Goal: Information Seeking & Learning: Learn about a topic

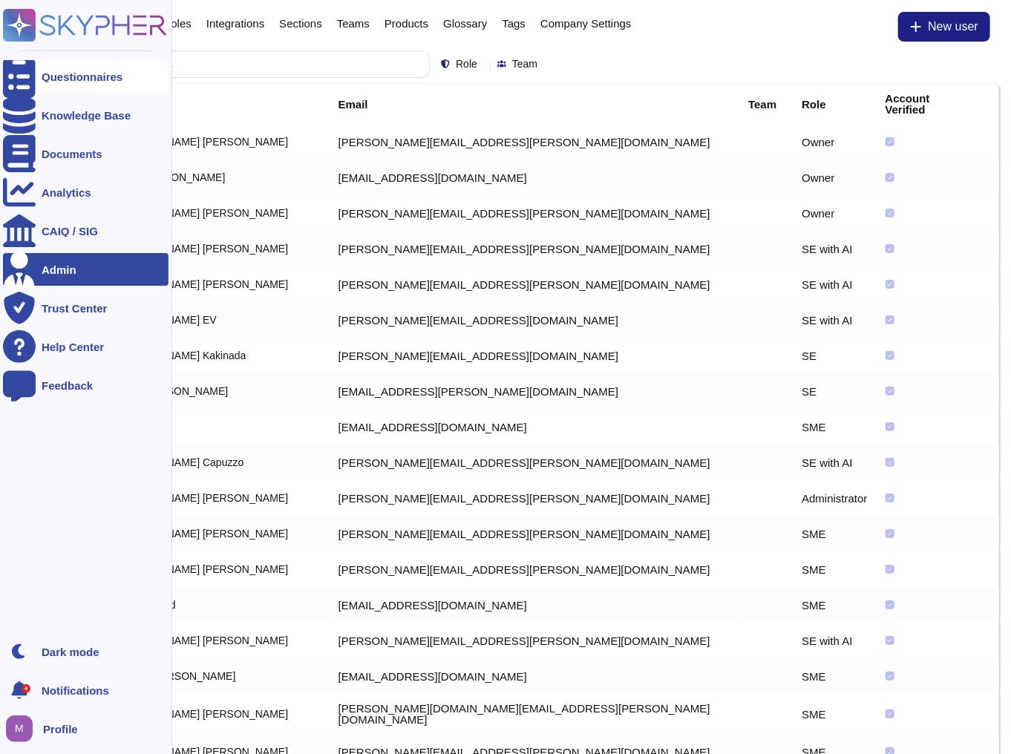
click at [13, 76] on icon at bounding box center [19, 77] width 33 height 44
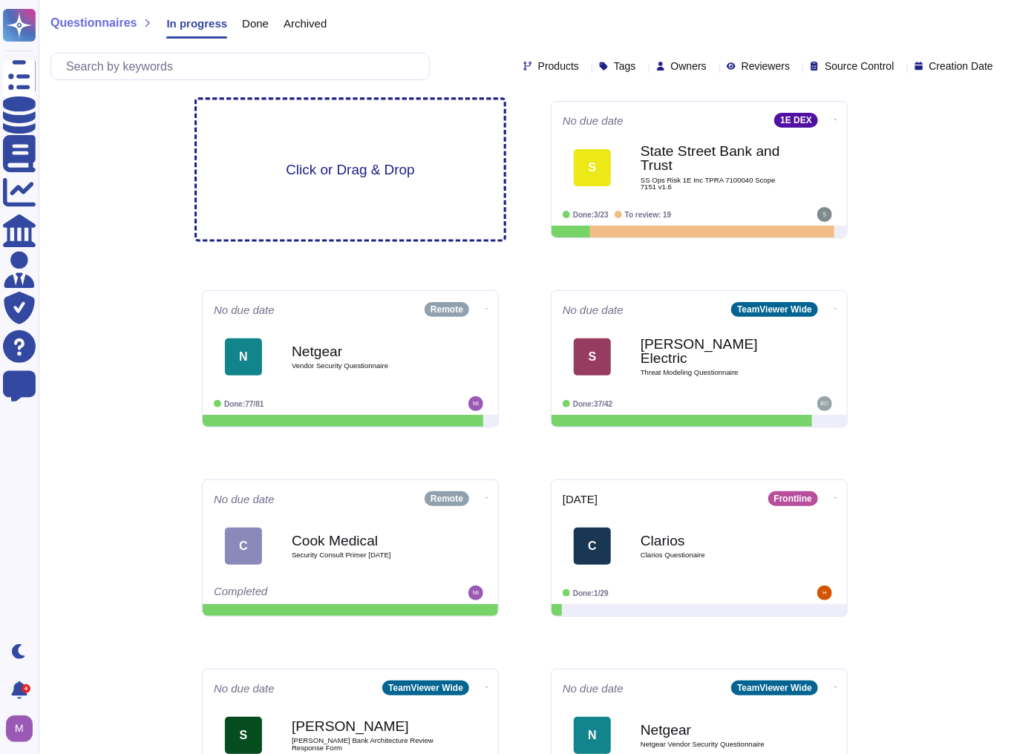
click at [373, 198] on div "Click or Drag & Drop" at bounding box center [350, 170] width 307 height 140
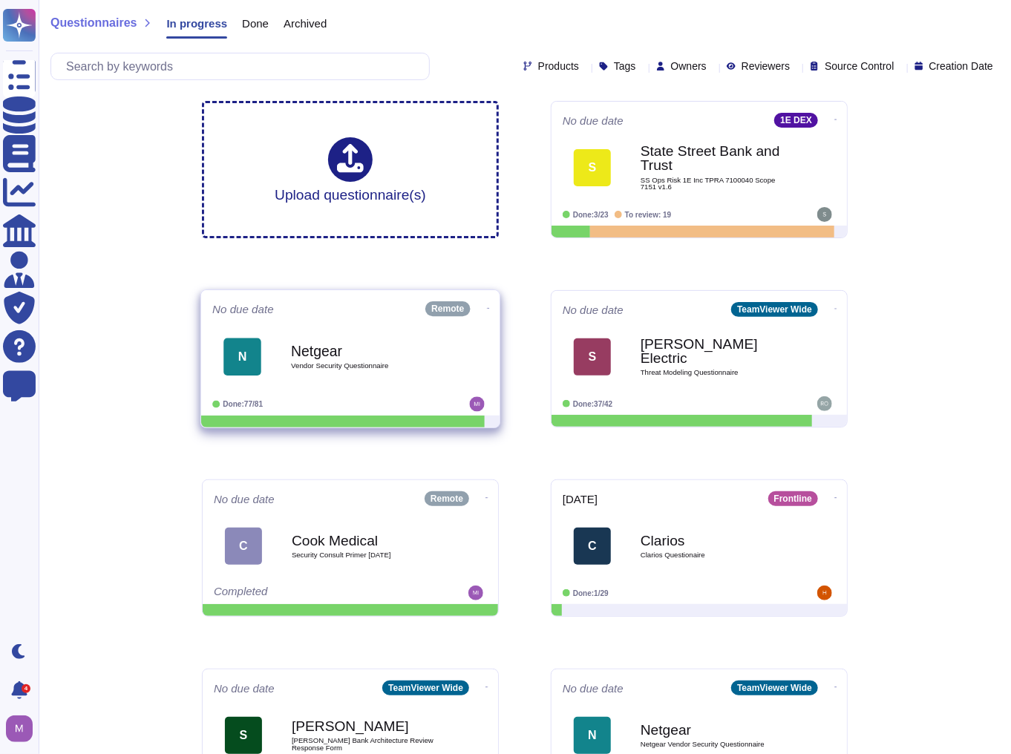
click at [385, 386] on div "Netgear Vendor Security Questionnaire" at bounding box center [366, 357] width 150 height 60
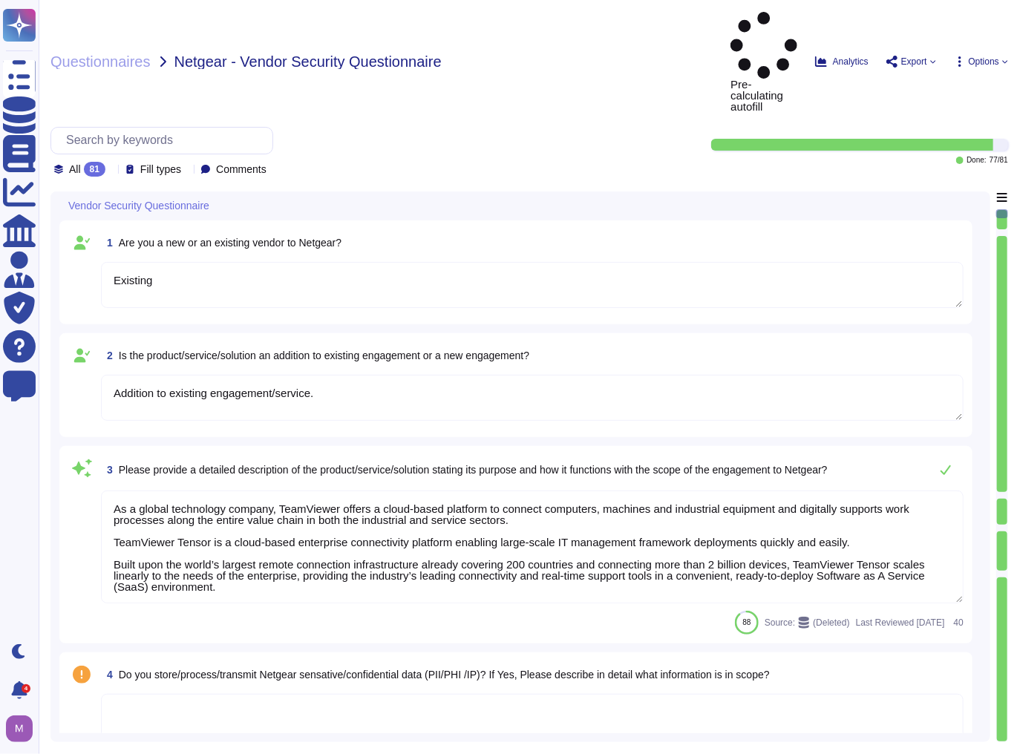
type textarea "Existing"
type textarea "Addition to existing engagement/service."
type textarea "As a global technology company, TeamViewer offers a cloud-based platform to con…"
type textarea "TeamViewer is using sub-processors to provide specific capabilities. All the su…"
type textarea "TeamViewer is a global organization which offer his services all around the glo…"
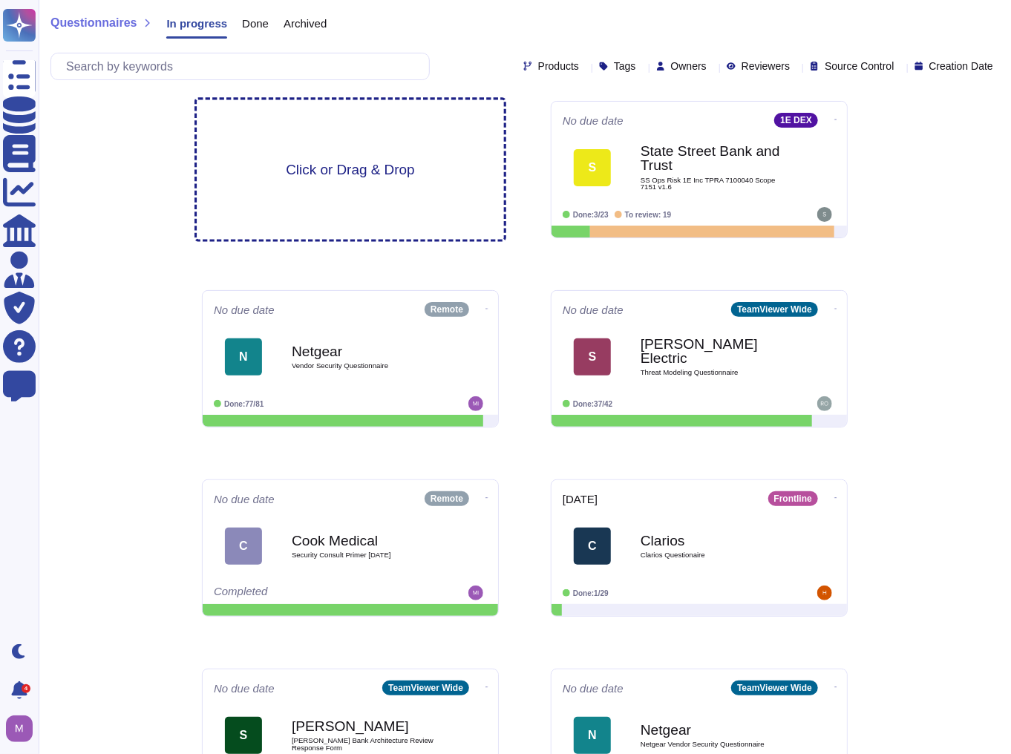
click at [345, 175] on span "Click or Drag & Drop" at bounding box center [350, 170] width 128 height 14
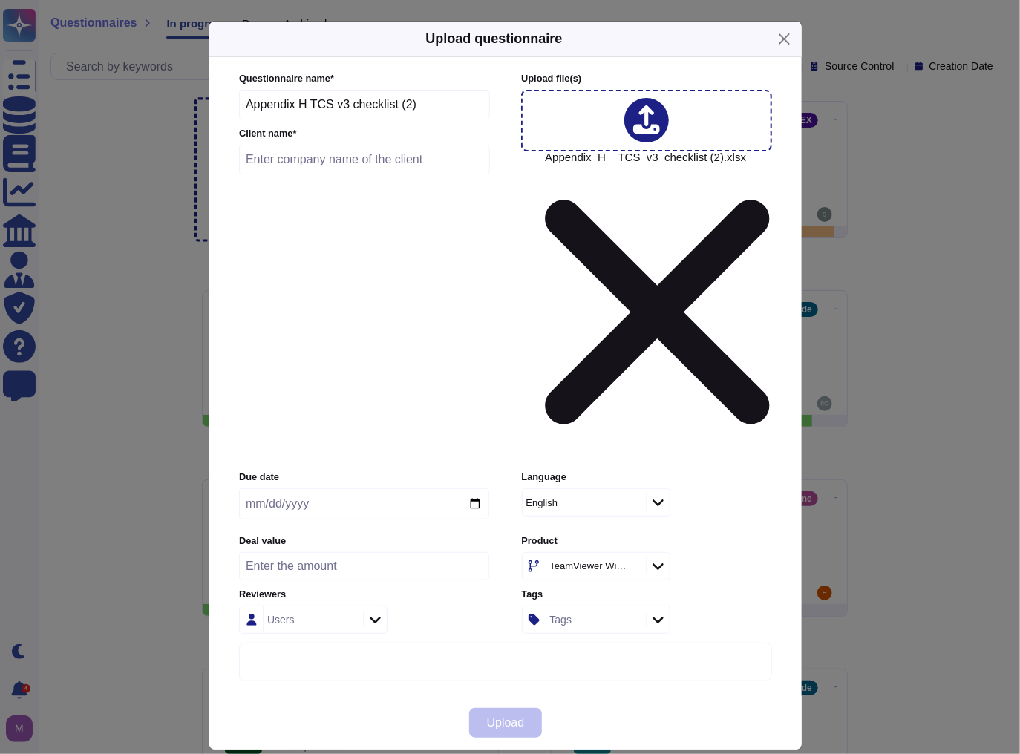
click at [324, 488] on input "date" at bounding box center [364, 503] width 250 height 31
drag, startPoint x: 464, startPoint y: 356, endPoint x: 480, endPoint y: 357, distance: 15.6
click at [472, 488] on input "date" at bounding box center [364, 503] width 250 height 31
click at [480, 488] on input "date" at bounding box center [364, 503] width 250 height 31
type input "[DATE]"
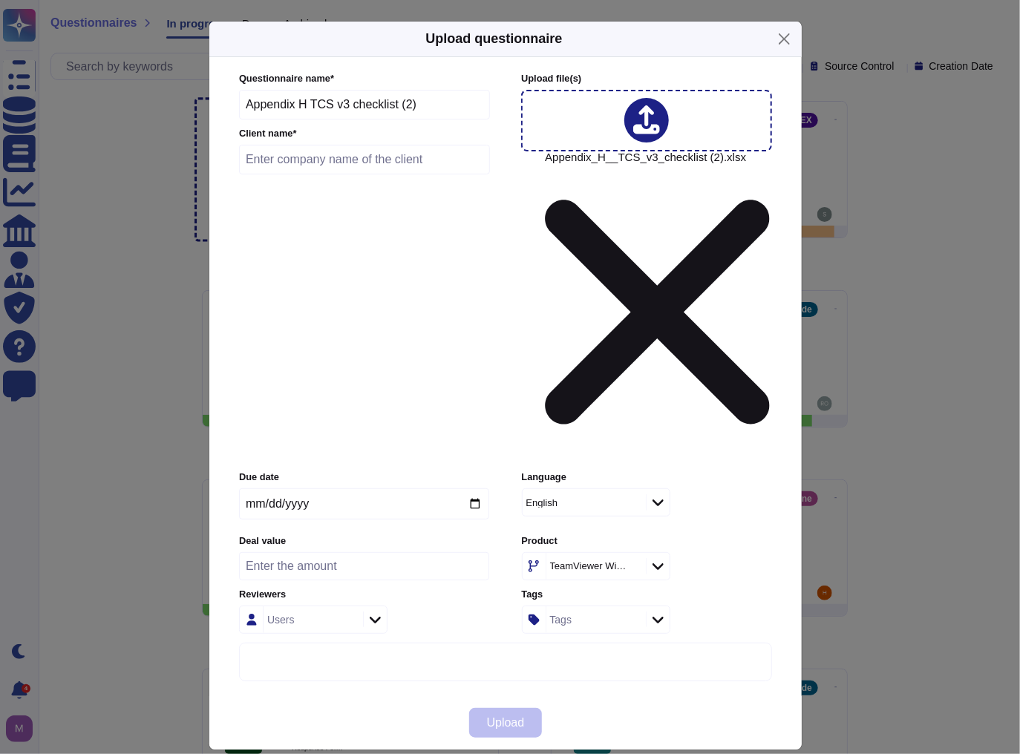
drag, startPoint x: 414, startPoint y: 241, endPoint x: 113, endPoint y: 232, distance: 301.5
click at [113, 232] on div "Upload questionnaire Questionnaire name * Appendix H TCS v3 checklist (2) Clien…" at bounding box center [510, 377] width 1020 height 754
click at [344, 174] on input "text" at bounding box center [364, 160] width 251 height 30
paste input "Appendix H TCS v3 checklist (2)"
type input "Appendix H TCS v3 checklist (2)"
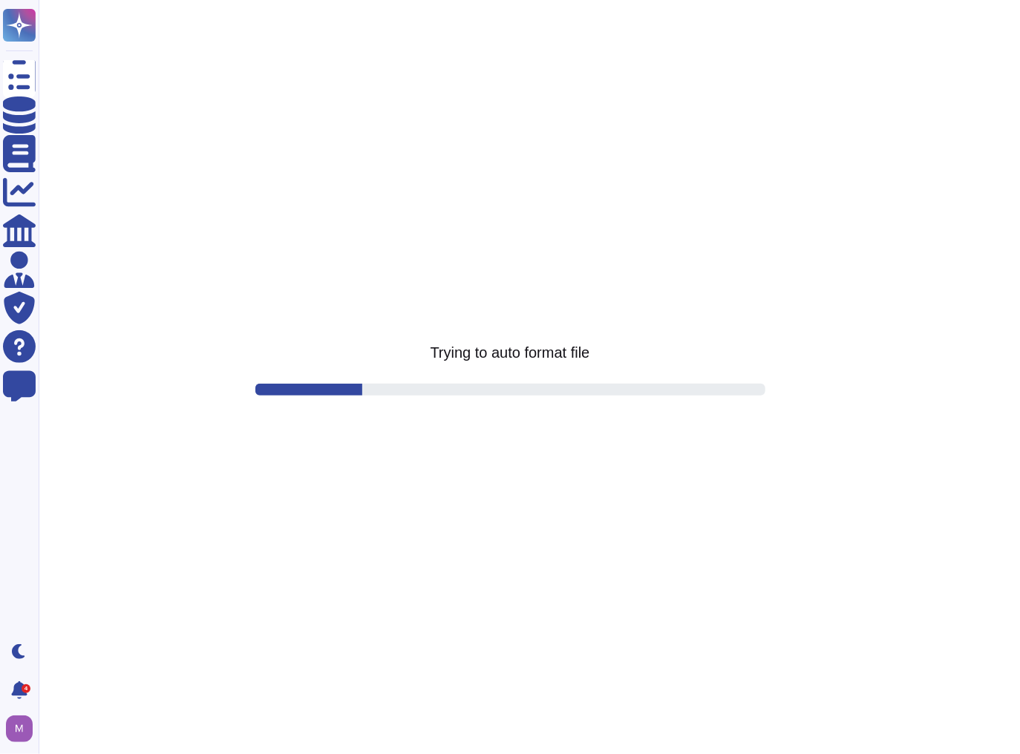
drag, startPoint x: 255, startPoint y: 283, endPoint x: 105, endPoint y: 241, distance: 155.6
click at [105, 0] on html "Questionnaires Knowledge Base Documents Analytics CAIQ / SIG Admin Trust Center…" at bounding box center [510, 0] width 1020 height 0
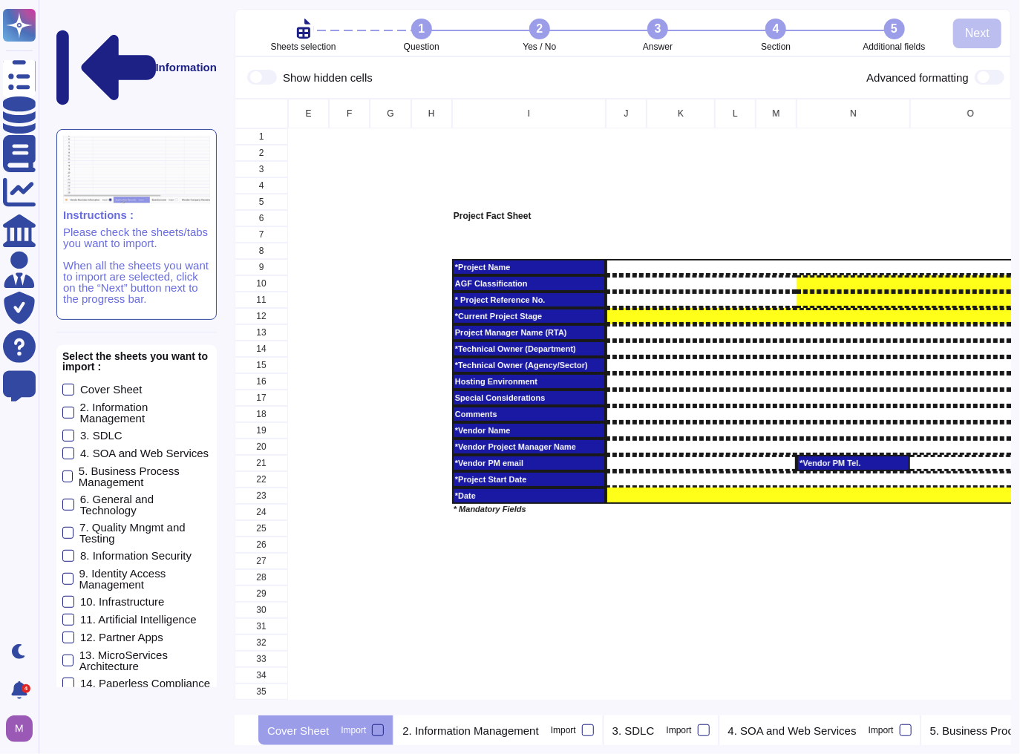
scroll to position [609, 768]
click at [74, 550] on label "8. Information Security" at bounding box center [126, 556] width 129 height 12
click at [0, 0] on input "8. Information Security" at bounding box center [0, 0] width 0 height 0
click at [68, 407] on div at bounding box center [68, 413] width 12 height 12
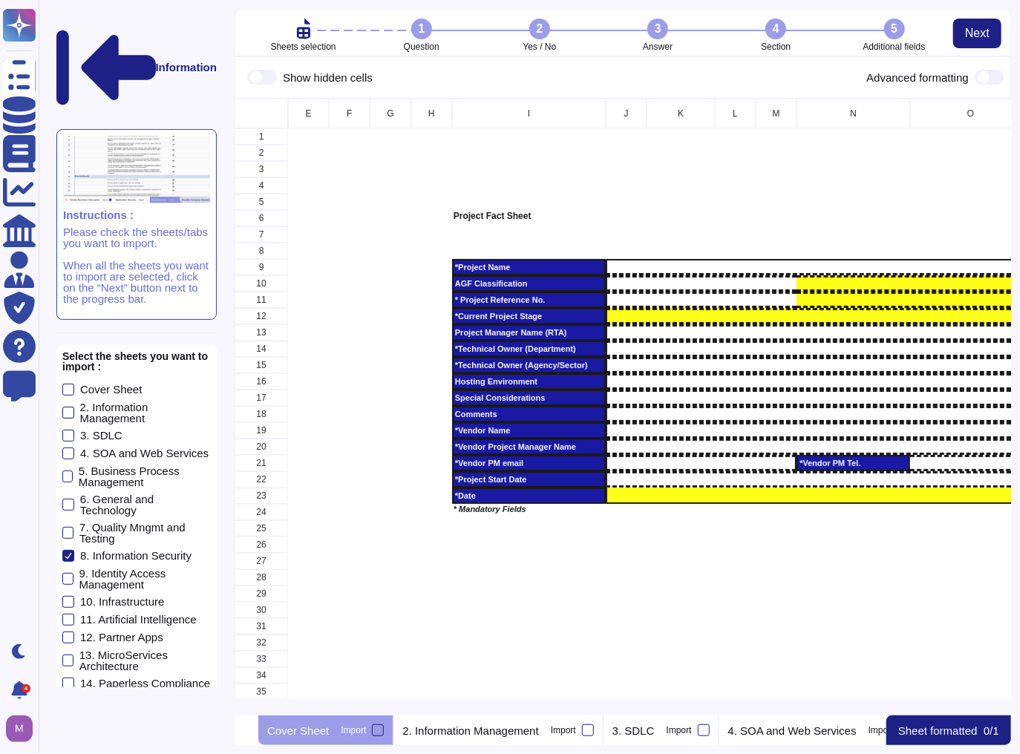
click at [0, 0] on input "2. Information Management" at bounding box center [0, 0] width 0 height 0
click at [151, 727] on button "Next" at bounding box center [137, 742] width 48 height 30
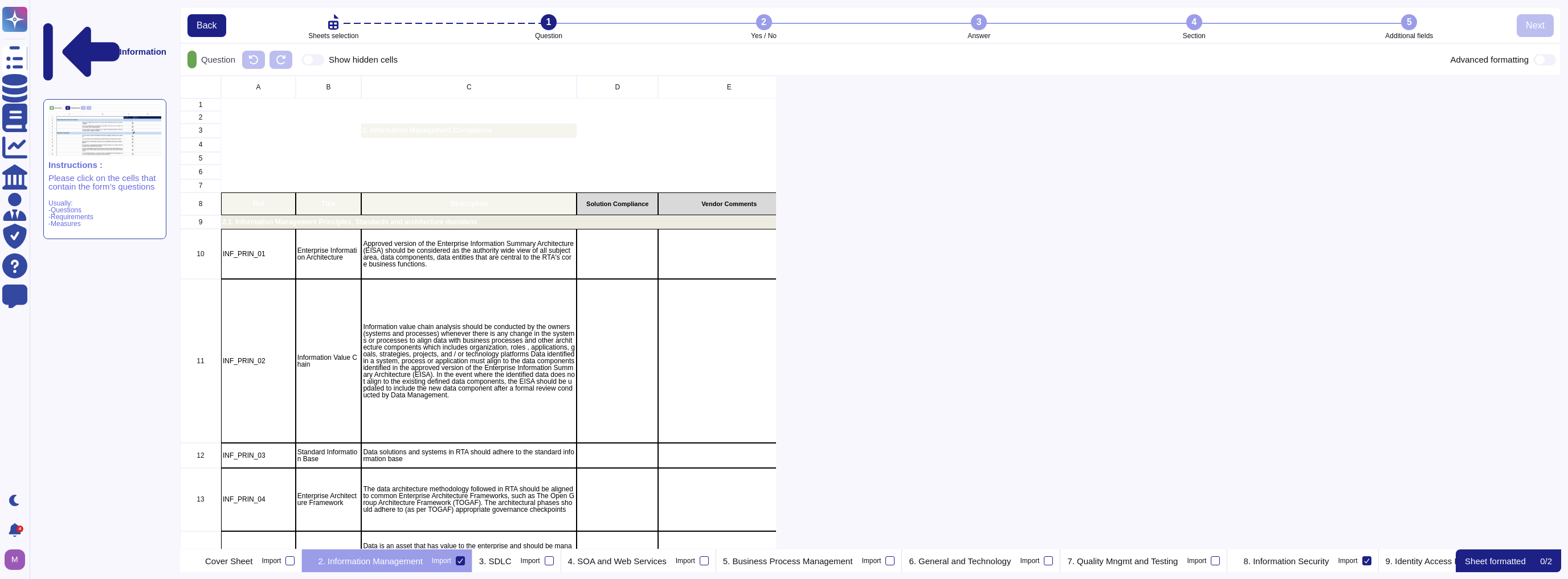
scroll to position [467, 1375]
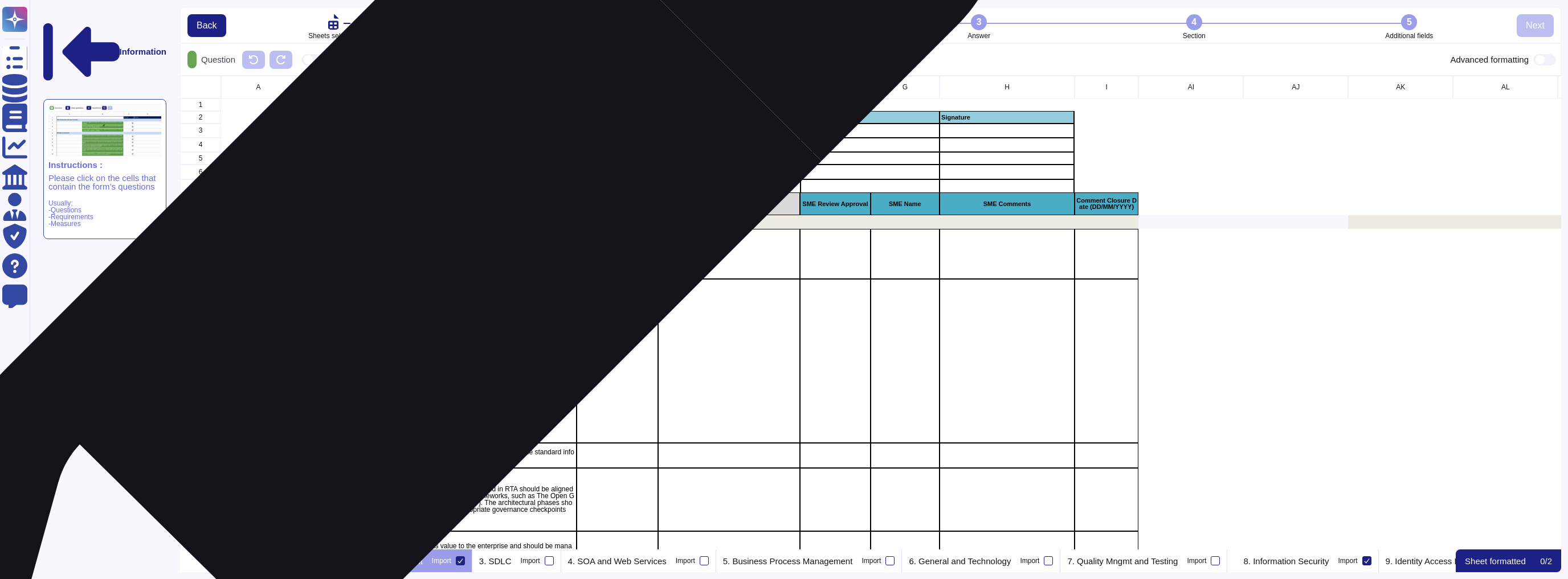
click at [437, 244] on p "Approved version of the Enterprise Information Summary Architecture (EISA) shou…" at bounding box center [469, 254] width 212 height 28
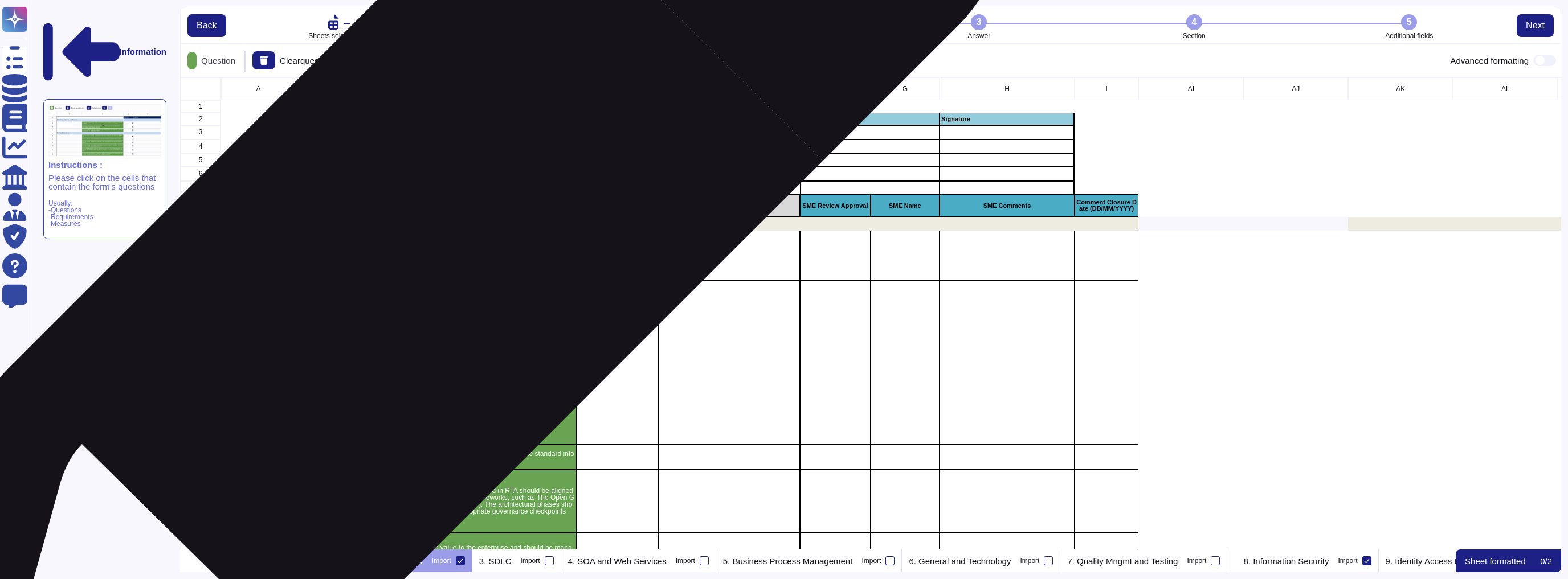
scroll to position [465, 1375]
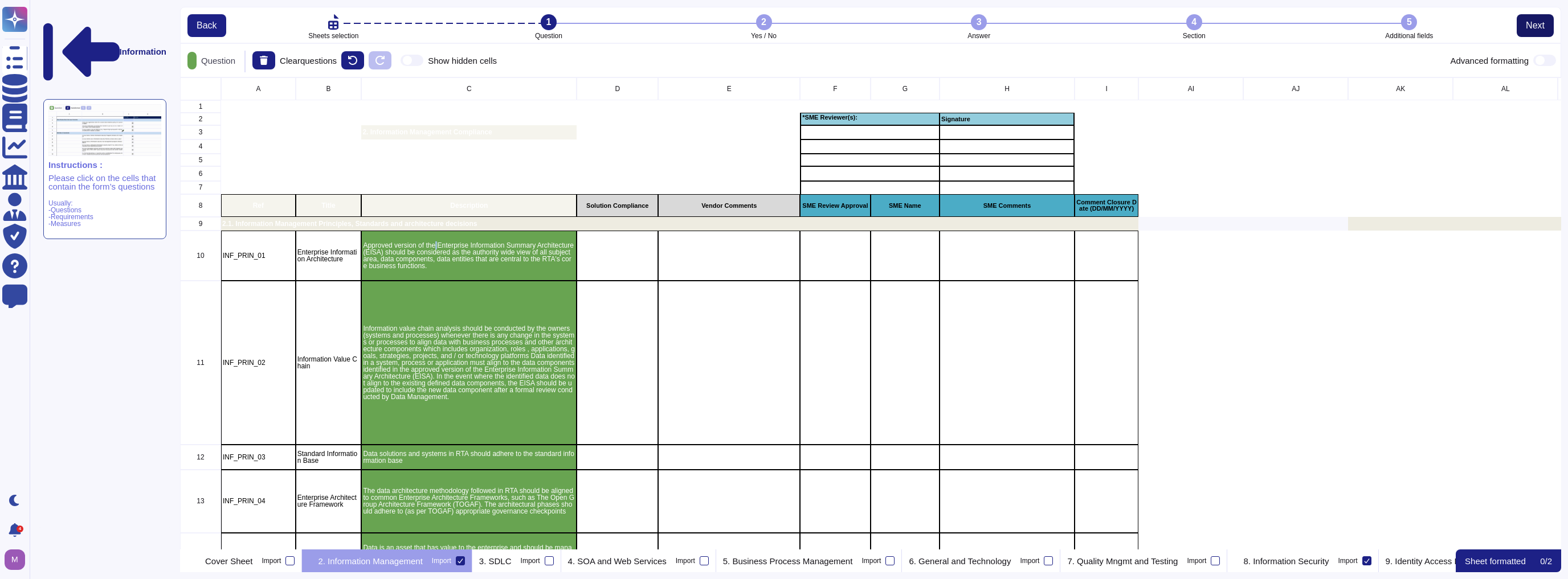
click at [782, 21] on span "Next" at bounding box center [1535, 25] width 18 height 9
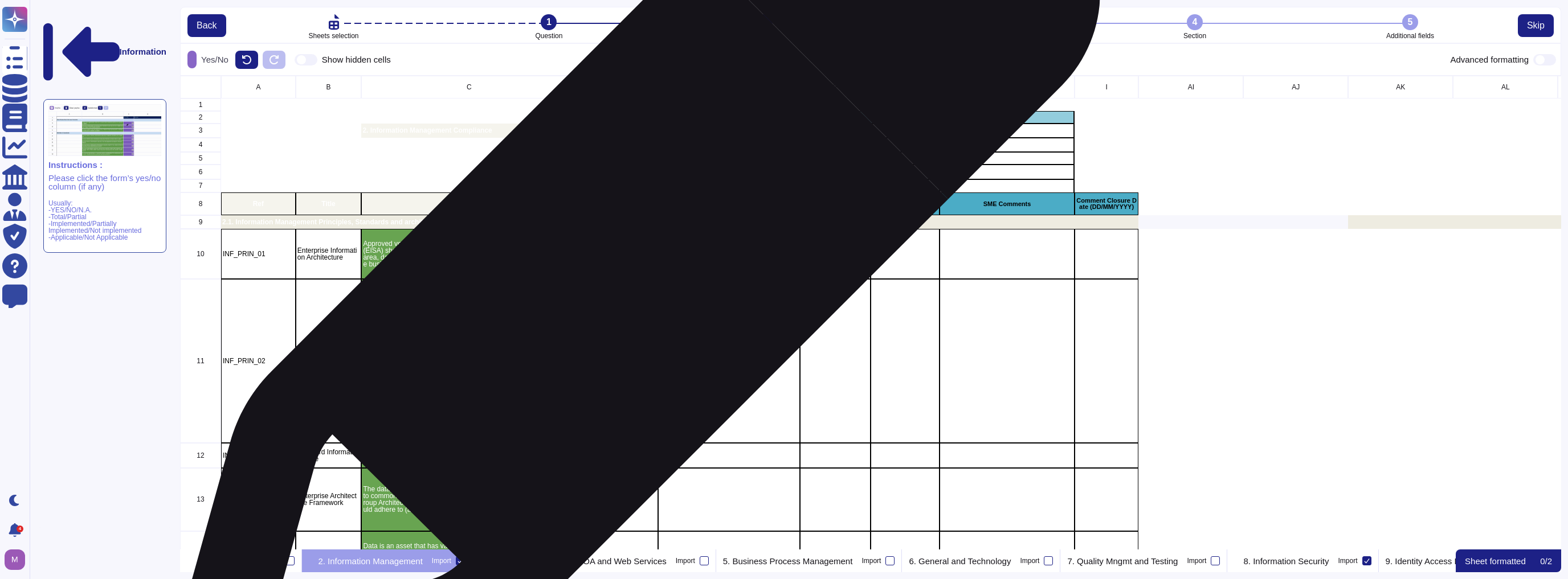
click at [627, 268] on div "grid" at bounding box center [617, 254] width 81 height 51
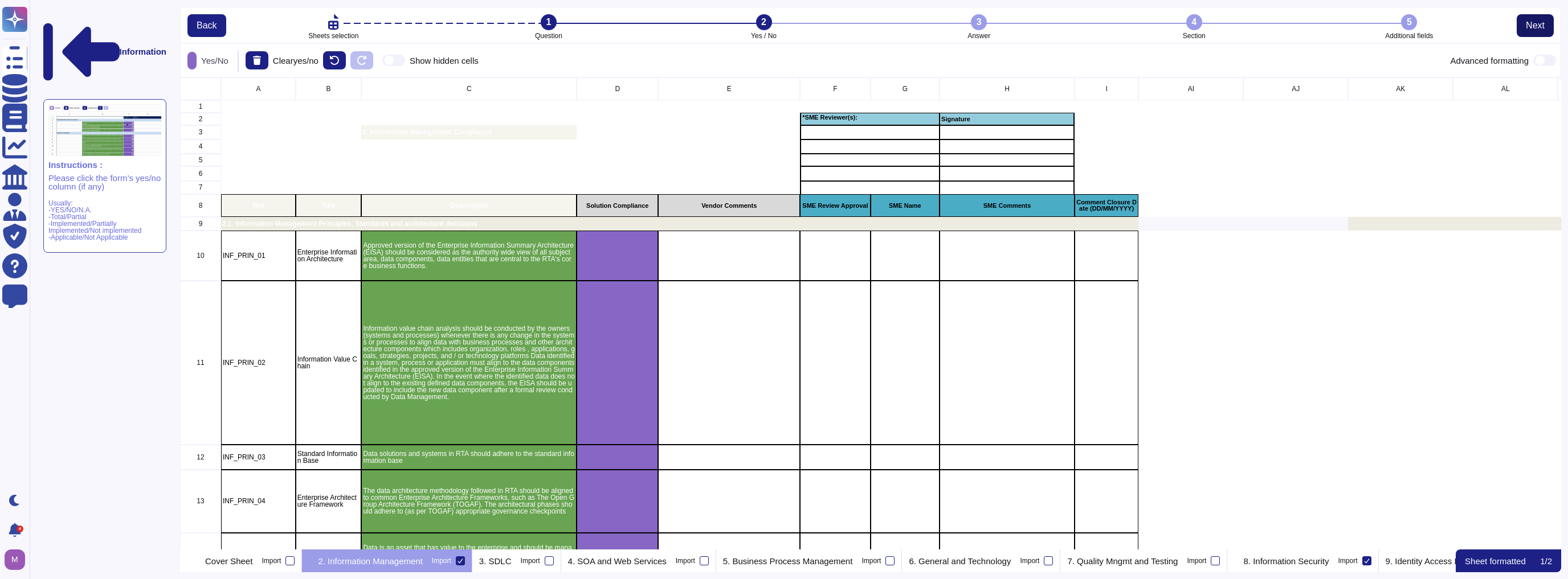
click at [782, 23] on button "Next" at bounding box center [1535, 26] width 37 height 23
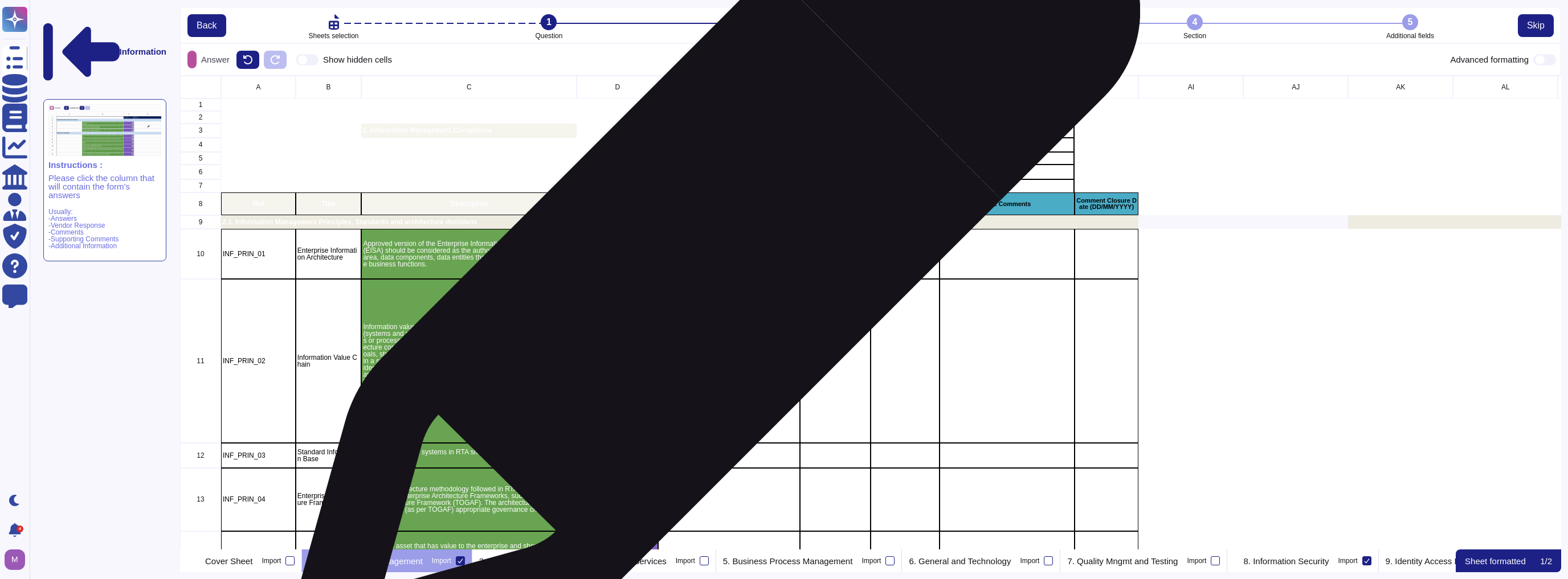
click at [708, 264] on div "grid" at bounding box center [728, 254] width 142 height 51
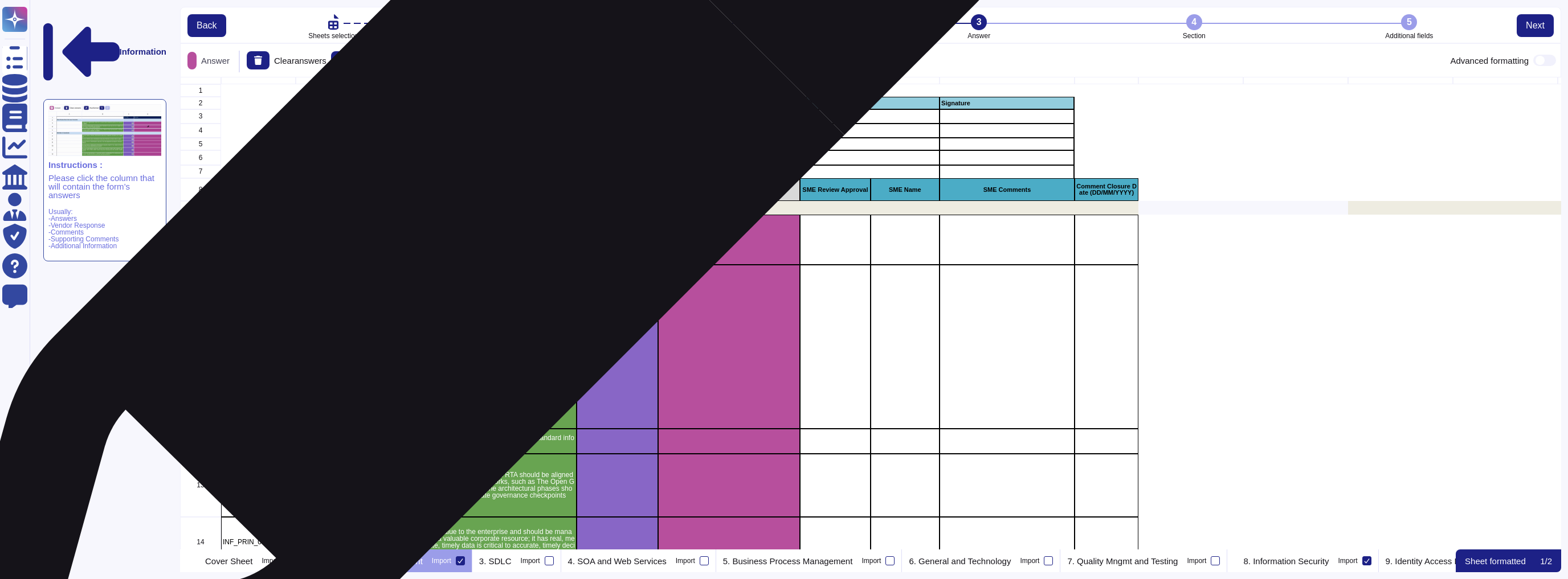
scroll to position [0, 0]
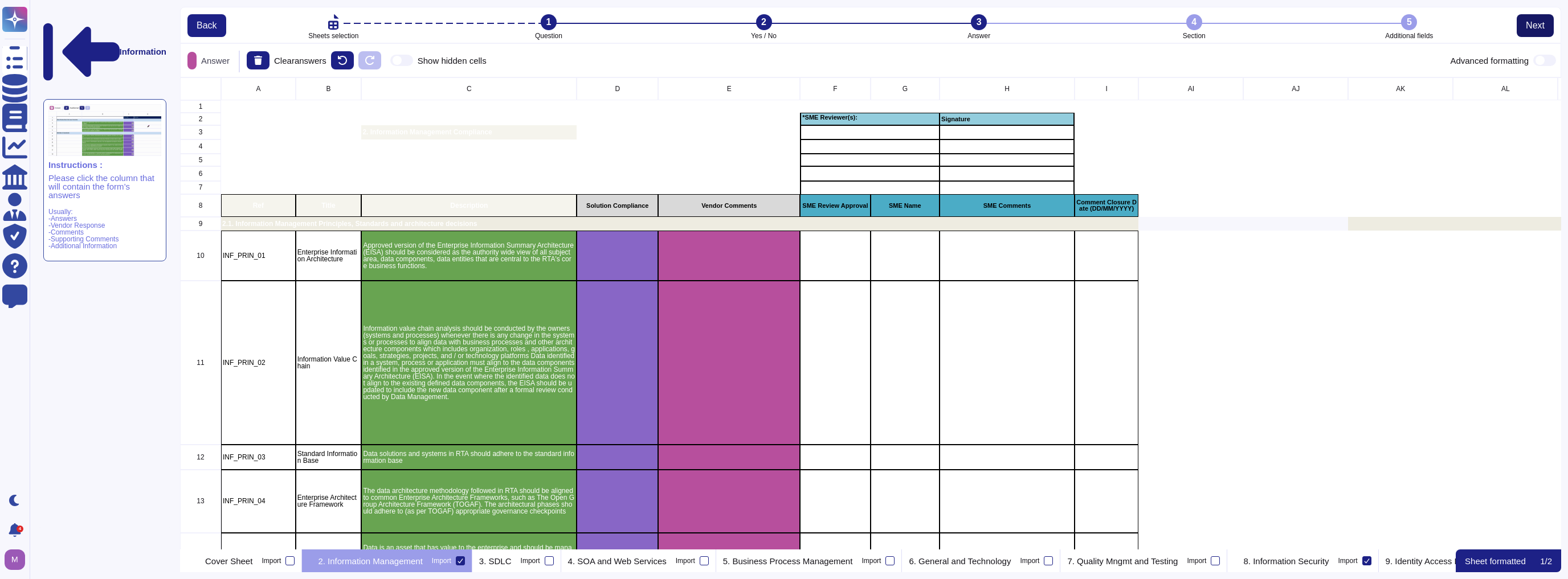
click at [782, 28] on button "Next" at bounding box center [1535, 26] width 37 height 23
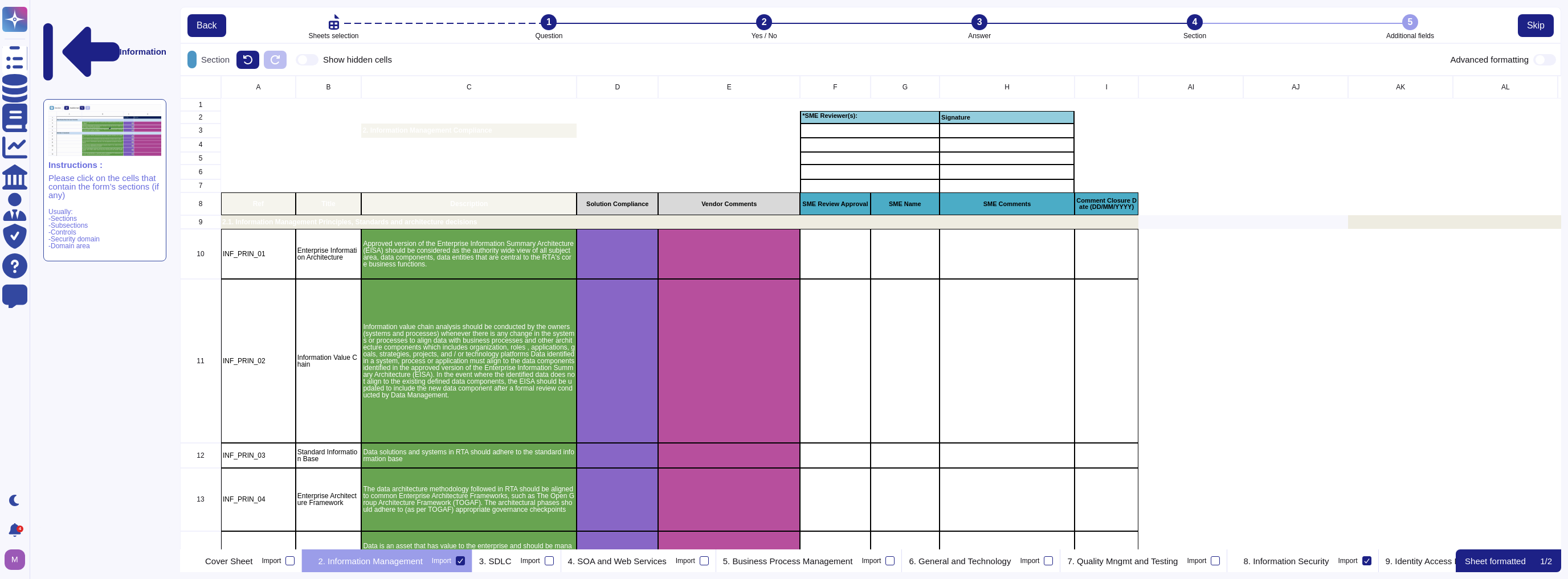
scroll to position [467, 1375]
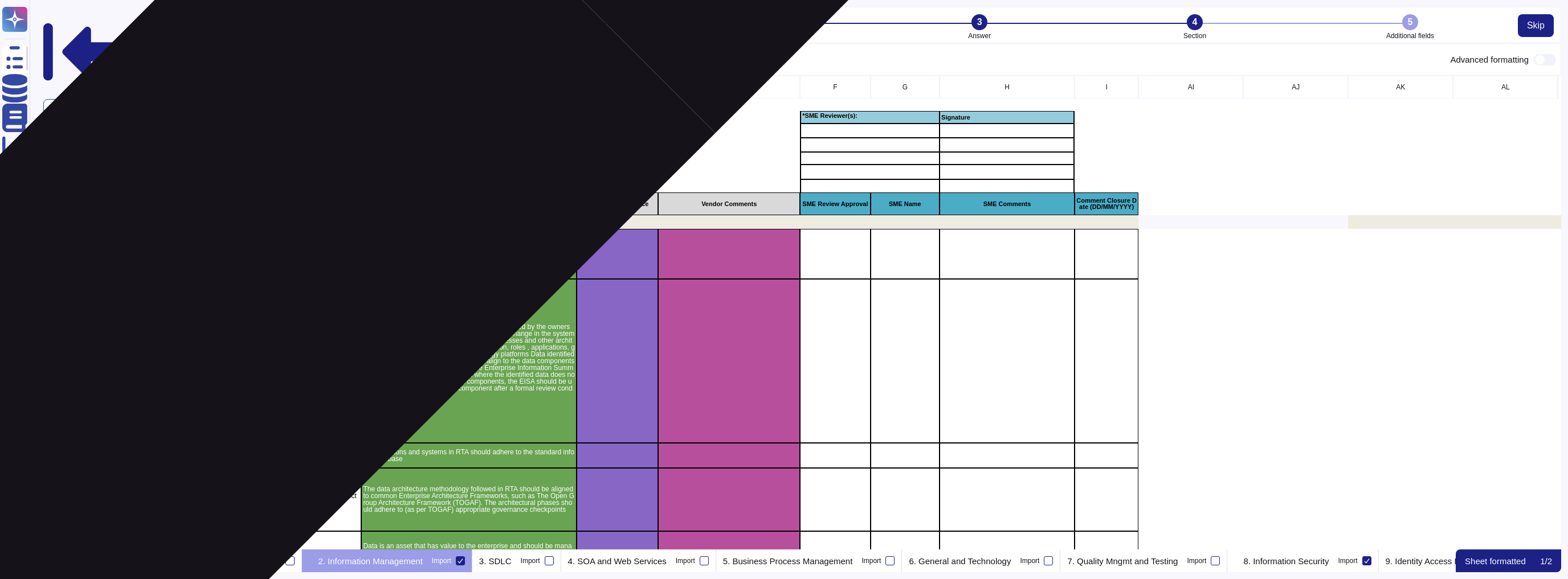
click at [276, 225] on p "2.1. Information Management Principles, Standards and architecture decisions" at bounding box center [680, 222] width 915 height 7
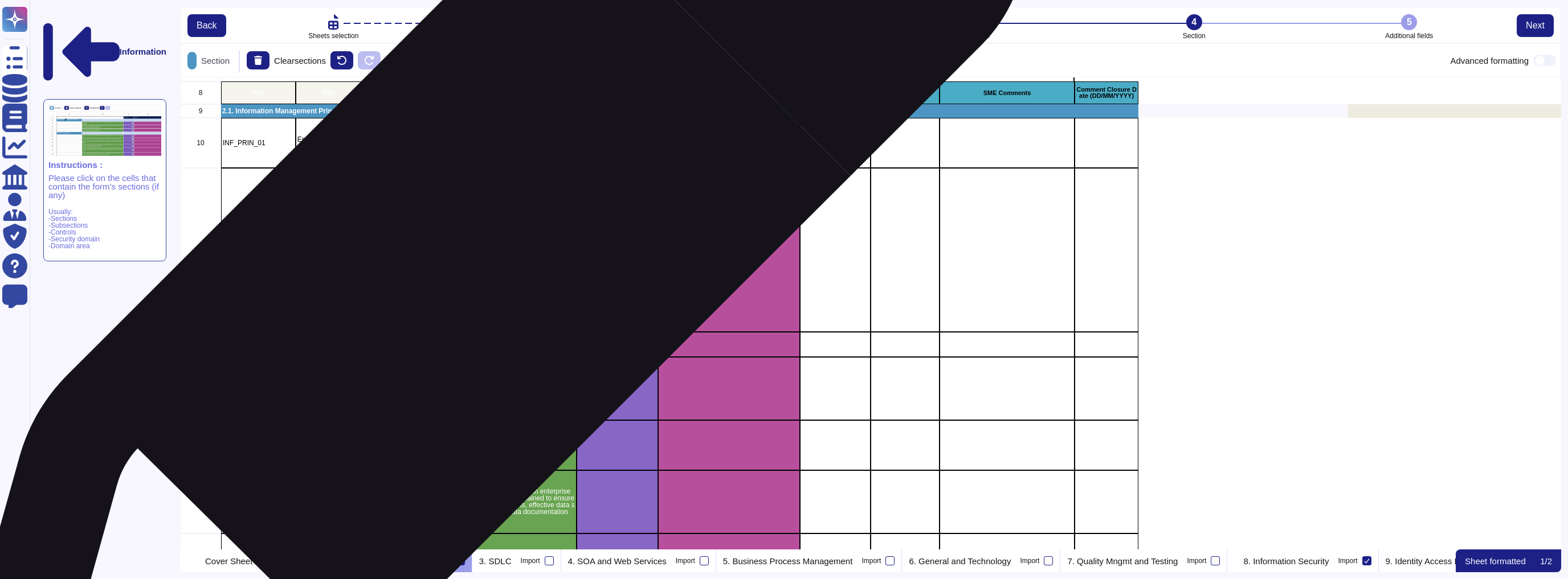
scroll to position [91, 0]
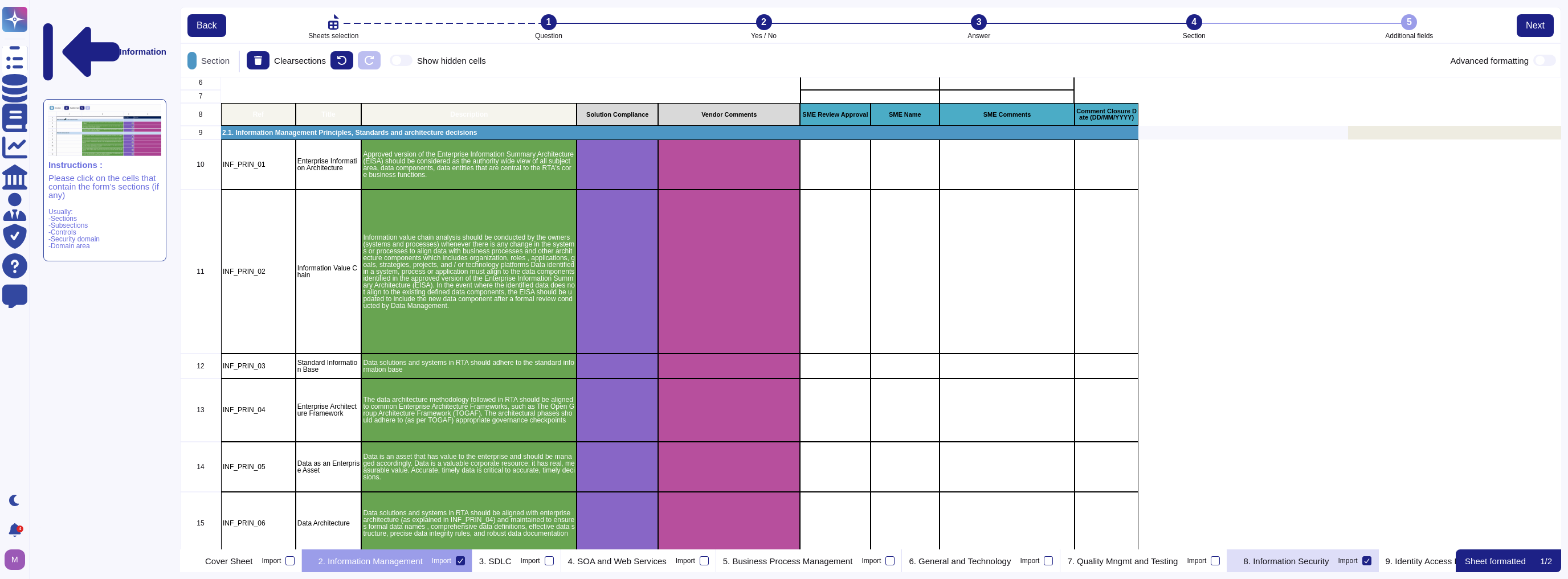
click at [782, 563] on p "8. Information Security" at bounding box center [1286, 561] width 85 height 8
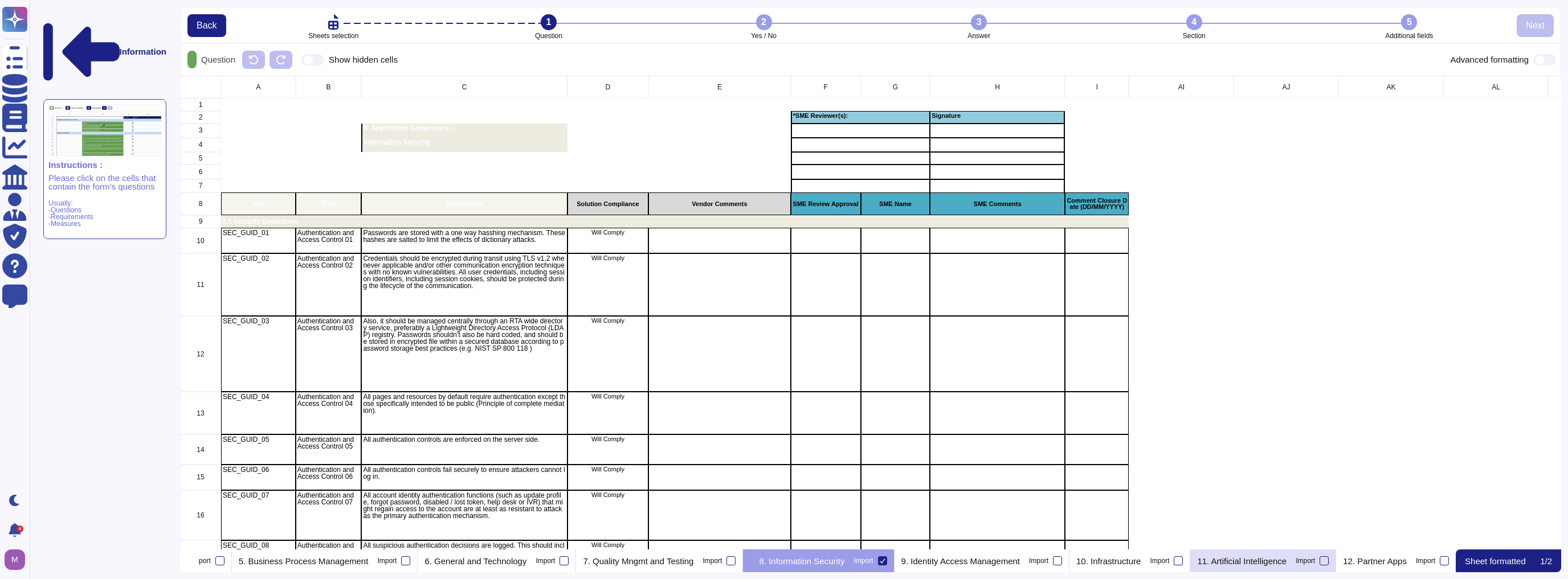
scroll to position [0, 495]
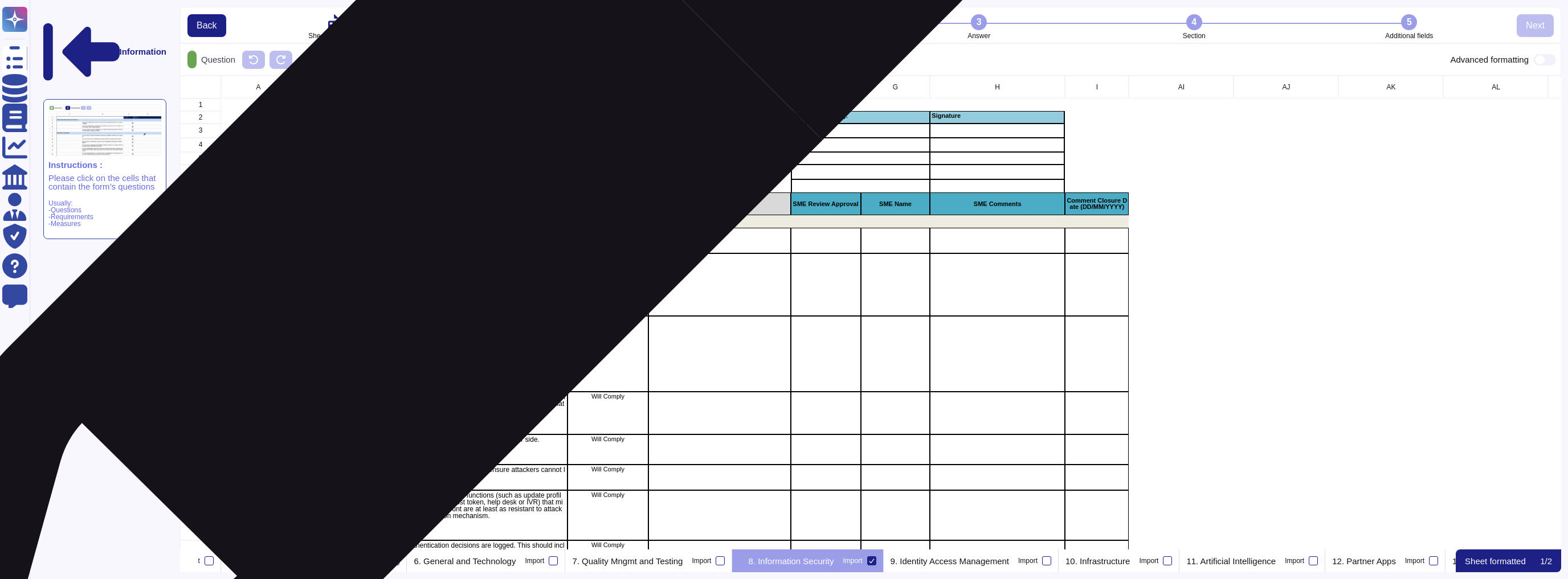
click at [437, 222] on p "8.1 Security Guidelines" at bounding box center [675, 221] width 906 height 7
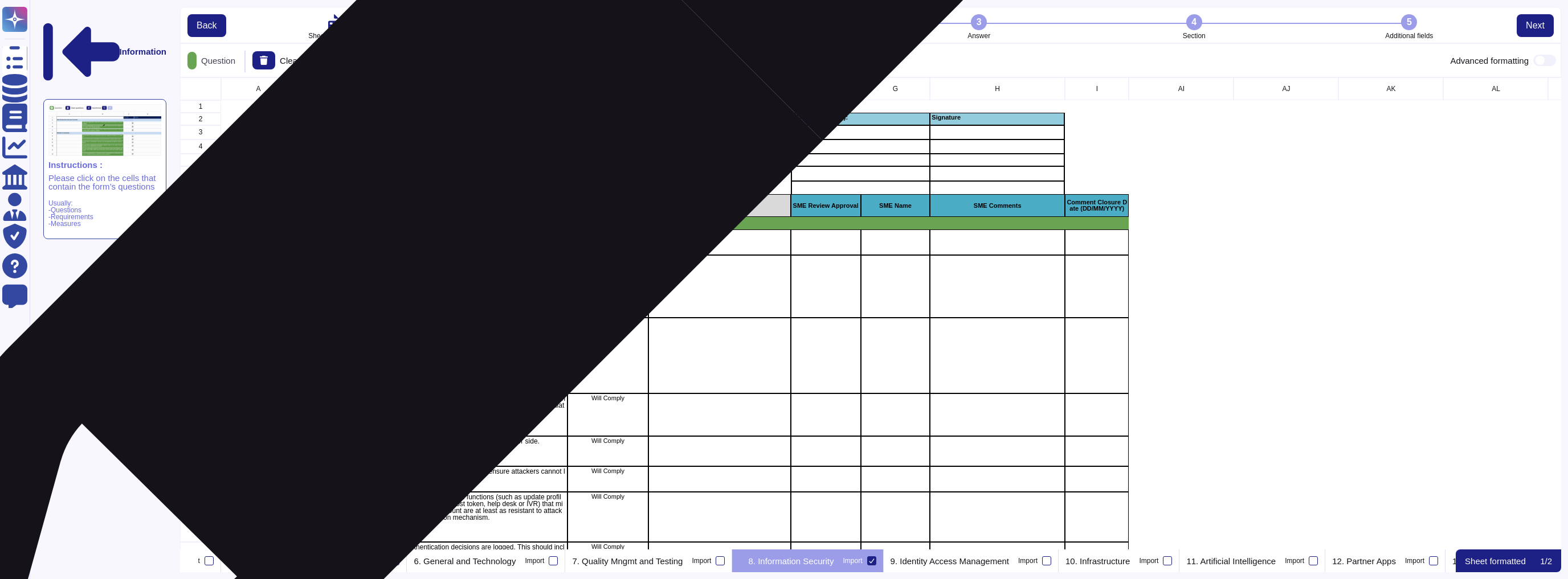
scroll to position [465, 1375]
click at [437, 223] on p "8.1 Security Guidelines" at bounding box center [675, 223] width 906 height 7
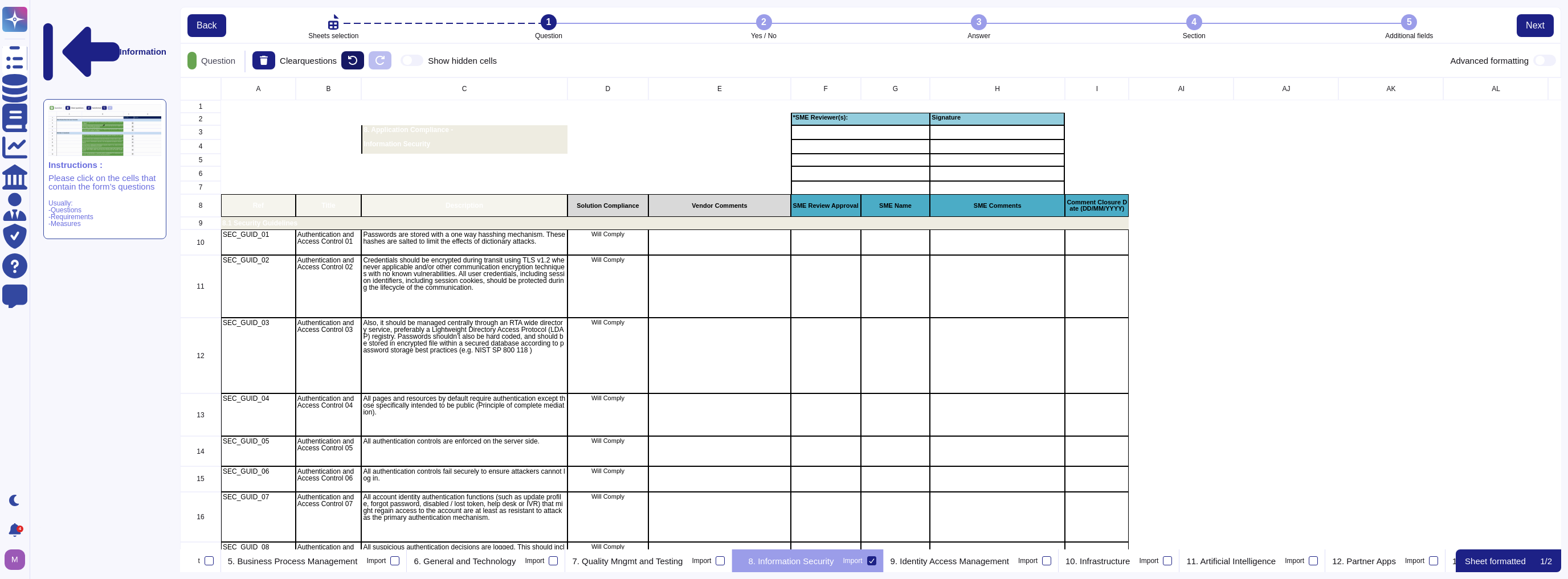
click at [357, 59] on icon at bounding box center [353, 61] width 9 height 9
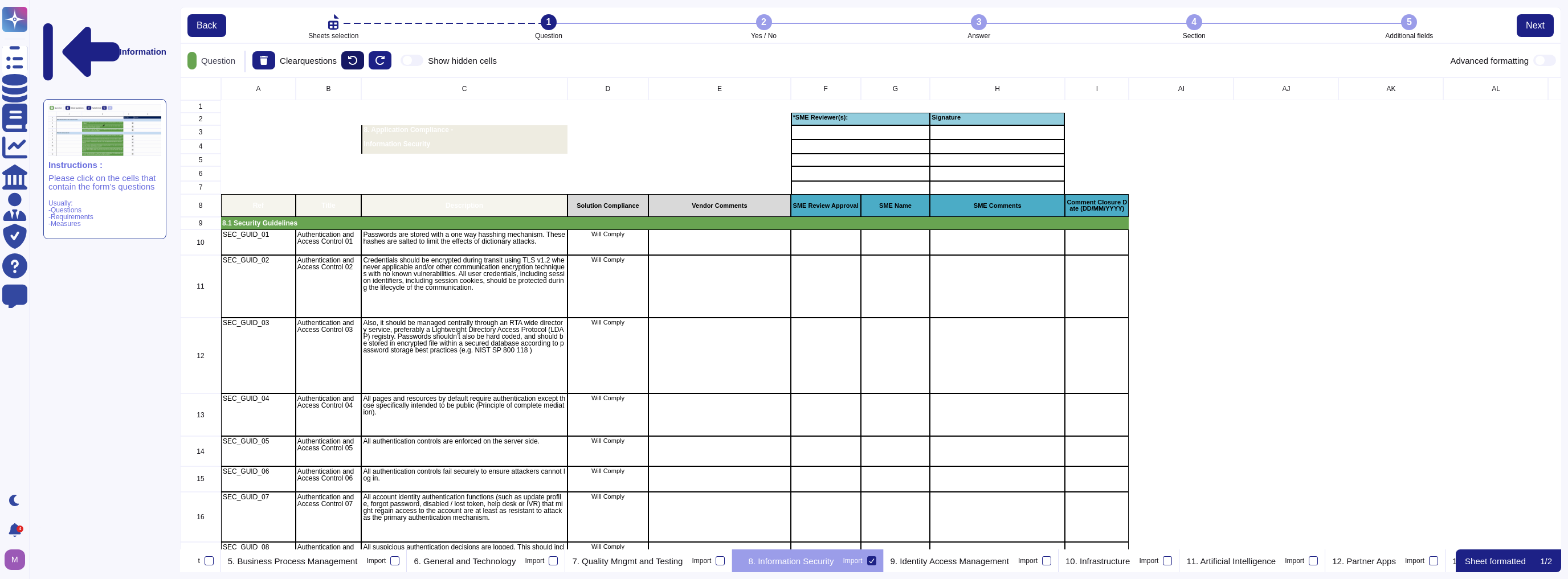
click at [357, 59] on icon at bounding box center [353, 61] width 9 height 9
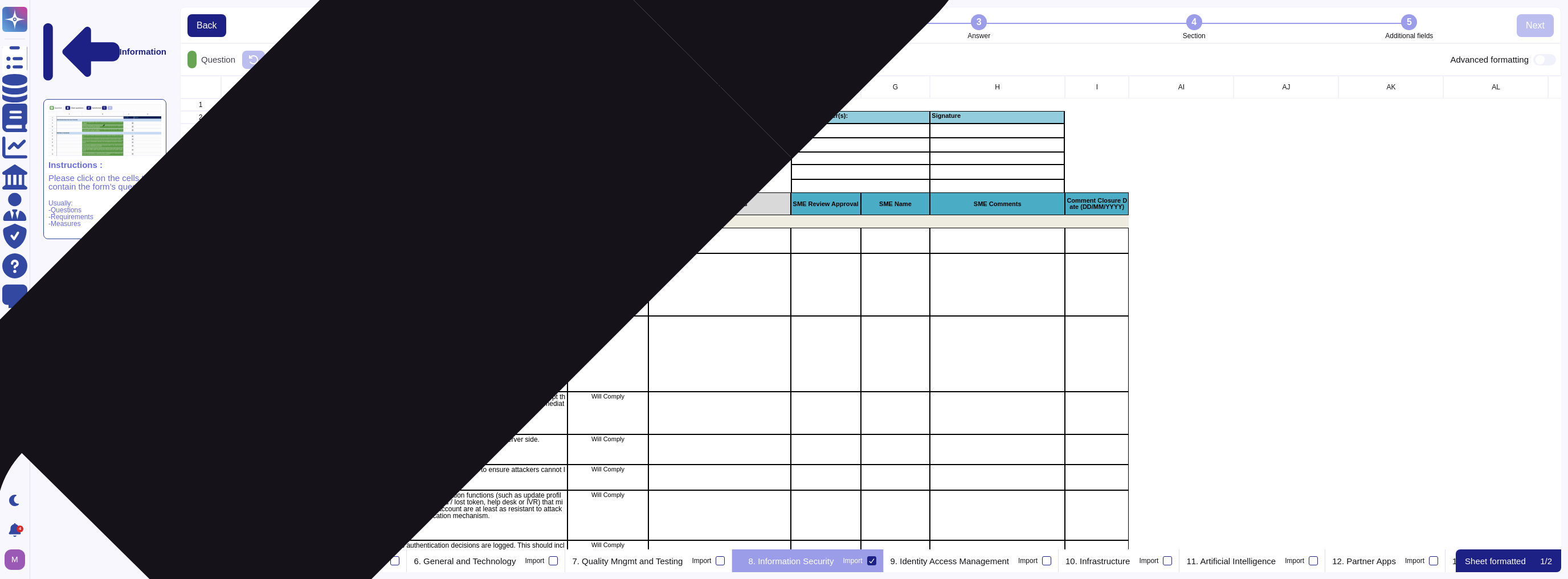
click at [392, 244] on div "Passwords are stored with a one way hasshing mechanism. These hashes are salted…" at bounding box center [464, 240] width 206 height 25
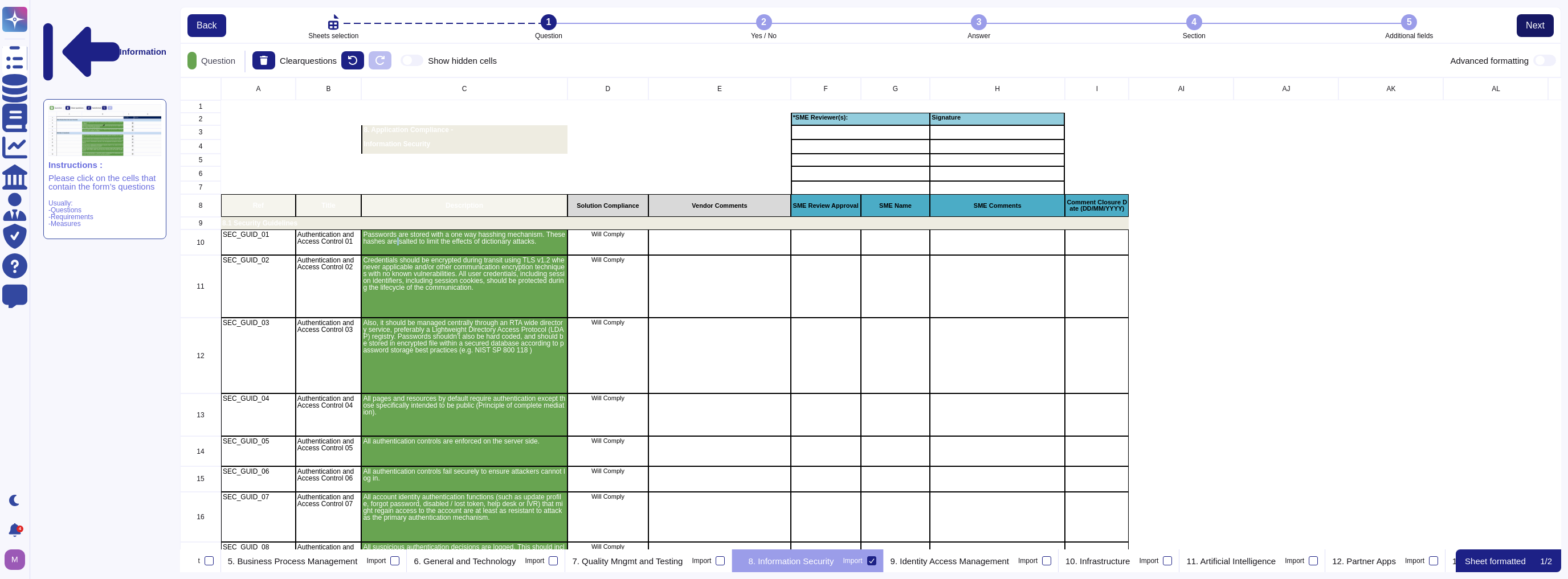
click at [782, 21] on span "Next" at bounding box center [1535, 25] width 18 height 9
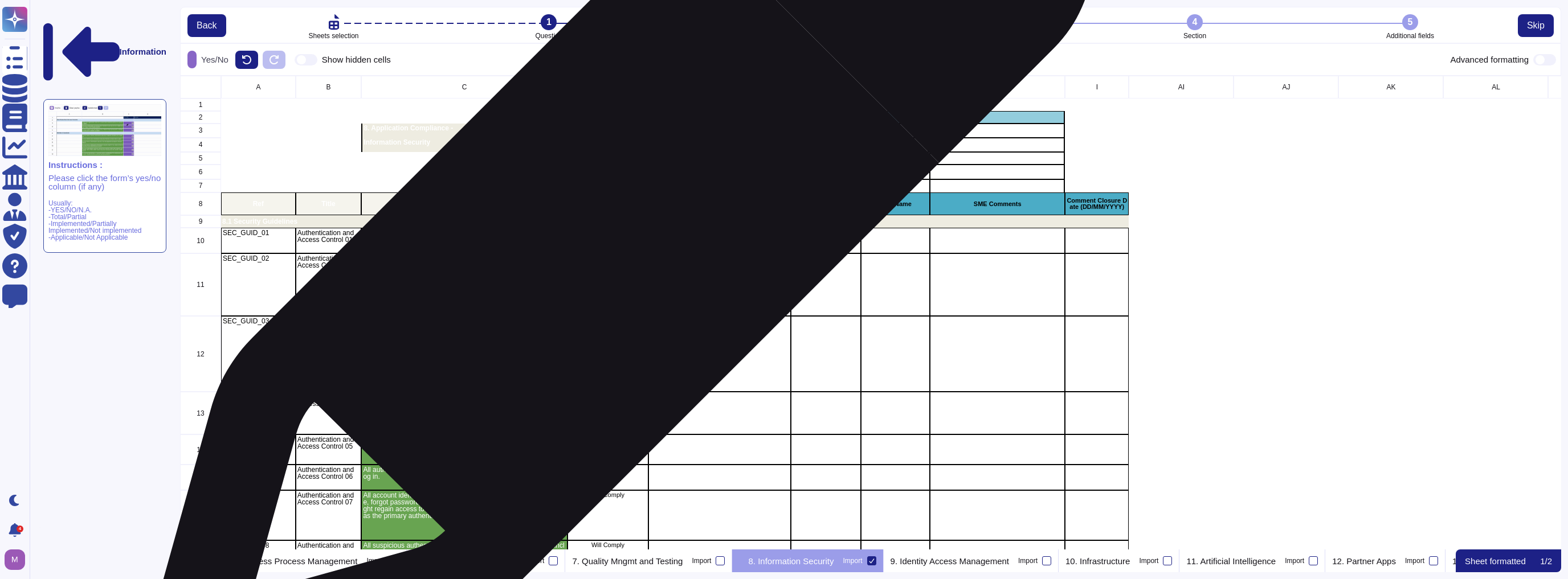
click at [613, 233] on p "Will Comply" at bounding box center [609, 232] width 78 height 6
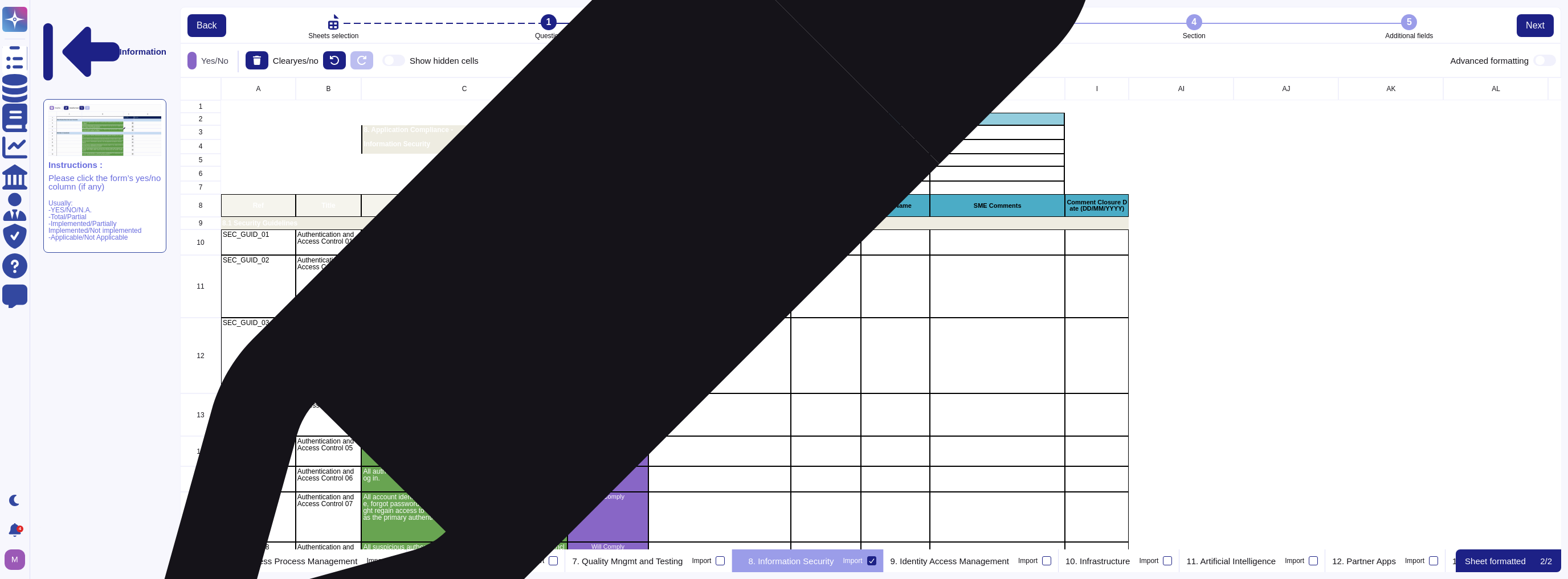
scroll to position [465, 1375]
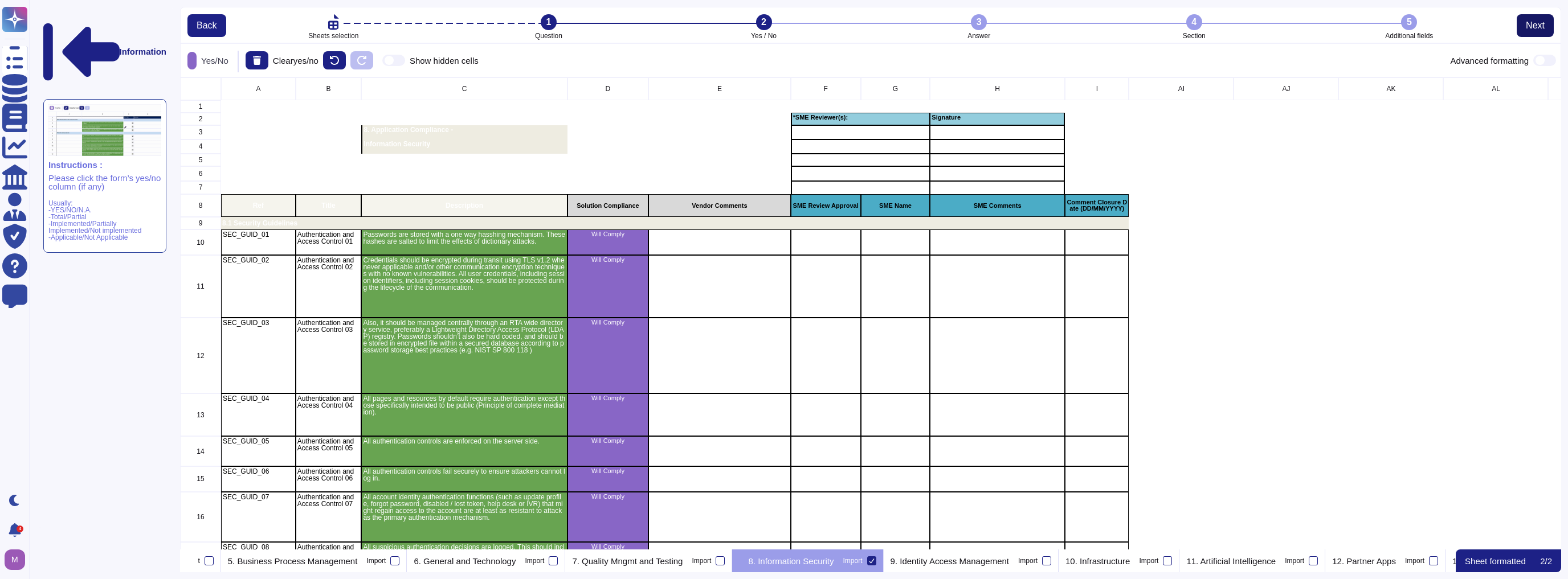
click at [782, 25] on span "Next" at bounding box center [1535, 25] width 18 height 9
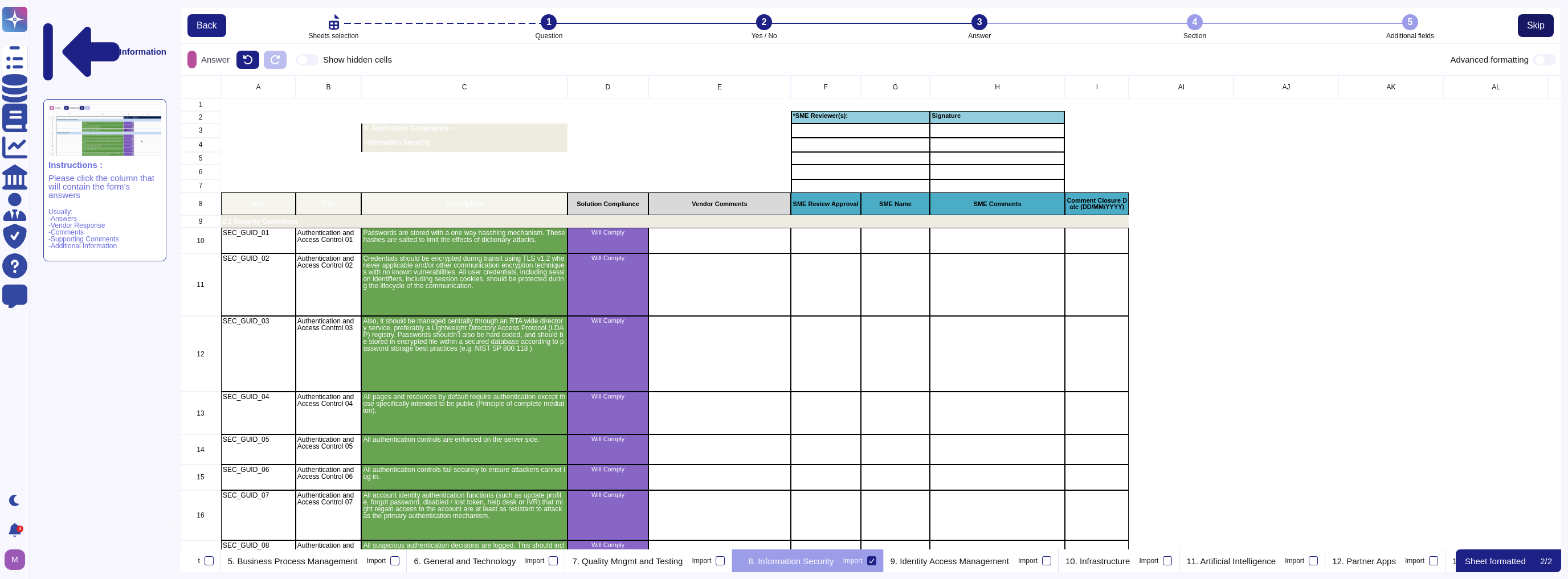
scroll to position [0, 0]
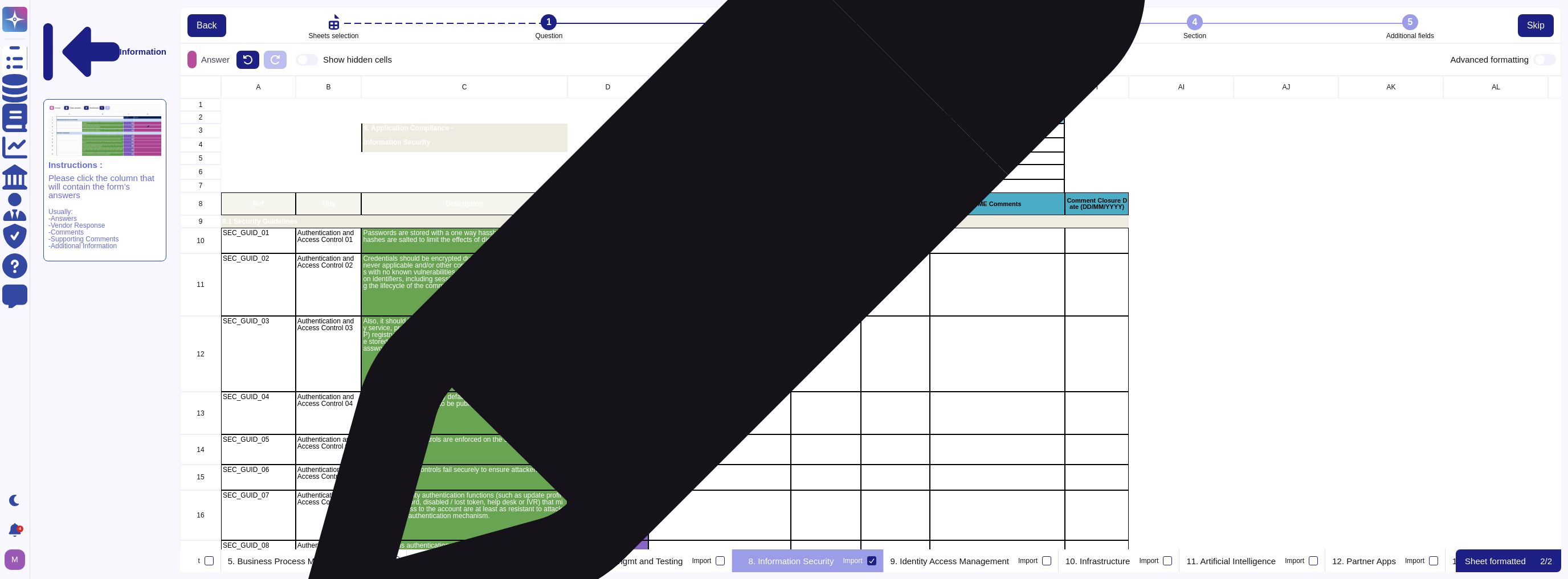
click at [715, 236] on div "grid" at bounding box center [719, 240] width 142 height 25
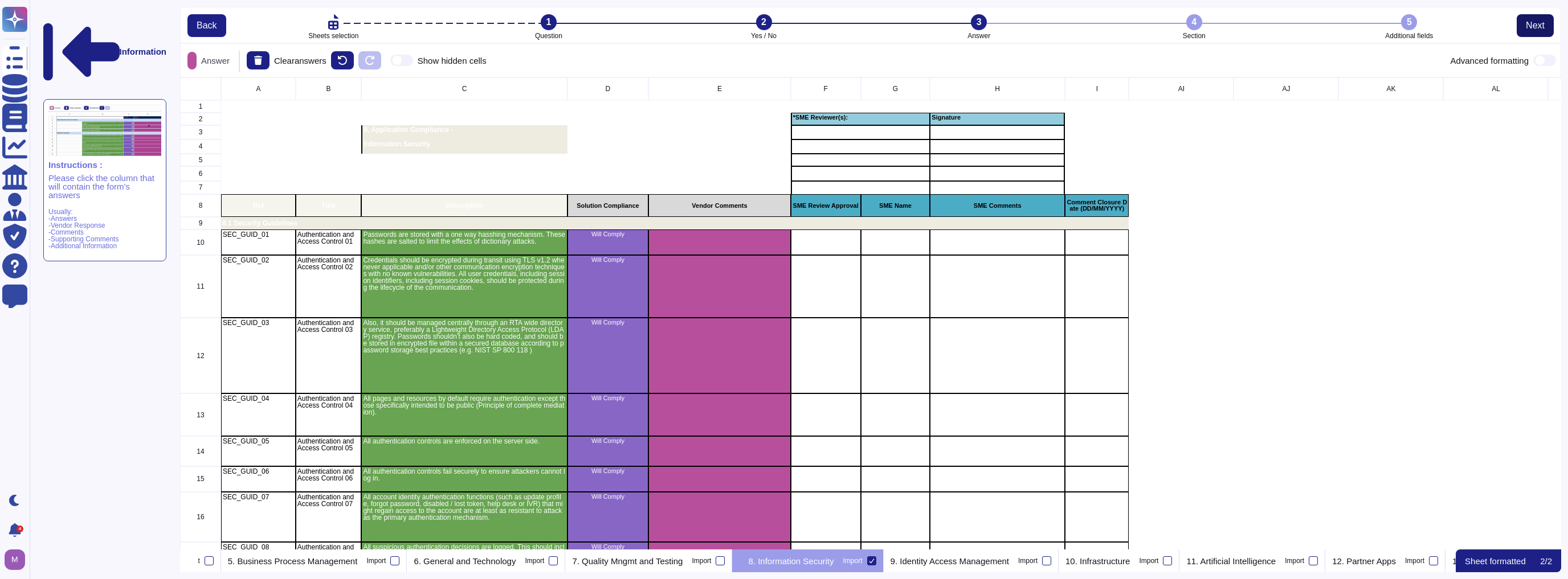
click at [782, 27] on span "Next" at bounding box center [1535, 25] width 18 height 9
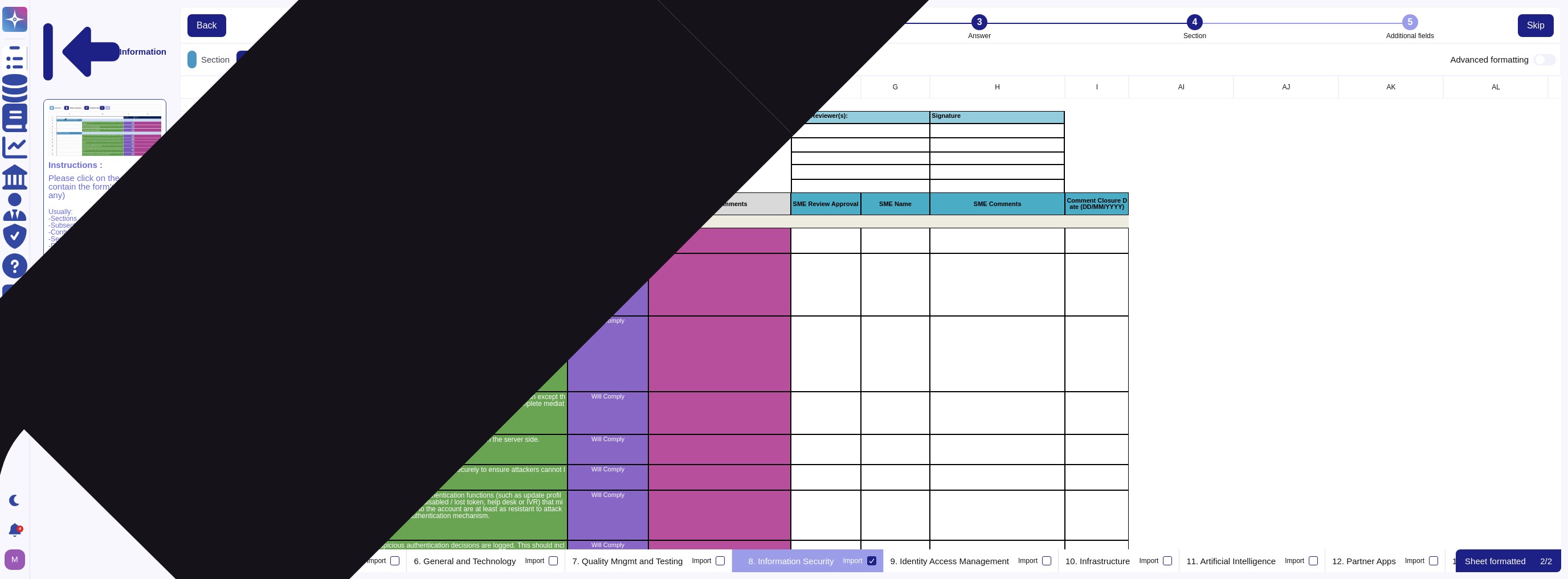
click at [394, 221] on p "8.1 Security Guidelines" at bounding box center [675, 221] width 906 height 7
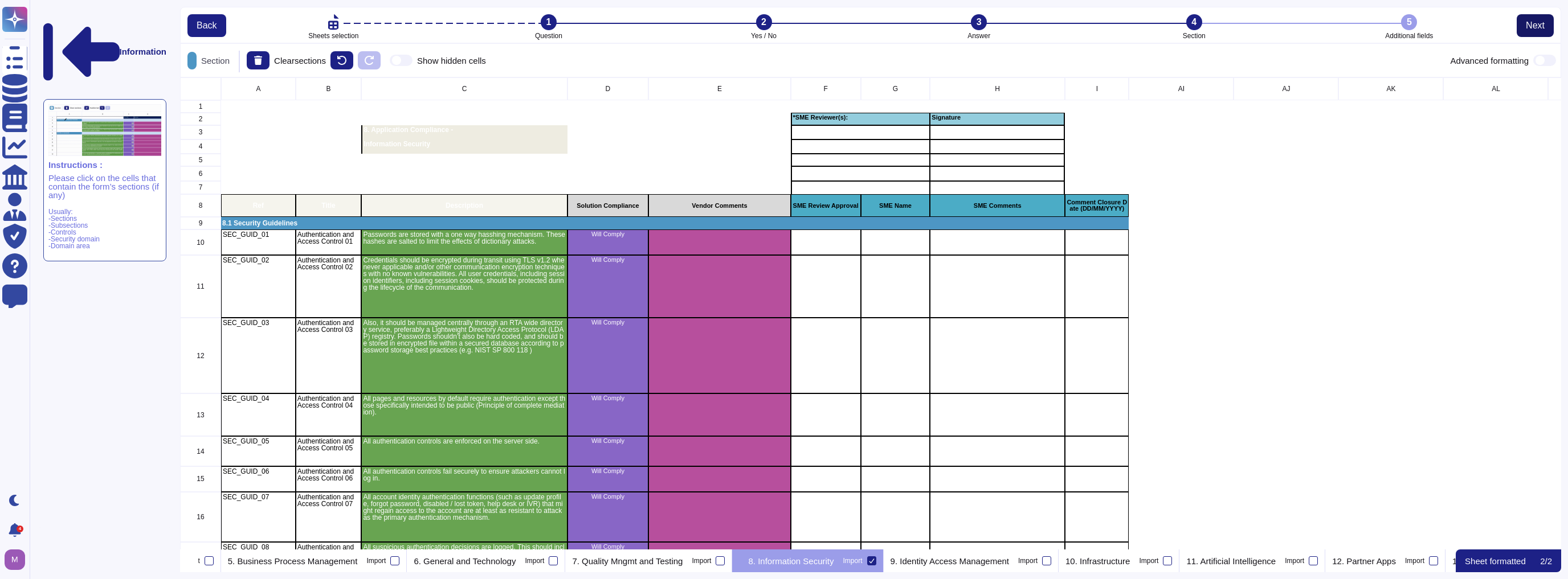
click at [782, 29] on span "Next" at bounding box center [1535, 25] width 18 height 9
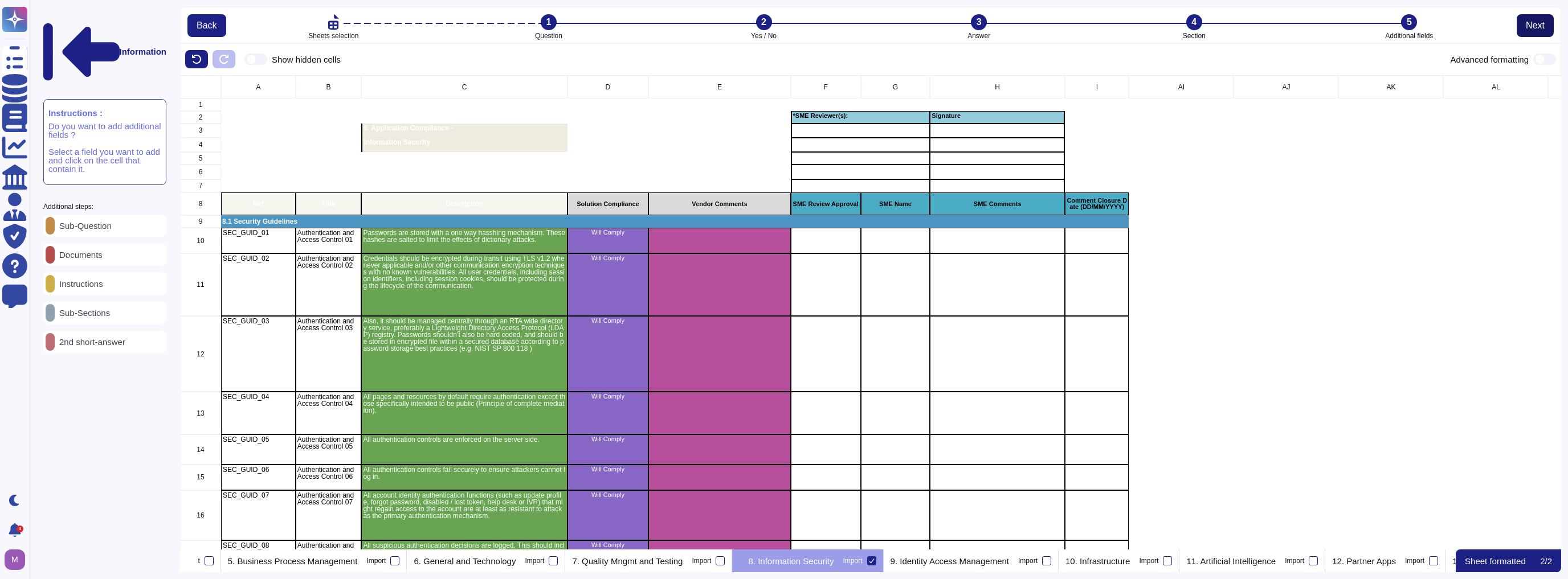
click at [782, 29] on span "Next" at bounding box center [1535, 25] width 18 height 9
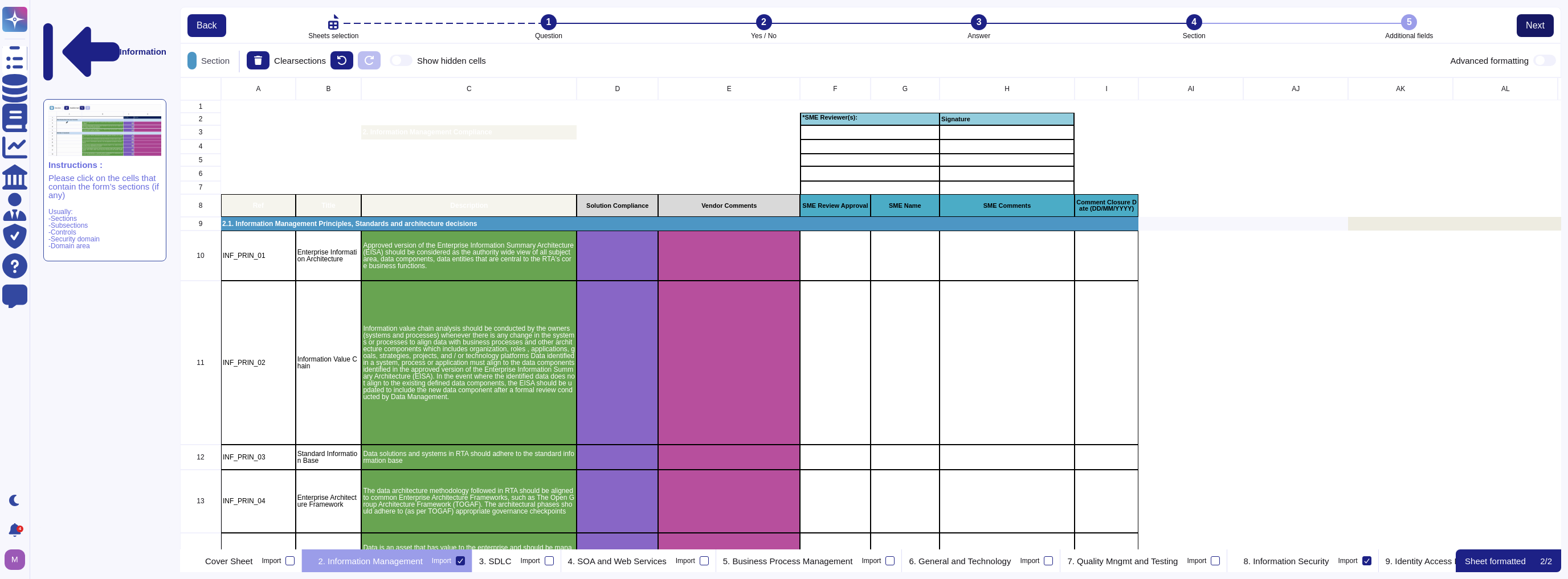
click at [782, 29] on span "Next" at bounding box center [1535, 25] width 18 height 9
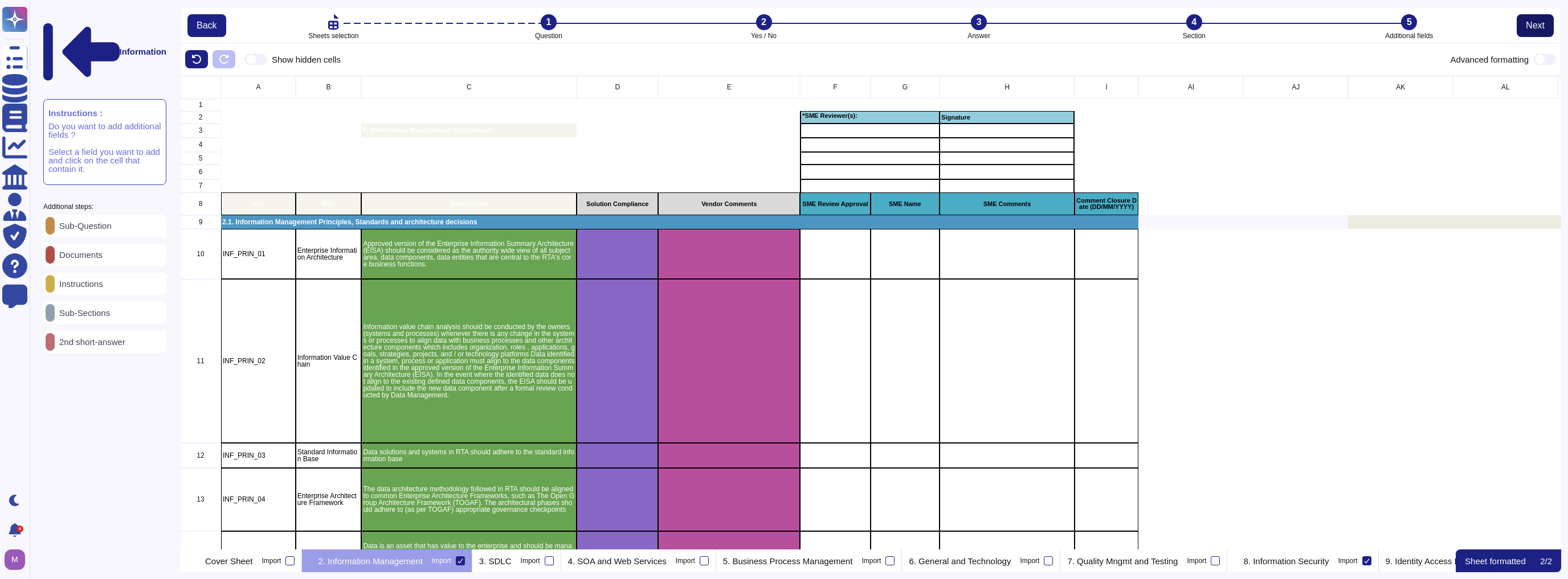
click at [782, 29] on span "Next" at bounding box center [1535, 25] width 18 height 9
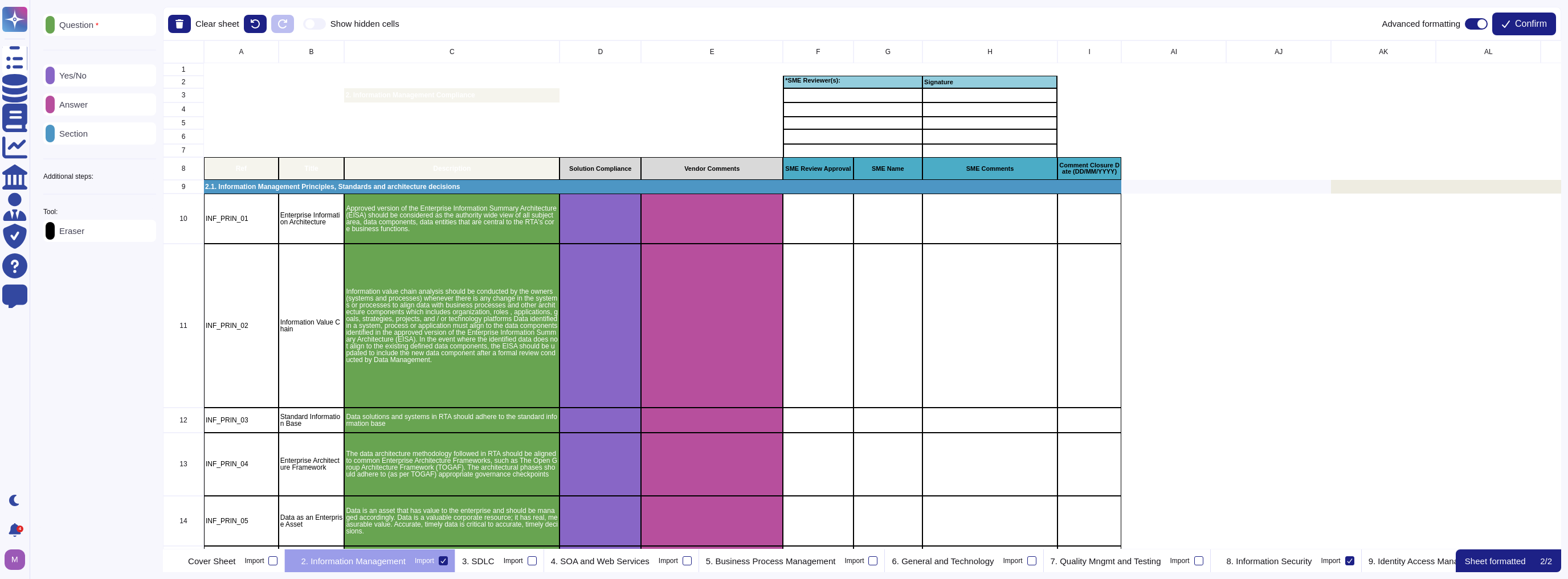
click at [782, 28] on span "Confirm" at bounding box center [1531, 24] width 32 height 9
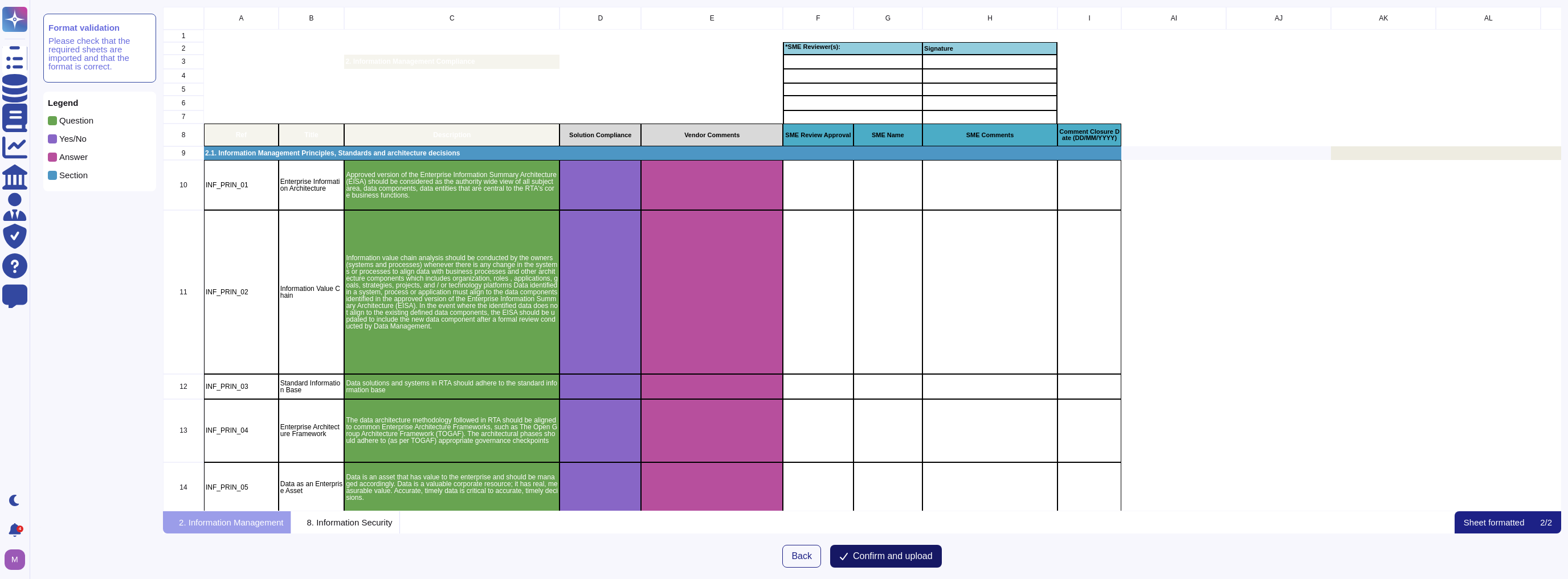
click at [782, 551] on span "Confirm and upload" at bounding box center [893, 556] width 80 height 9
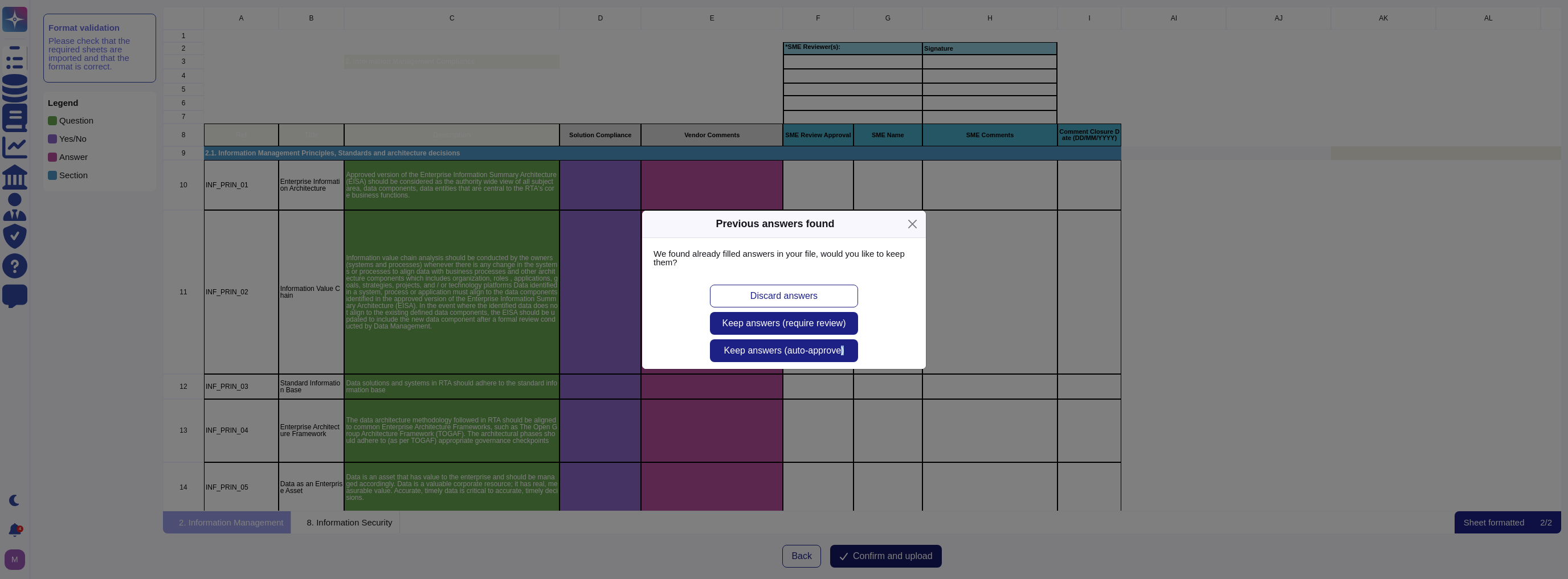
click at [782, 551] on div "Previous answers found We found already filled answers in your file, would you …" at bounding box center [784, 289] width 1568 height 579
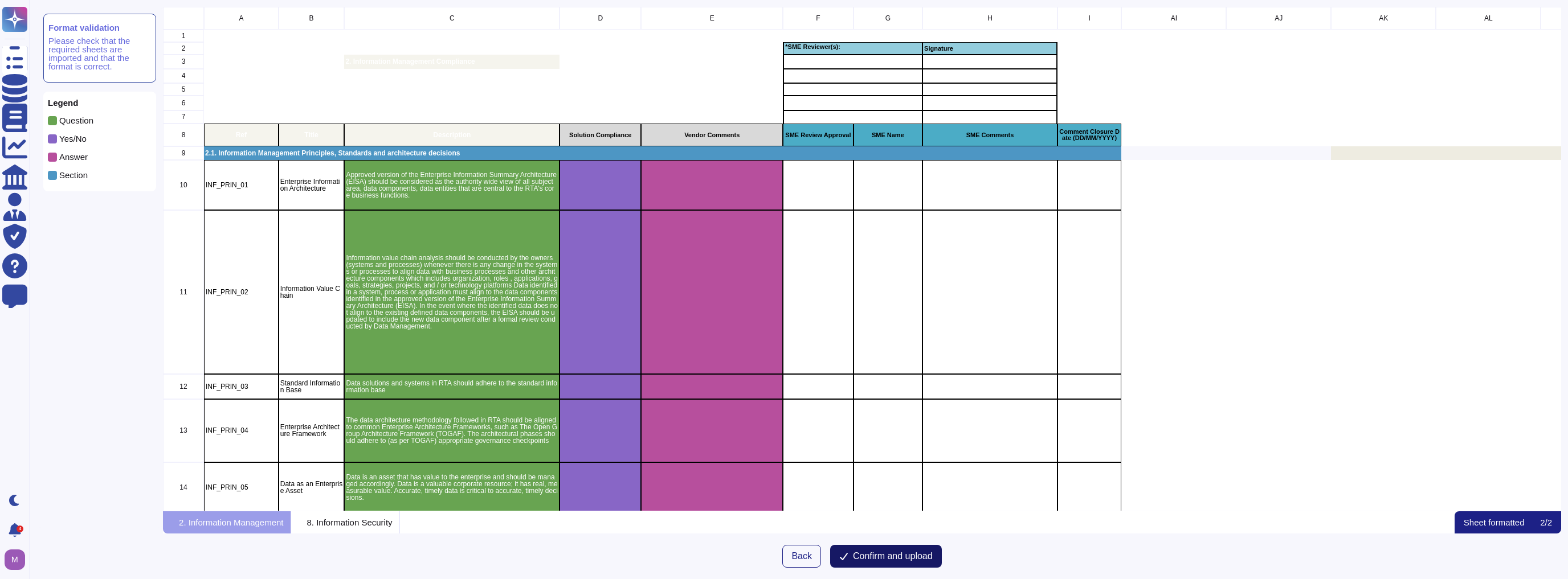
click at [782, 551] on span "Confirm and upload" at bounding box center [893, 556] width 80 height 9
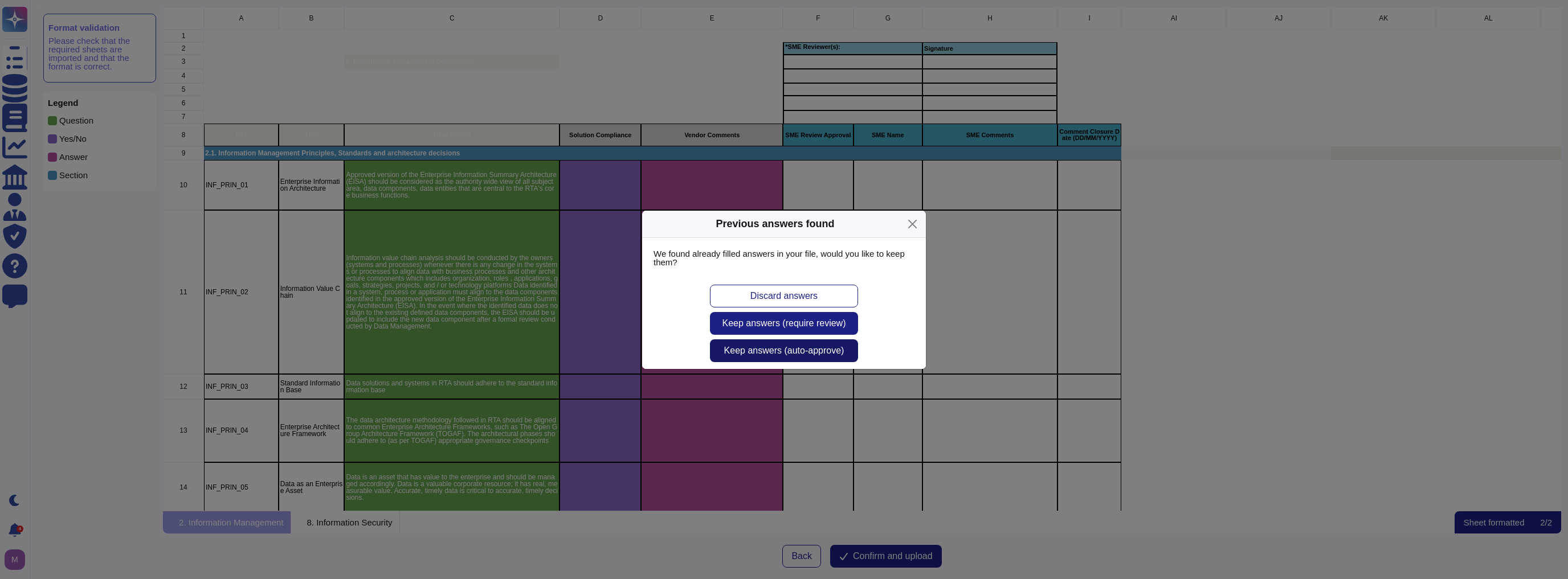
click at [780, 351] on span "Keep answers (auto-approve)" at bounding box center [784, 350] width 120 height 9
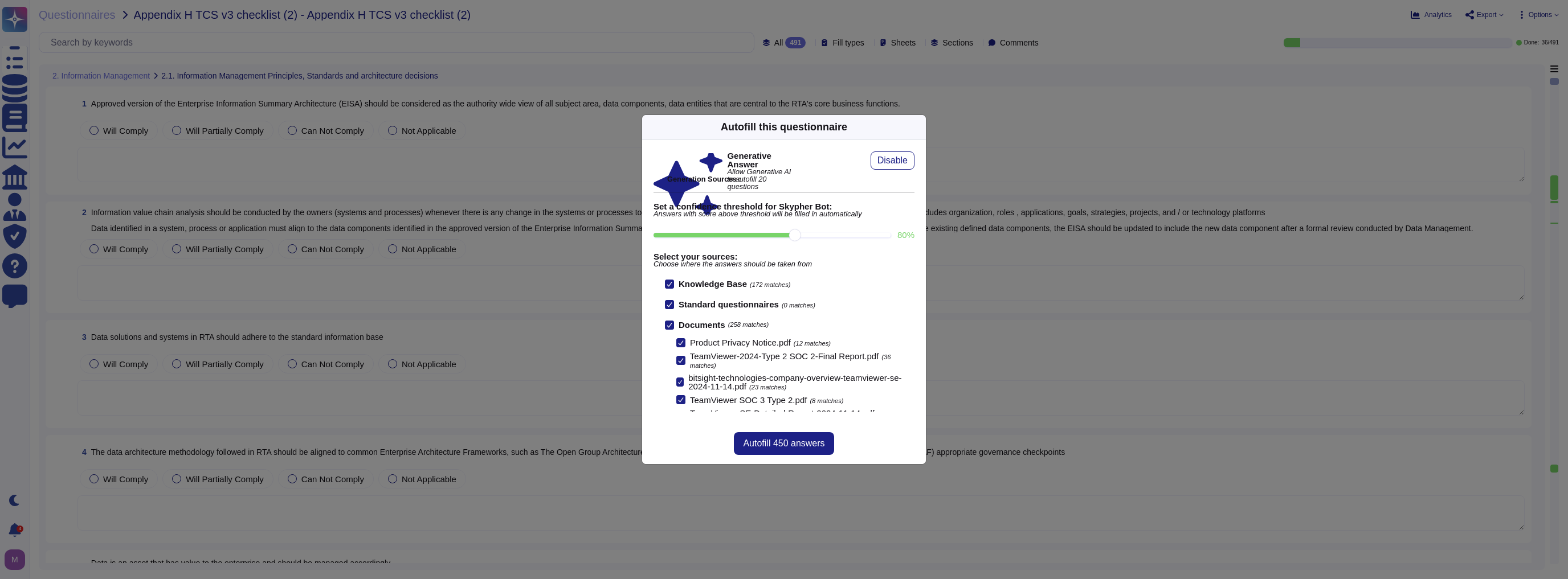
click at [782, 130] on div "Autofill this questionnaire" at bounding box center [784, 127] width 127 height 15
click at [777, 439] on span "Autofill 450 answers" at bounding box center [784, 443] width 81 height 9
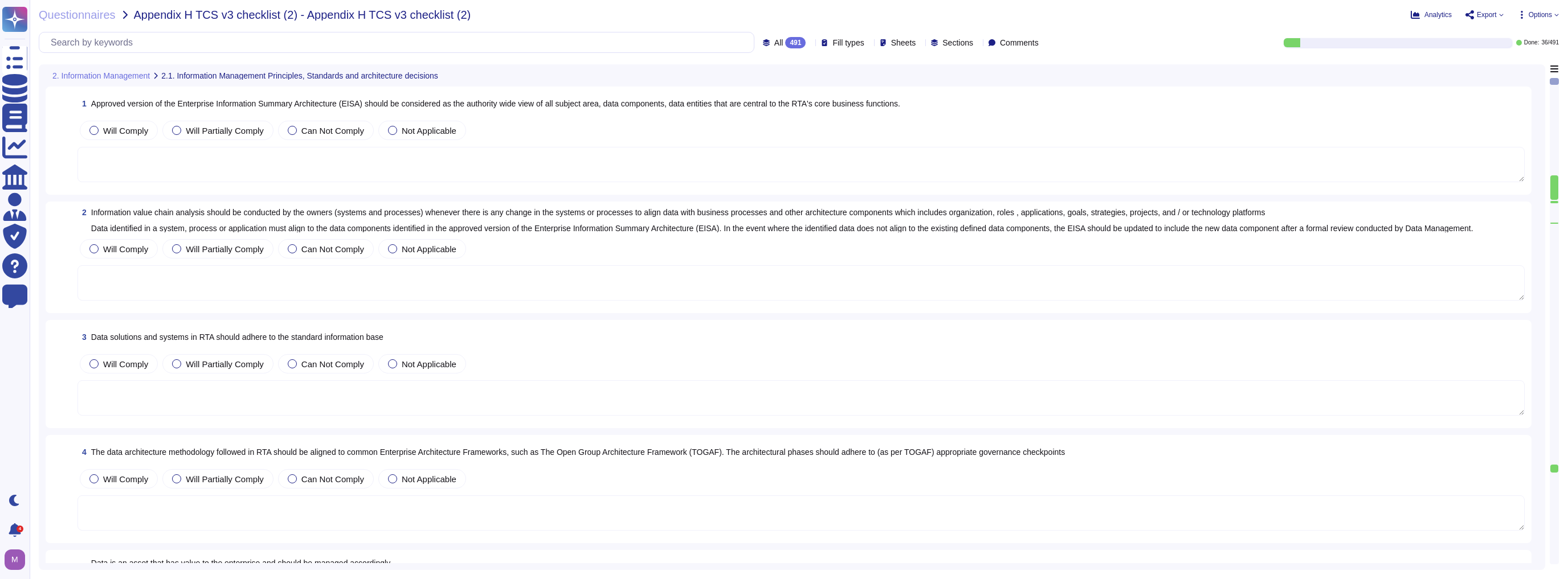
type textarea "The business plan was approved by TeamViewer’s Management Board and represents …"
type textarea "TeamViewer intends to update this analysis annually to integrate emerging scien…"
type textarea "TeamViewer has checked the compliance topic with the Brazilian Data Bra"
type textarea "TeamViewer's policies are aligned to the ISO27001. TeamViewer has developed and…"
type textarea "Yes, TeamViewer agrees that data is a valuable corporate resource and has real,…"
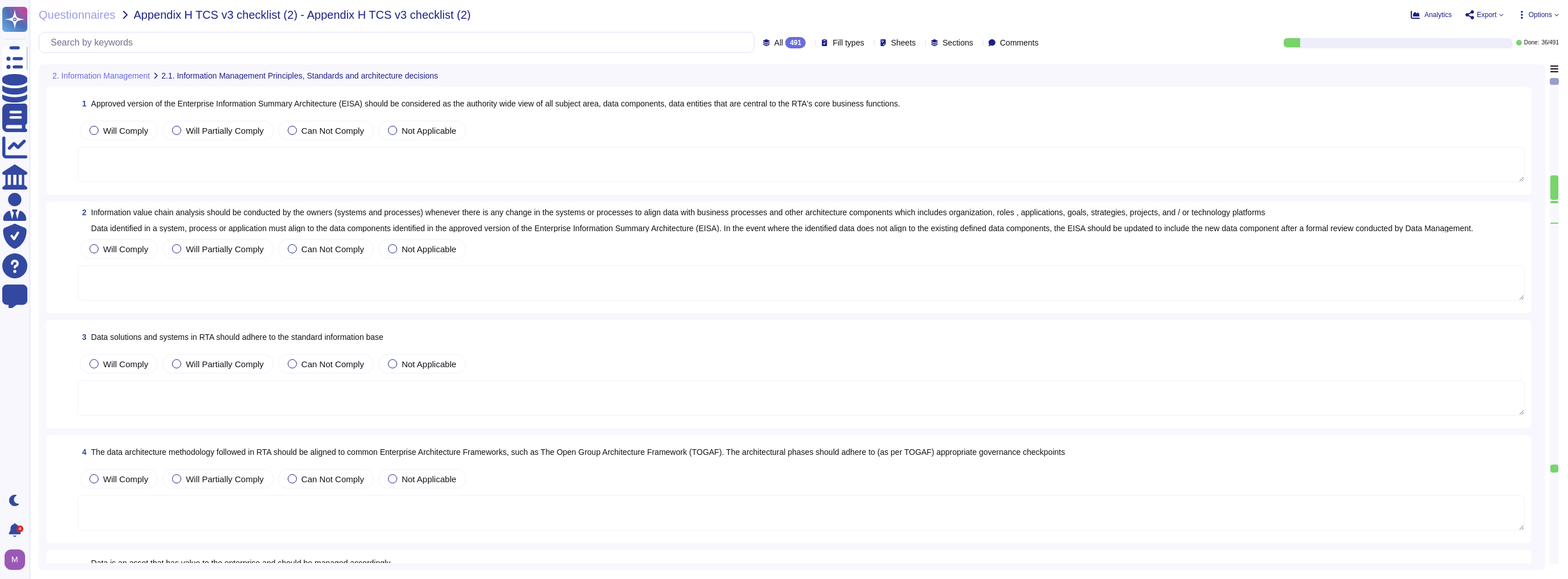
type textarea "The targeted realignment of structures is based on a multi-stage approach."
type textarea "At TeamViewer, data stewardship is ensured through the assignment of owners to …"
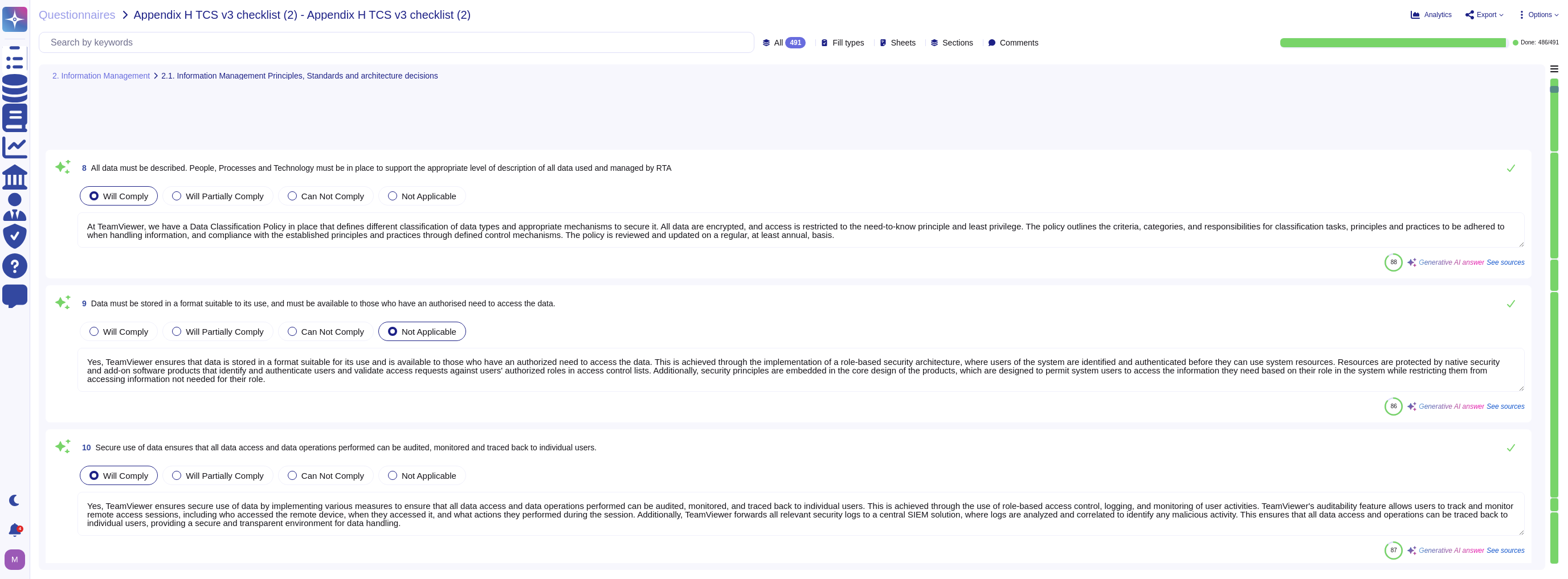
type textarea "Yes, TeamViewer ensures that data is stored in a format suitable for its use an…"
type textarea "Yes, TeamViewer ensures secure use of data by implementing various measures to …"
type textarea "Yes, TeamViewer has formal IT policies and procedures in place that describe ph…"
type textarea "TeamViewer ensures that data creation and management are optimized, and the reu…"
type textarea "Their technical integration into the operational requirements of Enterprise cus…"
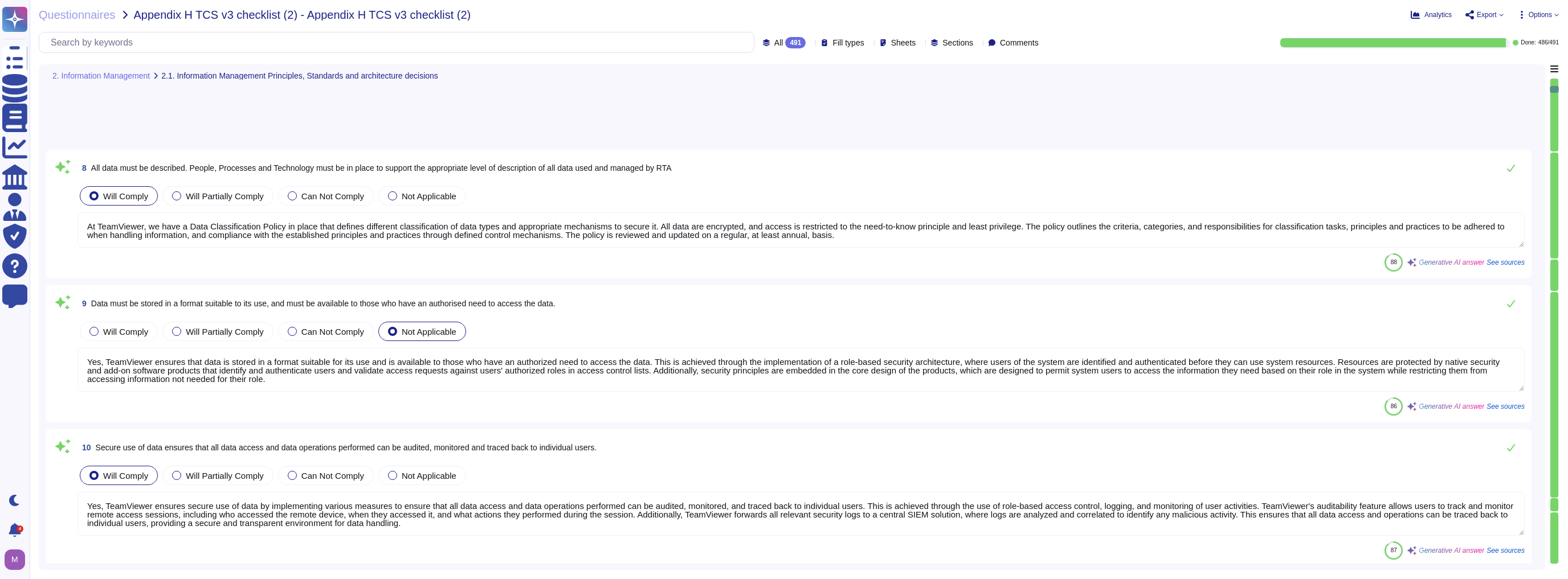
type textarea "TeamViewer has a Data Classification Policy in place that defines different cla…"
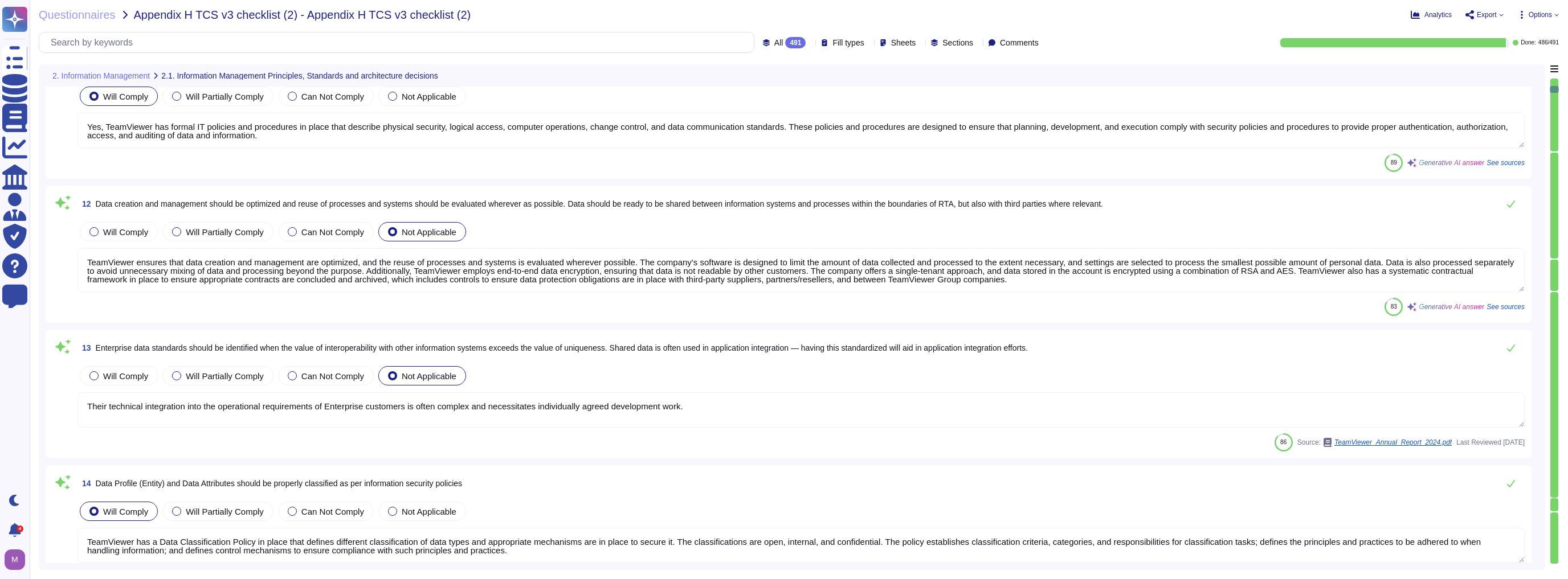
type textarea "TeamViewer's Asset Register lists the category, type, information, business pro…"
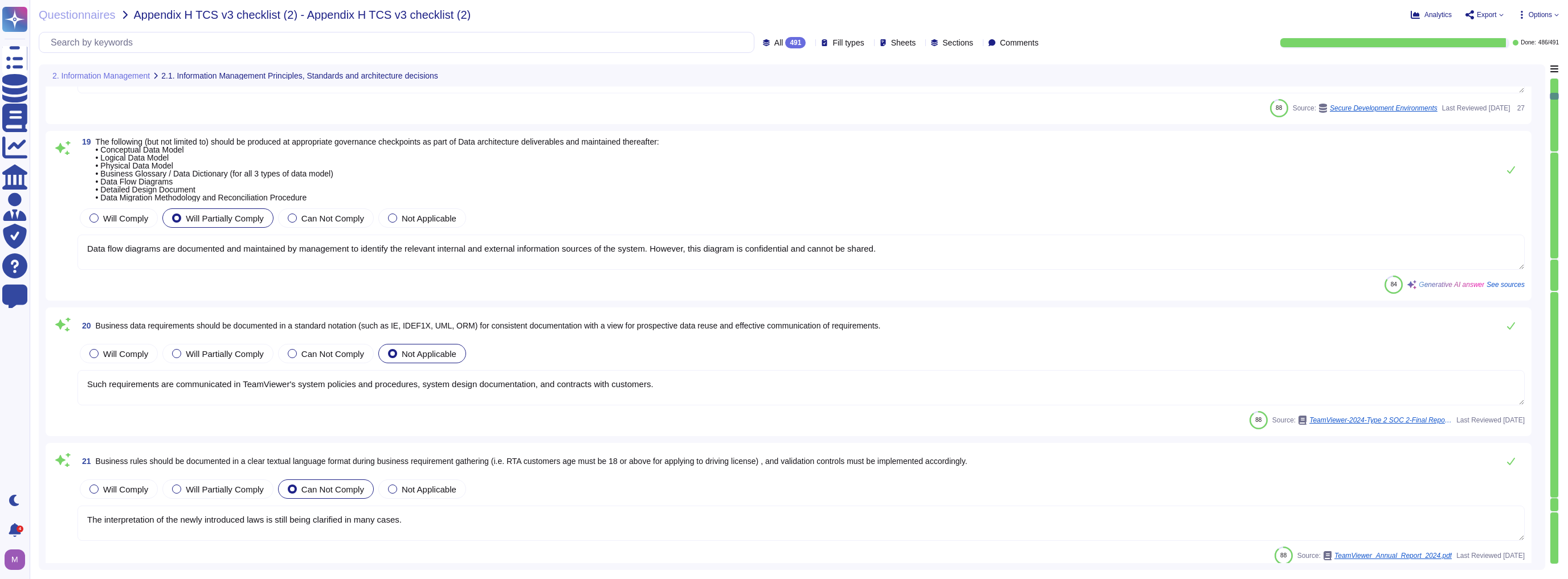
type textarea "TeamViewer has an established and documented S-SDLC process, as well as Securit…"
type textarea "Data flow diagrams are documented and maintained by management to identify the …"
type textarea "Such requirements are communicated in TeamViewer's system policies and procedur…"
type textarea "The interpretation of the newly introduced laws is still being clarified in man…"
type textarea "Role lists are generated by security and distributed to the managers via the ev…"
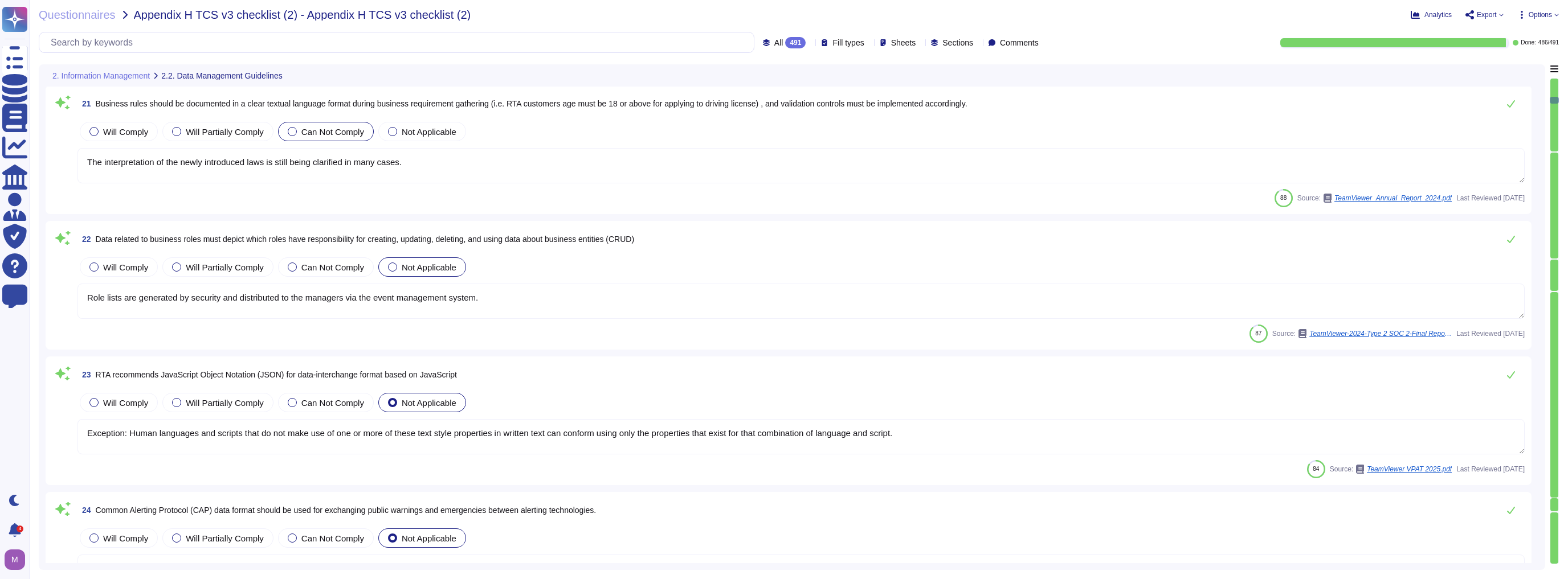
type textarea "Exception: Human languages and scripts that do not make use of one or more of t…"
type textarea "Monitoring and alarming are configured by Service Owners to identify and notify…"
type textarea "Yes, TeamViewer offers REST based API. For more information, please go to; [URL…"
type textarea "TeamViewer may also use the gathered information in order to prioritize the wor…"
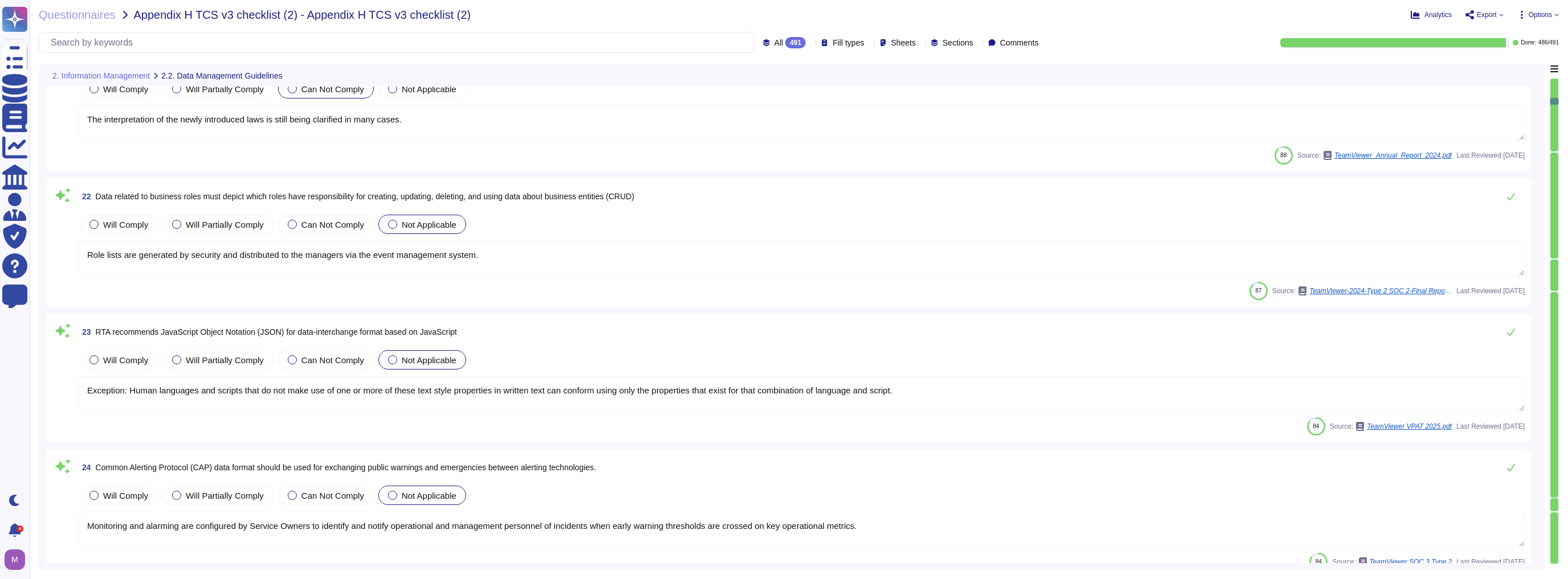
type textarea "TeamViewer is working in alignment with local laws in the areas of operation wh…"
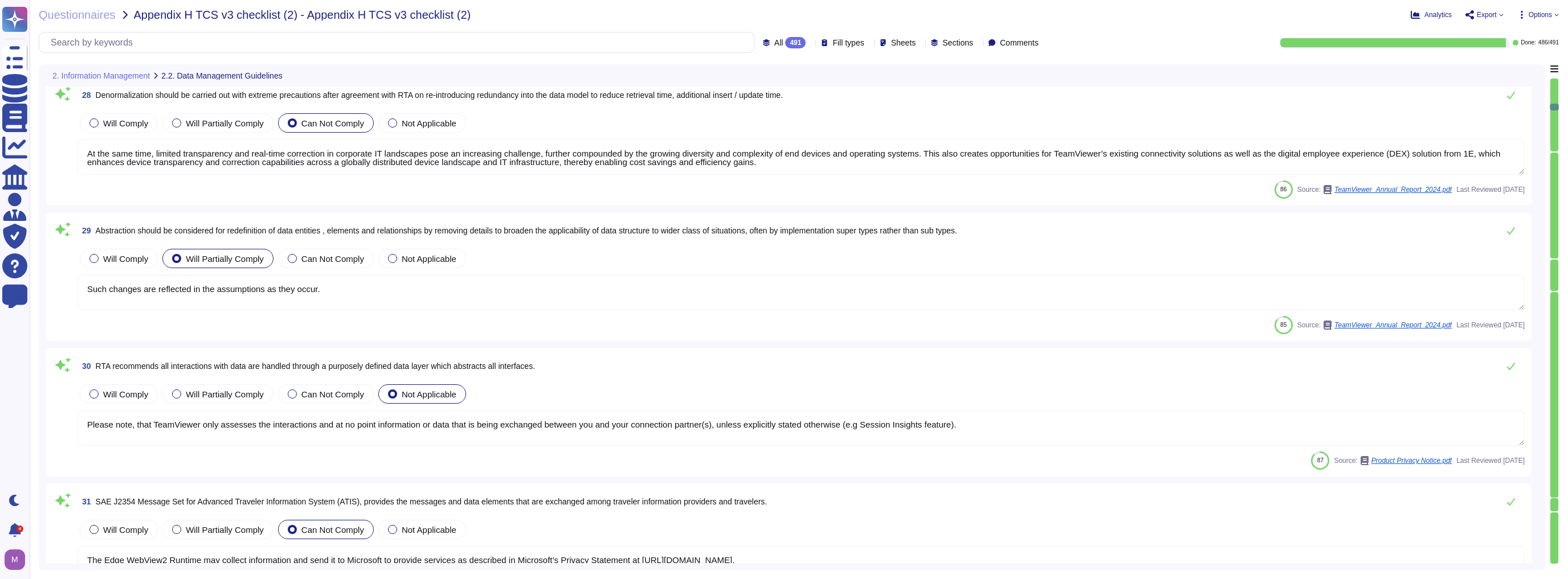
type textarea "Such changes are reflected in the assumptions as they occur."
type textarea "Please note, that TeamViewer only assesses the interactions and at no point inf…"
type textarea "The Edge WebView2 Runtime may collect information and send it to Microsoft to p…"
type textarea "Data entered or generated, depending on the features in use."
type textarea "If anything is unclear, Speak Up!"
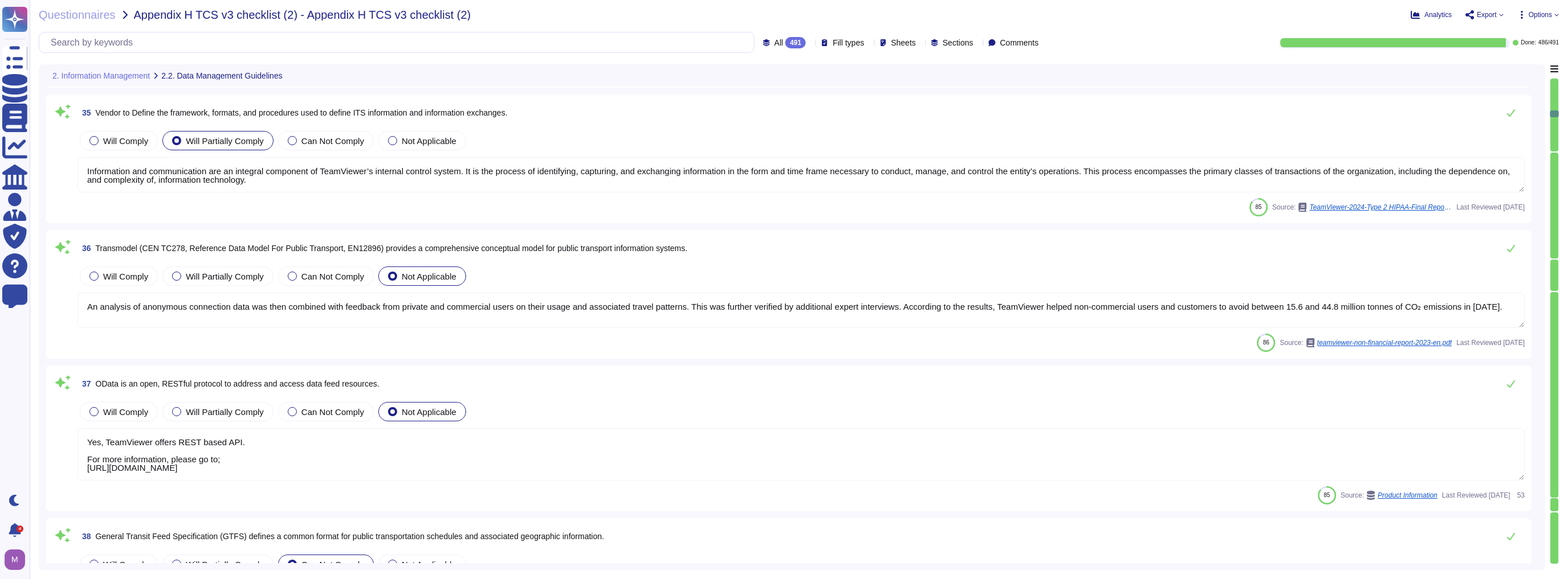
type textarea "IoT: Content data exchanged between TeamViewer clients during an IoT connection…"
type textarea "Information and communication are an integral component of TeamViewer’s interna…"
type textarea "An analysis of anonymous connection data was then combined with feedback from p…"
type textarea "Yes, TeamViewer offers REST based API. For more information, please go to; [URL…"
type textarea "If anything is unclear, Speak Up!"
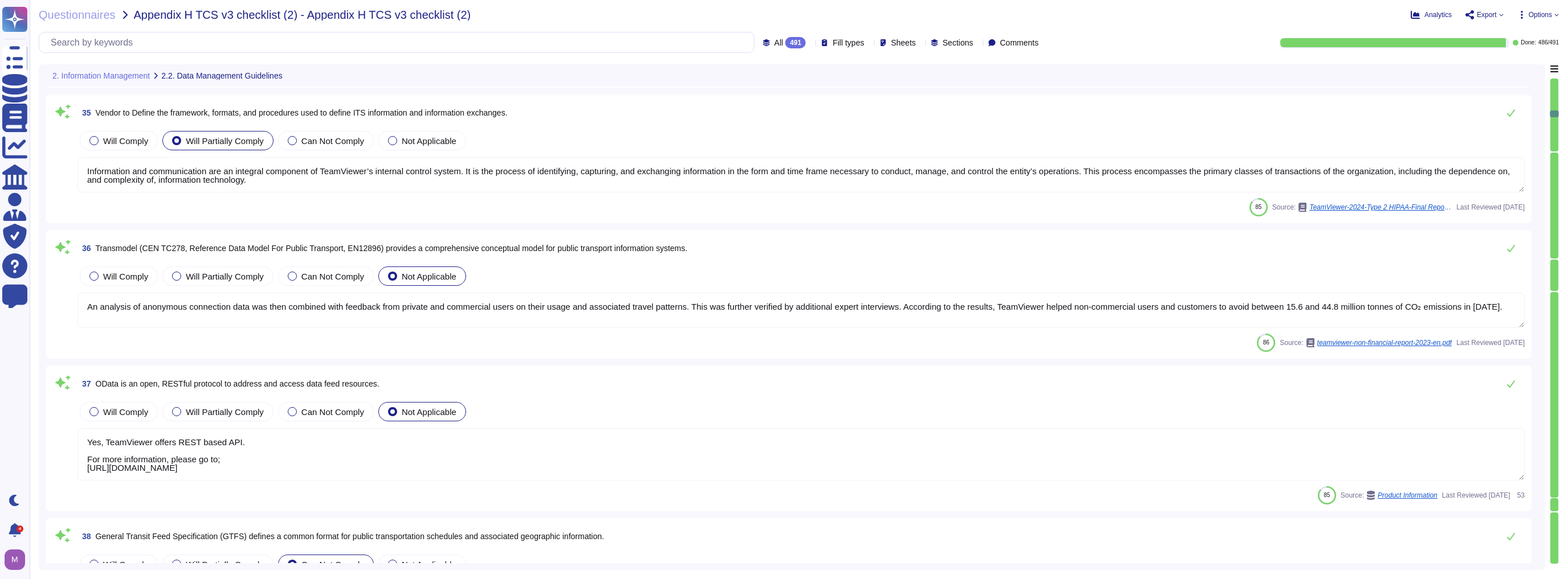
type textarea "While sending device status information to the DEX platform, this data is excha…"
type textarea "Development platform used to design and deploy DEX applications"
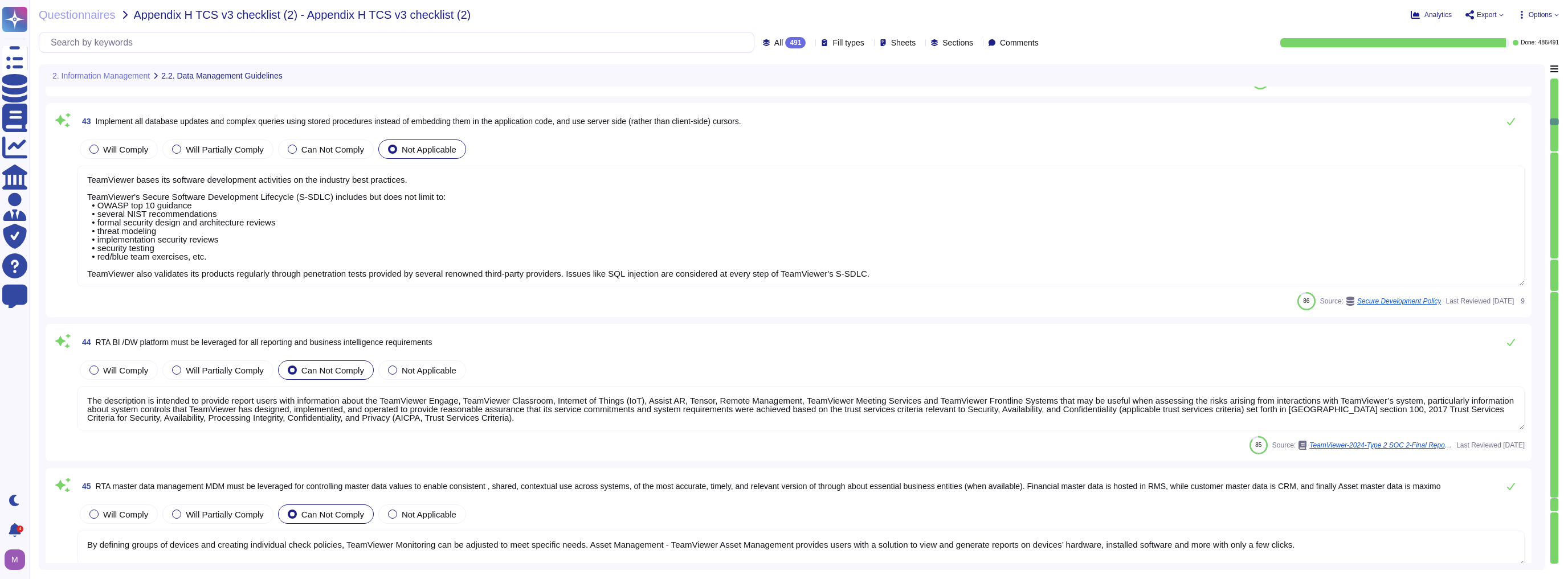
type textarea "The content data is always encrypted, and TeamViewer can never access any of th…"
type textarea "We have a comprehensive incident response plan in place, which includes the rol…"
type textarea "As a CNA Authority, TeamViewer is part of the CVE programme and helps to identi…"
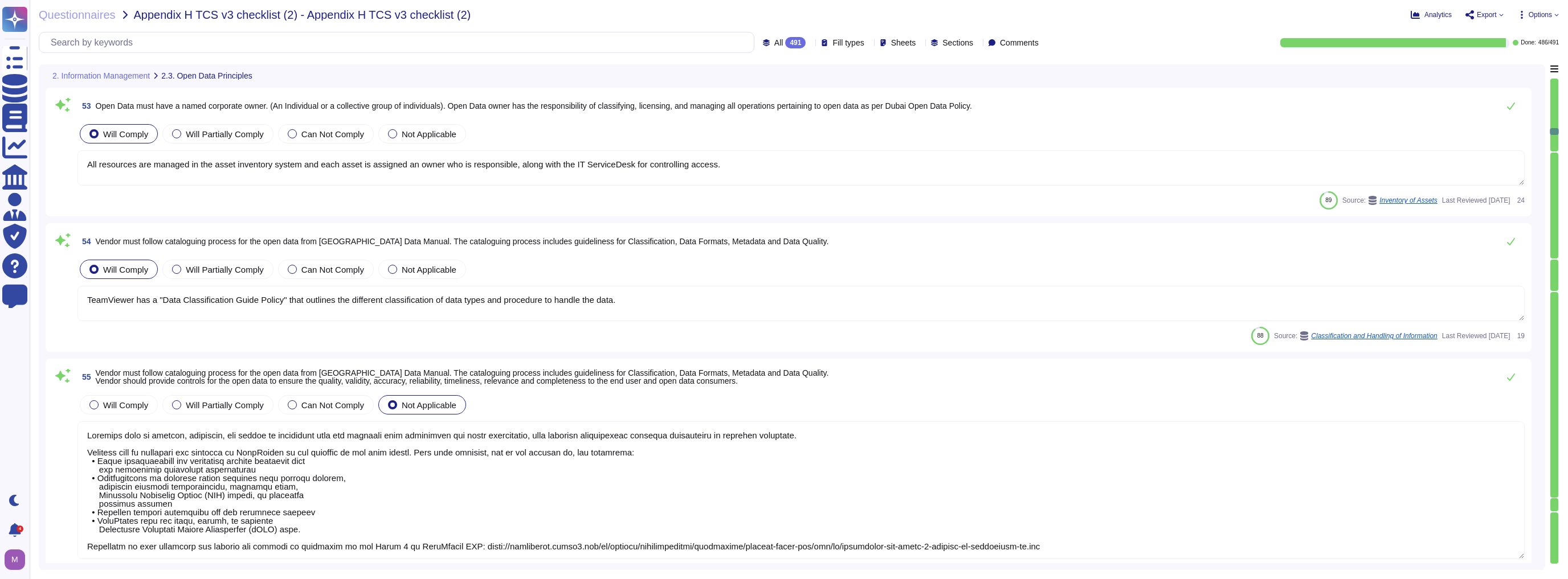
type textarea "Customer shall use the Software and/or other Services only in accordance with t…"
type textarea "All resources are managed in the asset inventory system and each asset is assig…"
type textarea "TeamViewer has a "Data Classification Guide Policy" that outlines the different…"
type textarea "Loremips dolo si ametcon, adipiscin, eli seddoe te incididunt utla etd magnaali…"
type textarea "Data flow diagrams, process flowcharts, narratives and procedures manuals are d…"
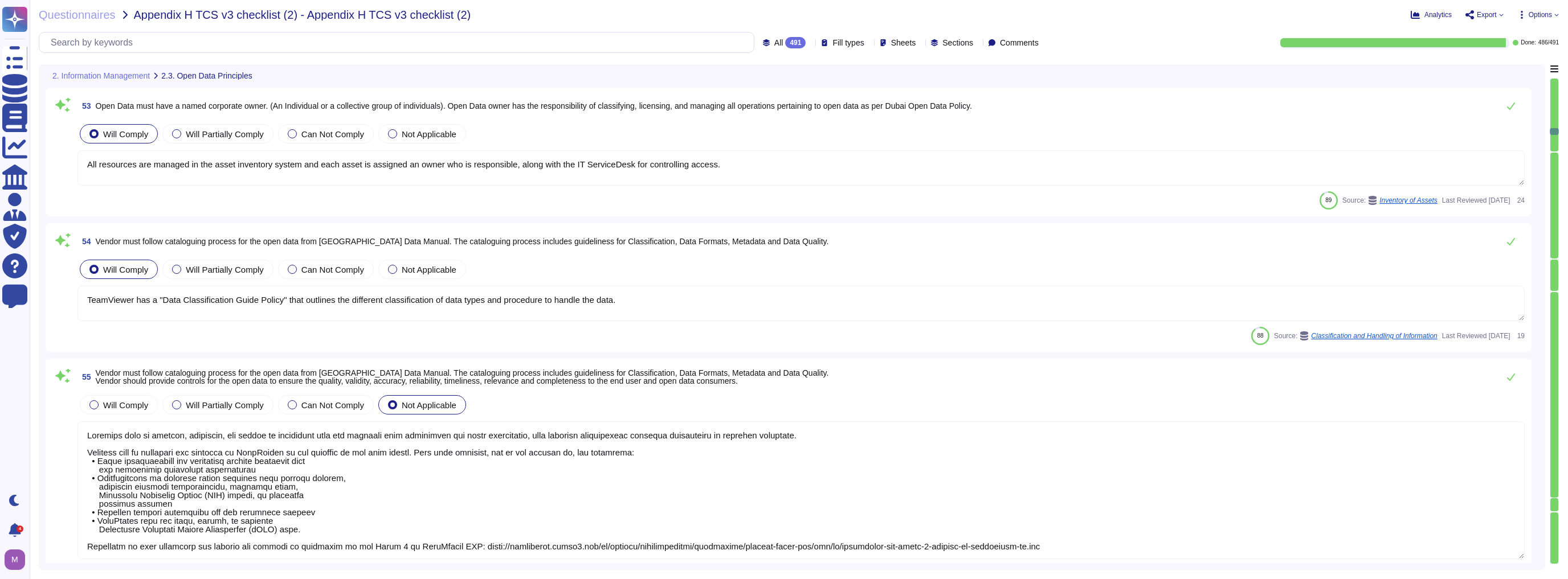
type textarea "Info and Relationships (Level A) Information, structure, and relationships conv…"
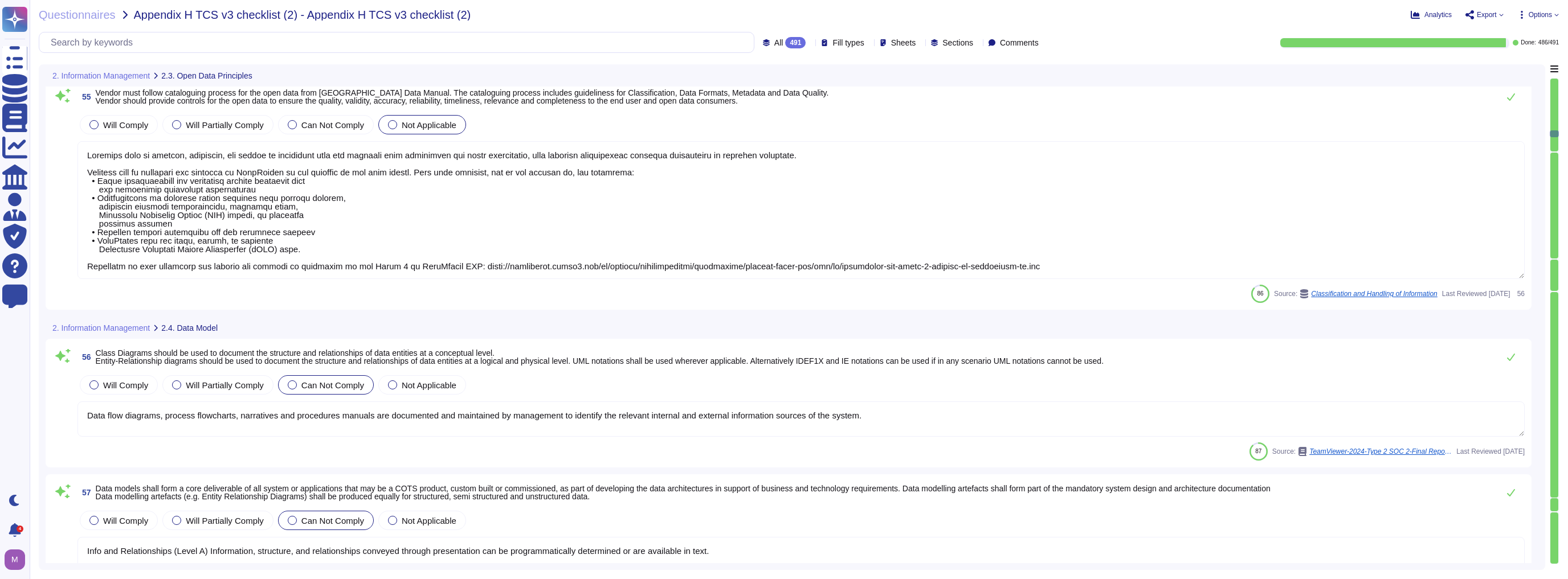
type textarea "Data flow diagrams, process flowcharts, narratives and procedures manuals are d…"
type textarea "Digitalization is already well advanced in the IT sector, with AI and automatio…"
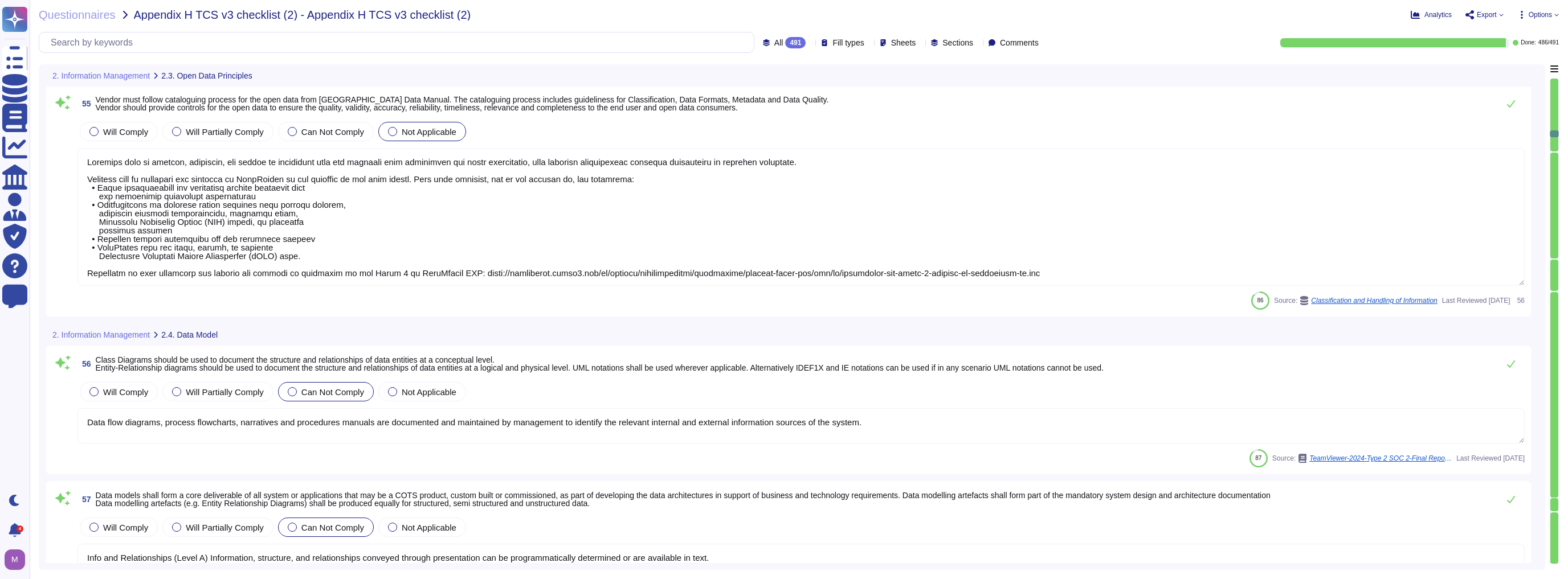
type textarea "TeamViewer has a "Data Classification Guide Policy" that outlines the different…"
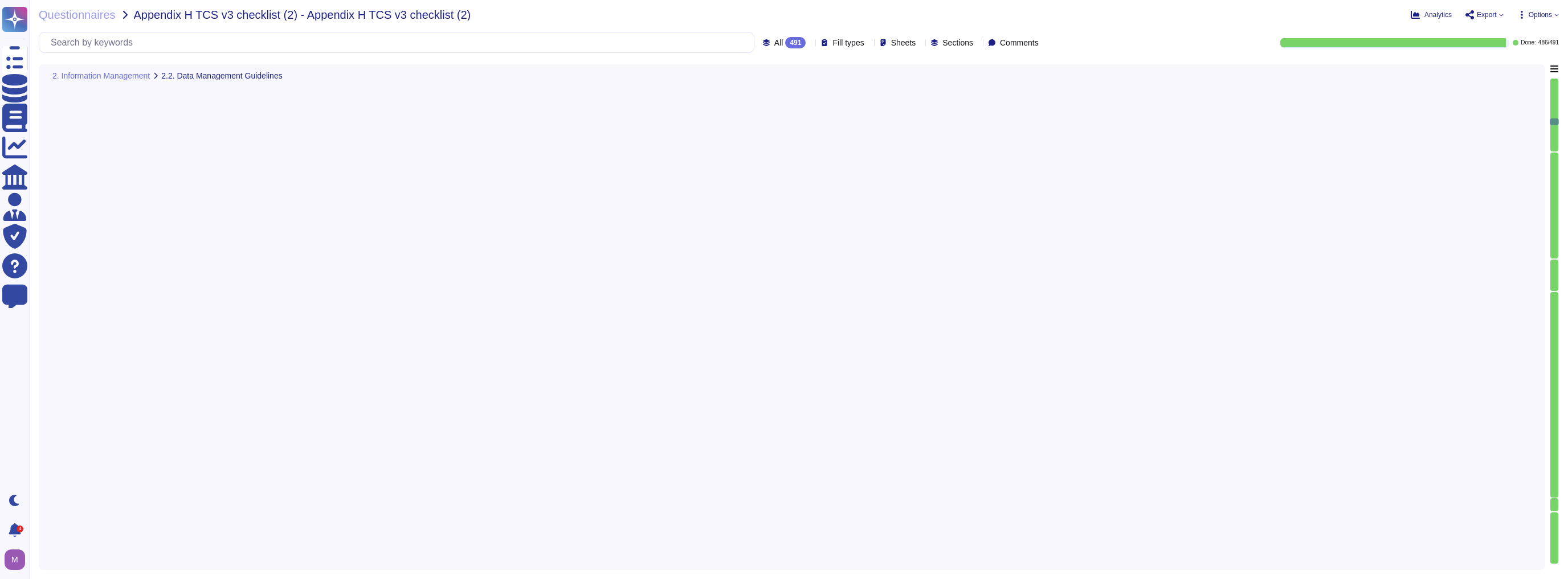
type textarea "Development platform used to design and deploy DEX applications"
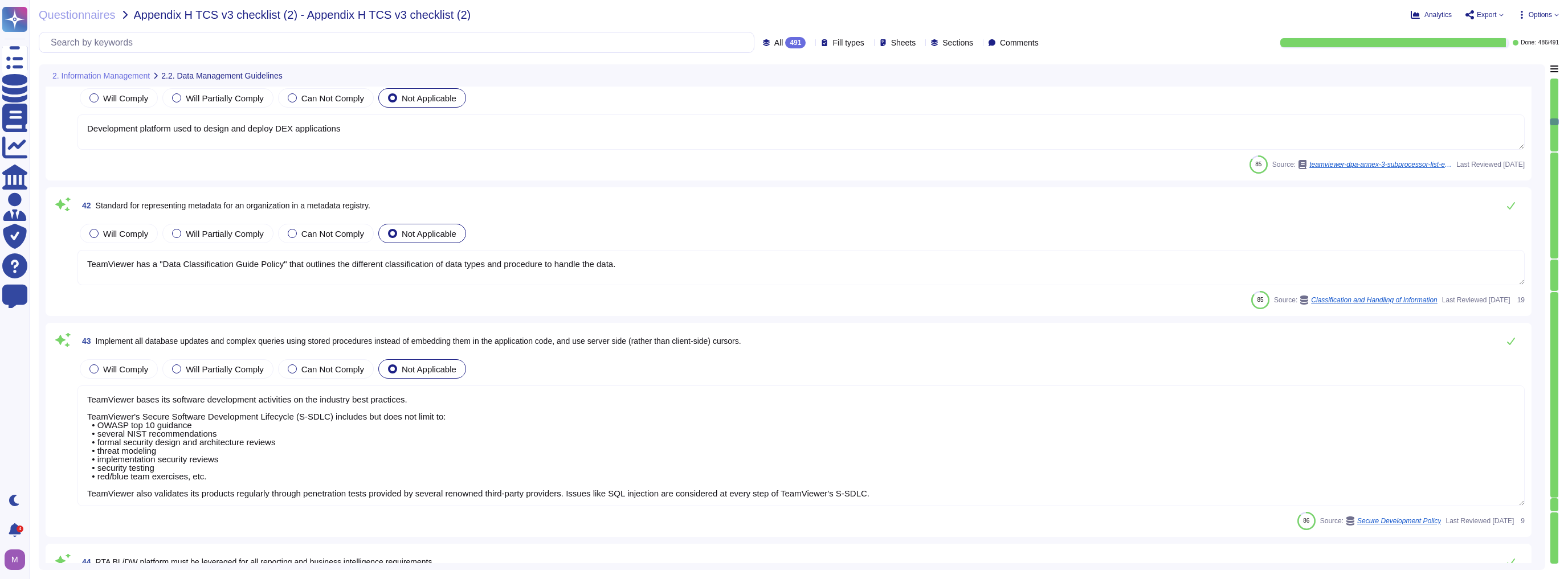
type textarea "Development platform used to design and deploy DEX applications"
type textarea "TeamViewer has a "Data Classification Guide Policy" that outlines the different…"
type textarea "TeamViewer bases its software development activities on the industry best pract…"
type textarea "The description is intended to provide report users with information about the …"
type textarea "By defining groups of devices and creating individual check policies, TeamViewe…"
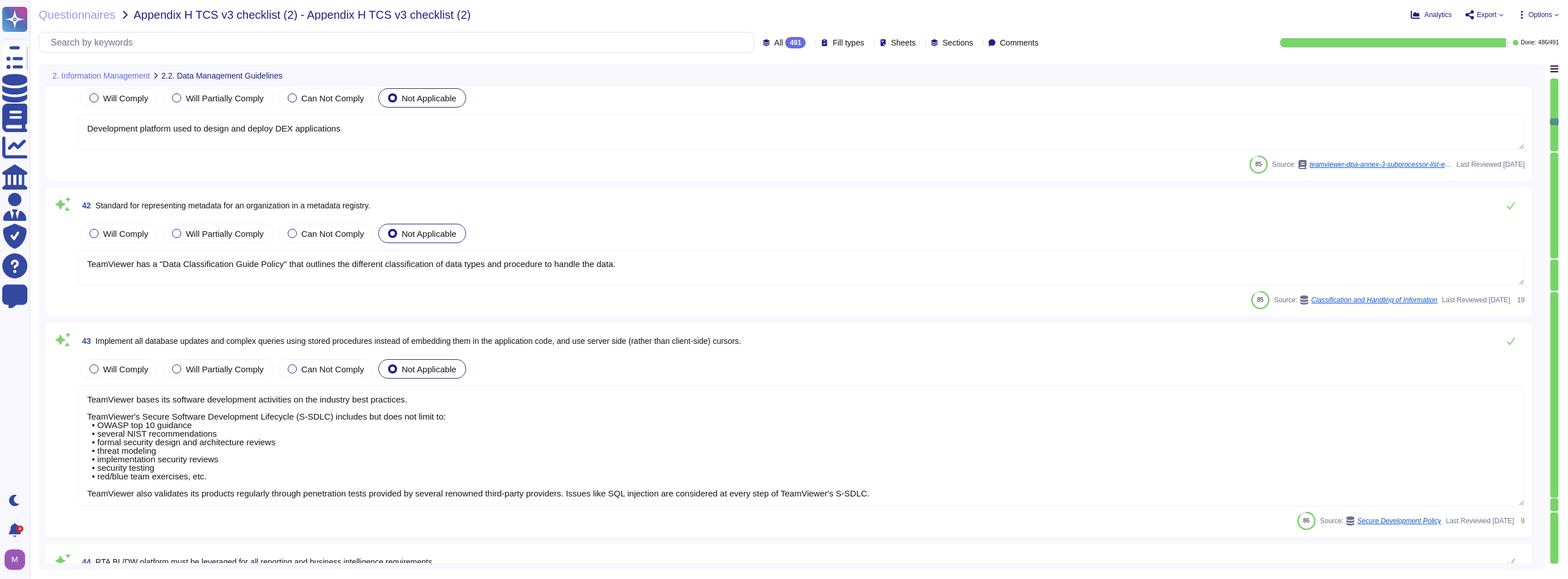
type textarea "The content data is always encrypted, and TeamViewer can never access any of th…"
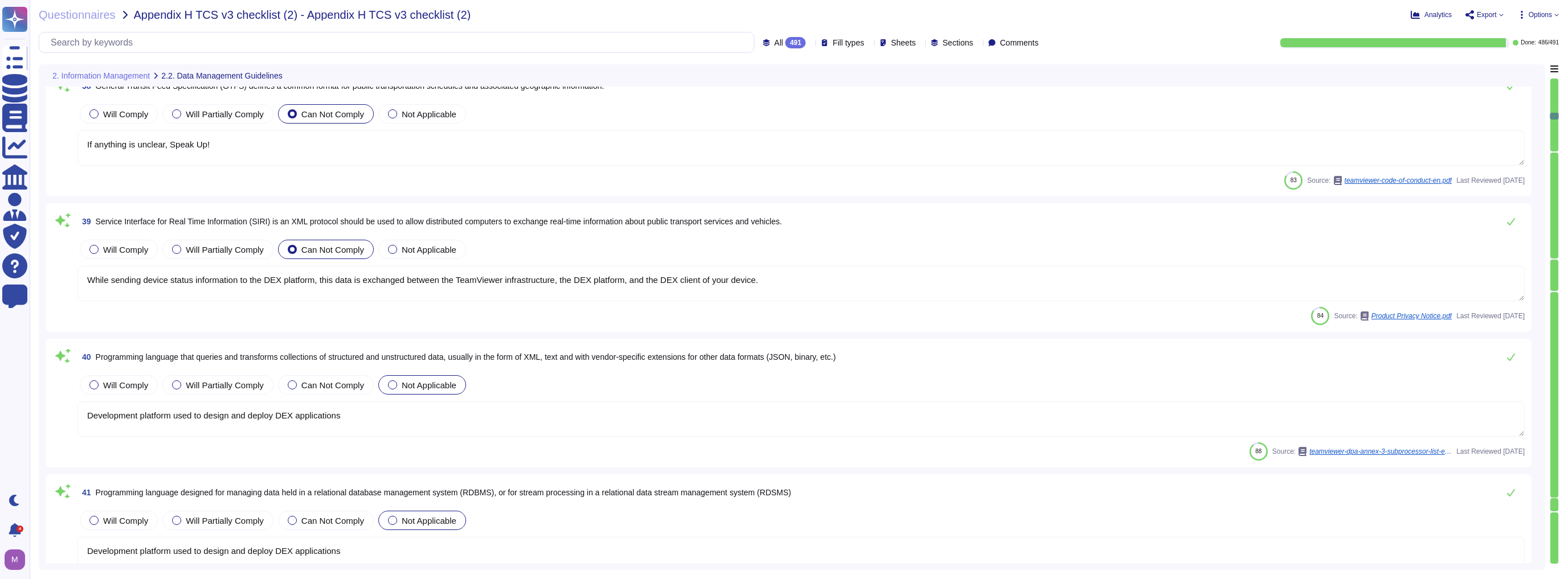
type textarea "IoT: Content data exchanged between TeamViewer clients during an IoT connection…"
type textarea "Information and communication are an integral component of TeamViewer’s interna…"
type textarea "An analysis of anonymous connection data was then combined with feedback from p…"
type textarea "Yes, TeamViewer offers REST based API. For more information, please go to; [URL…"
type textarea "If anything is unclear, Speak Up!"
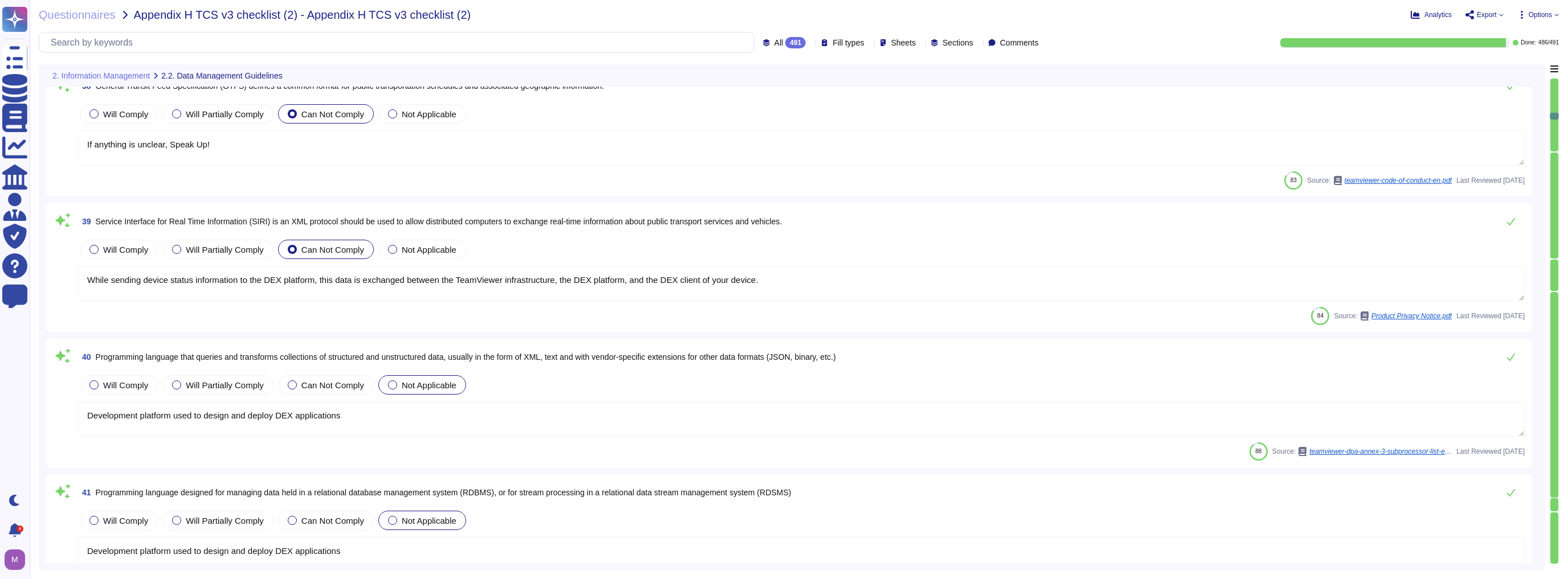
type textarea "While sending device status information to the DEX platform, this data is excha…"
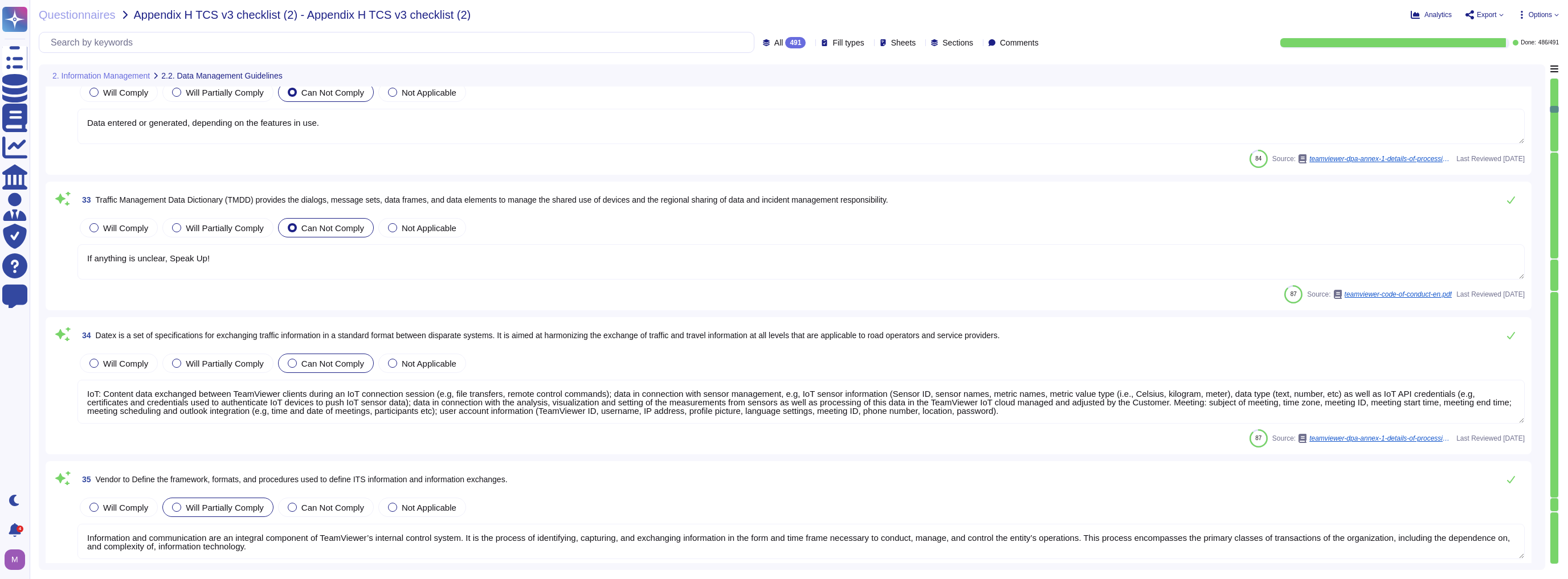
type textarea "TeamViewer is working in alignment with local laws in the areas of operation wh…"
type textarea "At the same time, limited transparency and real-time correction in corporate IT…"
type textarea "Such changes are reflected in the assumptions as they occur."
type textarea "Please note, that TeamViewer only assesses the interactions and at no point inf…"
type textarea "The Edge WebView2 Runtime may collect information and send it to Microsoft to p…"
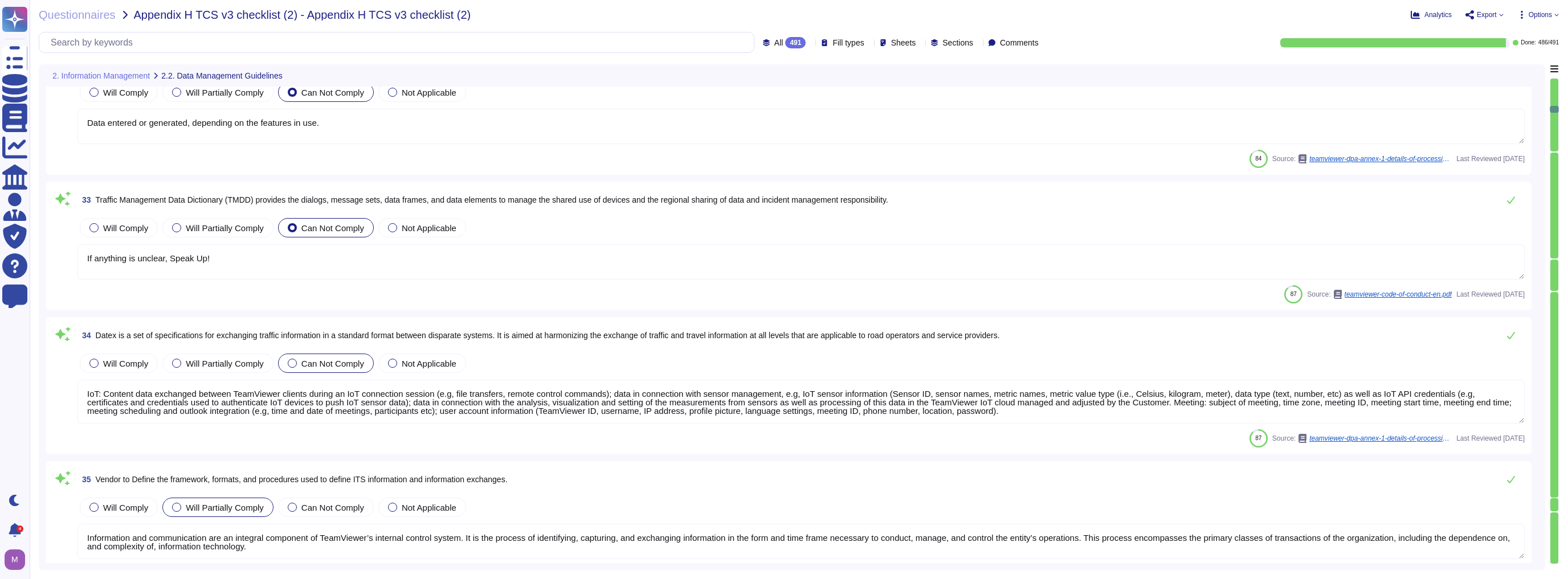
type textarea "Data entered or generated, depending on the features in use."
type textarea "If anything is unclear, Speak Up!"
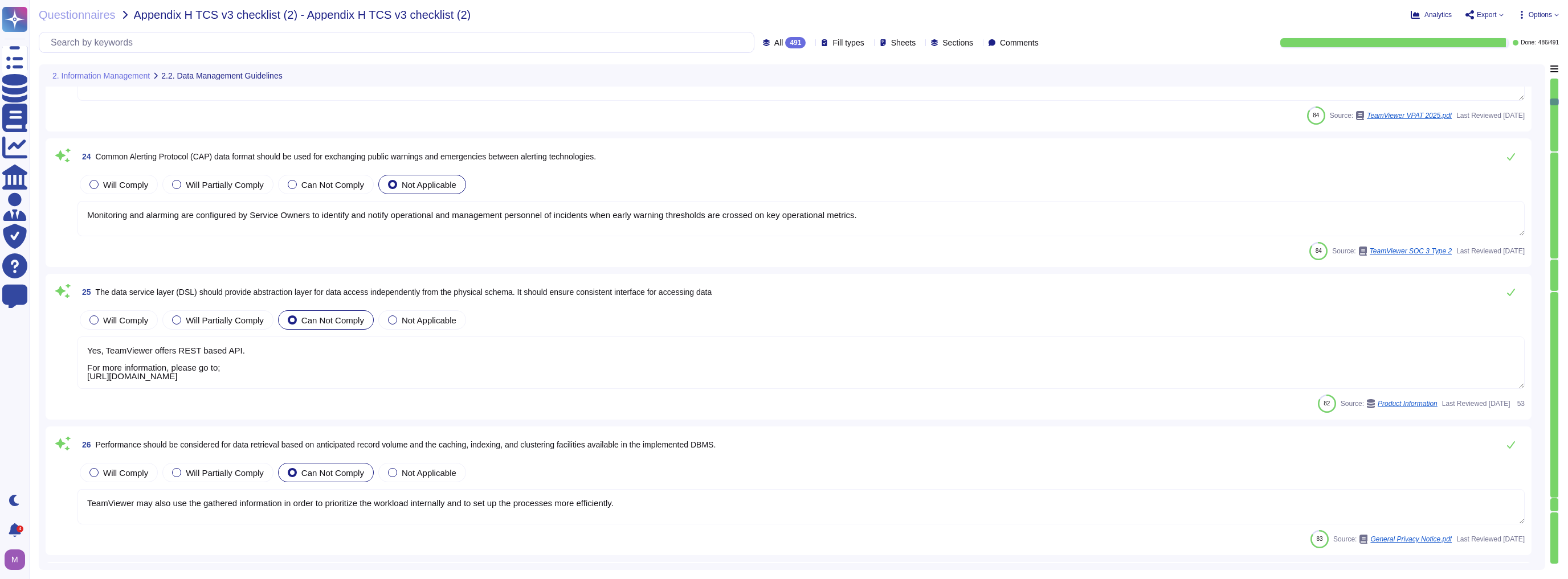
type textarea "Such requirements are communicated in TeamViewer's system policies and procedur…"
type textarea "The interpretation of the newly introduced laws is still being clarified in man…"
type textarea "Role lists are generated by security and distributed to the managers via the ev…"
type textarea "Exception: Human languages and scripts that do not make use of one or more of t…"
type textarea "Monitoring and alarming are configured by Service Owners to identify and notify…"
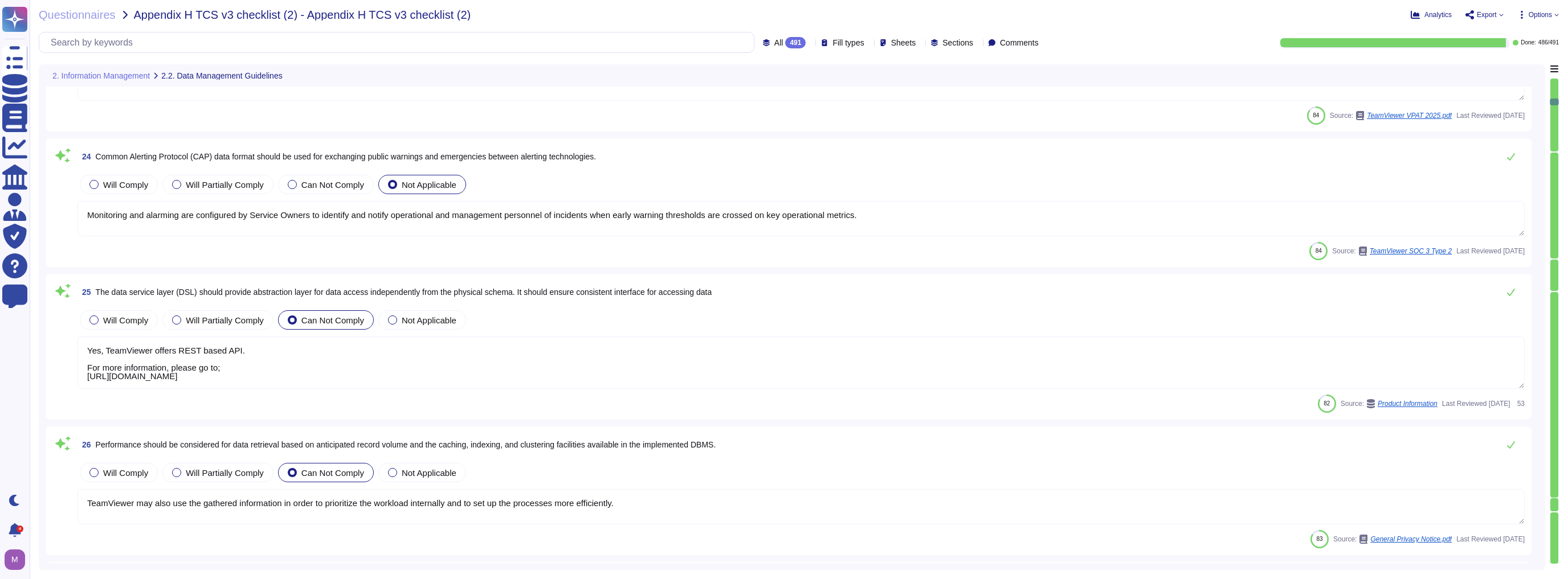
type textarea "Yes, TeamViewer offers REST based API. For more information, please go to; [URL…"
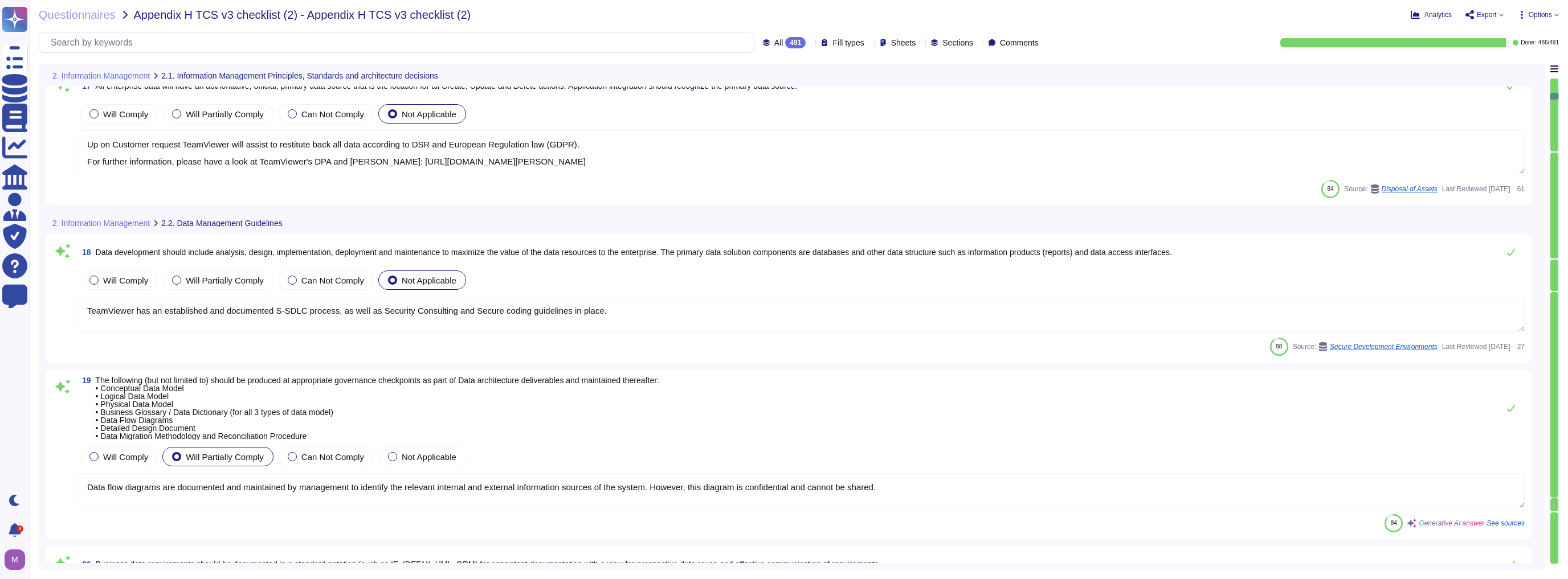
type textarea "TeamViewer's Asset Register lists the category, type, information, business pro…"
type textarea "Yes, TeamViewer applies quality management techniques to measure, assess, impro…"
type textarea "Up on Customer request TeamViewer will assist to restitute back all data accord…"
type textarea "TeamViewer has an established and documented S-SDLC process, as well as Securit…"
type textarea "Data flow diagrams are documented and maintained by management to identify the …"
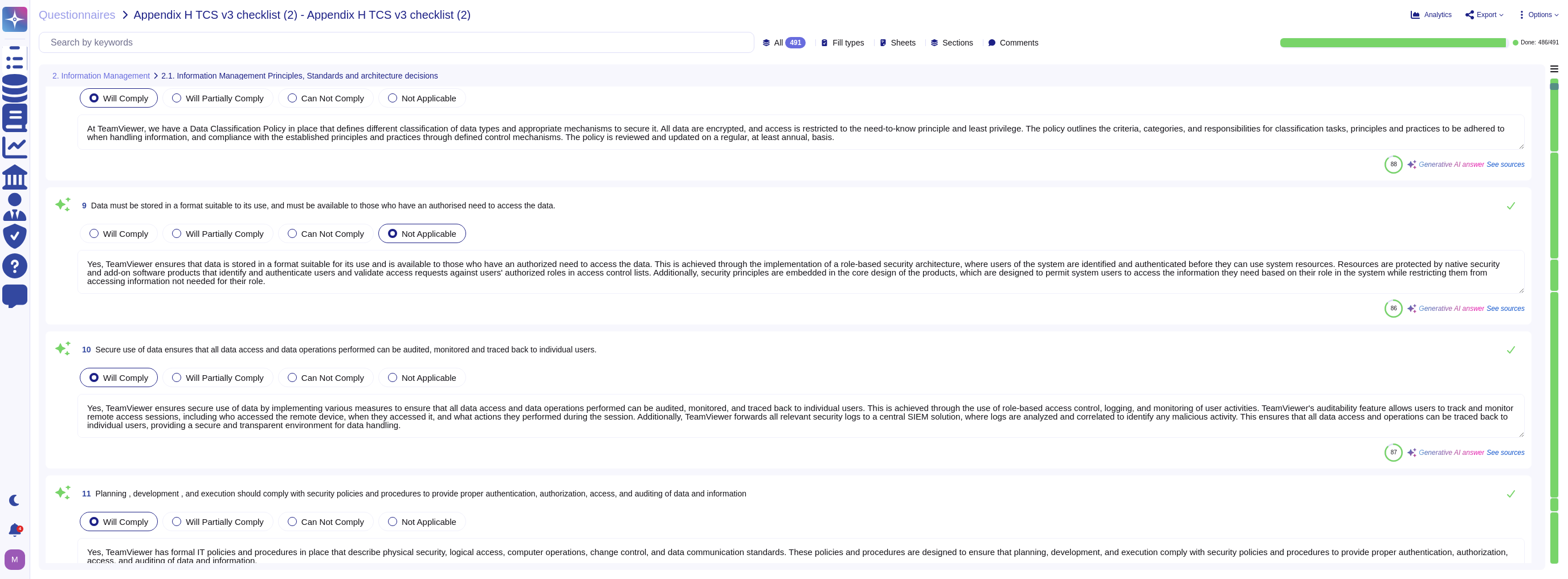
type textarea "Yes, TeamViewer agrees that data is a valuable corporate resource and has real,…"
type textarea "The targeted realignment of structures is based on a multi-stage approach."
type textarea "At TeamViewer, data stewardship is ensured through the assignment of owners to …"
type textarea "At TeamViewer, we have a Data Classification Policy in place that defines diffe…"
type textarea "Yes, TeamViewer ensures that data is stored in a format suitable for its use an…"
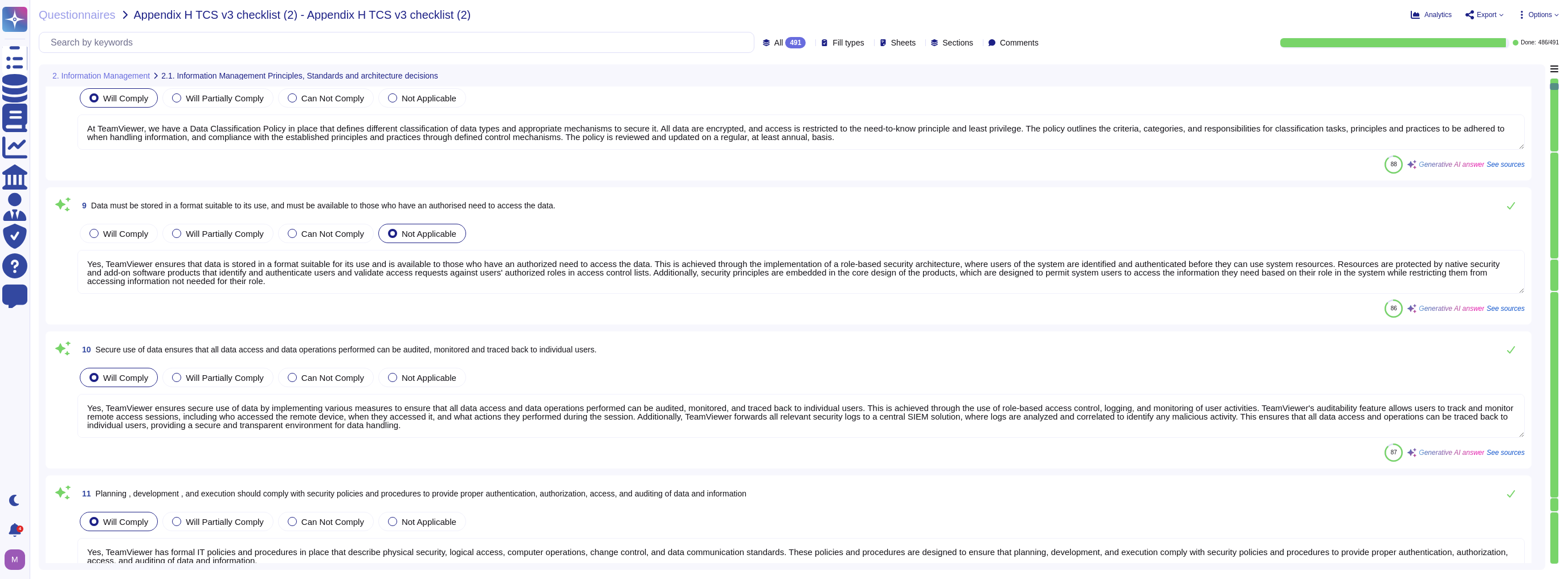
type textarea "Yes, TeamViewer ensures secure use of data by implementing various measures to …"
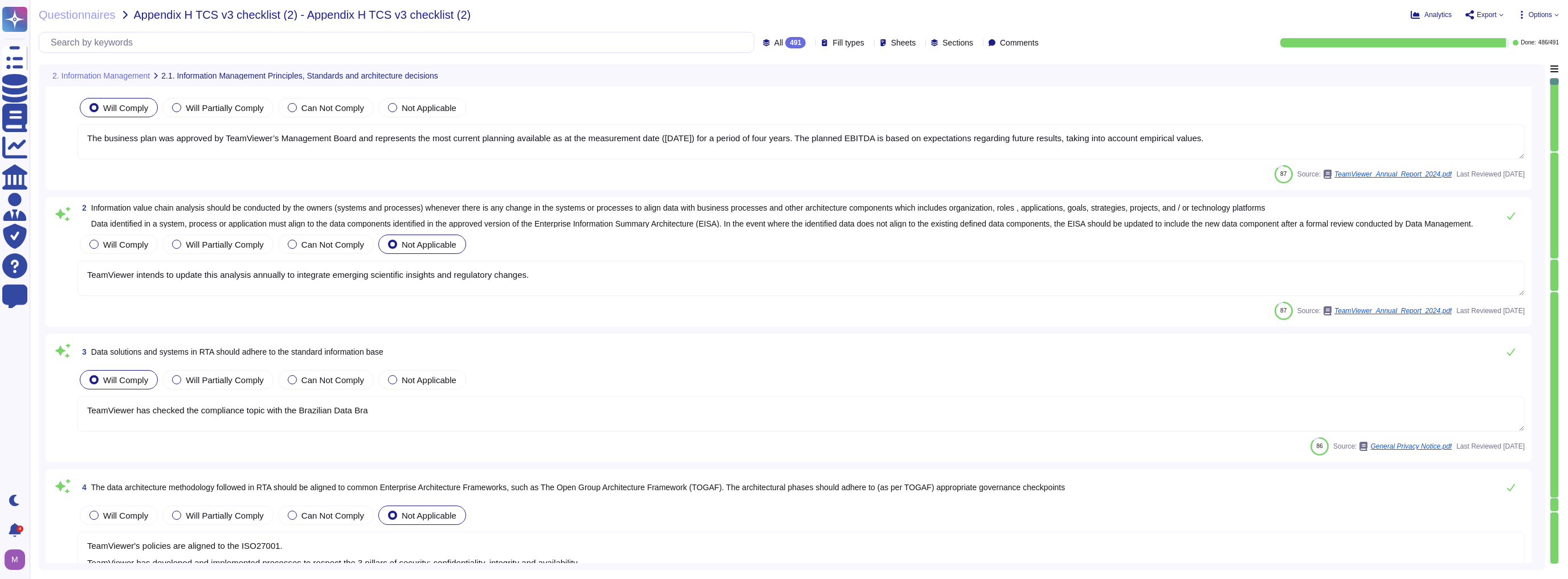
type textarea "The business plan was approved by TeamViewer’s Management Board and represents …"
type textarea "TeamViewer intends to update this analysis annually to integrate emerging scien…"
type textarea "TeamViewer has checked the compliance topic with the Brazilian Data Bra"
type textarea "TeamViewer's policies are aligned to the ISO27001. TeamViewer has developed and…"
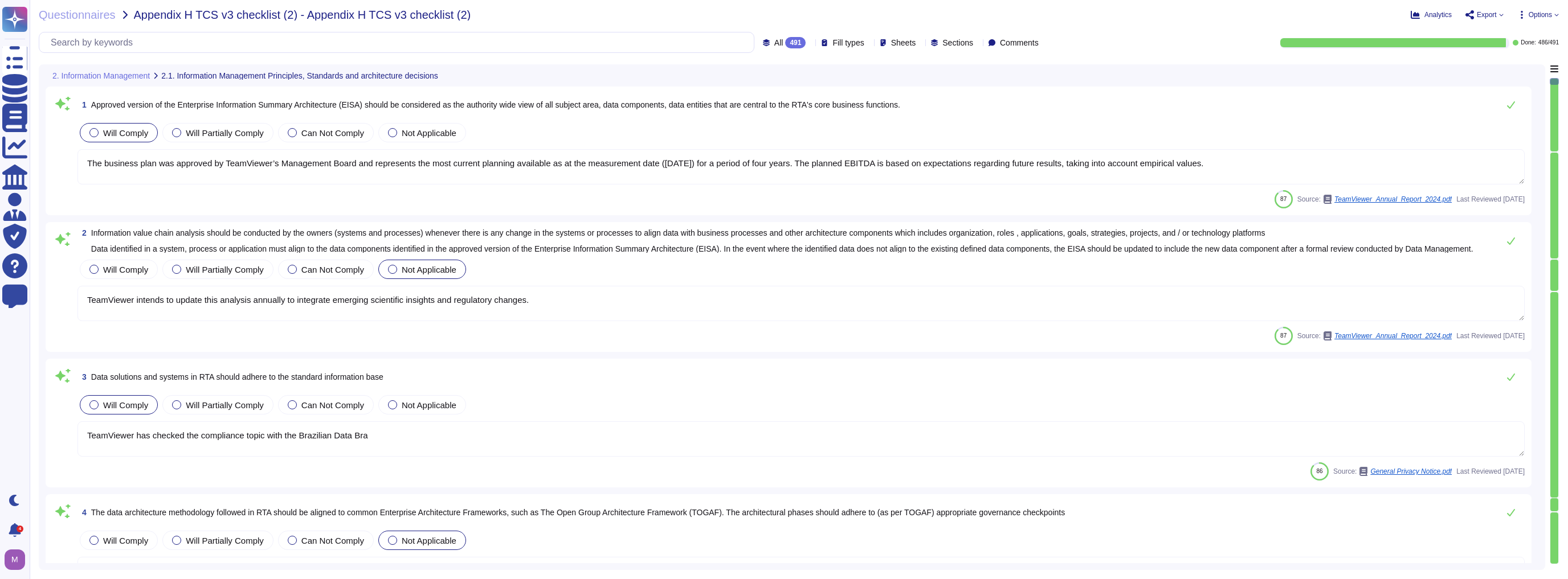
drag, startPoint x: 391, startPoint y: 452, endPoint x: 90, endPoint y: 429, distance: 301.9
click at [90, 429] on textarea "TeamViewer has checked the compliance topic with the Brazilian Data Bra" at bounding box center [801, 439] width 1448 height 35
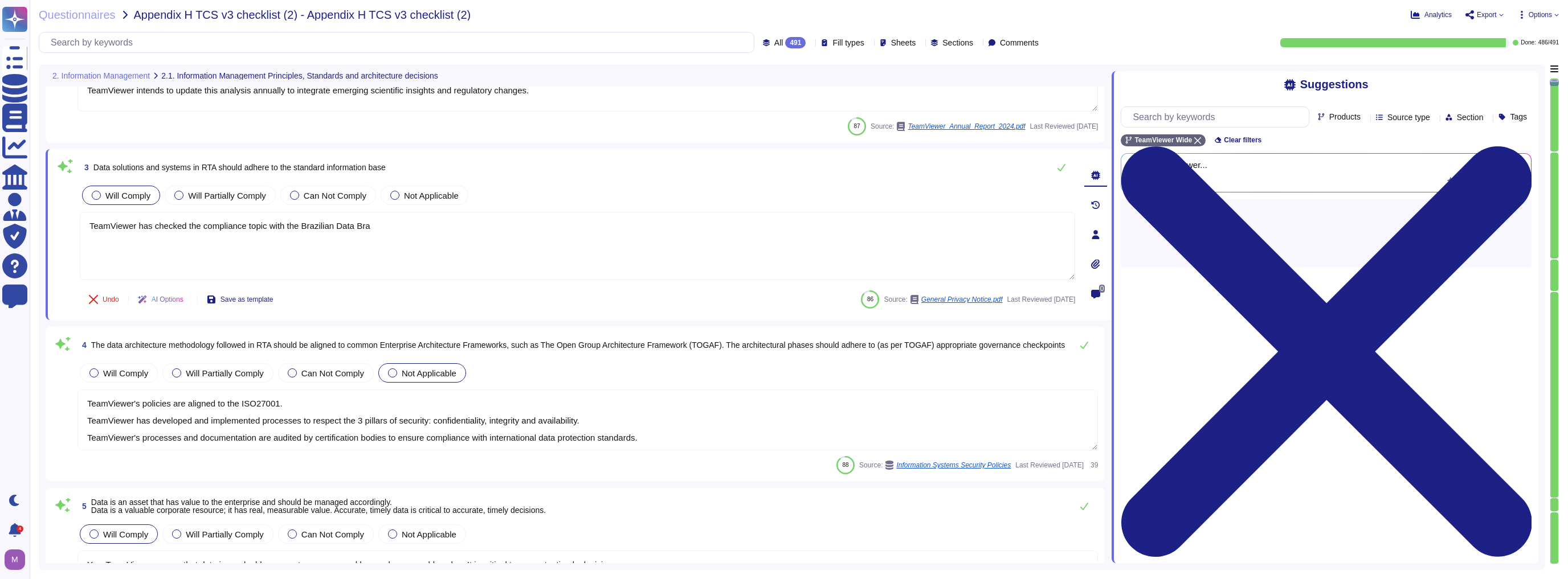
type textarea "The targeted realignment of structures is based on a multi-stage approach."
type textarea "At TeamViewer, data stewardship is ensured through the assignment of owners to …"
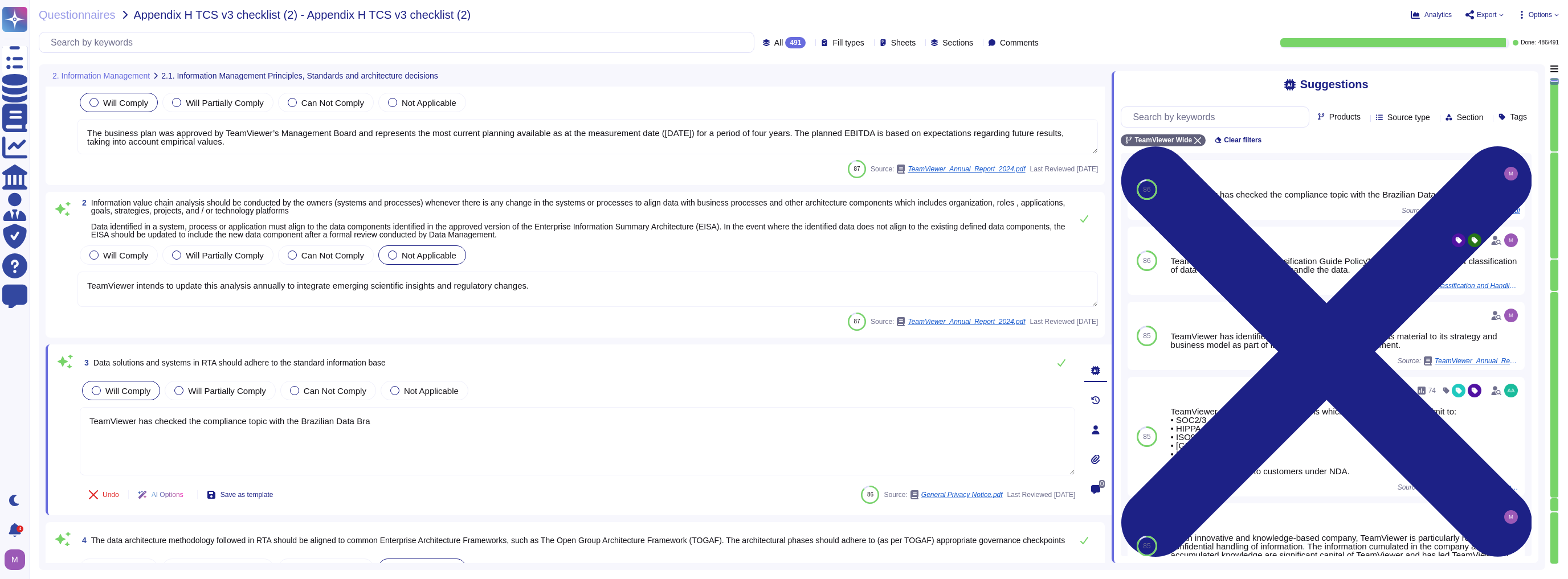
type textarea "The targeted realignment of structures is based on a multi-stage approach."
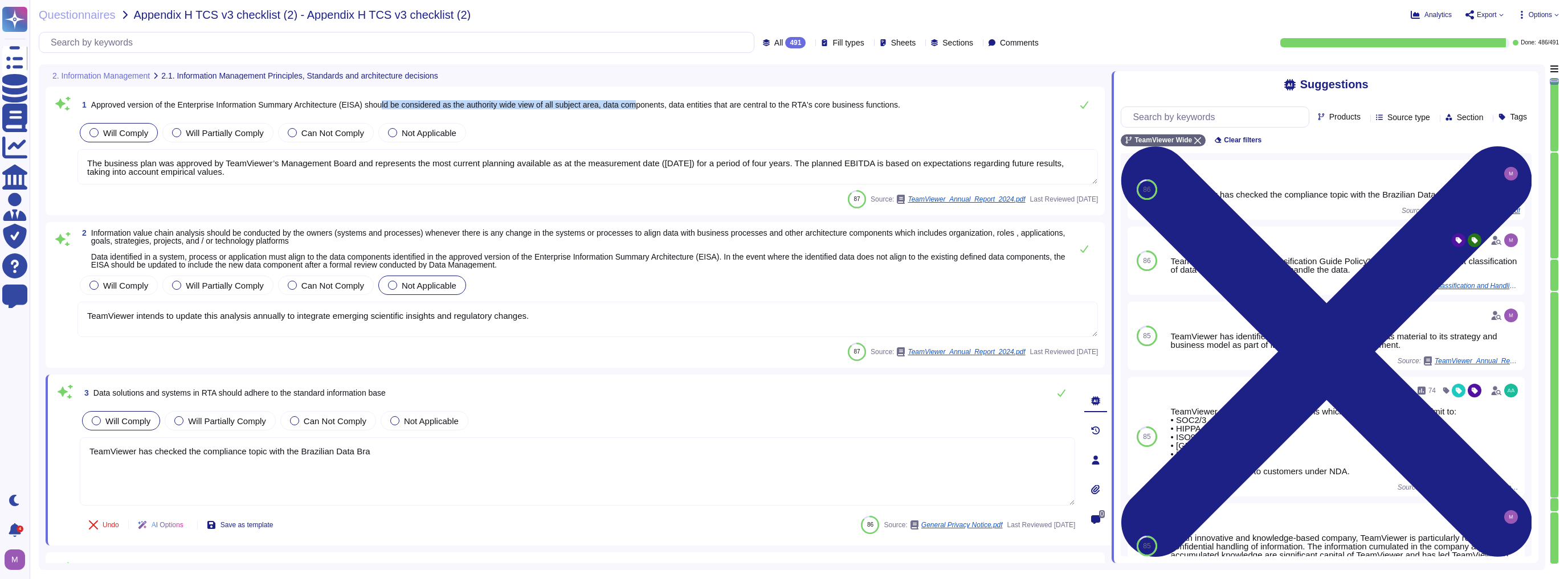
drag, startPoint x: 388, startPoint y: 107, endPoint x: 646, endPoint y: 109, distance: 258.0
click at [646, 109] on span "Approved version of the Enterprise Information Summary Architecture (EISA) shou…" at bounding box center [496, 105] width 809 height 9
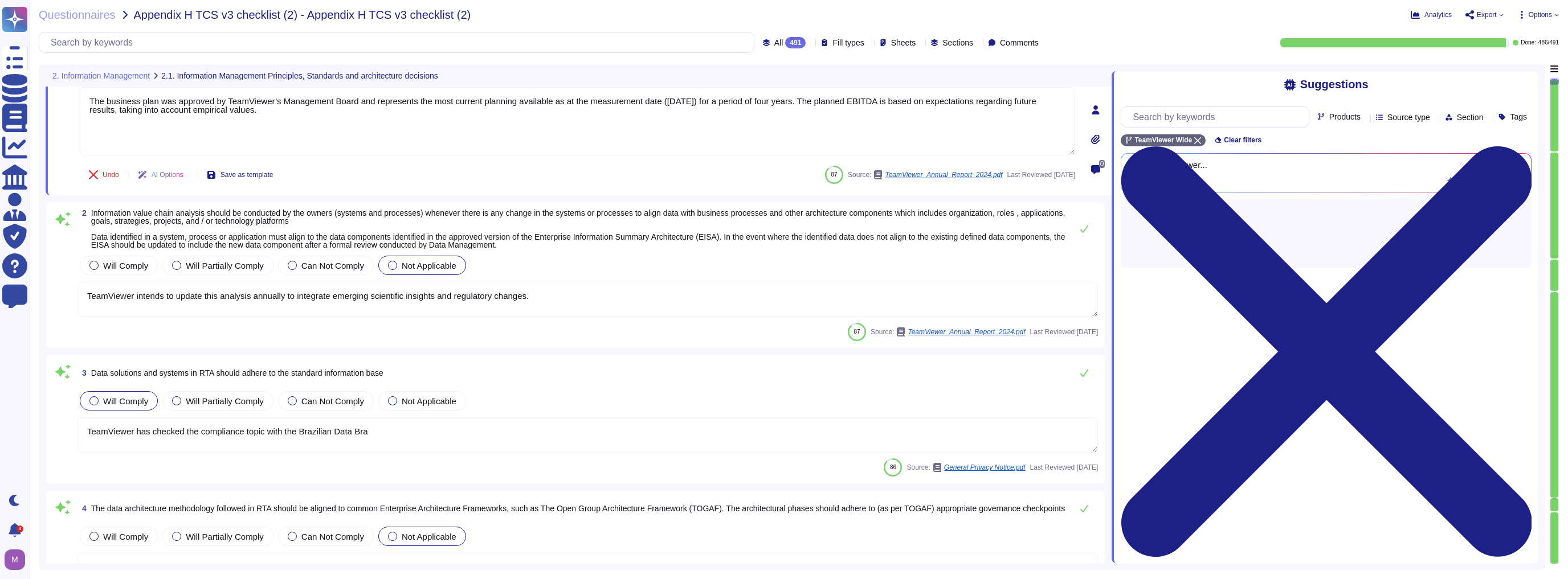
type textarea "The targeted realignment of structures is based on a multi-stage approach."
type textarea "At TeamViewer, data stewardship is ensured through the assignment of owners to …"
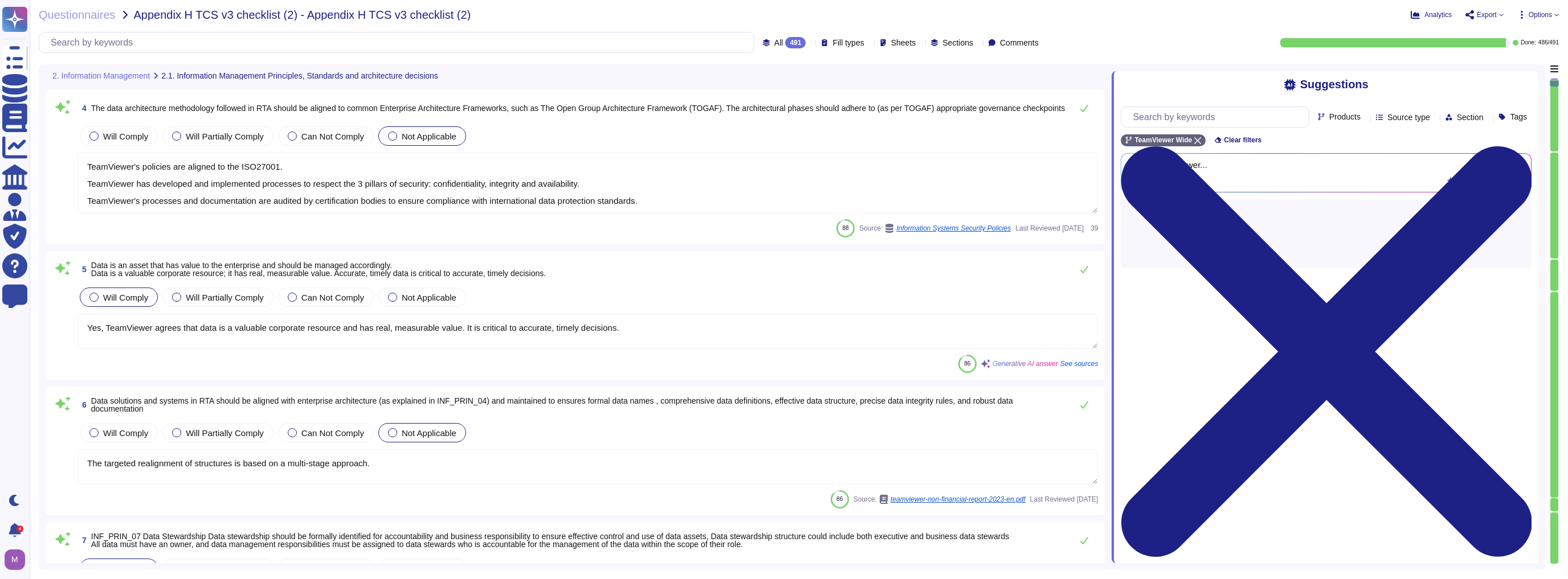
type textarea "At TeamViewer, we have a Data Classification Policy in place that defines diffe…"
type textarea "Yes, TeamViewer ensures that data is stored in a format suitable for its use an…"
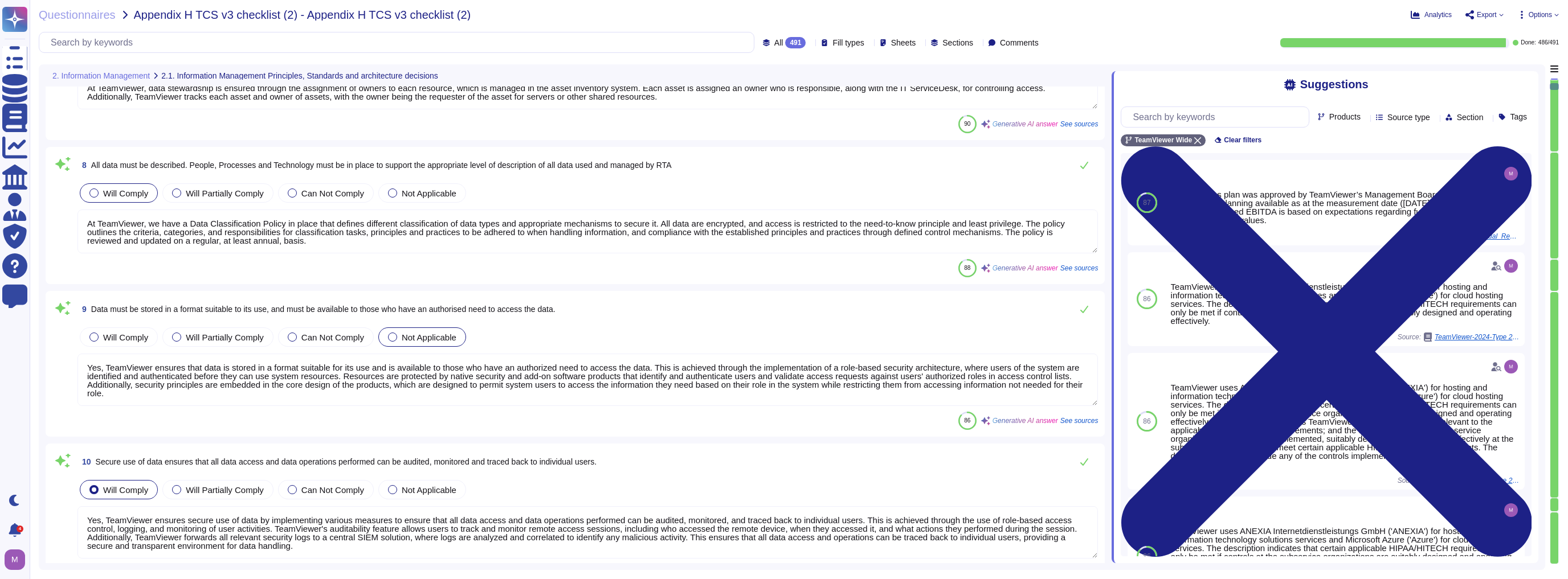
type textarea "Yes, TeamViewer ensures secure use of data by implementing various measures to …"
type textarea "Yes, TeamViewer has formal IT policies and procedures in place that describe ph…"
type textarea "TeamViewer ensures that data creation and management are optimized, and the reu…"
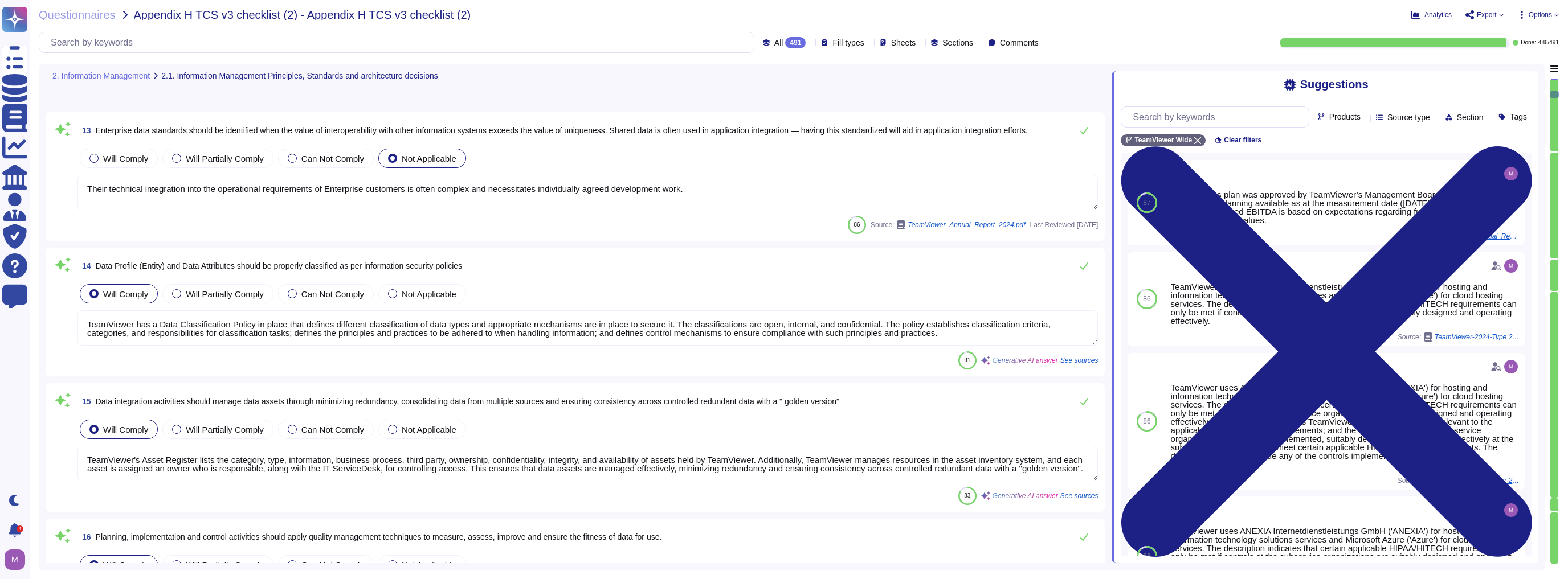
type textarea "Their technical integration into the operational requirements of Enterprise cus…"
type textarea "TeamViewer has a Data Classification Policy in place that defines different cla…"
type textarea "TeamViewer's Asset Register lists the category, type, information, business pro…"
type textarea "Yes, TeamViewer applies quality management techniques to measure, assess, impro…"
type textarea "Up on Customer request TeamViewer will assist to restitute back all data accord…"
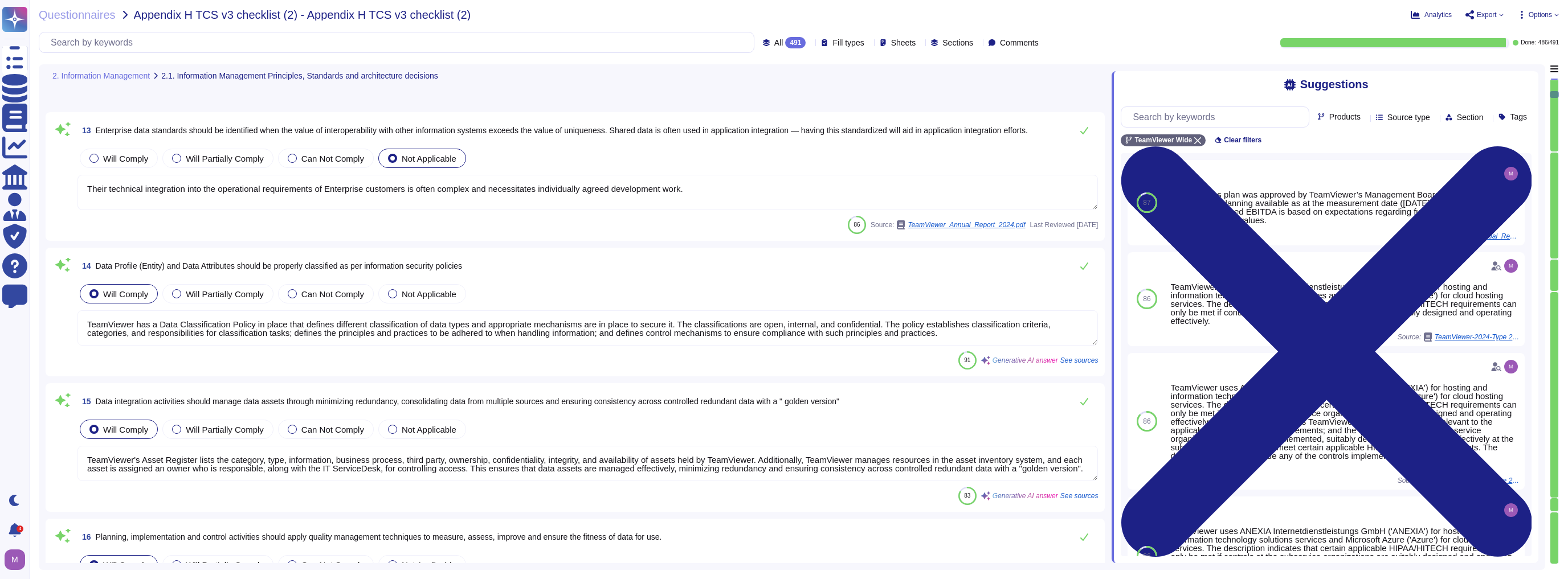
type textarea "TeamViewer has an established and documented S-SDLC process, as well as Securit…"
type textarea "Data flow diagrams are documented and maintained by management to identify the …"
type textarea "Such requirements are communicated in TeamViewer's system policies and procedur…"
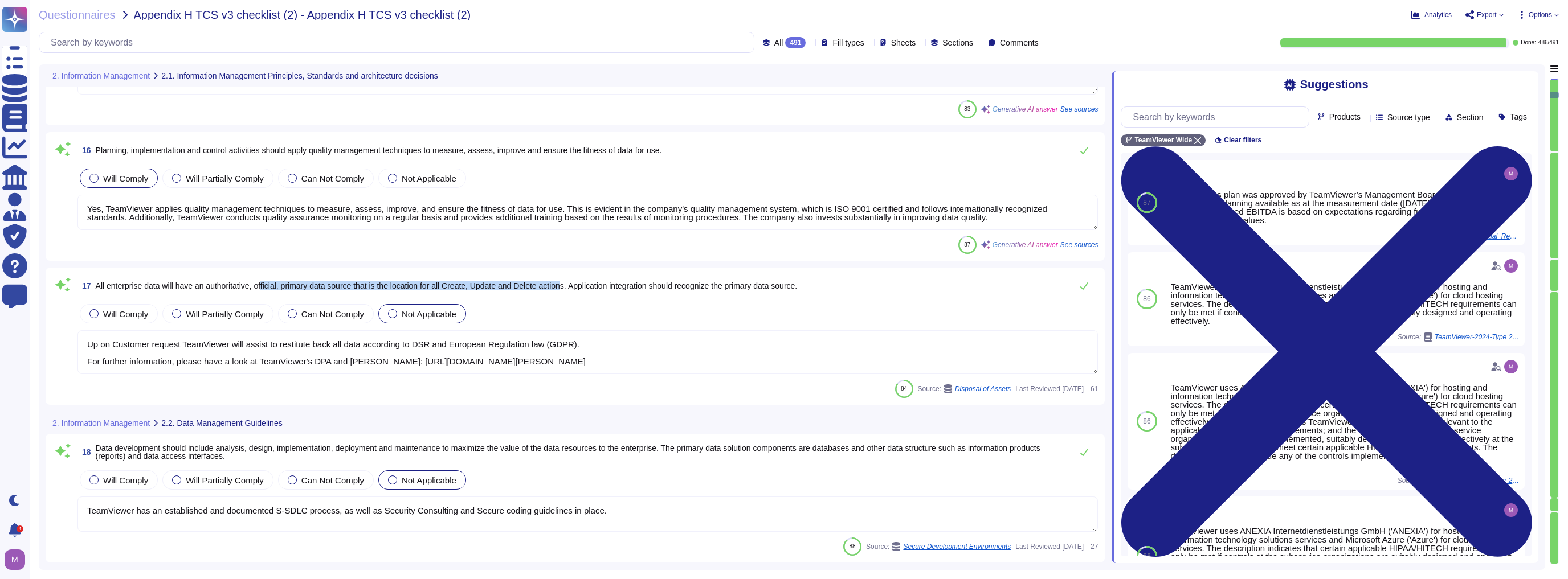
drag, startPoint x: 296, startPoint y: 282, endPoint x: 574, endPoint y: 287, distance: 278.0
click at [574, 287] on span "All enterprise data will have an authoritative, official, primary data source t…" at bounding box center [447, 286] width 702 height 9
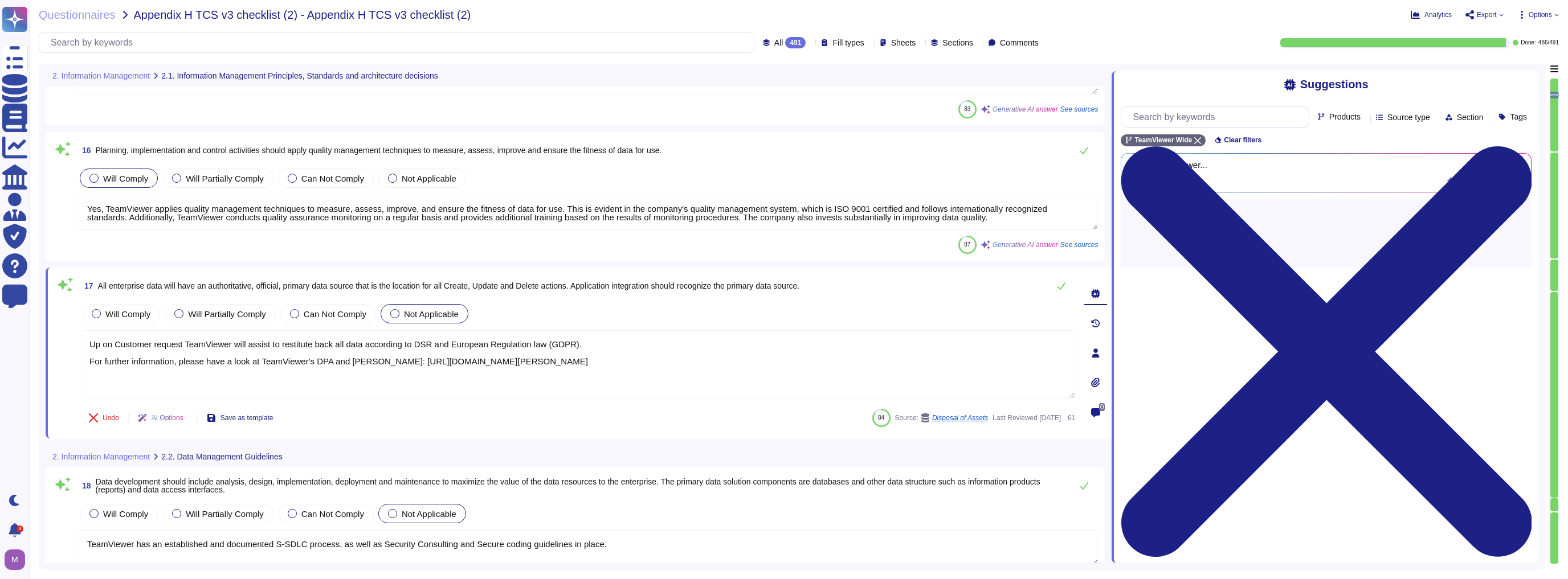
type textarea "Such requirements are communicated in TeamViewer's system policies and procedur…"
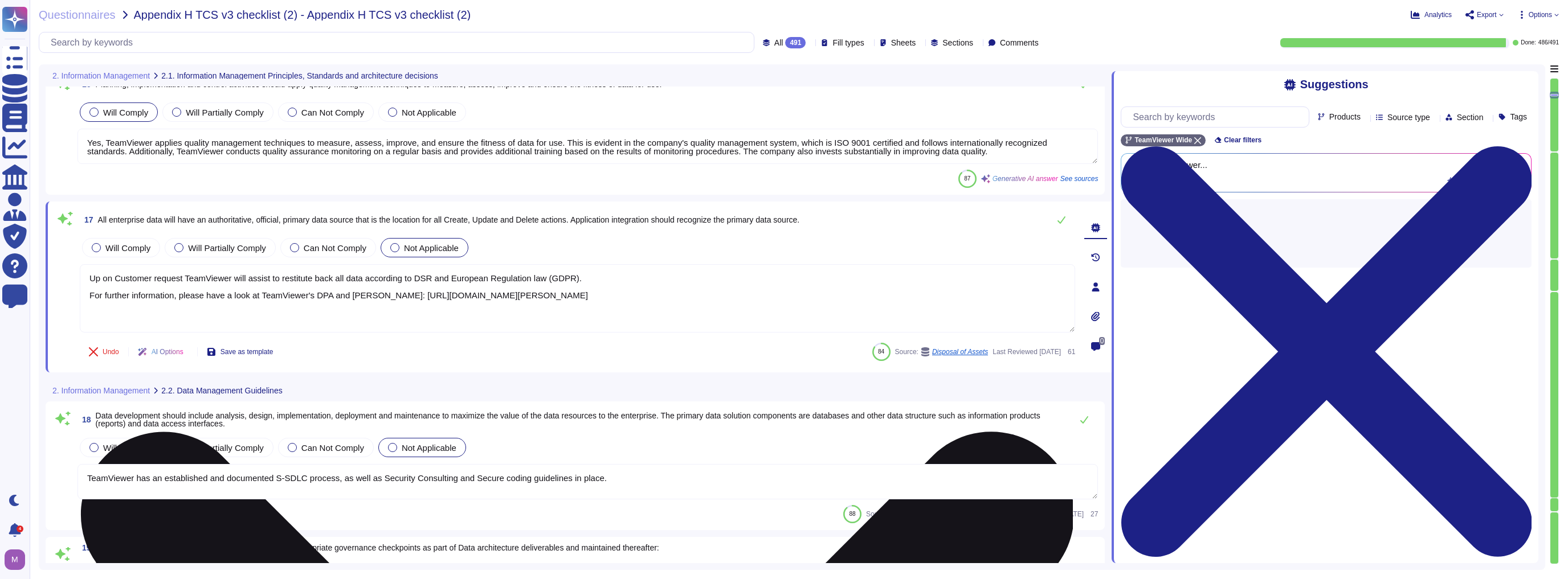
type textarea "The interpretation of the newly introduced laws is still being clarified in man…"
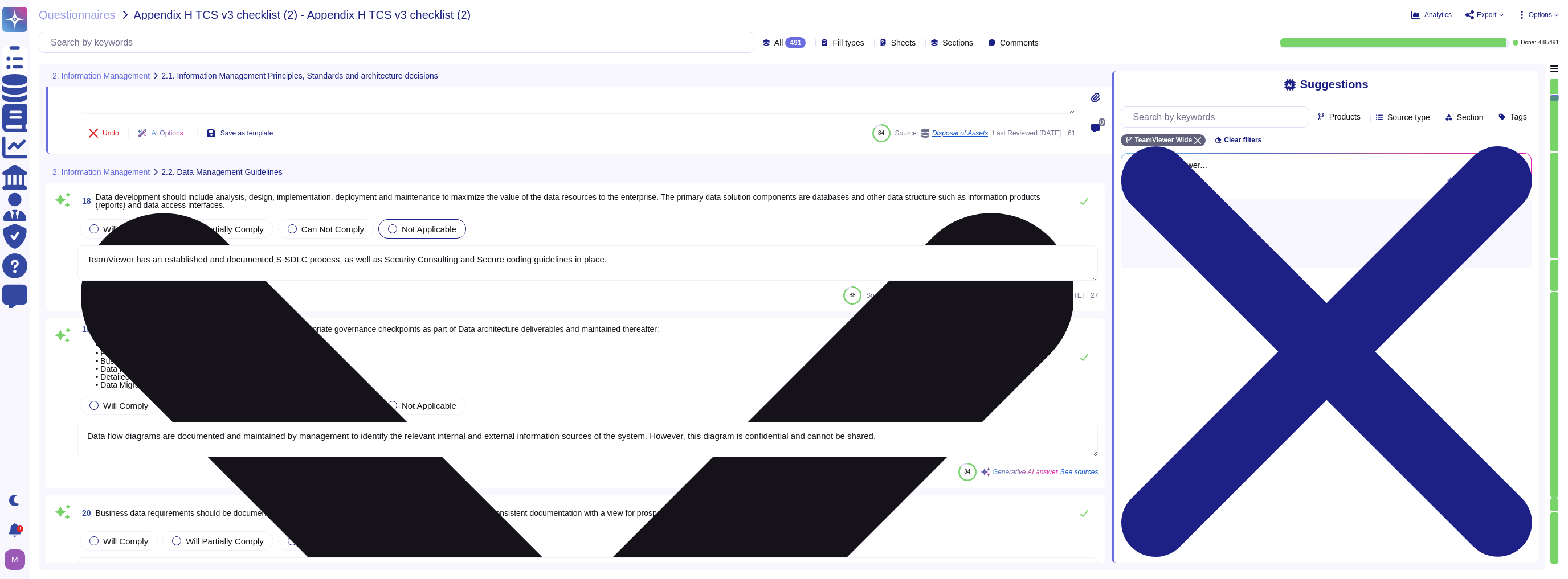
type textarea "Role lists are generated by security and distributed to the managers via the ev…"
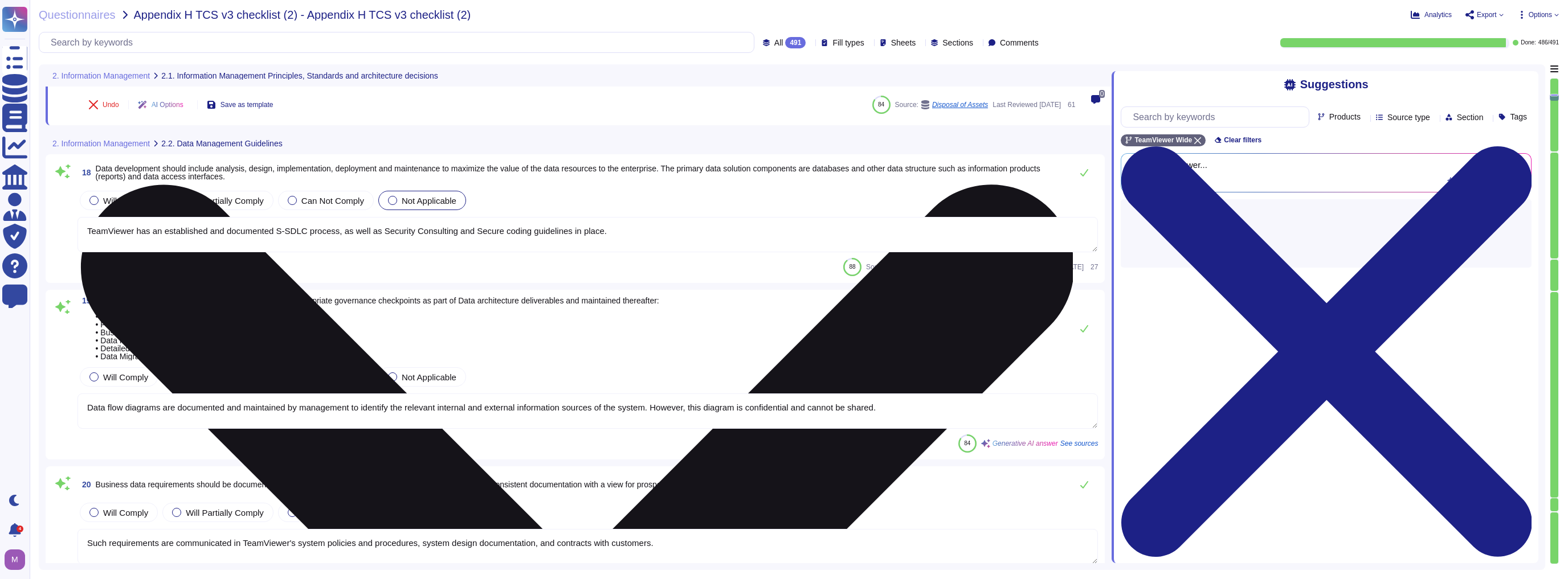
scroll to position [2368, 0]
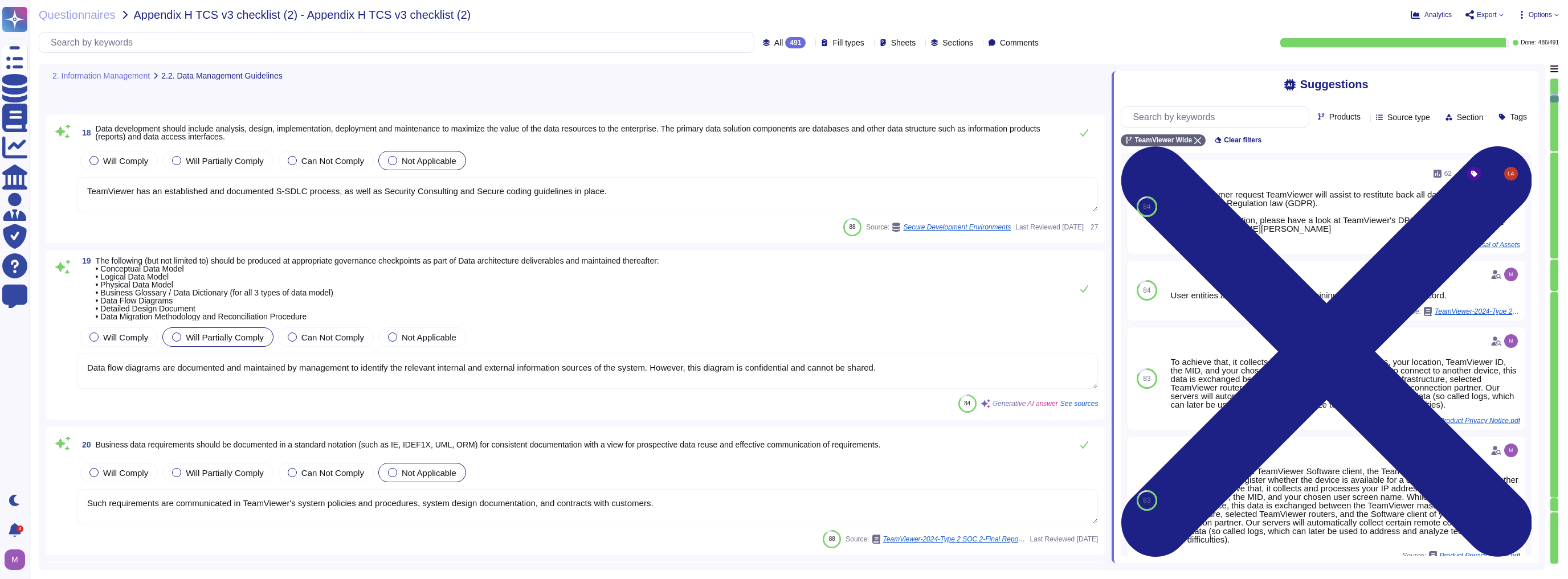
type textarea "Exception: Human languages and scripts that do not make use of one or more of t…"
type textarea "Monitoring and alarming are configured by Service Owners to identify and notify…"
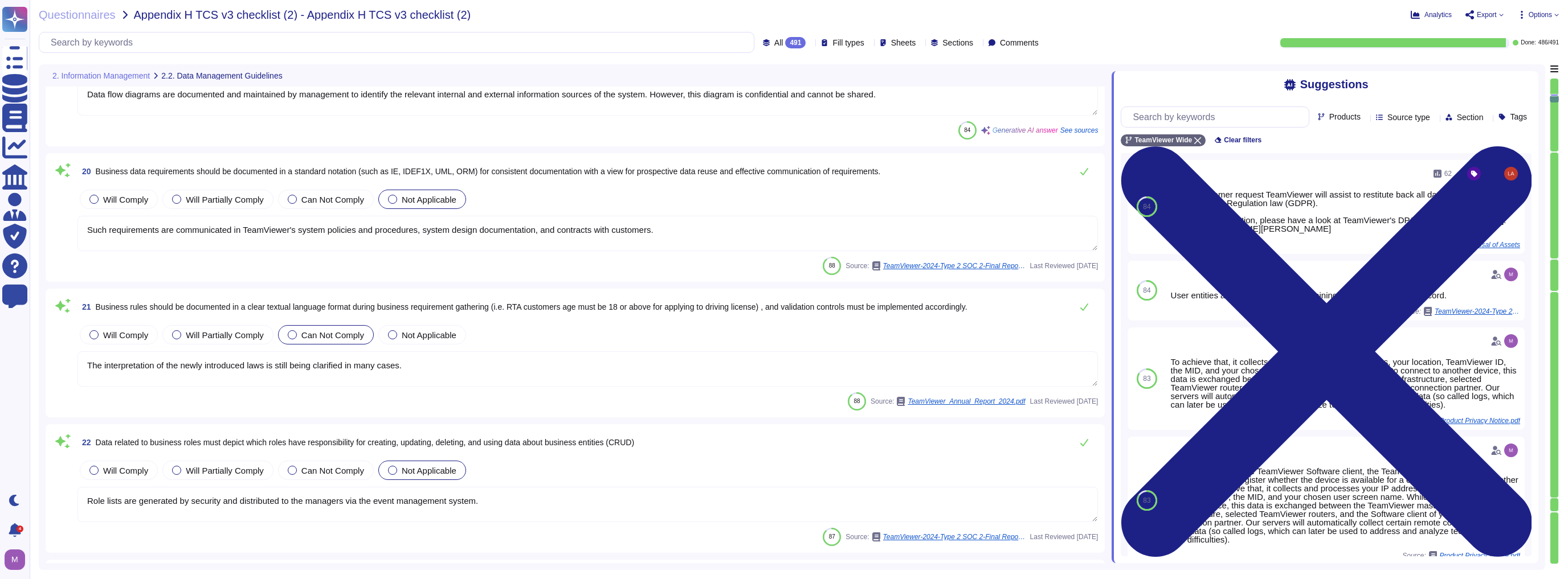
type textarea "Yes, TeamViewer offers REST based API. For more information, please go to; [URL…"
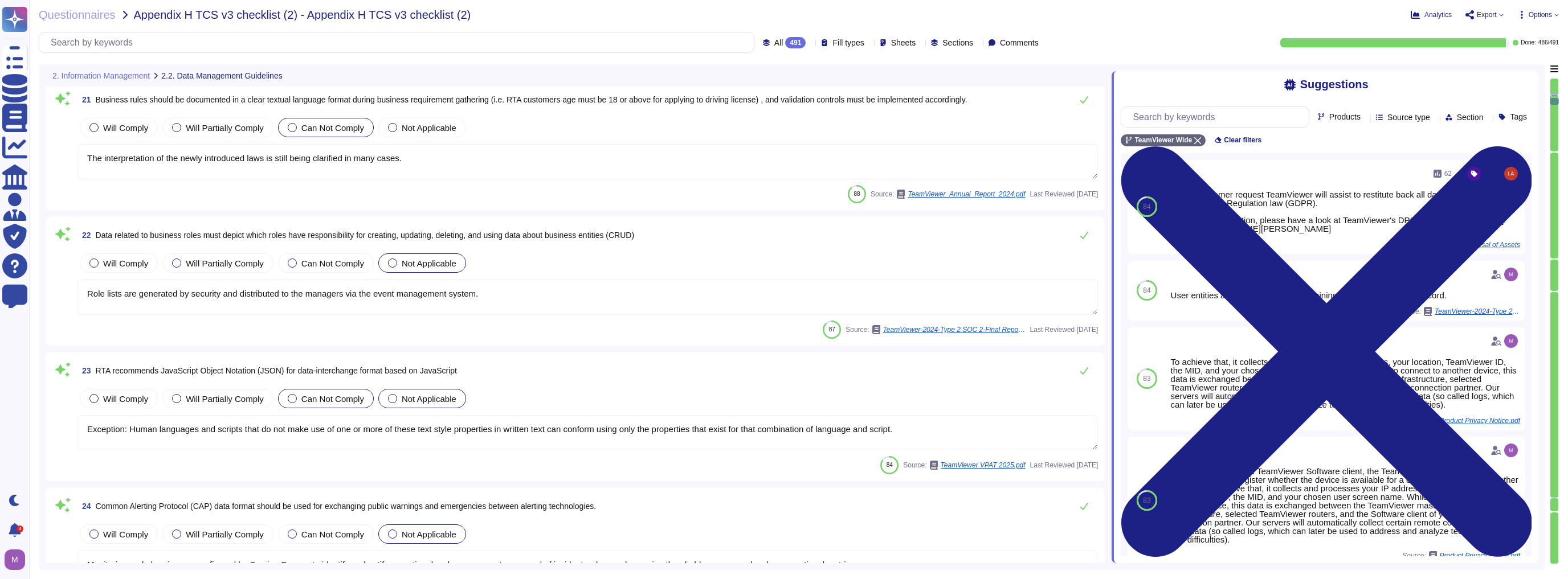
type textarea "TeamViewer may also use the gathered information in order to prioritize the wor…"
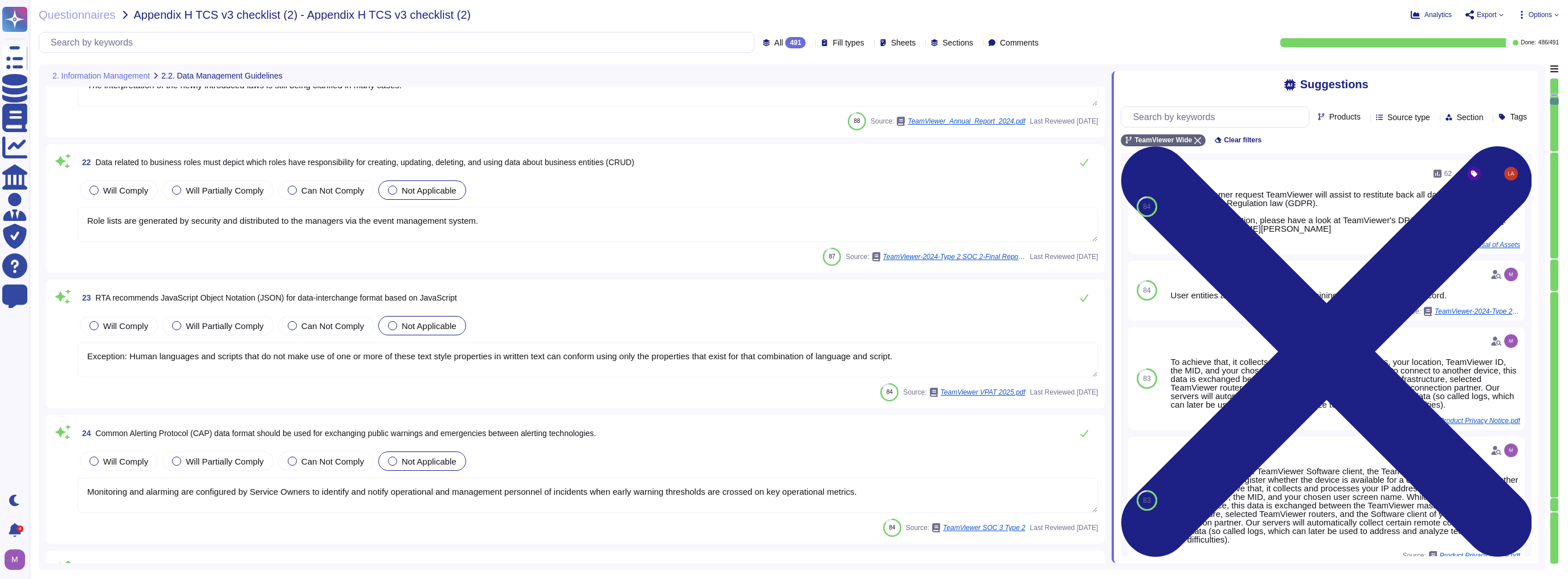
type textarea "TeamViewer is working in alignment with local laws in the areas of operation wh…"
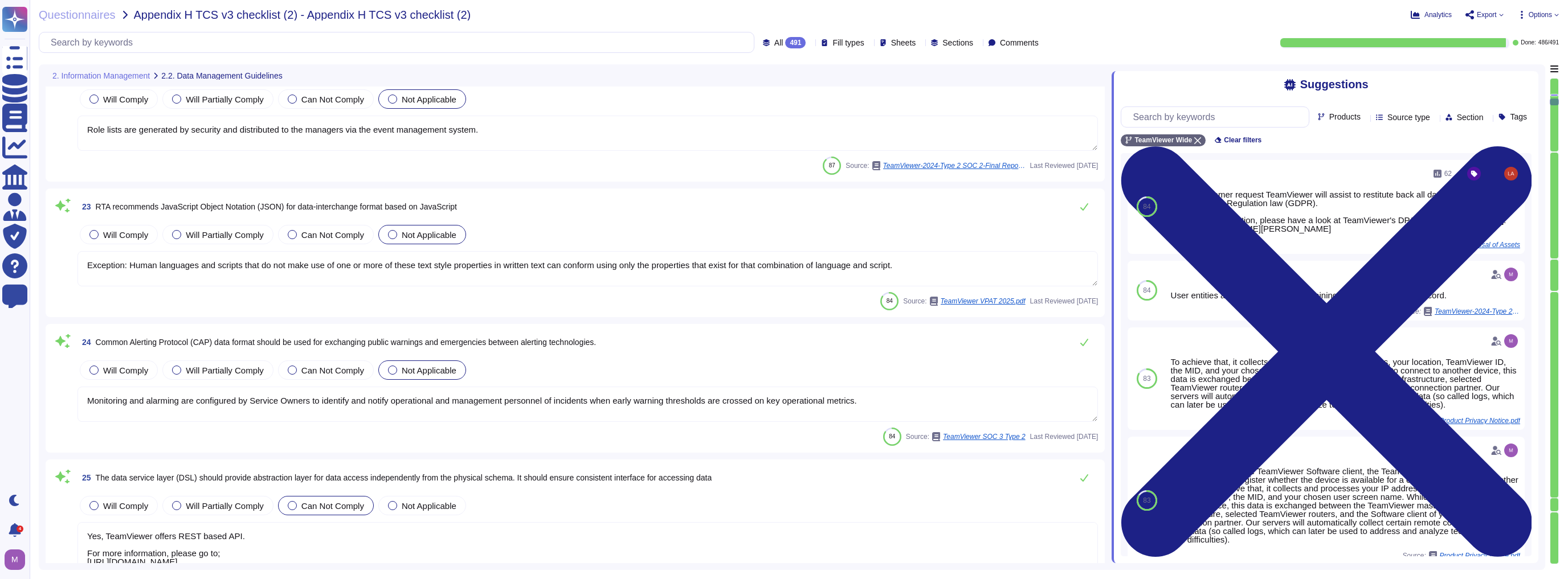
type textarea "At the same time, limited transparency and real-time correction in corporate IT…"
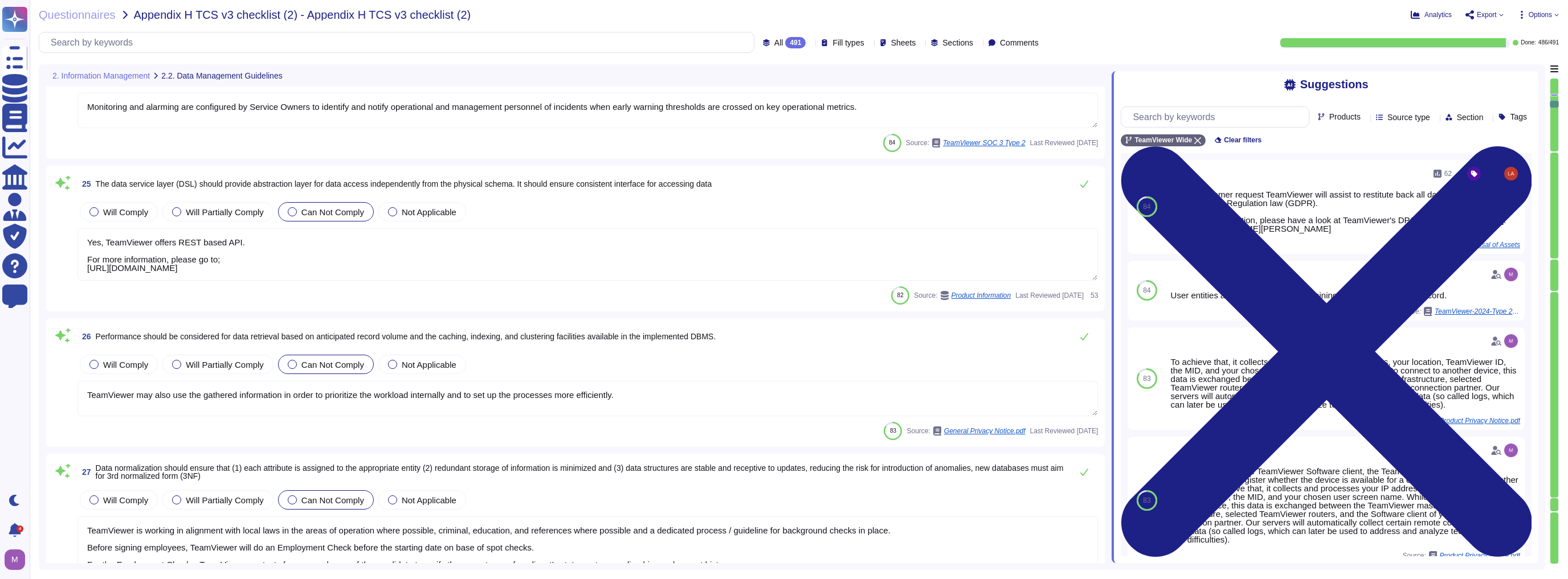
type textarea "Such changes are reflected in the assumptions as they occur."
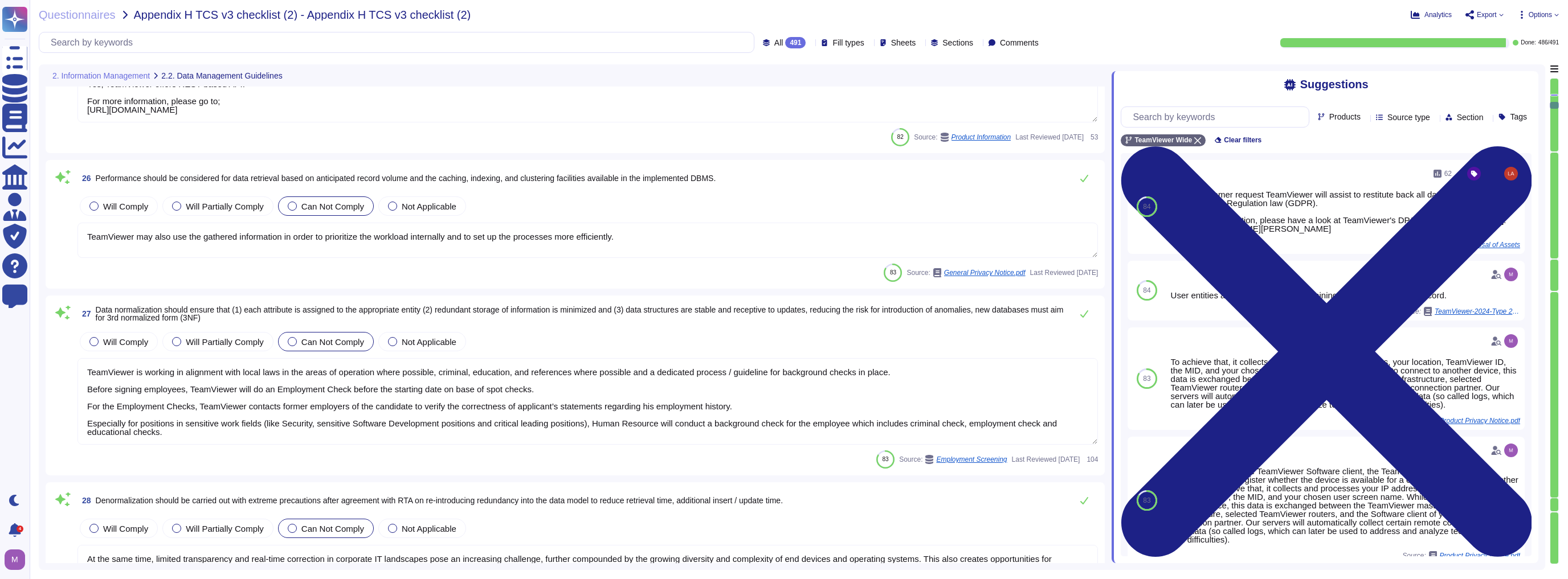
type textarea "Please note, that TeamViewer only assesses the interactions and at no point inf…"
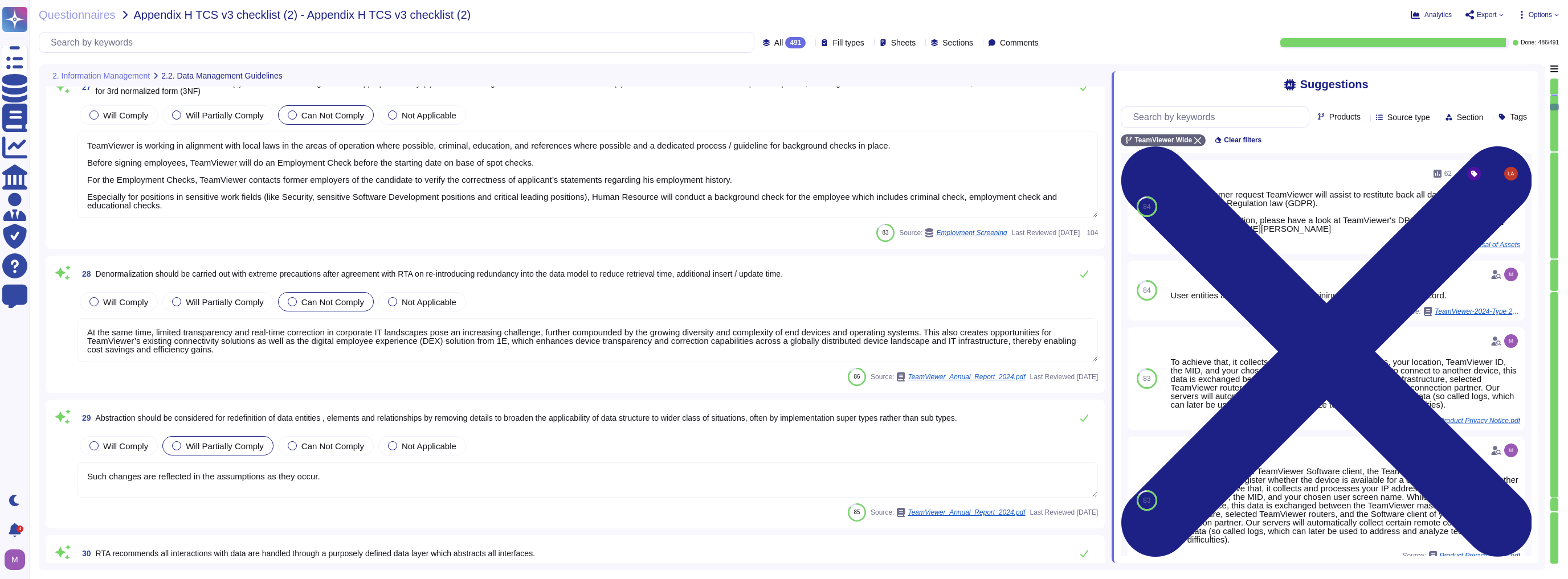
type textarea "The Edge WebView2 Runtime may collect information and send it to Microsoft to p…"
type textarea "Data entered or generated, depending on the features in use."
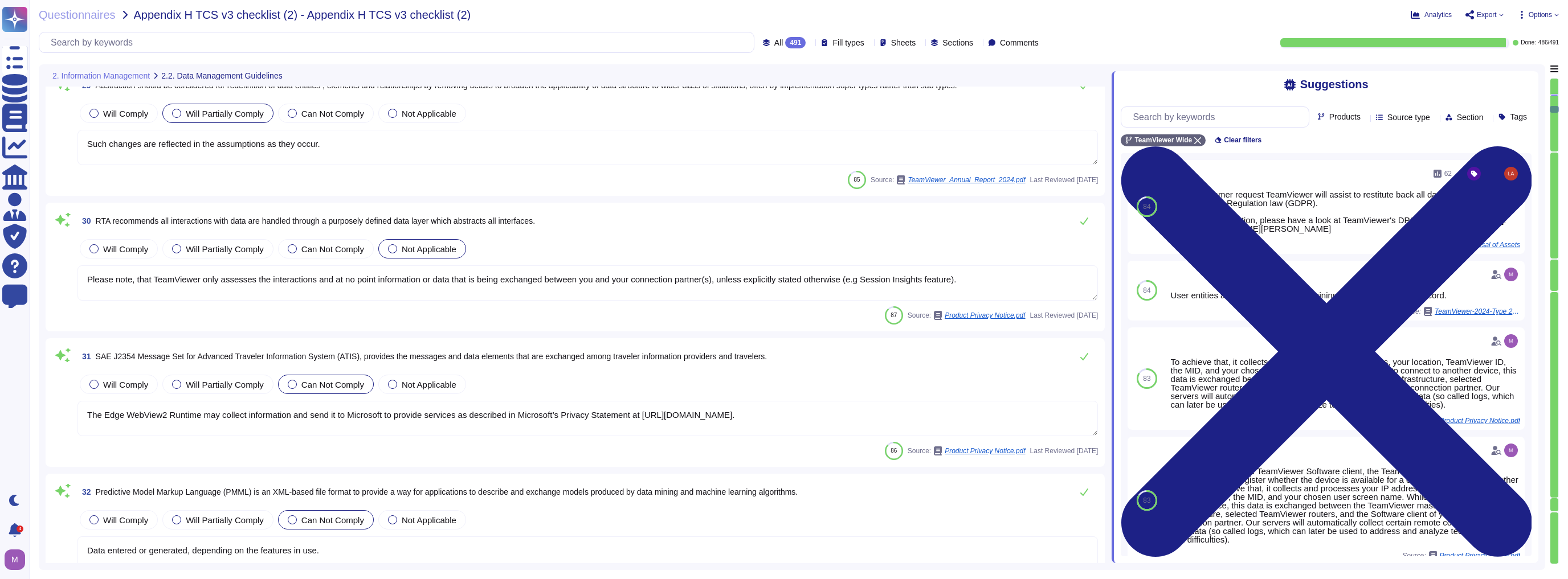
type textarea "If anything is unclear, Speak Up!"
type textarea "IoT: Content data exchanged between TeamViewer clients during an IoT connection…"
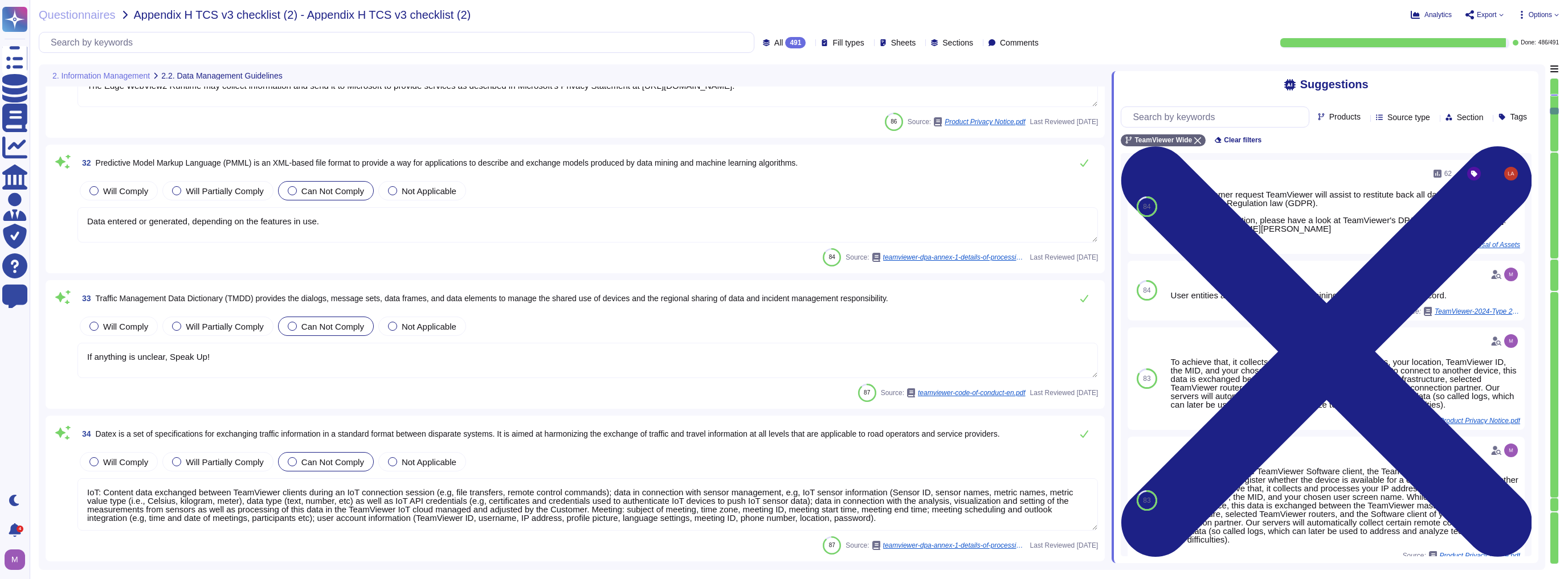
type textarea "Information and communication are an integral component of TeamViewer’s interna…"
type textarea "An analysis of anonymous connection data was then combined with feedback from p…"
type textarea "Yes, TeamViewer offers REST based API. For more information, please go to; [URL…"
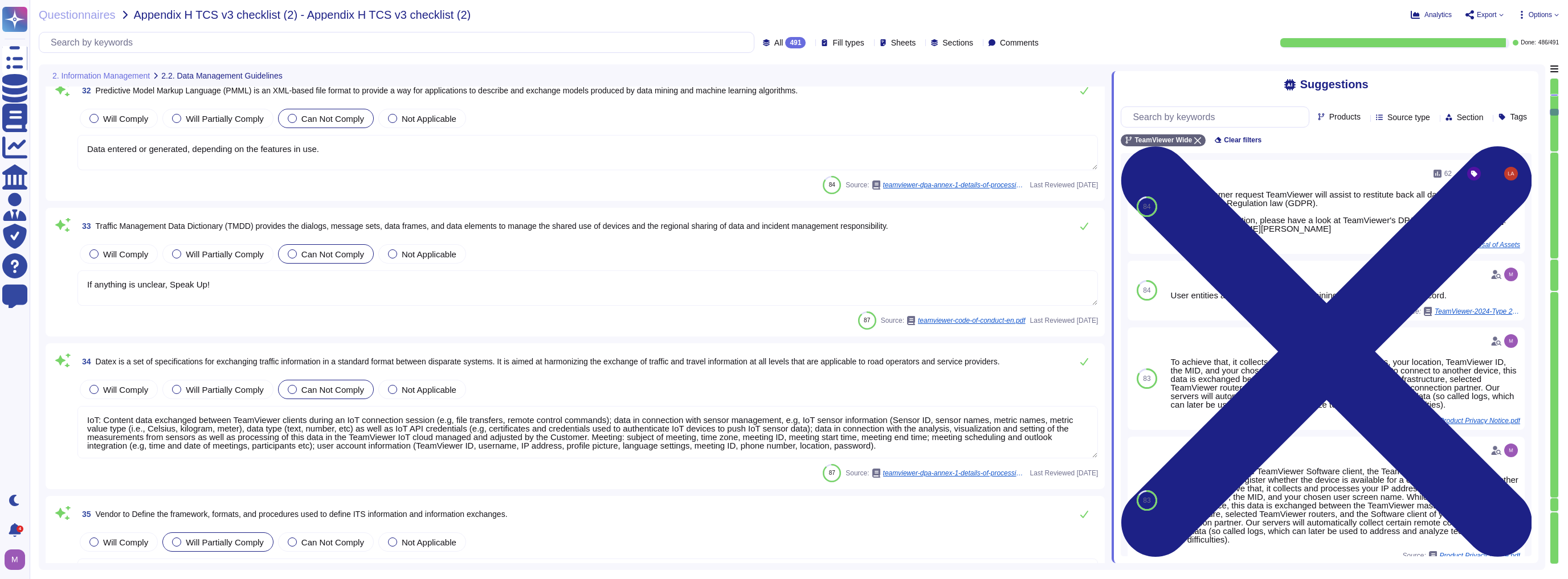
type textarea "If anything is unclear, Speak Up!"
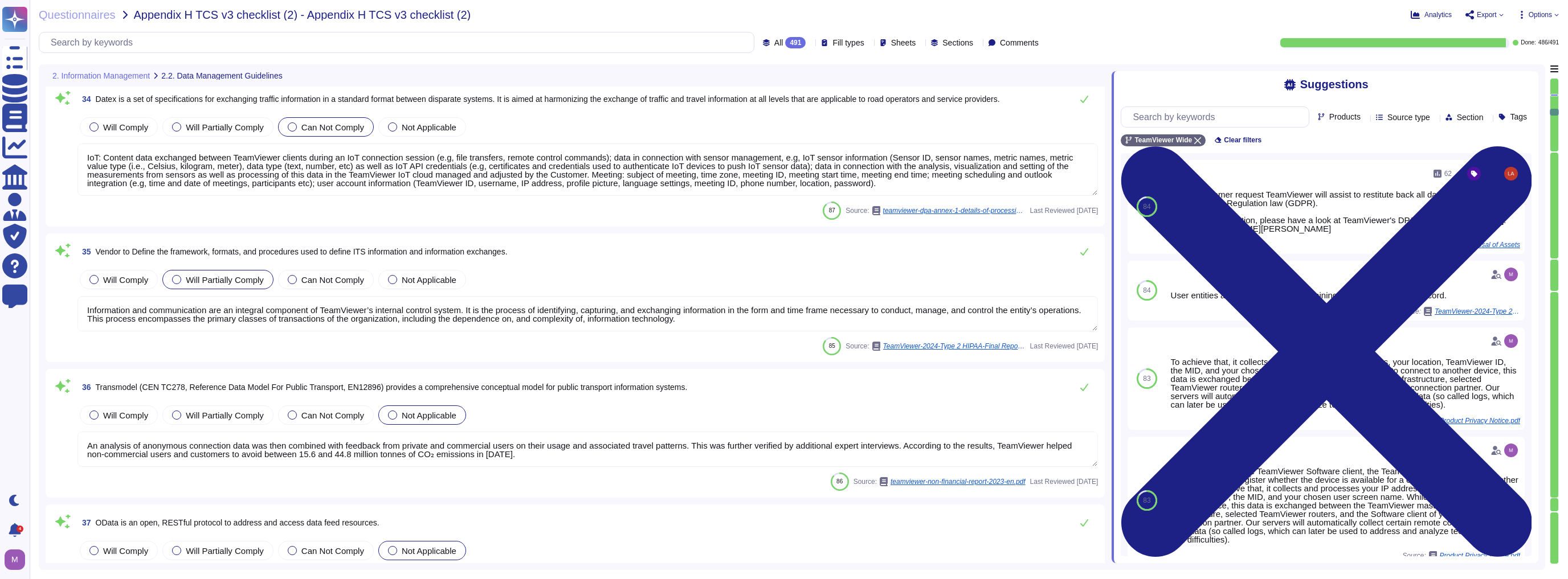
scroll to position [4600, 0]
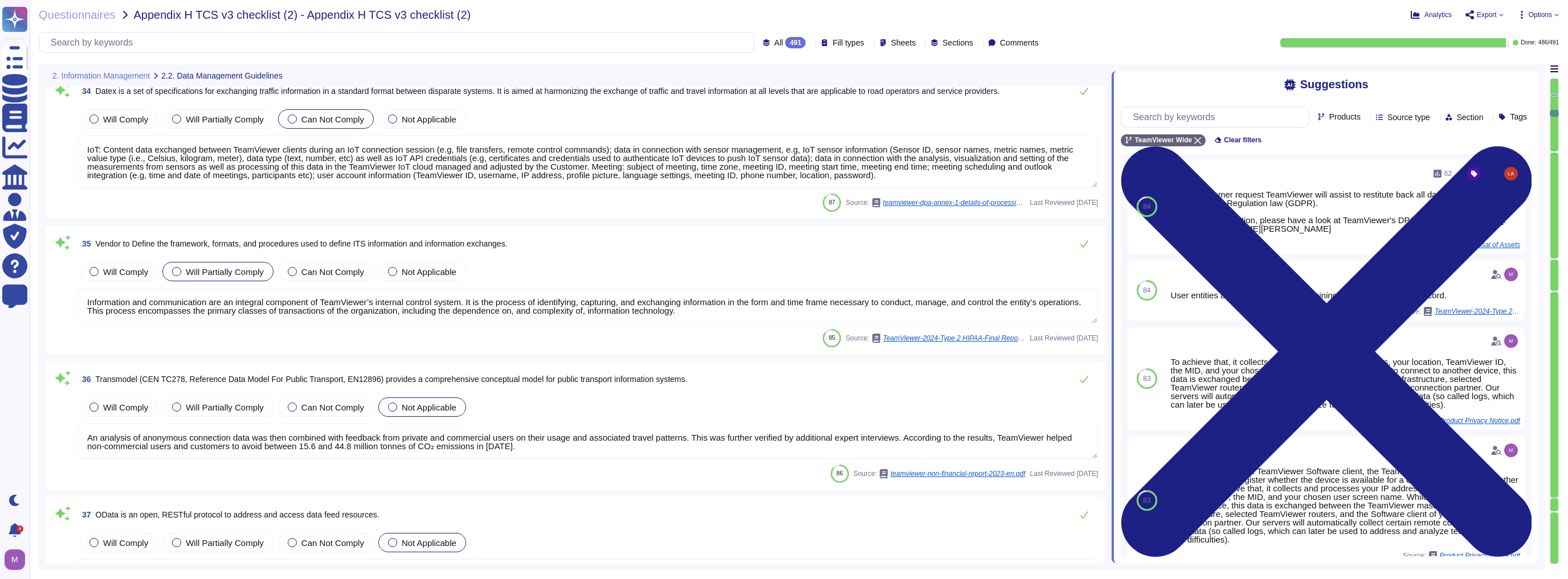
type textarea "While sending device status information to the DEX platform, this data is excha…"
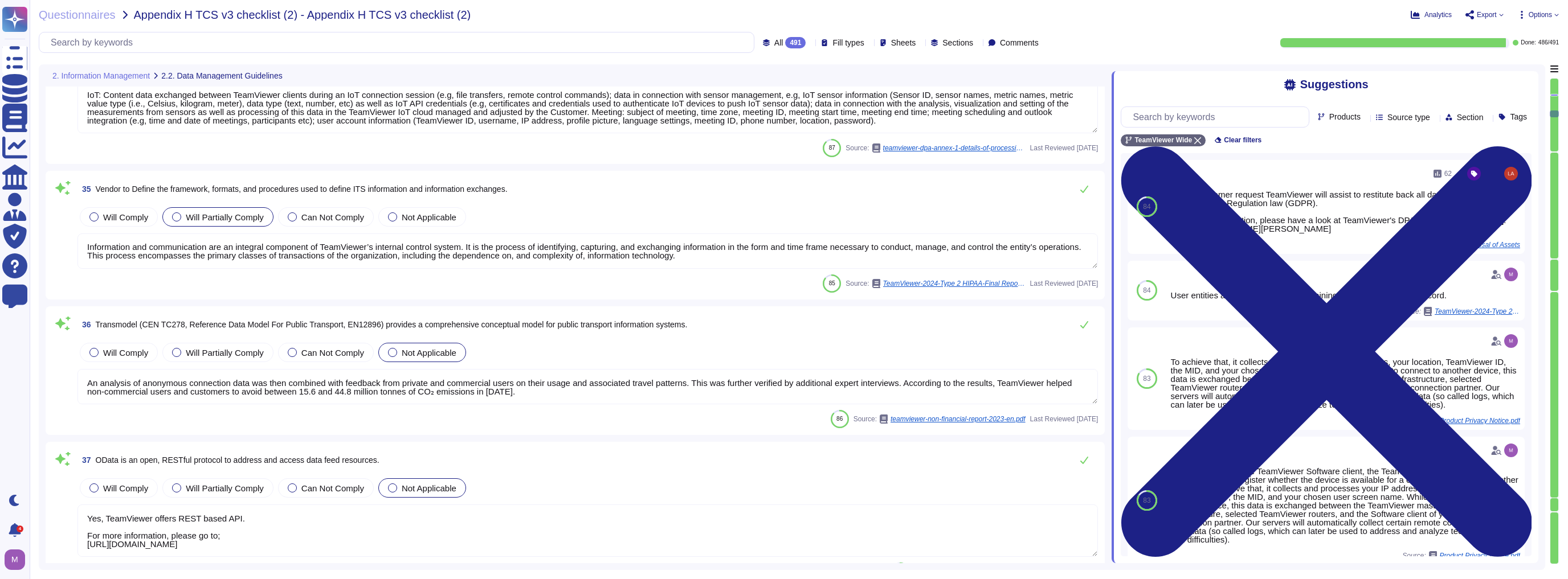
type textarea "Development platform used to design and deploy DEX applications"
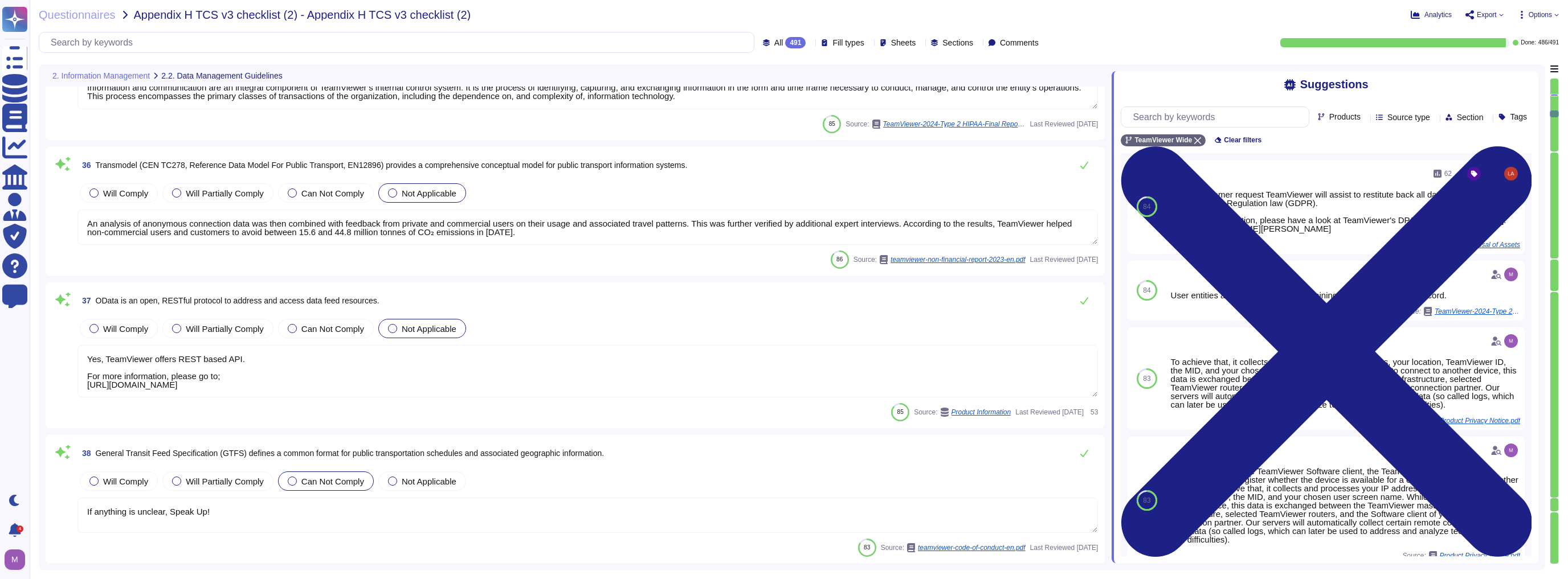
scroll to position [4873, 0]
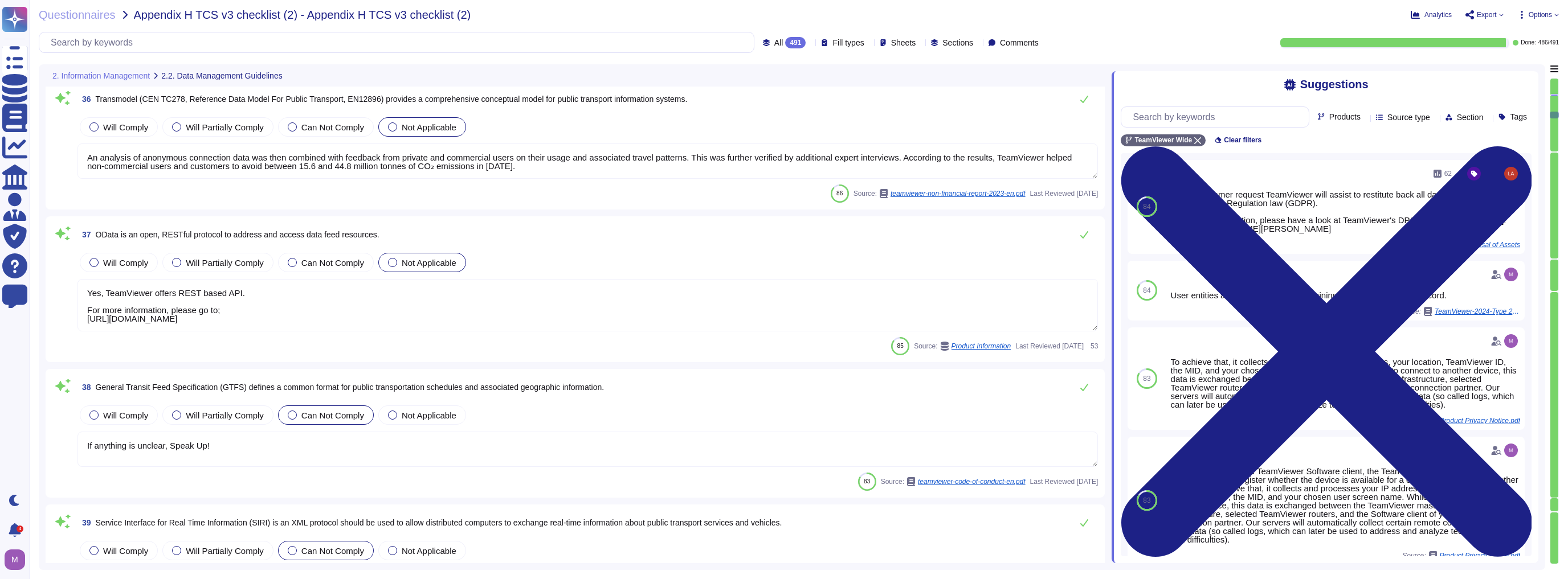
type textarea "Development platform used to design and deploy DEX applications"
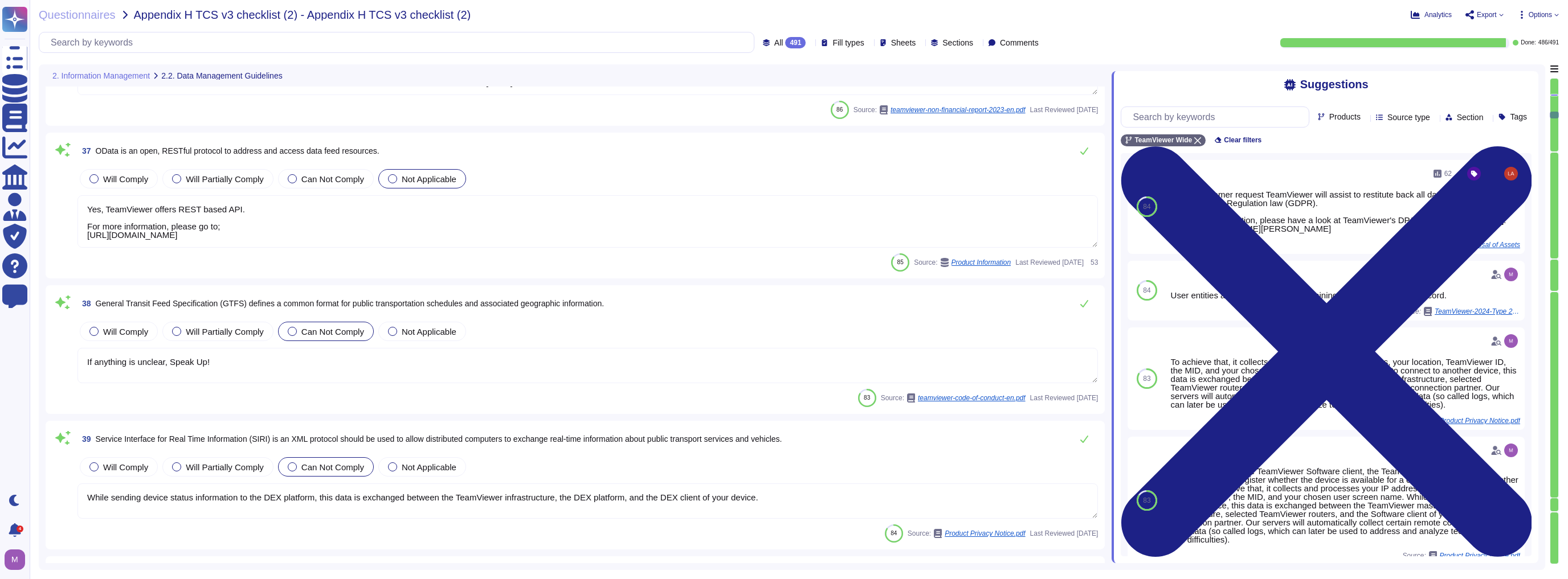
scroll to position [5010, 0]
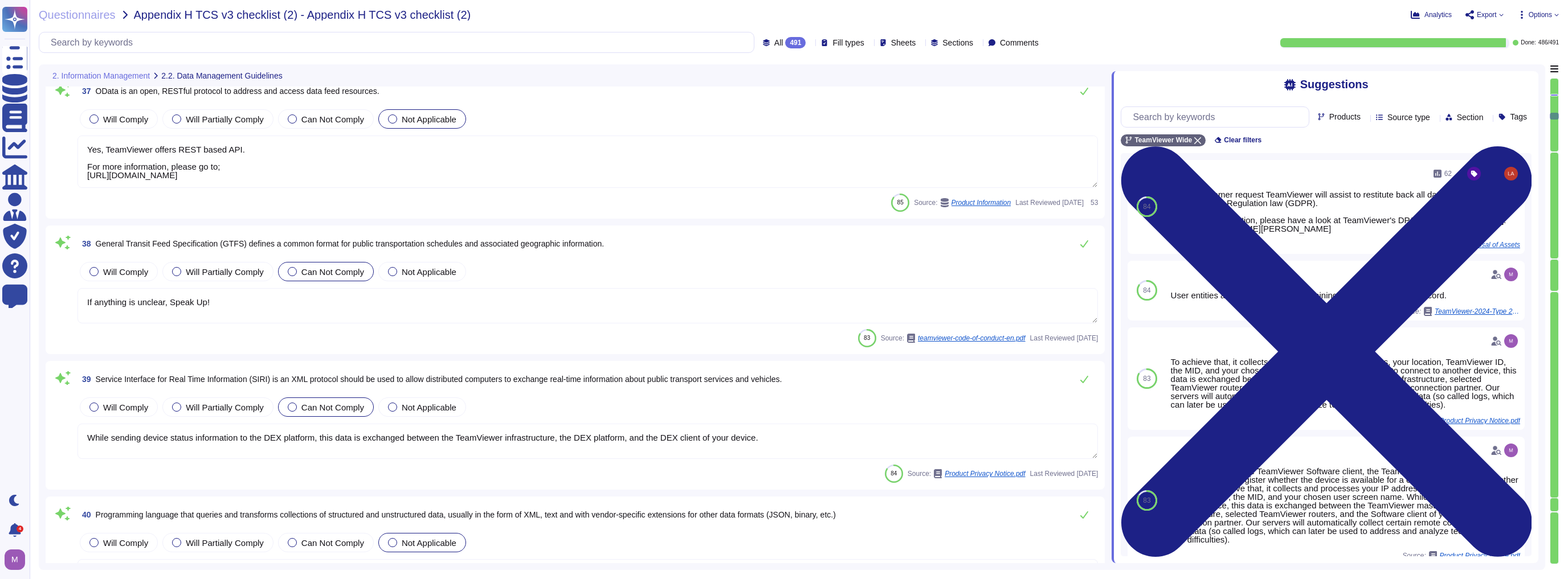
type textarea "TeamViewer has a "Data Classification Guide Policy" that outlines the different…"
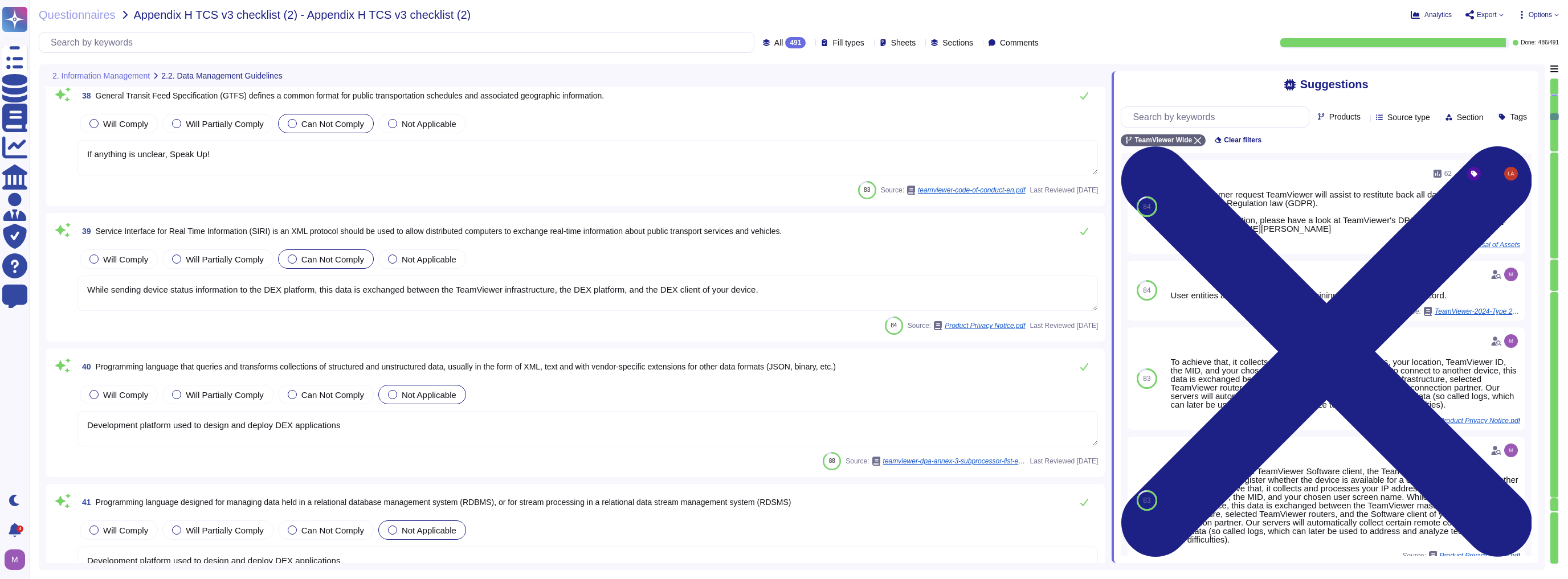
type textarea "TeamViewer bases its software development activities on the industry best pract…"
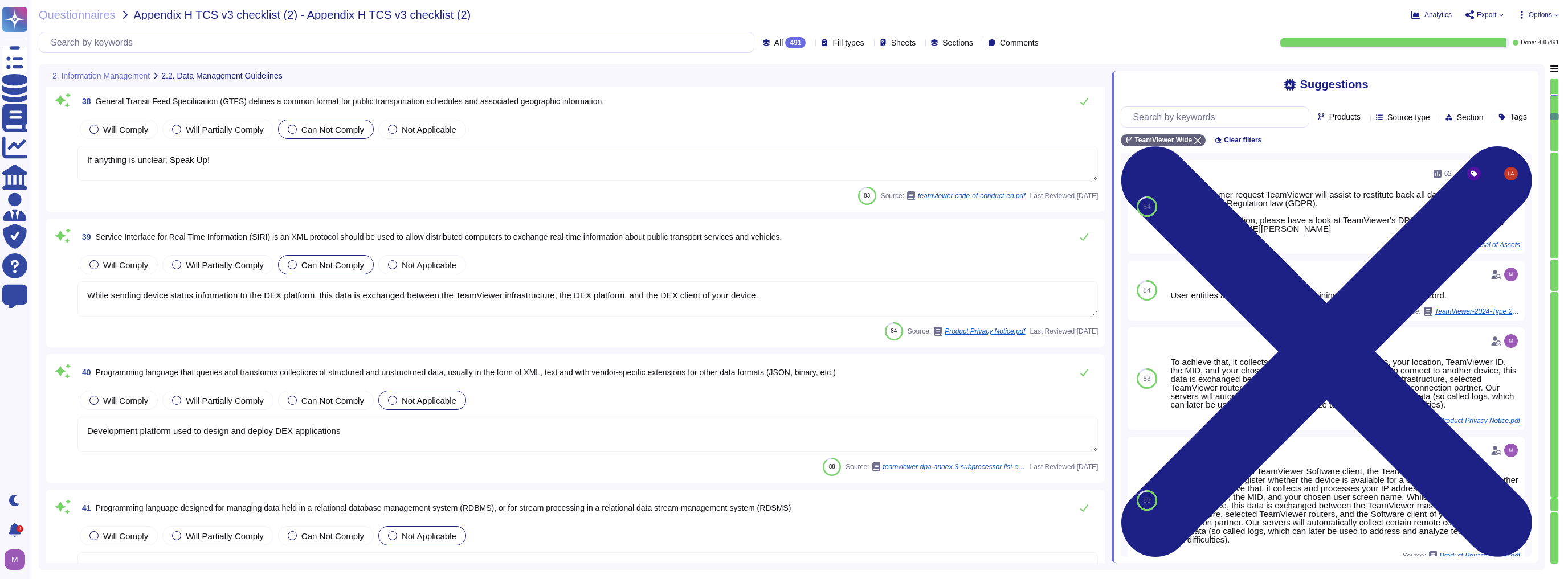
scroll to position [5147, 0]
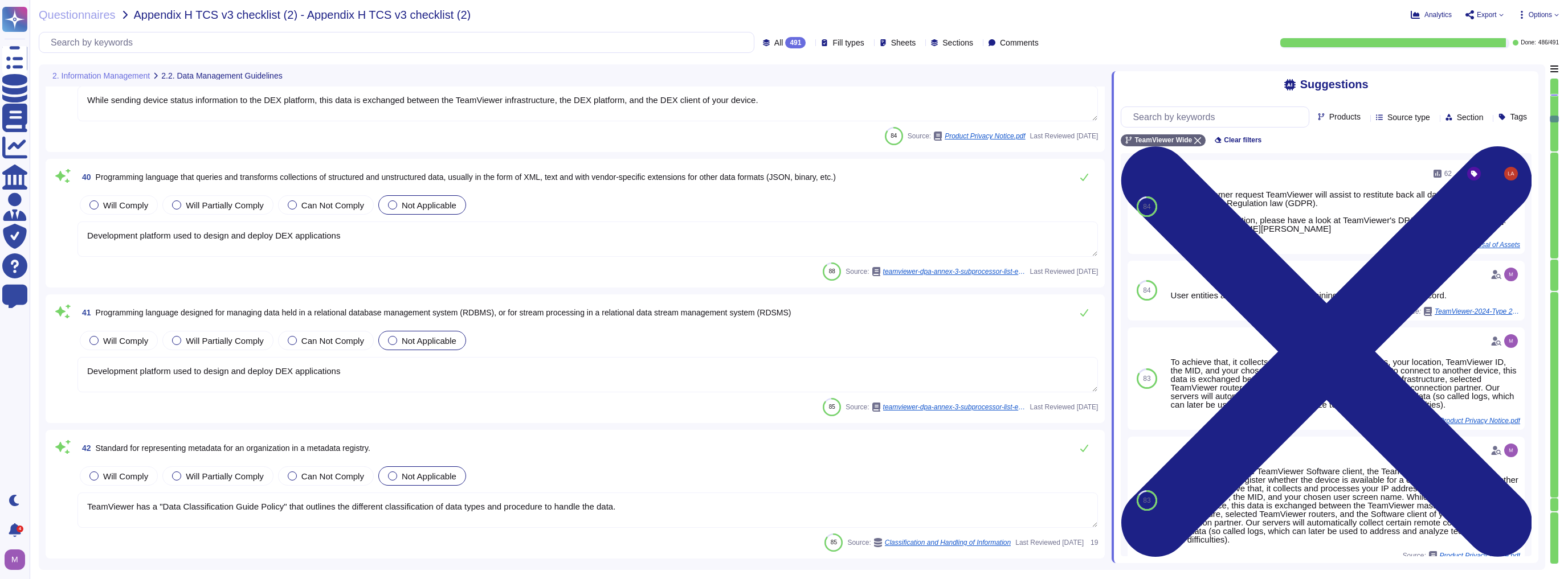
type textarea "The description is intended to provide report users with information about the …"
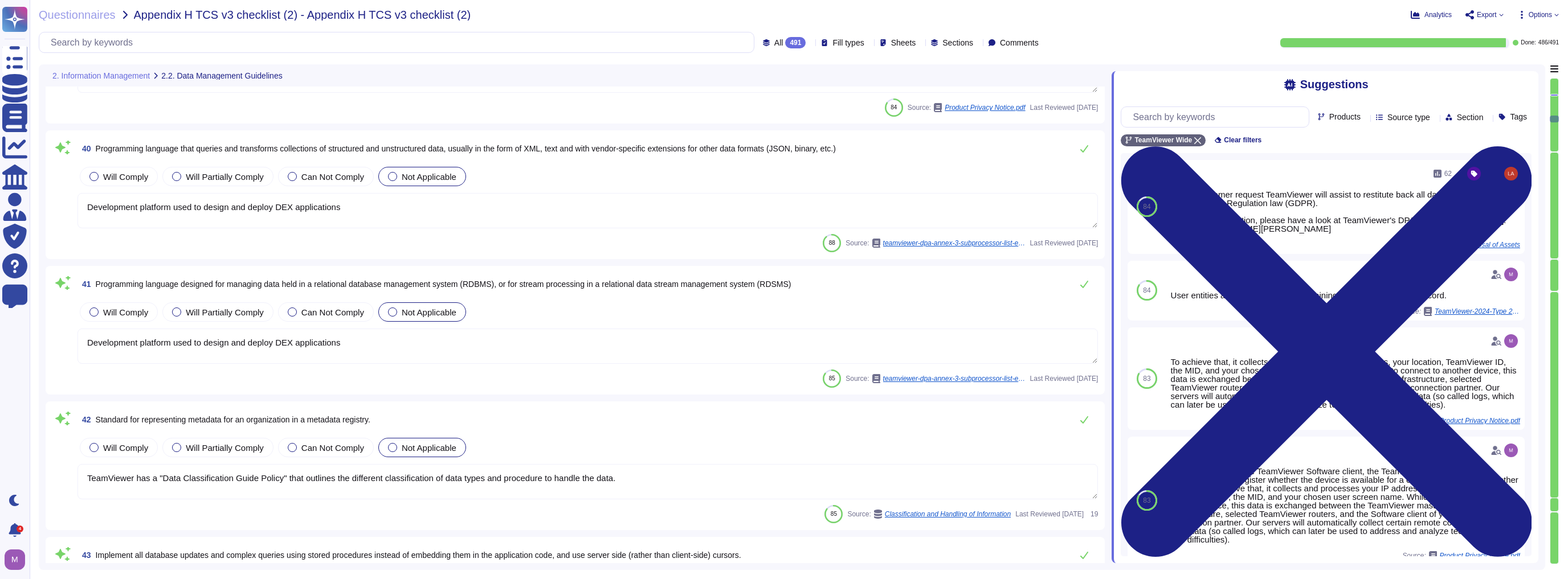
scroll to position [5374, 0]
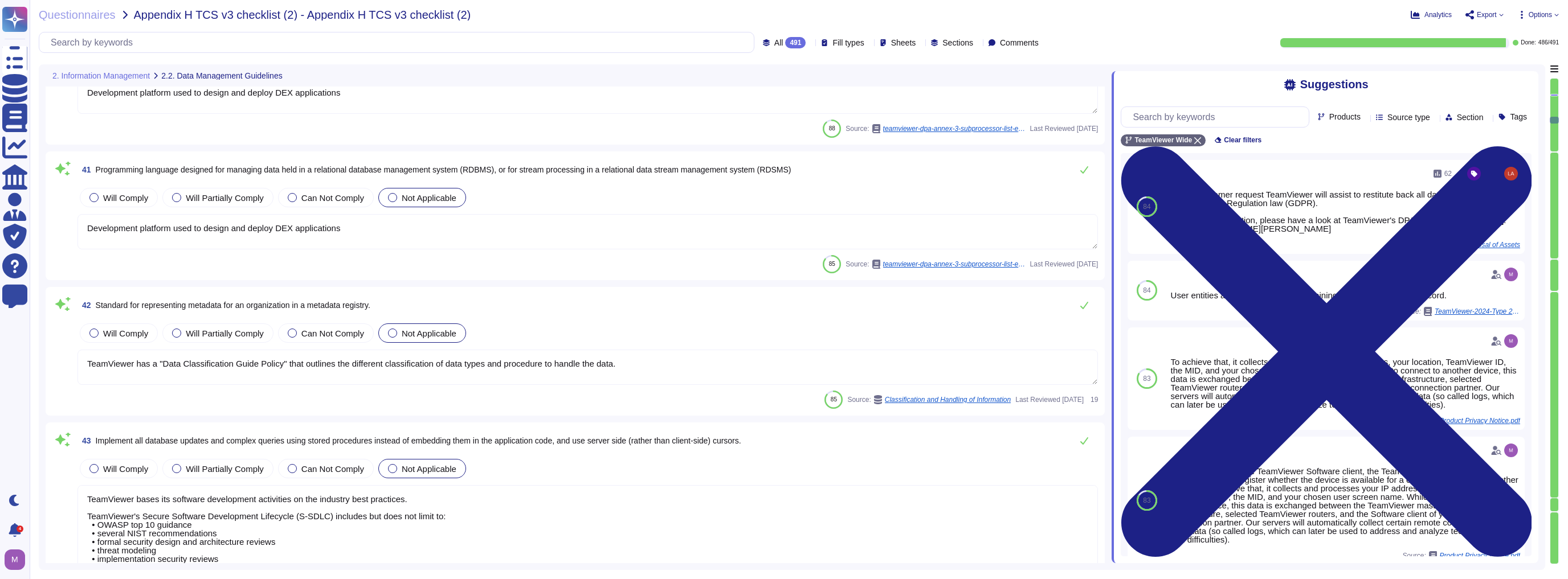
type textarea "By defining groups of devices and creating individual check policies, TeamViewe…"
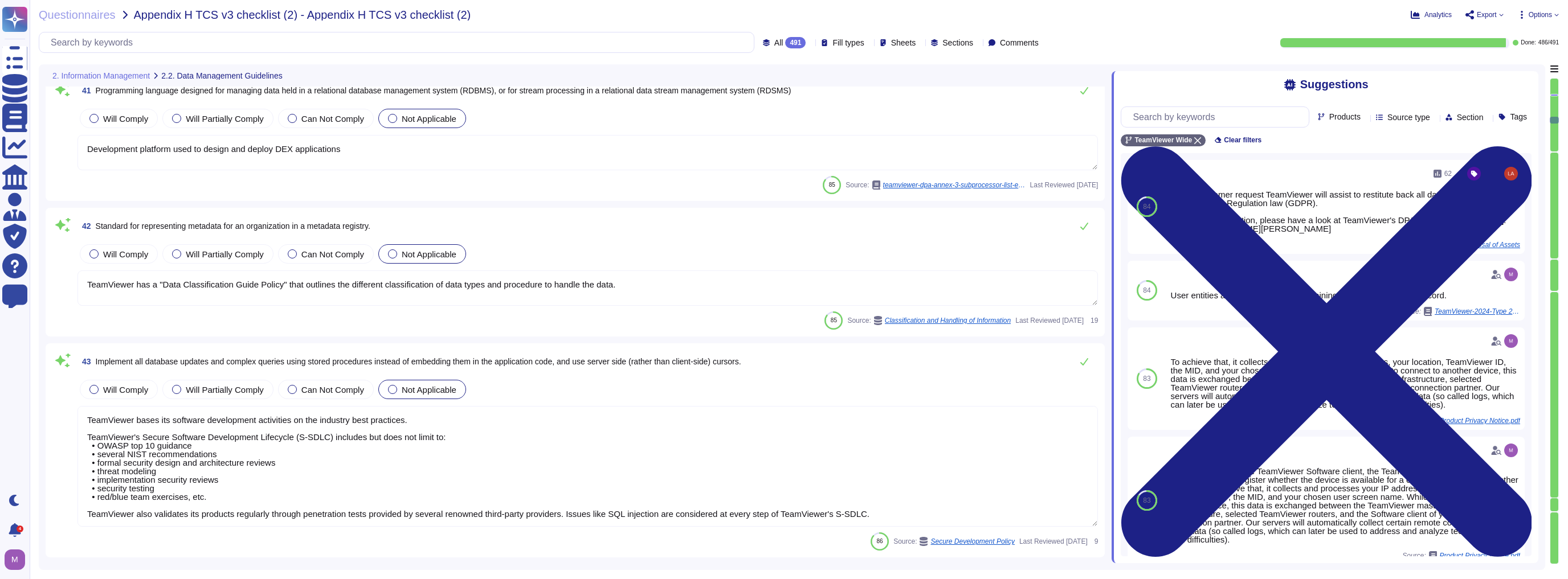
scroll to position [5602, 0]
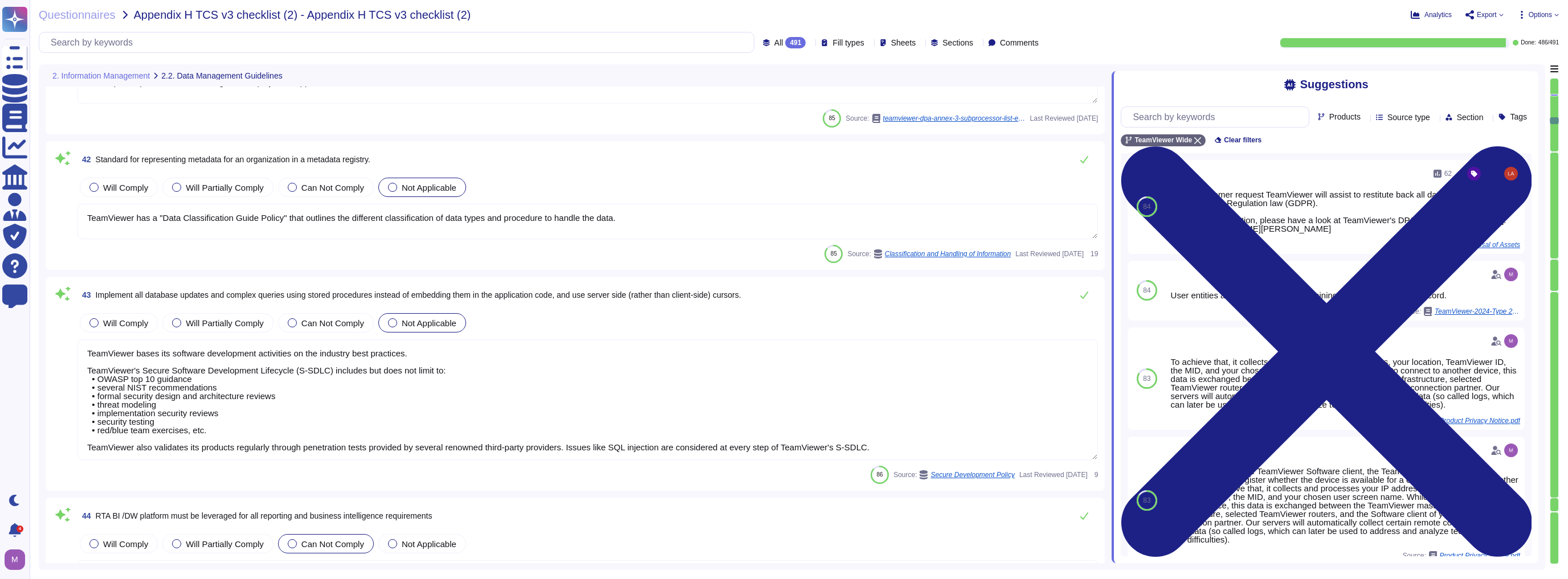
type textarea "The content data is always encrypted, and TeamViewer can never access any of th…"
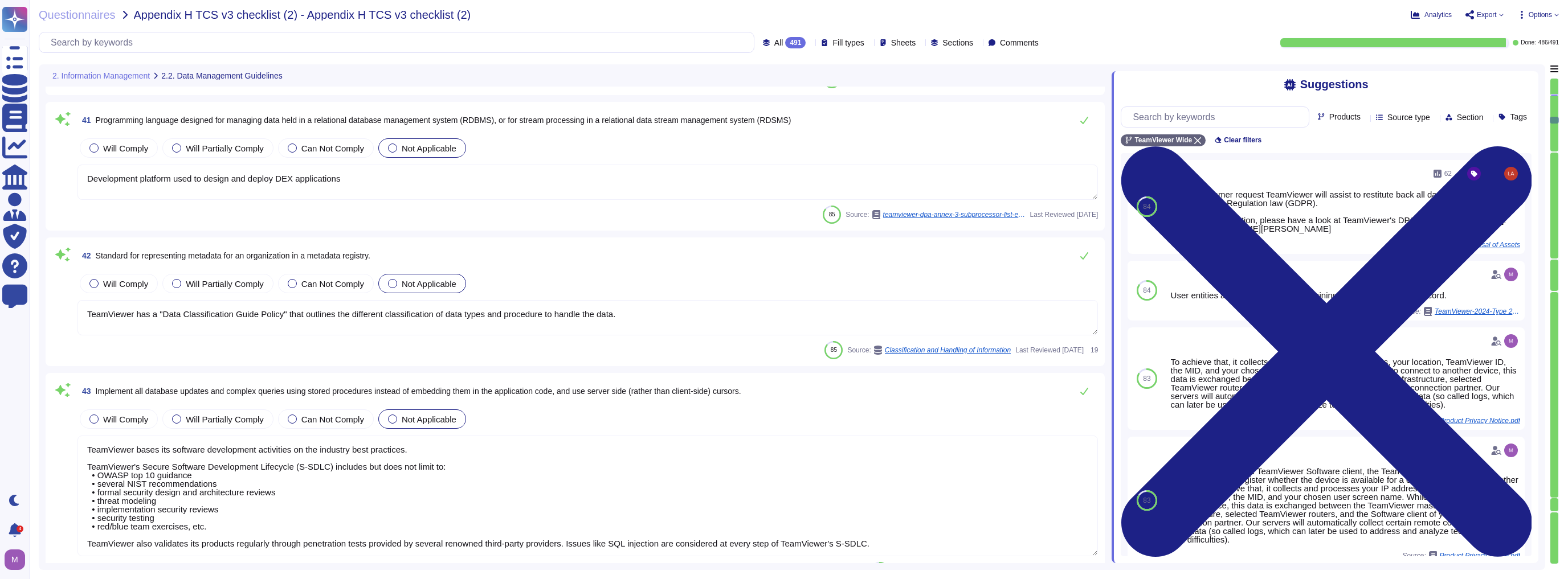
scroll to position [5420, 0]
type textarea "If anything is unclear, Speak Up!"
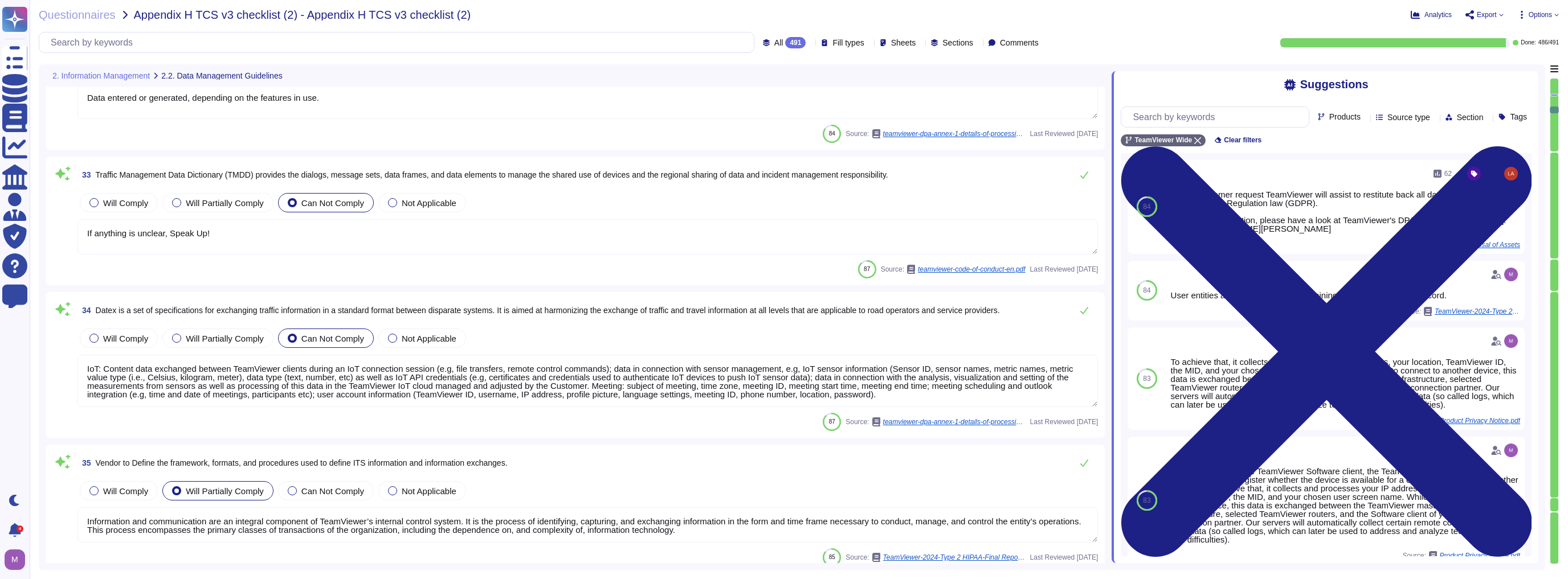
type textarea "At the same time, limited transparency and real-time correction in corporate IT…"
type textarea "Such changes are reflected in the assumptions as they occur."
type textarea "Please note, that TeamViewer only assesses the interactions and at no point inf…"
type textarea "The Edge WebView2 Runtime may collect information and send it to Microsoft to p…"
type textarea "Data entered or generated, depending on the features in use."
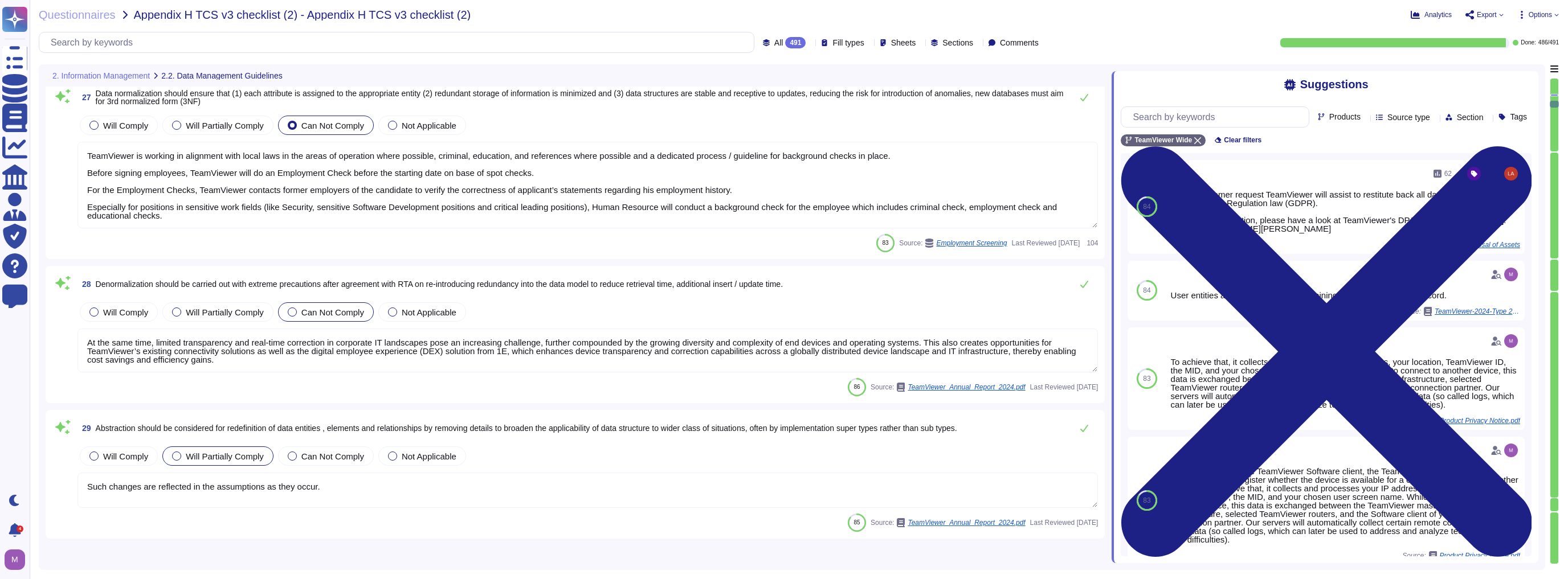
type textarea "Role lists are generated by security and distributed to the managers via the ev…"
type textarea "Exception: Human languages and scripts that do not make use of one or more of t…"
type textarea "Monitoring and alarming are configured by Service Owners to identify and notify…"
type textarea "Yes, TeamViewer offers REST based API. For more information, please go to; [URL…"
type textarea "TeamViewer may also use the gathered information in order to prioritize the wor…"
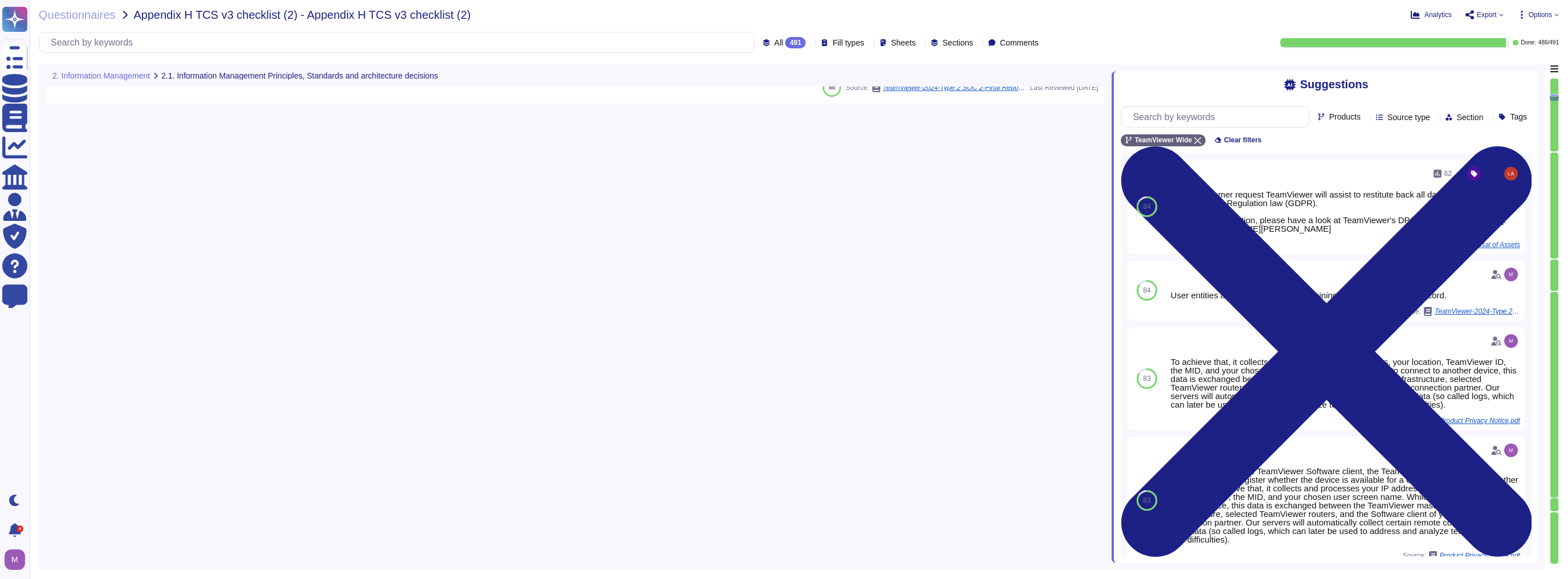
type textarea "TeamViewer has a Data Classification Policy in place that defines different cla…"
type textarea "TeamViewer's Asset Register lists the category, type, information, business pro…"
type textarea "Yes, TeamViewer applies quality management techniques to measure, assess, impro…"
type textarea "Up on Customer request TeamViewer will assist to restitute back all data accord…"
type textarea "TeamViewer has an established and documented S-SDLC process, as well as Securit…"
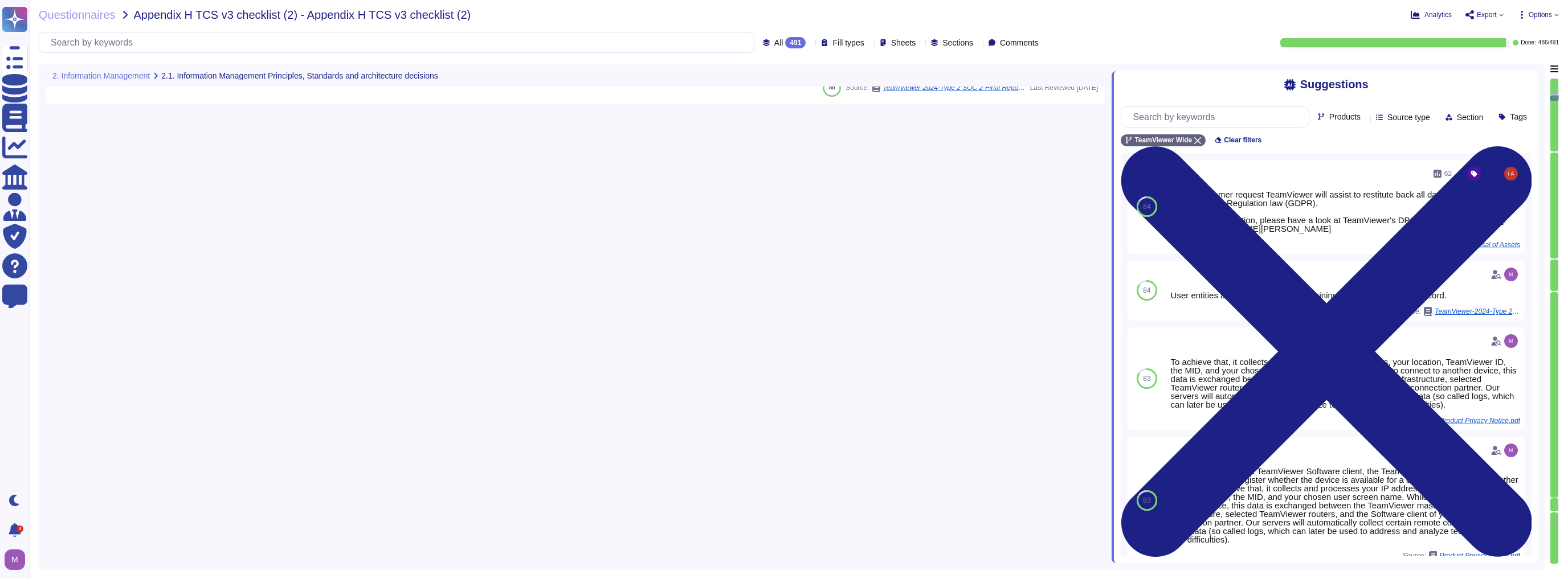
type textarea "Data flow diagrams are documented and maintained by management to identify the …"
type textarea "Such requirements are communicated in TeamViewer's system policies and procedur…"
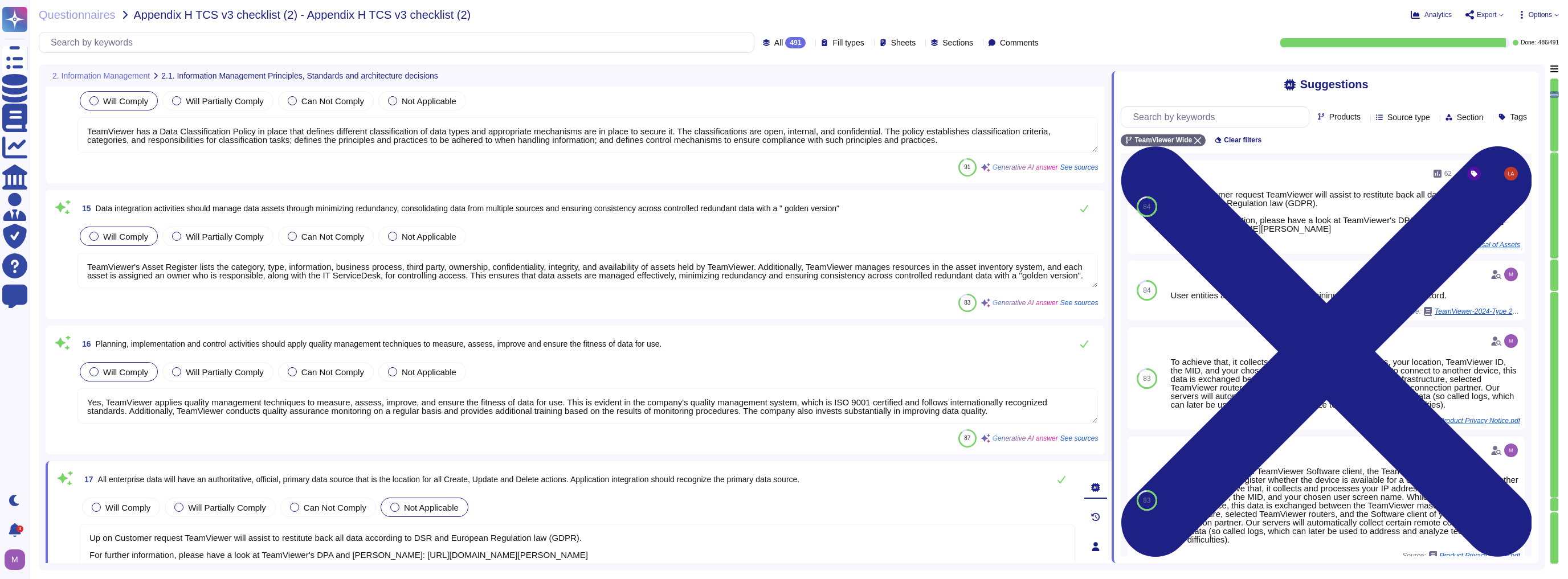
type textarea "TeamViewer ensures that data creation and management are optimized, and the reu…"
type textarea "Their technical integration into the operational requirements of Enterprise cus…"
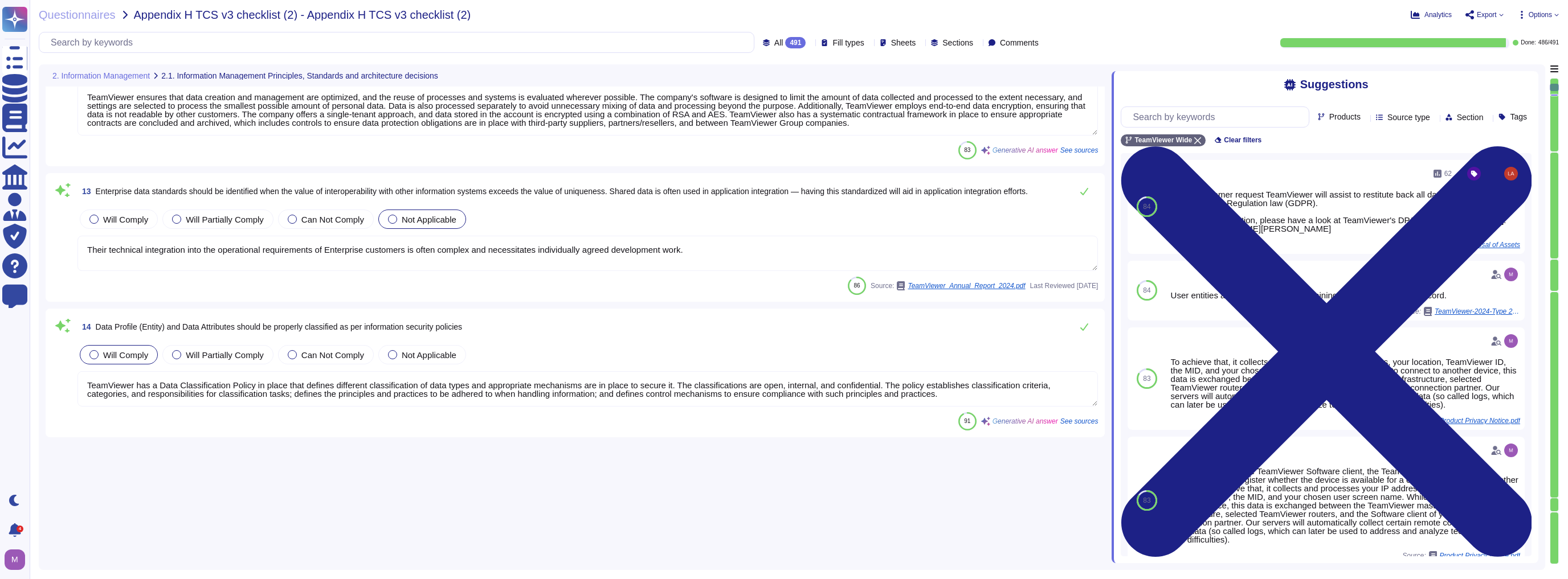
type textarea "At TeamViewer, data stewardship is ensured through the assignment of owners to …"
type textarea "At TeamViewer, we have a Data Classification Policy in place that defines diffe…"
type textarea "Yes, TeamViewer ensures that data is stored in a format suitable for its use an…"
type textarea "Yes, TeamViewer ensures secure use of data by implementing various measures to …"
type textarea "Yes, TeamViewer has formal IT policies and procedures in place that describe ph…"
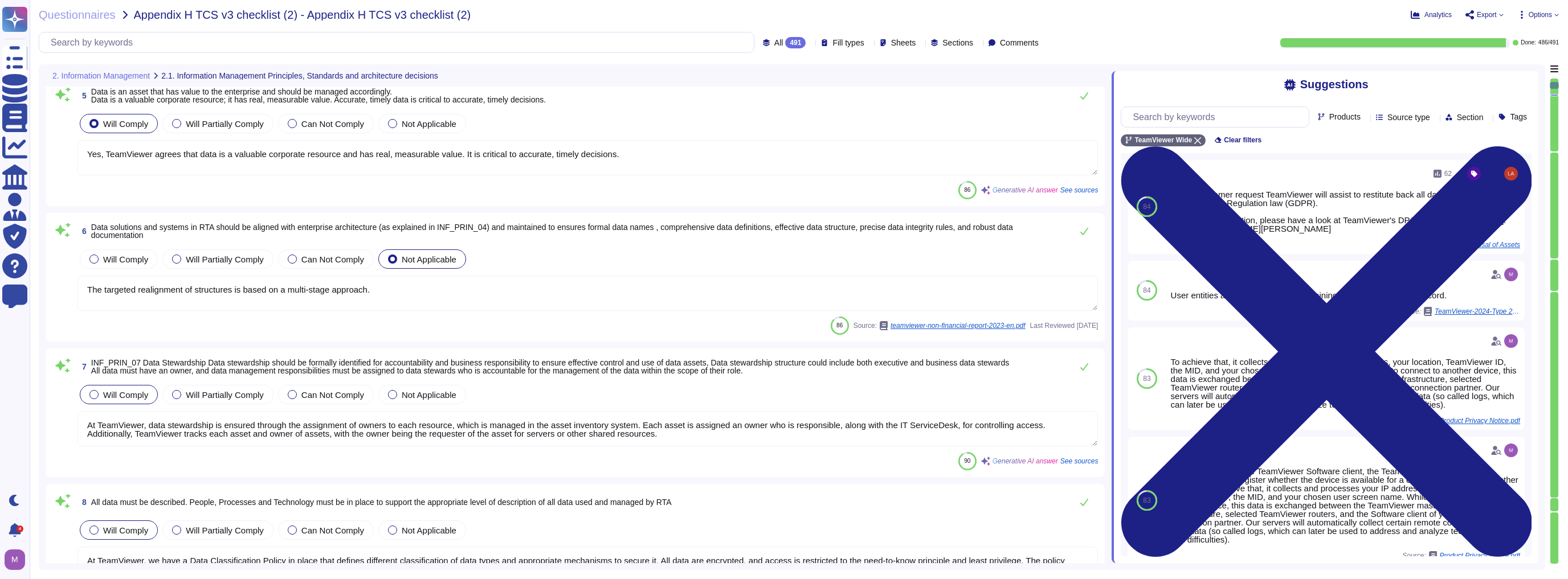
type textarea "TeamViewer has checked the compliance topic with the Brazilian Data Bra"
type textarea "TeamViewer's policies are aligned to the ISO27001. TeamViewer has developed and…"
type textarea "Yes, TeamViewer agrees that data is a valuable corporate resource and has real,…"
type textarea "The targeted realignment of structures is based on a multi-stage approach."
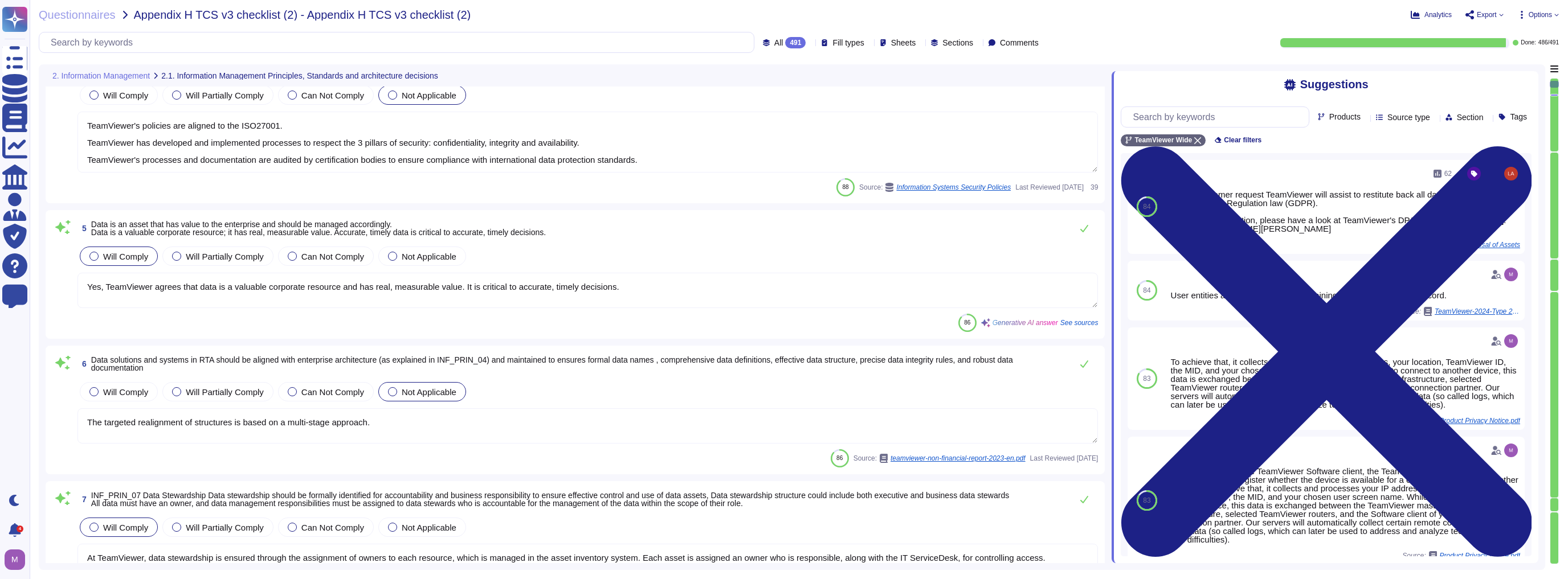
type textarea "TeamViewer intends to update this analysis annually to integrate emerging scien…"
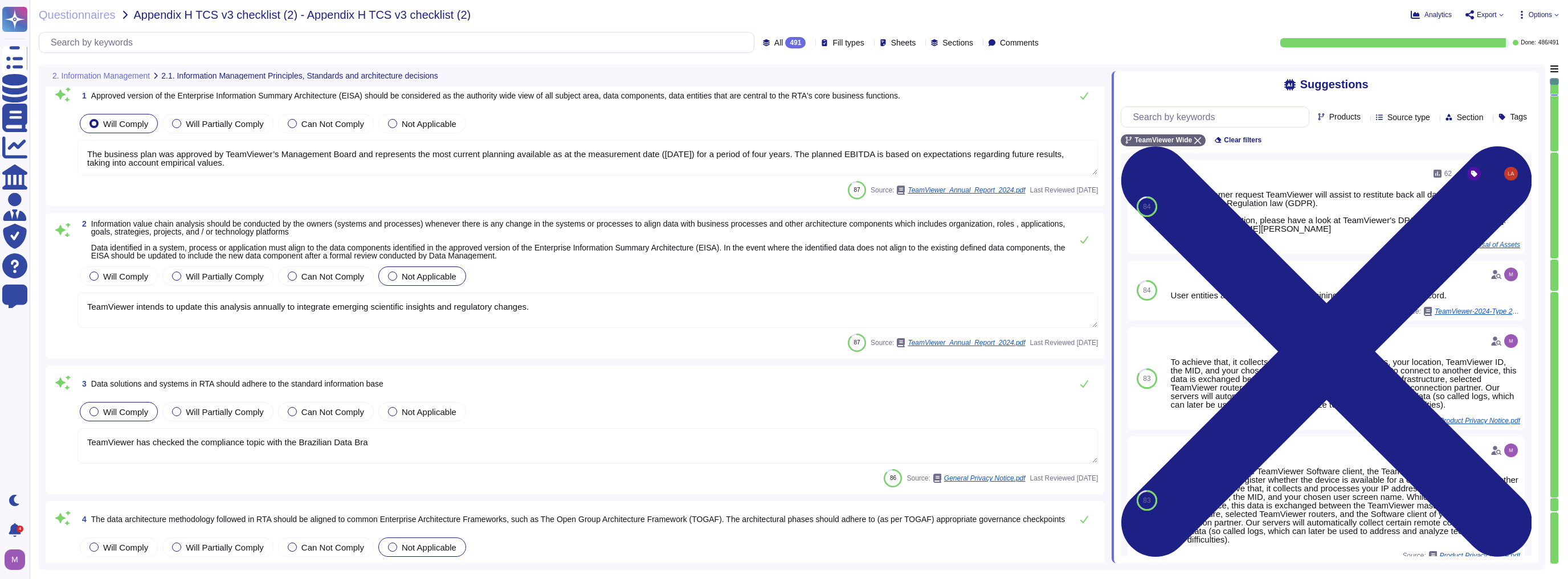
type textarea "The business plan was approved by TeamViewer’s Management Board and represents …"
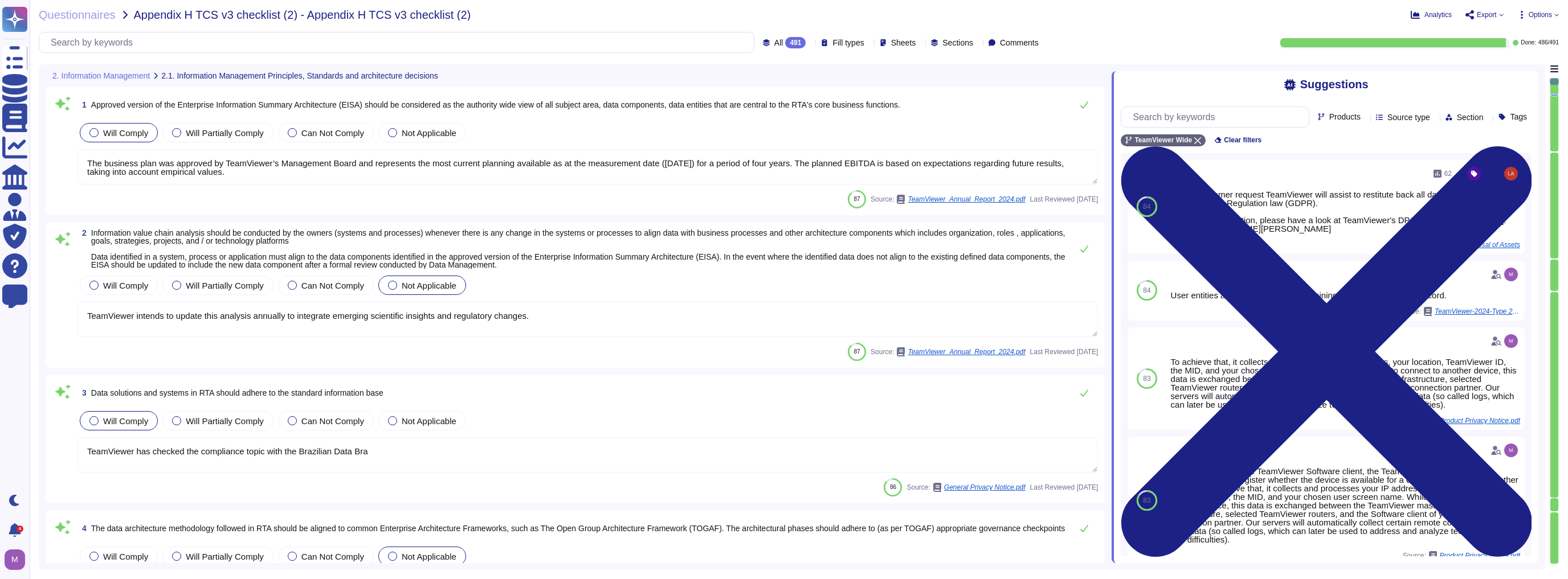
click at [782, 14] on span "Options" at bounding box center [1540, 15] width 23 height 7
click at [782, 33] on p "Autofill" at bounding box center [1536, 47] width 28 height 37
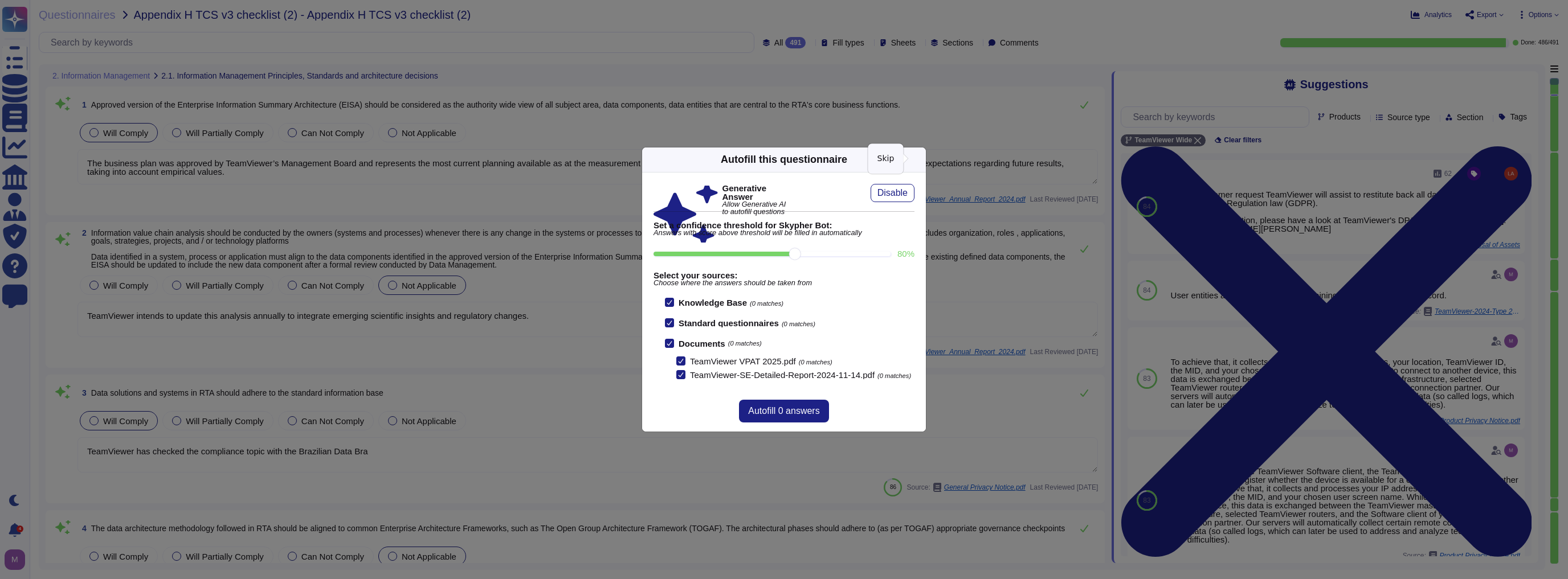
click at [782, 160] on icon at bounding box center [919, 160] width 0 height 0
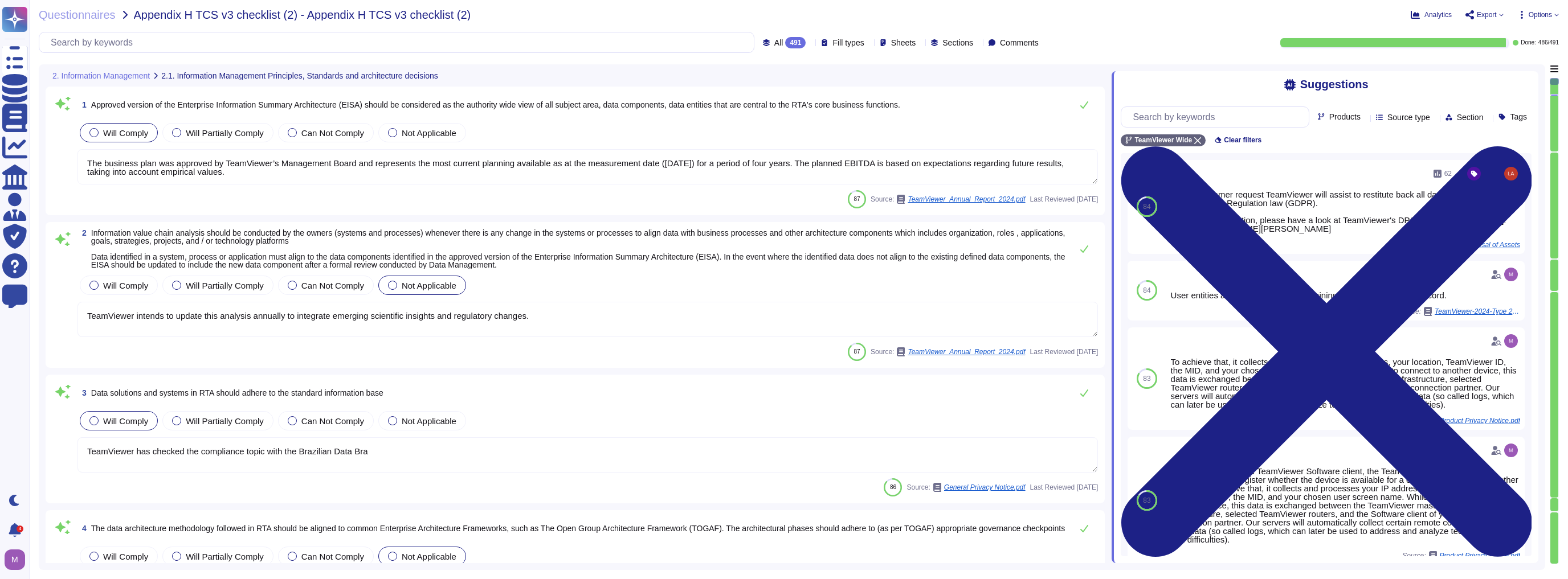
click at [782, 18] on span "Export" at bounding box center [1484, 15] width 38 height 9
click at [782, 12] on span "Options" at bounding box center [1540, 15] width 23 height 7
click at [782, 70] on p "Set Format" at bounding box center [1527, 80] width 45 height 21
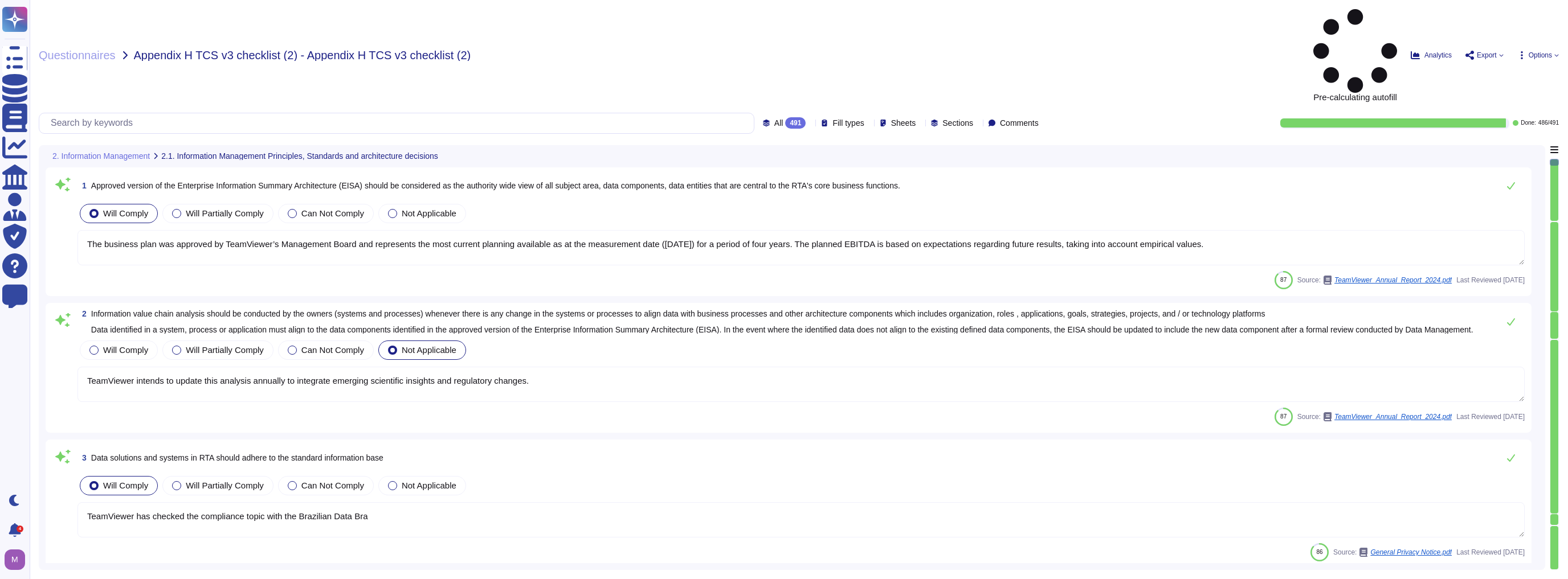
type textarea "The business plan was approved by TeamViewer’s Management Board and represents …"
type textarea "TeamViewer intends to update this analysis annually to integrate emerging scien…"
type textarea "TeamViewer has checked the compliance topic with the Brazilian Data Bra"
type textarea "TeamViewer's policies are aligned to the ISO27001. TeamViewer has developed and…"
type textarea "Yes, TeamViewer agrees that data is a valuable corporate resource and has real,…"
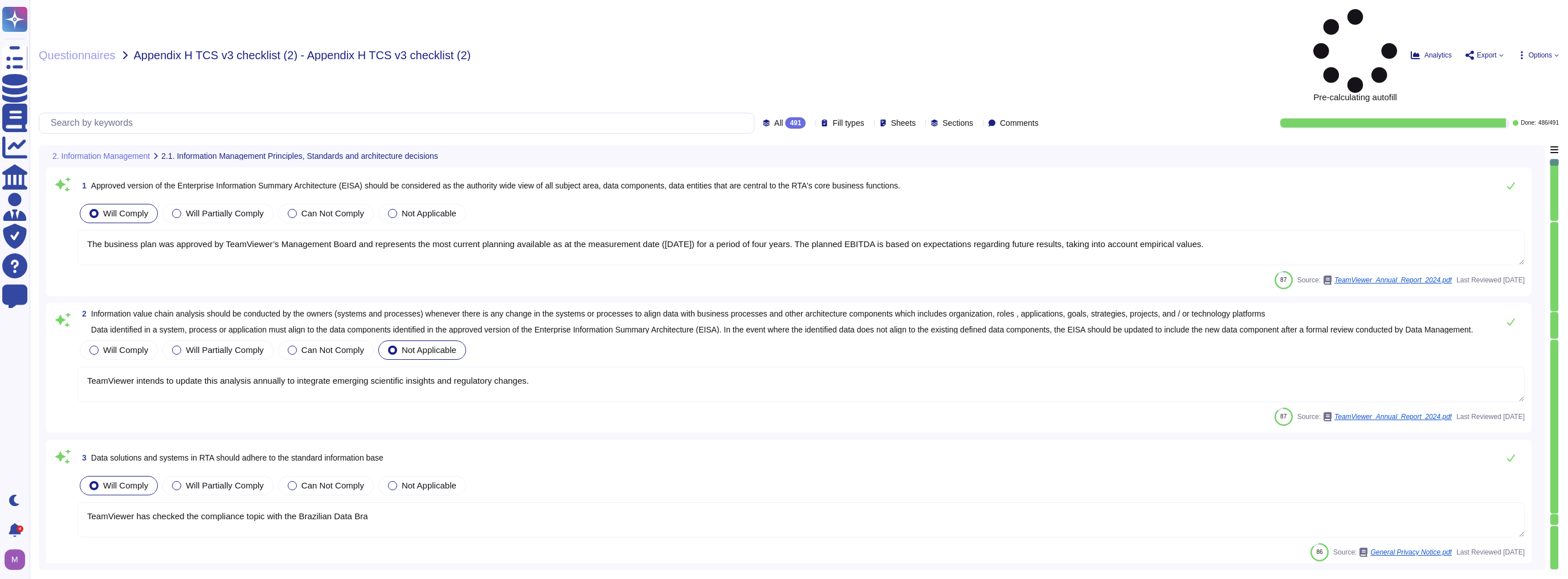
type textarea "The targeted realignment of structures is based on a multi-stage approach."
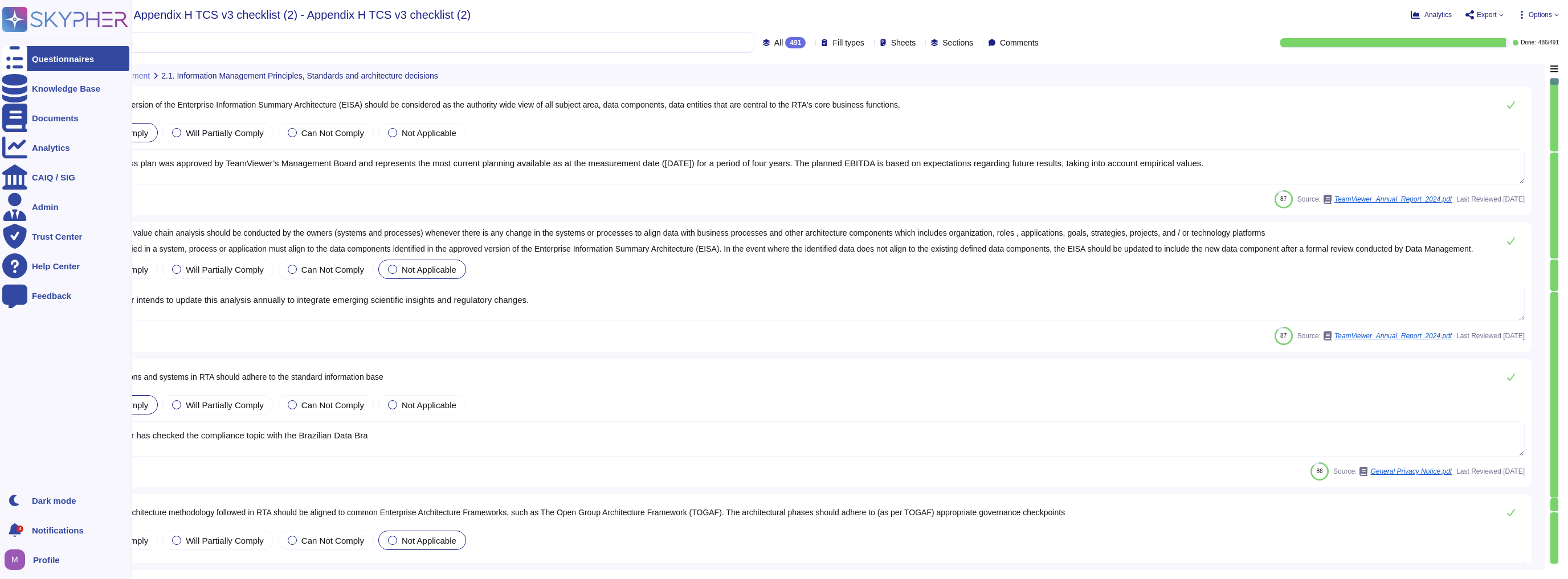
click at [25, 58] on div at bounding box center [15, 58] width 25 height 25
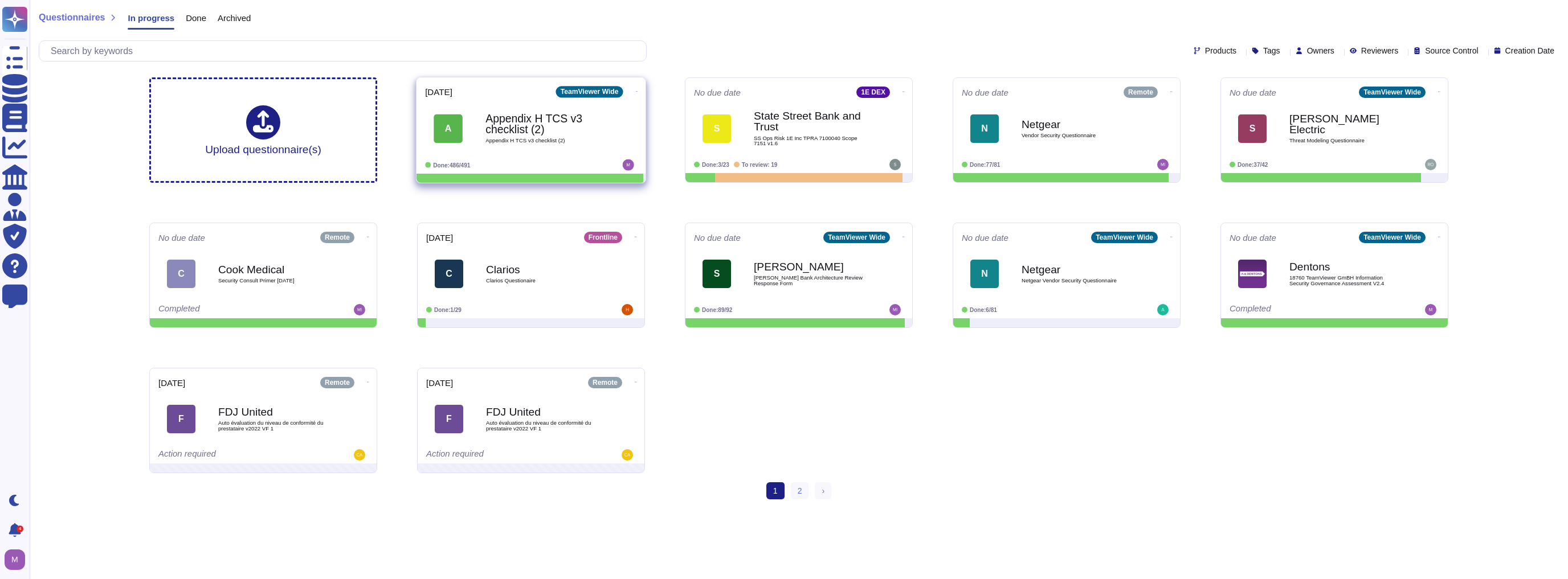
click at [635, 90] on icon at bounding box center [636, 91] width 2 height 3
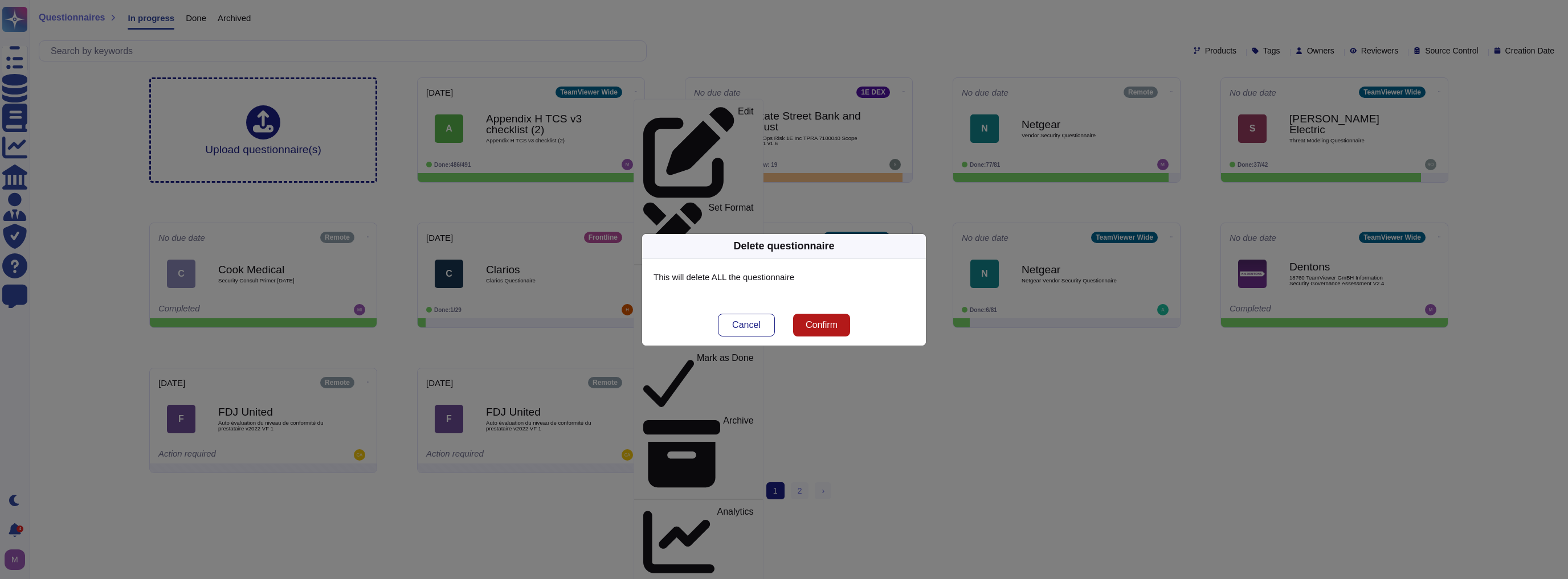
click at [782, 324] on span "Confirm" at bounding box center [822, 325] width 32 height 9
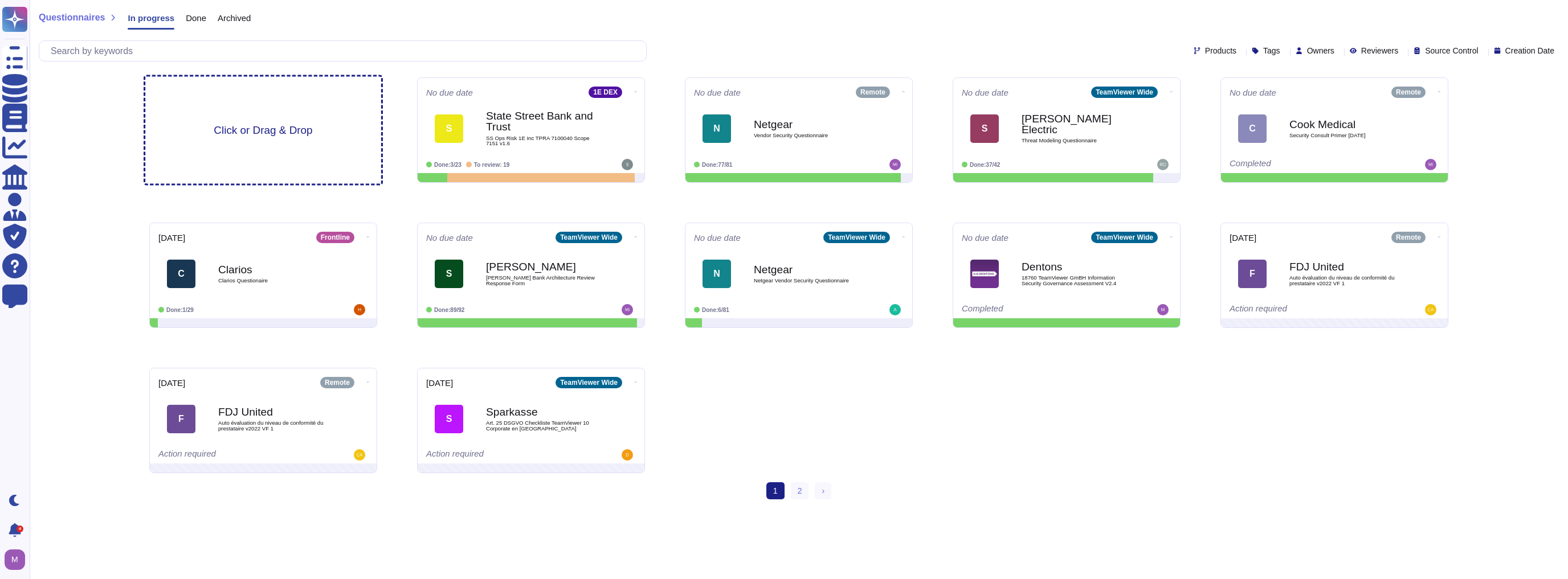
click at [272, 120] on div "Click or Drag & Drop" at bounding box center [262, 130] width 236 height 107
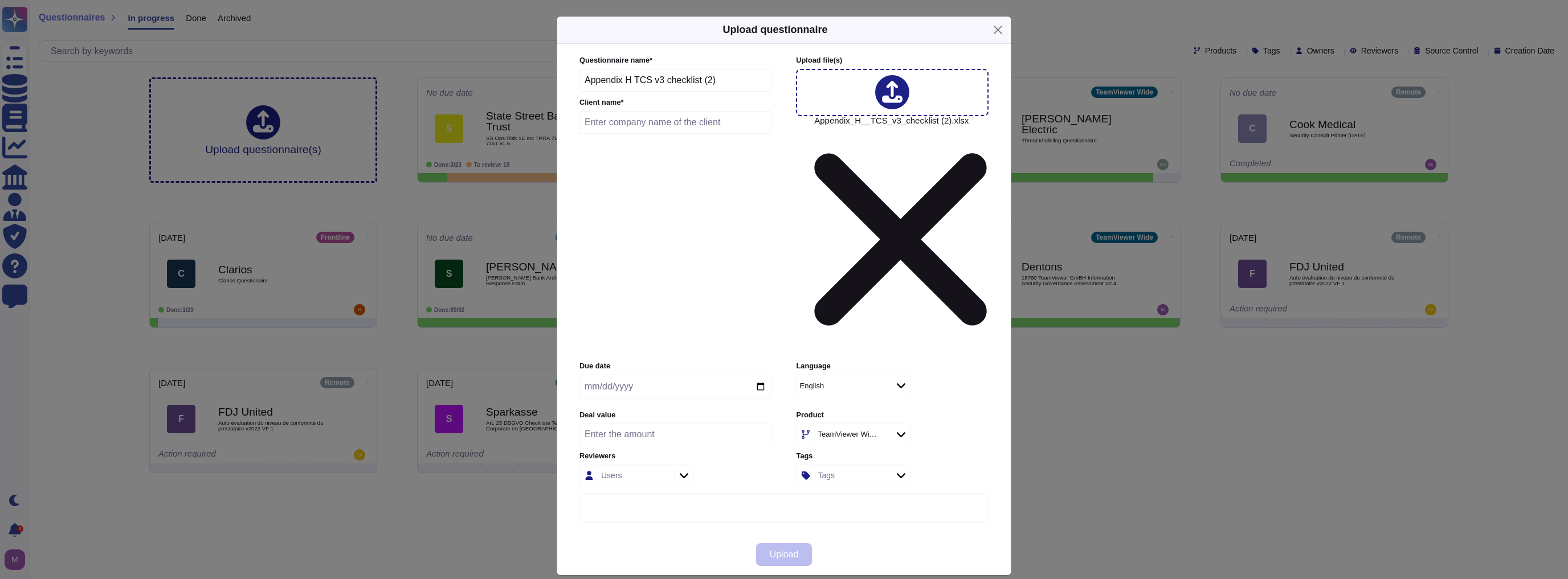
click at [782, 430] on div "TeamViewer Wide" at bounding box center [847, 434] width 59 height 8
click at [782, 410] on span "Frontline" at bounding box center [828, 410] width 33 height 10
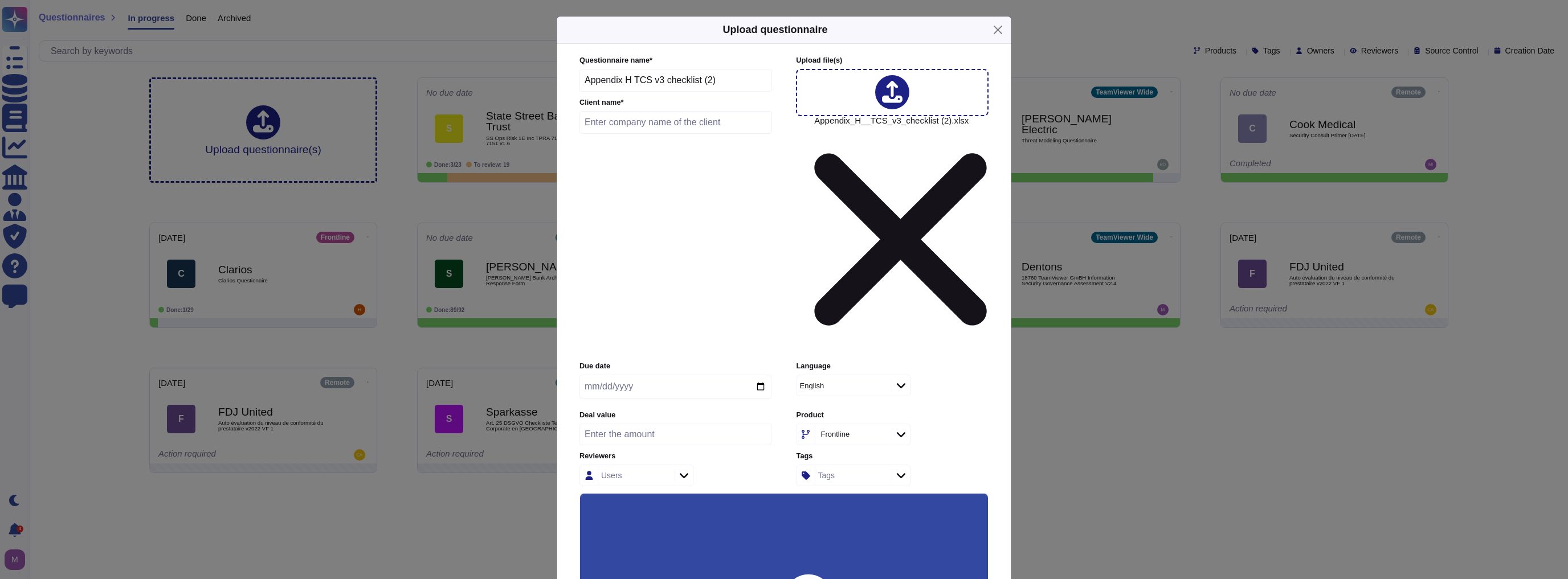
click at [0, 0] on input "Use this questionnaire as a source of suggestions" at bounding box center [0, 0] width 0 height 0
click at [665, 374] on input "date" at bounding box center [675, 386] width 192 height 24
click at [751, 374] on input "date" at bounding box center [675, 386] width 192 height 24
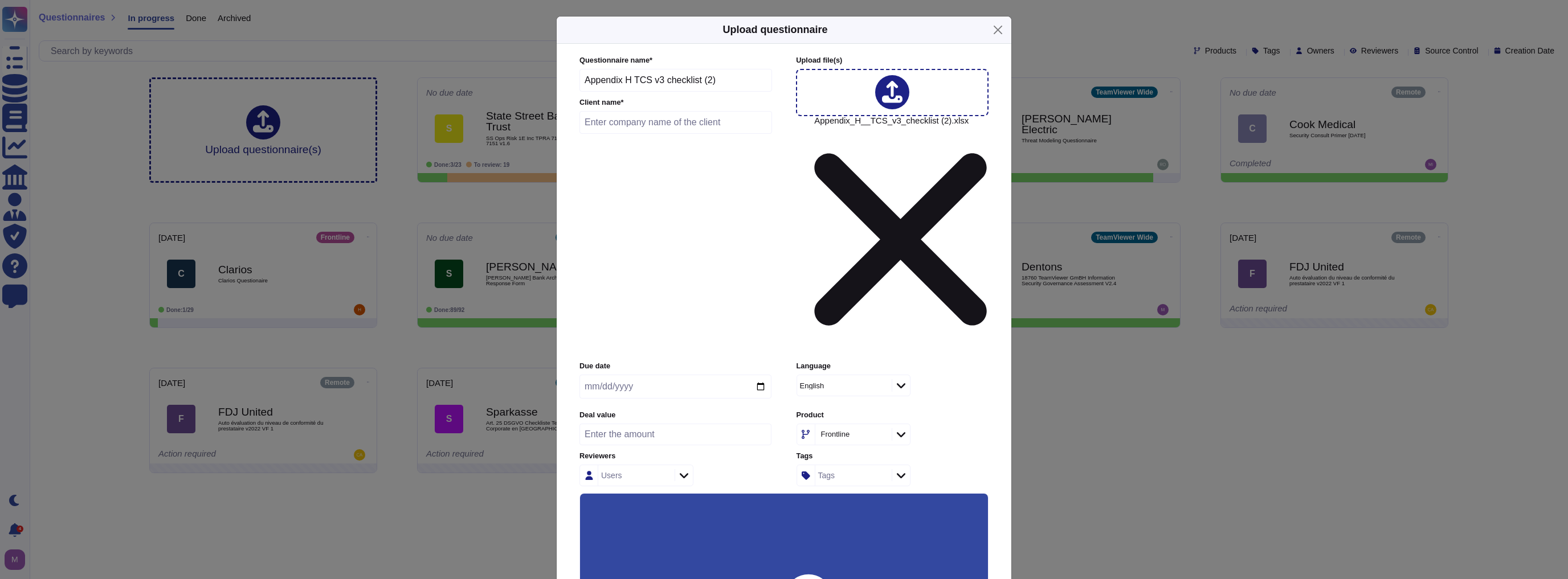
drag, startPoint x: 761, startPoint y: 173, endPoint x: 686, endPoint y: 180, distance: 75.3
click at [751, 374] on input "date" at bounding box center [675, 386] width 192 height 24
click at [589, 374] on input "date" at bounding box center [675, 386] width 192 height 24
click at [608, 374] on input "date" at bounding box center [675, 386] width 192 height 24
click at [760, 374] on input "date" at bounding box center [675, 386] width 192 height 24
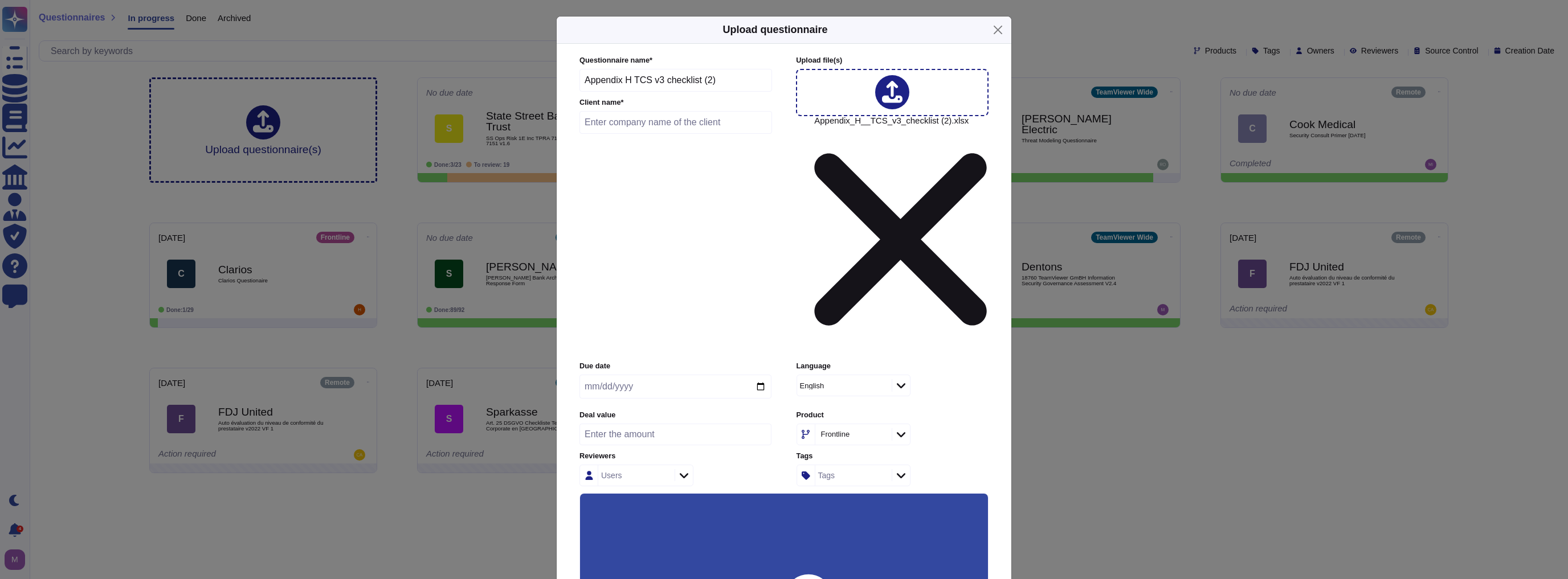
click at [760, 374] on input "date" at bounding box center [675, 386] width 192 height 24
click at [759, 374] on input "date" at bounding box center [675, 386] width 192 height 24
type input "[DATE]"
drag, startPoint x: 747, startPoint y: 82, endPoint x: 464, endPoint y: 66, distance: 283.5
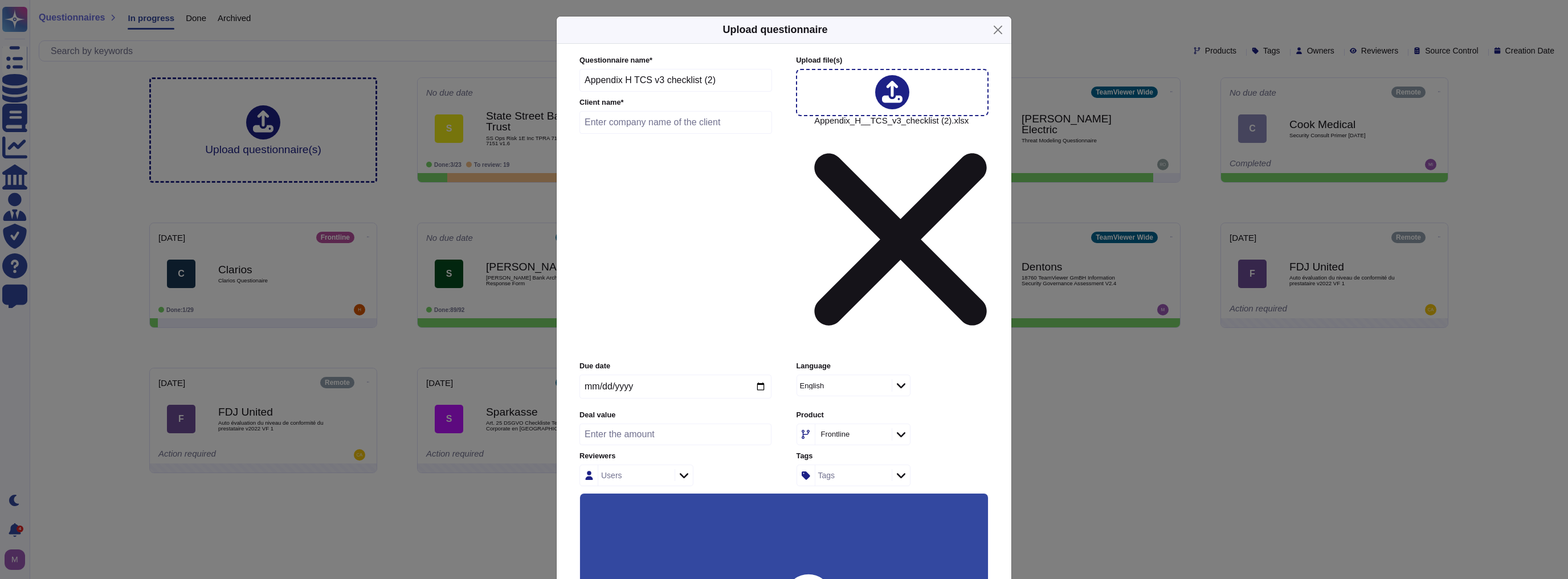
click at [464, 66] on div "Upload questionnaire Questionnaire name * Appendix H TCS v3 checklist (2) Clien…" at bounding box center [784, 289] width 1568 height 579
click at [638, 113] on input "text" at bounding box center [675, 123] width 193 height 23
paste input "Appendix H TCS v3 checklist (2)"
type input "Appendix H TCS v3 checklist (2)"
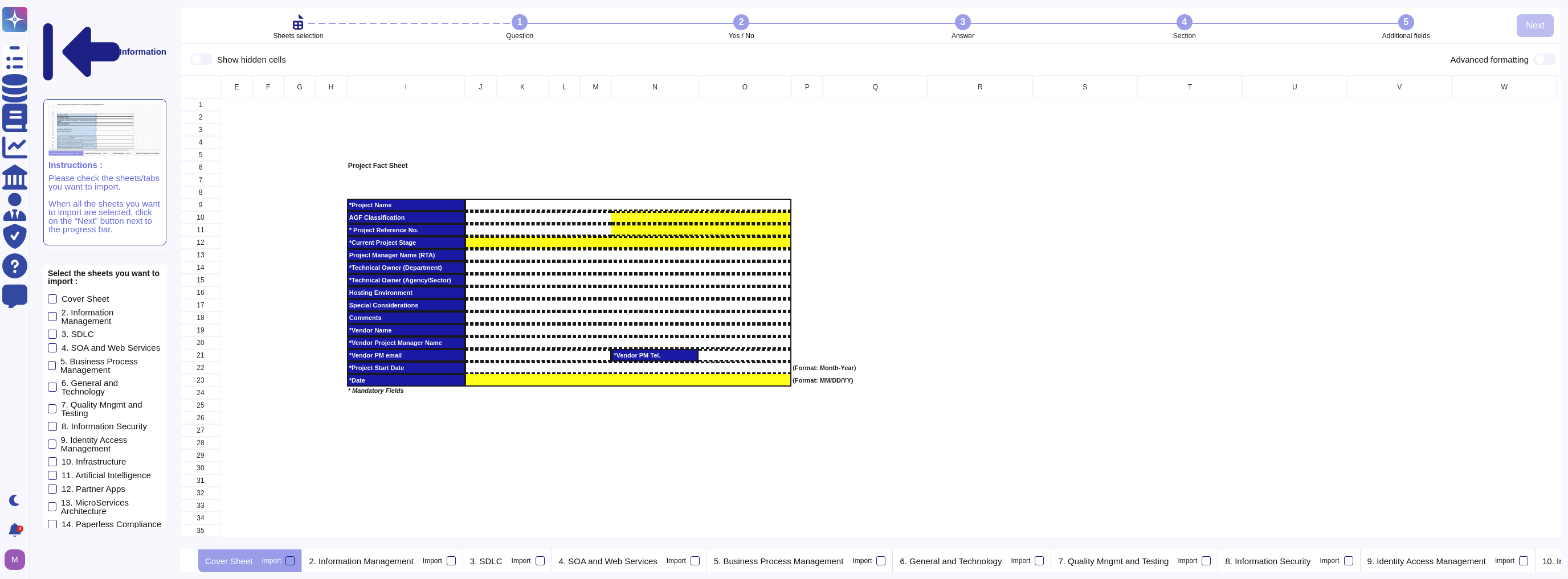
scroll to position [467, 1375]
click at [782, 331] on div "grid" at bounding box center [980, 330] width 105 height 12
click at [54, 422] on div at bounding box center [52, 426] width 9 height 9
click at [0, 0] on input "8. Information Security" at bounding box center [0, 0] width 0 height 0
click at [50, 308] on label "2. Information Management" at bounding box center [104, 317] width 114 height 17
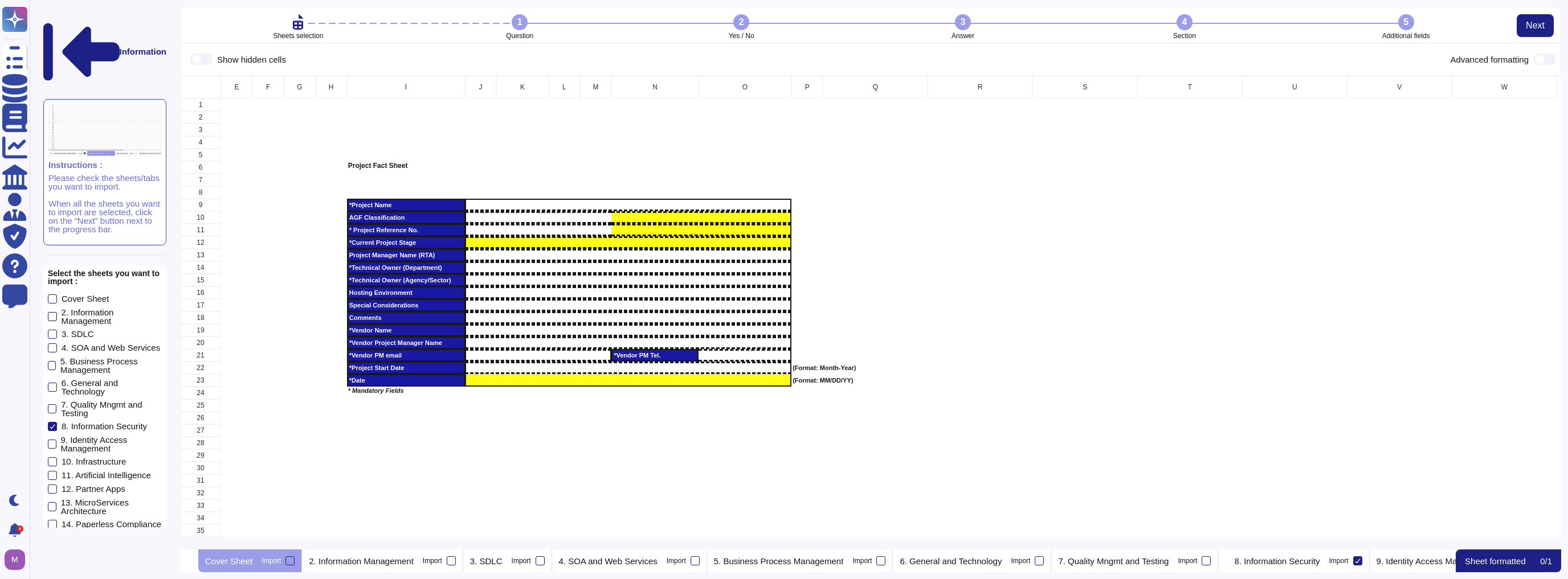
click at [0, 0] on input "2. Information Management" at bounding box center [0, 0] width 0 height 0
click at [782, 28] on span "Next" at bounding box center [1535, 25] width 18 height 9
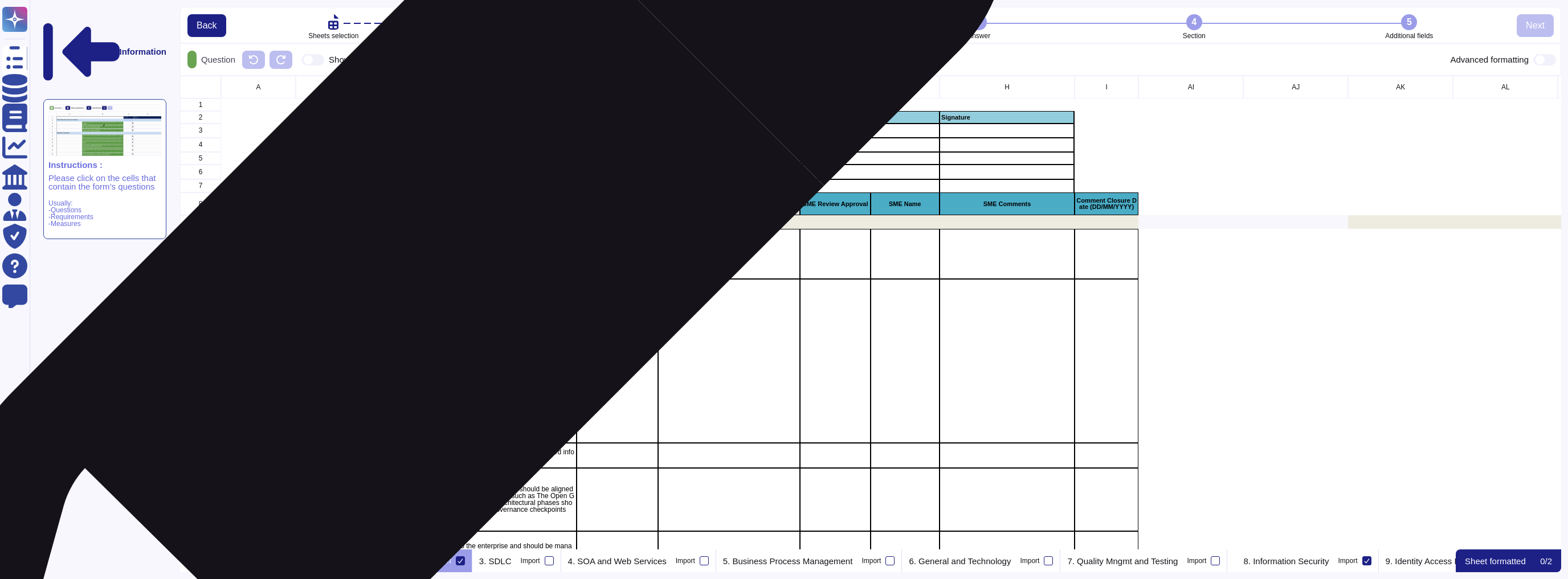
click at [440, 268] on div "Approved version of the Enterprise Information Summary Architecture (EISA) shou…" at bounding box center [469, 254] width 216 height 51
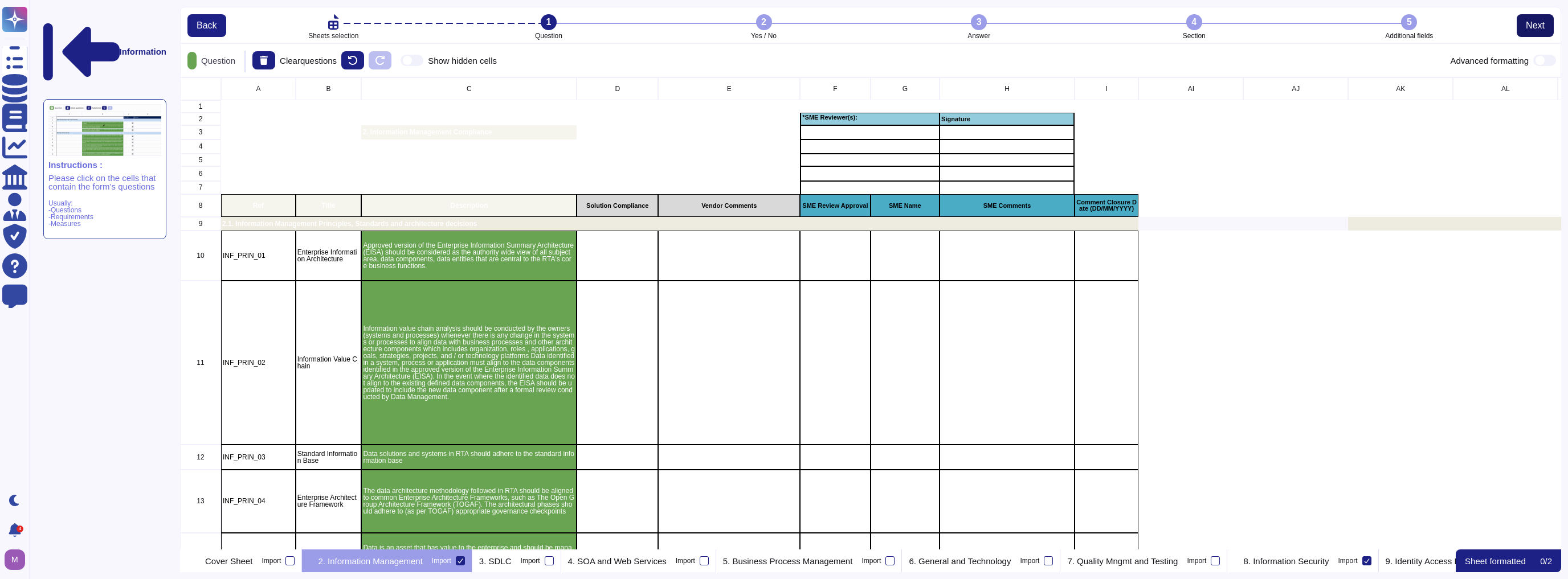
click at [782, 27] on span "Next" at bounding box center [1535, 25] width 18 height 9
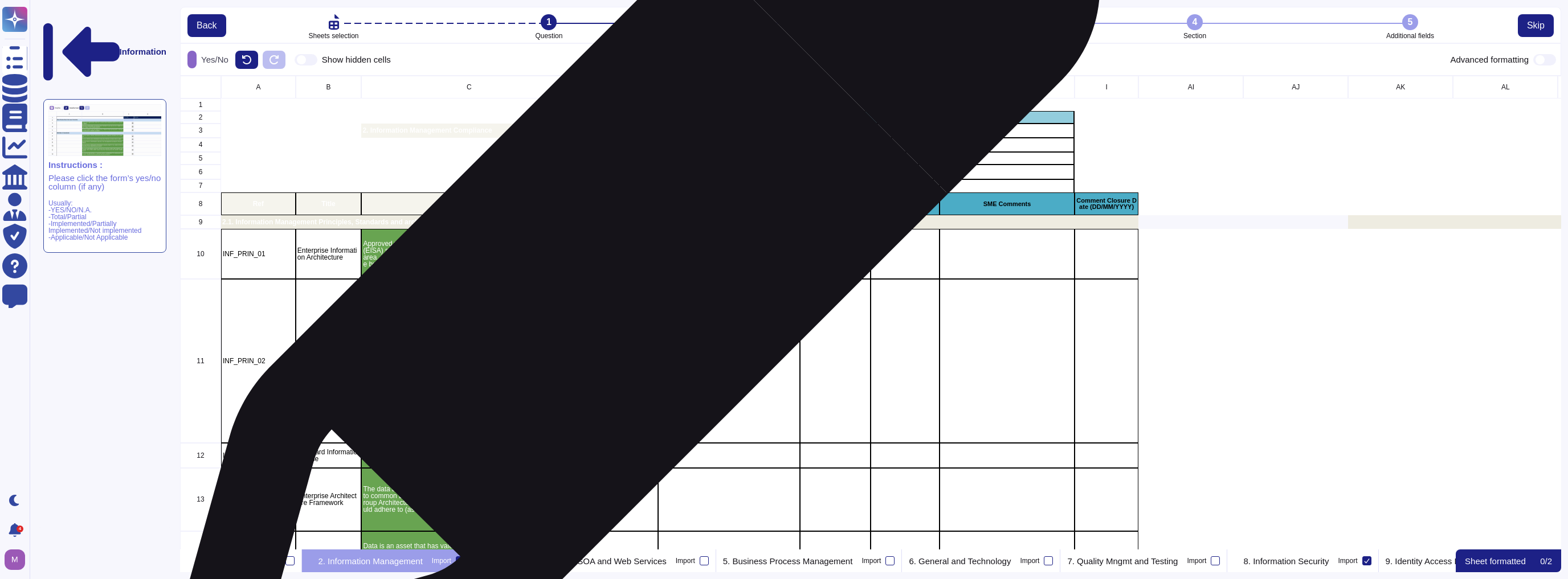
drag, startPoint x: 627, startPoint y: 264, endPoint x: 649, endPoint y: 266, distance: 22.1
click at [627, 264] on div "grid" at bounding box center [617, 254] width 81 height 51
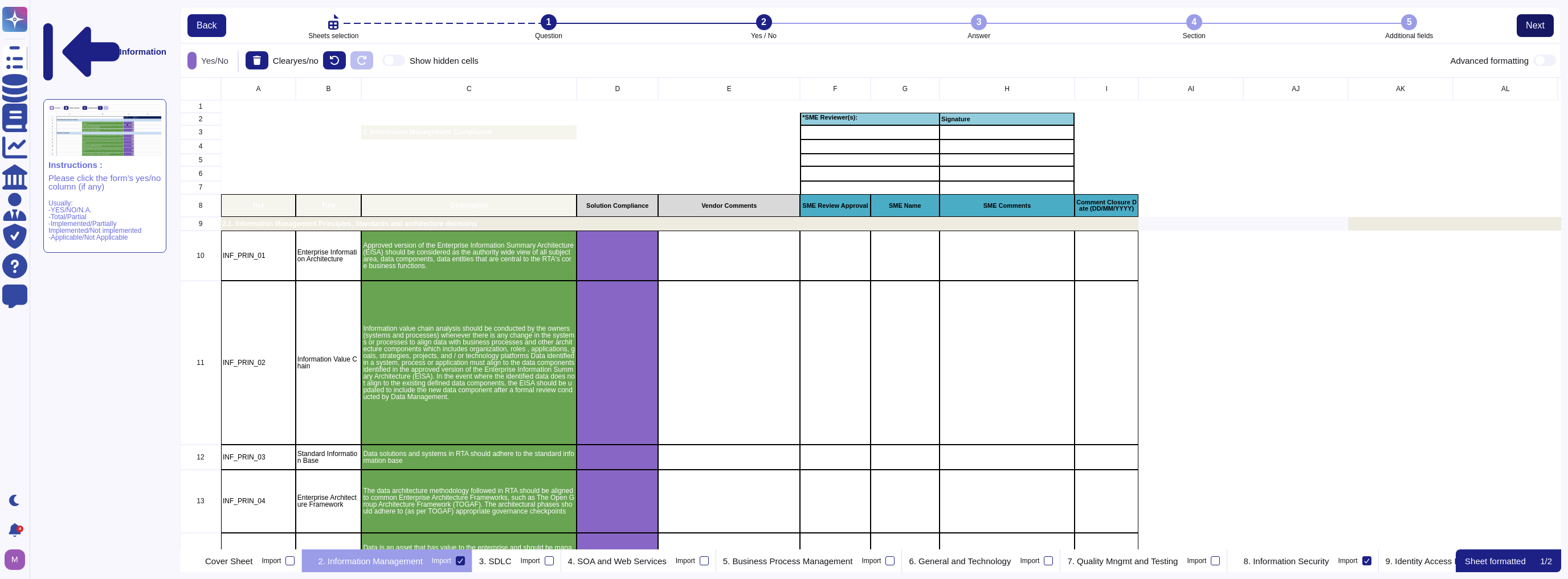
click at [782, 23] on span "Next" at bounding box center [1535, 25] width 18 height 9
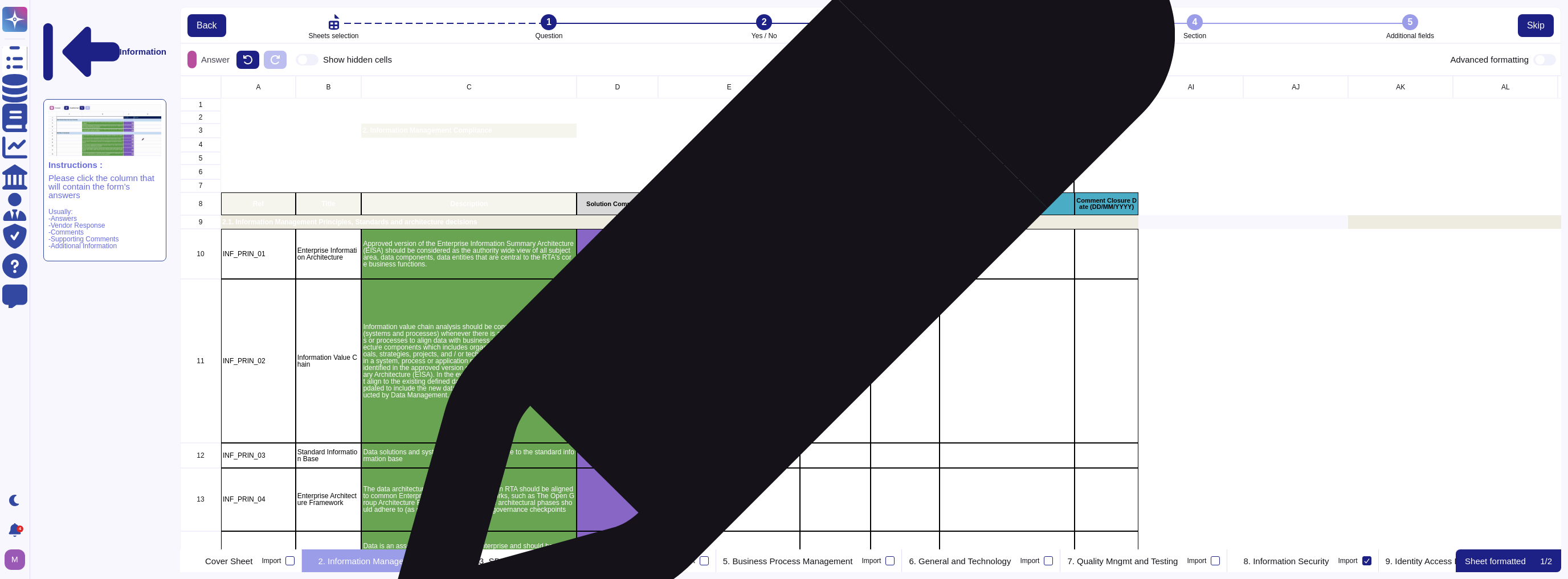
click at [781, 262] on div "grid" at bounding box center [728, 254] width 142 height 51
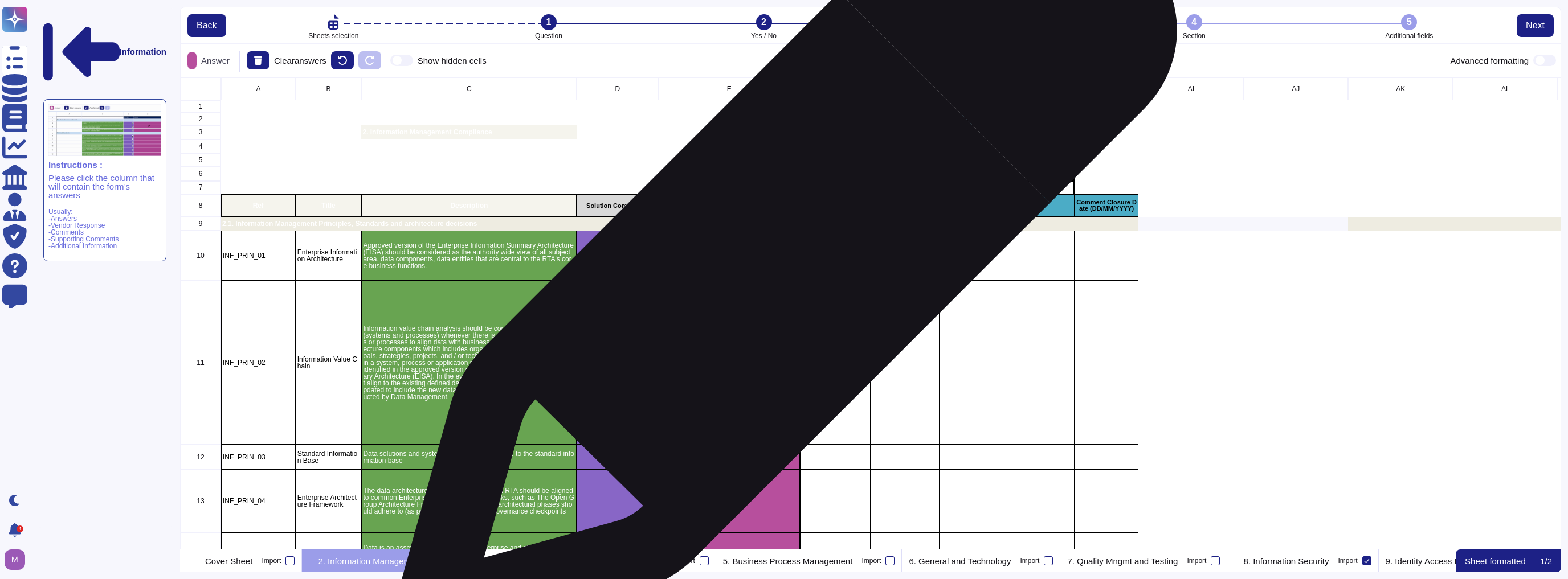
scroll to position [465, 1375]
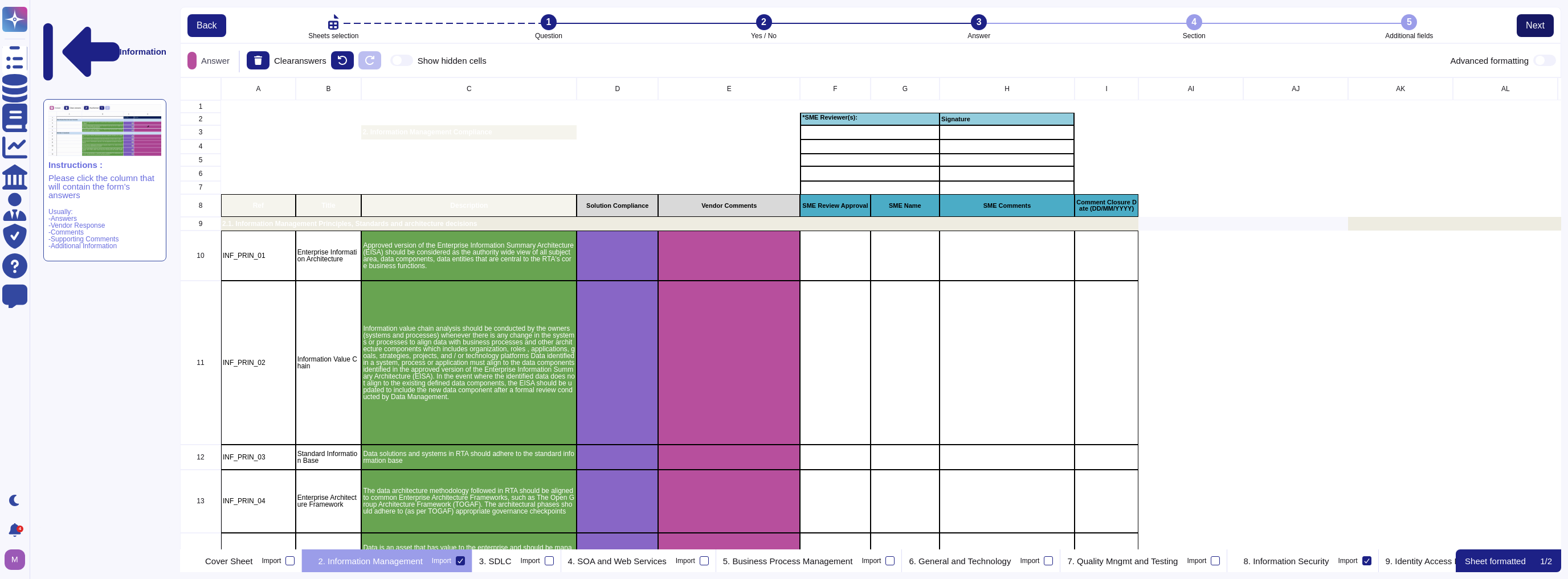
click at [782, 24] on span "Next" at bounding box center [1535, 25] width 18 height 9
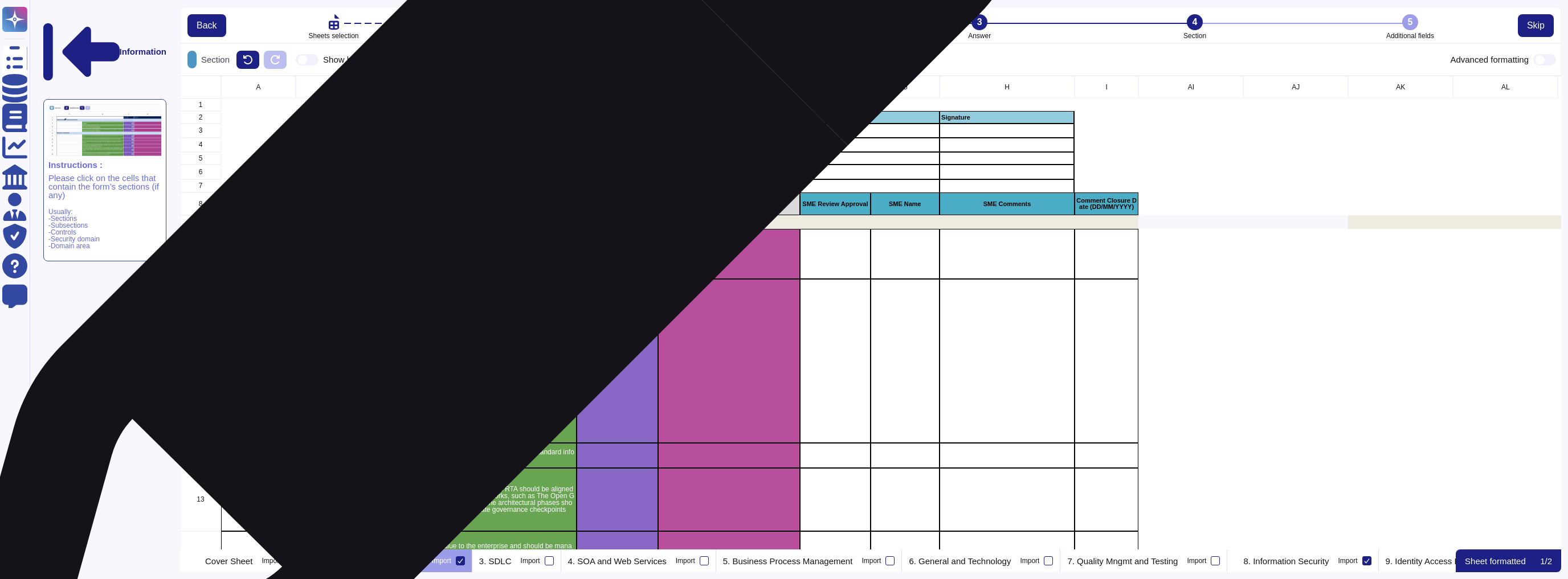
click at [476, 225] on div "2.1. Information Management Principles, Standards and architecture decisions" at bounding box center [679, 222] width 917 height 13
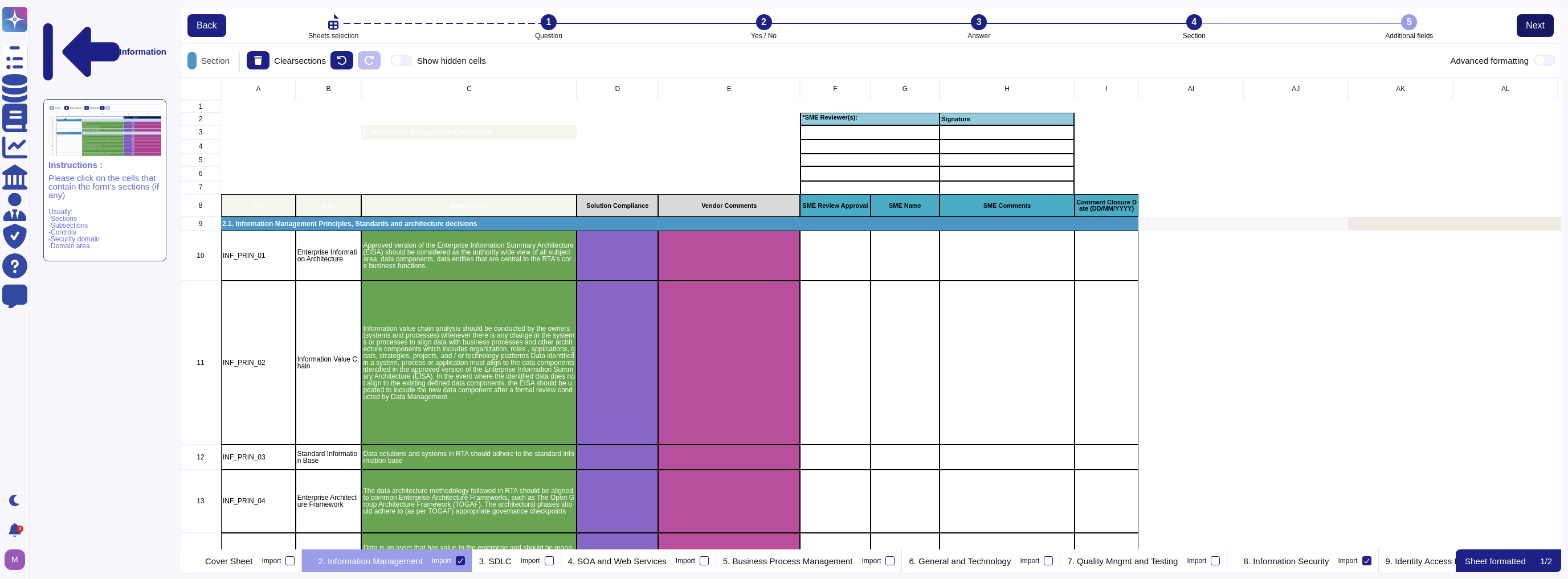
click at [782, 18] on button "Next" at bounding box center [1535, 26] width 37 height 23
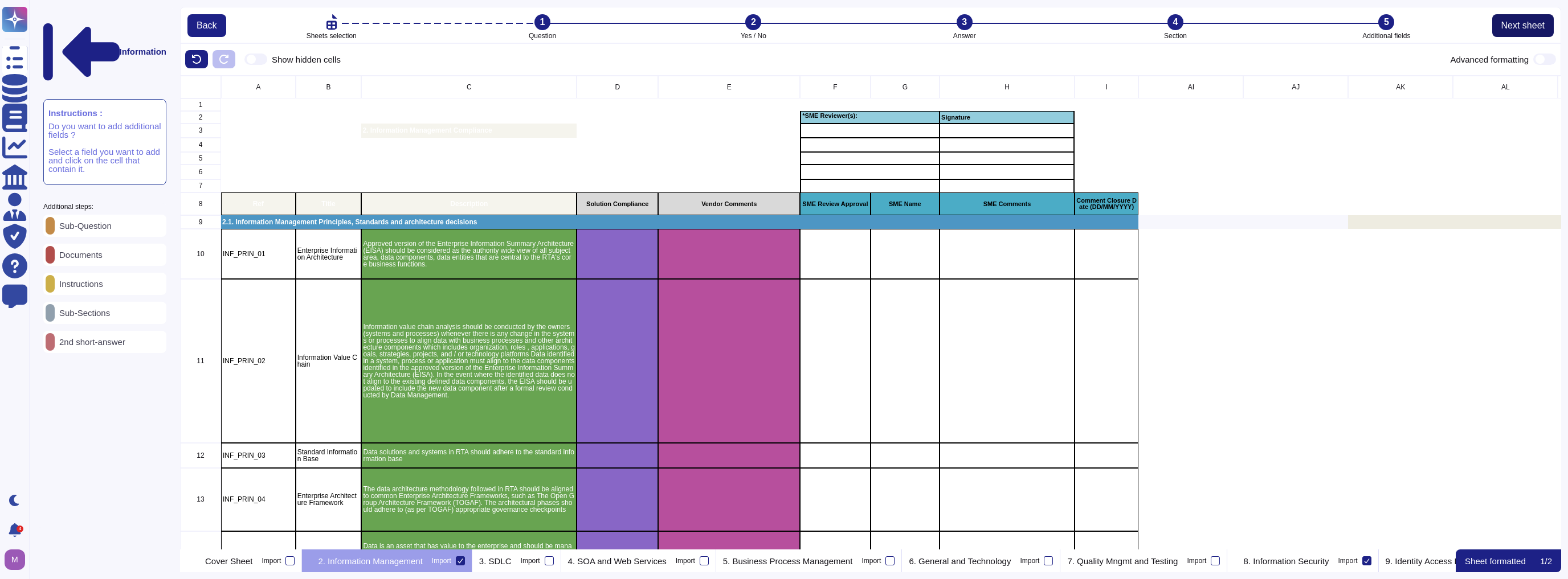
scroll to position [467, 1375]
click at [782, 25] on span "Next sheet" at bounding box center [1523, 25] width 43 height 9
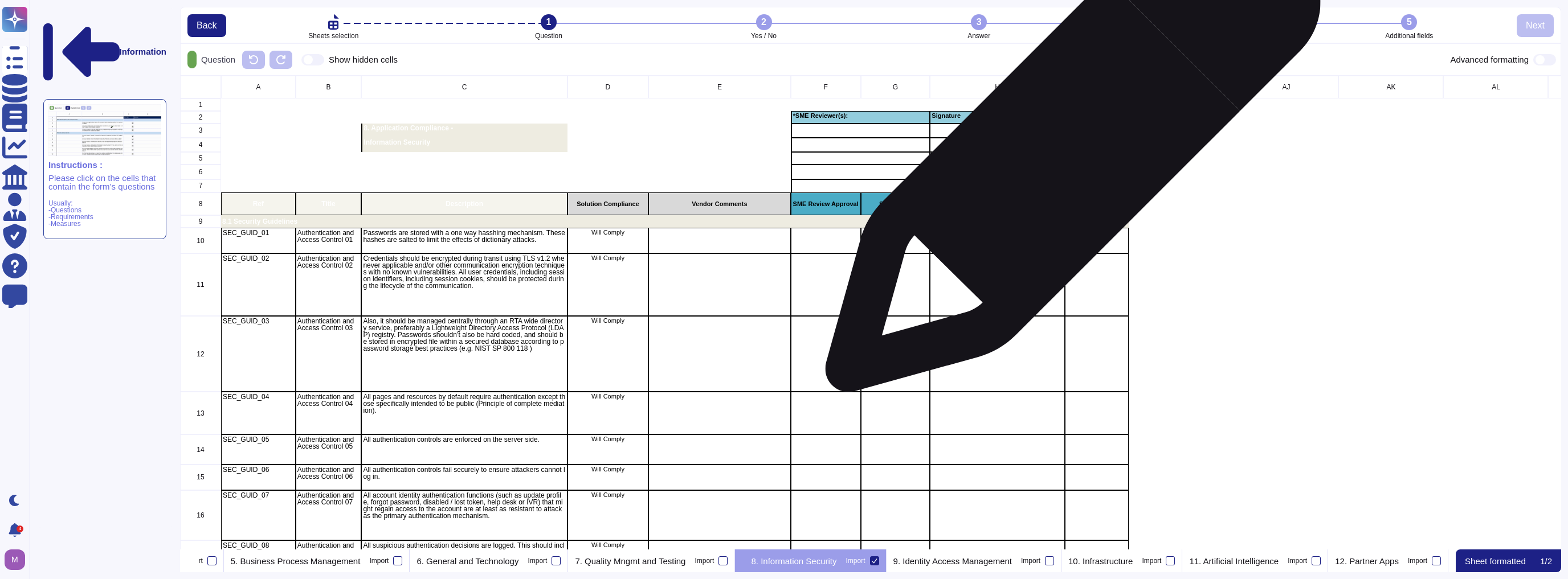
scroll to position [0, 495]
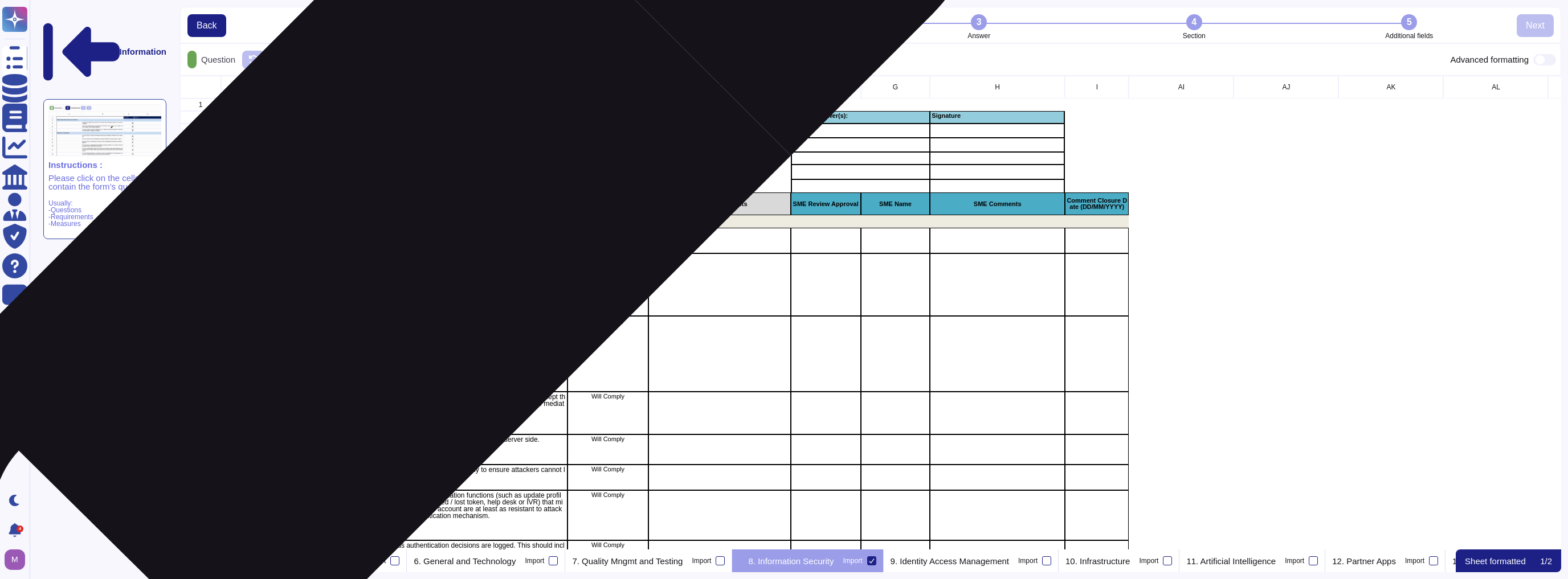
click at [390, 242] on p "Passwords are stored with a one way hasshing mechanism. These hashes are salted…" at bounding box center [464, 236] width 203 height 14
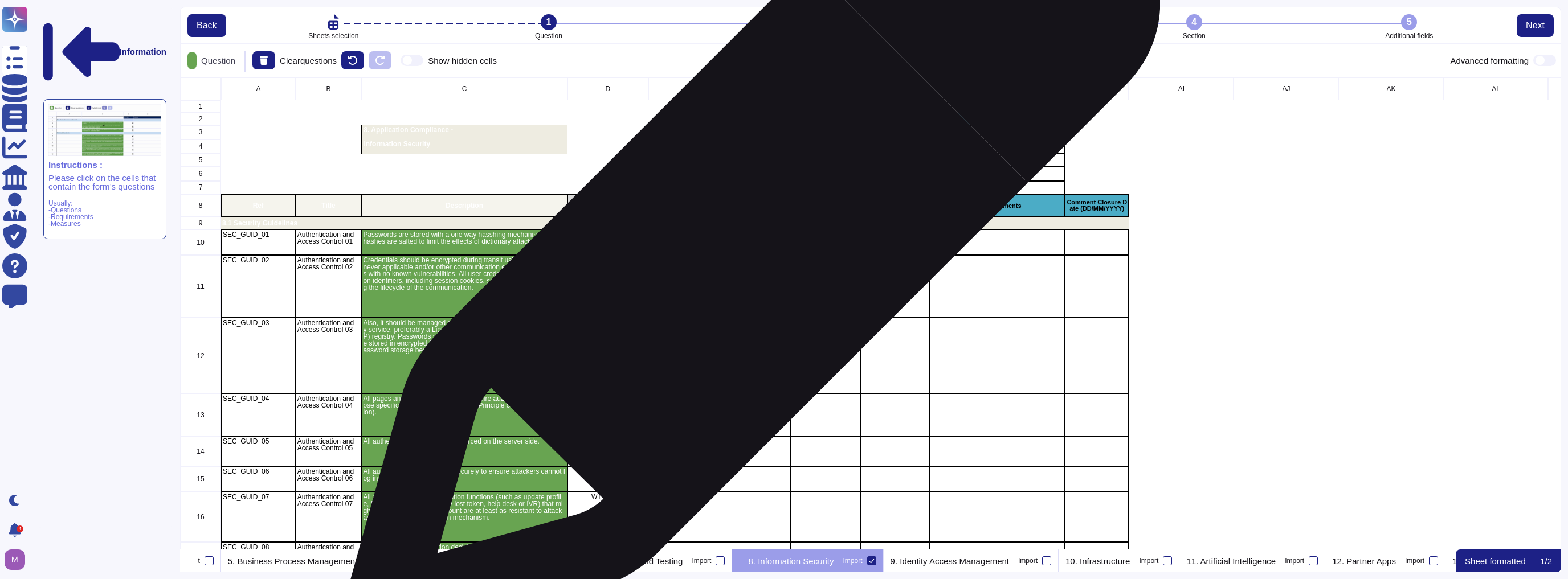
scroll to position [465, 1375]
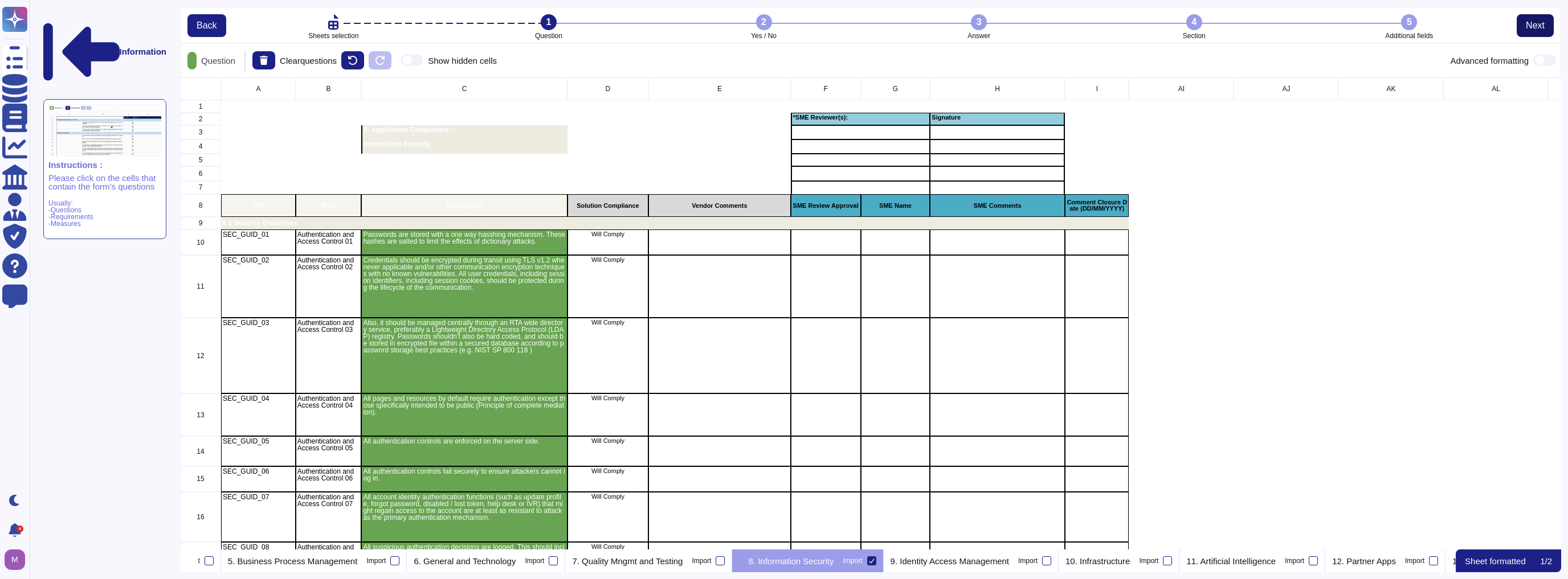
click at [782, 30] on span "Next" at bounding box center [1535, 25] width 18 height 9
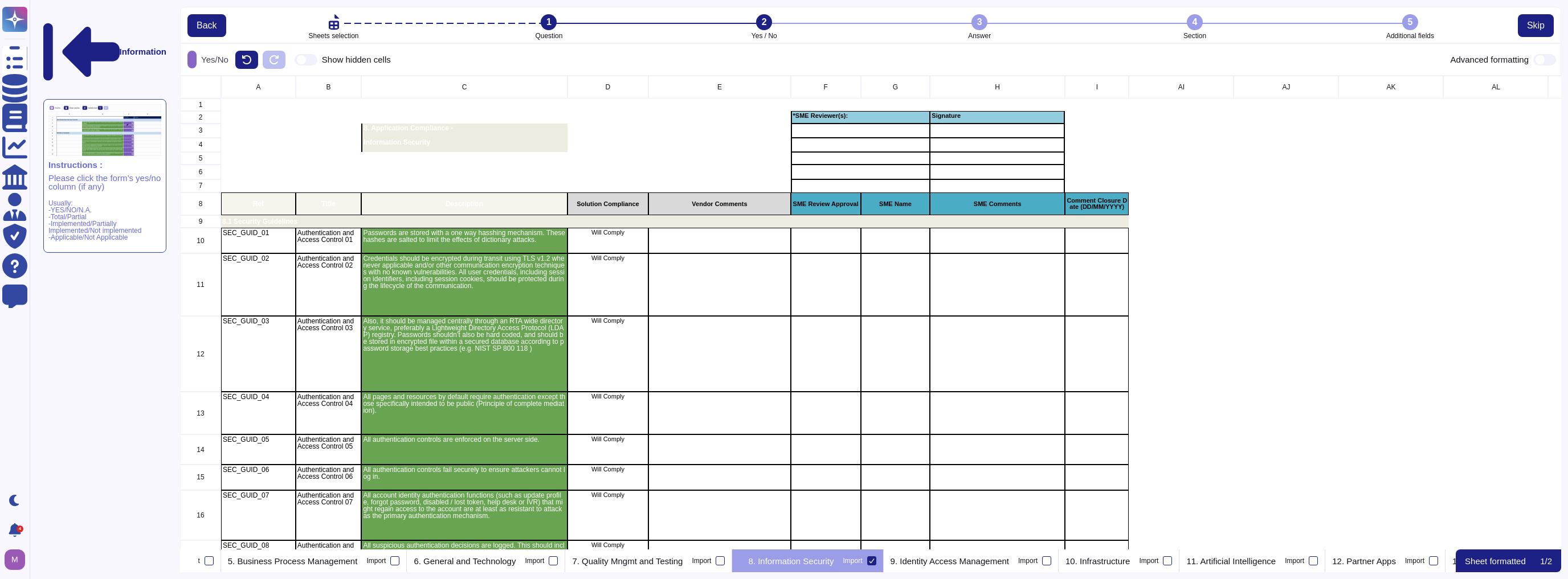
scroll to position [467, 1375]
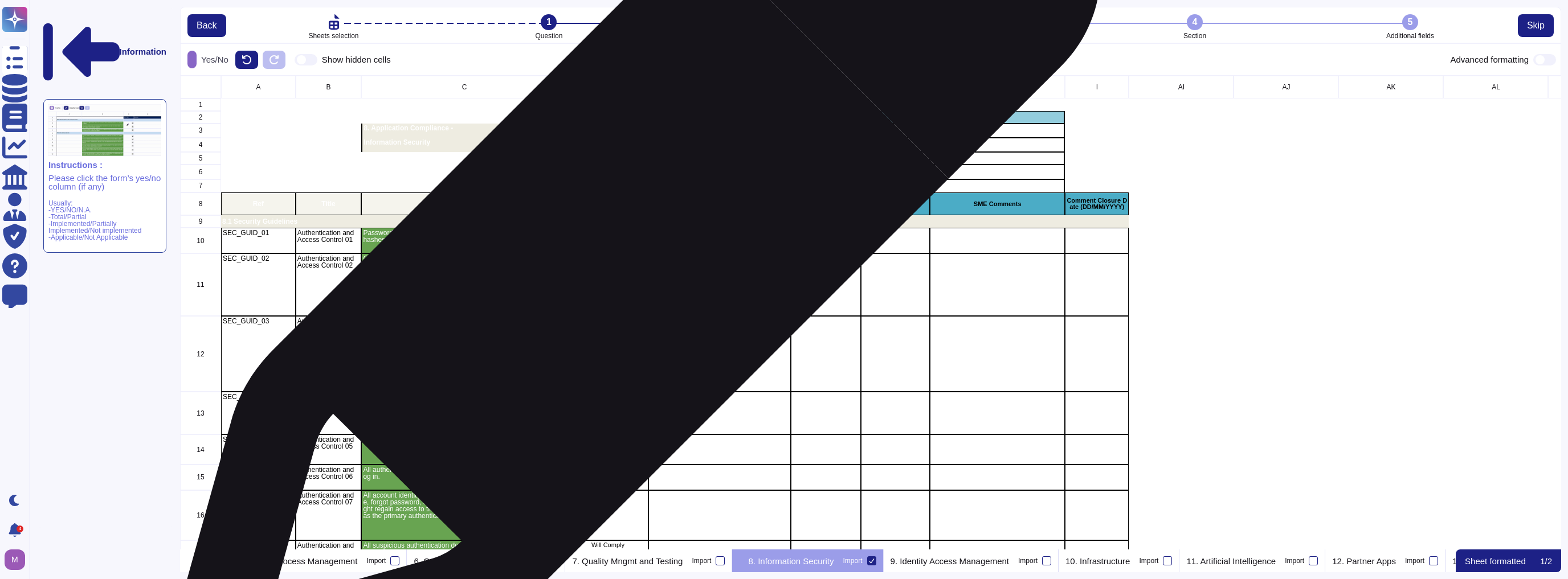
click at [628, 248] on div "Will Comply" at bounding box center [608, 240] width 81 height 25
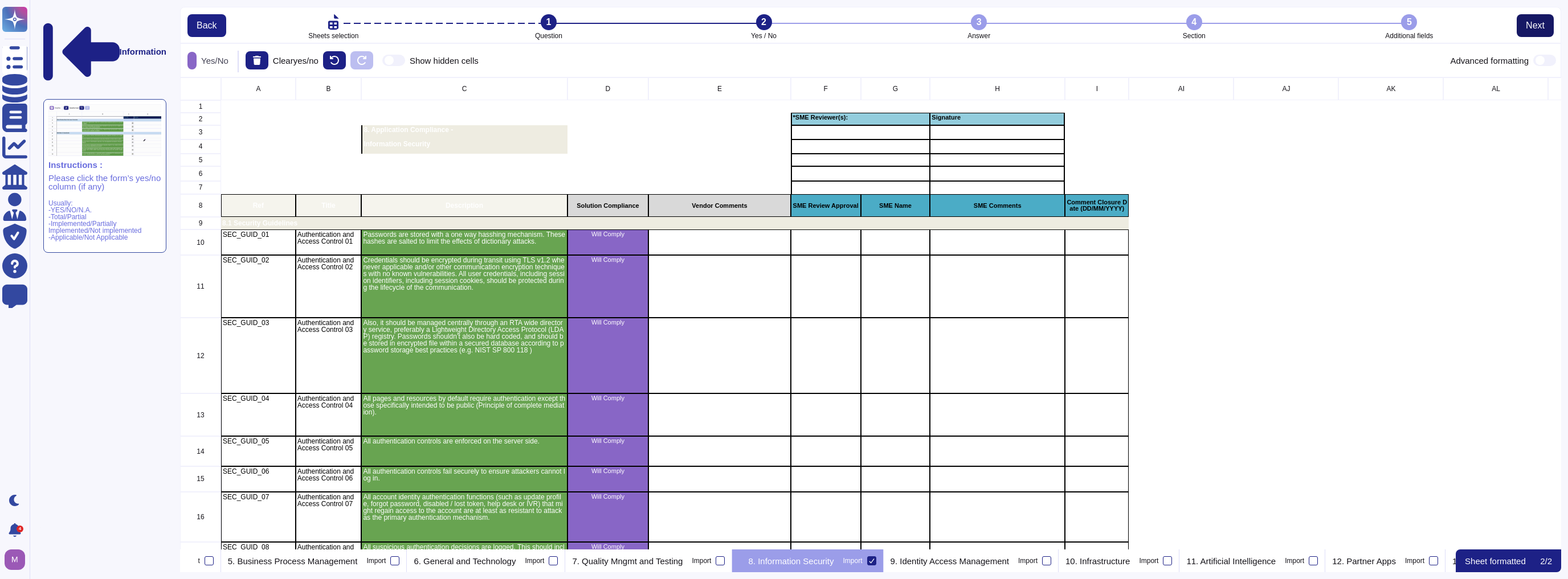
click at [782, 21] on button "Next" at bounding box center [1535, 26] width 37 height 23
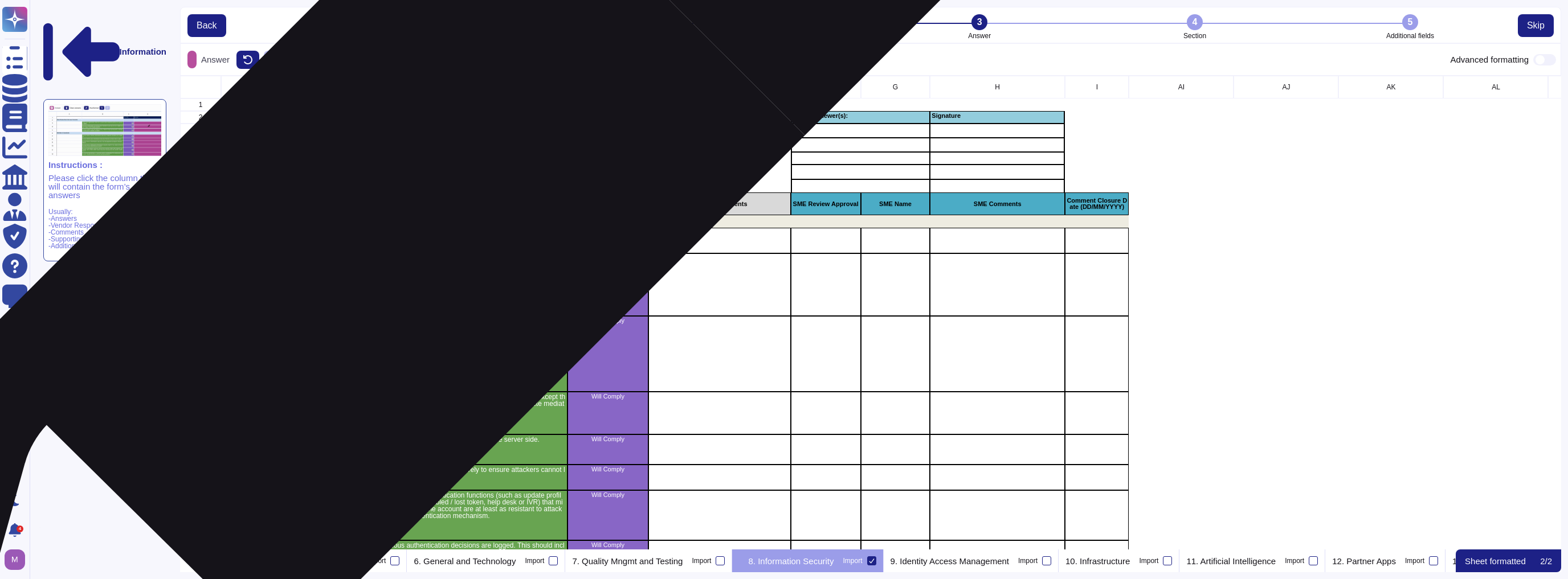
click at [411, 220] on p "8.1 Security Guidelines" at bounding box center [675, 221] width 906 height 7
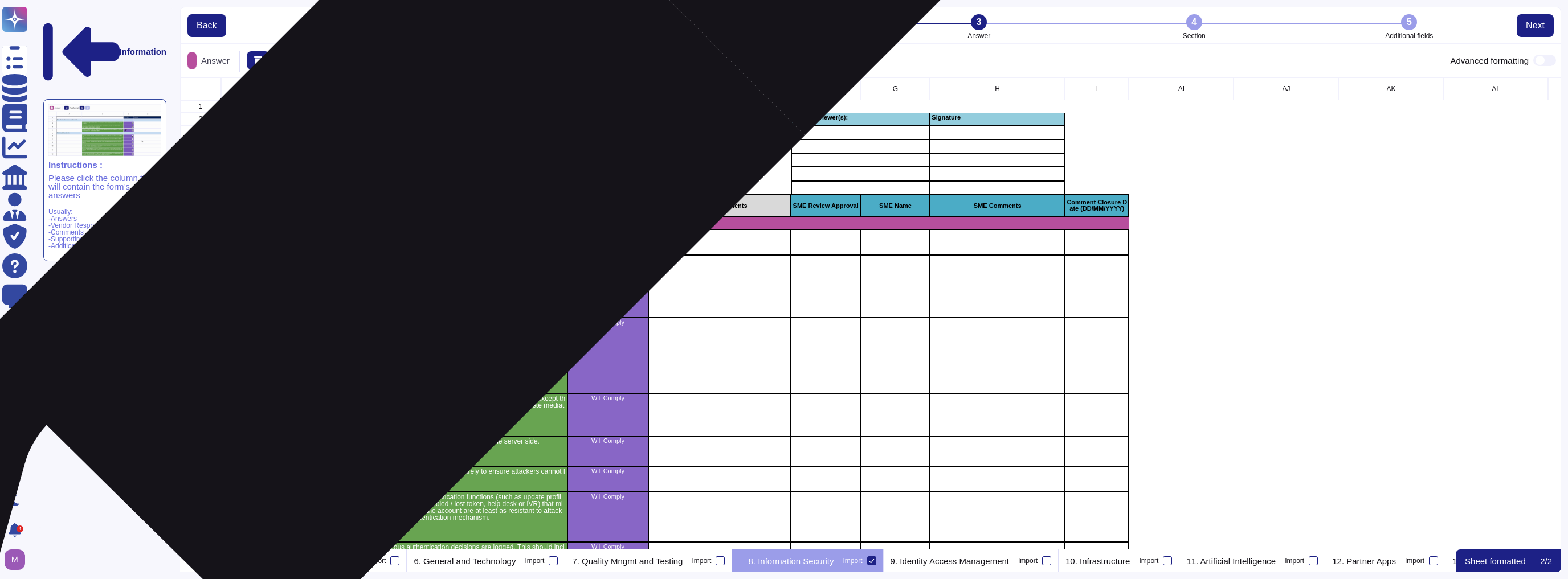
click at [411, 220] on p "8.1 Security Guidelines" at bounding box center [675, 223] width 906 height 7
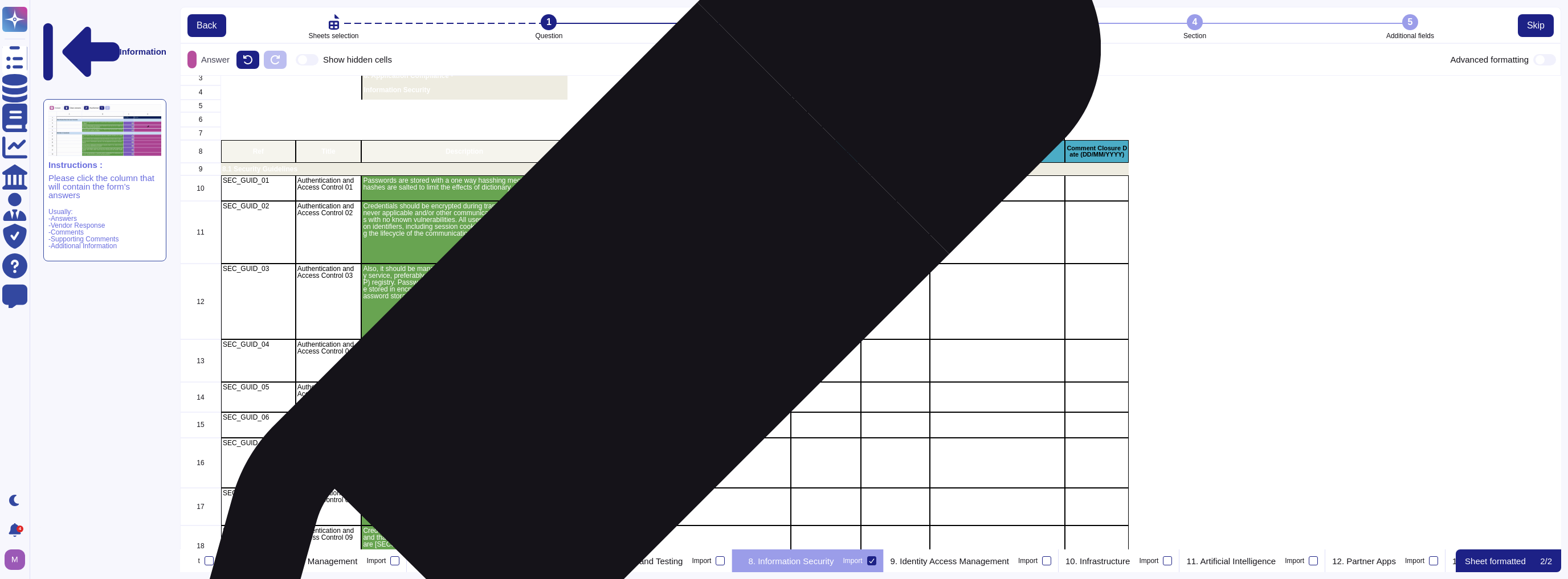
scroll to position [0, 0]
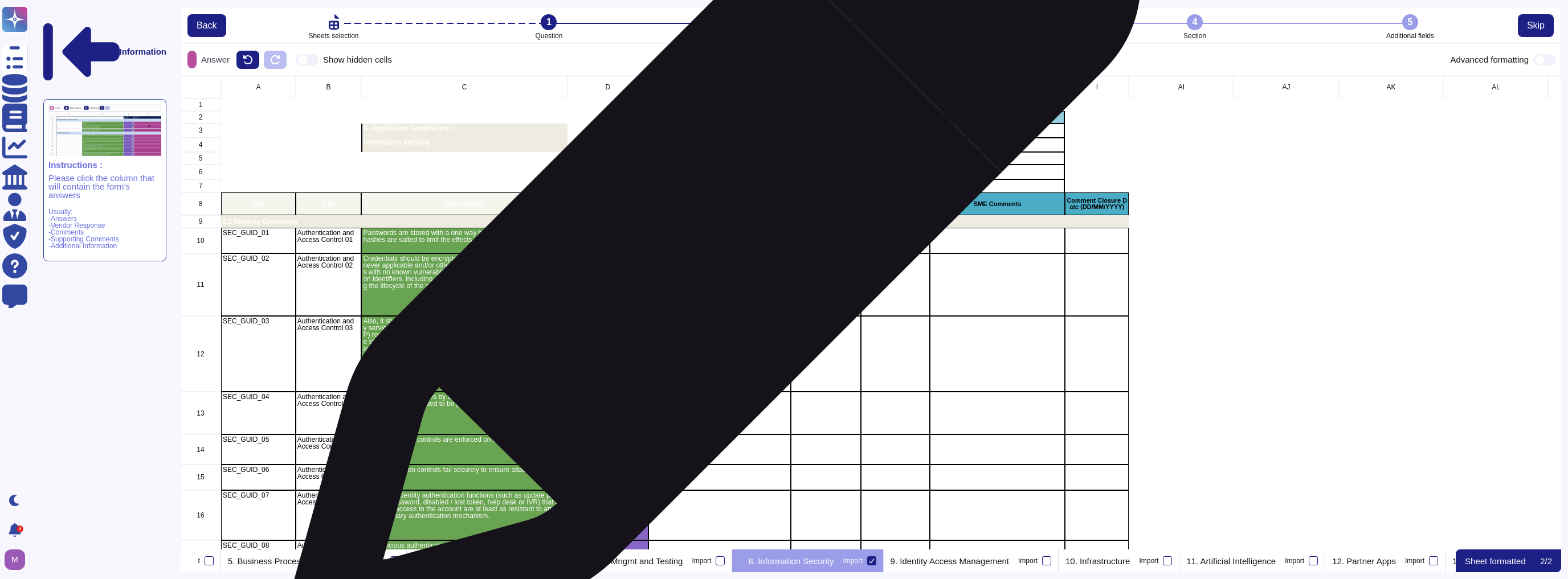
click at [708, 236] on div "grid" at bounding box center [719, 240] width 142 height 25
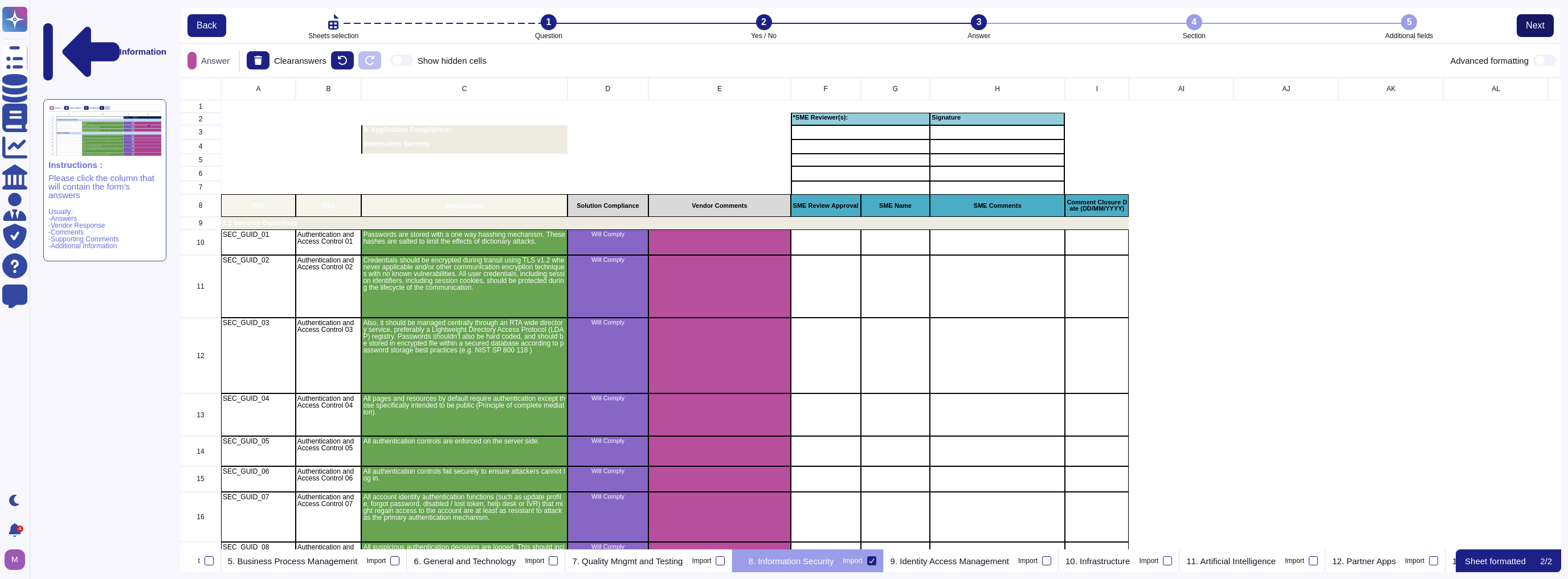
click at [782, 21] on span "Next" at bounding box center [1535, 25] width 18 height 9
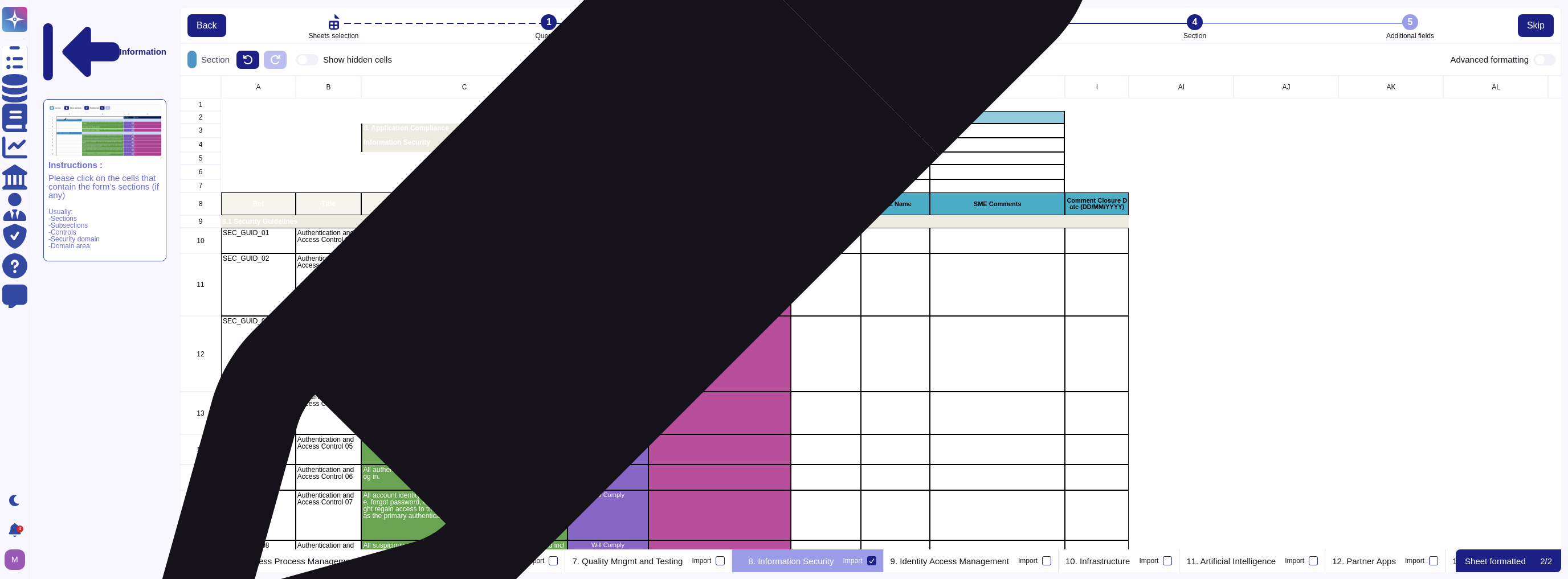
click at [614, 226] on div "8.1 Security Guidelines" at bounding box center [675, 222] width 908 height 12
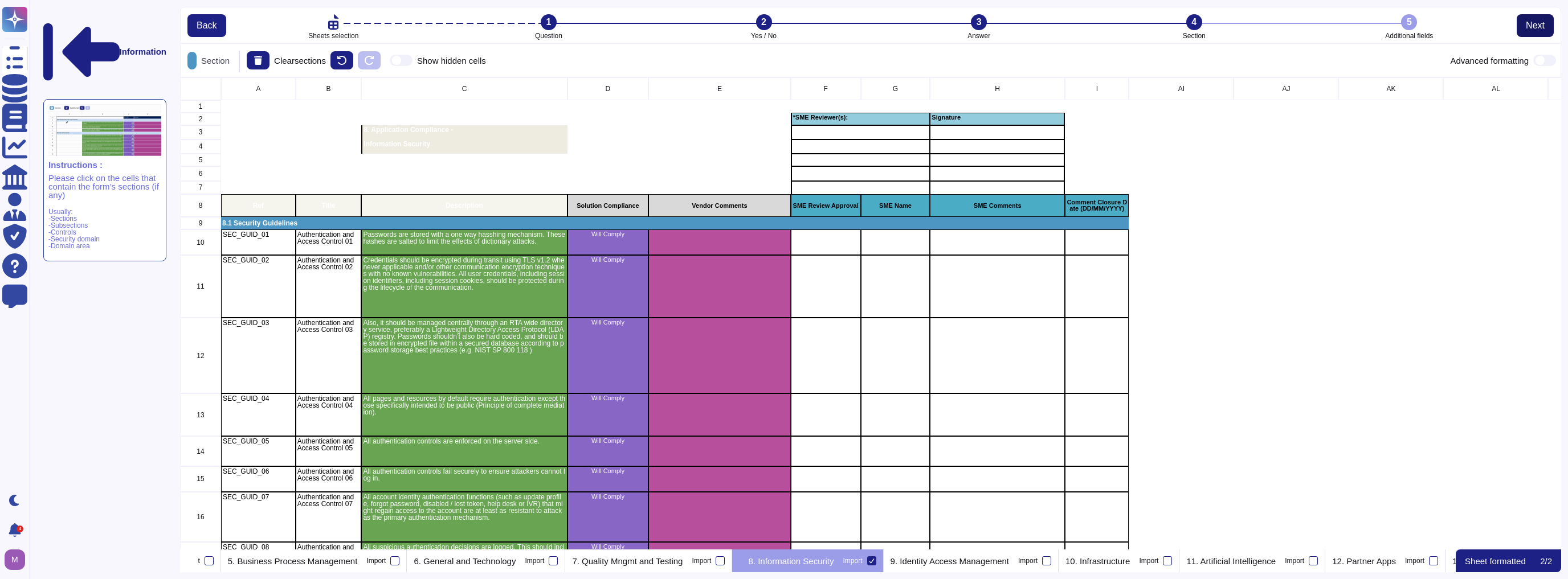
click at [782, 23] on span "Next" at bounding box center [1535, 25] width 18 height 9
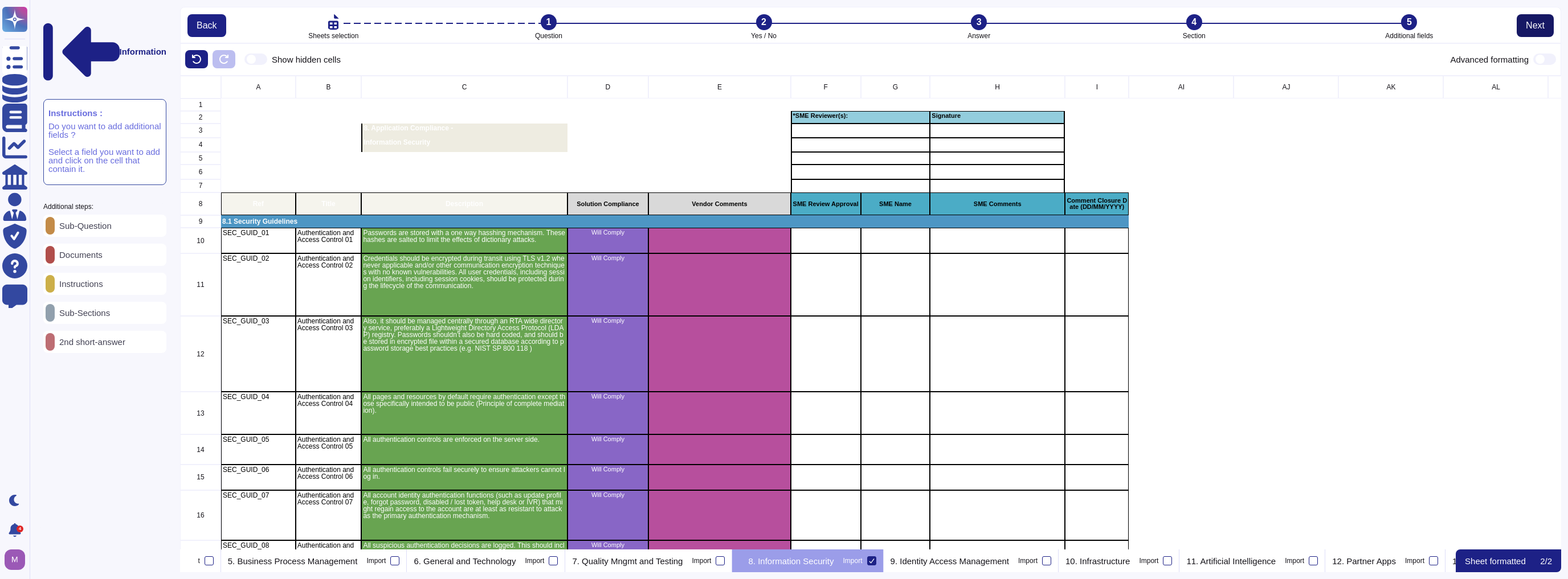
click at [782, 28] on button "Next" at bounding box center [1535, 26] width 37 height 23
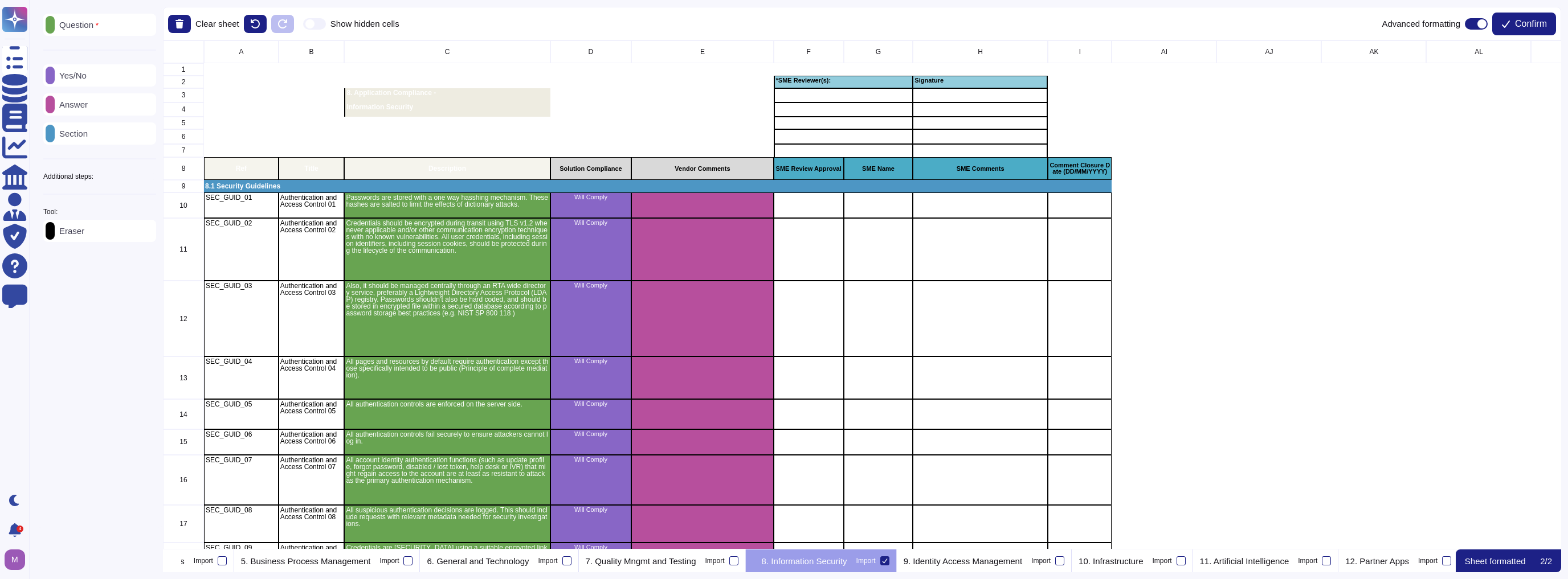
click at [782, 23] on span at bounding box center [1477, 24] width 23 height 12
click at [782, 24] on input "checkbox" at bounding box center [1461, 24] width 0 height 0
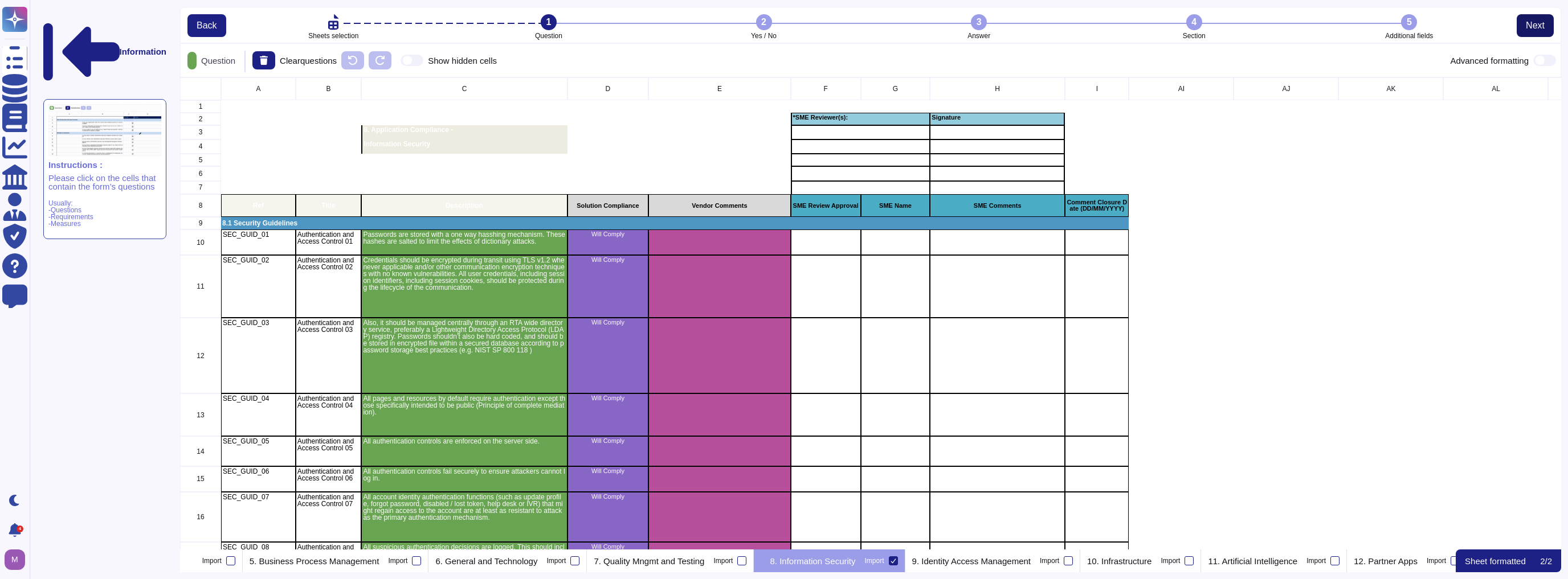
click at [782, 23] on span "Next" at bounding box center [1535, 25] width 18 height 9
click at [782, 28] on button "Next" at bounding box center [1535, 26] width 37 height 23
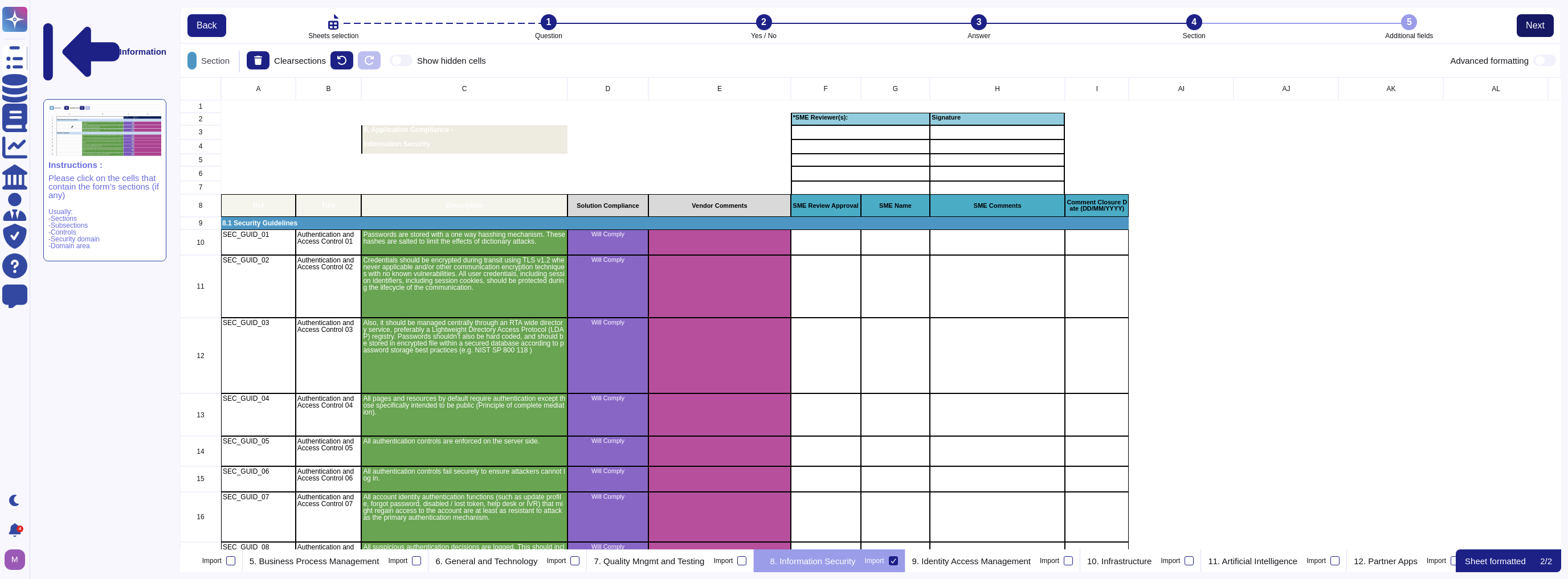
click at [782, 28] on button "Next" at bounding box center [1535, 26] width 37 height 23
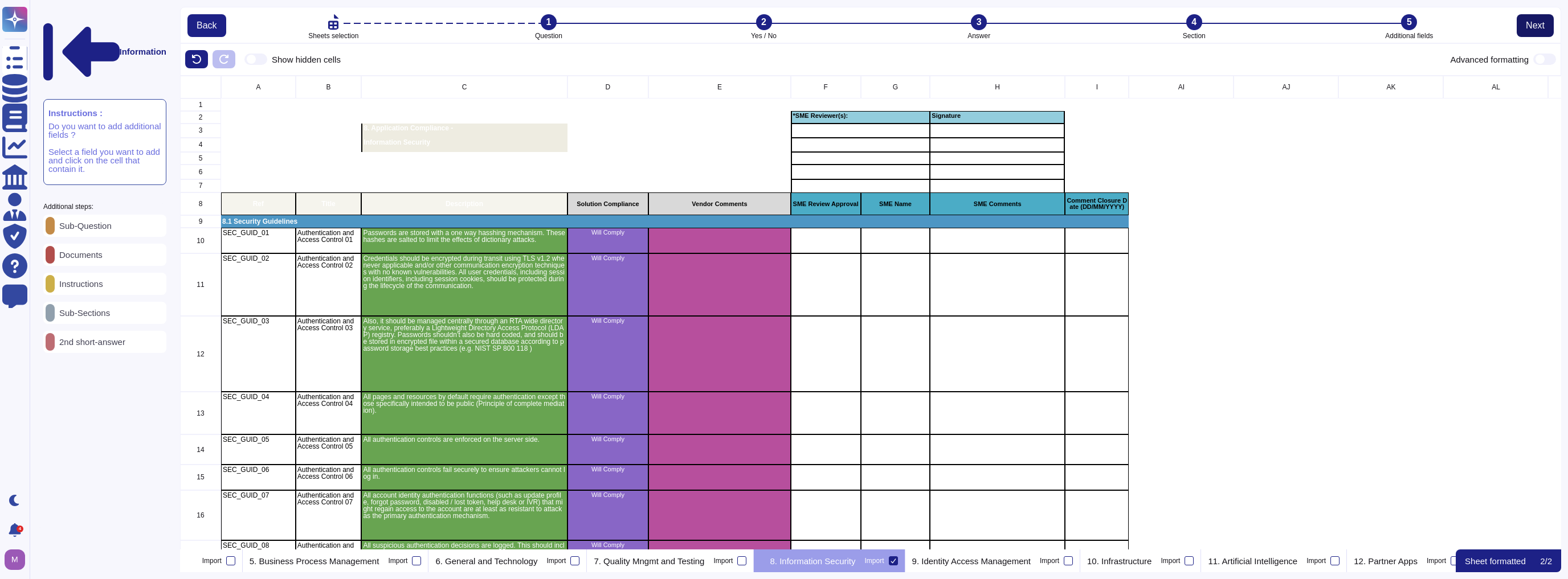
click at [782, 28] on button "Next" at bounding box center [1535, 26] width 37 height 23
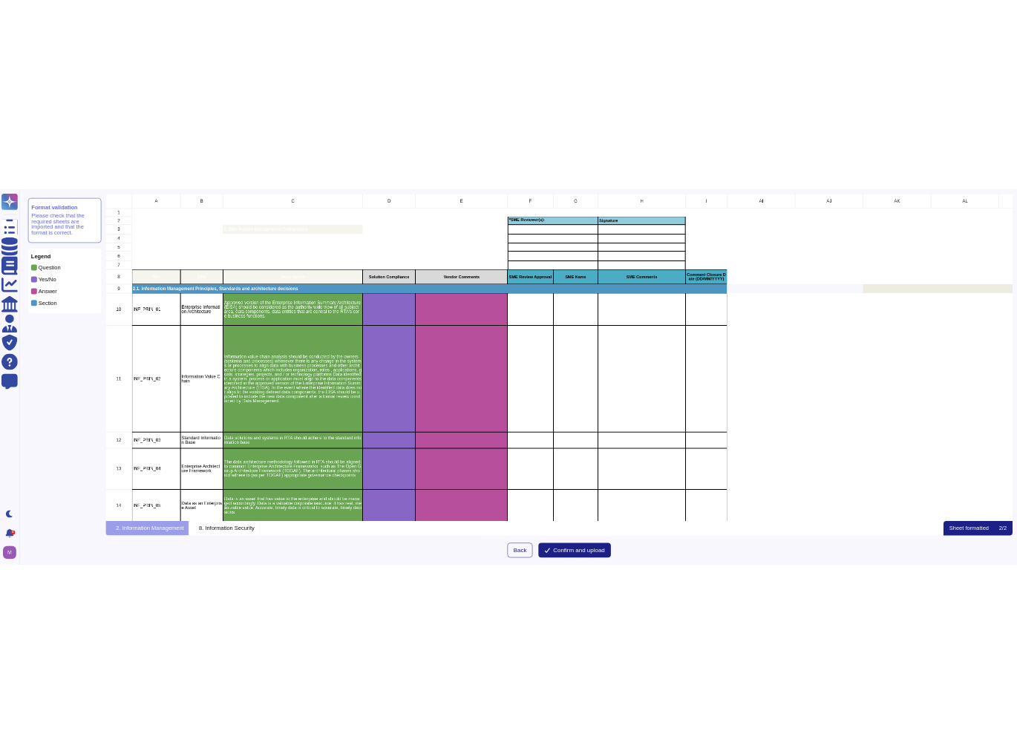
scroll to position [648, 1813]
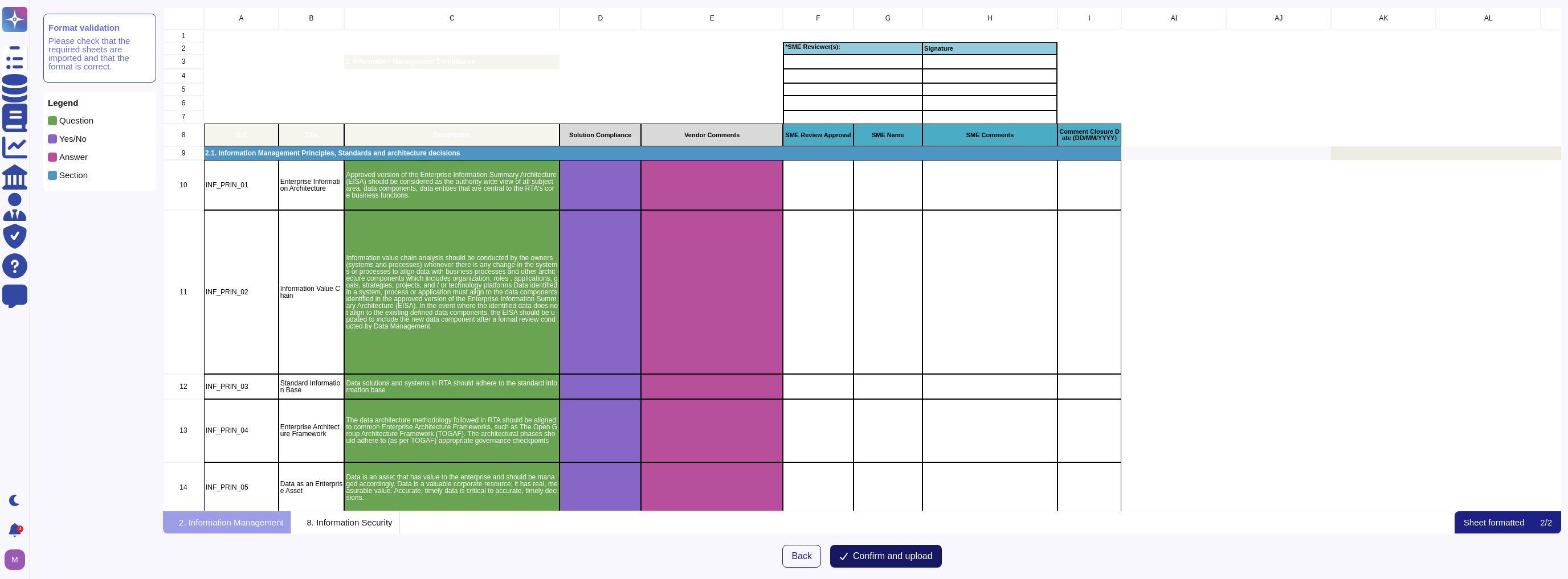
click at [900, 549] on button "Confirm and upload" at bounding box center [886, 556] width 111 height 23
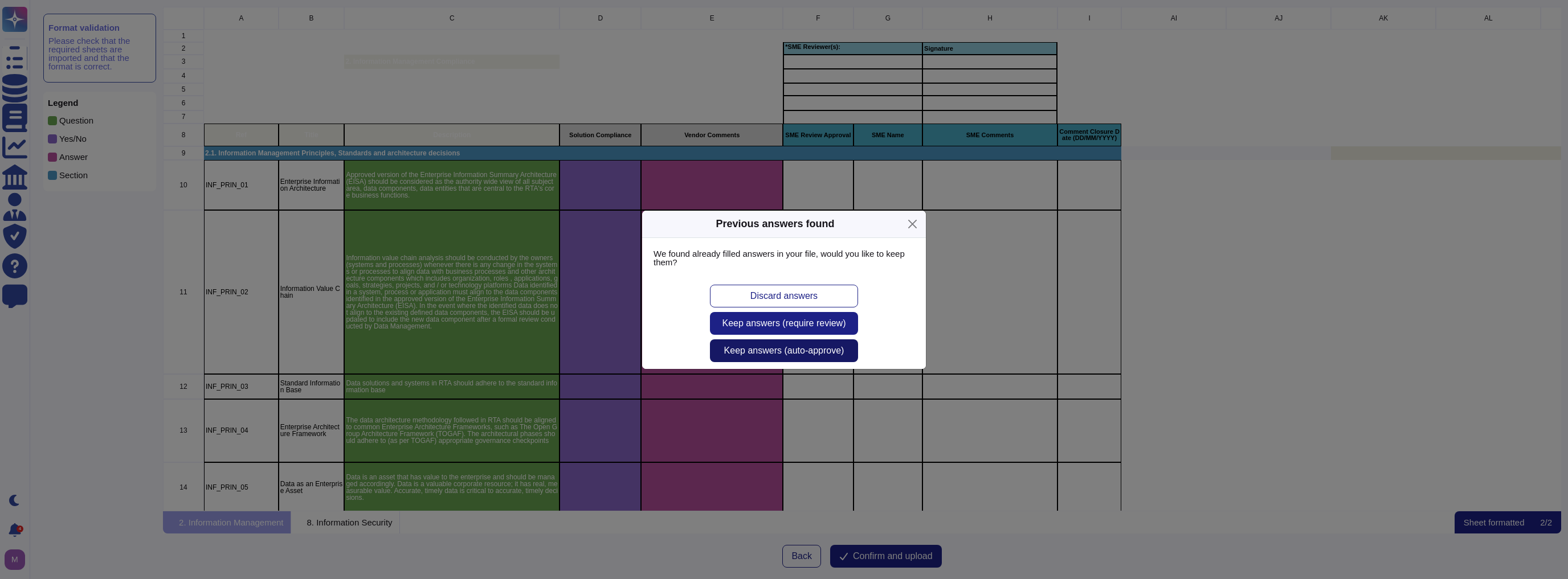
click at [799, 352] on span "Keep answers (auto-approve)" at bounding box center [784, 350] width 120 height 9
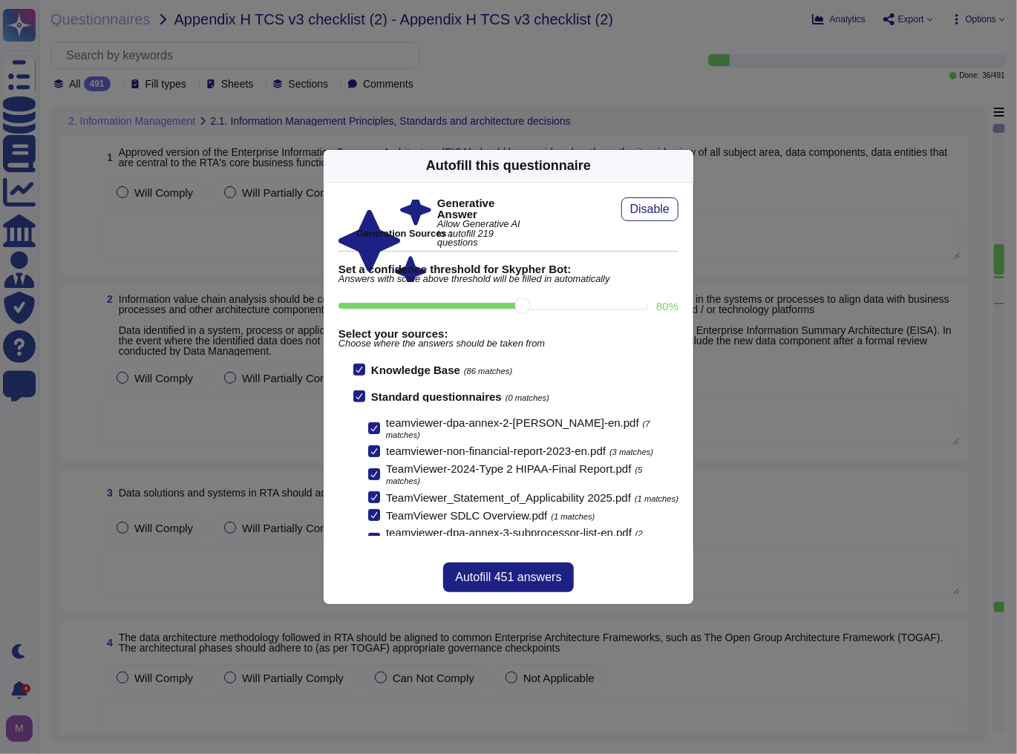
scroll to position [275, 0]
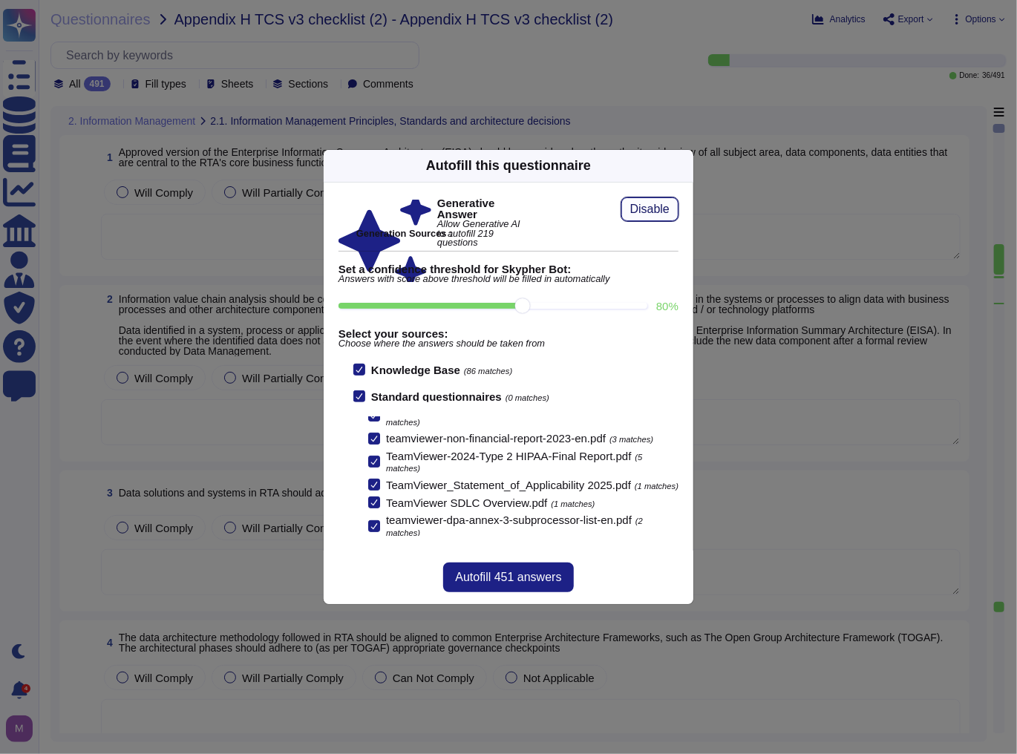
click at [638, 206] on span "Disable" at bounding box center [649, 209] width 39 height 12
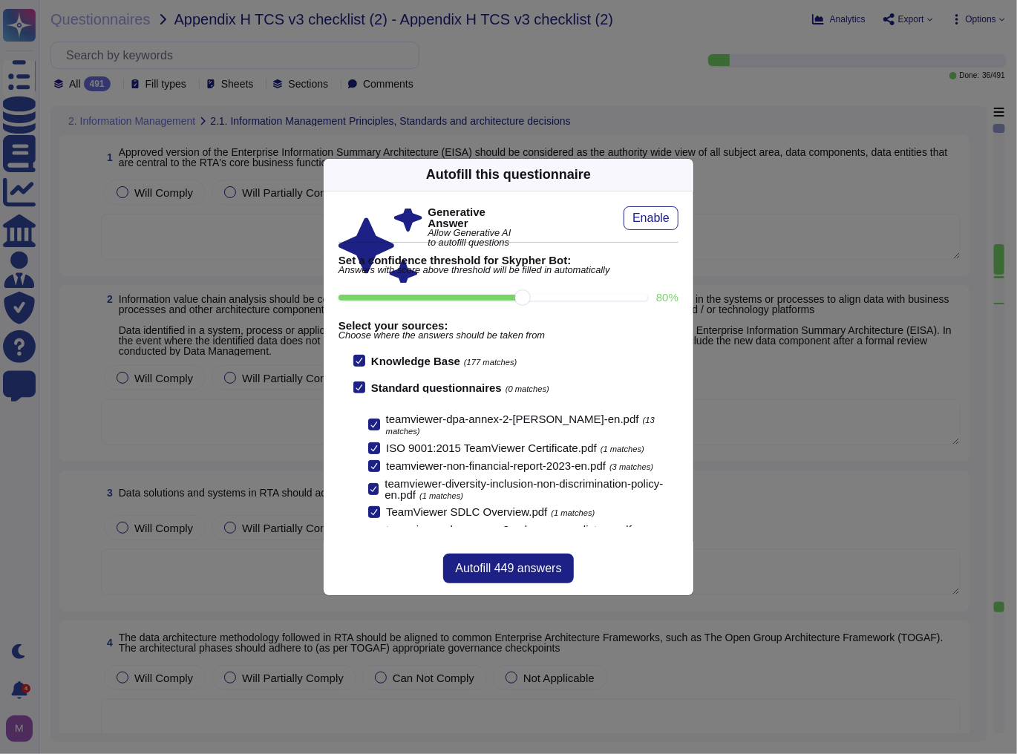
scroll to position [321, 0]
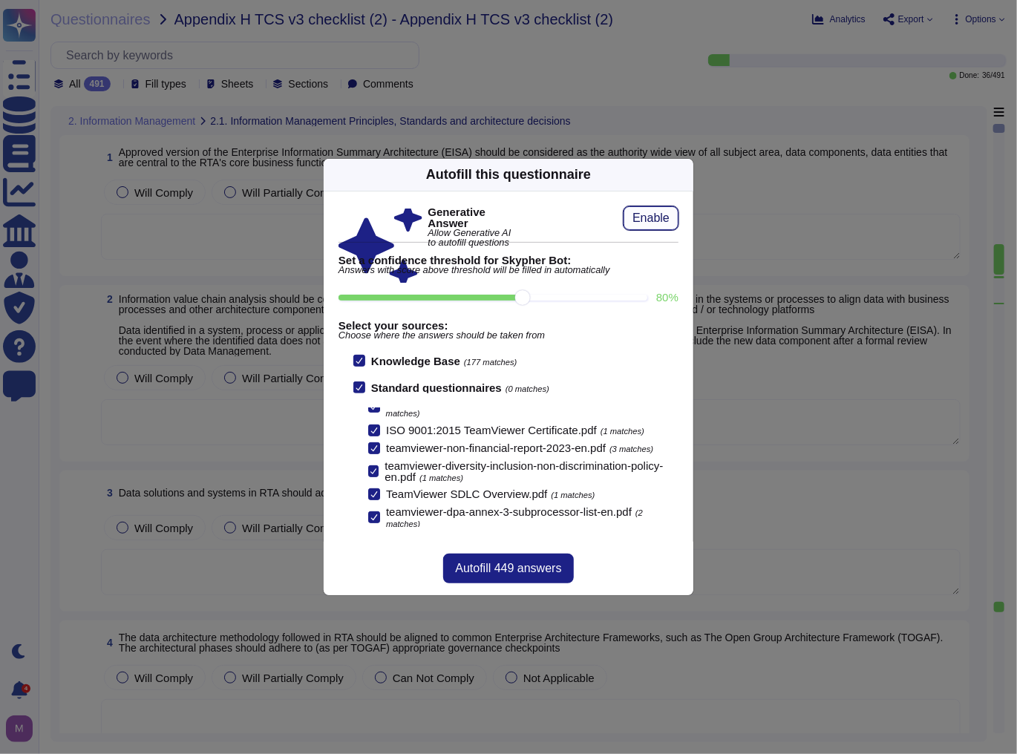
click at [653, 214] on span "Enable" at bounding box center [650, 218] width 37 height 12
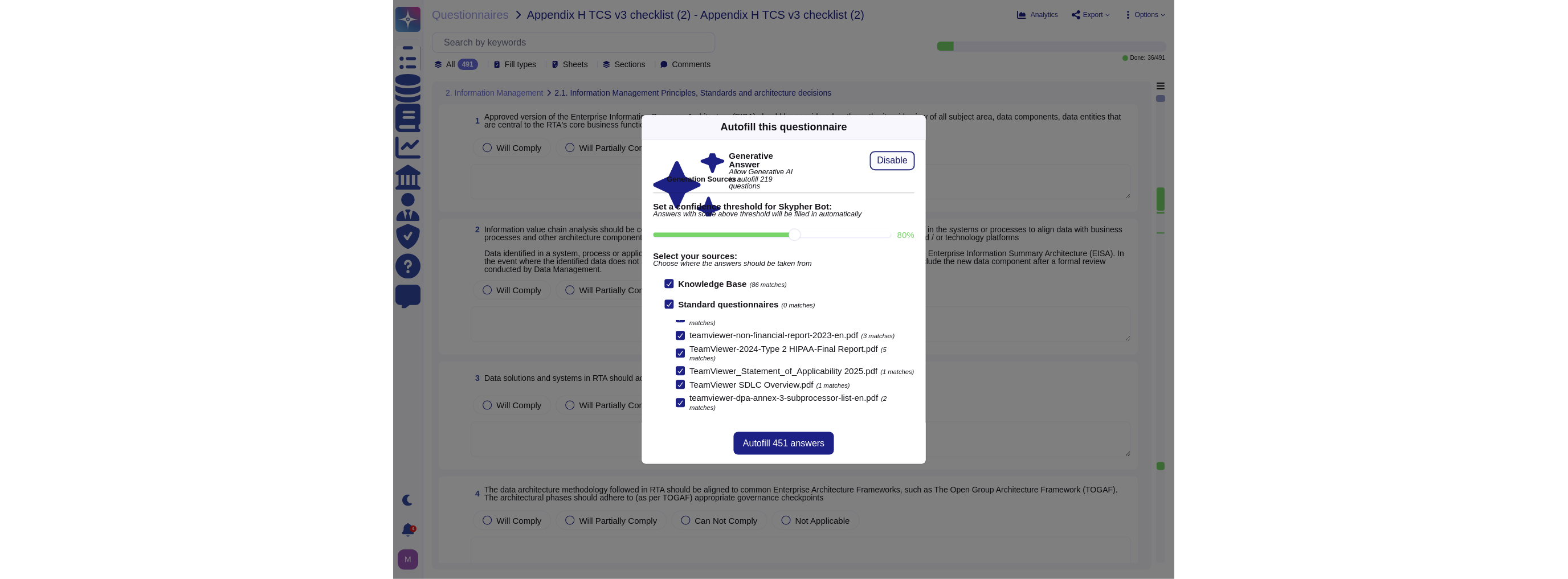
scroll to position [211, 0]
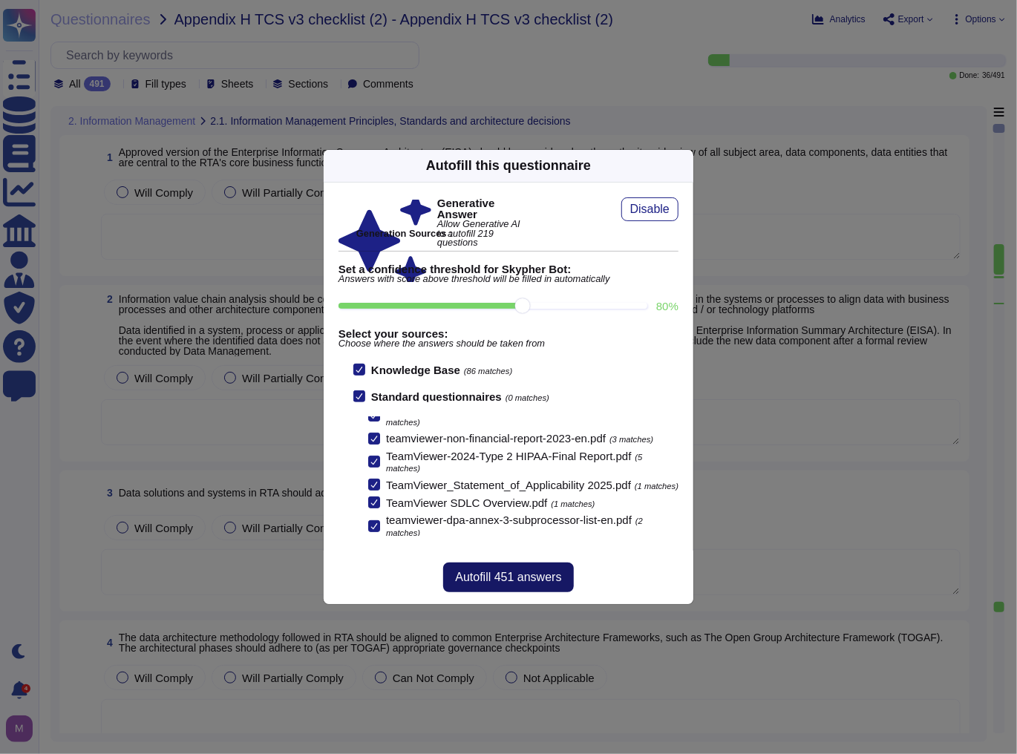
click at [514, 573] on span "Autofill 451 answers" at bounding box center [508, 578] width 106 height 12
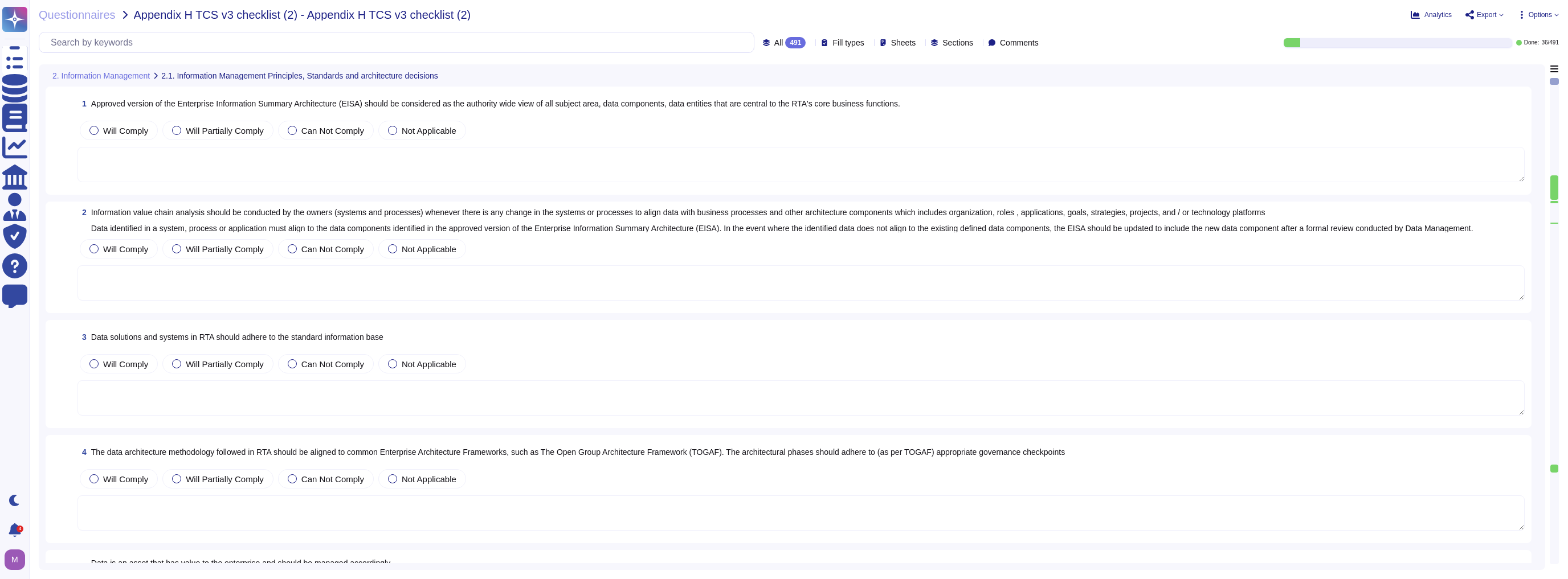
type textarea "The business plan was approved by TeamViewer’s Management Board and represents …"
type textarea "TeamViewer intends to update this analysis annually to integrate emerging scien…"
type textarea "TeamViewer has checked the compliance topic with the Brazilian Data Bra"
type textarea "TeamViewer's policies are aligned to the ISO27001. TeamViewer has developed and…"
type textarea "Yes, data is a valuable corporate resource and has real, measurable value. It i…"
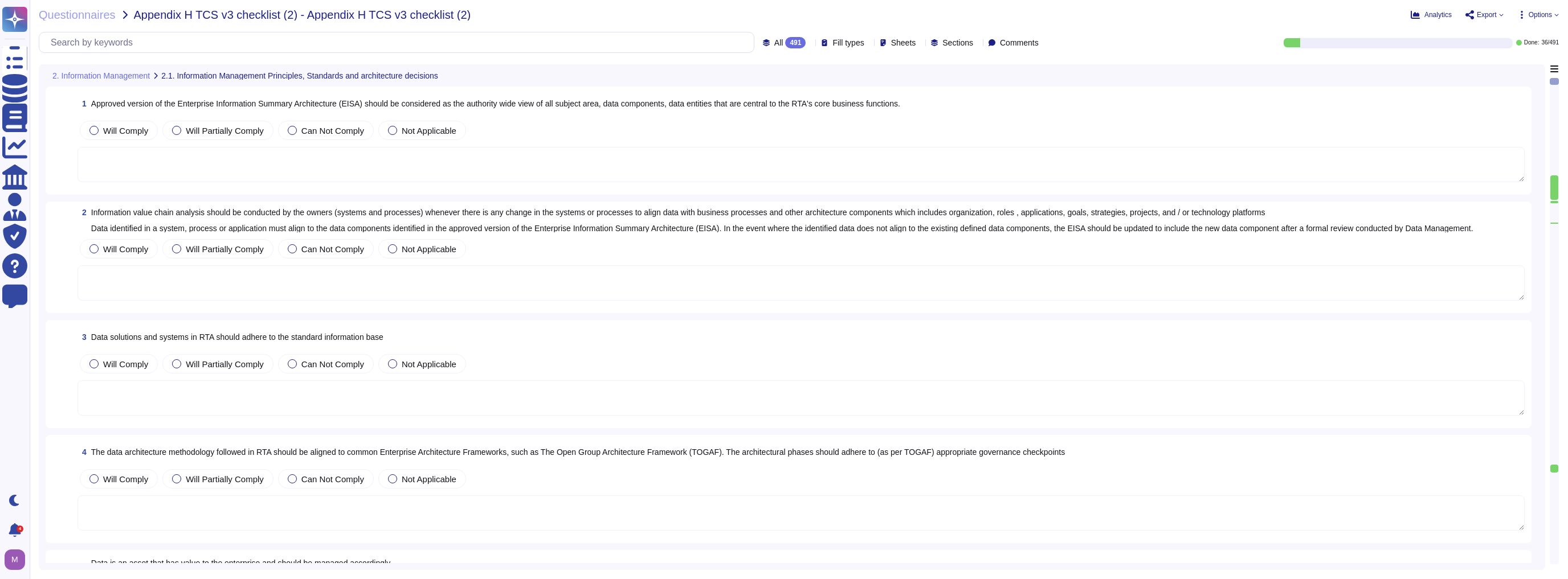
type textarea "The targeted realignment of structures is based on a multi-stage approach."
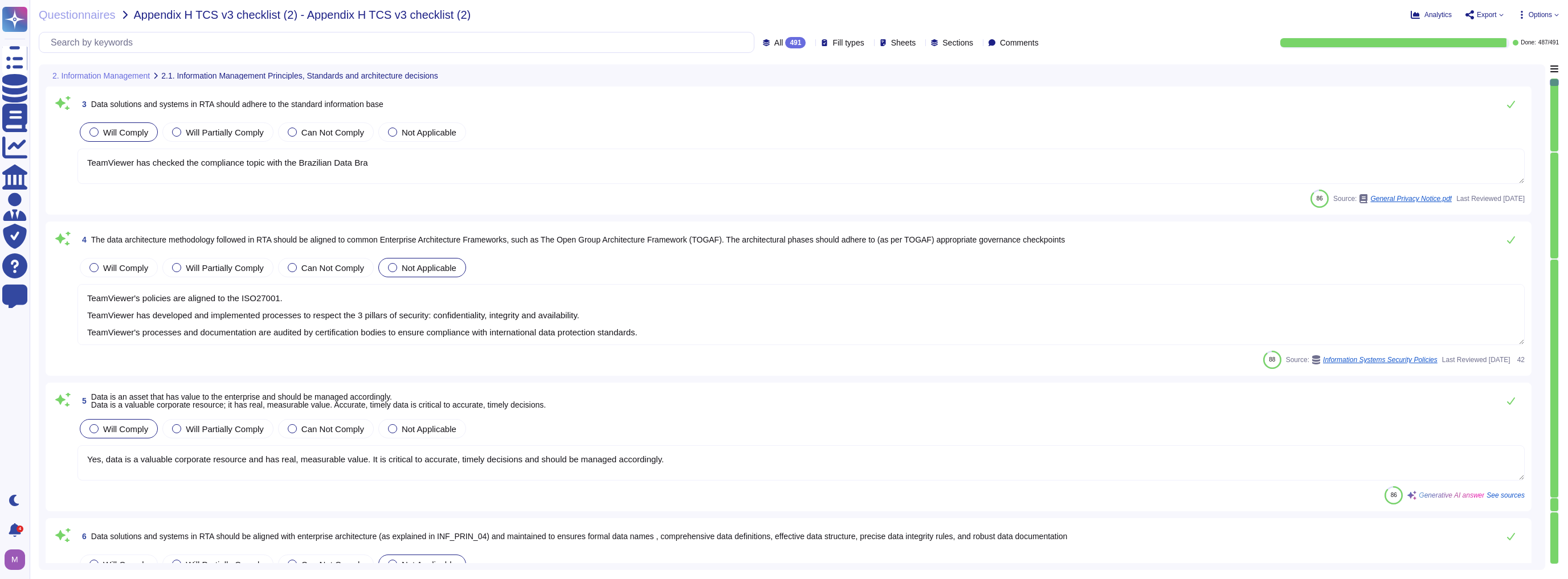
type textarea "At TeamViewer, data stewardship is ensured through the asset inventory system, …"
type textarea "At TeamViewer, we have a Data Classification Policy in place that defines diffe…"
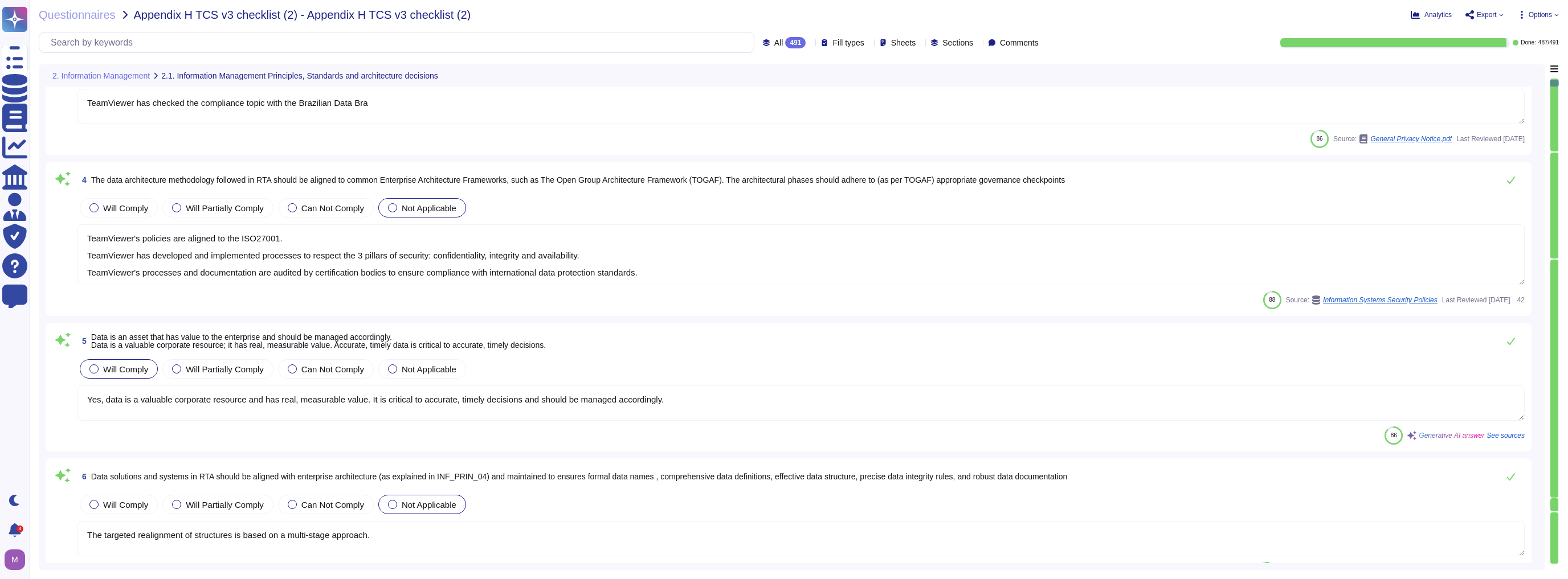
type textarea "Yes, TeamViewer ensures that data is stored in a format suitable for its use an…"
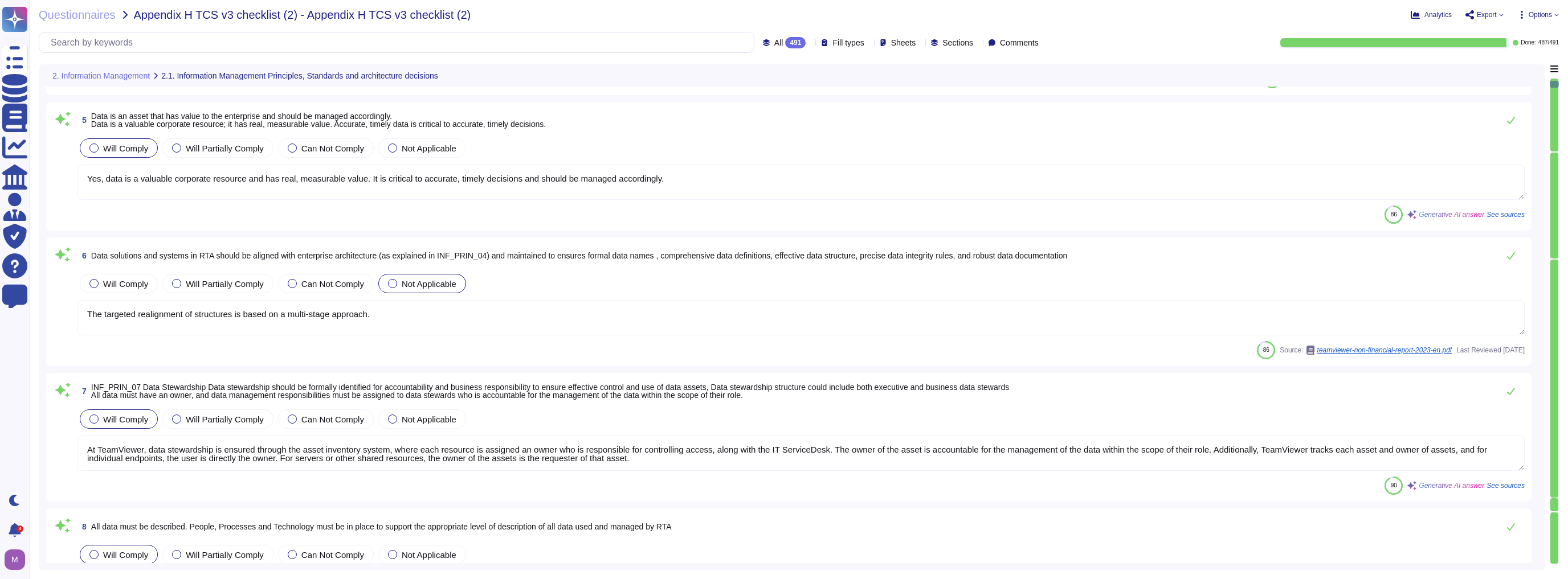
type textarea "Yes, TeamViewer ensures secure use of data by implementing various measures to …"
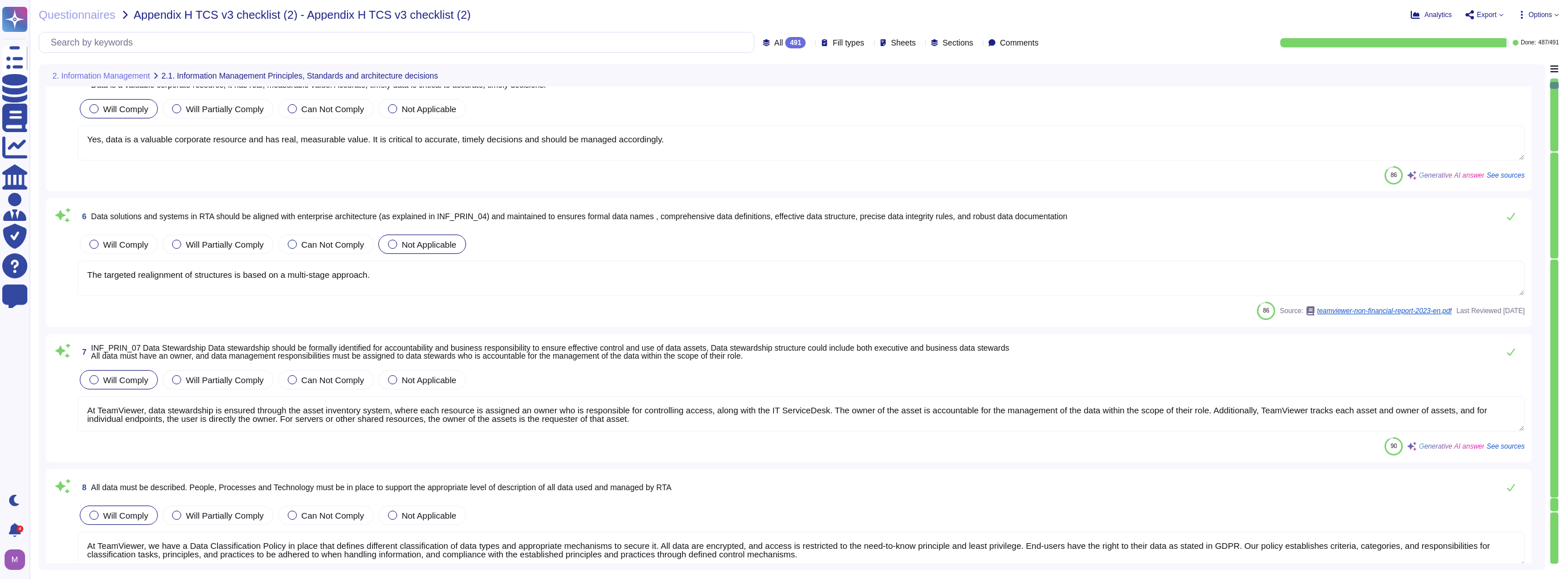
type textarea "Yes, TeamViewer has formal IT policies and procedures in place that describe ph…"
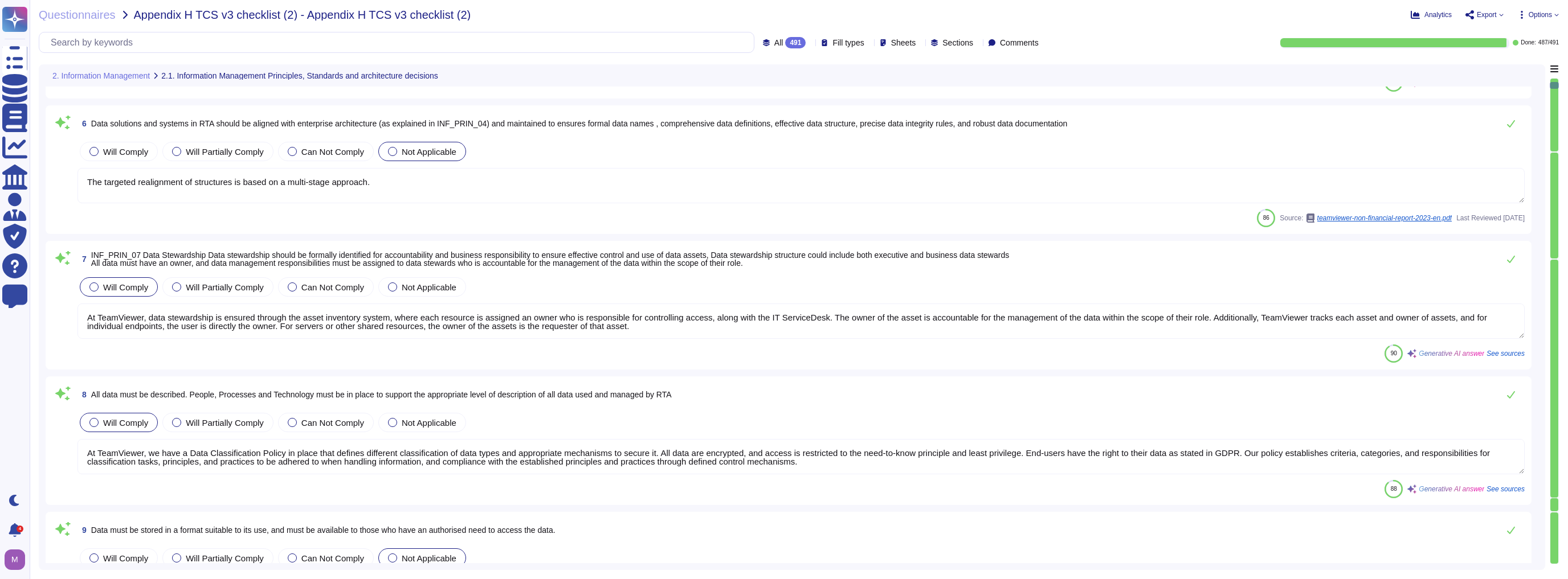
scroll to position [683, 0]
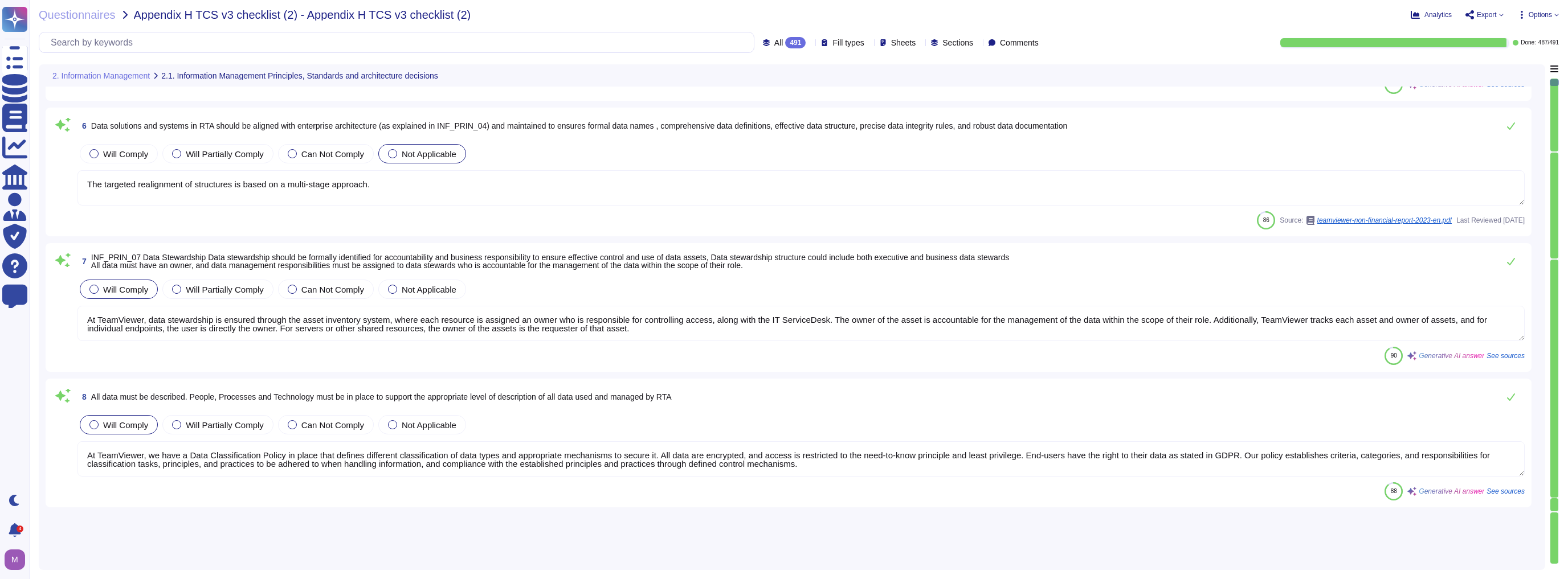
type textarea "The business plan was approved by TeamViewer’s Management Board and represents …"
type textarea "TeamViewer intends to update this analysis annually to integrate emerging scien…"
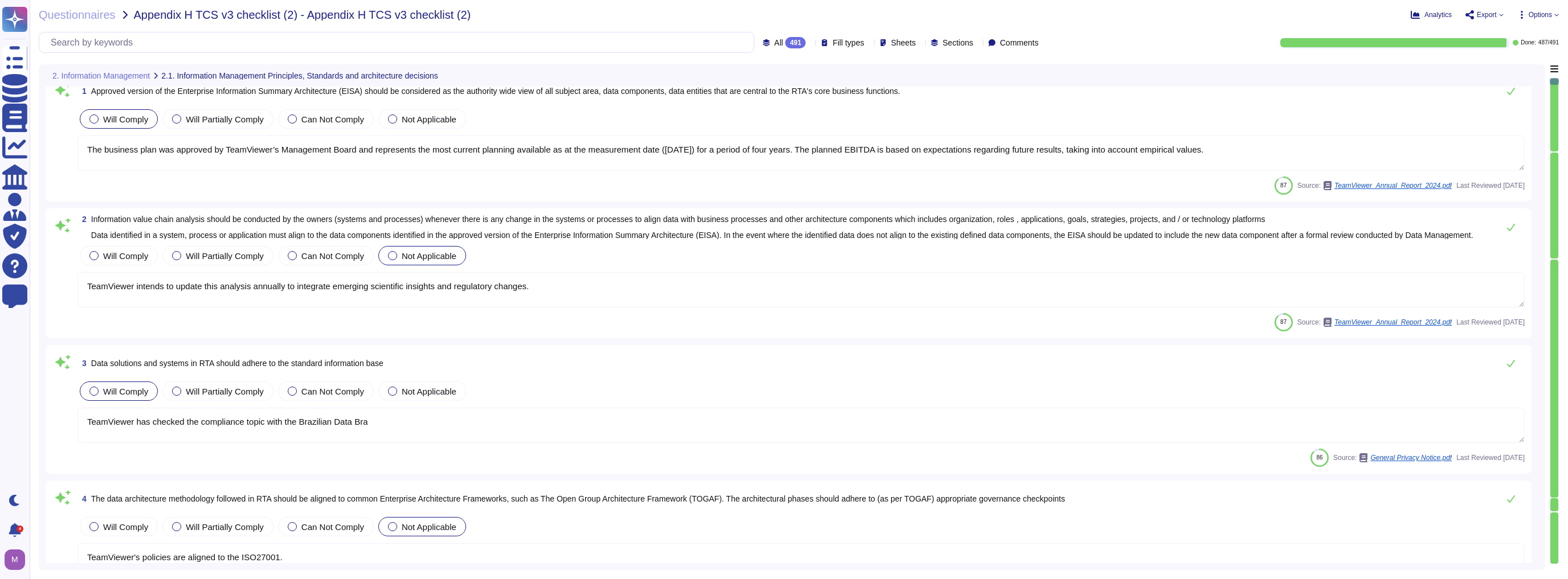
scroll to position [0, 0]
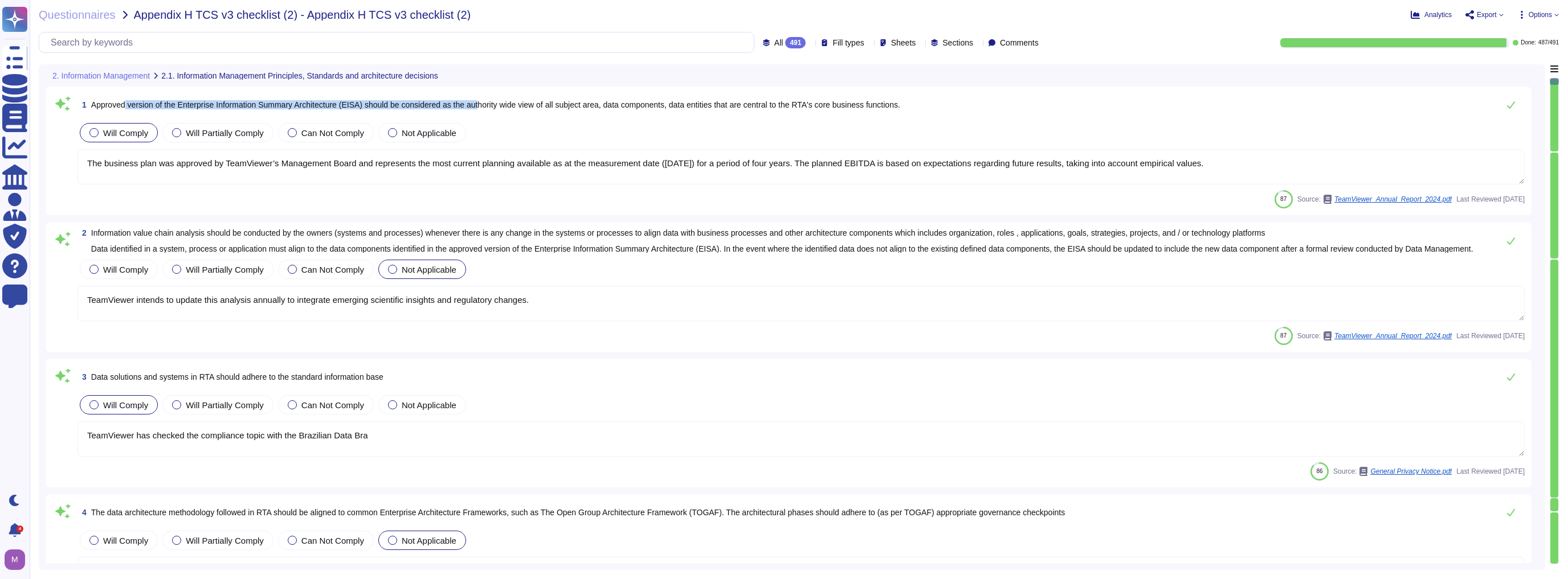
drag, startPoint x: 127, startPoint y: 101, endPoint x: 486, endPoint y: 107, distance: 359.1
click at [486, 107] on span "Approved version of the Enterprise Information Summary Architecture (EISA) shou…" at bounding box center [496, 105] width 809 height 9
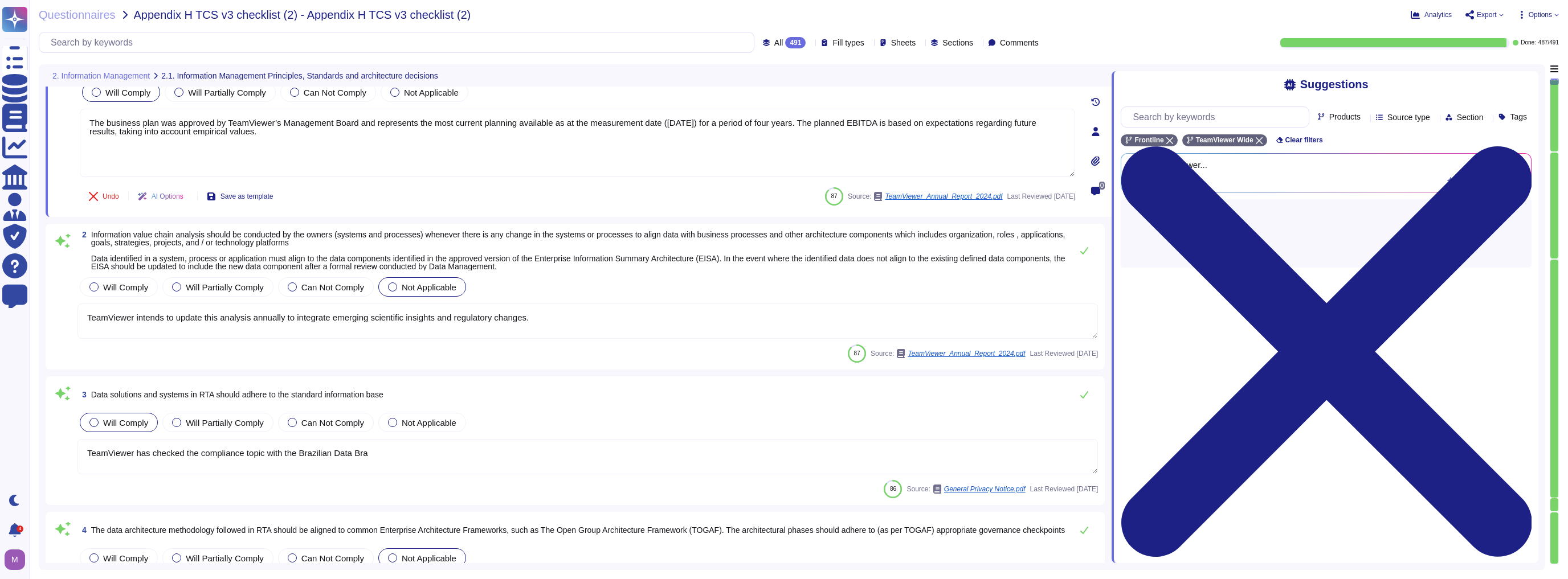
type textarea "The targeted realignment of structures is based on a multi-stage approach."
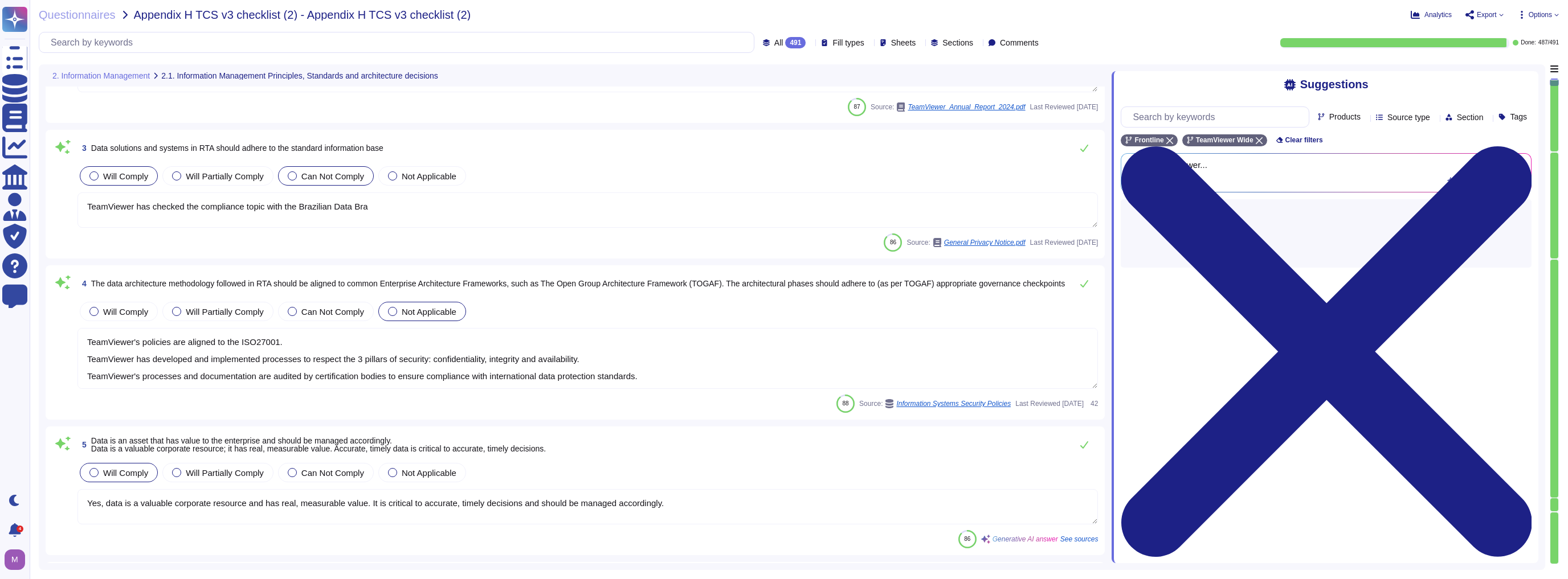
type textarea "At TeamViewer, data stewardship is ensured through the asset inventory system, …"
type textarea "At TeamViewer, we have a Data Classification Policy in place that defines diffe…"
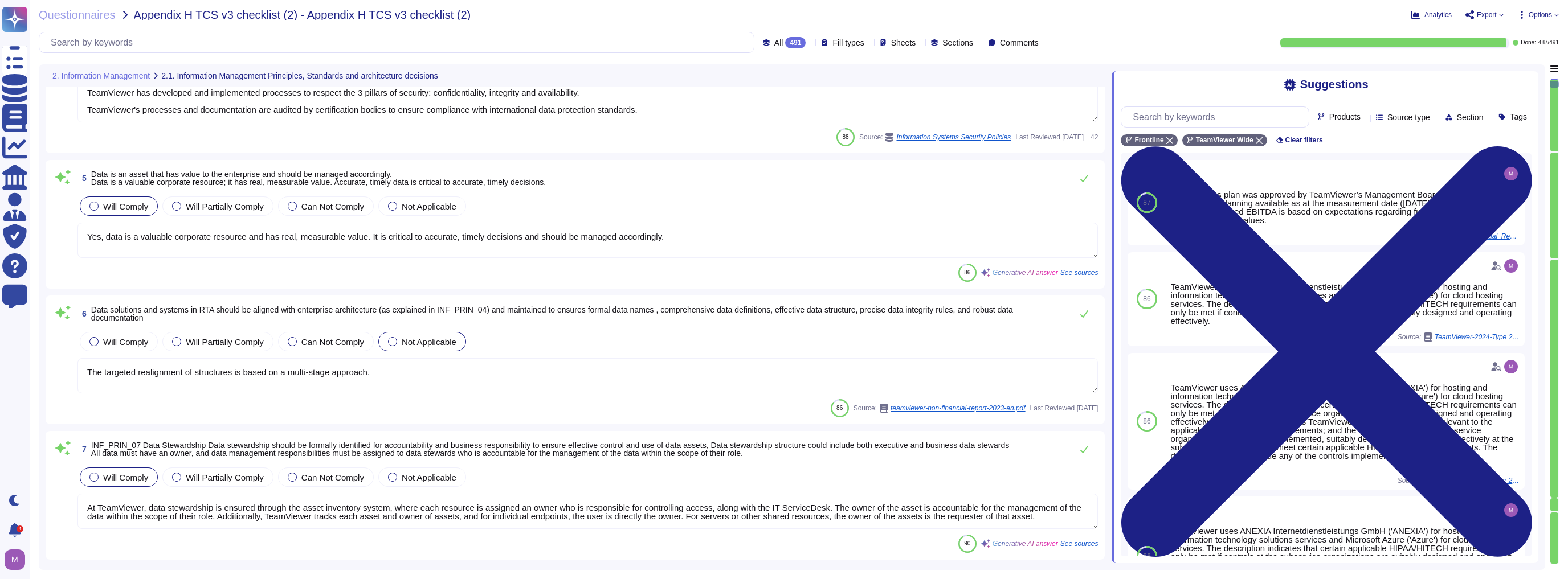
type textarea "Yes, TeamViewer ensures that data is stored in a format suitable for its use an…"
type textarea "Yes, TeamViewer ensures secure use of data by implementing various measures to …"
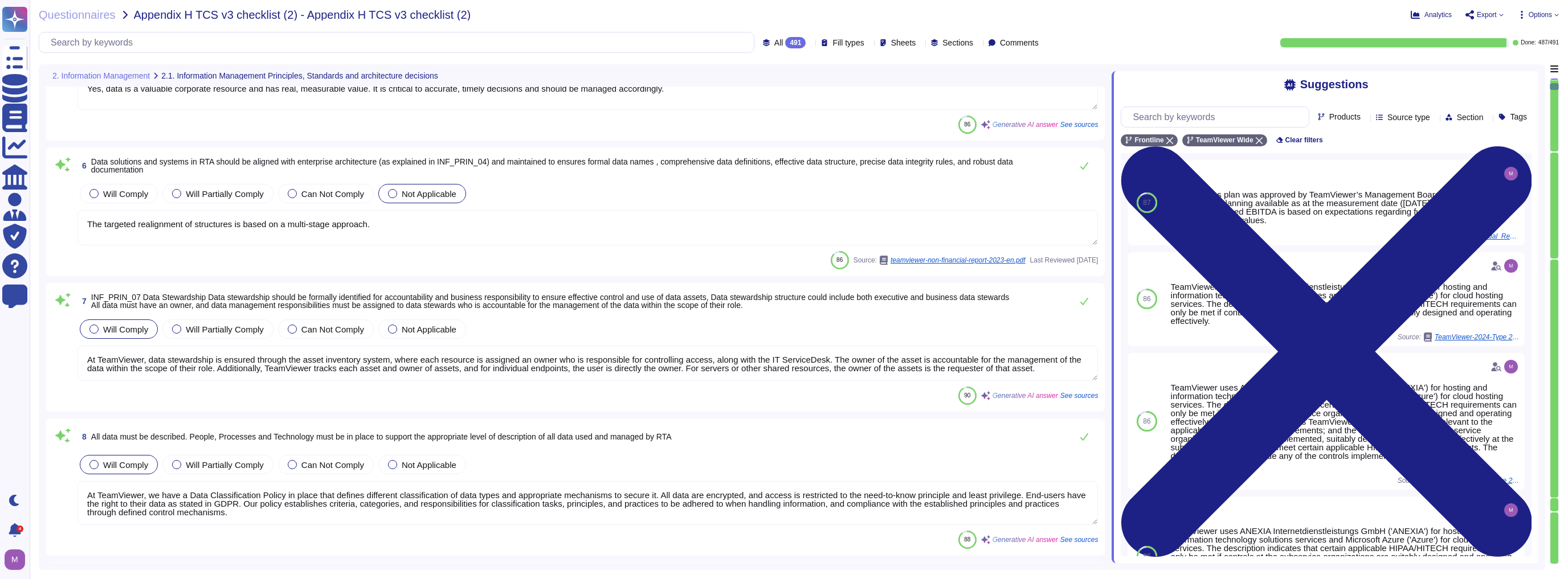
type textarea "Yes, TeamViewer has formal IT policies and procedures in place that describe ph…"
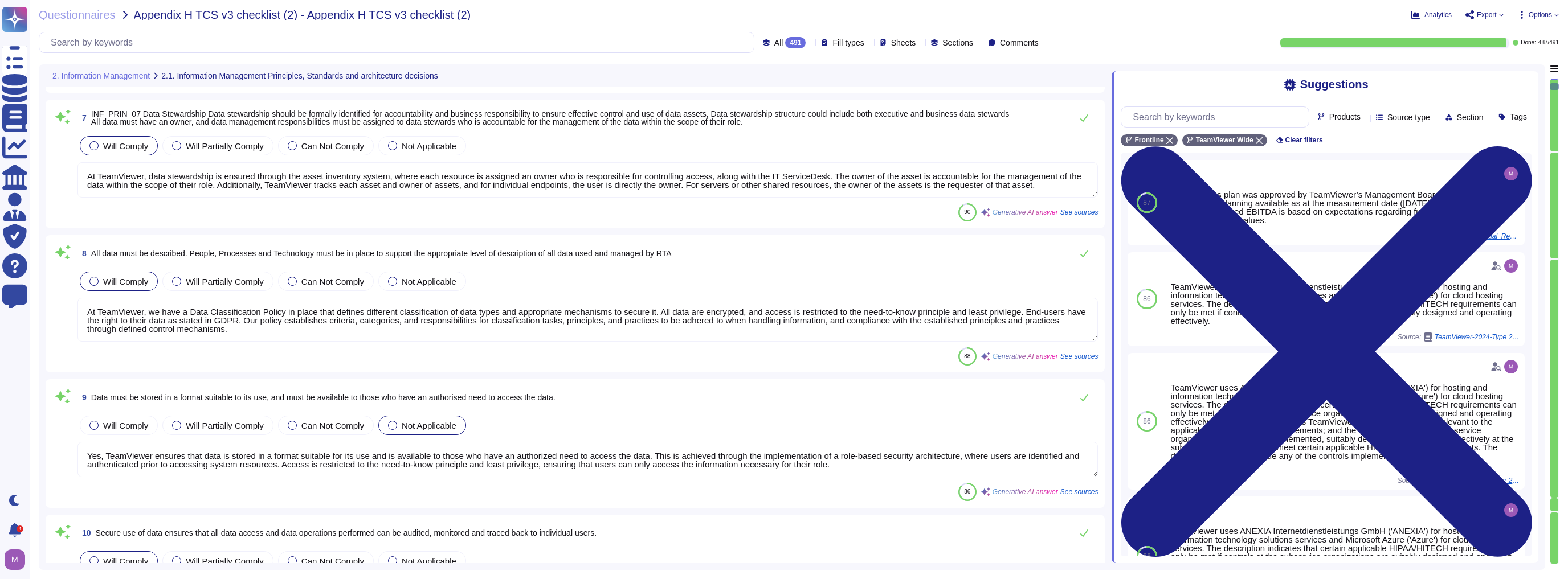
type textarea "Data management and creation processes are designed to be optimized and efficie…"
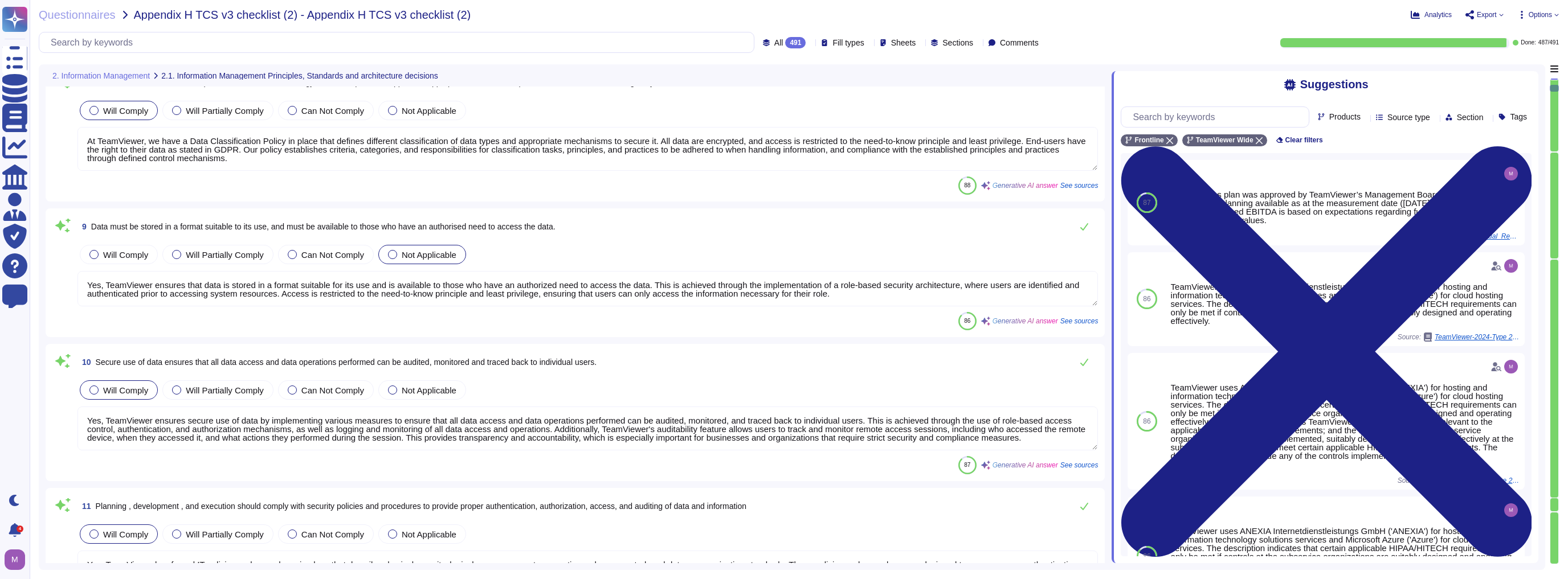
type textarea "Their technical integration into the operational requirements of Enterprise cus…"
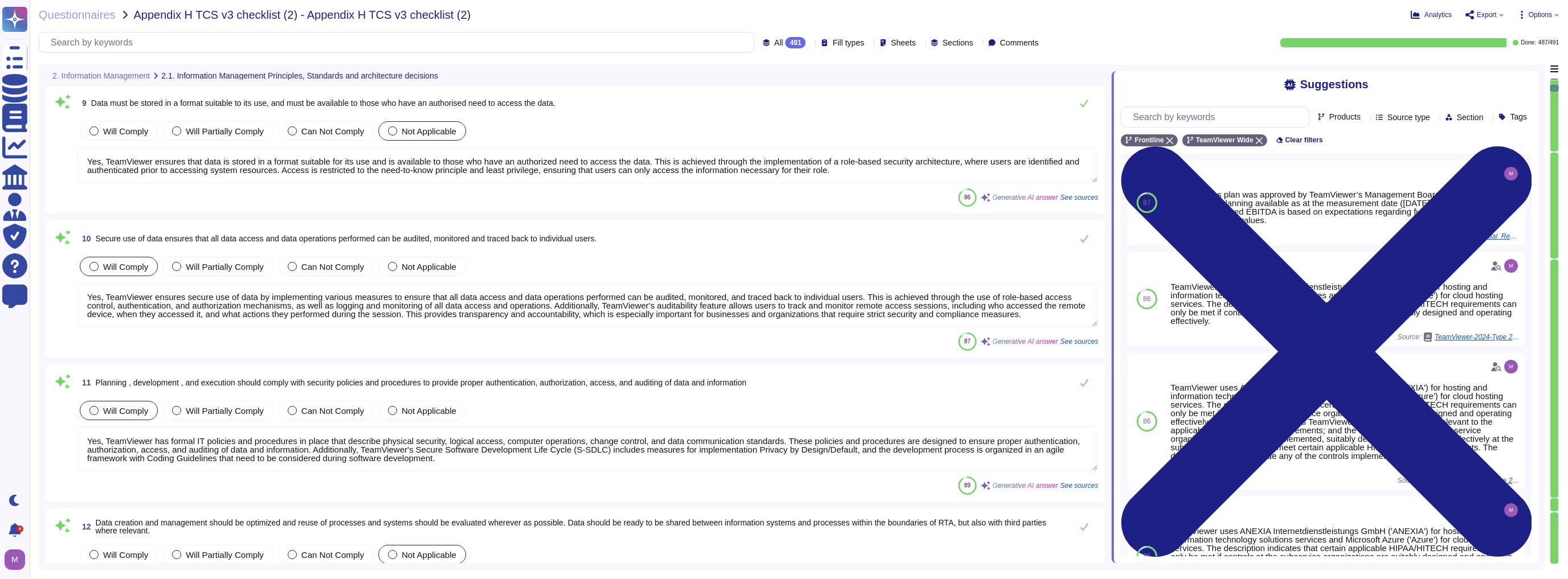
type textarea "Yes, we have a Data Classification Policy in place that defines different class…"
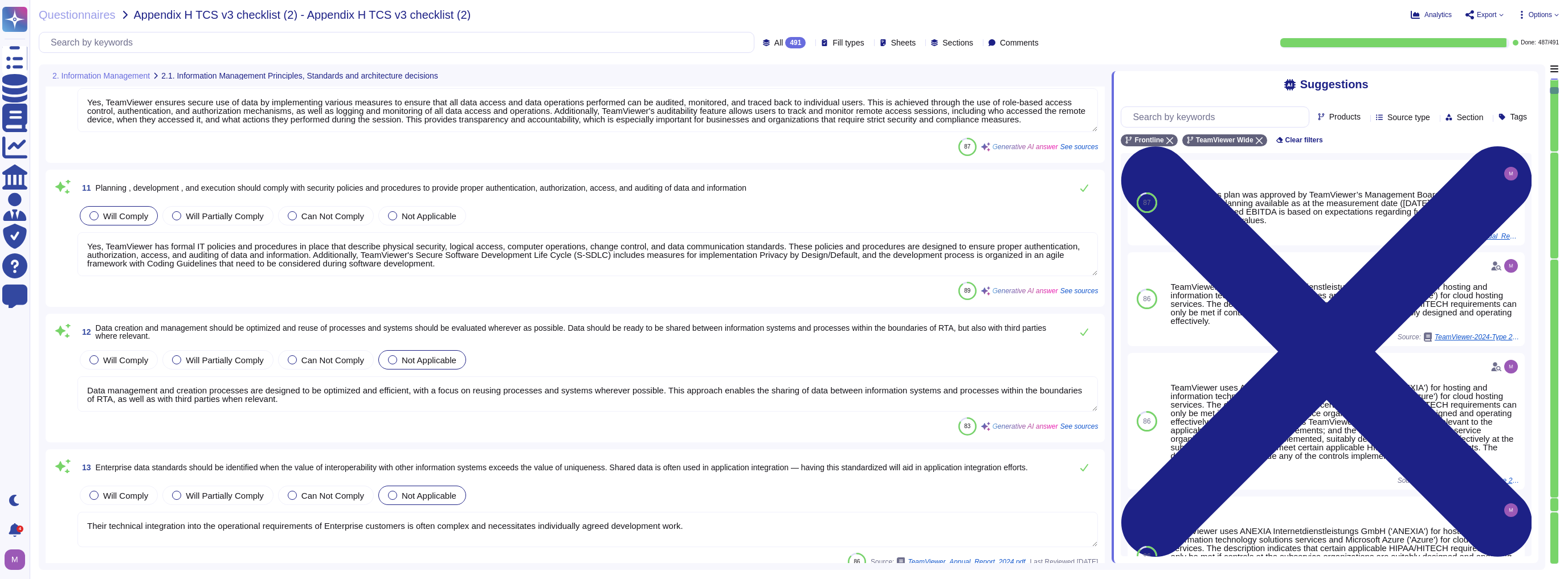
type textarea "TeamViewer ensures data consistency and minimizes redundancy through various me…"
type textarea "TeamViewer has established and maintains a quality management system according …"
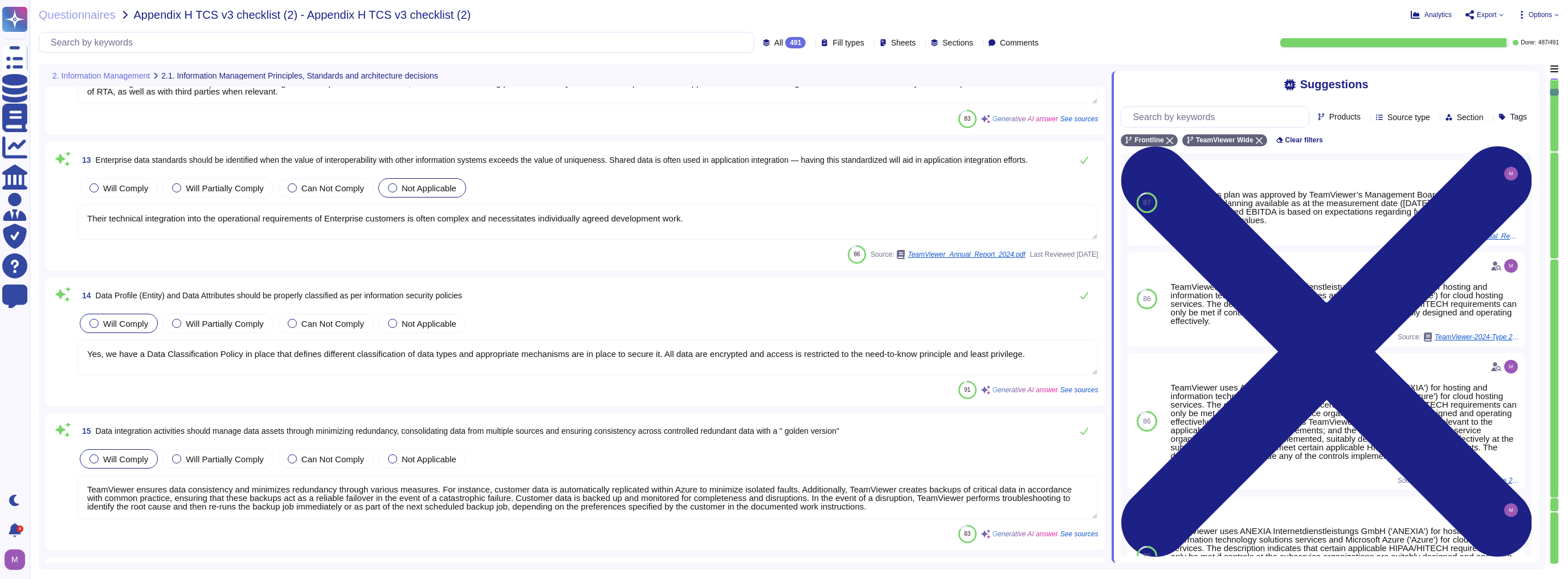
type textarea "Up on Customer request TeamViewer will assist to restitute back all data accord…"
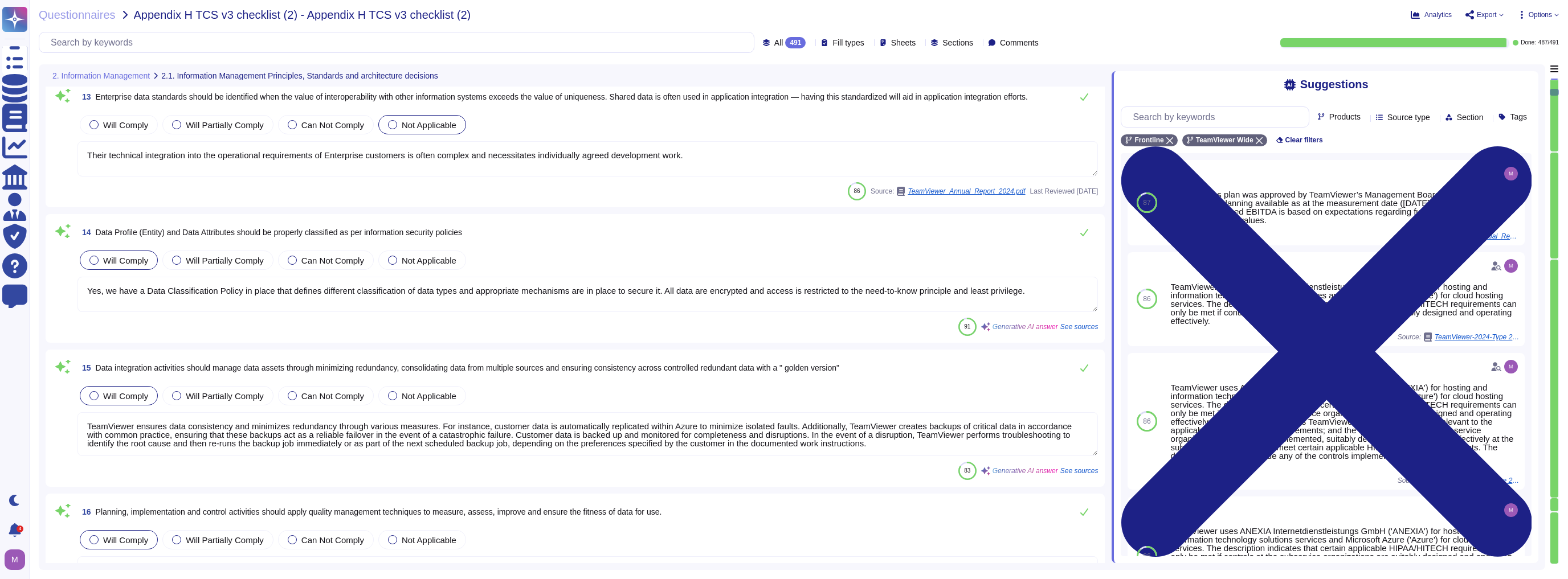
type textarea "TeamViewer has an established and documented S-SDLC process, as well as Securit…"
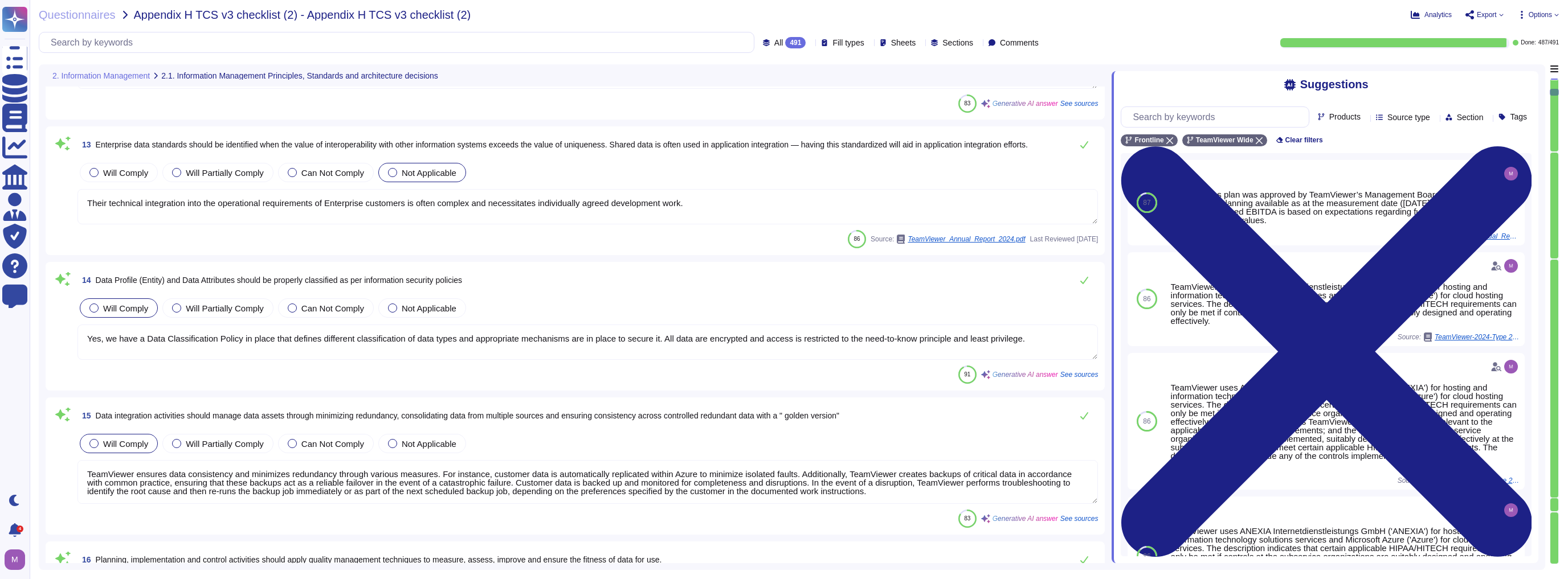
scroll to position [1594, 0]
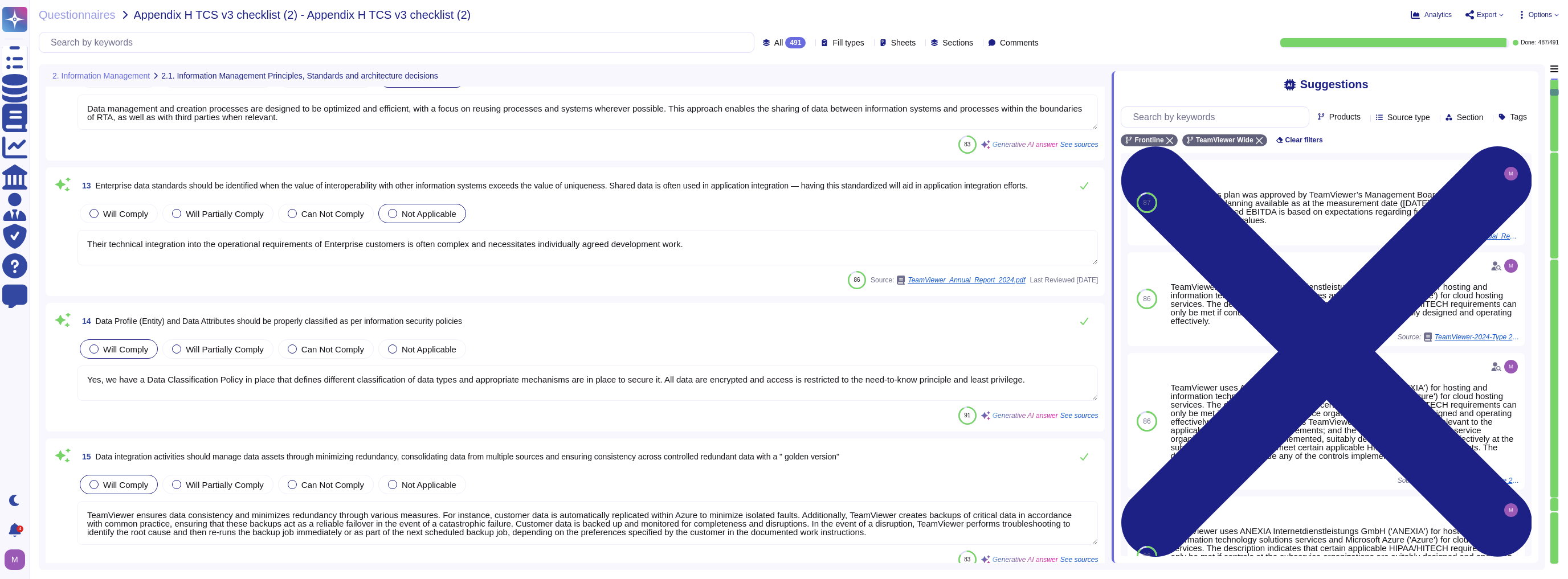
type textarea "Yes, TeamViewer ensures secure use of data by implementing various measures to …"
drag, startPoint x: 262, startPoint y: 191, endPoint x: 595, endPoint y: 191, distance: 333.0
click at [595, 191] on span "13 Enterprise data standards should be identified when the value of interoperab…" at bounding box center [553, 186] width 950 height 21
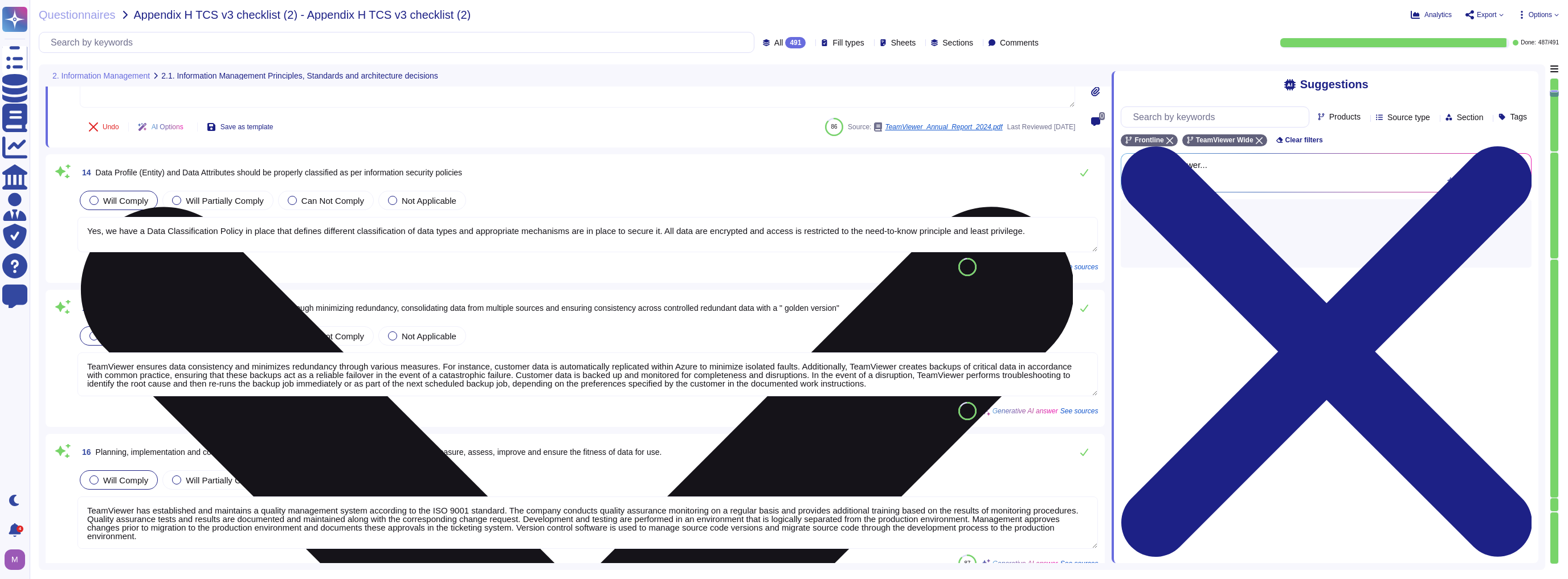
type textarea "TeamViewer has an established and documented S-SDLC process, as well as Securit…"
type textarea "Data flow diagrams, process flowcharts, narratives and procedures manuals are d…"
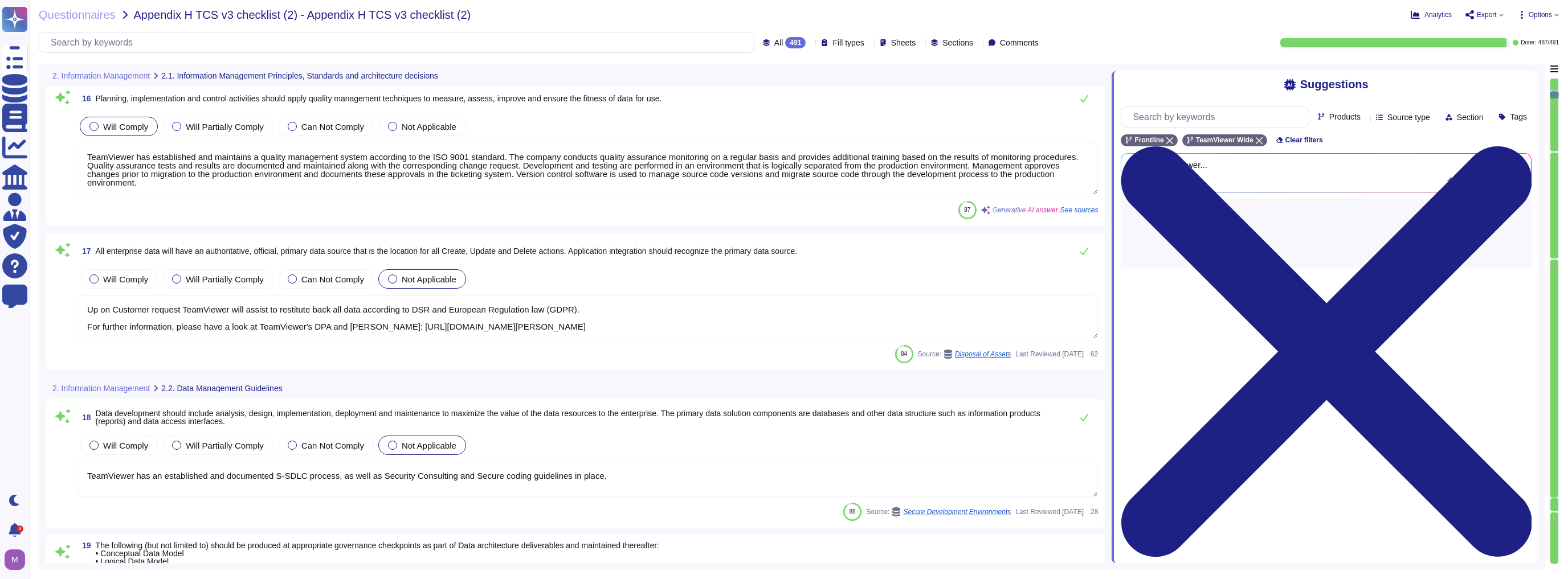
type textarea "Such requirements are communicated in TeamViewer's system policies and procedur…"
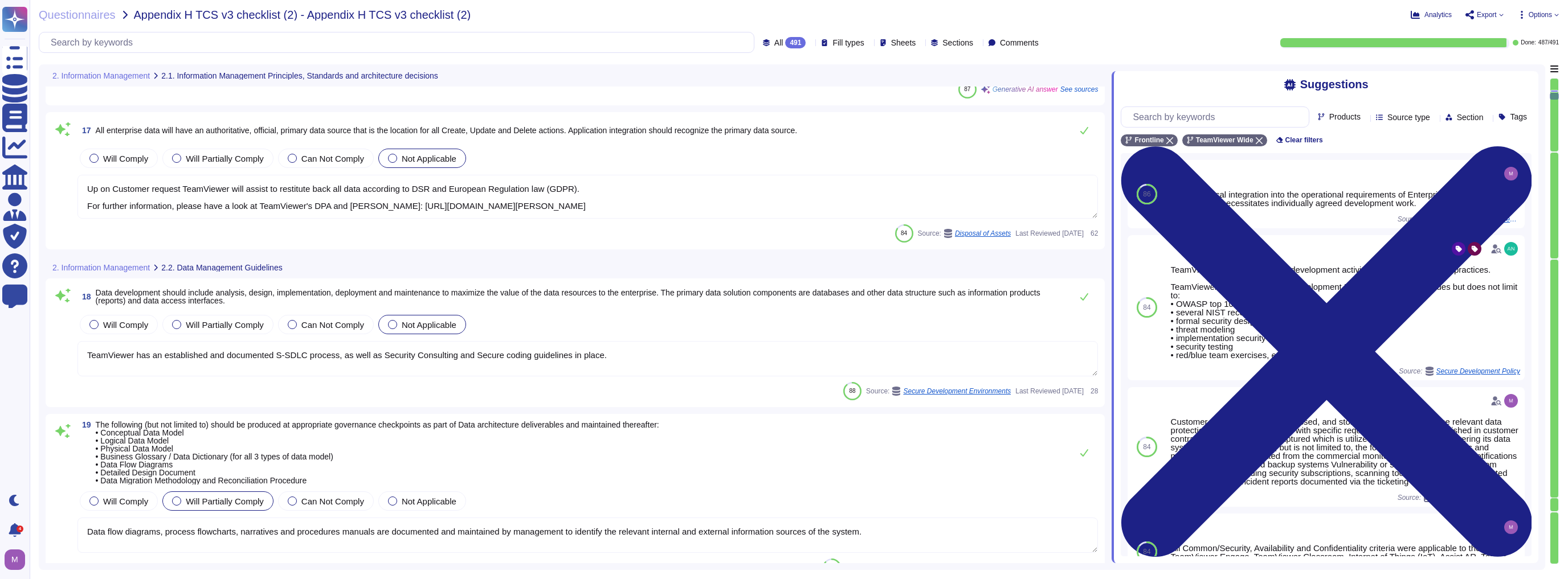
type textarea "The interpretation of the newly introduced laws is still being clarified in man…"
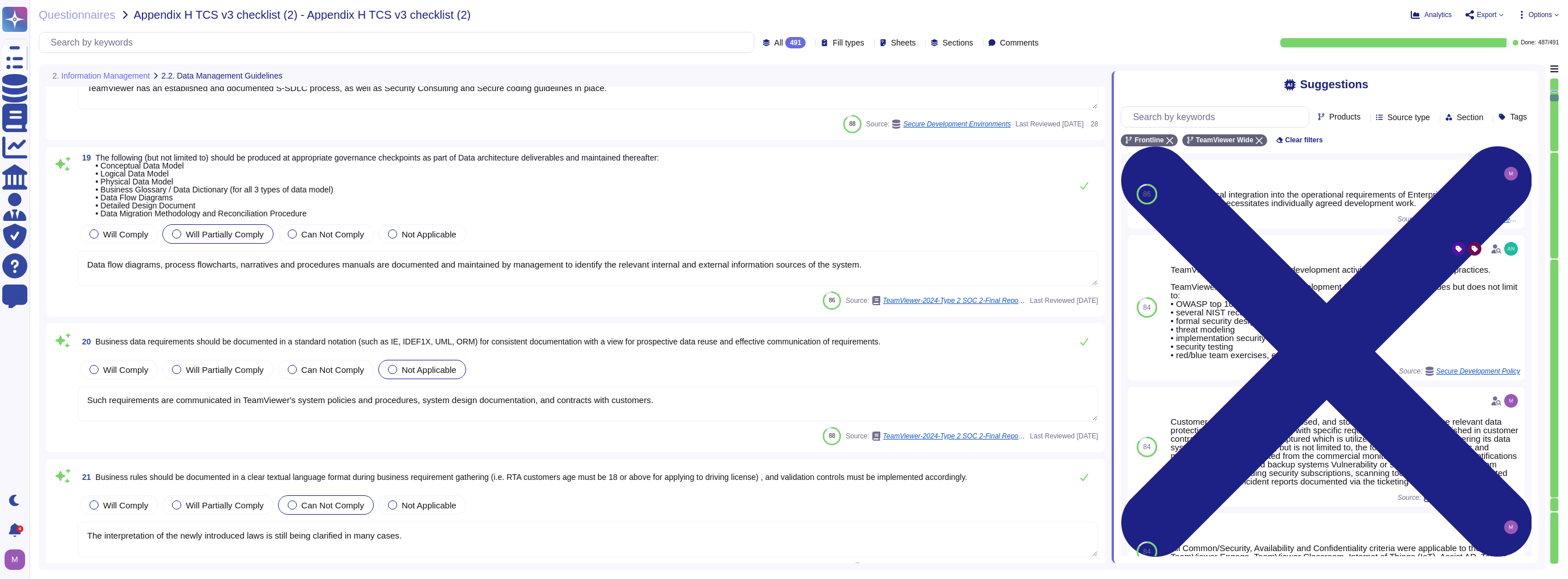
type textarea "Role lists are generated by security and distributed to the managers via the ev…"
type textarea "Exception: Human languages and scripts that do not make use of one or more of t…"
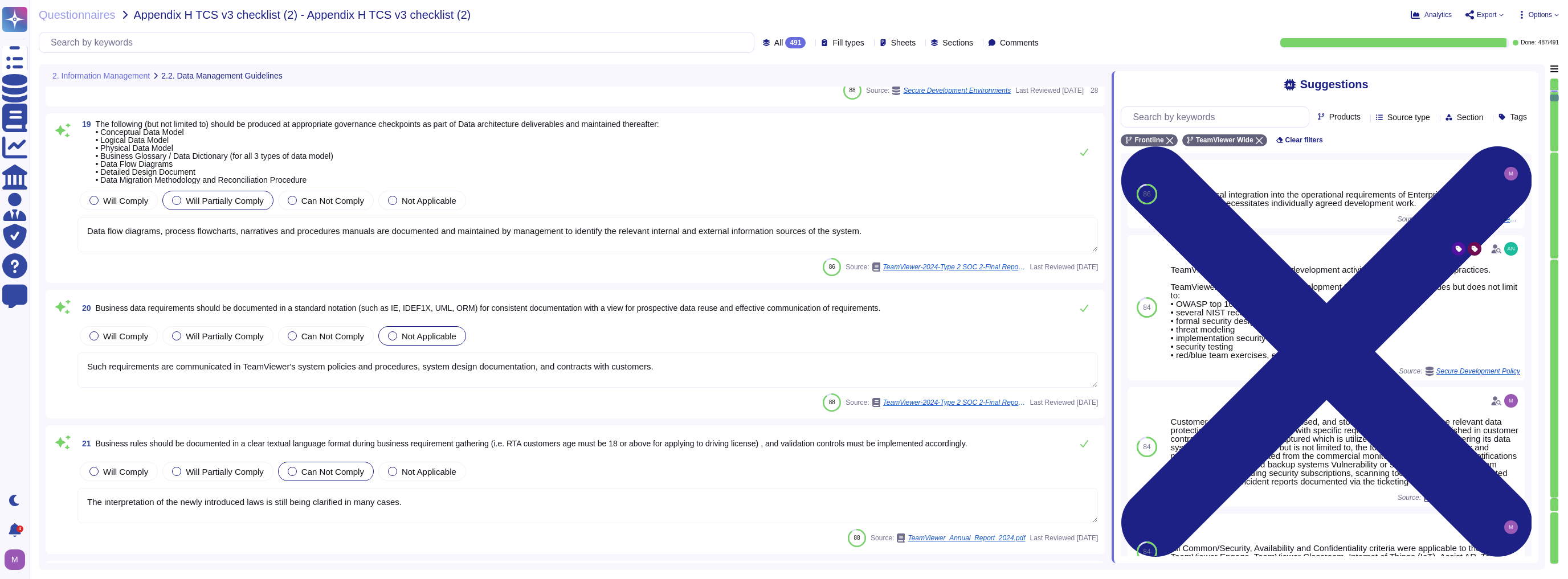
type textarea "Monitoring and alarming are configured by Service Owners to identify and notify…"
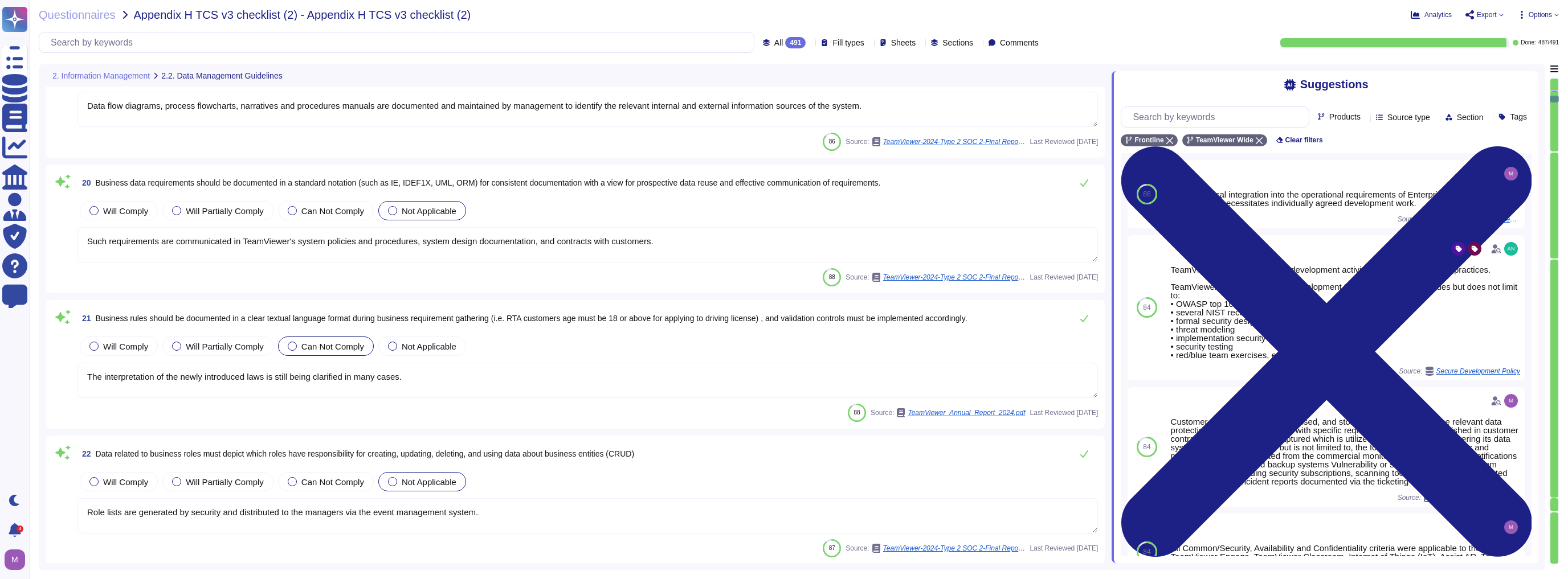
type textarea "Yes, TeamViewer offers REST based API. For more information, please go to; [URL…"
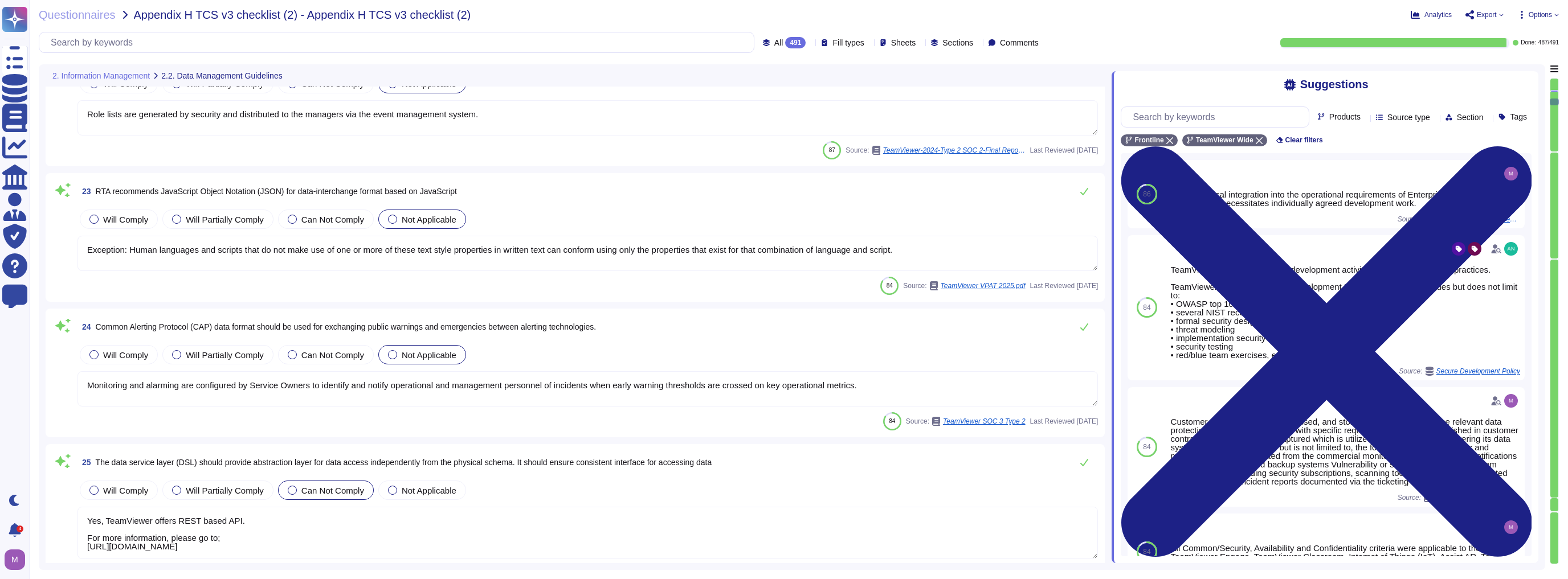
type textarea "TeamViewer may also use the gathered information in order to prioritize the wor…"
type textarea "TeamViewer is working in alignment with local laws in the areas of operation wh…"
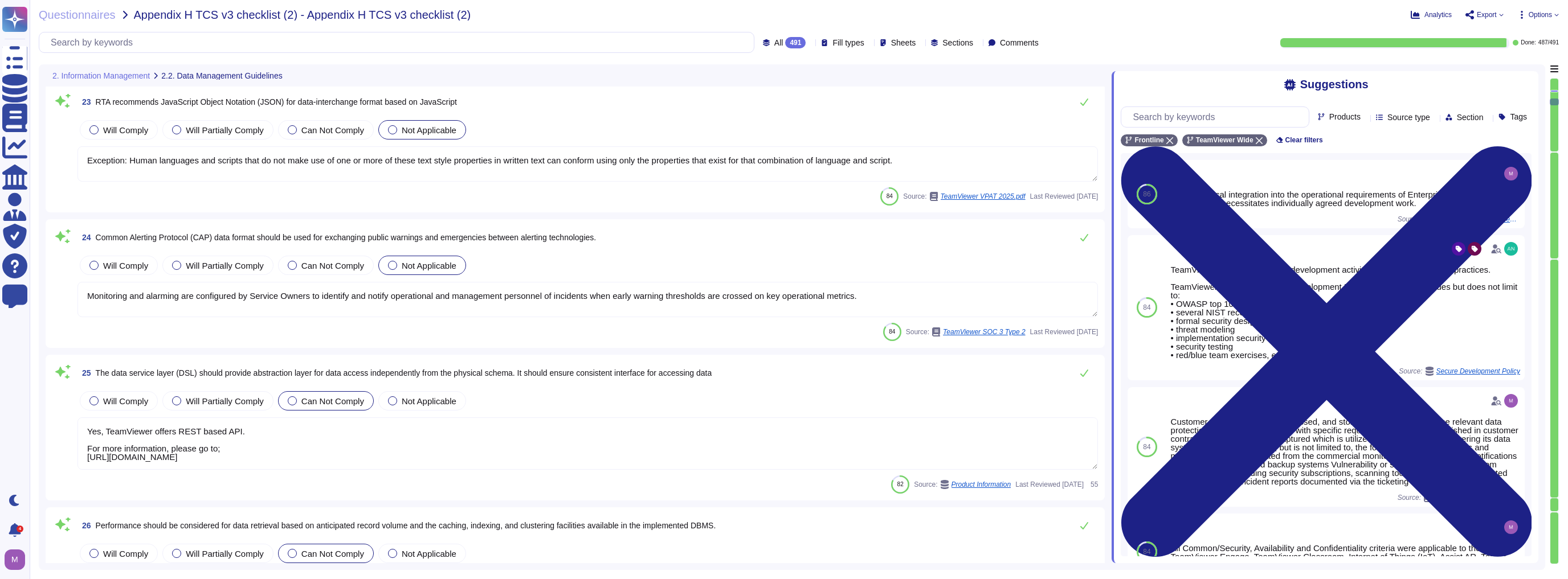
type textarea "At the same time, limited transparency and real-time correction in corporate IT…"
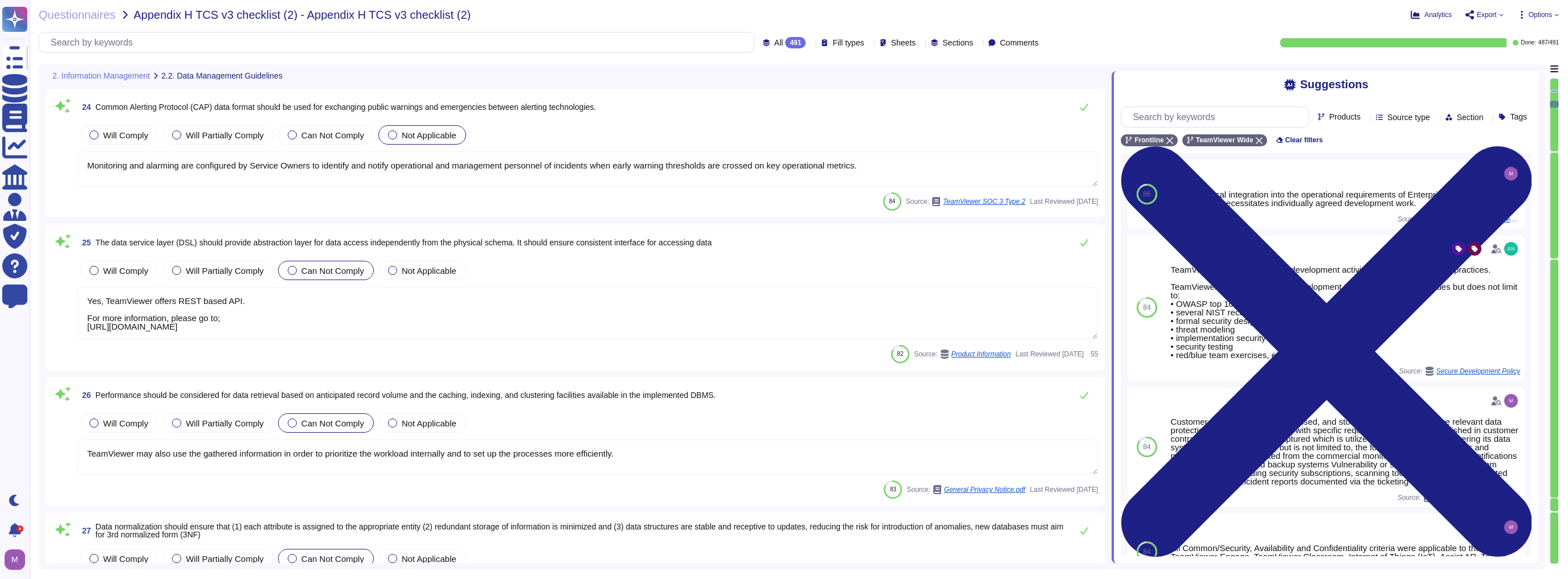
type textarea "Such changes are reflected in the assumptions as they occur."
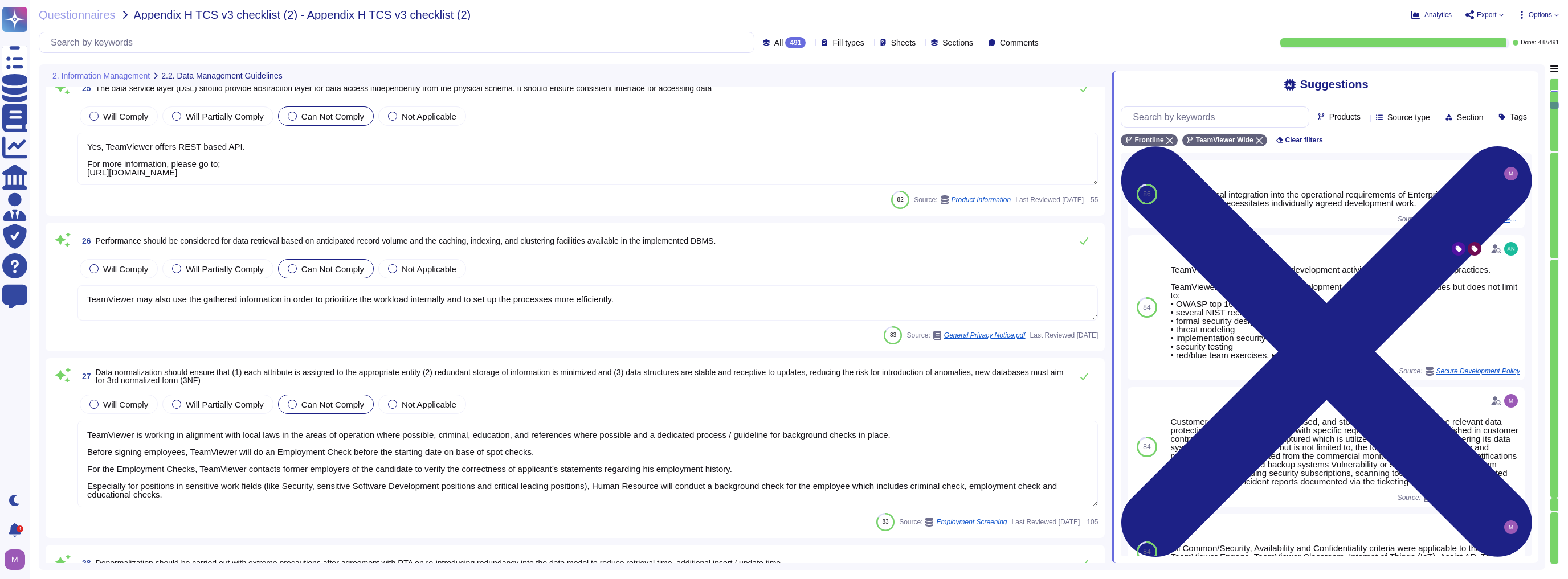
type textarea "Please note, that TeamViewer only assesses the interactions and at no point inf…"
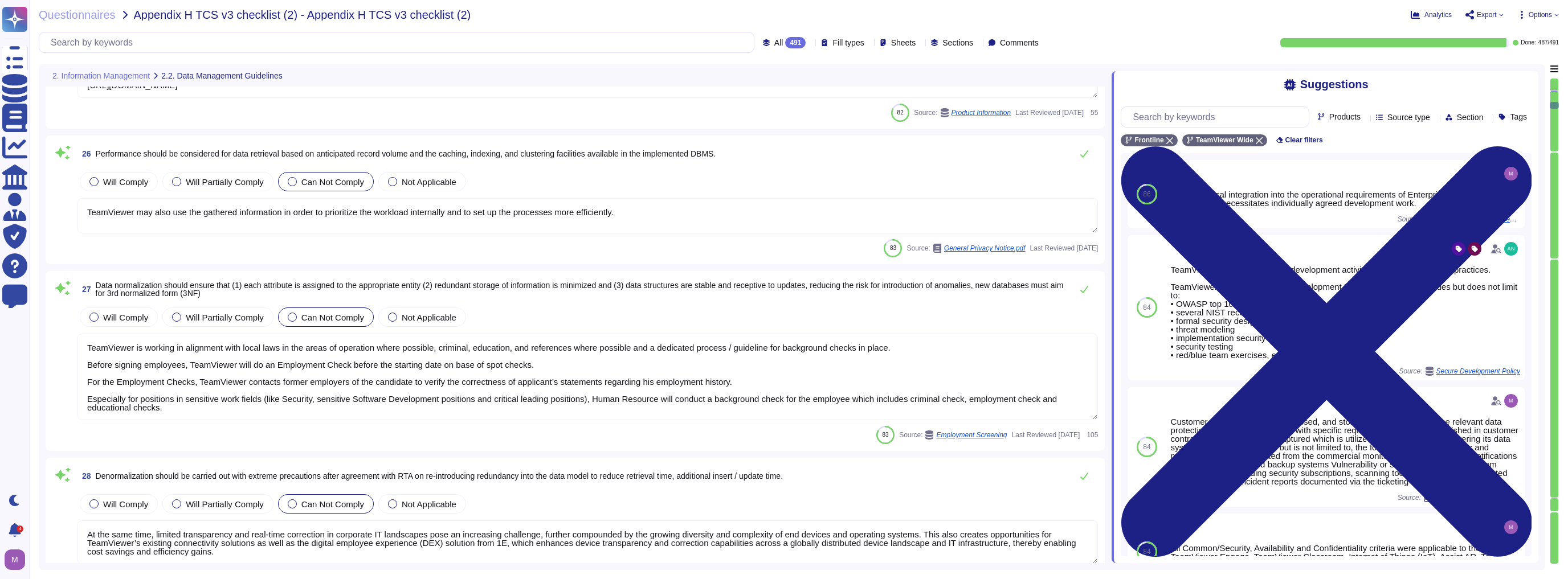
type textarea "The Edge WebView2 Runtime may collect information and send it to Microsoft to p…"
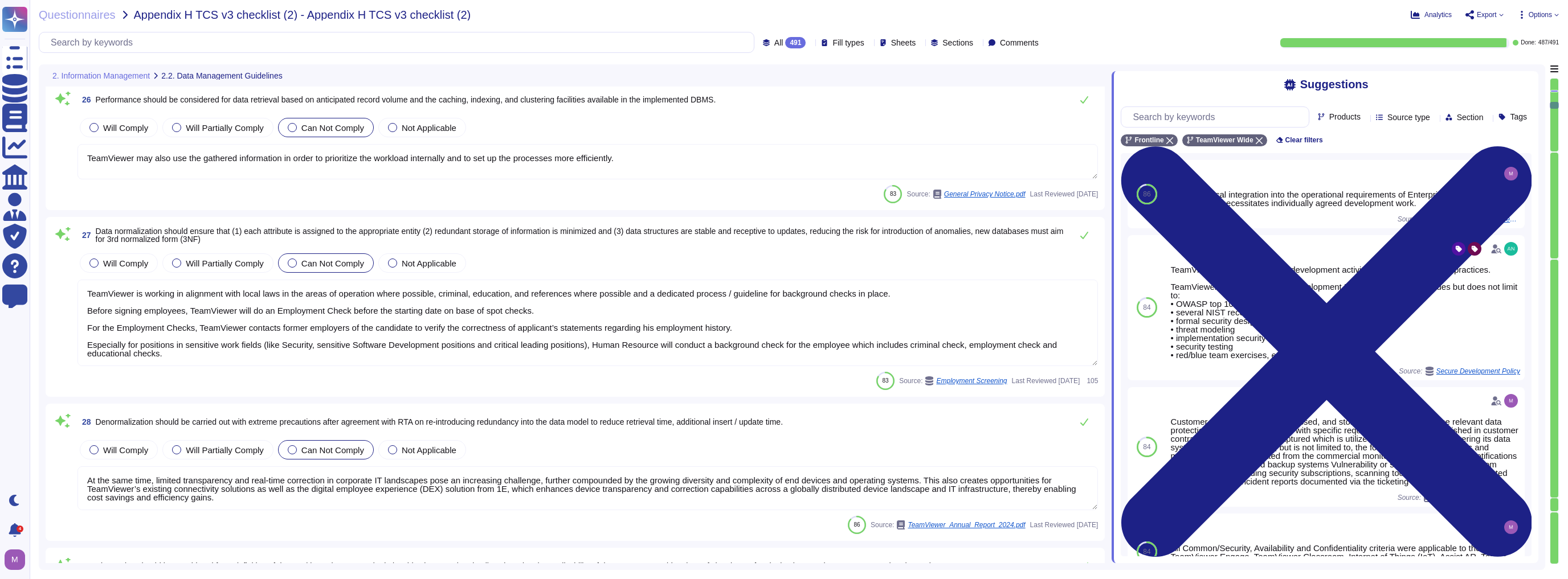
scroll to position [3370, 0]
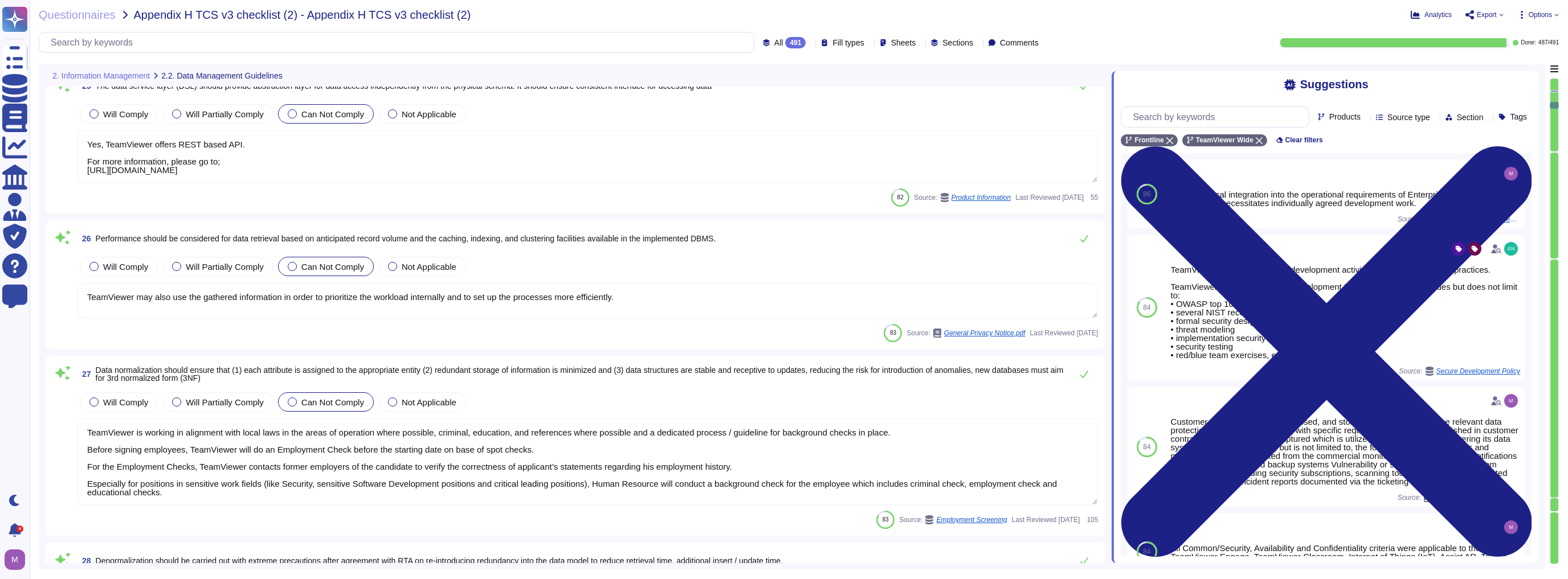
type textarea "Exception: Human languages and scripts that do not make use of one or more of t…"
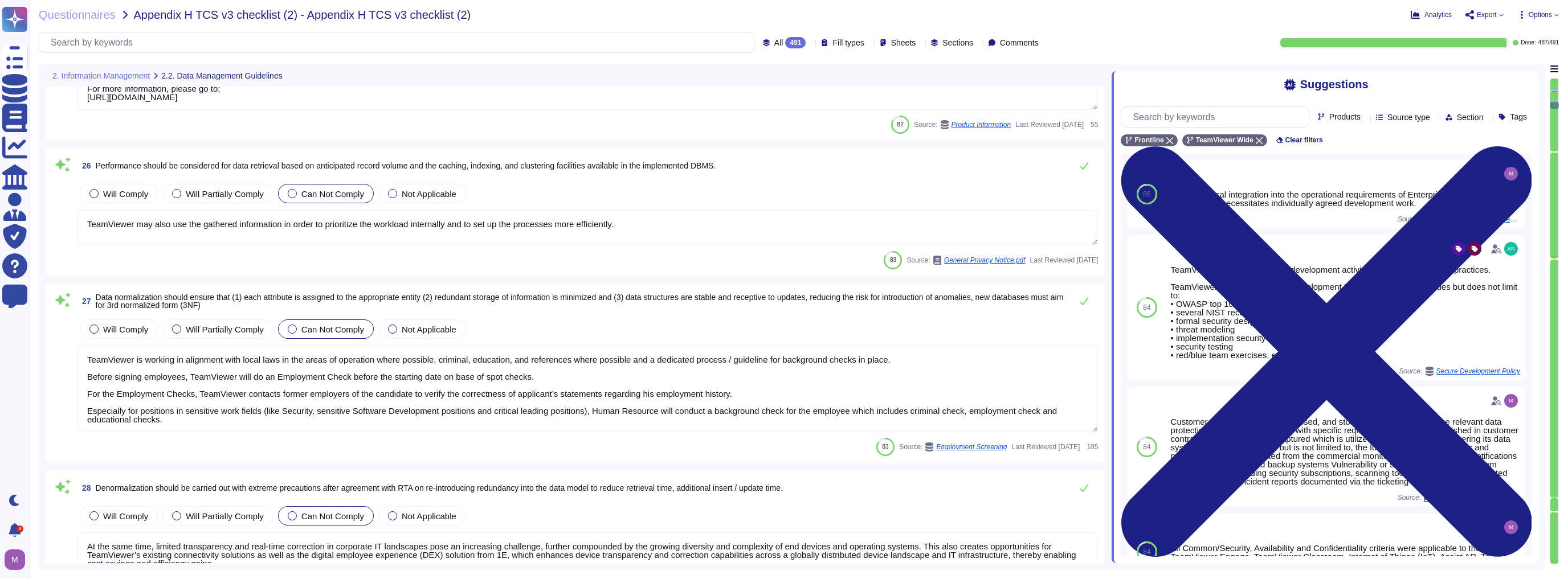
scroll to position [3461, 0]
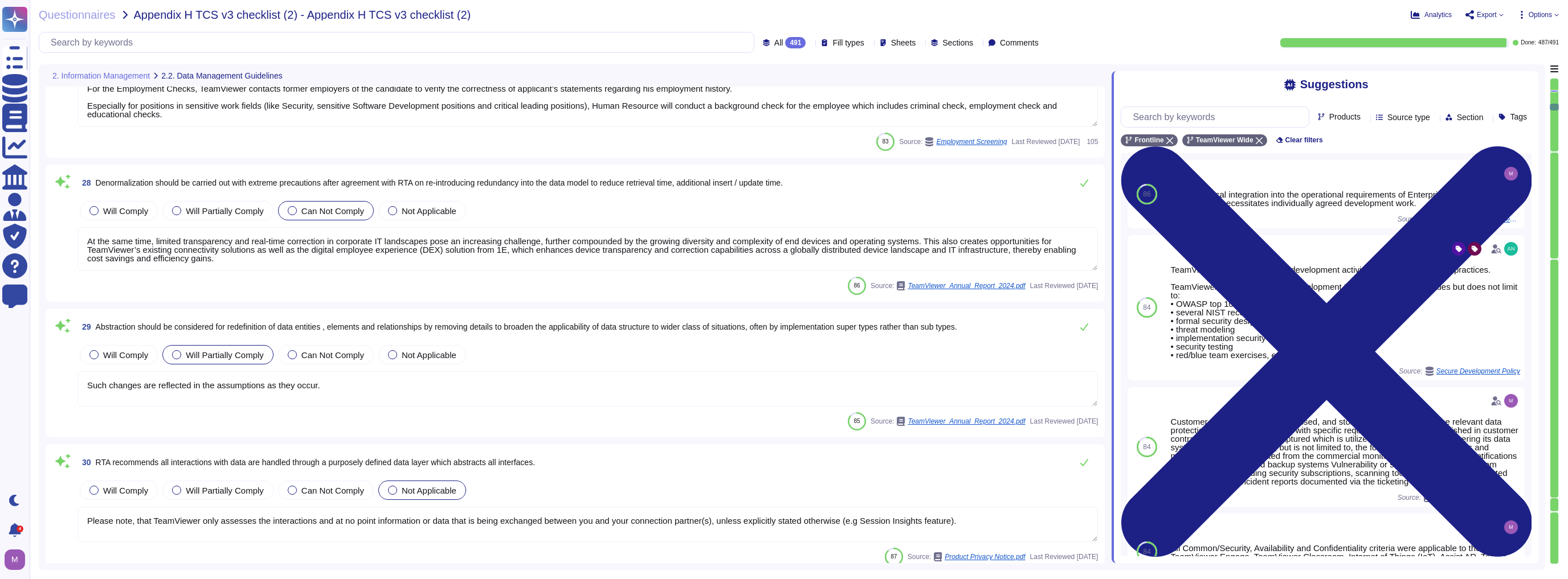
type textarea "The Edge WebView2 Runtime may collect information and send it to Microsoft to p…"
type textarea "Data entered or generated, depending on the features in use."
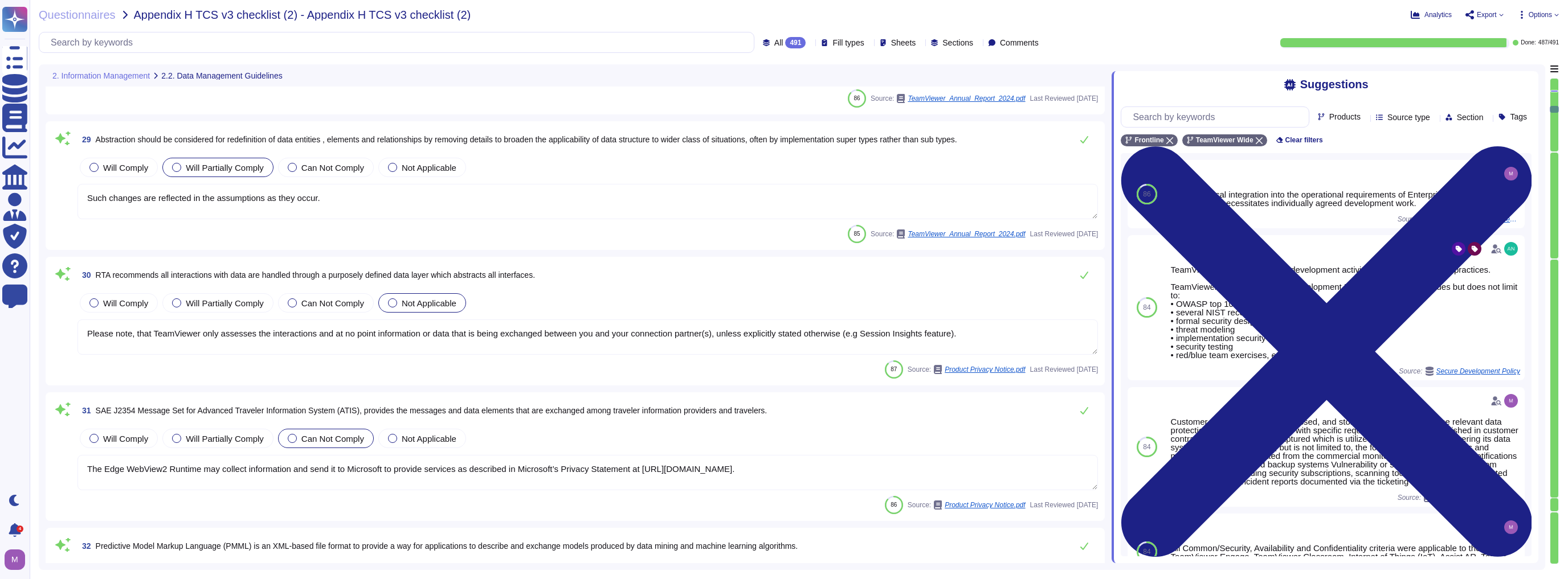
type textarea "If anything is unclear, Speak Up!"
type textarea "IoT: Content data exchanged between TeamViewer clients during an IoT connection…"
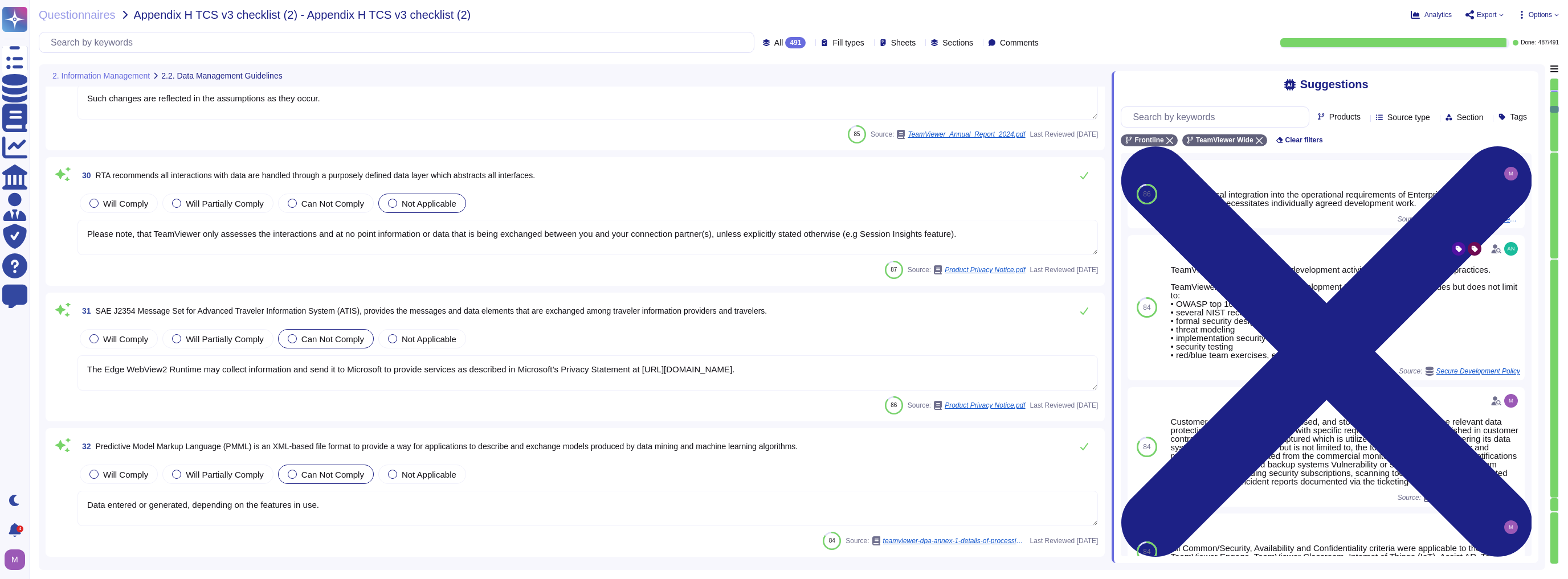
type textarea "Lo IpsuMdolor, sitametcons adi elitseddoeius tem in utlabore etdolorem al EnimA…"
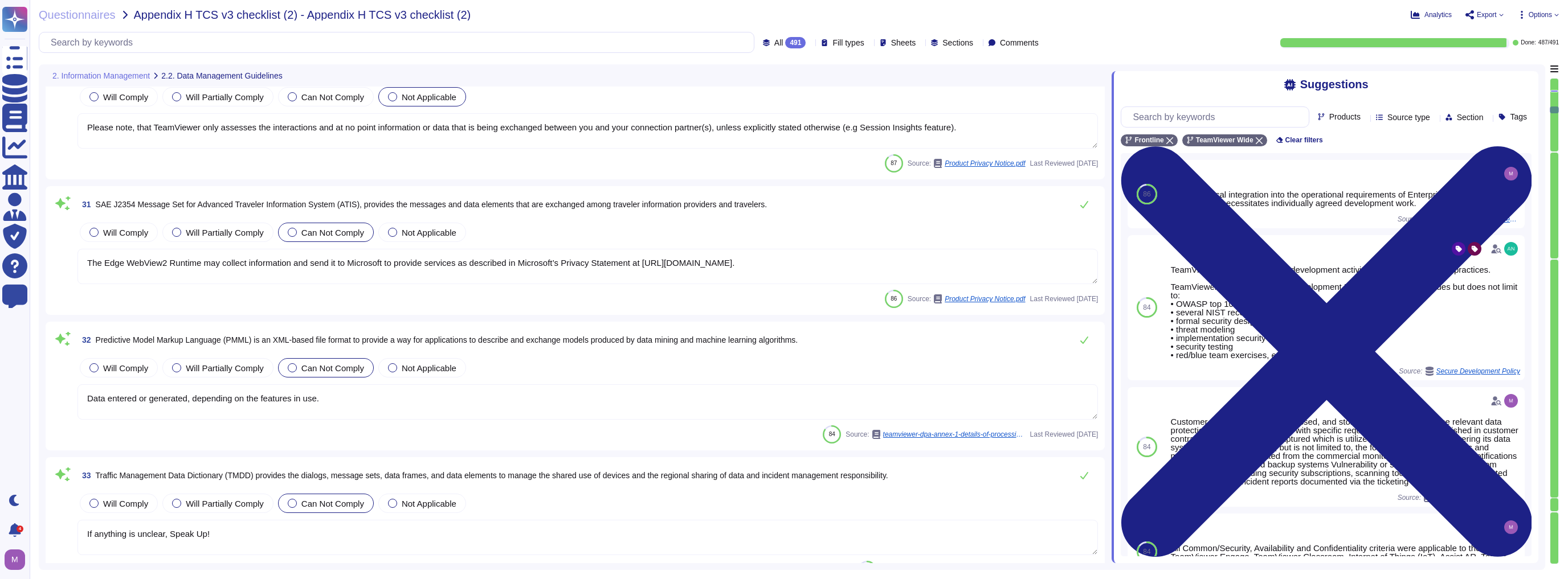
scroll to position [4144, 0]
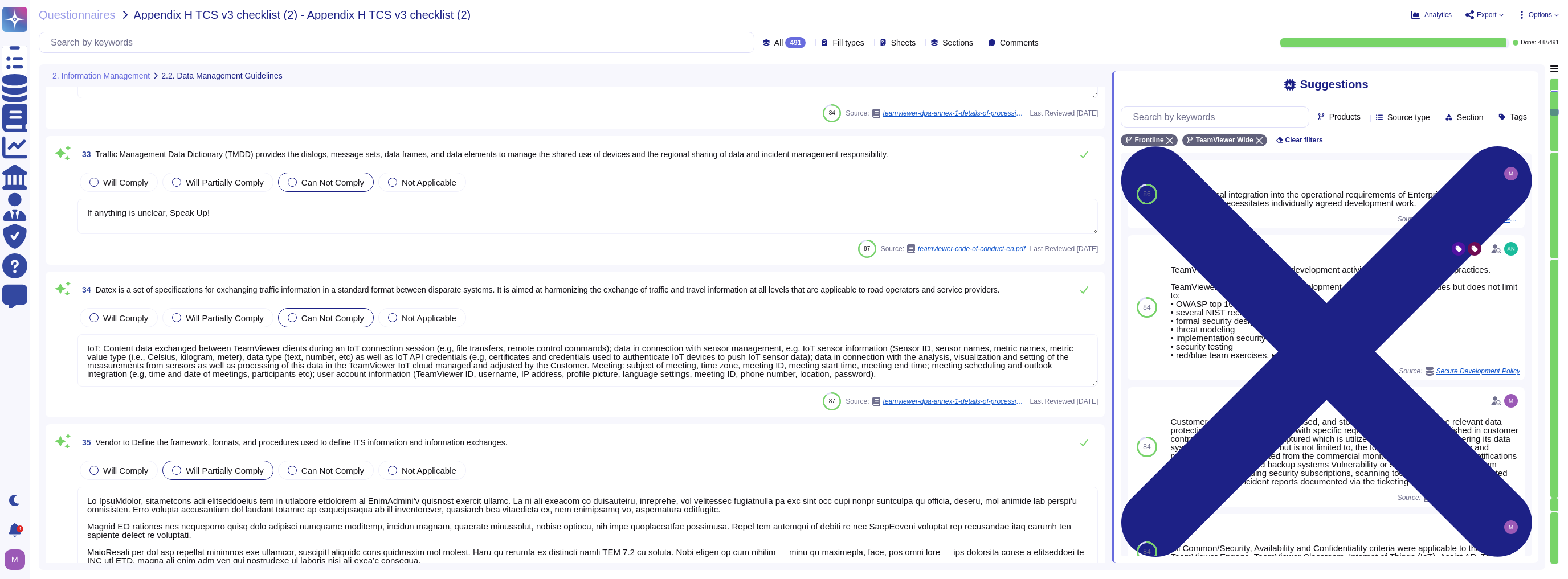
type textarea "An analysis of anonymous connection data was then combined with feedback from p…"
type textarea "Yes, TeamViewer offers REST based API. For more information, please go to; [URL…"
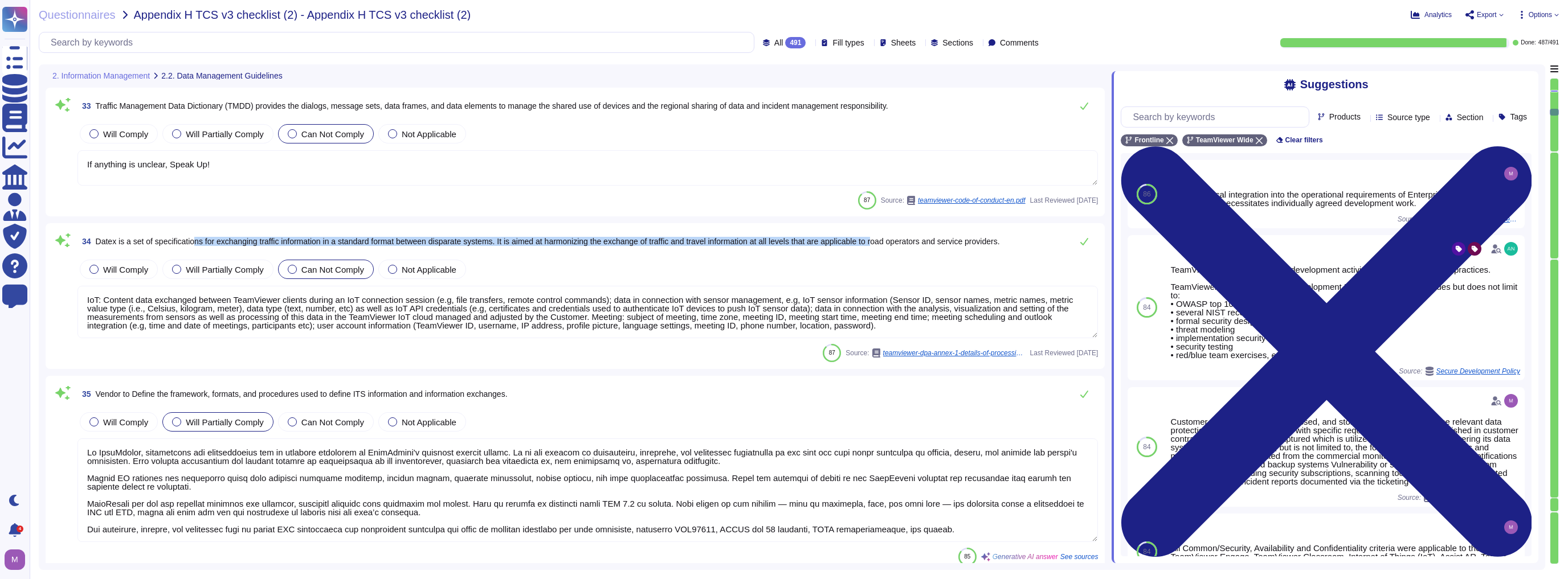
drag, startPoint x: 196, startPoint y: 242, endPoint x: 881, endPoint y: 252, distance: 685.1
click at [893, 252] on div "34 Datex is a set of specifications for exchanging traffic information in a sta…" at bounding box center [588, 242] width 1021 height 23
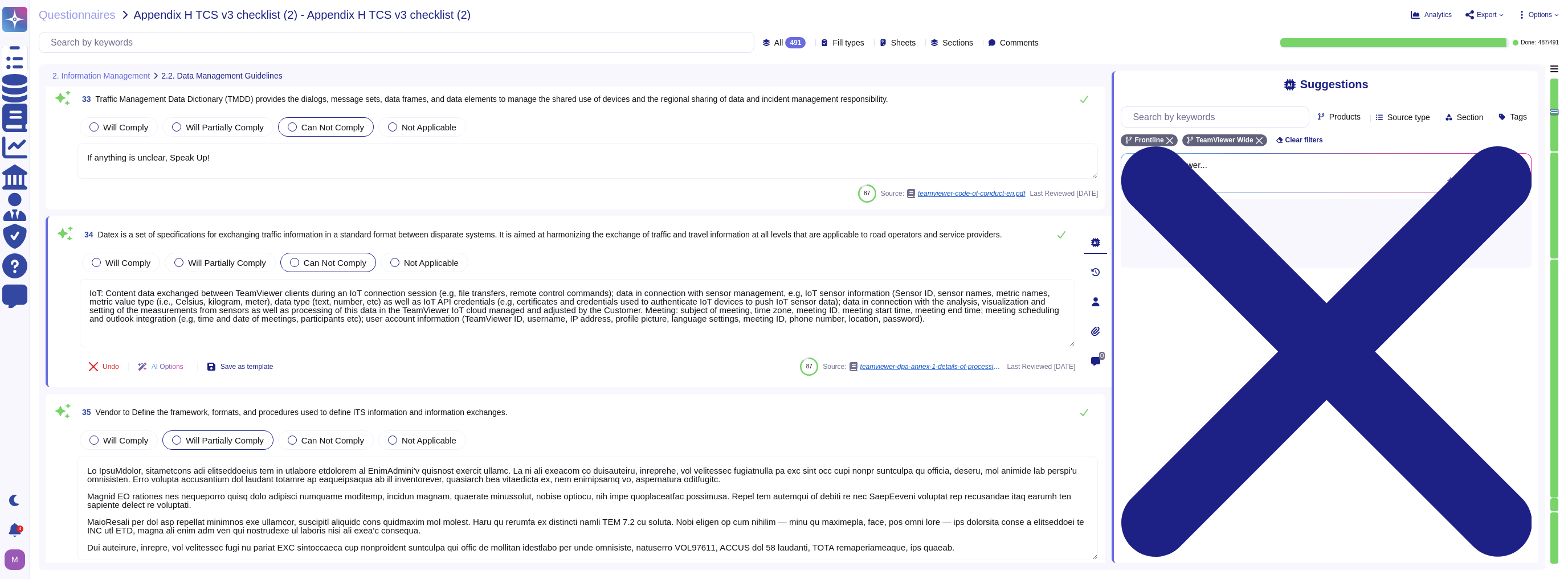
type textarea "Yes, TeamViewer offers REST based API. For more information, please go to; [URL…"
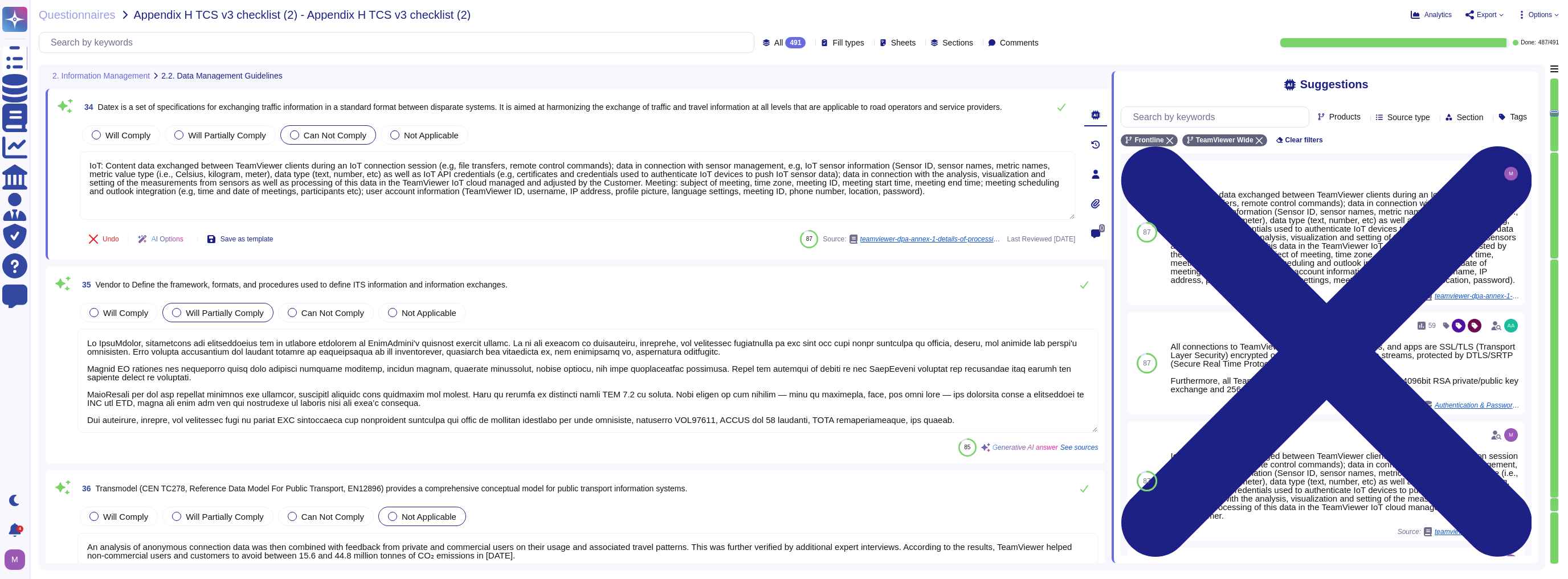
type textarea "If anything is unclear, Speak Up!"
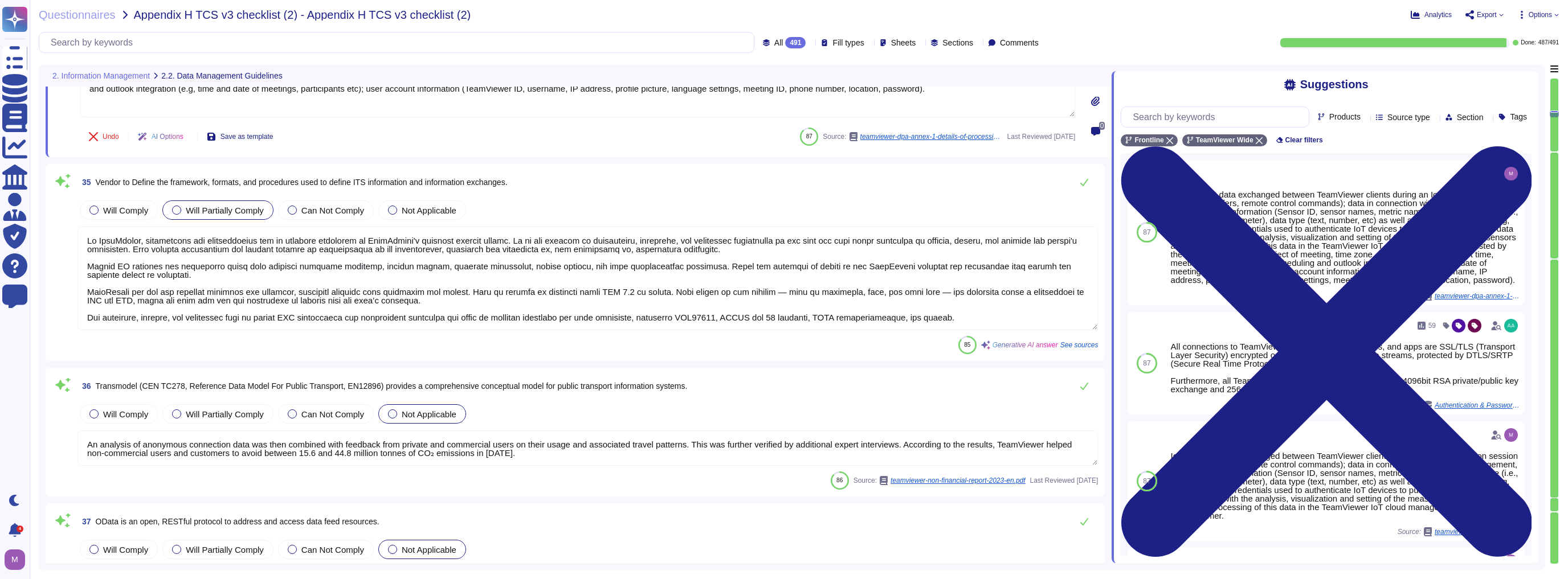
scroll to position [4691, 0]
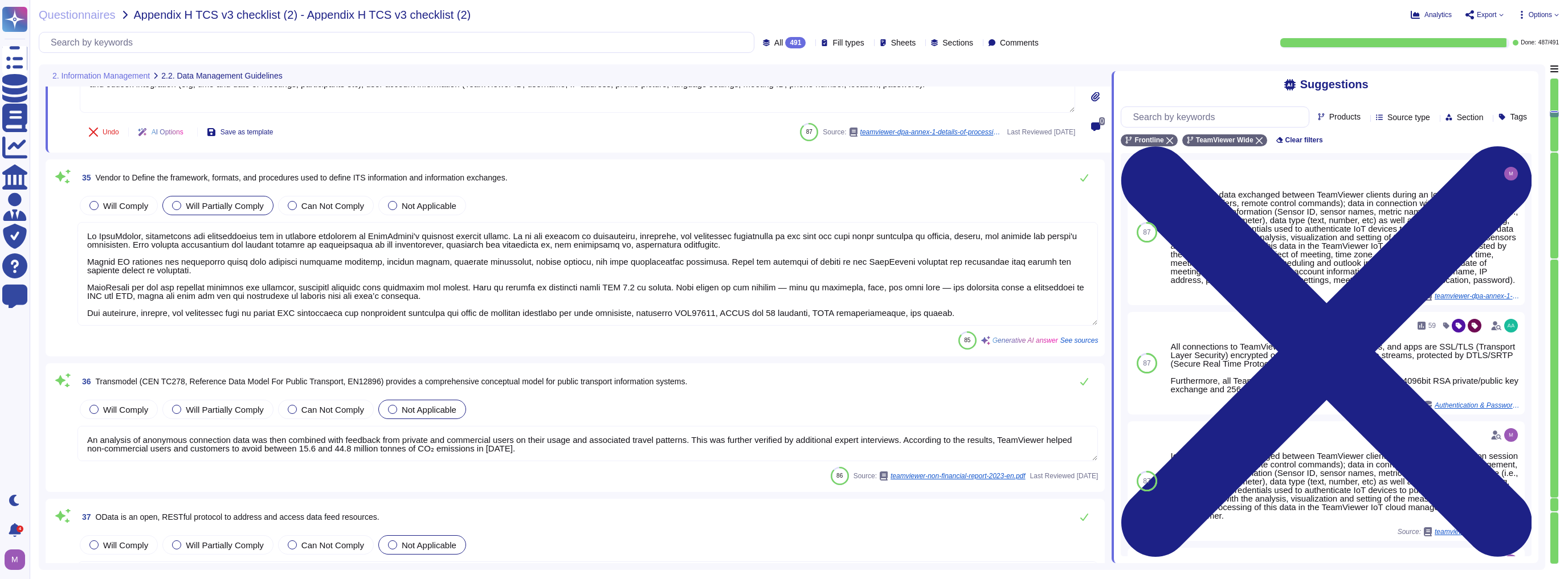
type textarea "While sending device status information to the DEX platform, this data is excha…"
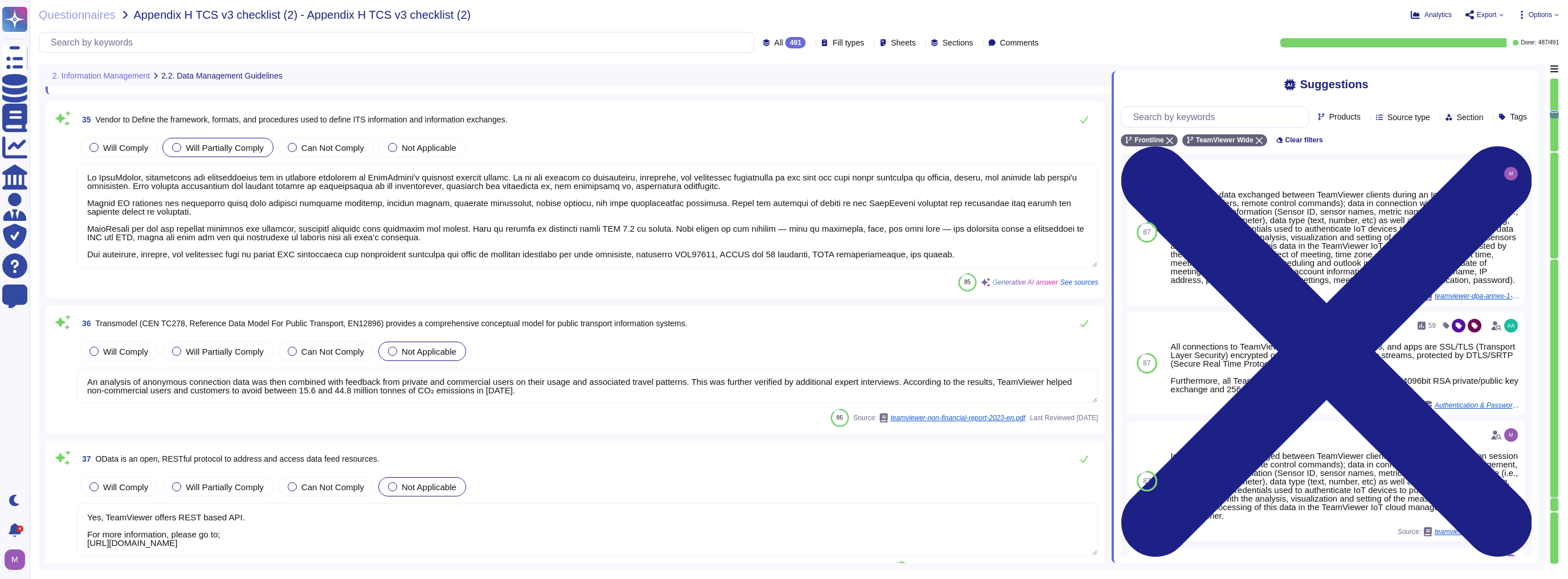
type textarea "Development platform used to design and deploy DEX applications"
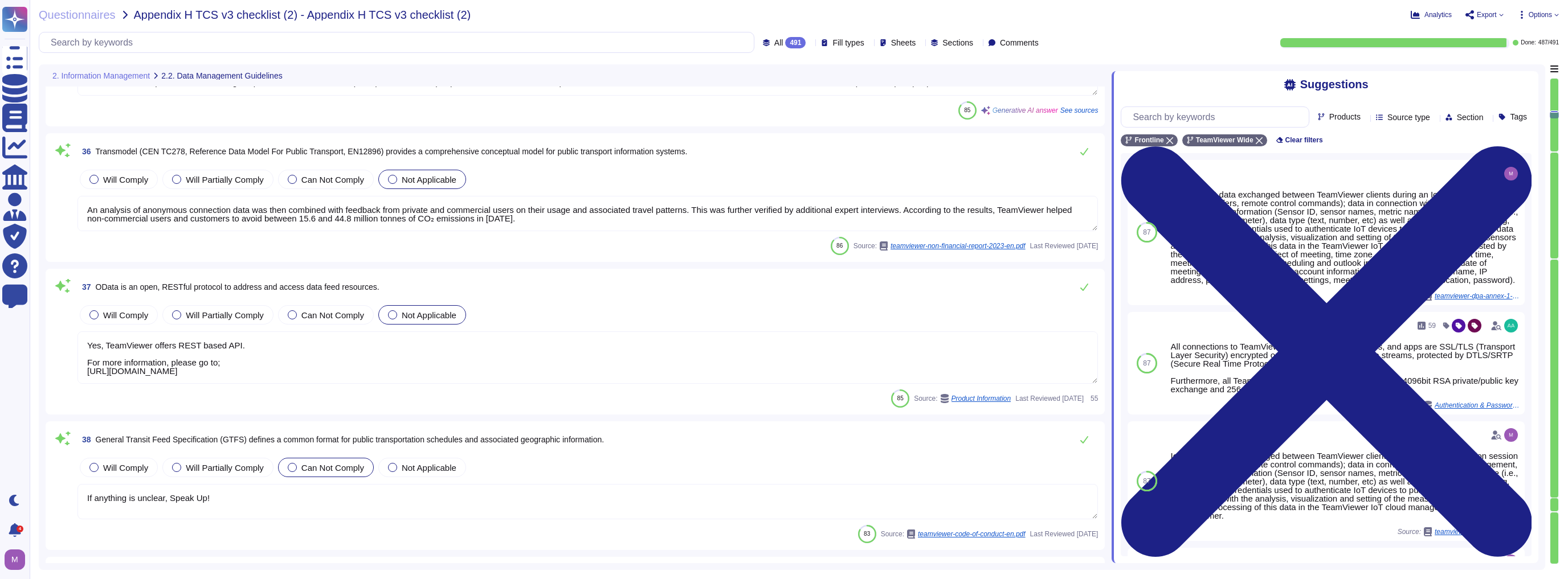
scroll to position [4964, 0]
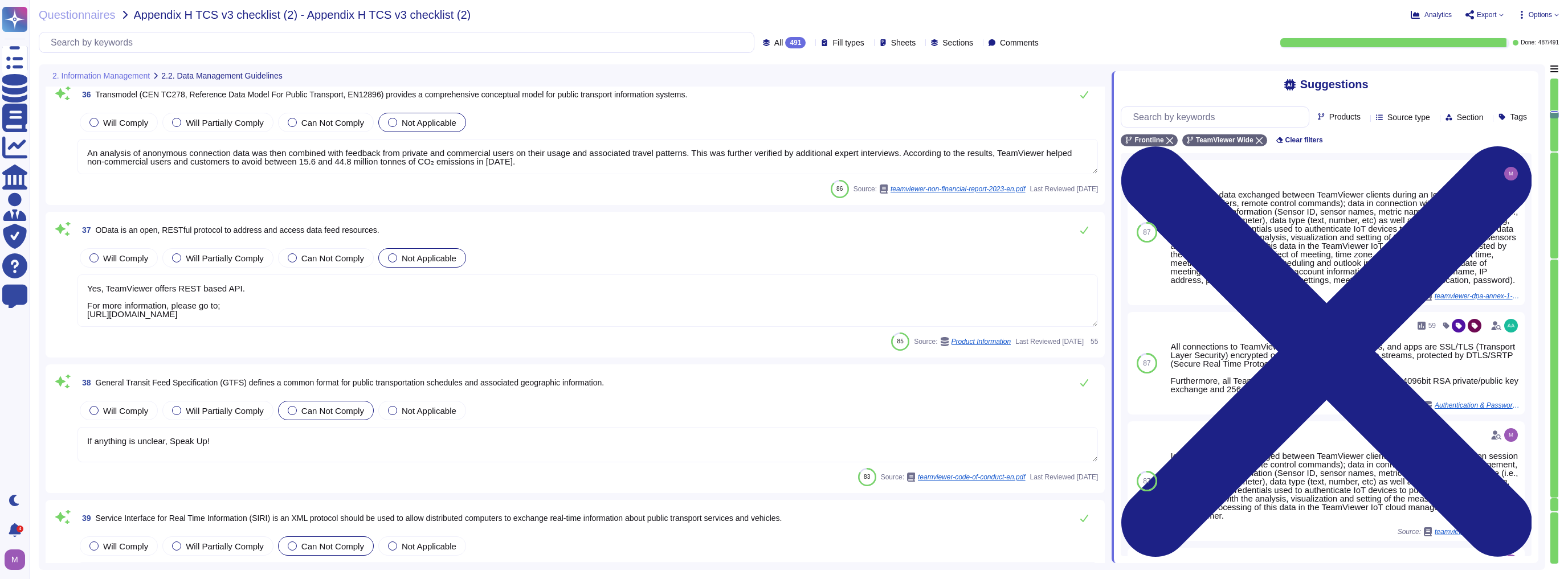
type textarea "Development platform used to design and deploy DEX applications"
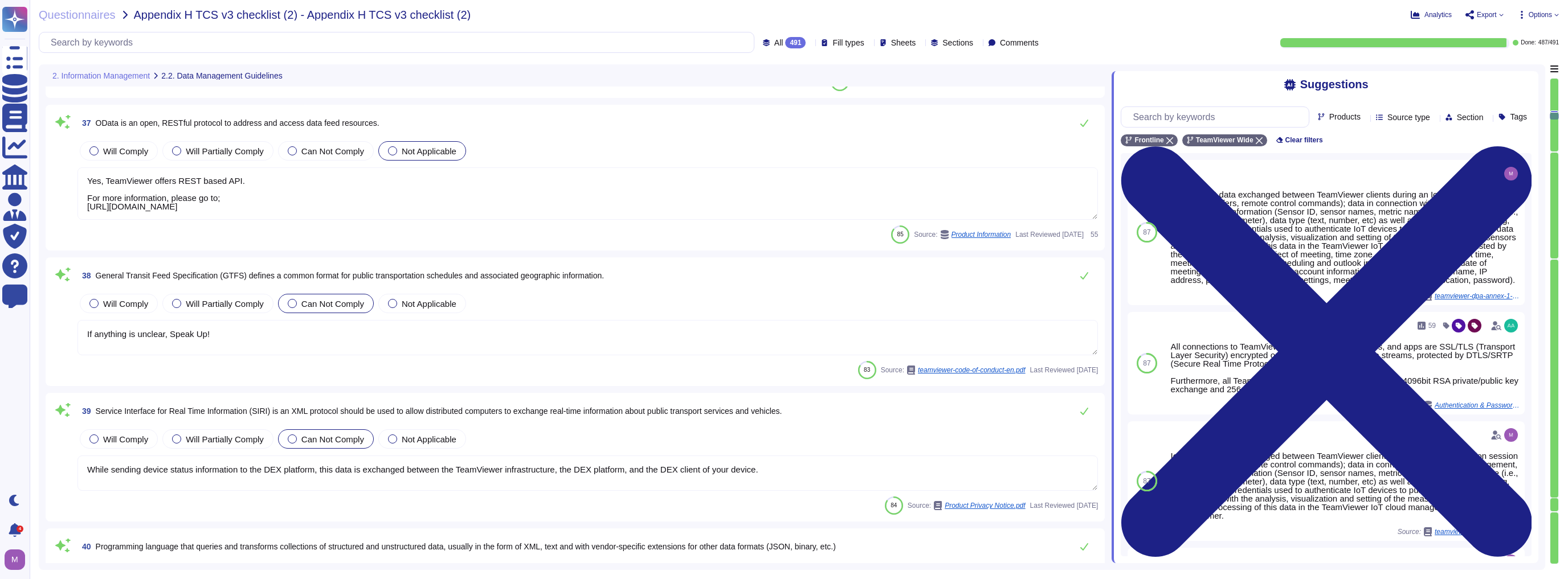
type textarea "TeamViewer has a "Data Classification Guide Policy" that outlines the different…"
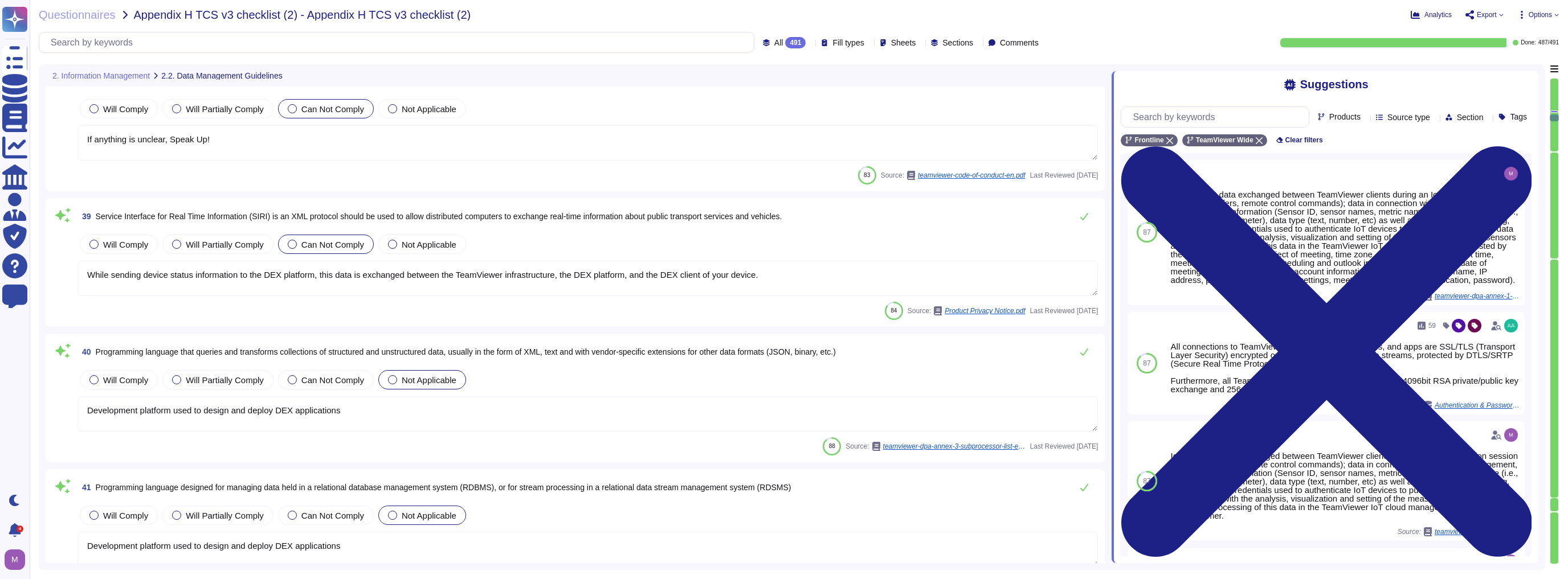
type textarea "TeamViewer bases its software development activities on the industry best pract…"
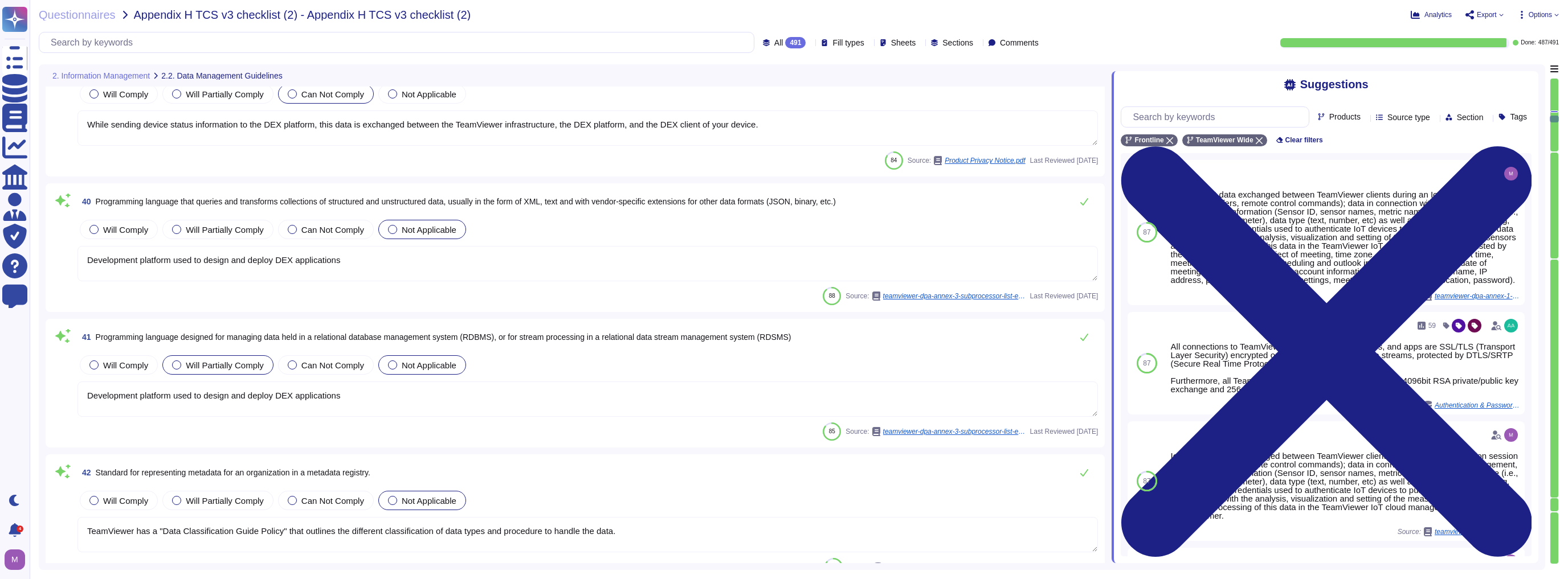
type textarea "The description is intended to provide report users with information about the …"
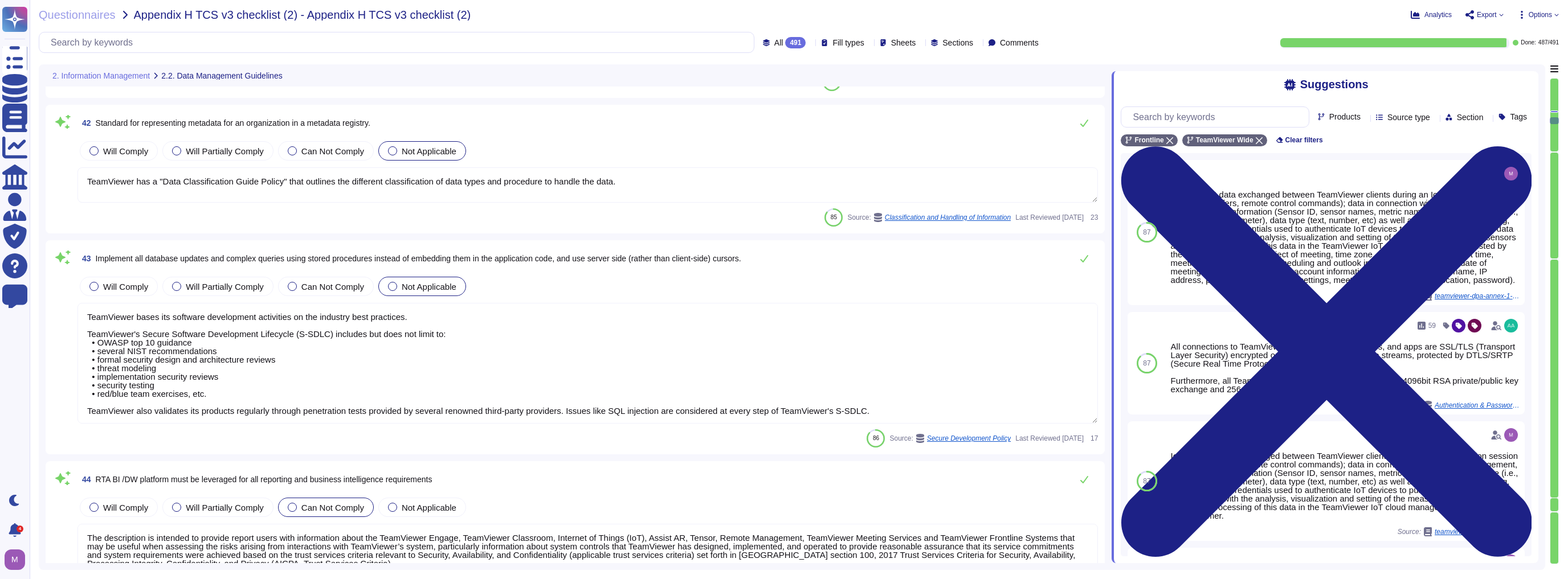
type textarea "By defining groups of devices and creating individual check policies, TeamViewe…"
type textarea "TeamViewer has implemented various measures to store, protect, and access data …"
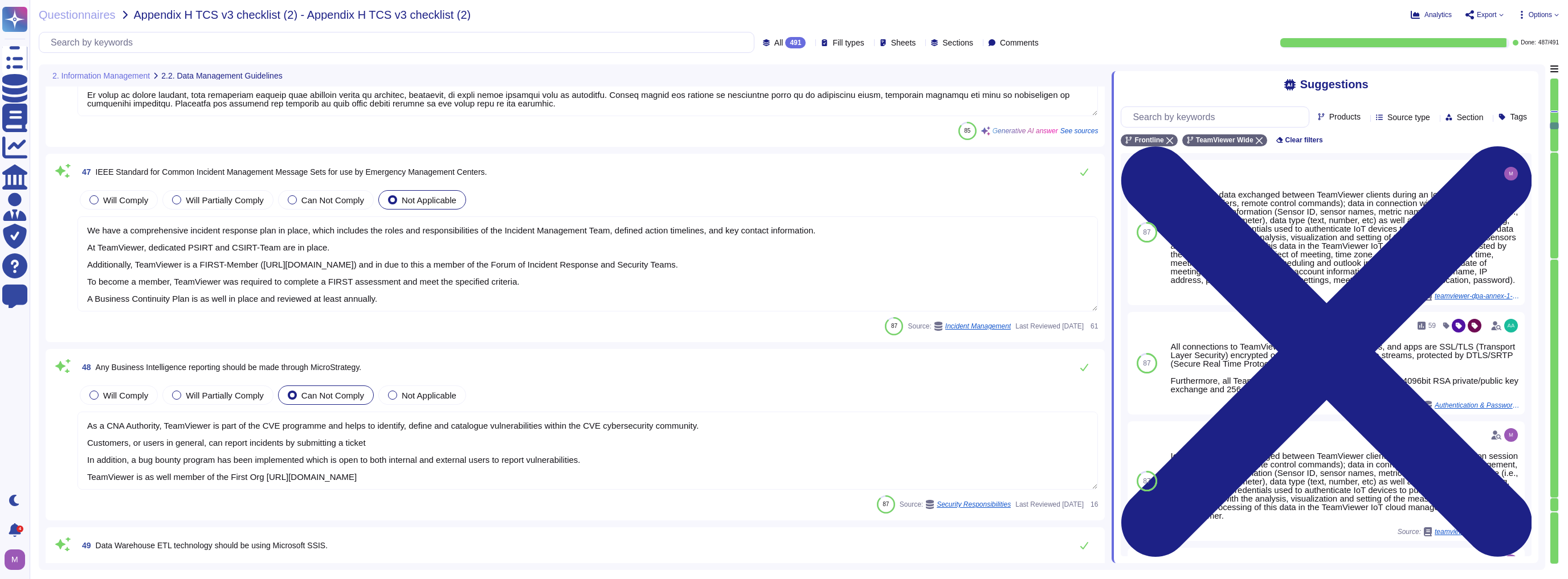
type textarea "TeamViewer has implemented various measures to store, protect, and access data …"
type textarea "We have a comprehensive incident response plan in place, which includes the rol…"
type textarea "As a CNA Authority, TeamViewer is part of the CVE programme and helps to identi…"
type textarea "The goal of this collaboration is to integrate TeamViewer Frontline Pick into M…"
type textarea "Loremips dolo si ametcon, adipiscin, eli seddoe te incididunt utla etd magnaali…"
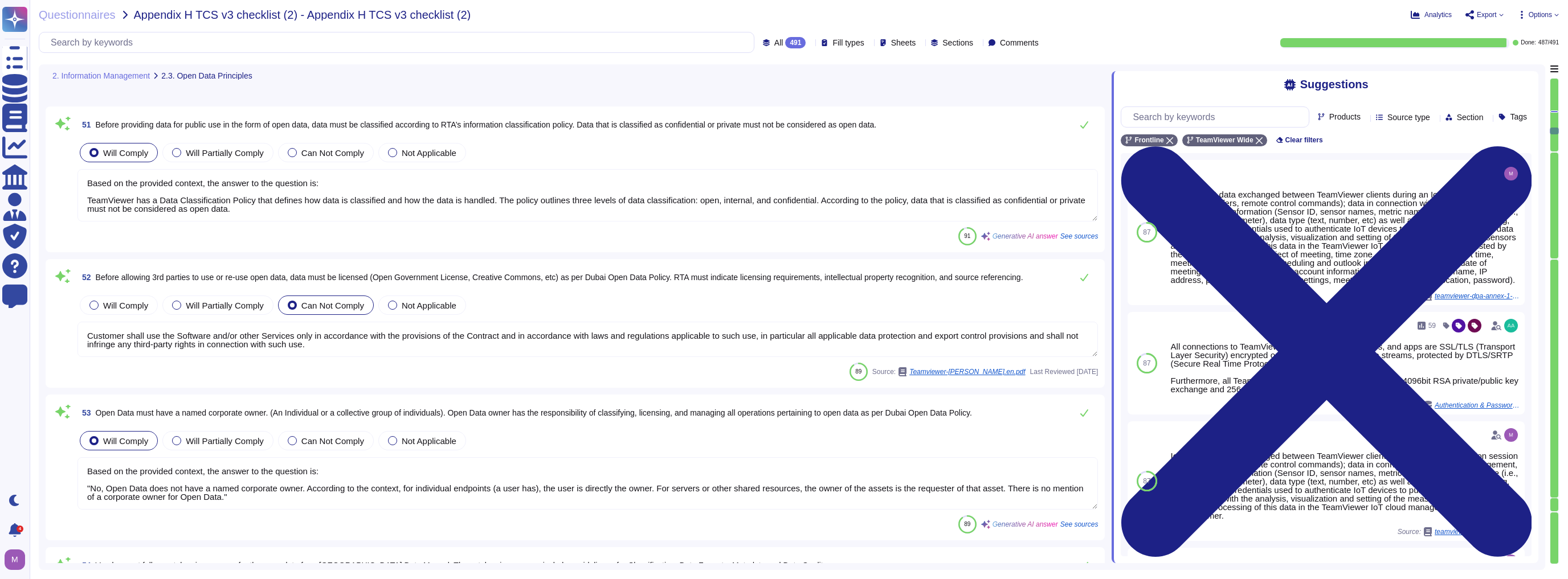
type textarea "Based on the provided context, the answer to the question is: TeamViewer has a …"
type textarea "Customer shall use the Software and/or other Services only in accordance with t…"
type textarea "Based on the provided context, the answer to the question is: "No, Open Data do…"
type textarea "TeamViewer has a "Data Classification Guide Policy" that outlines the different…"
type textarea "TeamViewer has a Data Classification Policy in place, which defines how data is…"
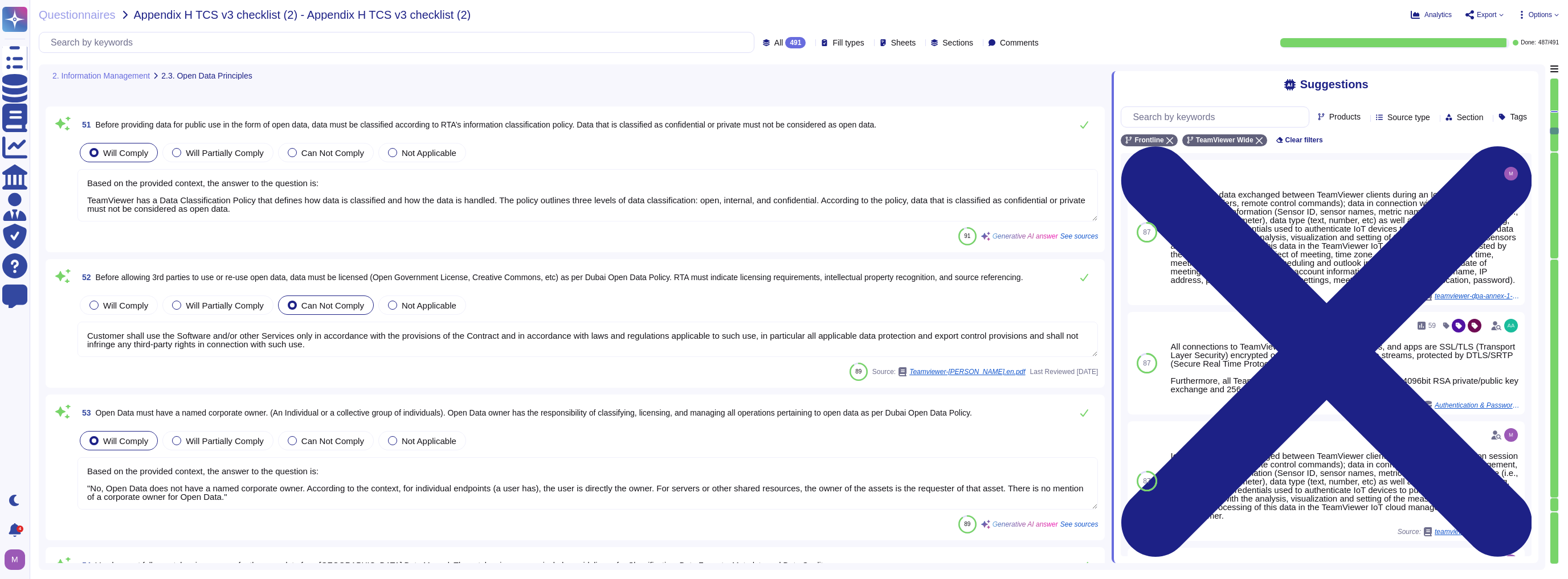
scroll to position [7332, 0]
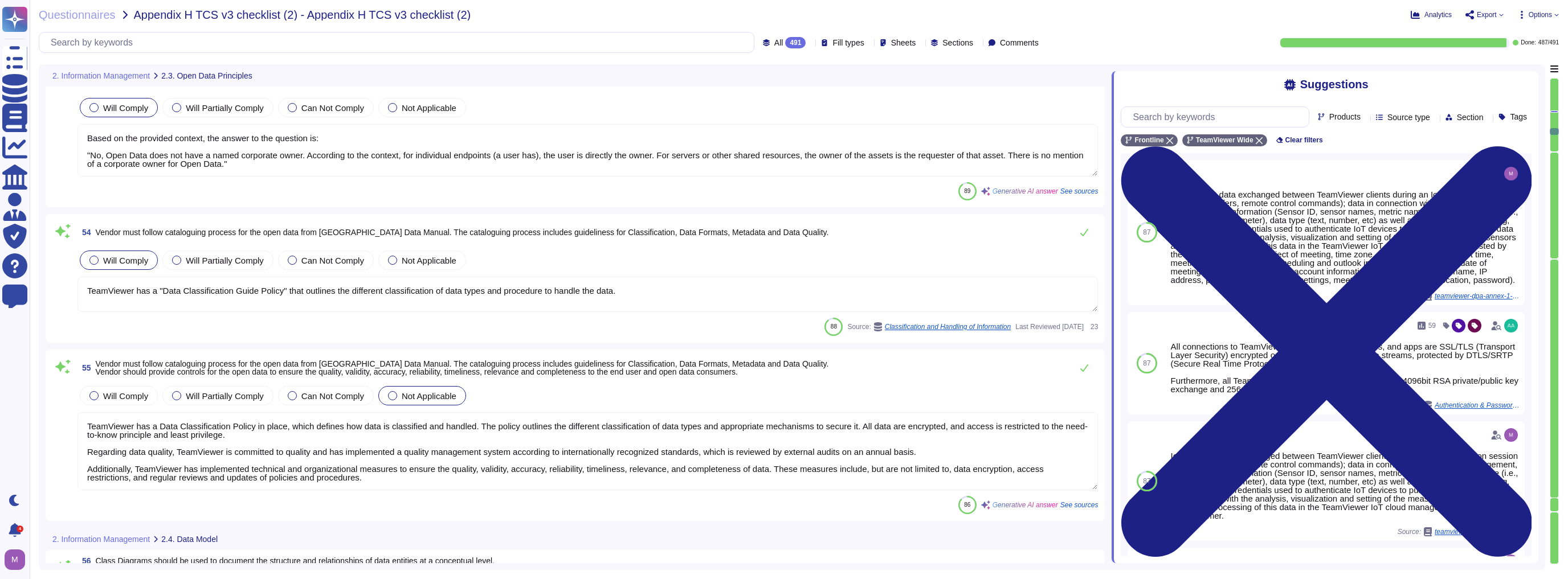
type textarea "Data flow diagrams, process flowcharts, narratives and procedures manuals are d…"
type textarea "Info and Relationships (Level A) Information, structure, and relationships conv…"
type textarea "Data flow diagrams, process flowcharts, narratives and procedures manuals are d…"
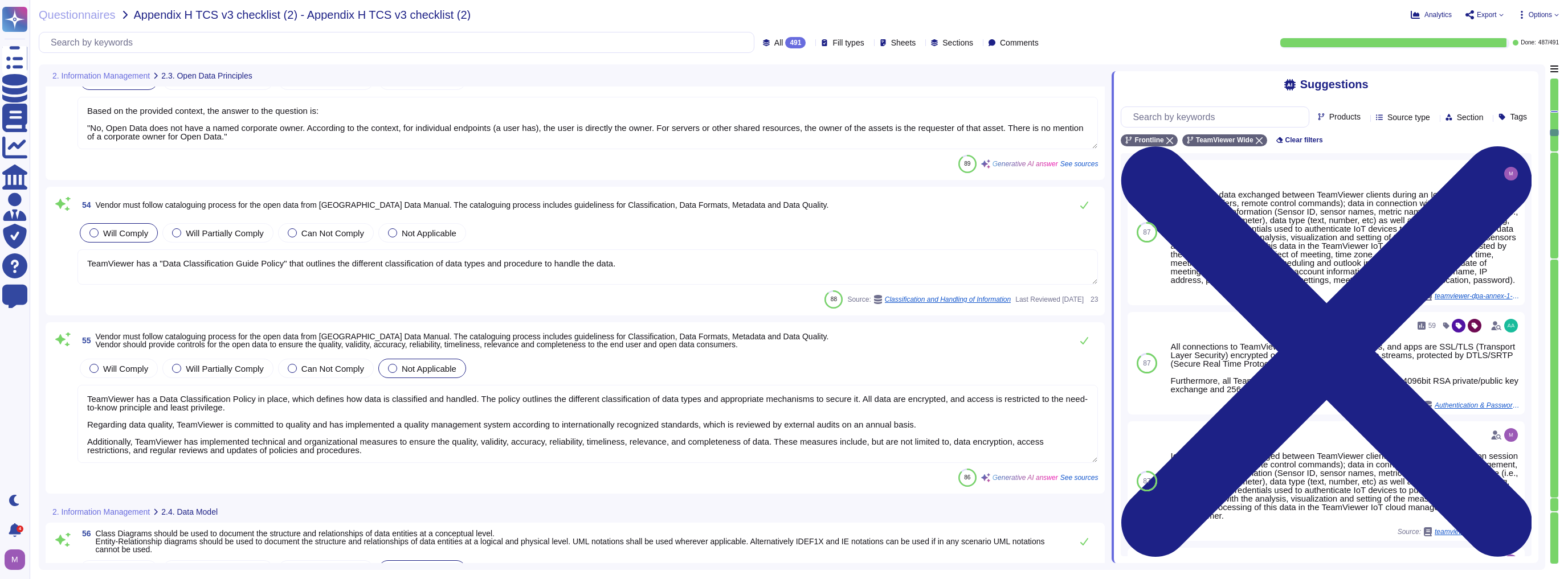
click at [891, 44] on span "Sheets" at bounding box center [903, 42] width 25 height 8
click at [886, 68] on div "8. Information Security" at bounding box center [942, 70] width 114 height 10
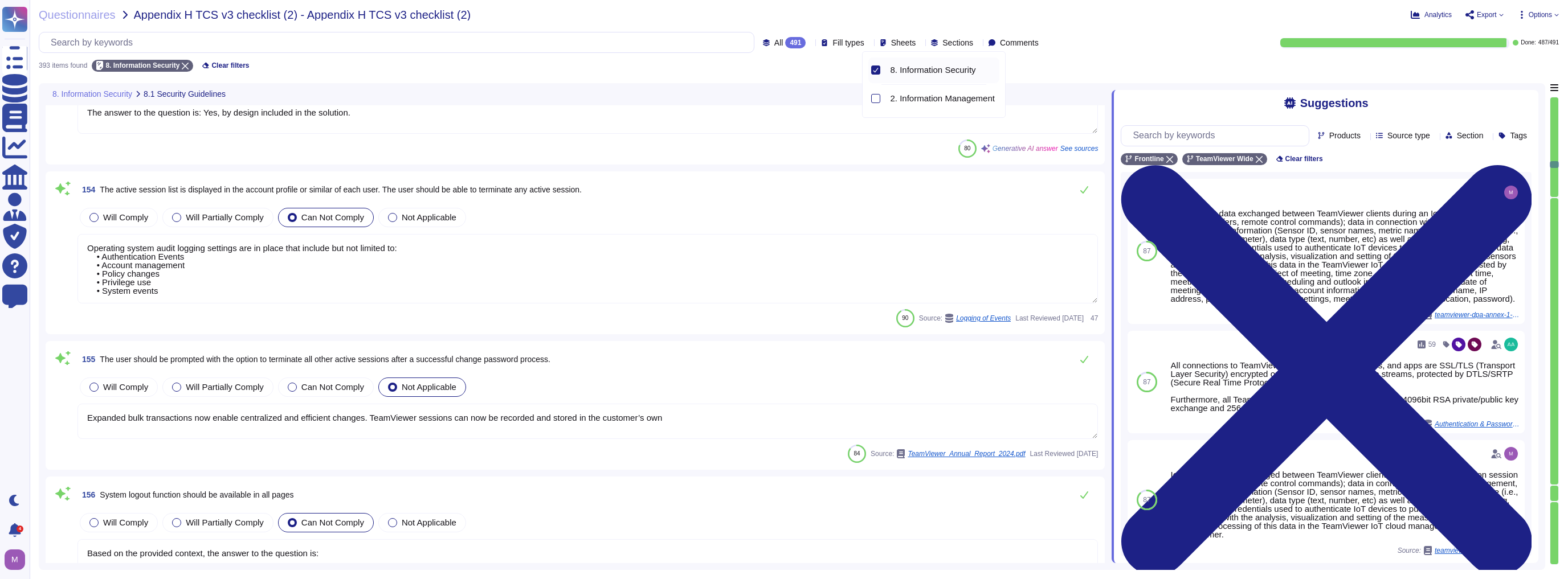
type textarea "SessionId ensures the continuity of a co-browsing session when changing pages o…"
type textarea "Such variables and cookies are by default set only for the duration of the sess…"
type textarea "The answer to the question is: Yes, by design included in the solution."
type textarea "Operating system audit logging settings are in place that include but not limit…"
type textarea "Expanded bulk transactions now enable centralized and efficient changes. TeamVi…"
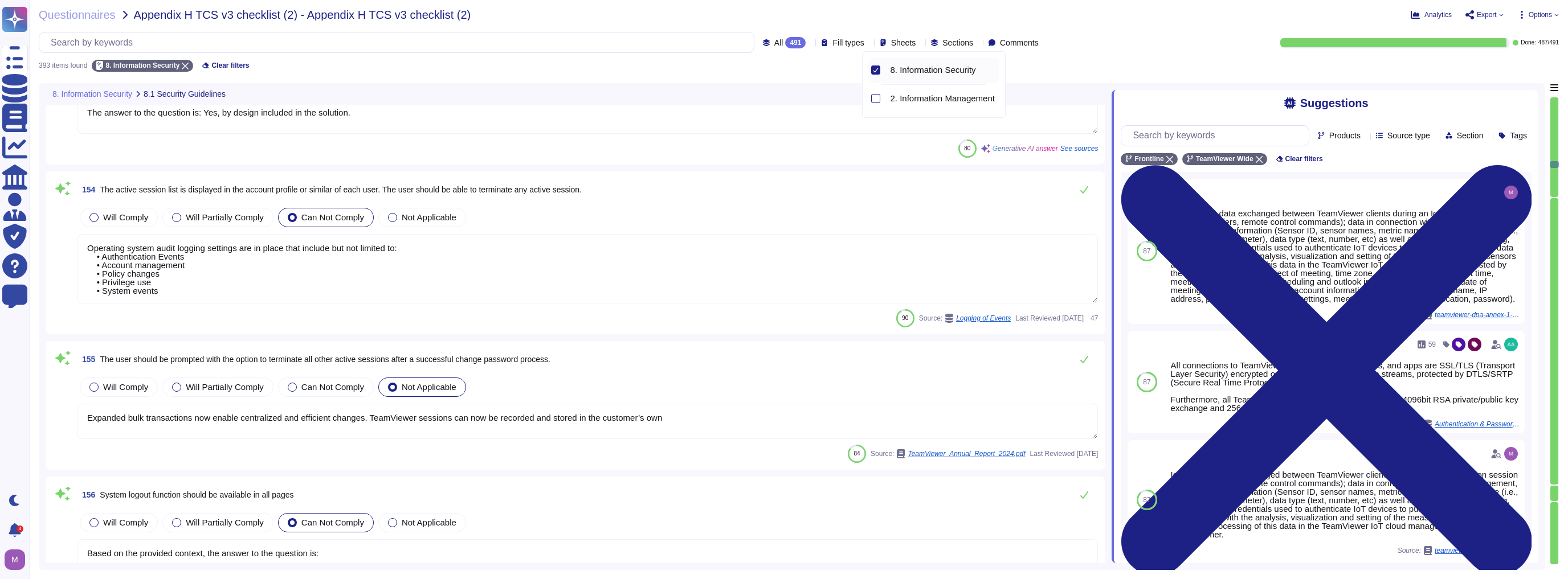
type textarea "Based on the provided context, the answer to the question is: "Yes, our applica…"
type textarea "Yes, TeamViewer has implemented measures to quickly disable accounts and termin…"
type textarea "Yes, sessions timeout after an administratively-configurable maximum time perio…"
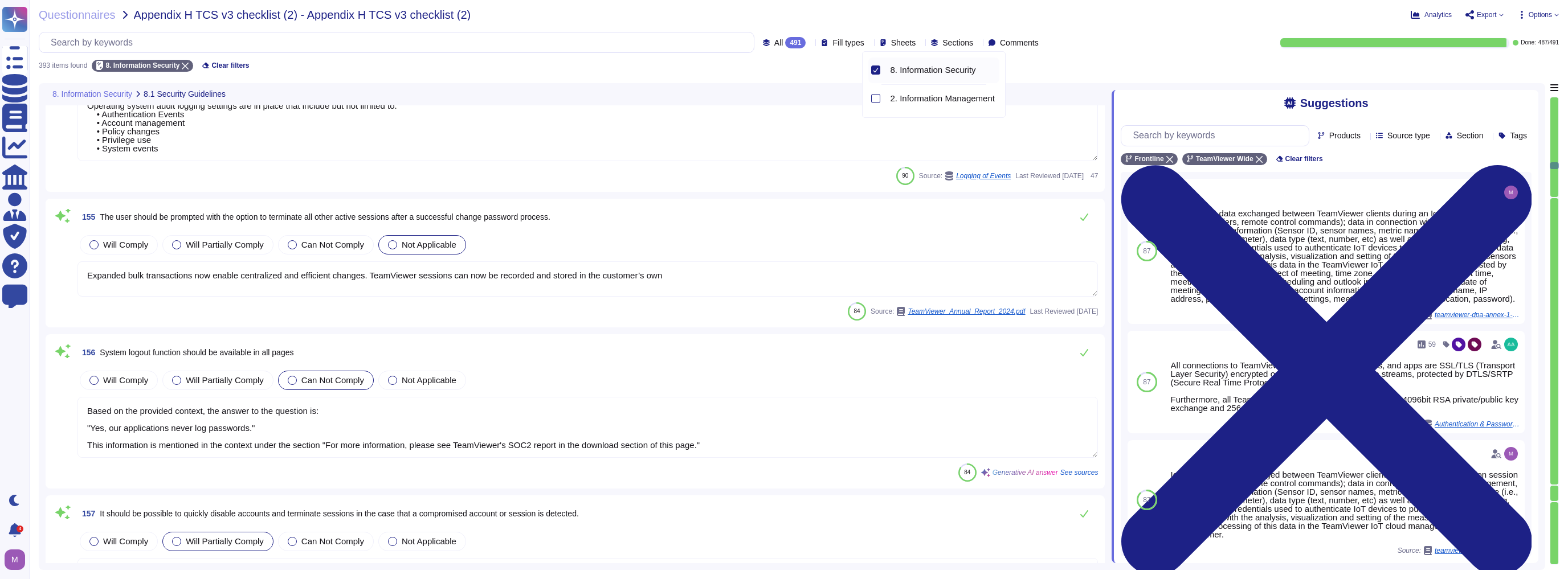
scroll to position [7788, 0]
type textarea "Answer: Yes, TeamViewer's policy is to not use the database administrator or pr…"
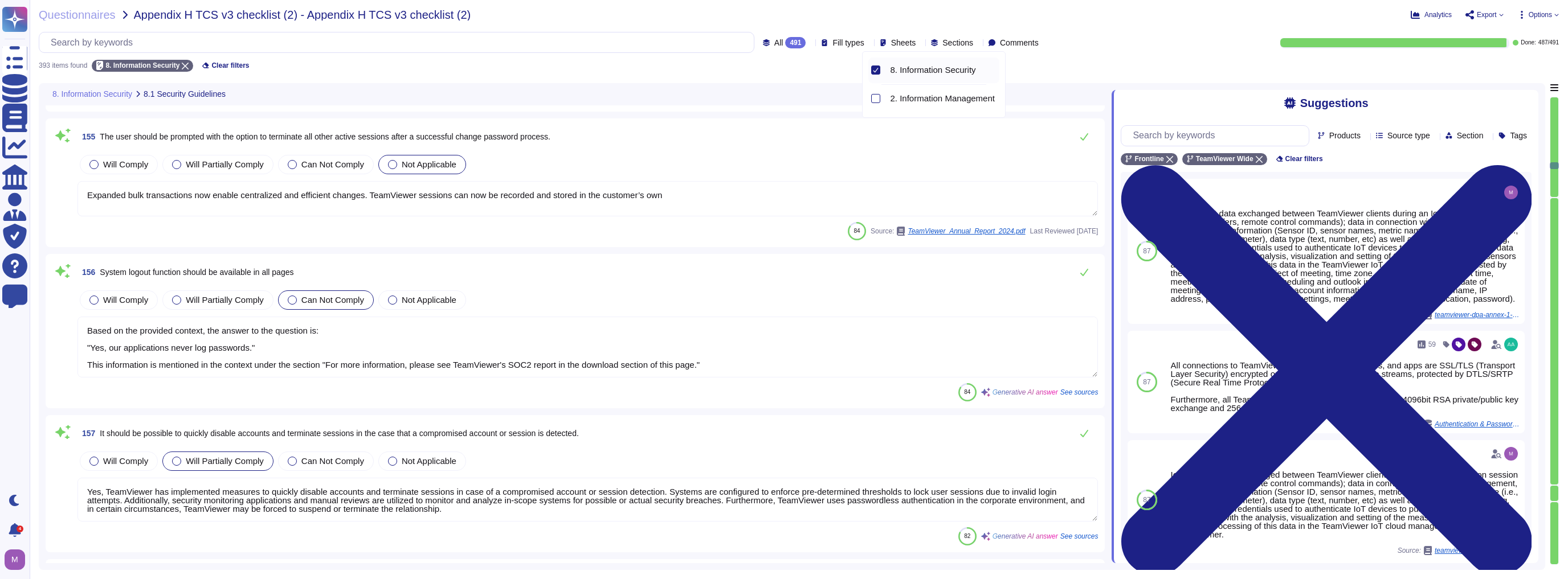
type textarea "Answer: Yes, databases should be hardened for security according to the System …"
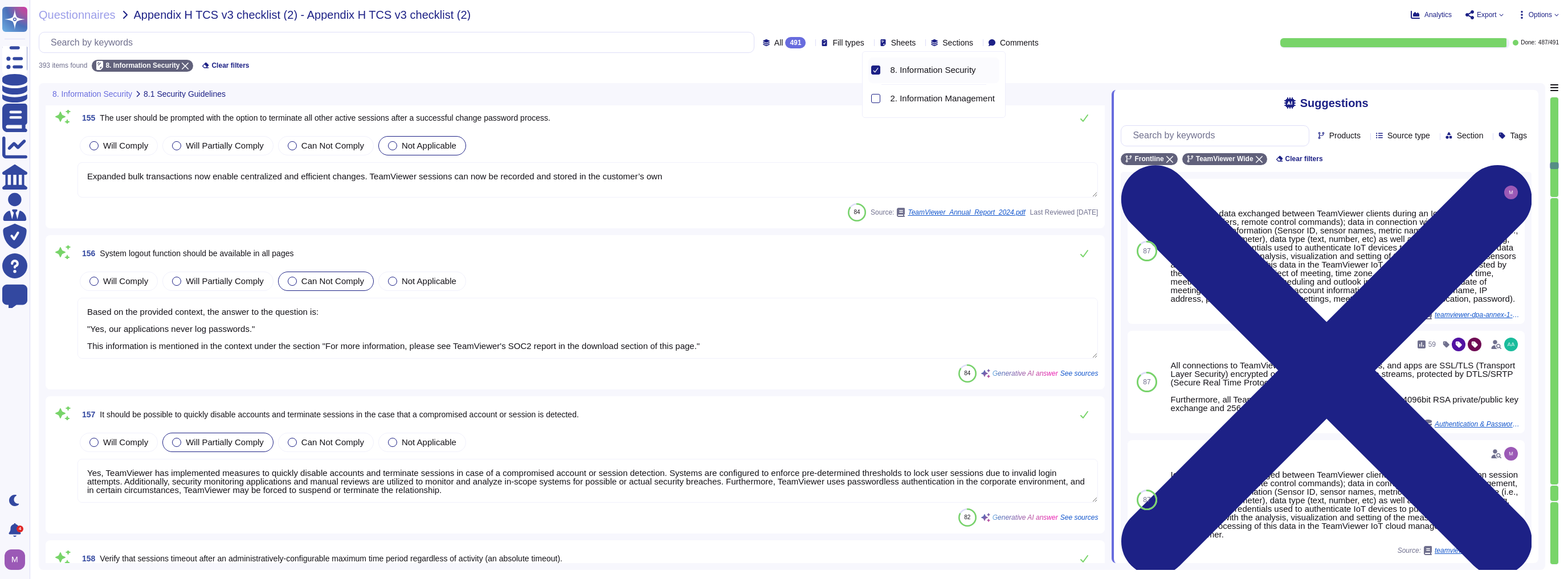
scroll to position [1, 0]
drag, startPoint x: 282, startPoint y: 413, endPoint x: 416, endPoint y: 416, distance: 134.0
click at [416, 416] on span "It should be possible to quickly disable accounts and terminate sessions in the…" at bounding box center [339, 414] width 479 height 9
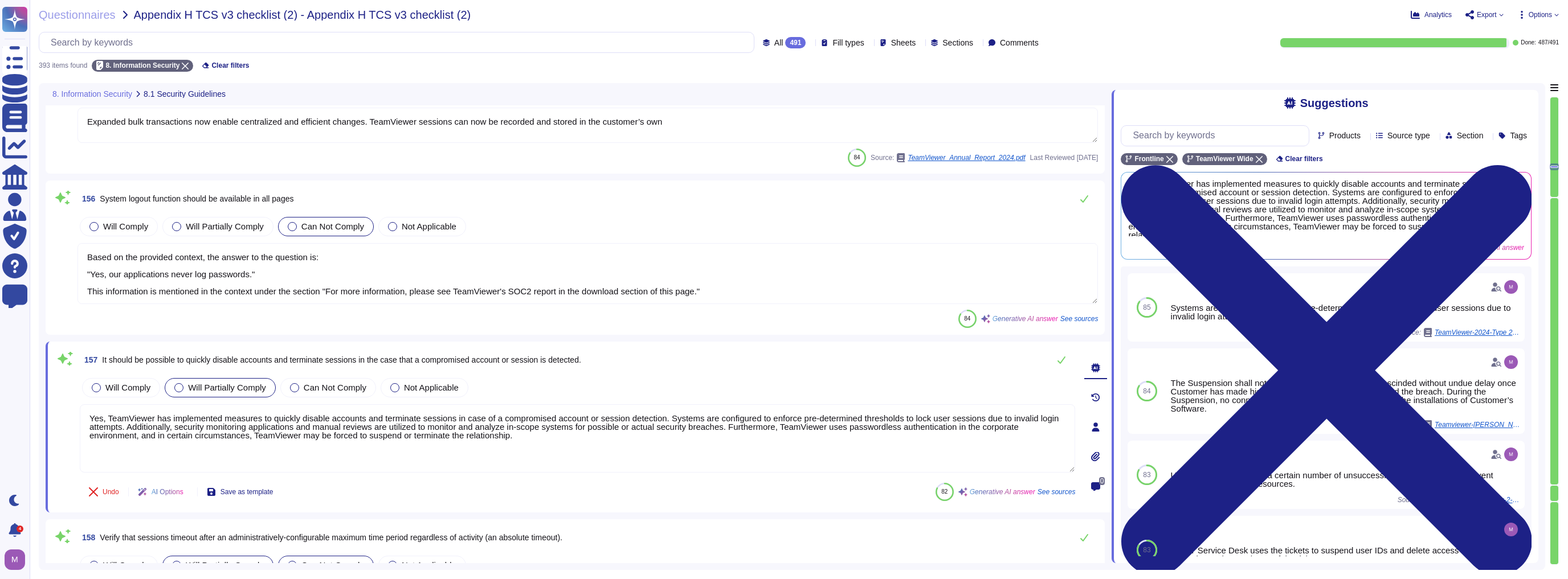
type textarea "Answer: Yes, databases should be hardened for security according to the System …"
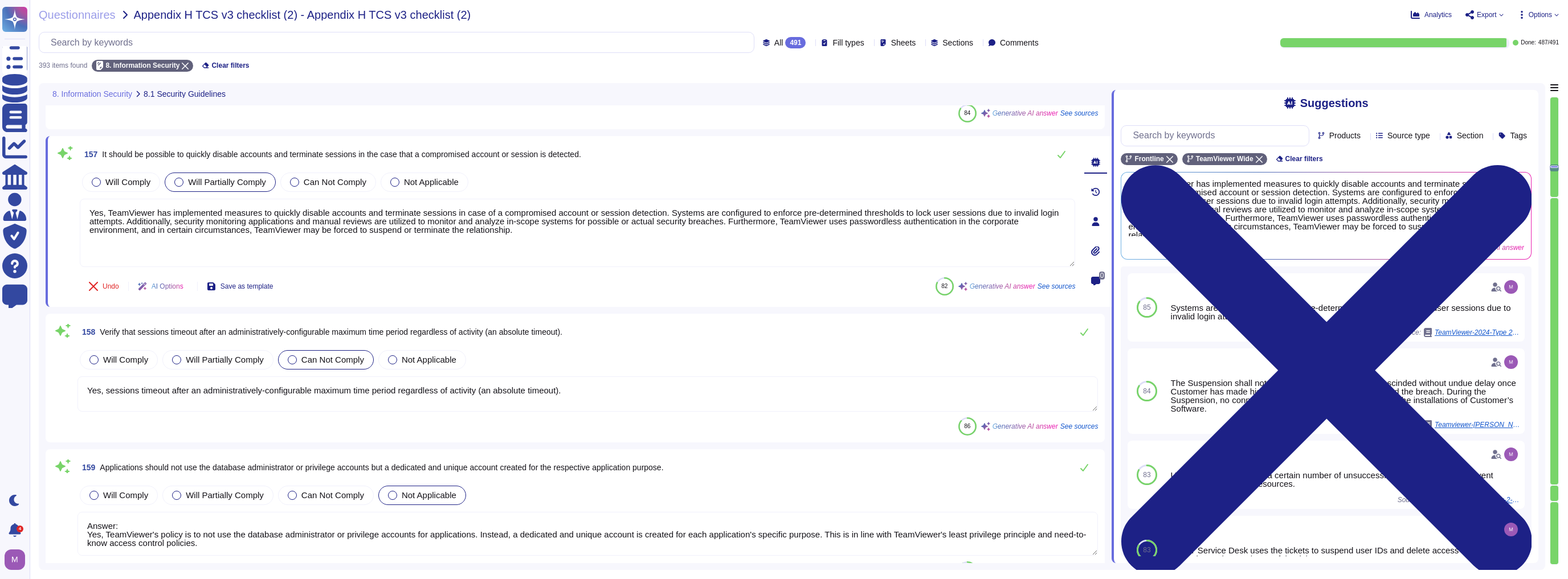
type textarea "Yes, TeamViewer implements robust input validation and sanitization practices t…"
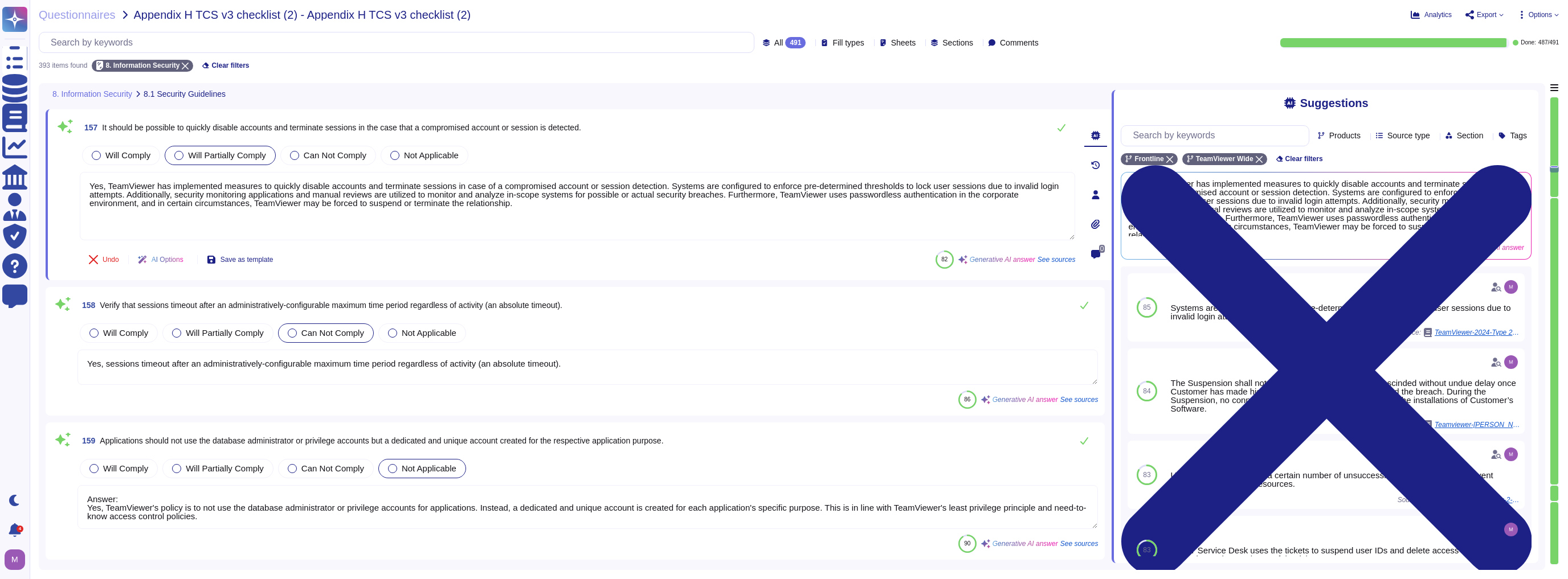
type textarea "If configured correctly, these fields can help provide protection against malic…"
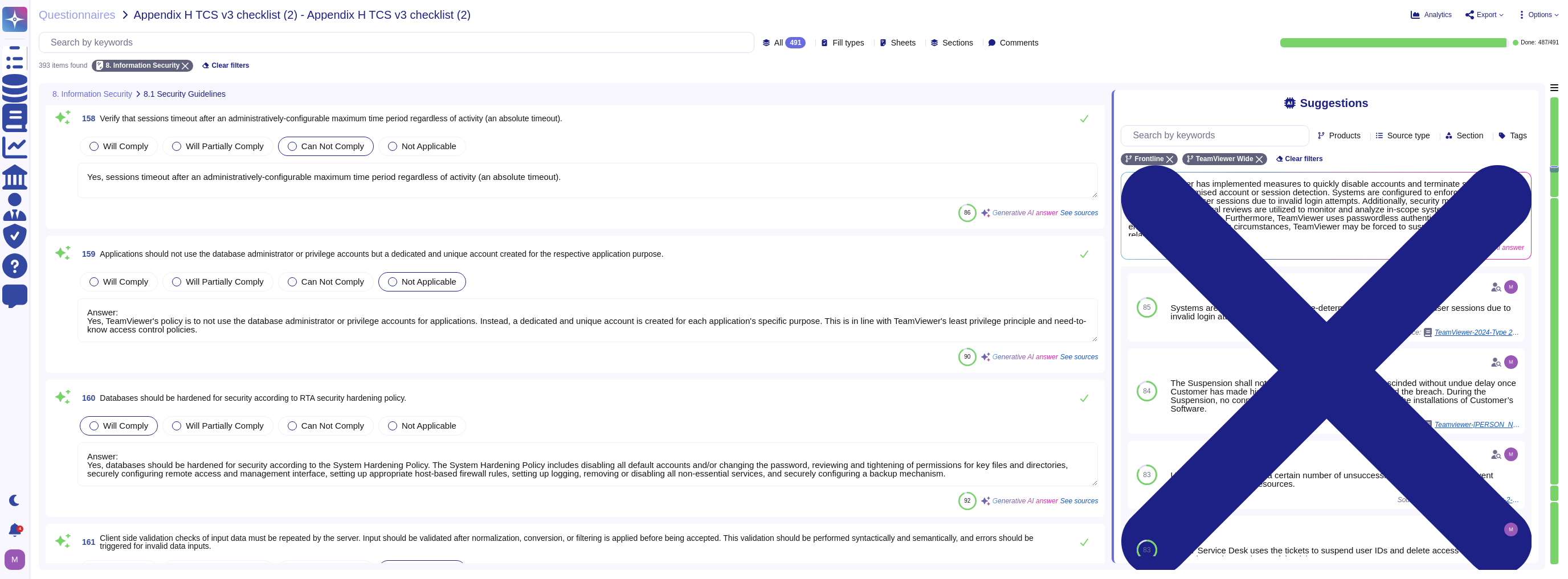
type textarea "TeamViewer bases its software development activities on the industry best pract…"
click at [1143, 67] on div "393 items found 8. Information Security Clear filters" at bounding box center [798, 62] width 1520 height 18
click at [182, 63] on icon at bounding box center [185, 66] width 7 height 7
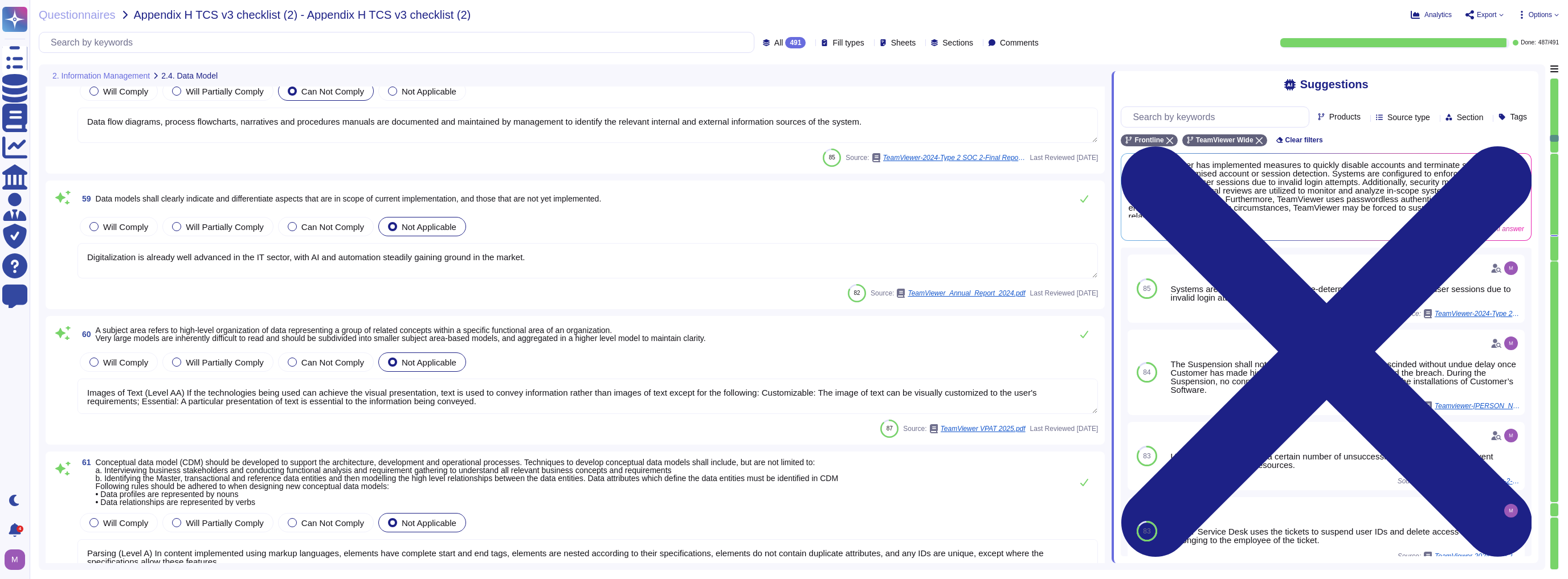
type textarea "TeamViewer has its own security policies and approach, following industry best …"
type textarea "Data flow diagrams, process flowcharts, narratives and procedures manuals are d…"
type textarea "Info and Relationships (Level A) Information, structure, and relationships conv…"
type textarea "Data flow diagrams, process flowcharts, narratives and procedures manuals are d…"
type textarea "Digitalization is already well advanced in the IT sector, with AI and automatio…"
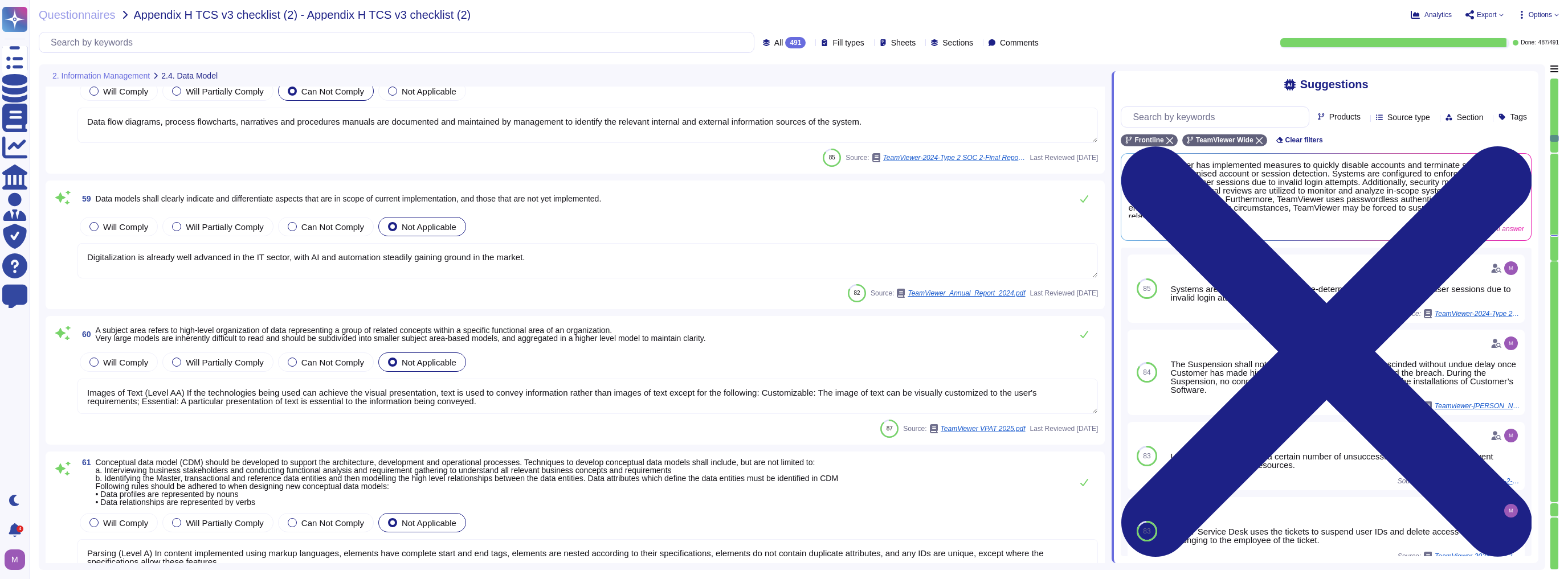
type textarea "Images of Text (Level AA) If the technologies being used can achieve the visual…"
type textarea "Parsing (Level A) In content implemented using markup languages, elements have …"
type textarea "TeamViewer does have a data classification Policy. Classification and appropria…"
click at [94, 15] on span "Questionnaires" at bounding box center [77, 15] width 77 height 12
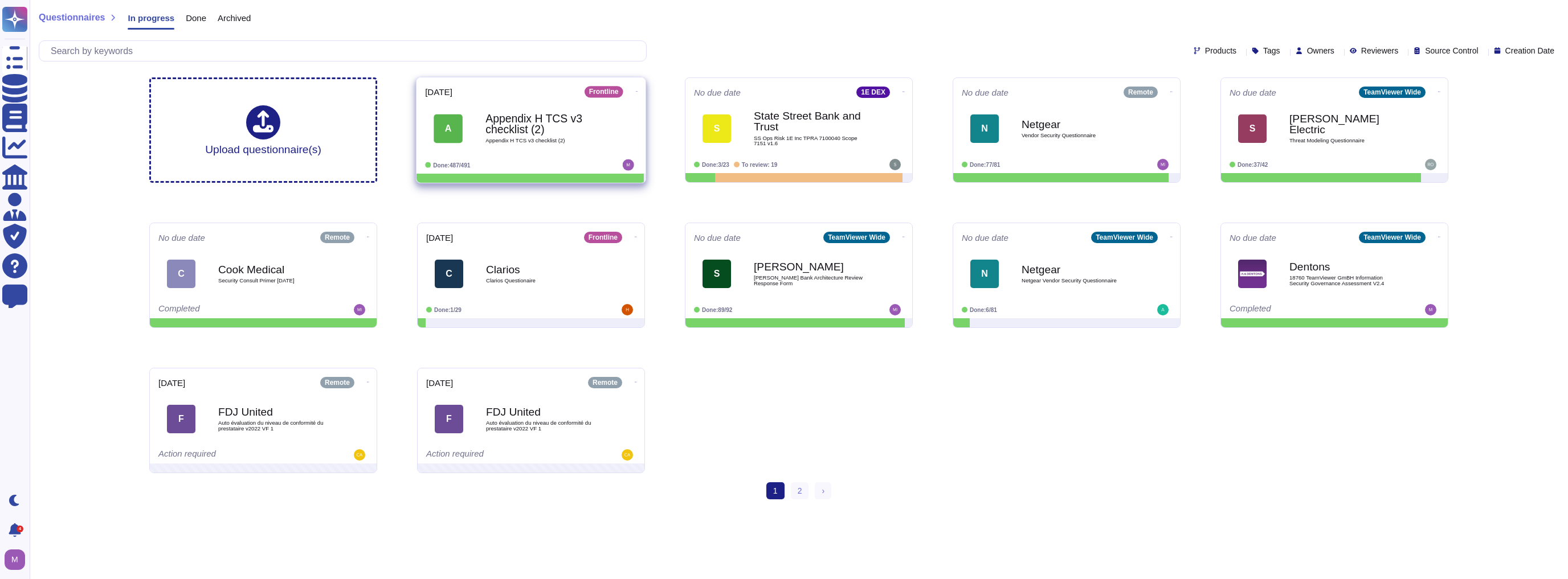
click at [635, 90] on icon at bounding box center [636, 91] width 2 height 3
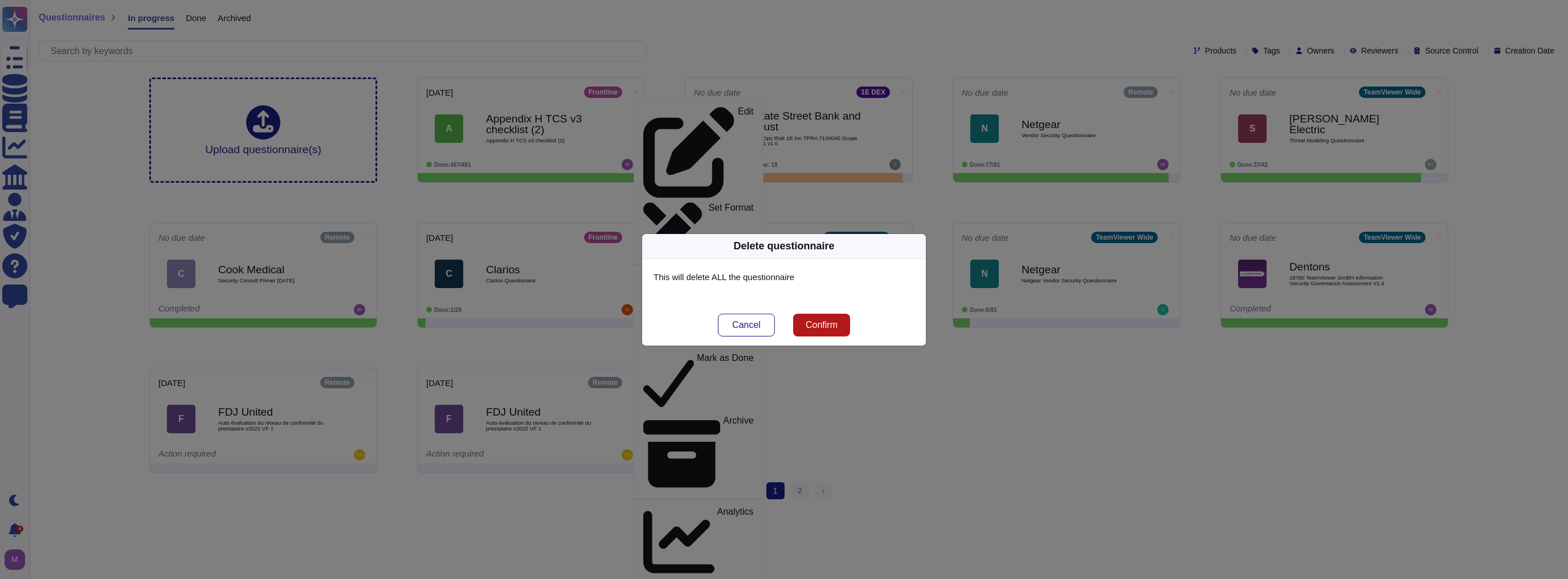
click at [817, 317] on button "Confirm" at bounding box center [821, 325] width 57 height 23
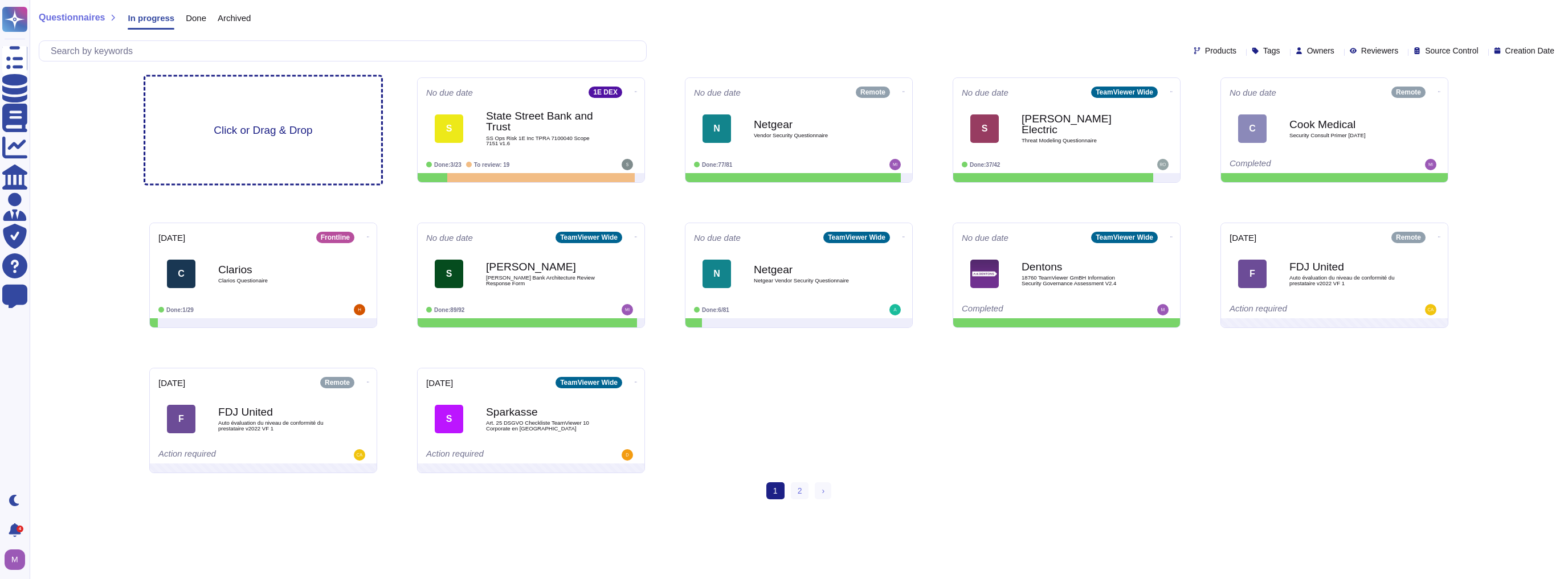
click at [279, 127] on span "Click or Drag & Drop" at bounding box center [262, 130] width 98 height 11
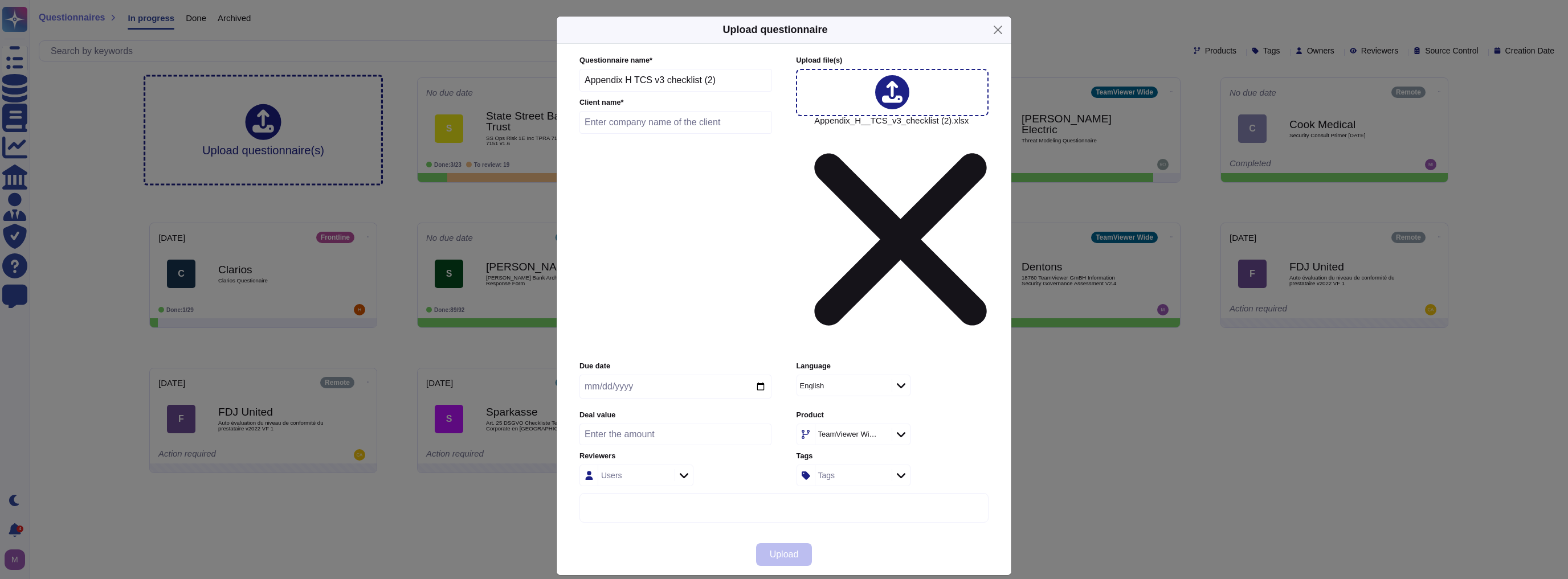
click at [690, 374] on input "date" at bounding box center [675, 386] width 192 height 24
click at [759, 374] on input "date" at bounding box center [675, 386] width 192 height 24
type input "[DATE]"
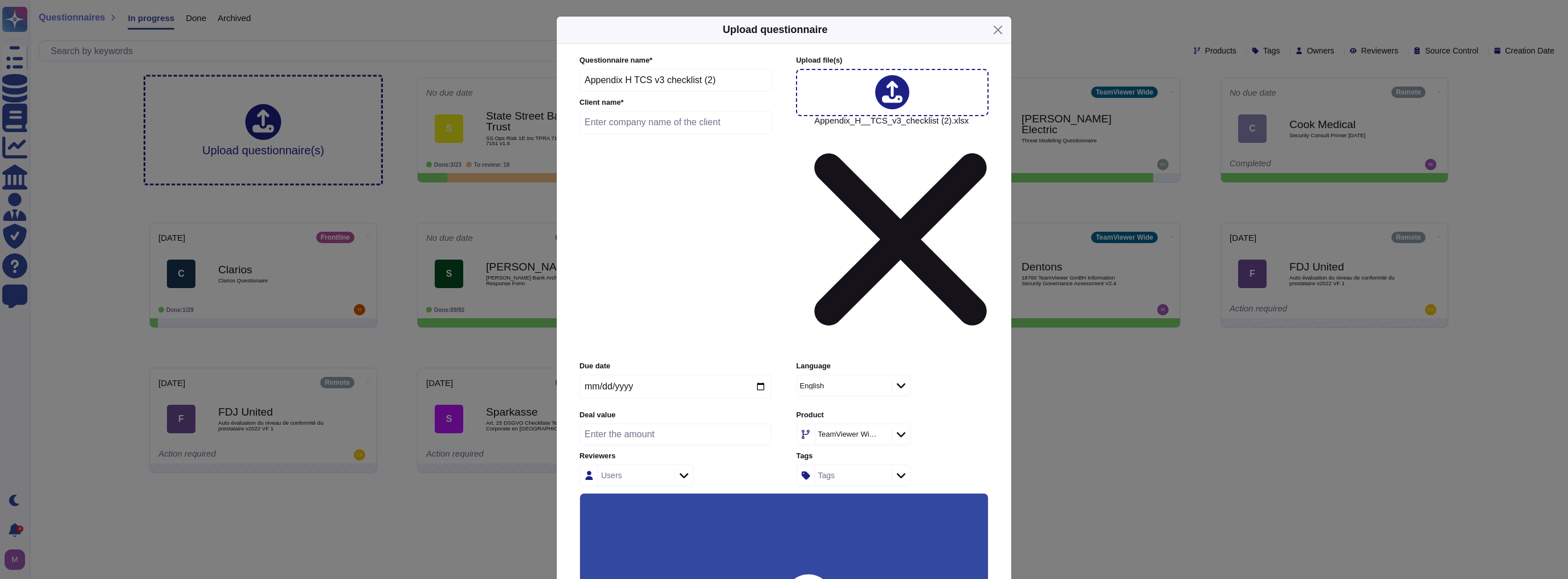
click at [0, 0] on input "Keep existing answers from the file" at bounding box center [0, 0] width 0 height 0
click at [0, 0] on input "Use this questionnaire as a source of suggestions" at bounding box center [0, 0] width 0 height 0
drag, startPoint x: 706, startPoint y: 84, endPoint x: 535, endPoint y: 72, distance: 171.4
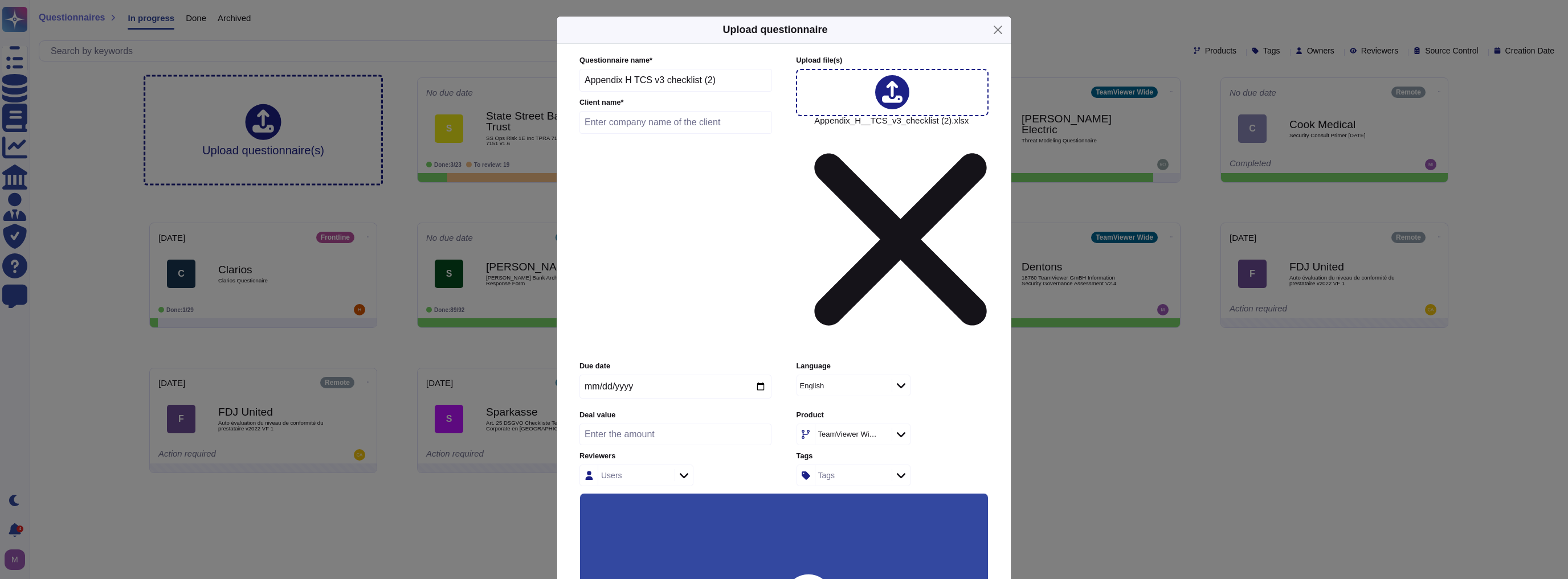
click at [536, 72] on div "Upload questionnaire Questionnaire name * Appendix H TCS v3 checklist (2) Clien…" at bounding box center [784, 289] width 1568 height 579
click at [728, 125] on input "text" at bounding box center [675, 123] width 193 height 23
paste input "Appendix H TCS v3 checklist (2)"
type input "Appendix H TCS v3 checklist (2)"
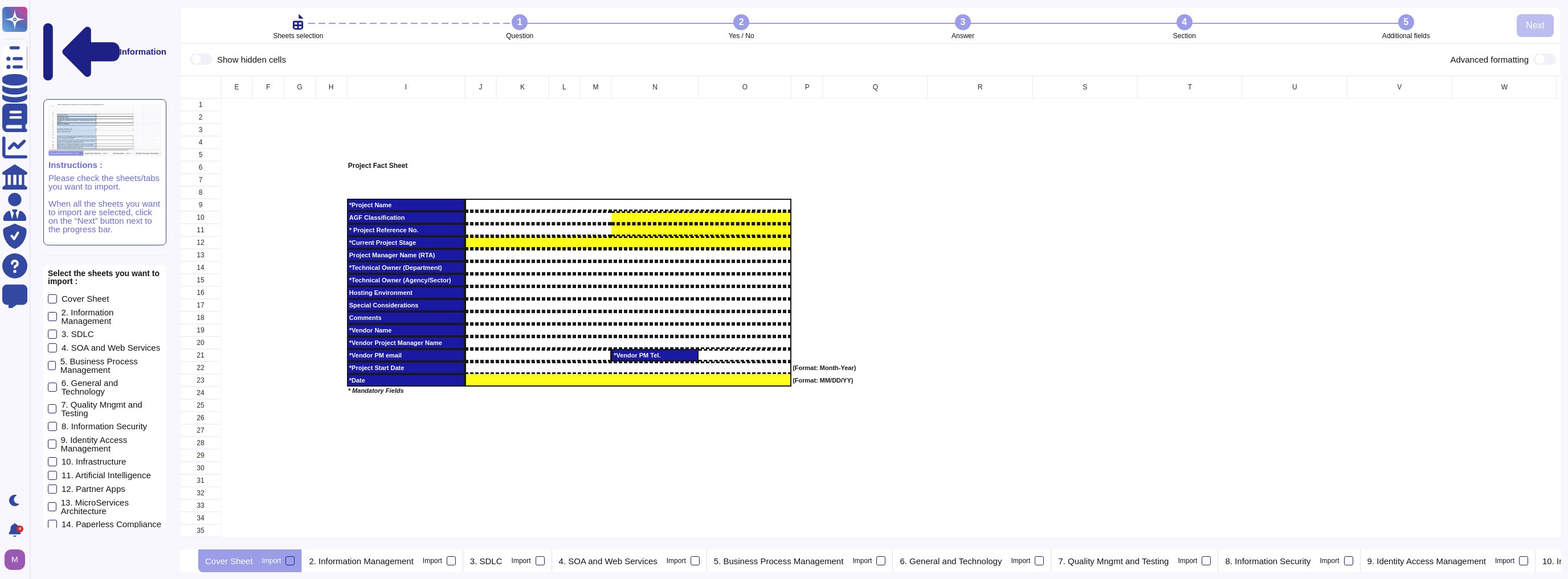
scroll to position [7, 7]
click at [1170, 274] on div "grid" at bounding box center [1190, 280] width 105 height 12
click at [54, 312] on div at bounding box center [52, 317] width 9 height 9
click at [0, 0] on input "2. Information Management" at bounding box center [0, 0] width 0 height 0
click at [54, 422] on div at bounding box center [52, 426] width 9 height 9
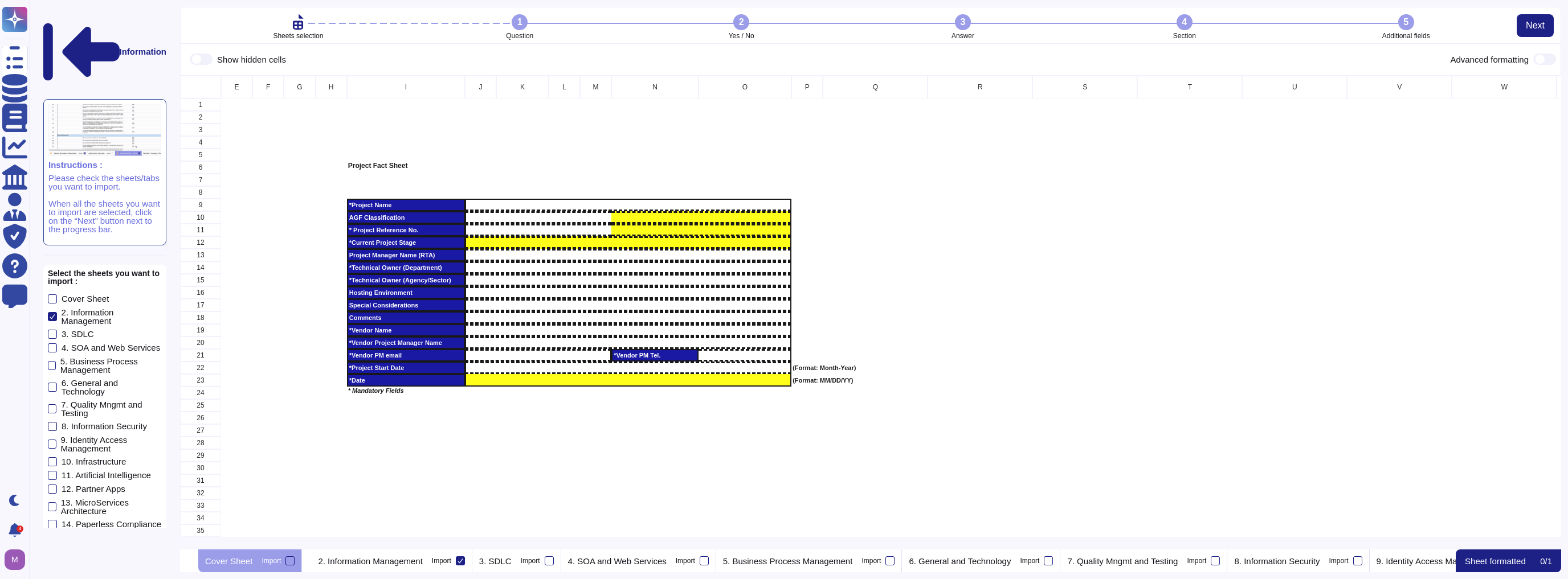
click at [0, 0] on input "8. Information Security" at bounding box center [0, 0] width 0 height 0
click at [98, 564] on span "Next" at bounding box center [105, 569] width 18 height 9
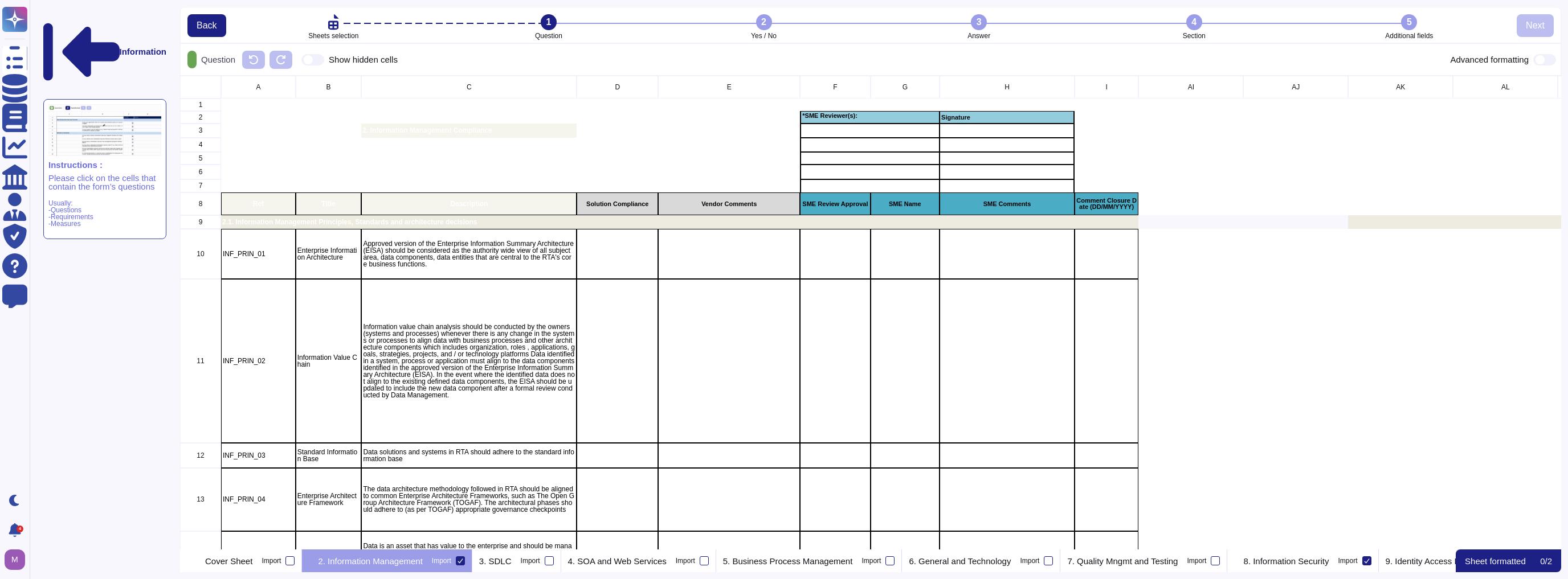
scroll to position [467, 1375]
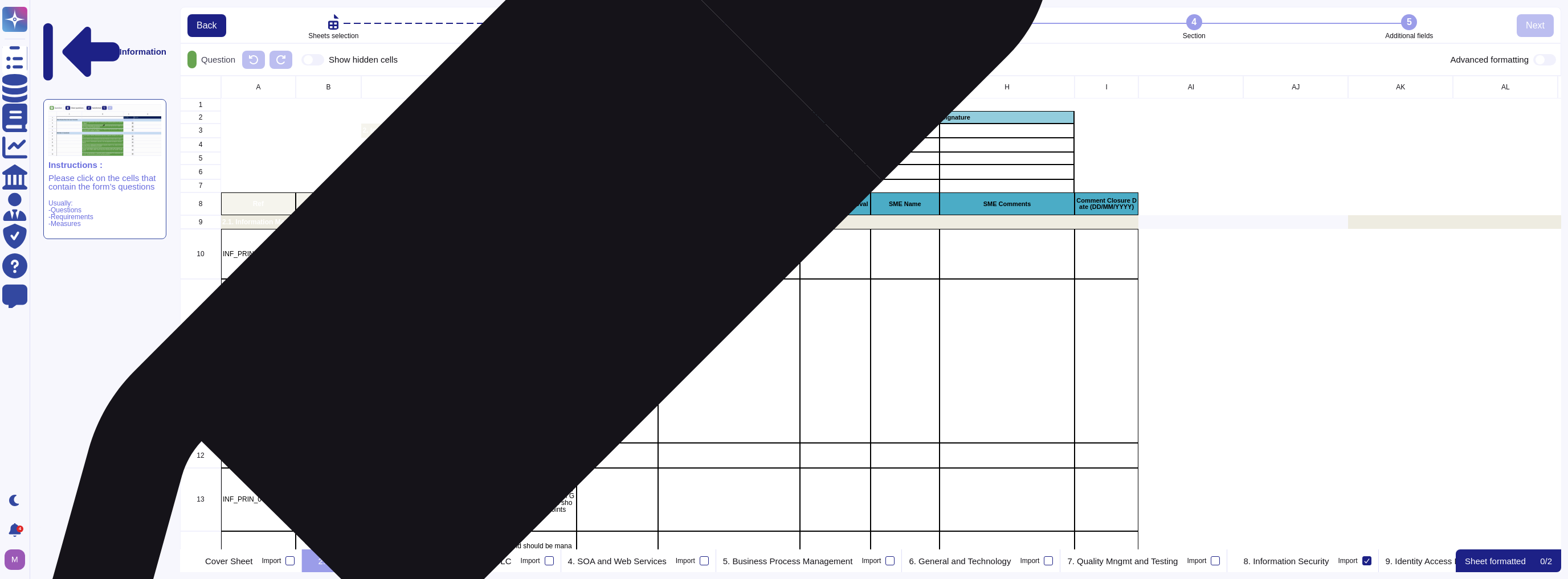
click at [525, 253] on p "Approved version of the Enterprise Information Summary Architecture (EISA) shou…" at bounding box center [469, 254] width 212 height 28
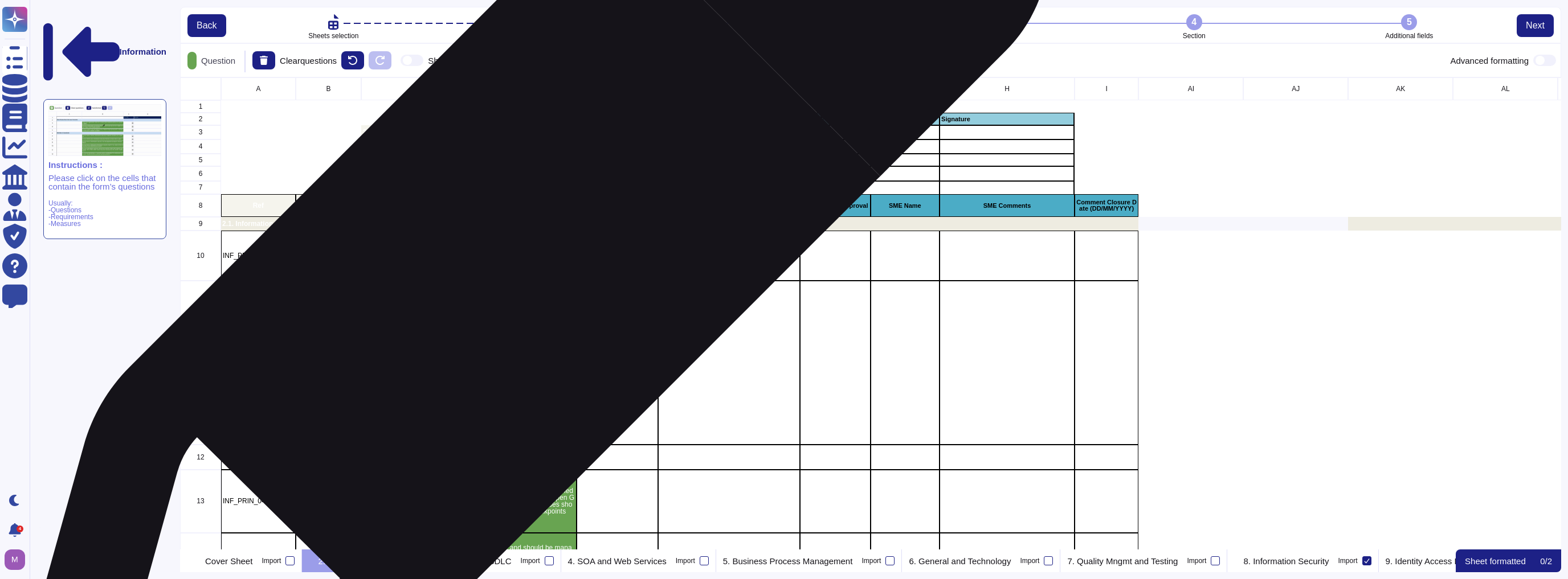
scroll to position [465, 1375]
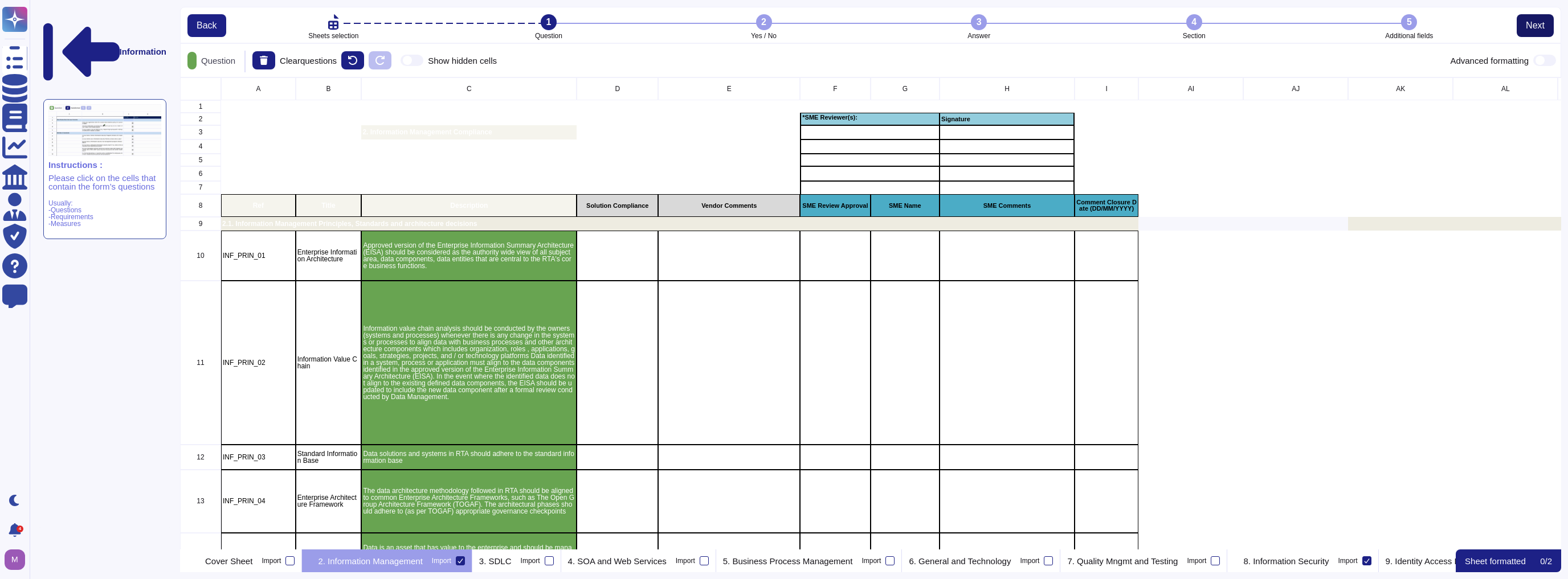
click at [1543, 29] on span "Next" at bounding box center [1535, 25] width 18 height 9
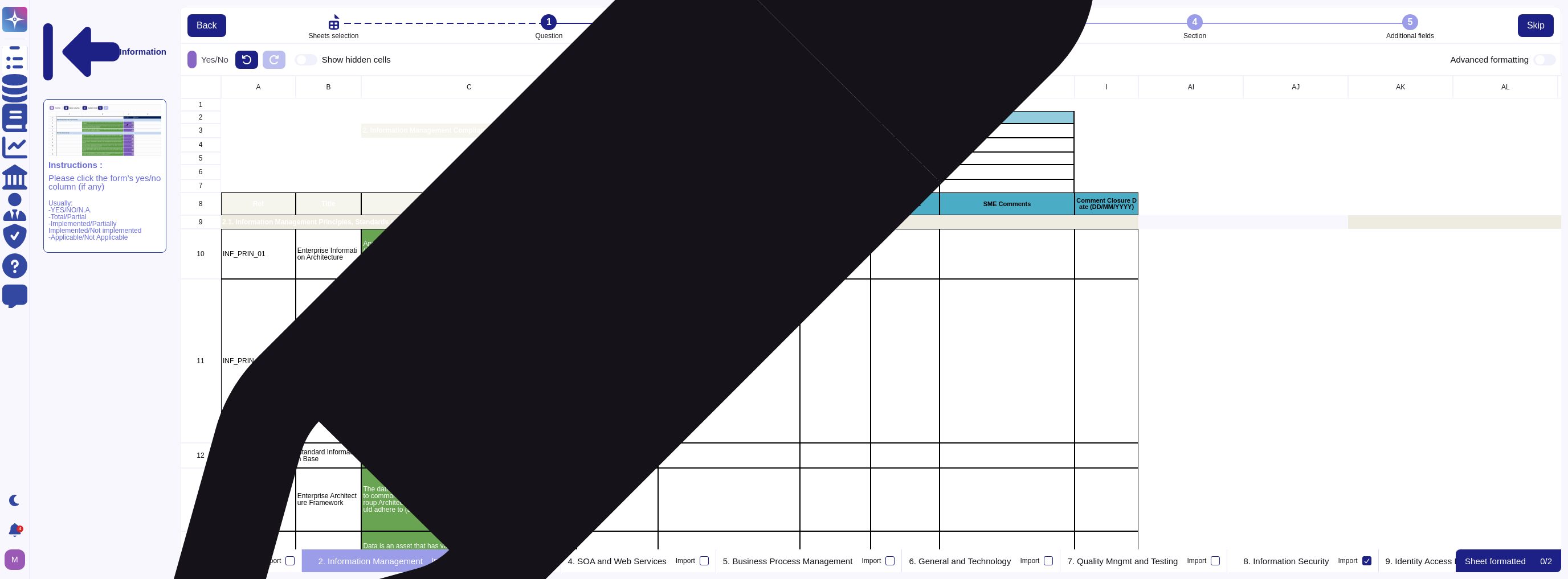
click at [617, 254] on div "grid" at bounding box center [617, 254] width 81 height 51
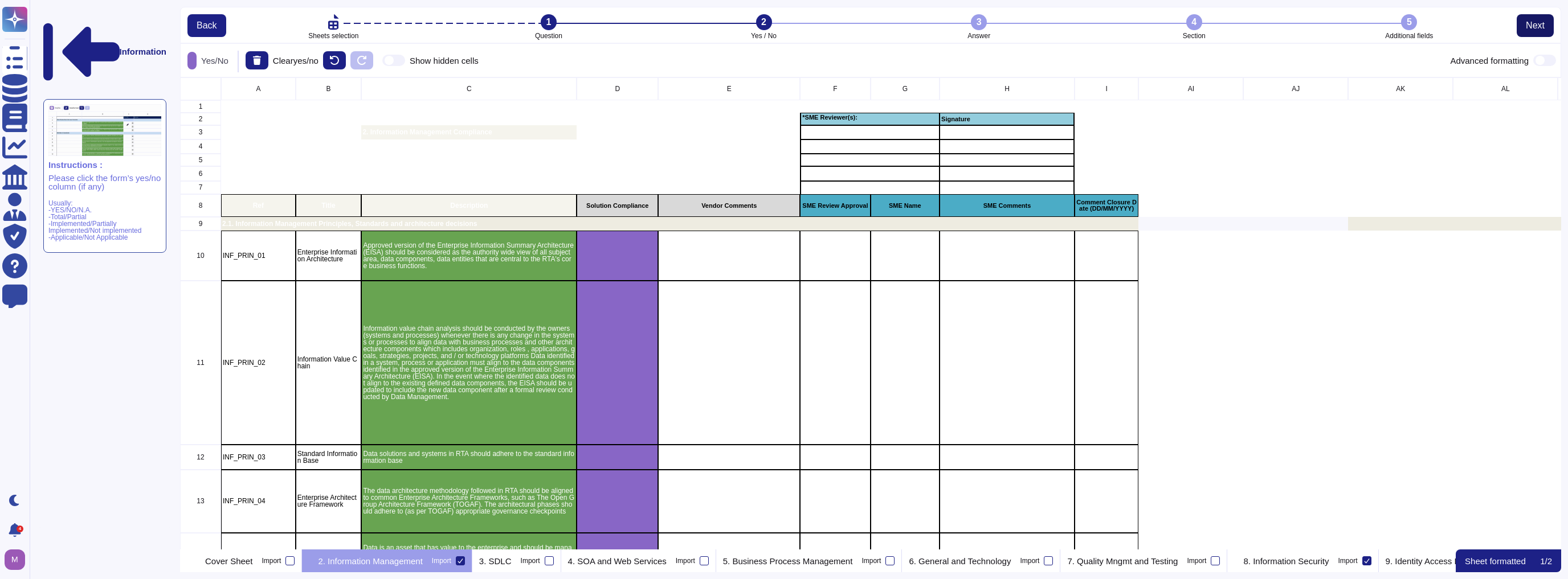
click at [1538, 25] on span "Next" at bounding box center [1535, 25] width 18 height 9
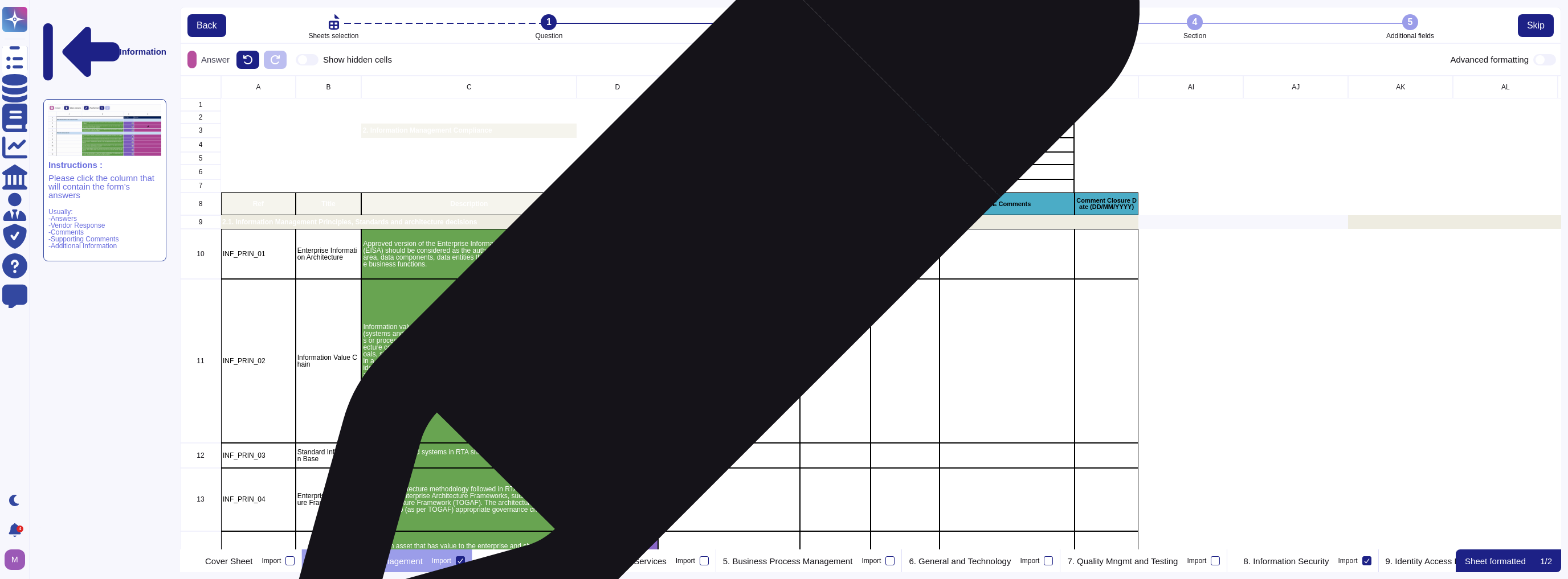
click at [706, 262] on div "grid" at bounding box center [728, 254] width 142 height 51
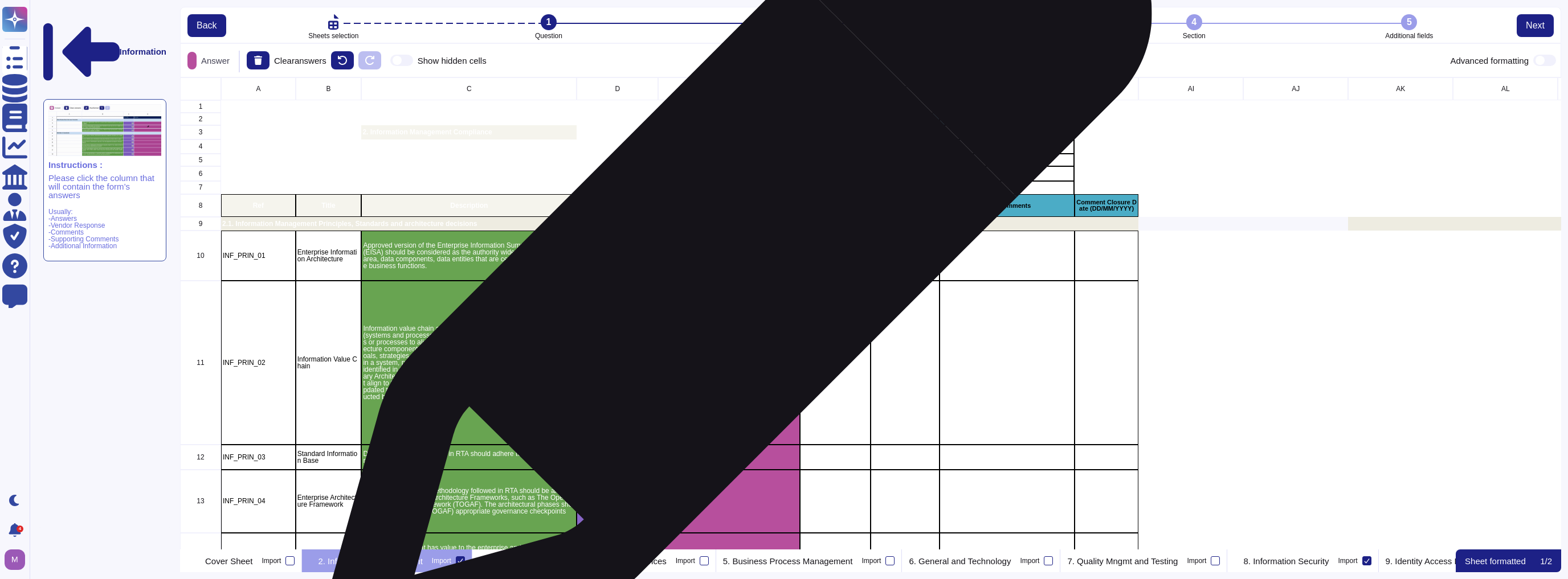
scroll to position [465, 1375]
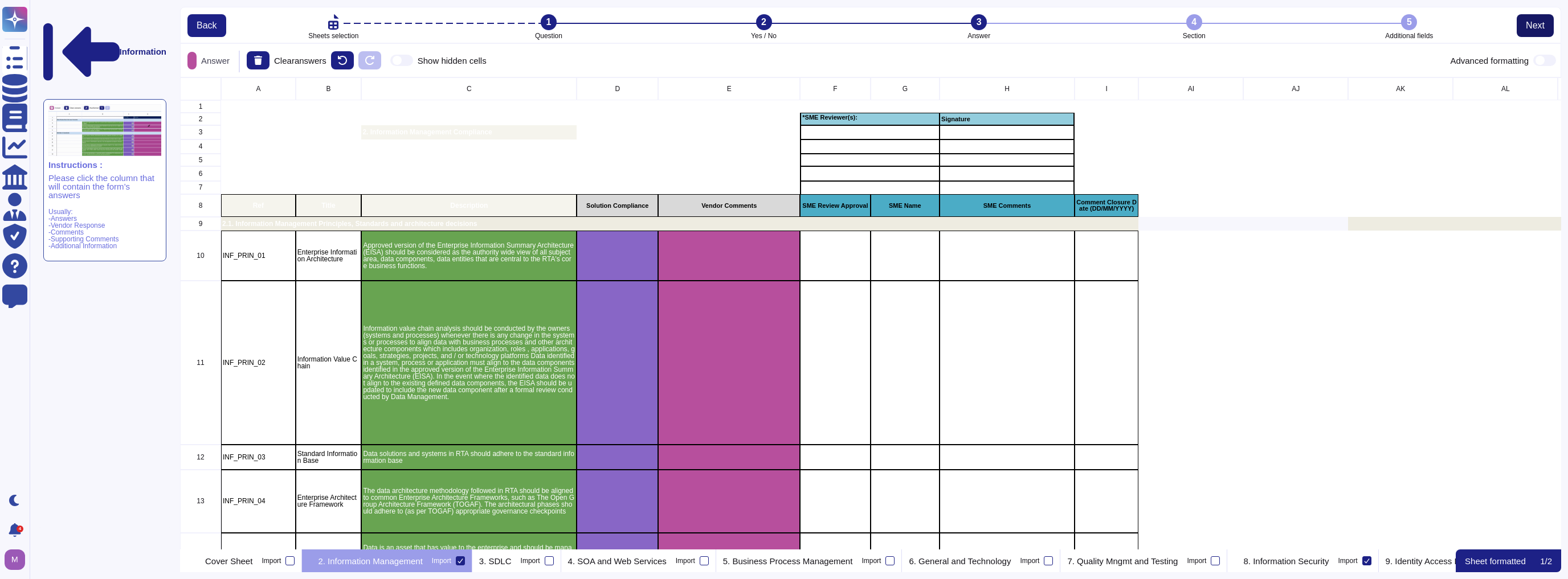
click at [1527, 32] on button "Next" at bounding box center [1535, 26] width 37 height 23
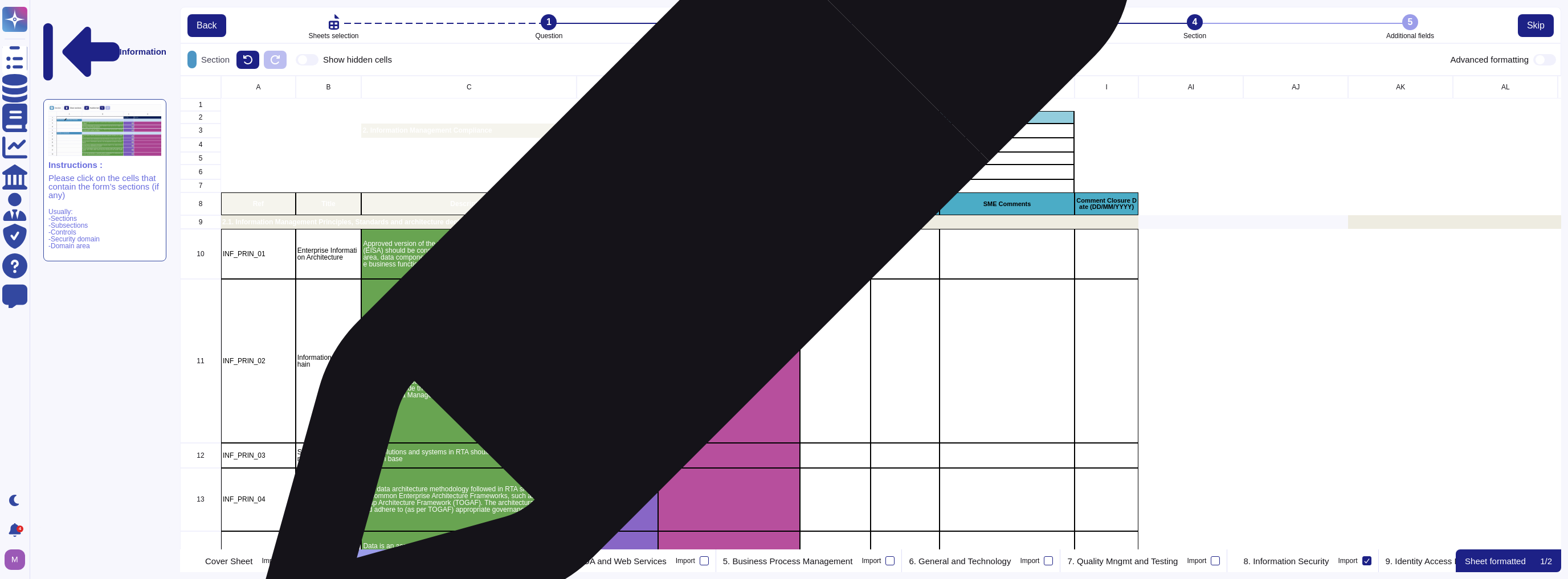
click at [689, 226] on div "2.1. Information Management Principles, Standards and architecture decisions" at bounding box center [679, 222] width 917 height 13
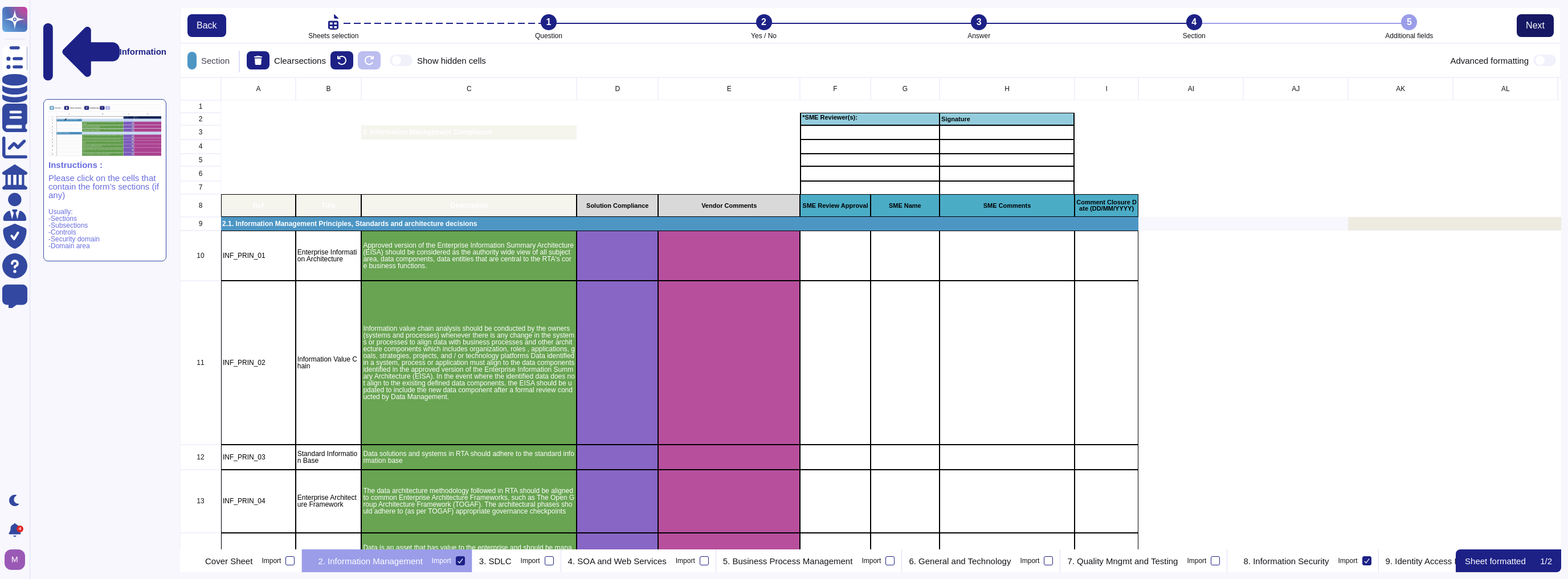
click at [1523, 21] on button "Next" at bounding box center [1535, 26] width 37 height 23
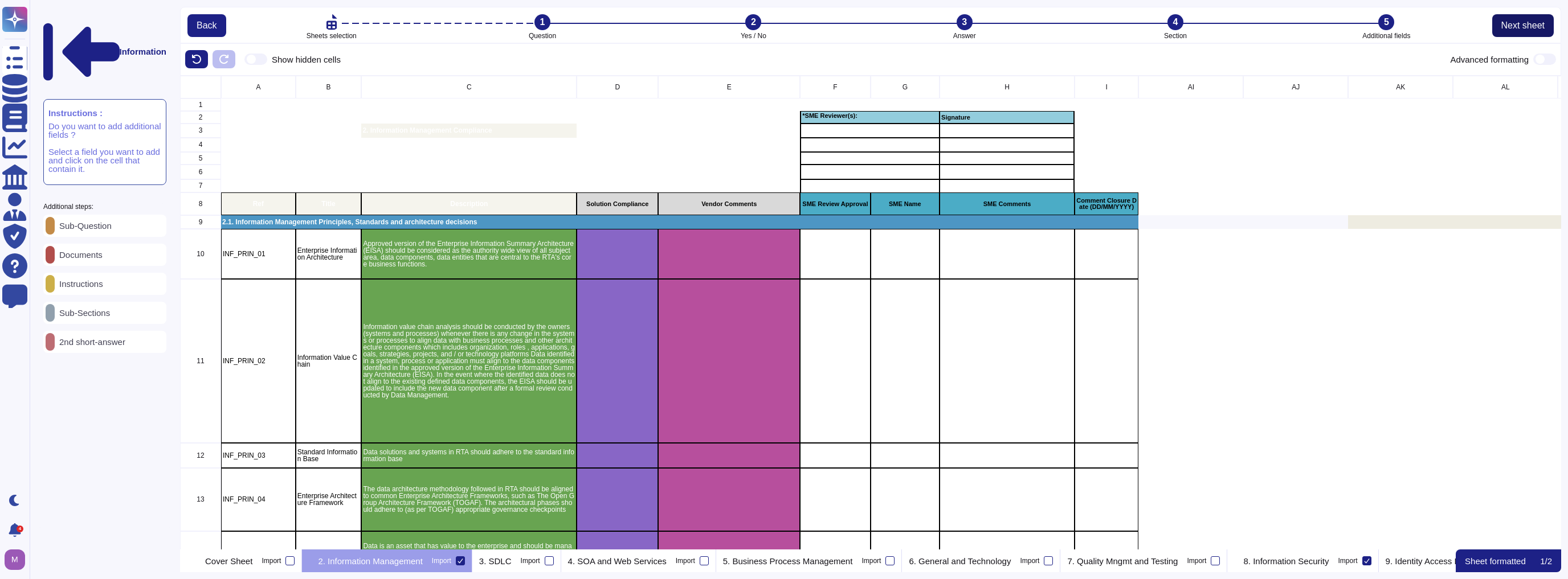
click at [1523, 21] on span "Next sheet" at bounding box center [1523, 25] width 43 height 9
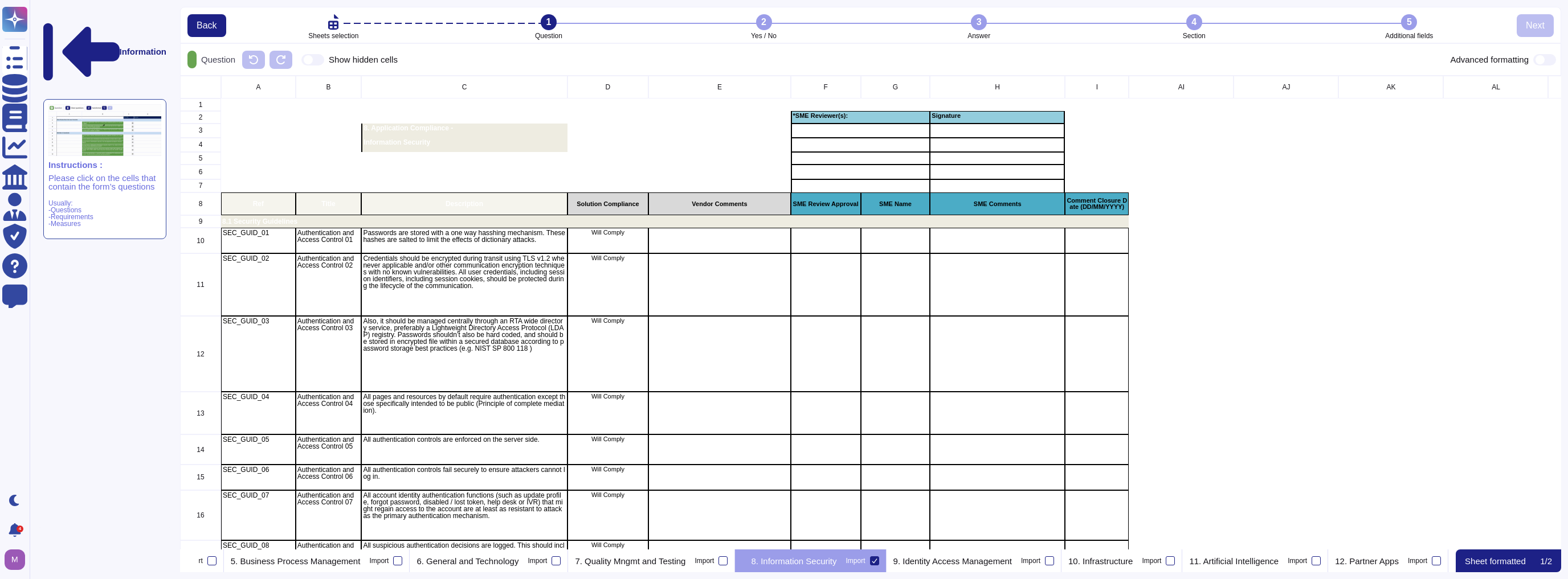
scroll to position [0, 495]
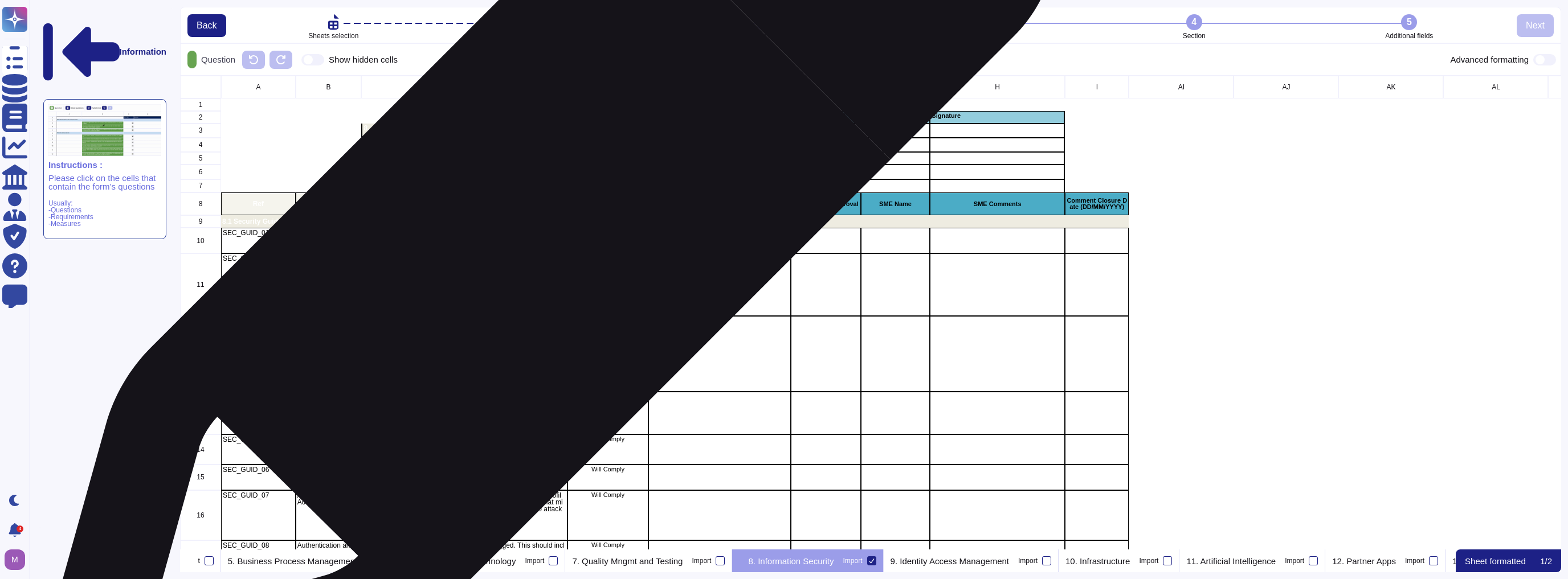
click at [540, 235] on p "Passwords are stored with a one way hasshing mechanism. These hashes are salted…" at bounding box center [464, 236] width 203 height 14
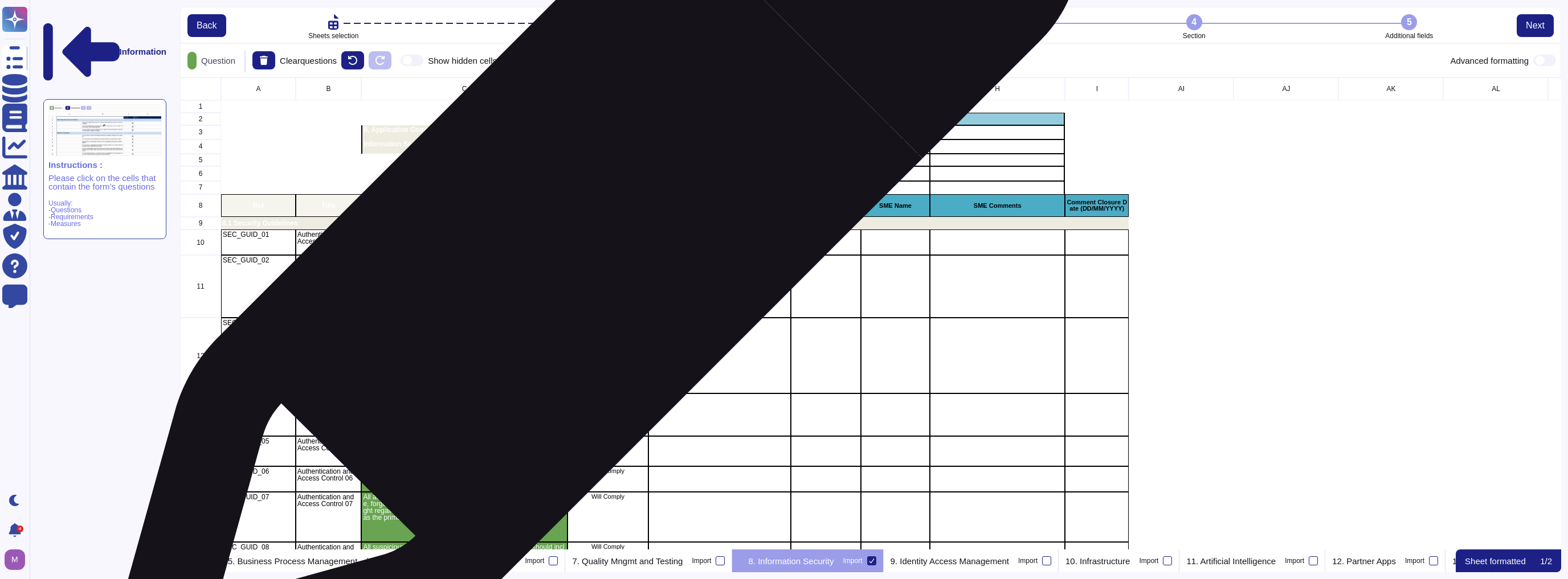
scroll to position [465, 1375]
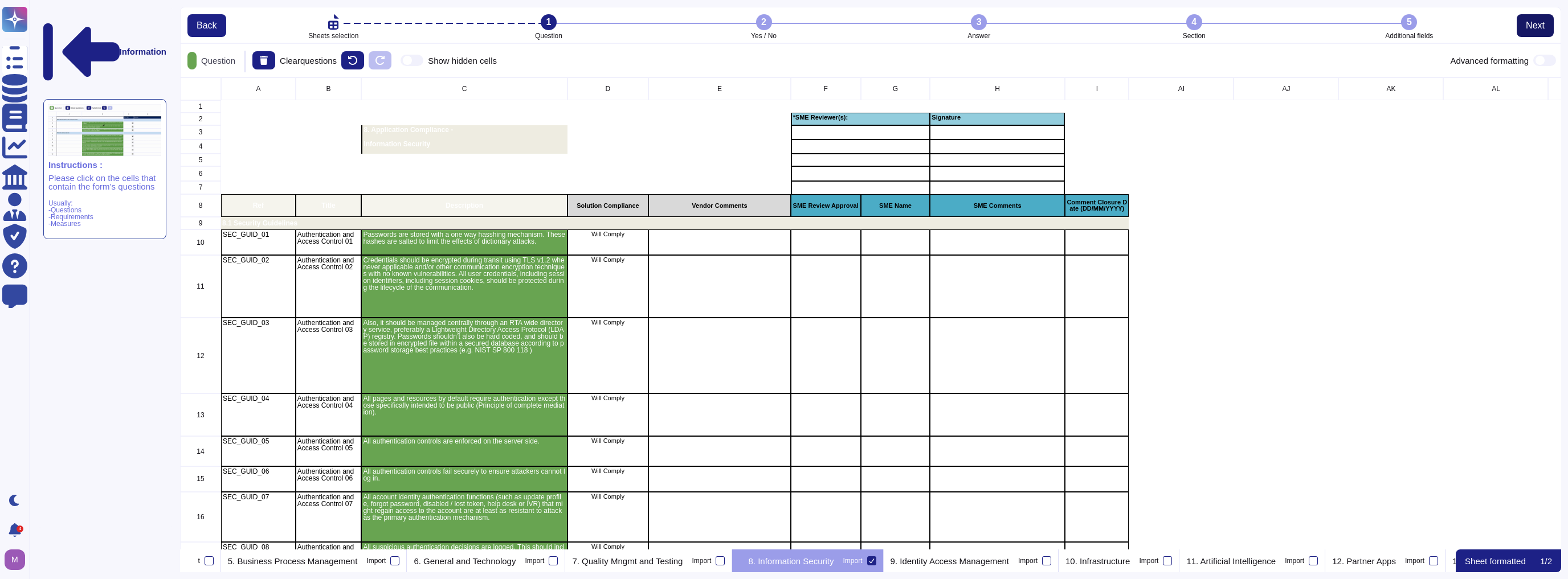
click at [1540, 23] on span "Next" at bounding box center [1535, 25] width 18 height 9
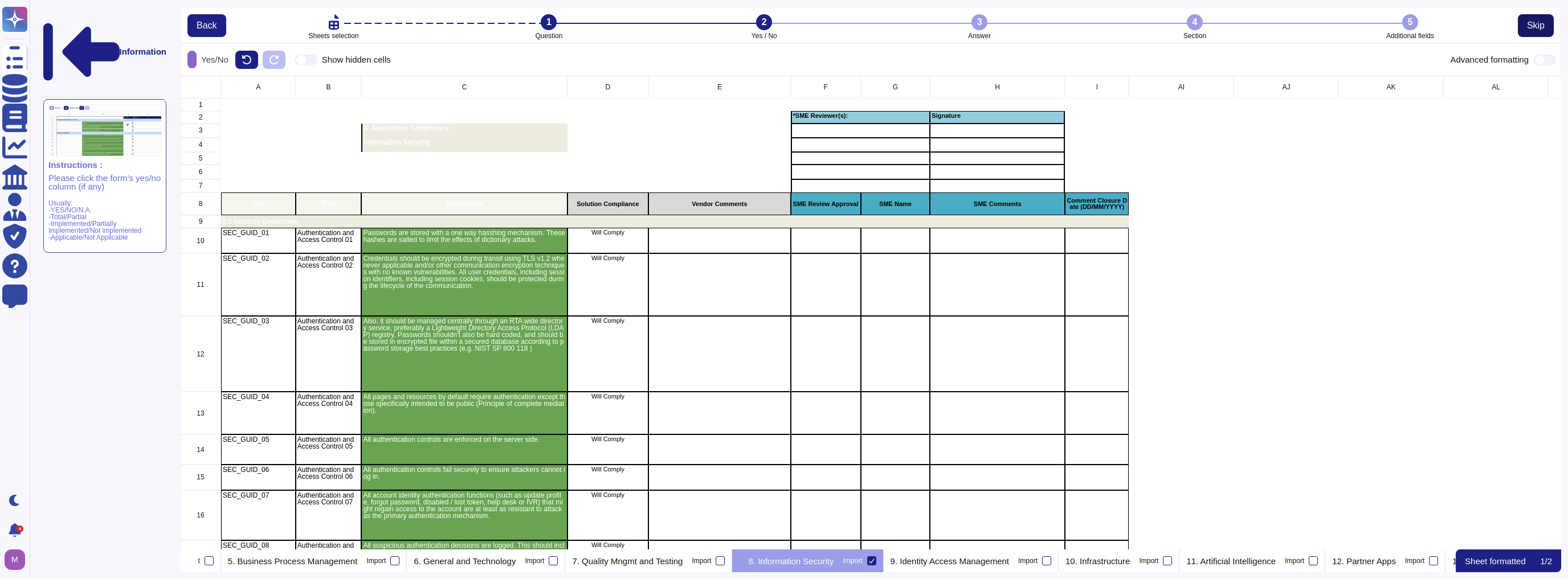
scroll to position [467, 1375]
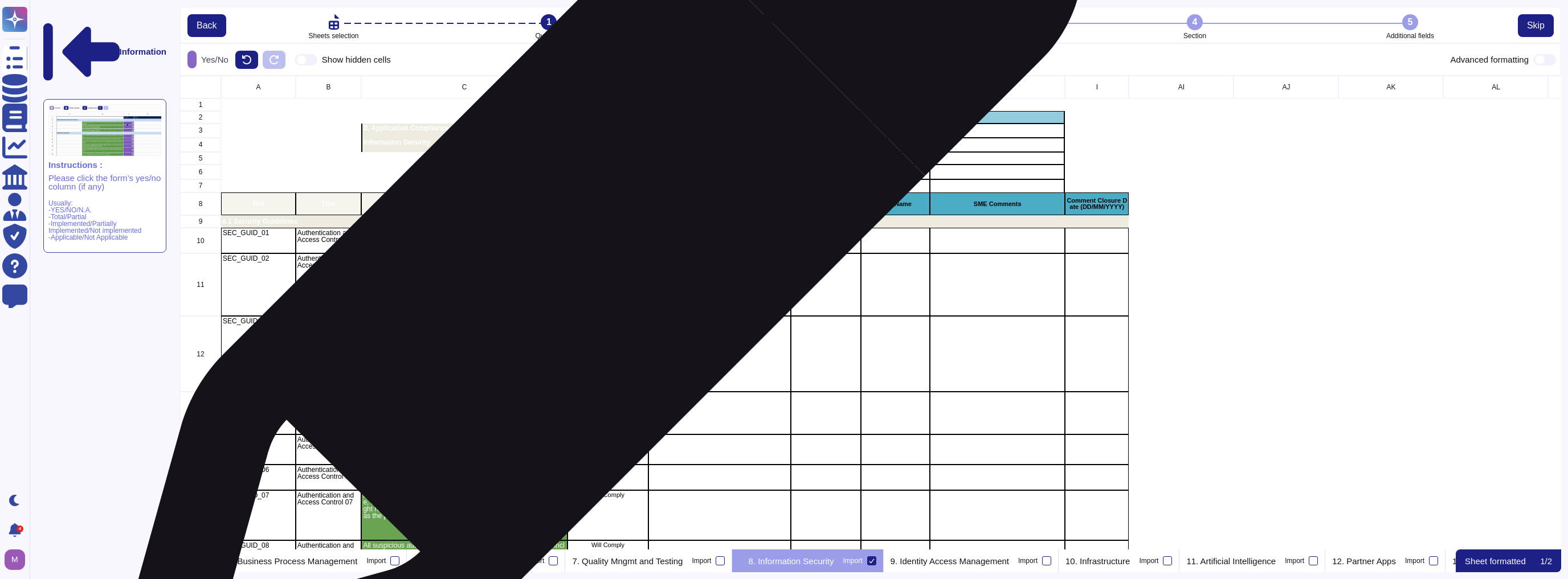
click at [593, 246] on div "Will Comply" at bounding box center [608, 240] width 81 height 25
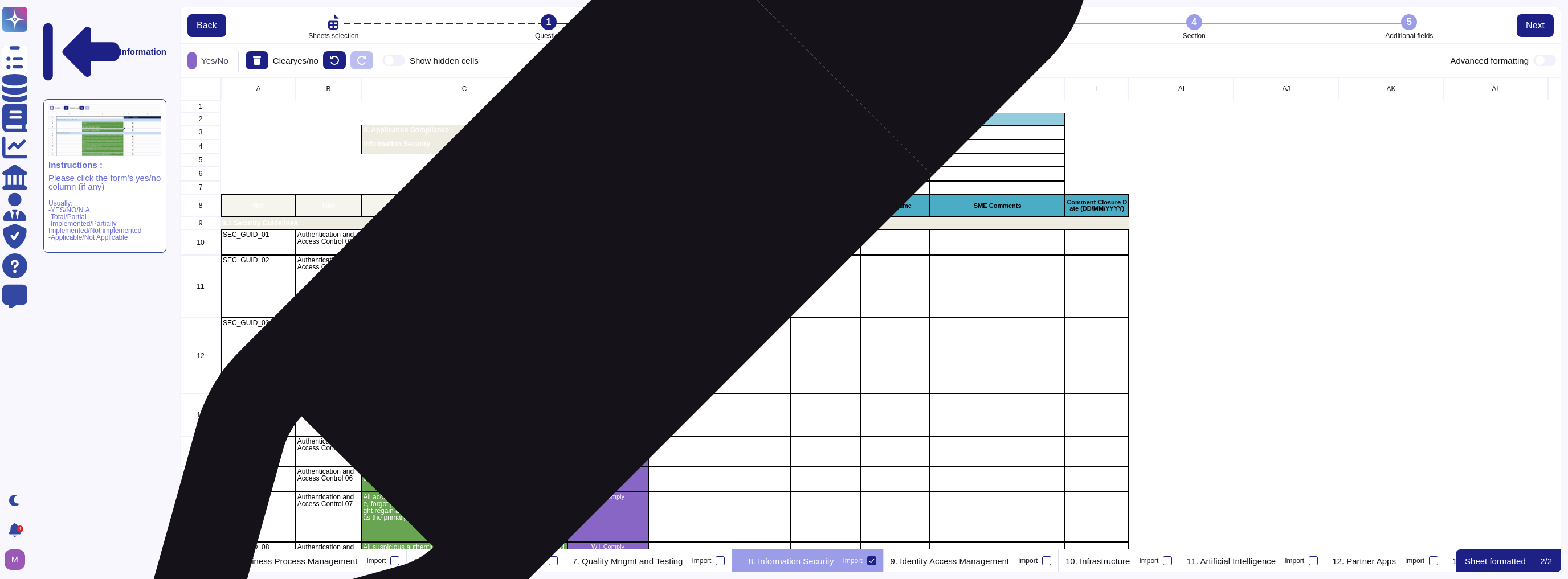
scroll to position [465, 1375]
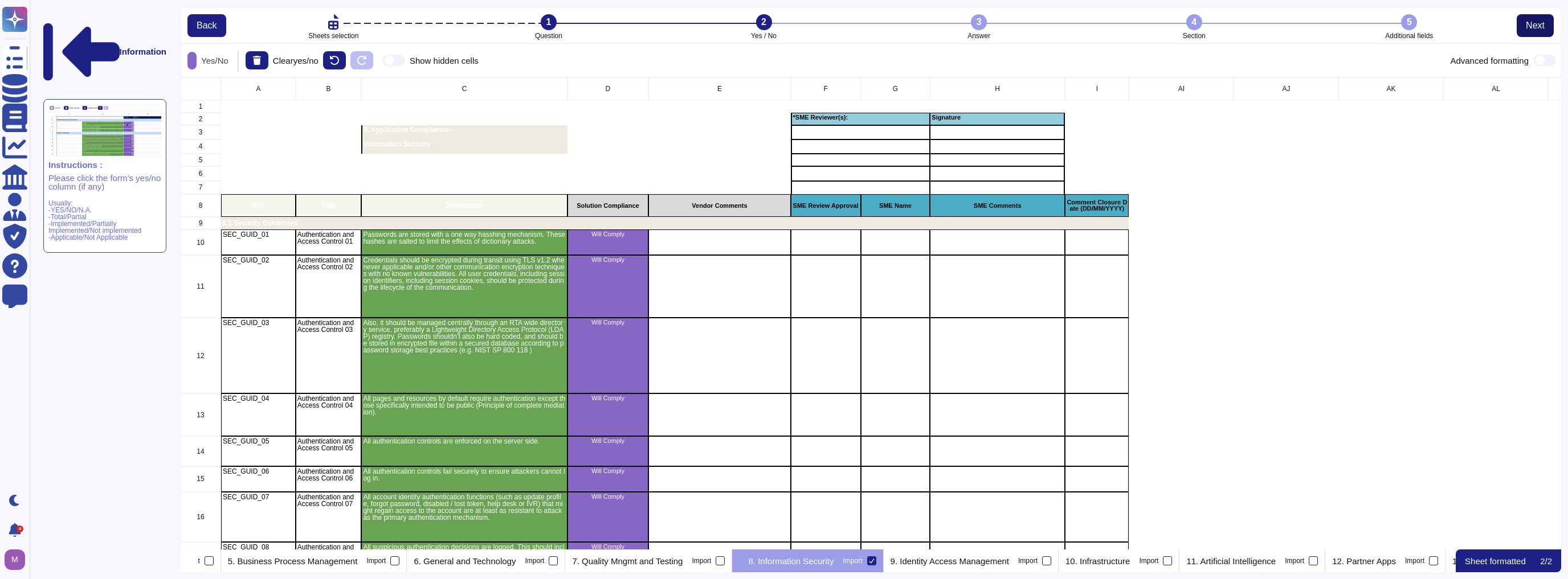
click at [1533, 25] on span "Next" at bounding box center [1535, 25] width 18 height 9
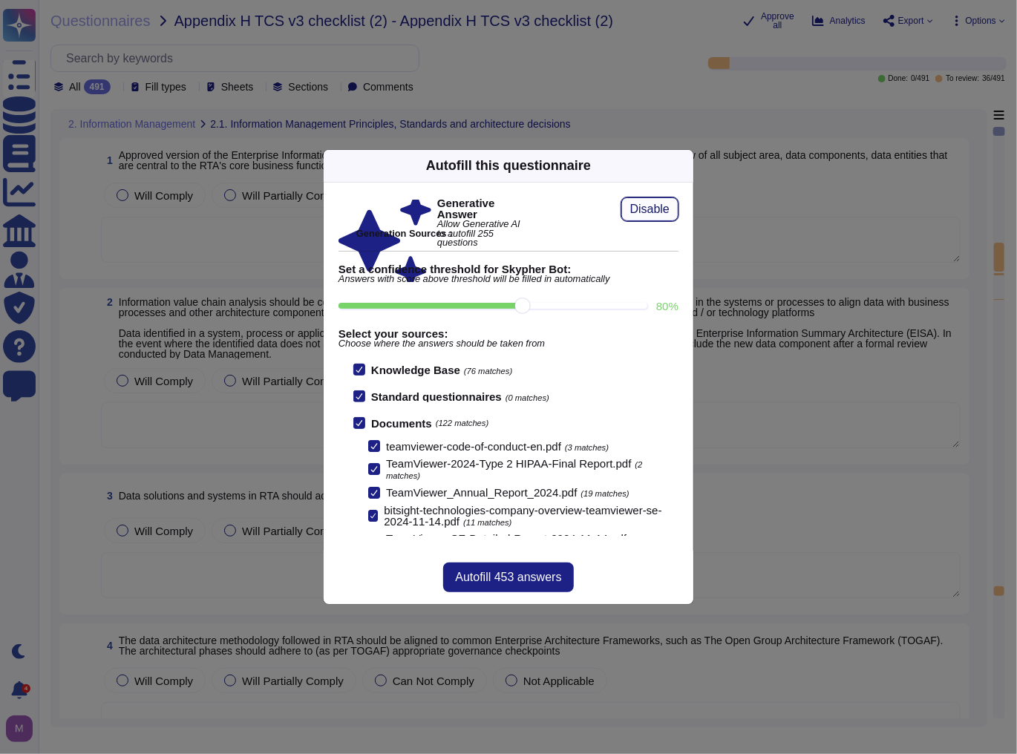
click at [627, 217] on button "Disable" at bounding box center [649, 209] width 57 height 24
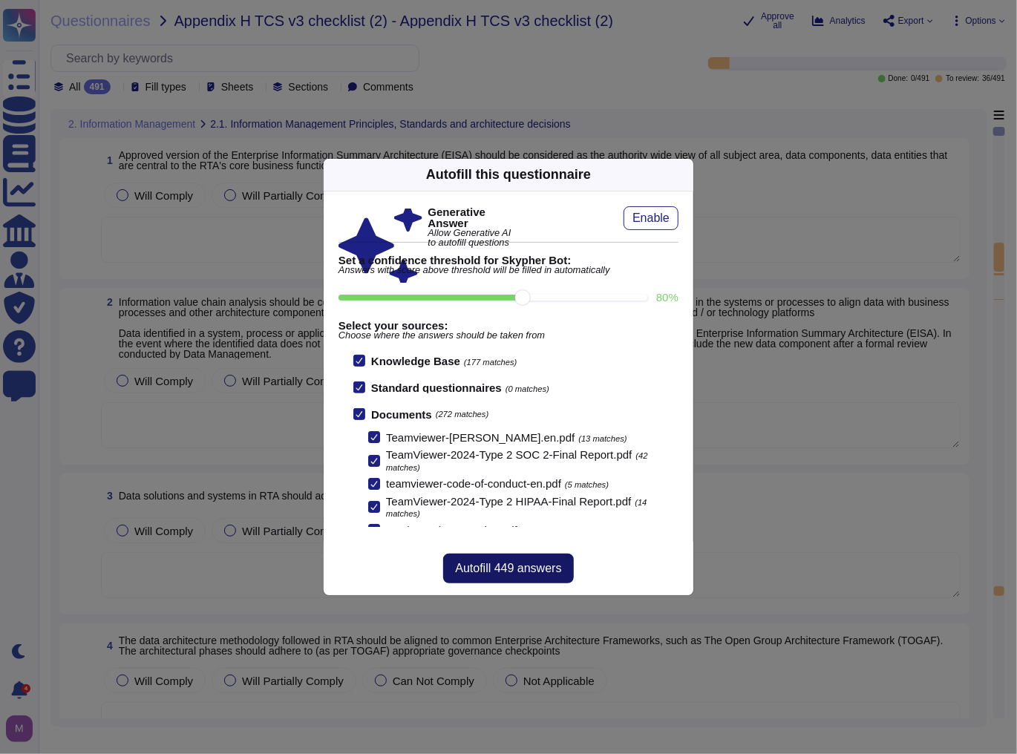
click at [473, 563] on span "Autofill 449 answers" at bounding box center [508, 569] width 106 height 12
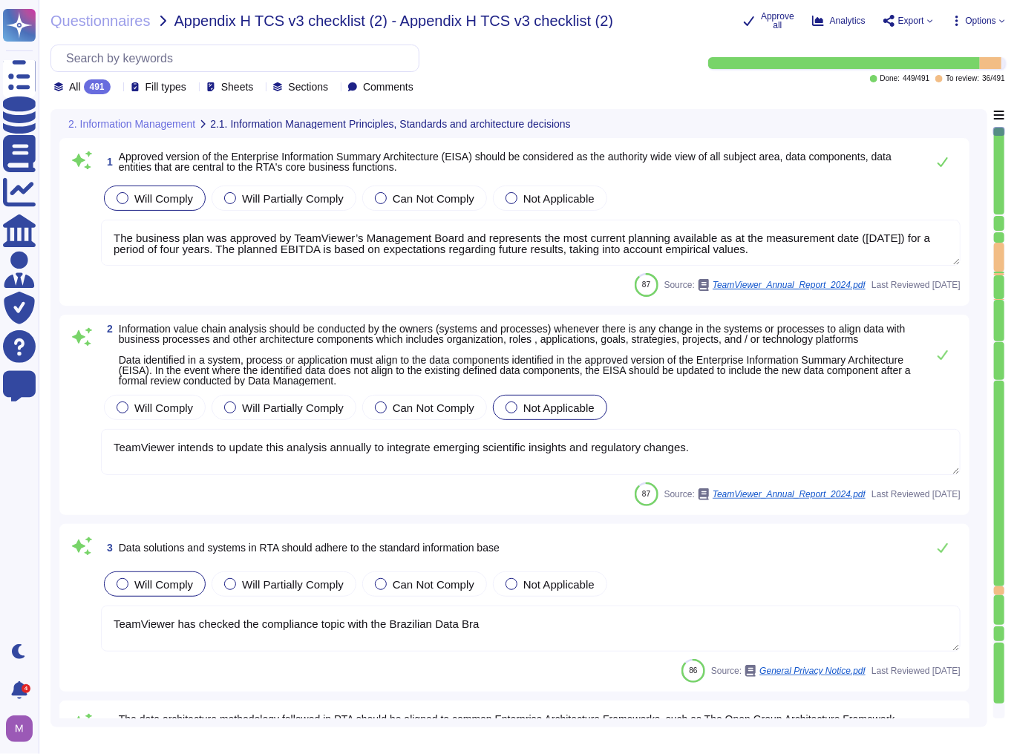
type textarea "The business plan was approved by TeamViewer’s Management Board and represents …"
type textarea "TeamViewer intends to update this analysis annually to integrate emerging scien…"
type textarea "TeamViewer has checked the compliance topic with the Brazilian Data Bra"
type textarea "TeamViewer's policies are aligned to the ISO27001. TeamViewer has developed and…"
type textarea "The asset criticality value of "very high" and "high" qualifies the assets for …"
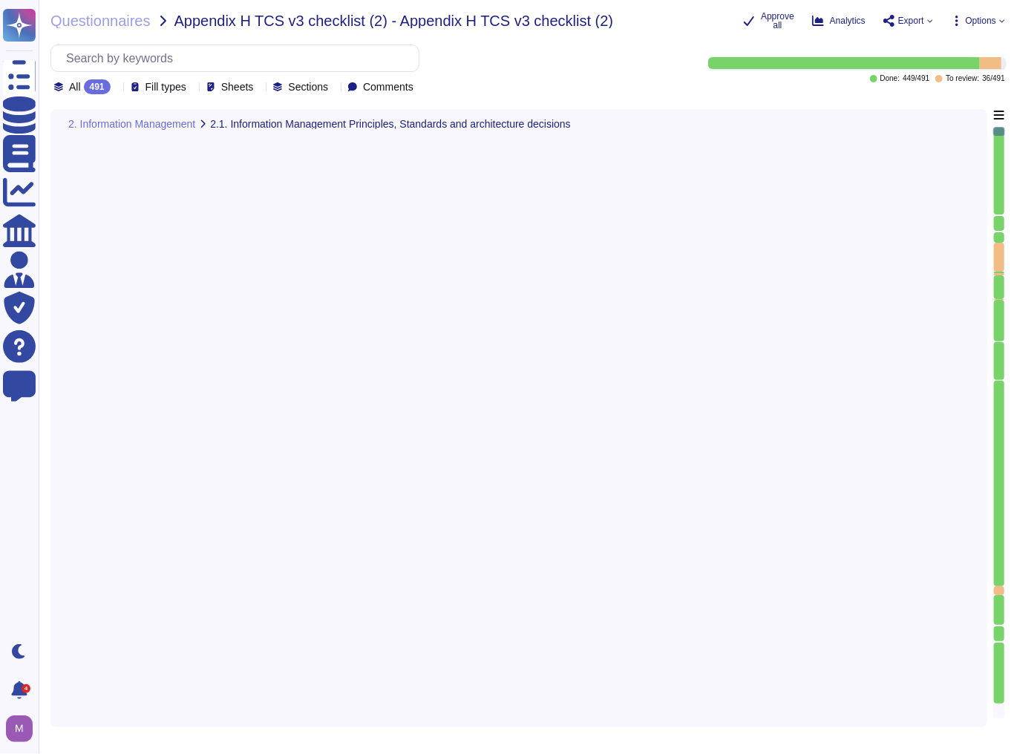
type textarea "The content data is always encrypted, and TeamViewer can never access any of th…"
type textarea "TeamViewer has an established and documented S-SDLC process, as well as Securit…"
type textarea "Customer agrees that the Content may be processed by TeamViewer, the third-part…"
type textarea "Their technical integration into the operational requirements of Enterprise cus…"
type textarea "TeamViewer does have a data classification Policy. Classification and appropria…"
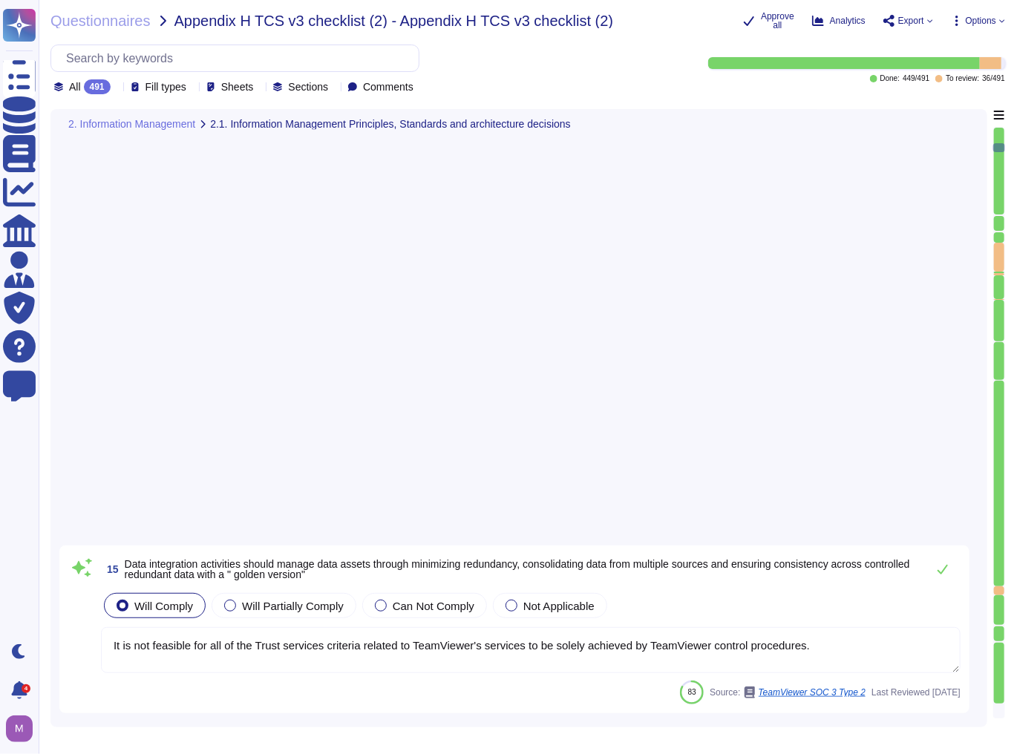
type textarea "TeamViewer has an established and documented S-SDLC process, as well as Securit…"
type textarea "Data flow diagrams, process flowcharts, narratives and procedures manuals are d…"
type textarea "Such requirements are communicated in TeamViewer's system policies and procedur…"
type textarea "The interpretation of the newly introduced laws is still being clarified in man…"
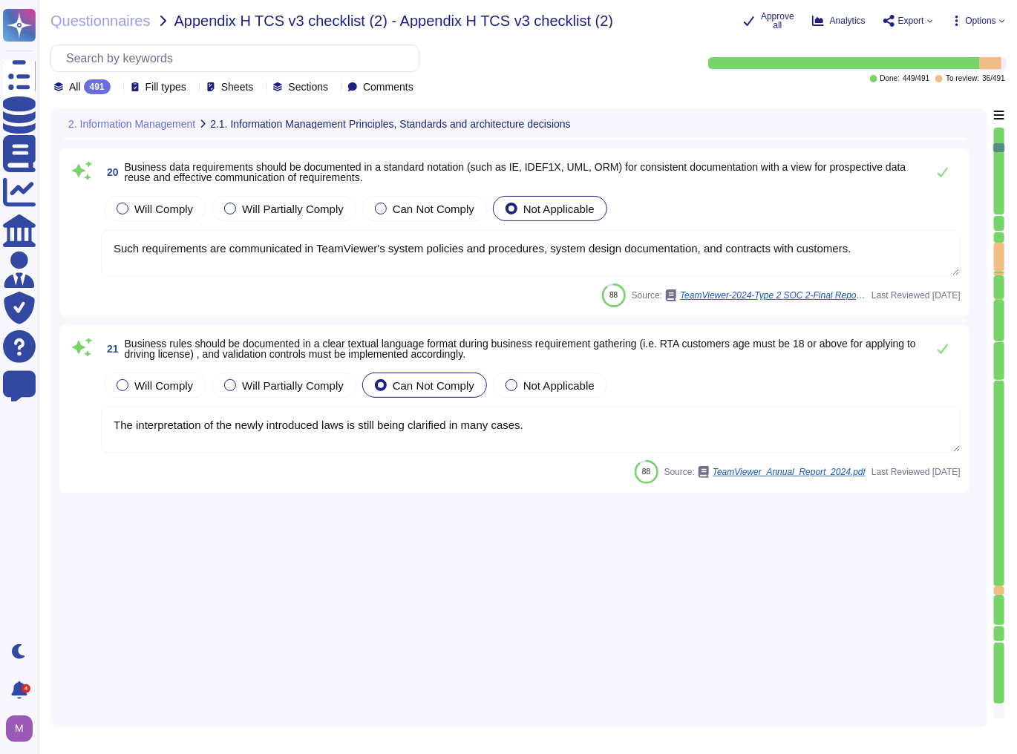
scroll to position [3563, 0]
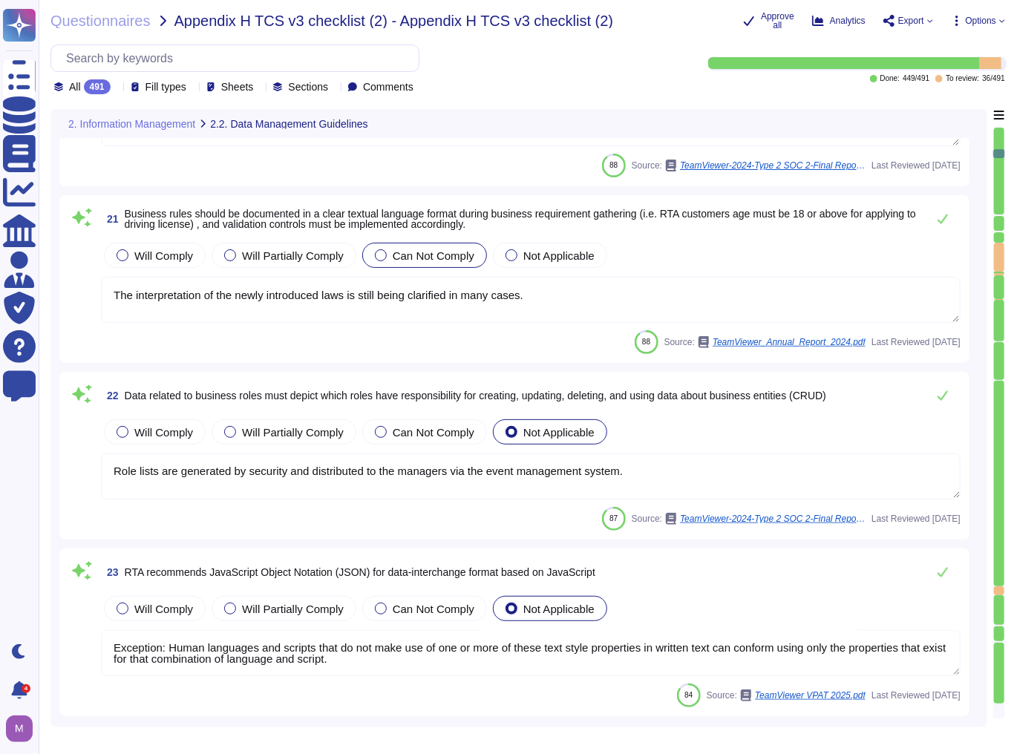
type textarea "Role lists are generated by security and distributed to the managers via the ev…"
type textarea "Exception: Human languages and scripts that do not make use of one or more of t…"
type textarea "Monitoring and alarming are configured by Service Owners to identify and notify…"
type textarea "Yes, TeamViewer offers REST based API. For more information, please go to; http…"
click at [1003, 20] on icon at bounding box center [1002, 21] width 6 height 6
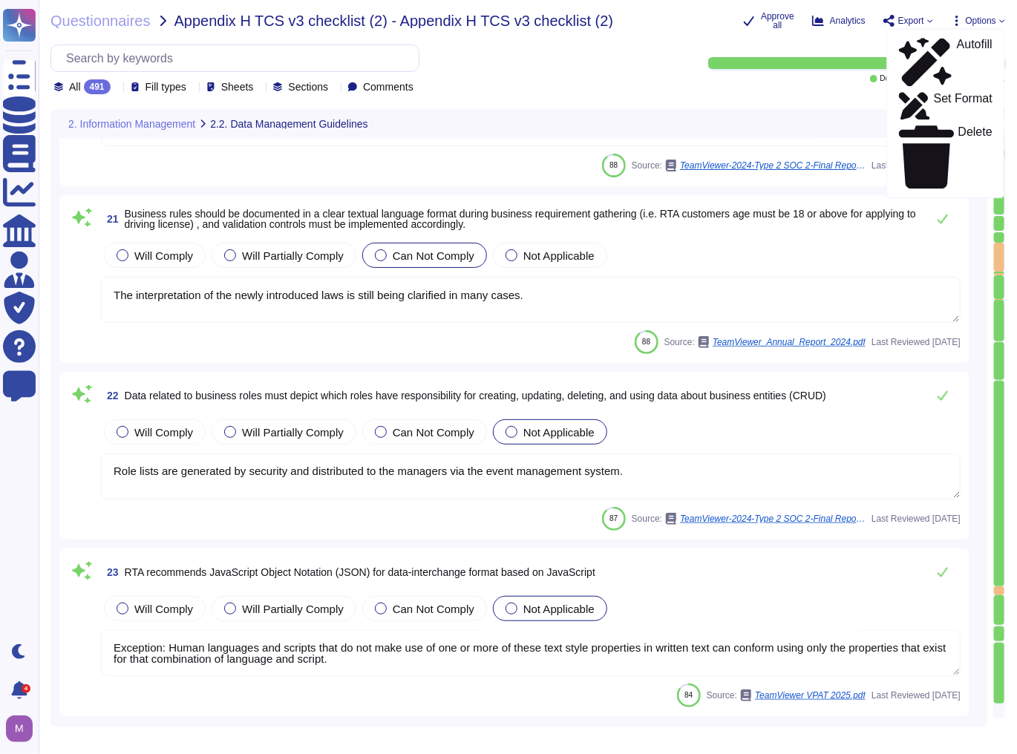
click at [923, 22] on span "Export" at bounding box center [911, 20] width 26 height 9
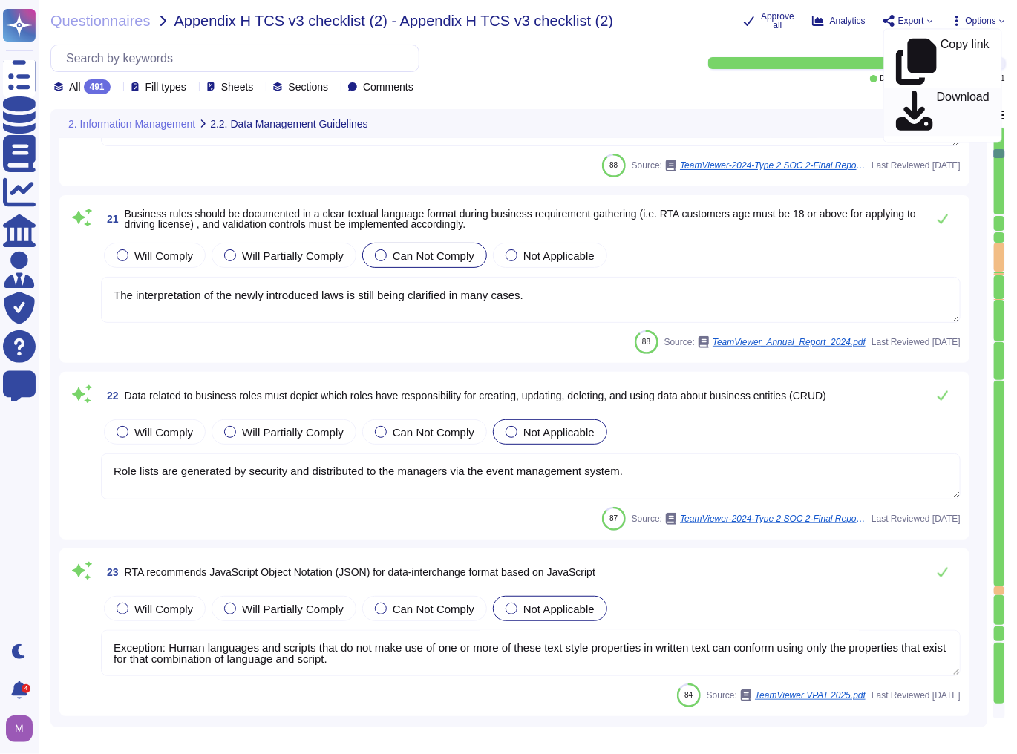
click at [937, 91] on p "Download" at bounding box center [963, 112] width 53 height 42
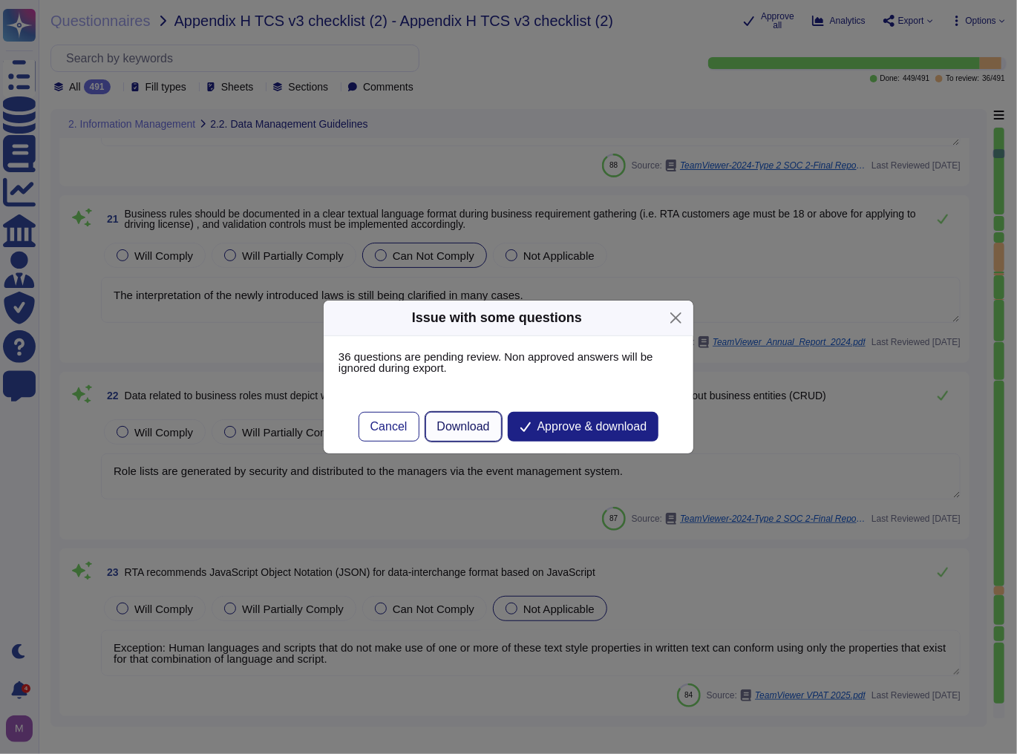
click at [451, 430] on span "Download" at bounding box center [463, 427] width 53 height 12
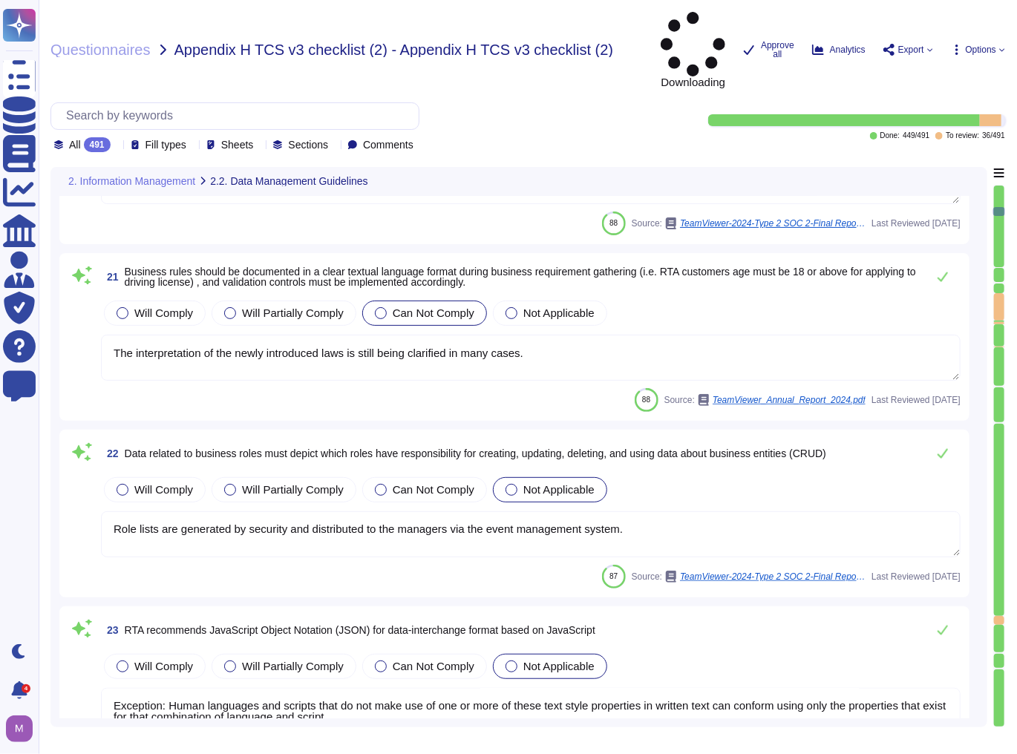
click at [925, 44] on span "Export" at bounding box center [908, 50] width 50 height 12
click at [937, 120] on p "Download" at bounding box center [963, 141] width 53 height 42
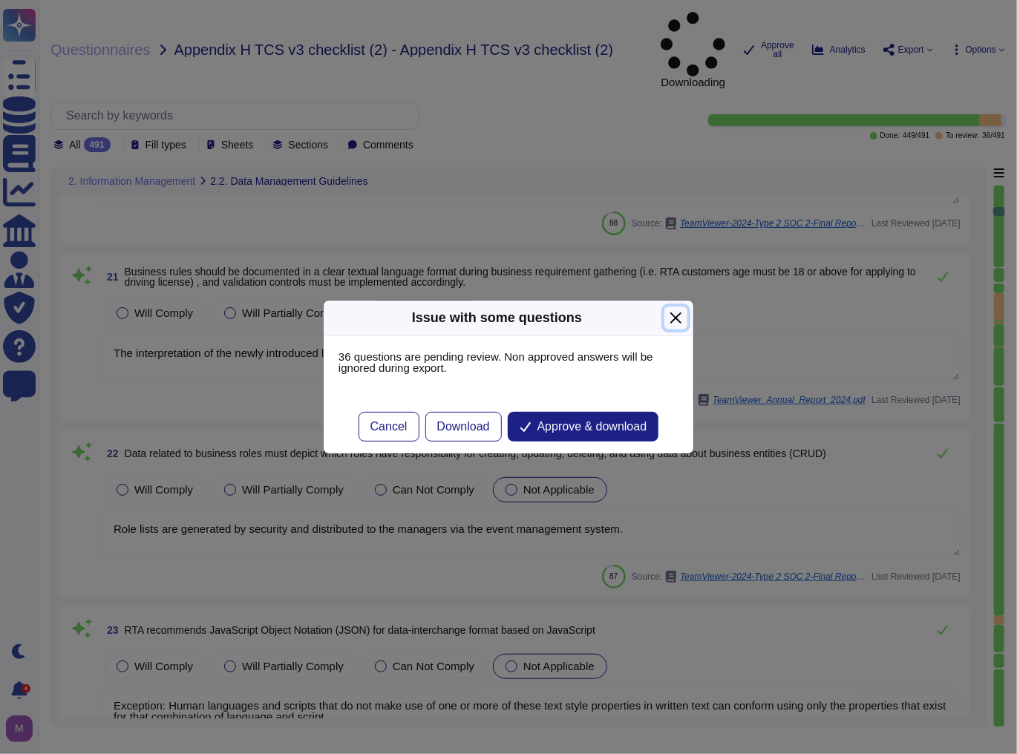
click at [676, 312] on button "Close" at bounding box center [675, 318] width 23 height 23
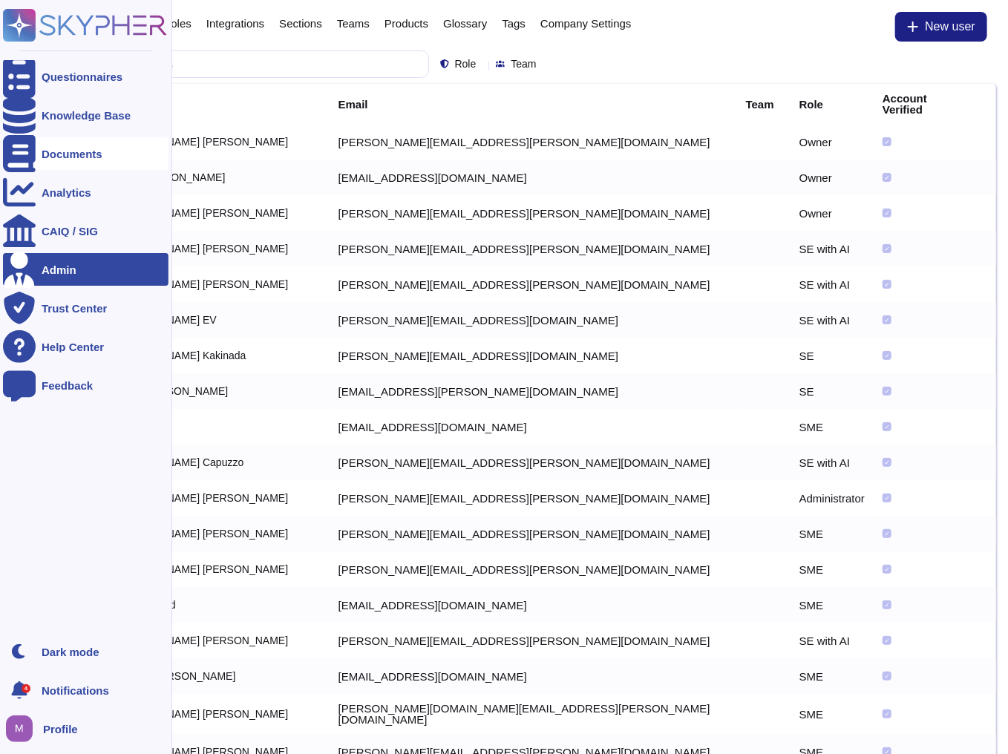
click at [33, 151] on div at bounding box center [19, 153] width 33 height 33
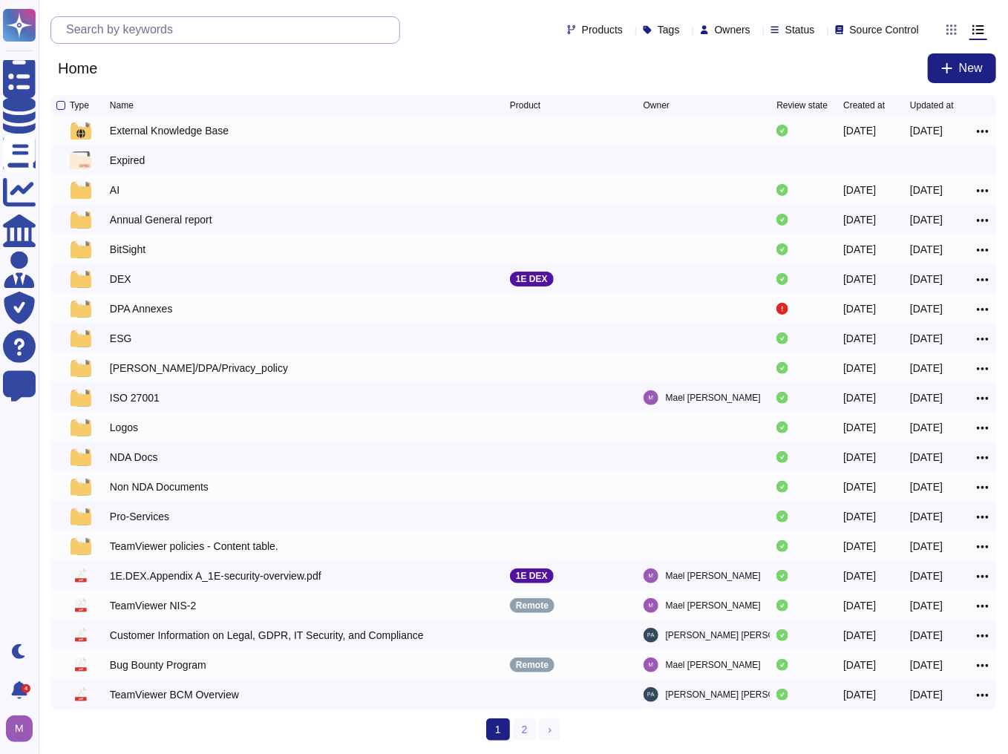
click at [153, 27] on input "text" at bounding box center [229, 30] width 341 height 26
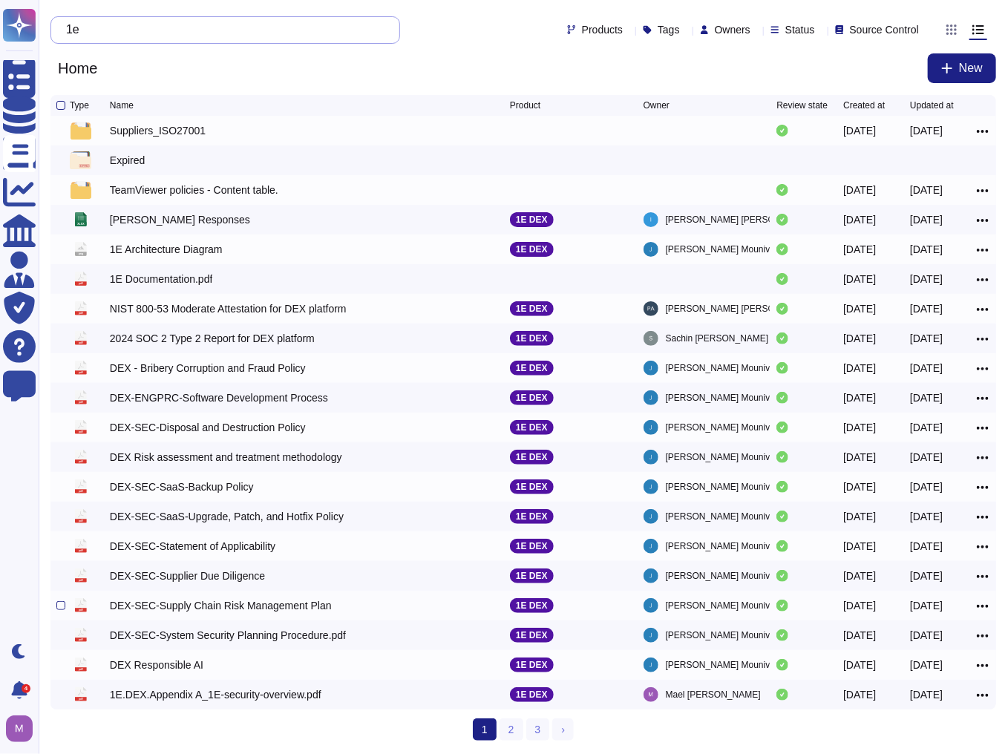
scroll to position [2, 0]
drag, startPoint x: 133, startPoint y: 32, endPoint x: -1, endPoint y: 27, distance: 133.7
click at [0, 27] on html "Questionnaires Knowledge Base Documents Analytics CAIQ / SIG Admin Trust Center…" at bounding box center [504, 376] width 1008 height 753
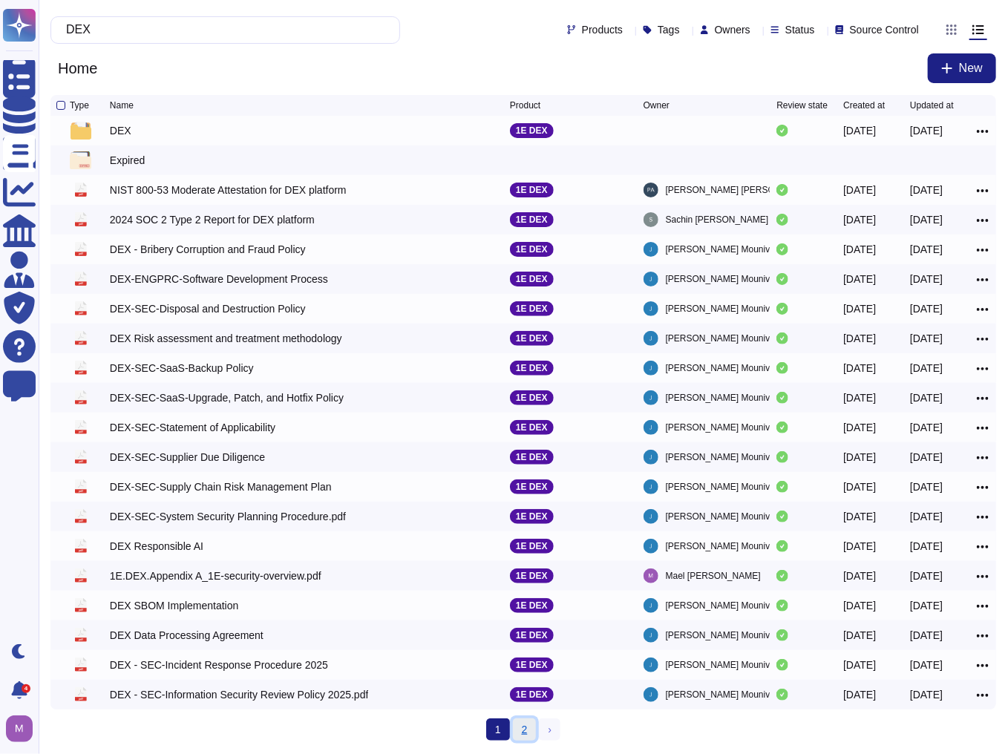
type input "DEX"
click at [526, 727] on link "2" at bounding box center [525, 730] width 24 height 22
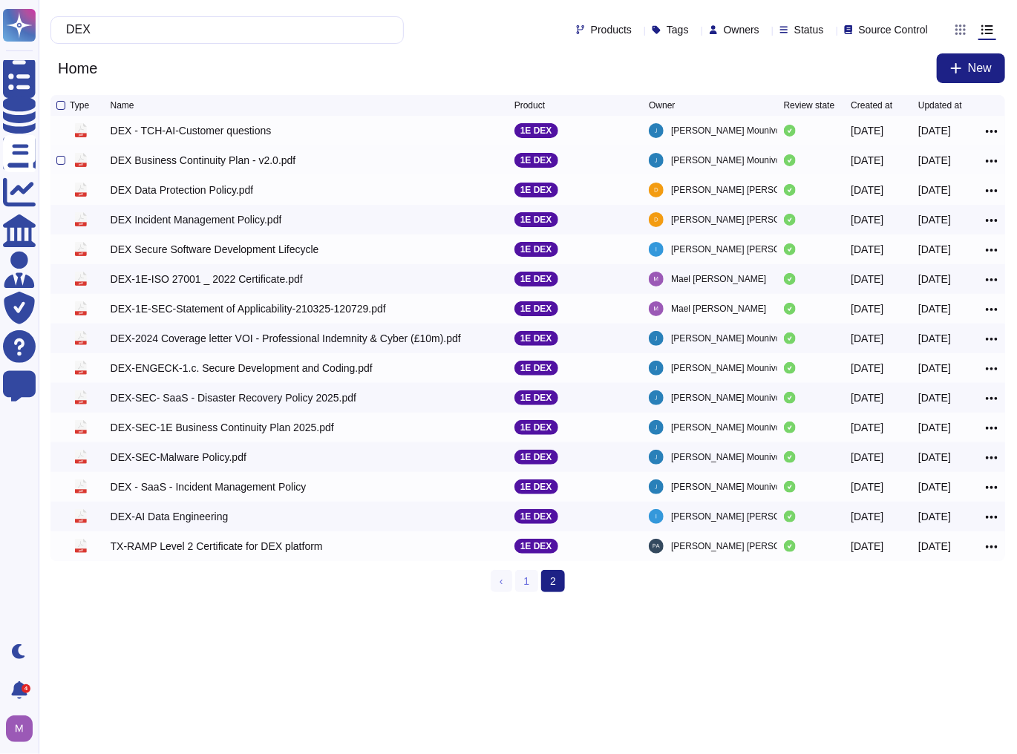
click at [166, 162] on div "DEX Business Continuity Plan - v2.0.pdf" at bounding box center [204, 160] width 186 height 15
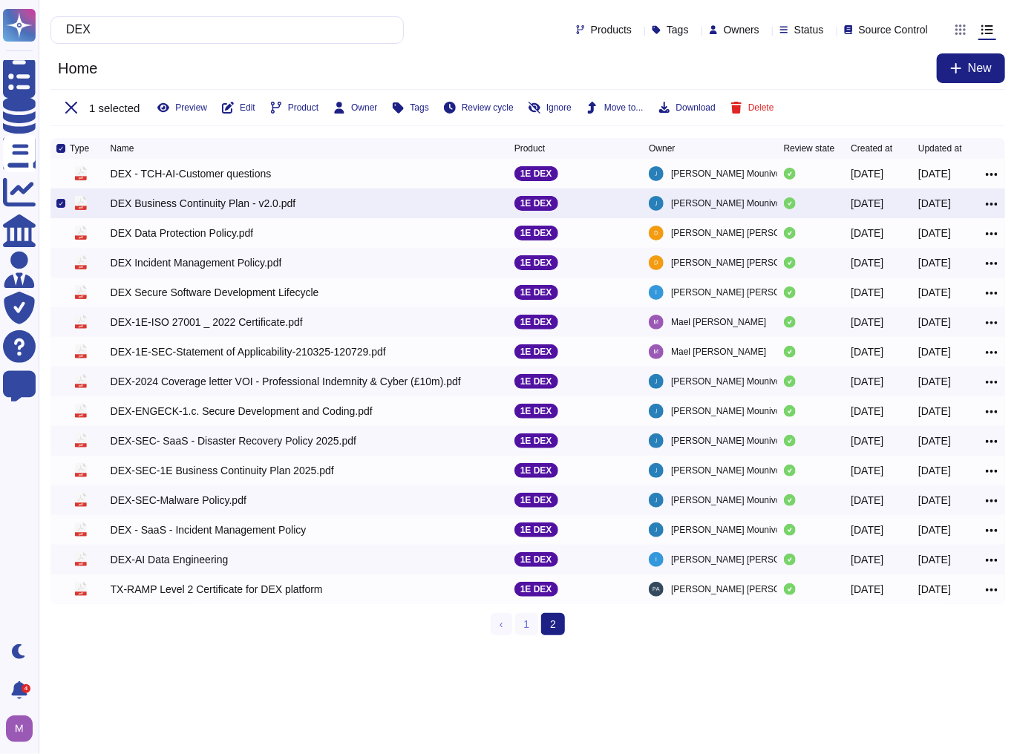
click at [162, 206] on div "DEX Business Continuity Plan - v2.0.pdf" at bounding box center [204, 203] width 186 height 15
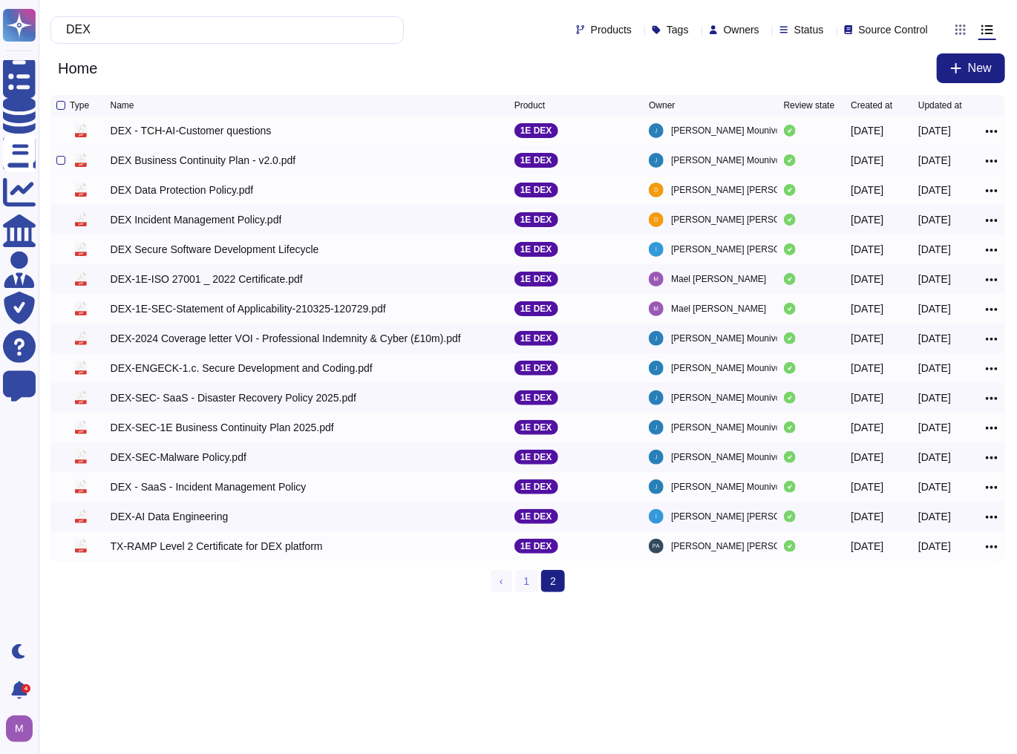
click at [159, 159] on div "DEX Business Continuity Plan - v2.0.pdf" at bounding box center [204, 160] width 186 height 15
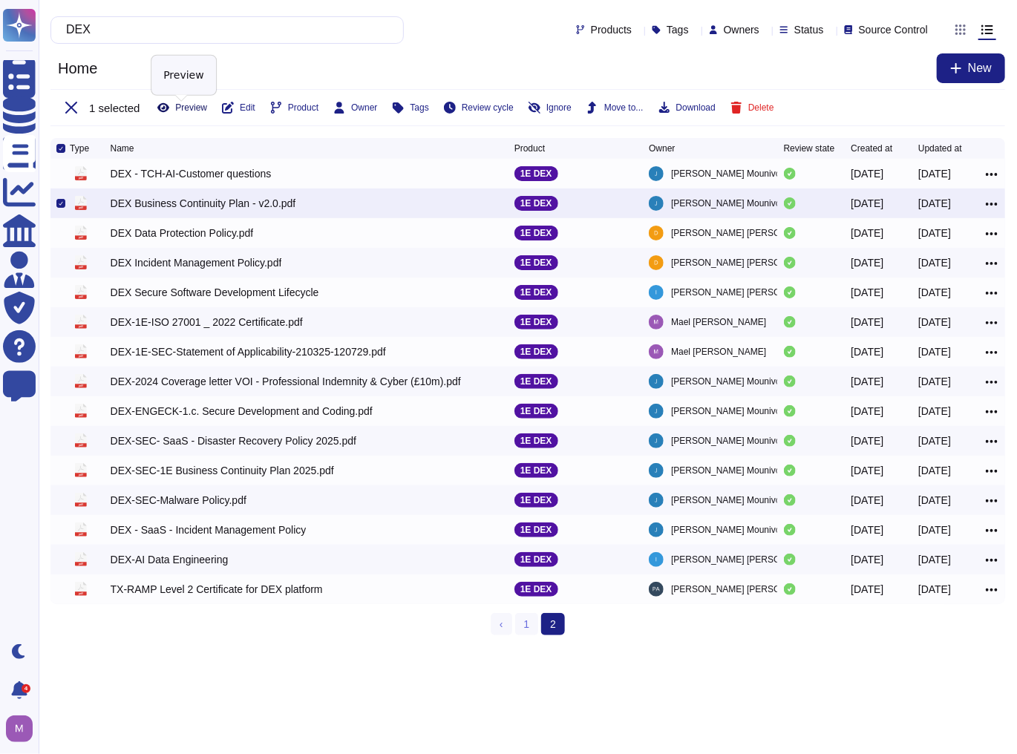
click at [172, 108] on button "Preview" at bounding box center [182, 108] width 50 height 12
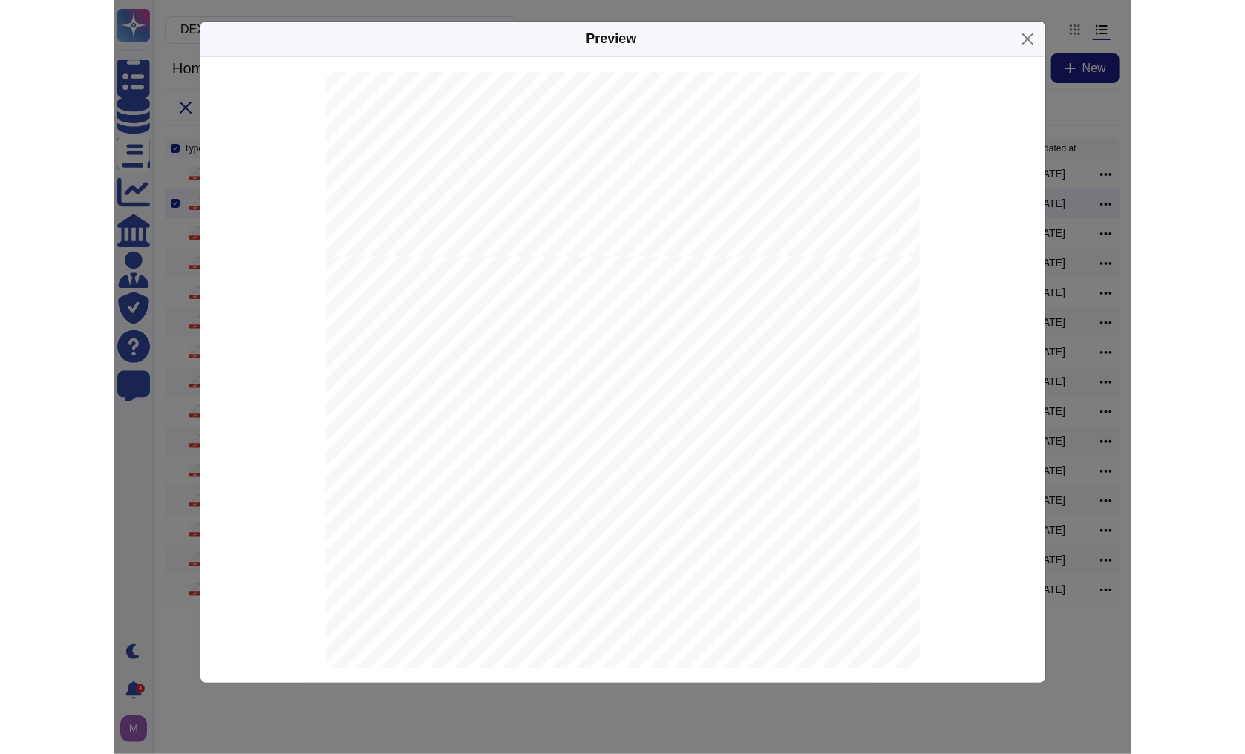
scroll to position [653, 0]
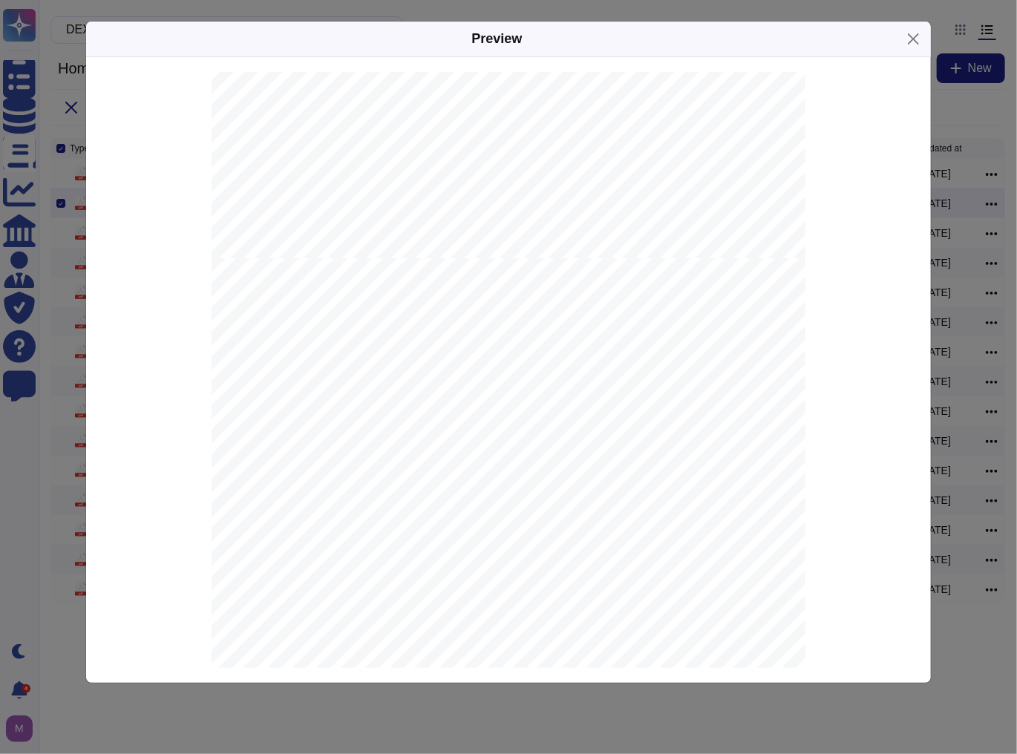
click at [959, 183] on div "Preview 1E LTD BUSINESS CONTINUITY PLAN Page 1 Sensitivity : INTERNAL USE 1E BU…" at bounding box center [508, 377] width 1017 height 754
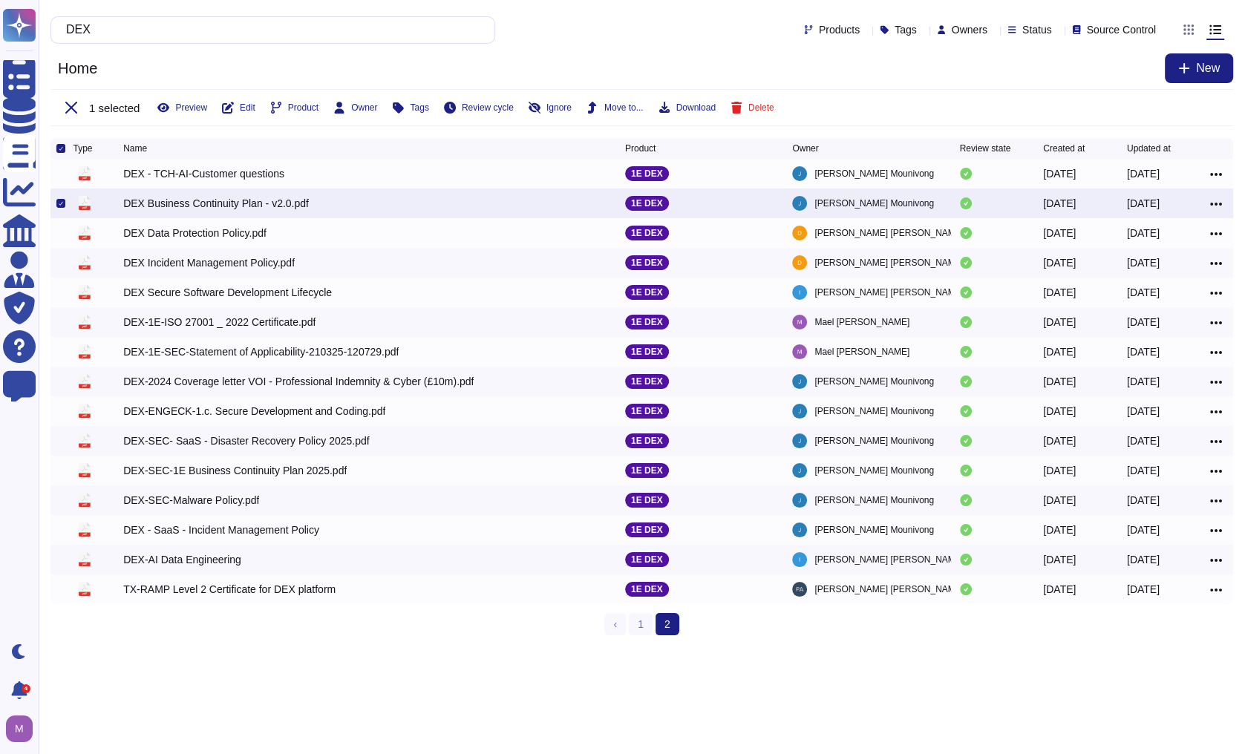
click at [258, 211] on div "DEX Business Continuity Plan - v2.0.pdf" at bounding box center [216, 203] width 186 height 15
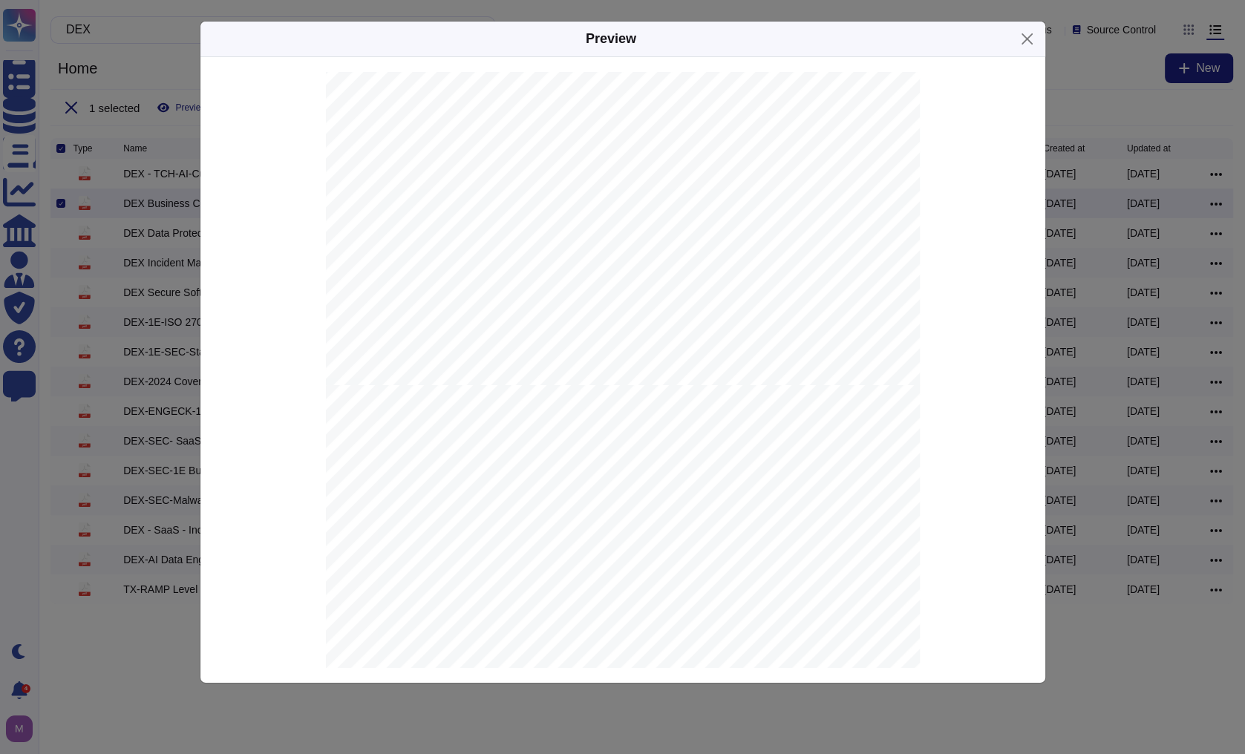
scroll to position [3029, 0]
drag, startPoint x: 361, startPoint y: 490, endPoint x: 485, endPoint y: 492, distance: 124.0
click at [487, 492] on span "This plan has been designed to prepare" at bounding box center [482, 489] width 241 height 12
click at [119, 647] on div "Preview 1E LTD BUSINESS CONTINUITY PLAN Page 1 Sensitivity : INTERNAL USE 1E BU…" at bounding box center [622, 377] width 1245 height 754
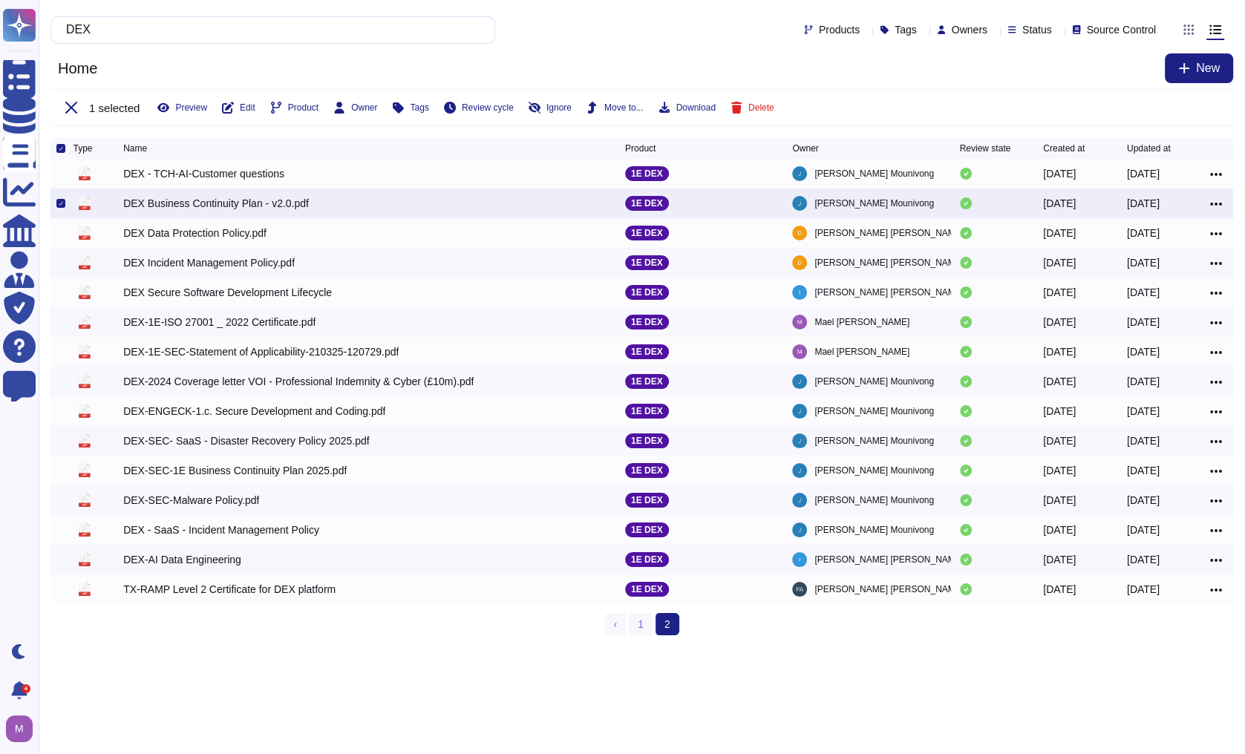
click at [202, 202] on div "DEX Business Continuity Plan - v2.0.pdf" at bounding box center [216, 203] width 186 height 15
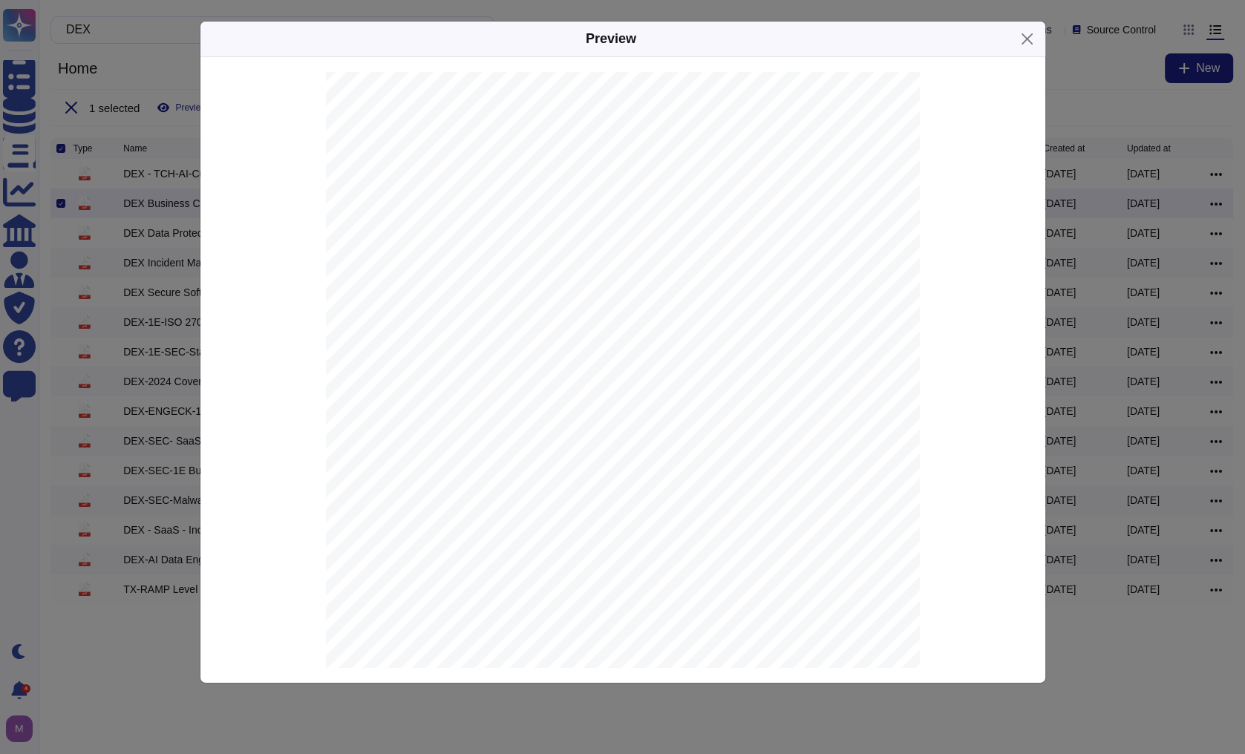
scroll to position [1069, 0]
click at [1016, 42] on button "Close" at bounding box center [1027, 38] width 23 height 23
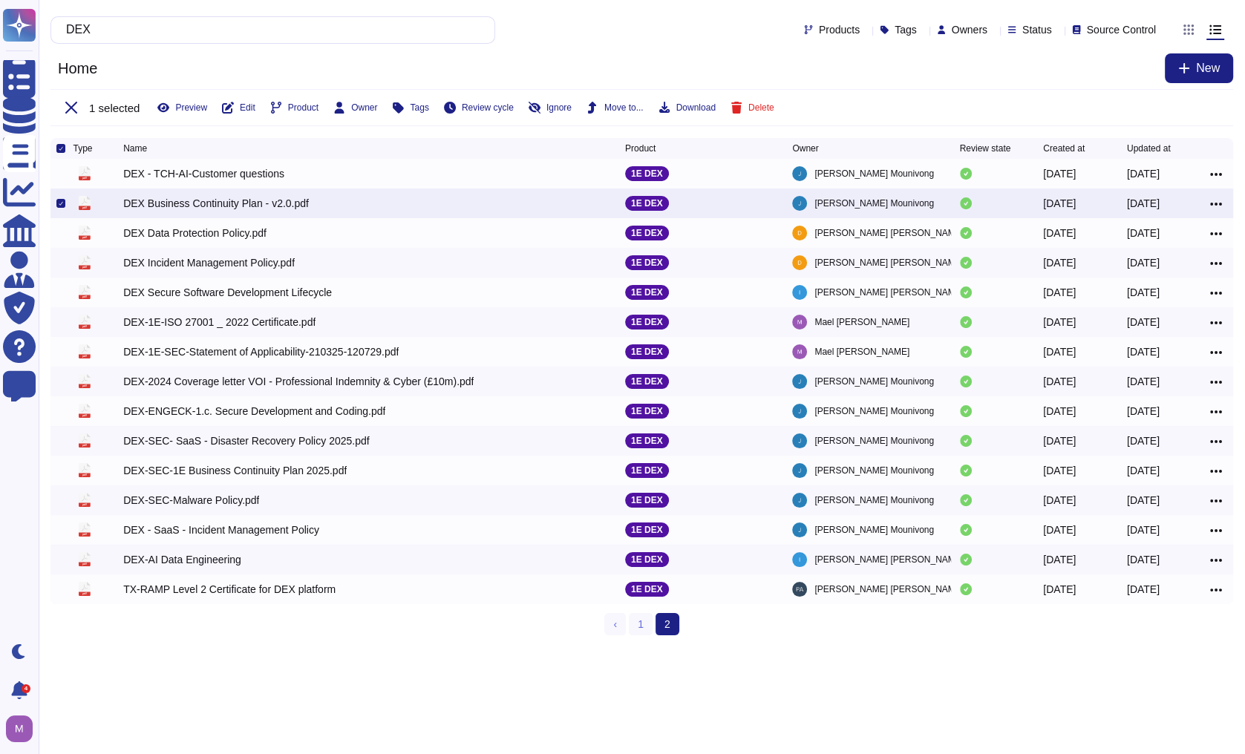
click at [228, 206] on div "DEX Business Continuity Plan - v2.0.pdf" at bounding box center [216, 203] width 186 height 15
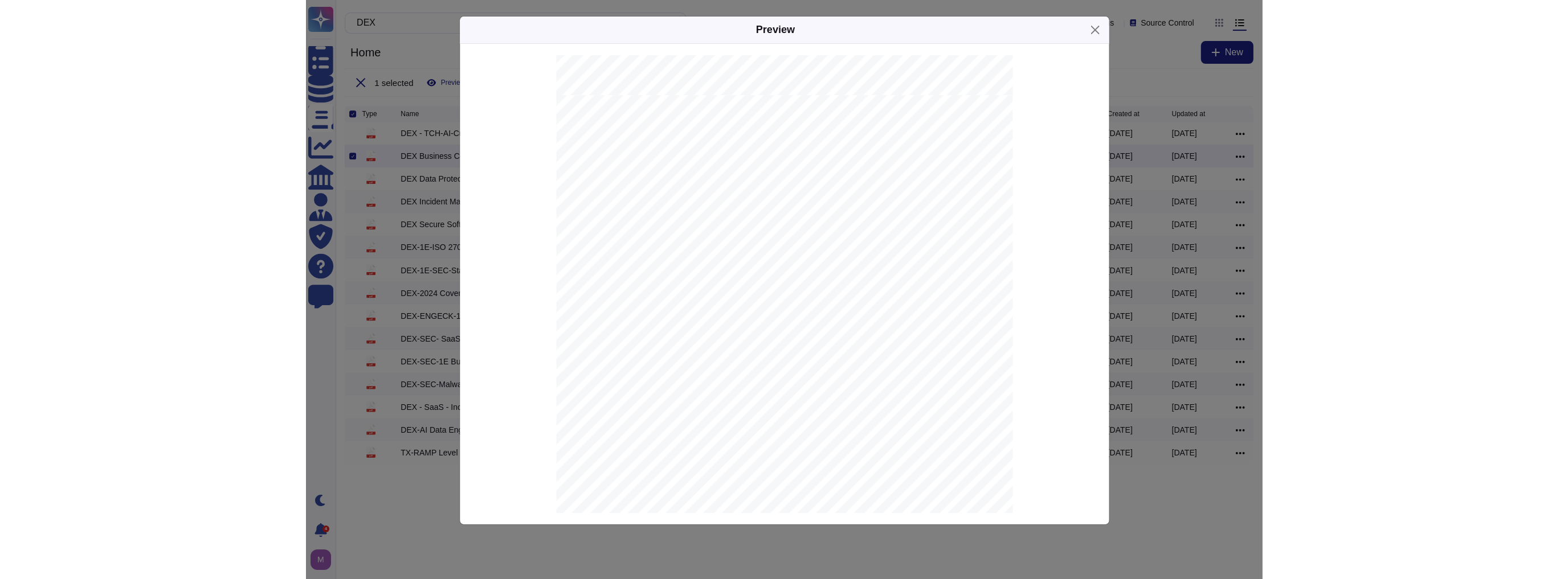
scroll to position [3825, 0]
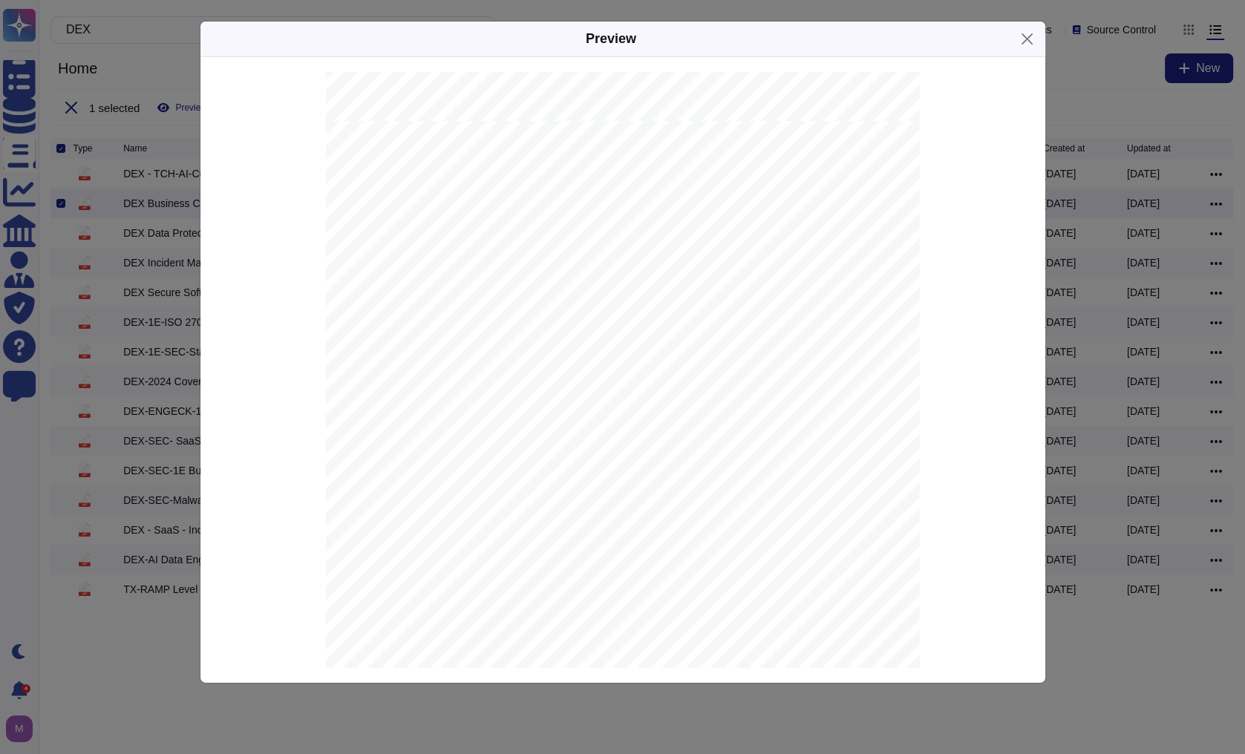
drag, startPoint x: 583, startPoint y: 272, endPoint x: 449, endPoint y: 226, distance: 141.8
click at [451, 229] on div "1E LTD BUSINESS CONTINUITY PLAN Page 7 Sensitivity : INTERNAL USE BCP T RIGGERS…" at bounding box center [623, 541] width 594 height 840
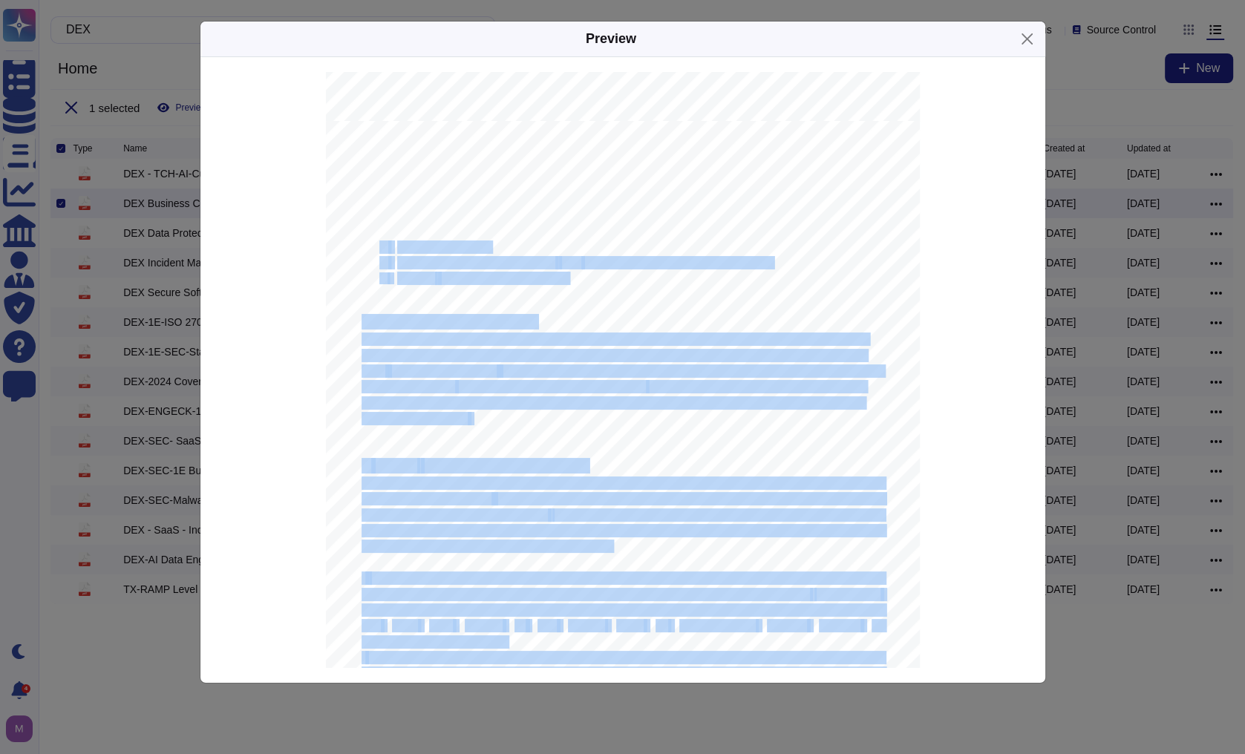
click at [601, 295] on div "1E LTD BUSINESS CONTINUITY PLAN Page 7 Sensitivity : INTERNAL USE BCP T RIGGERS…" at bounding box center [623, 541] width 594 height 840
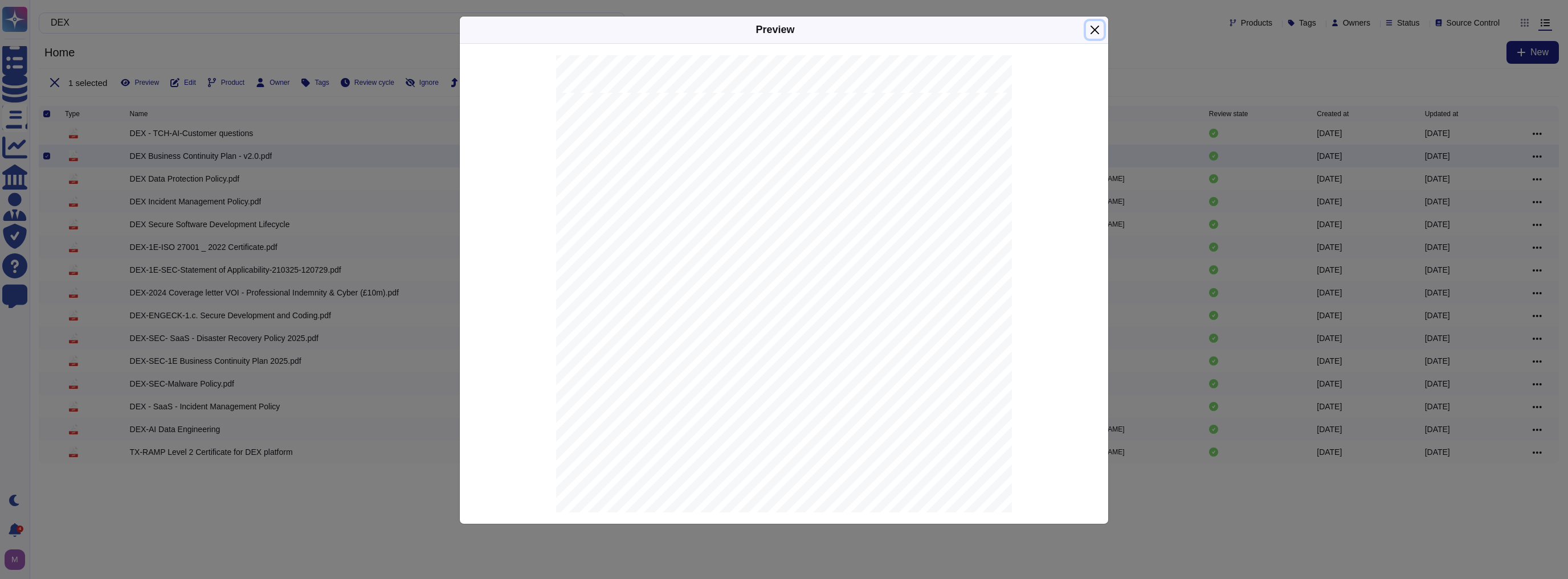
drag, startPoint x: 1098, startPoint y: 30, endPoint x: 1081, endPoint y: 32, distance: 17.1
click at [780, 30] on button "Close" at bounding box center [1094, 29] width 18 height 18
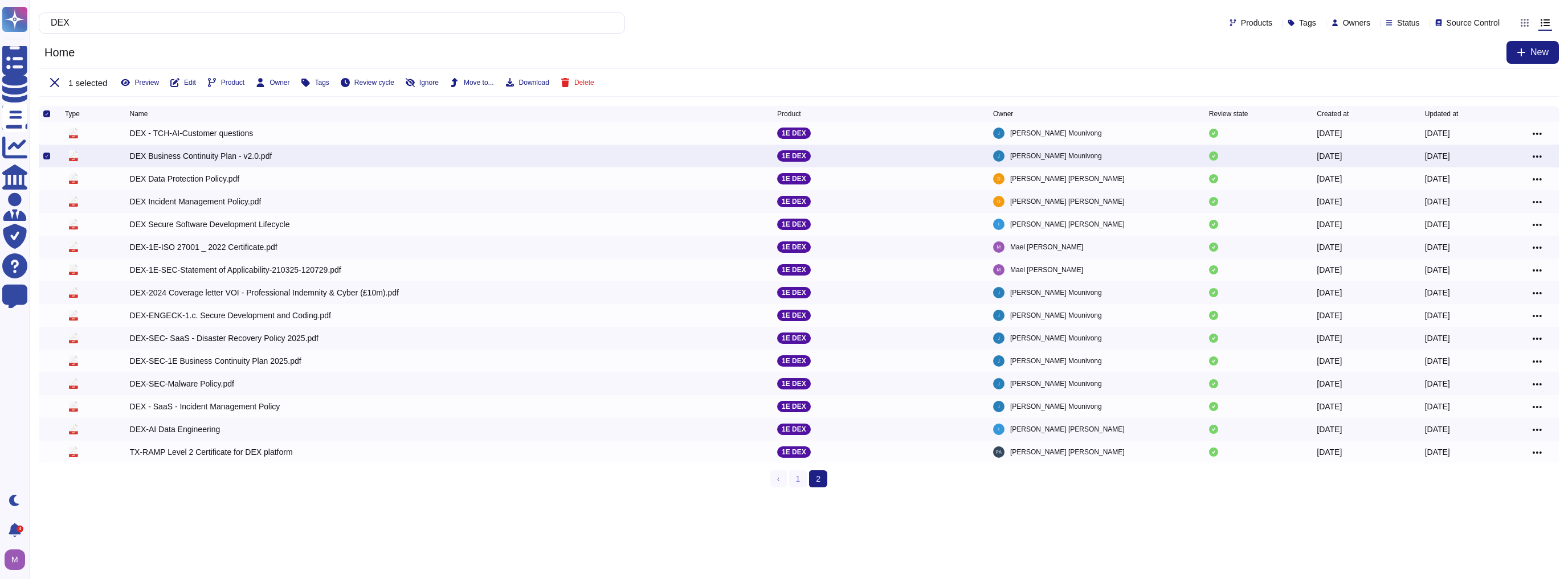
click at [154, 158] on div "DEX Business Continuity Plan - v2.0.pdf" at bounding box center [201, 156] width 143 height 12
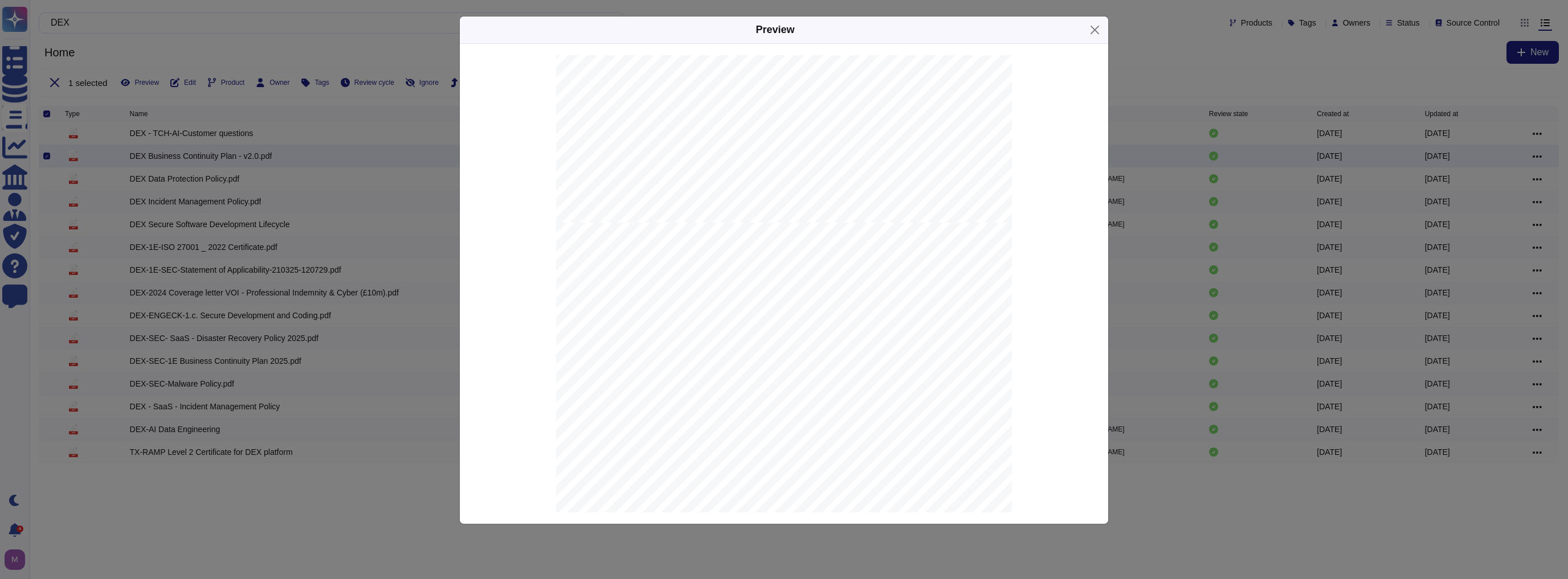
scroll to position [2413, 0]
drag, startPoint x: 761, startPoint y: 183, endPoint x: 824, endPoint y: 183, distance: 63.0
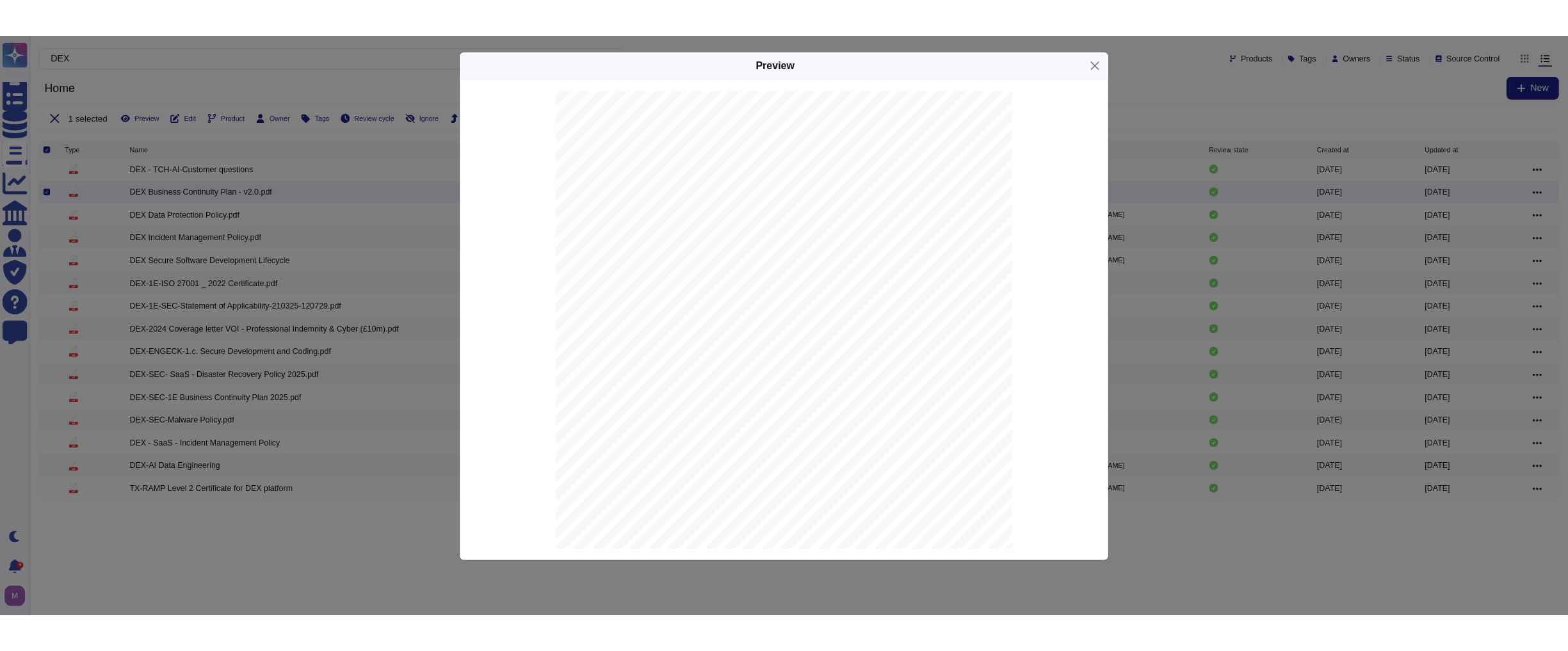
scroll to position [3277, 0]
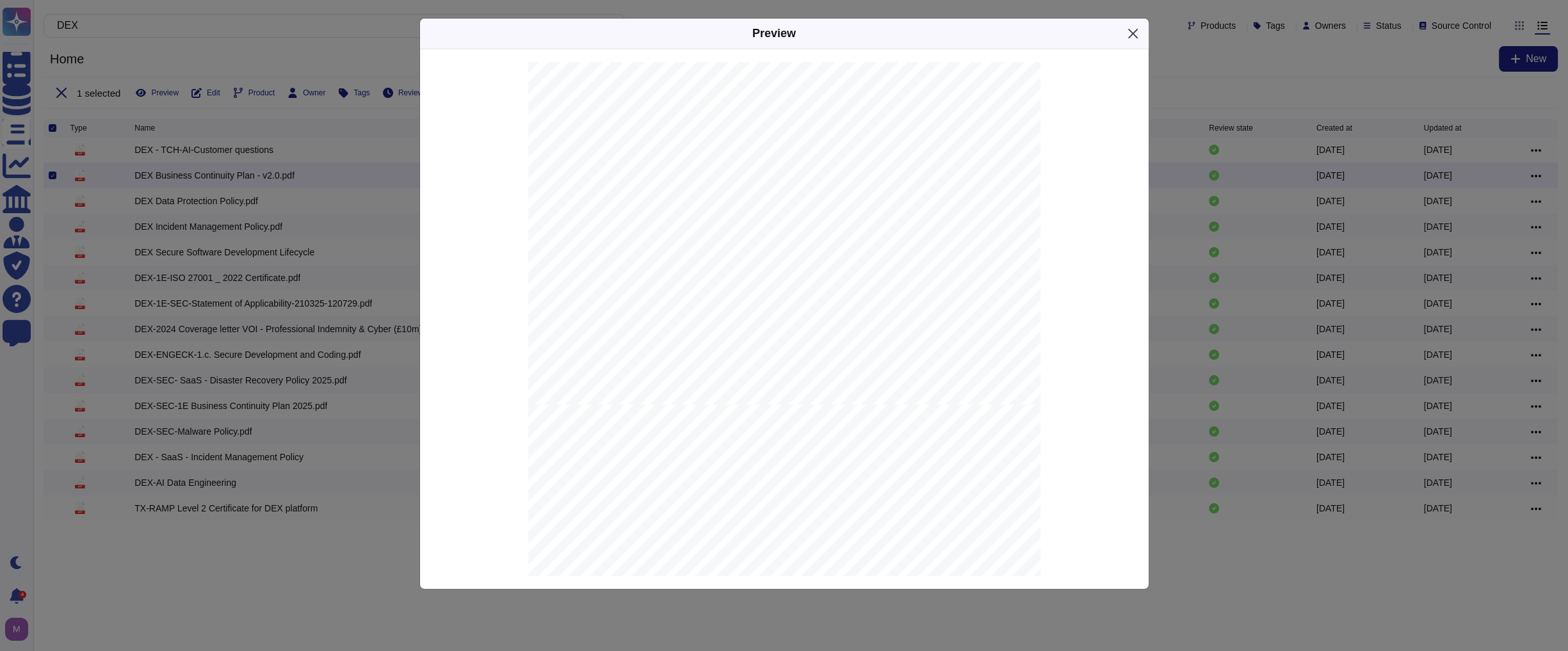
click at [876, 35] on button "Close" at bounding box center [1132, 33] width 20 height 20
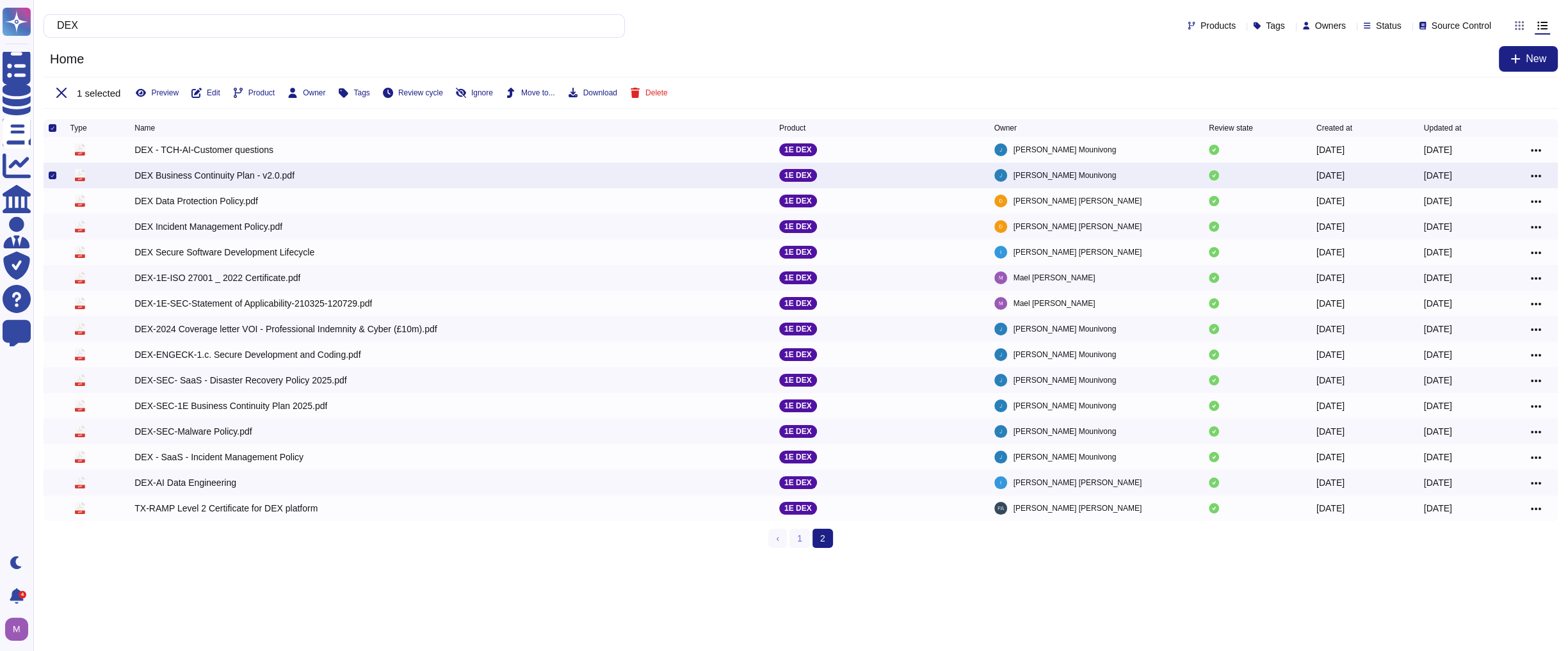
click at [876, 179] on icon at bounding box center [1536, 175] width 10 height 11
click at [876, 217] on link "Edit" at bounding box center [1490, 215] width 101 height 18
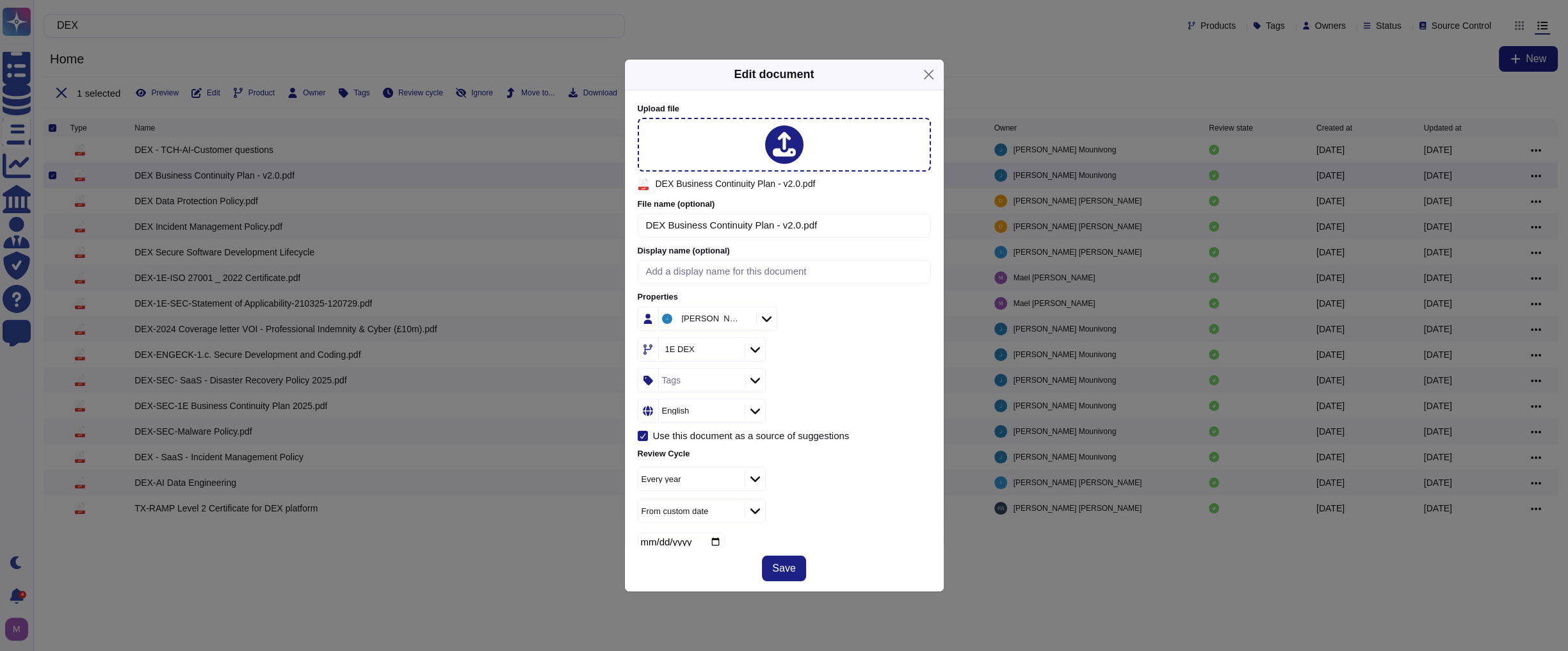
scroll to position [87, 0]
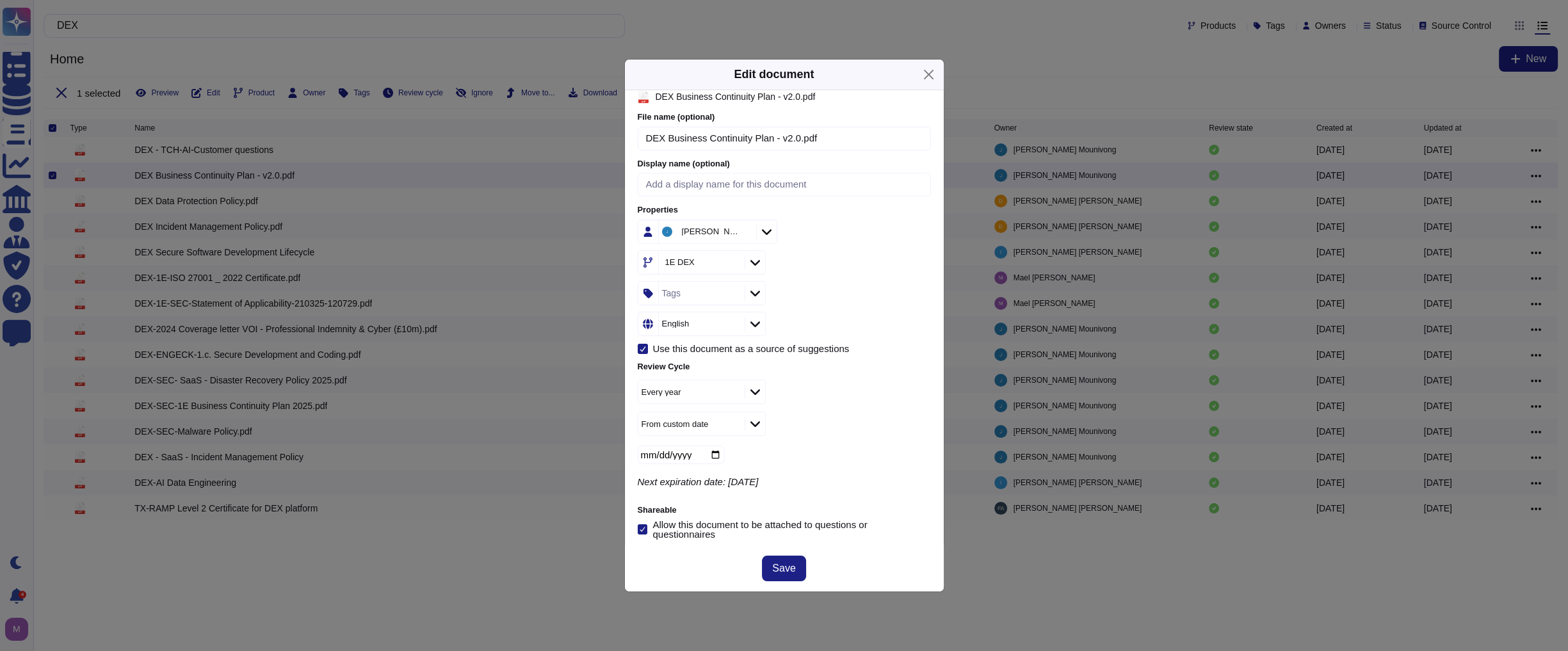
drag, startPoint x: 697, startPoint y: 516, endPoint x: 877, endPoint y: 448, distance: 192.4
click at [874, 473] on form "File name (optional) DEX Business Continuity Plan - v2.0.pdf Display name (opti…" at bounding box center [784, 321] width 293 height 435
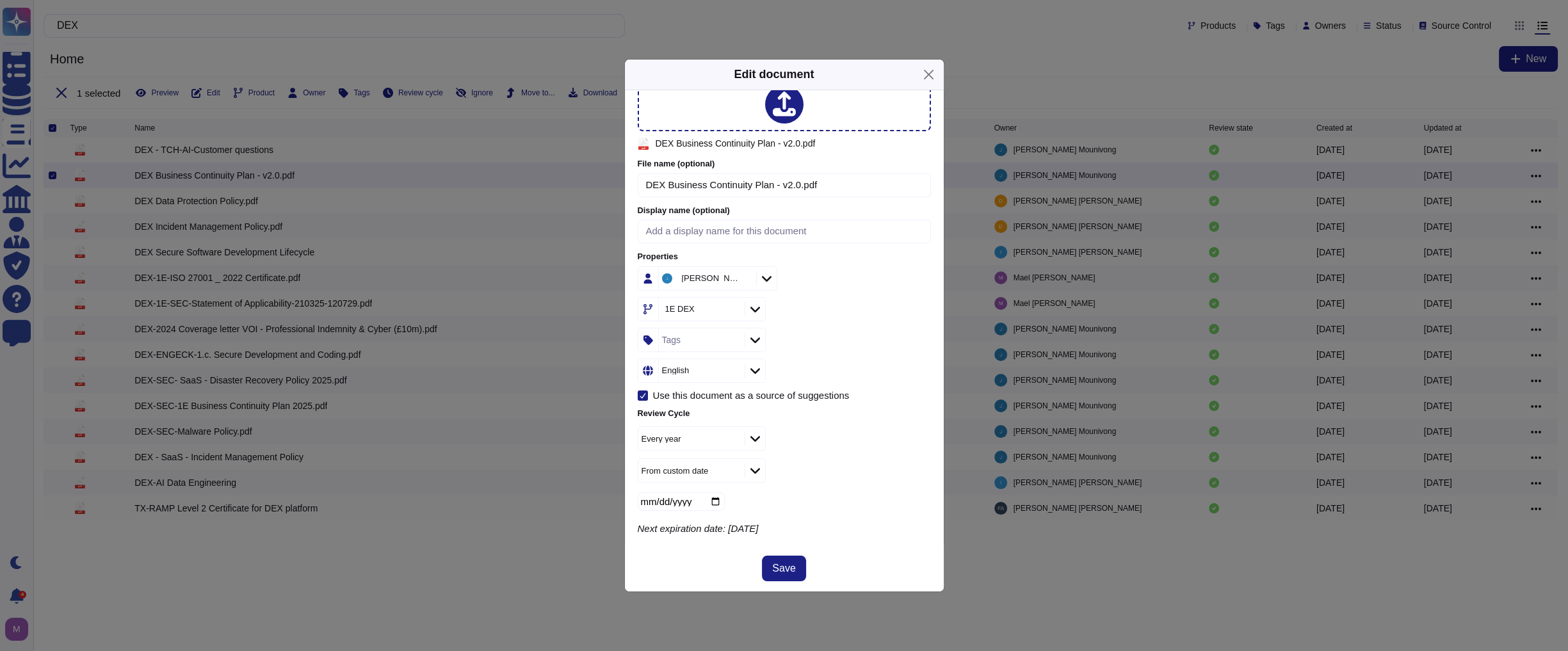
scroll to position [0, 0]
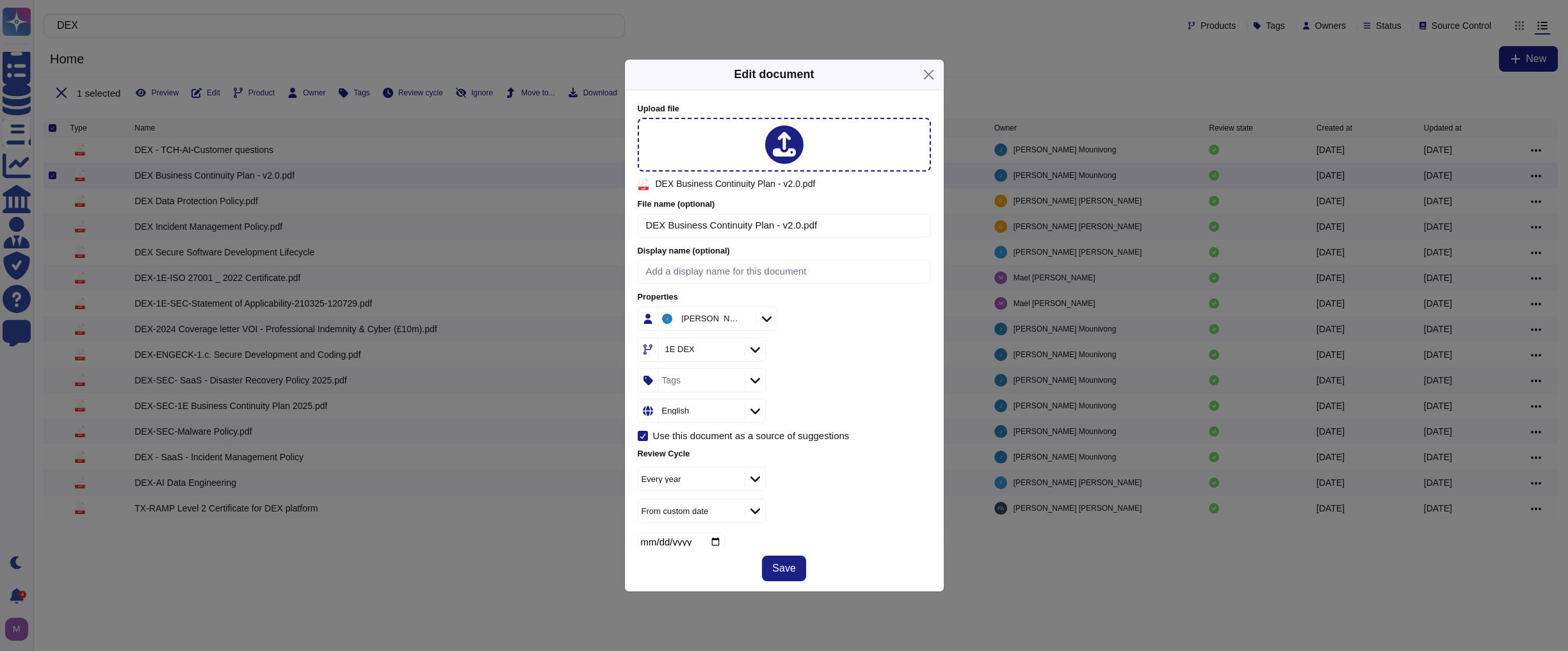
click at [712, 318] on div "Jayson Mounivong" at bounding box center [701, 319] width 78 height 10
click at [876, 266] on input at bounding box center [784, 271] width 293 height 23
click at [876, 72] on button "Close" at bounding box center [928, 74] width 20 height 20
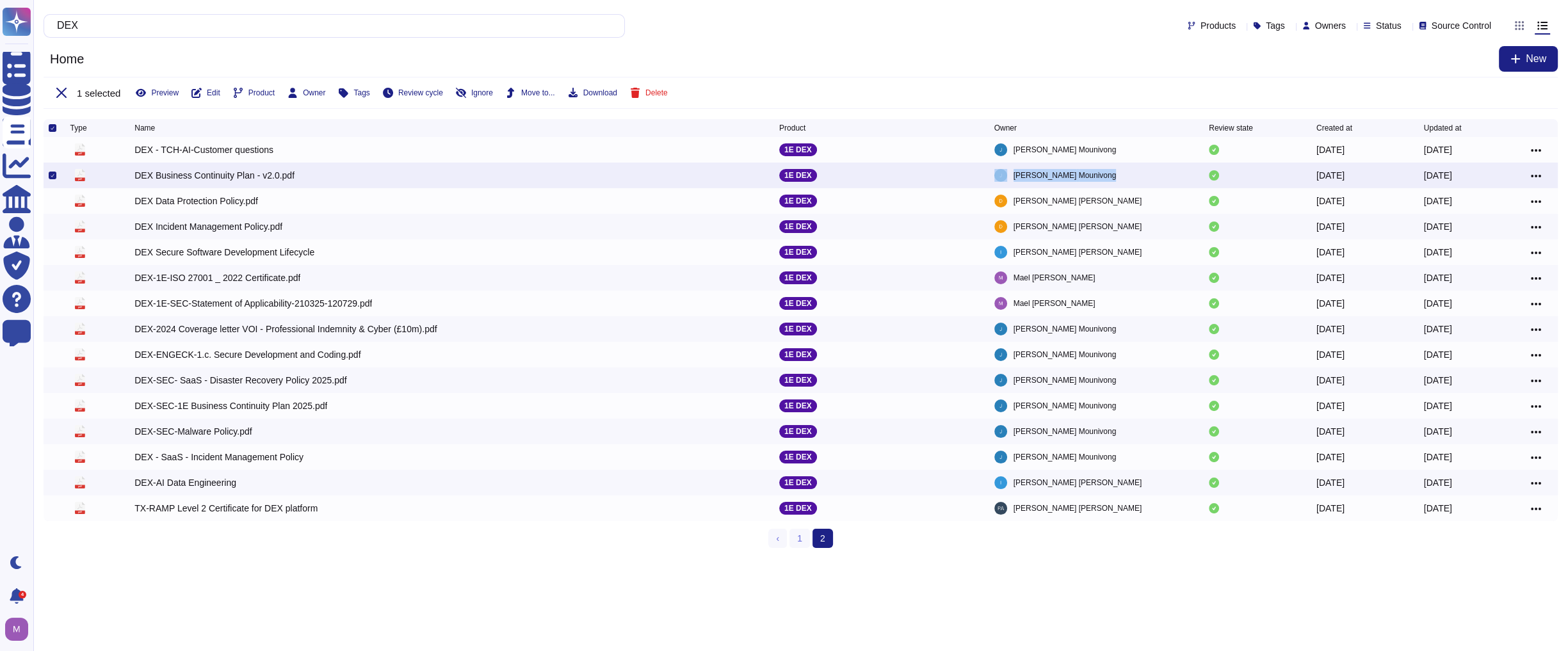
drag, startPoint x: 1098, startPoint y: 174, endPoint x: 1009, endPoint y: 185, distance: 89.7
click at [876, 185] on div "pdf DEX Business Continuity Plan - v2.0.pdf 1E DEX Jayson Mounivong 2025-06-25 …" at bounding box center [800, 176] width 1515 height 26
click at [272, 182] on div "DEX Business Continuity Plan - v2.0.pdf" at bounding box center [215, 175] width 160 height 13
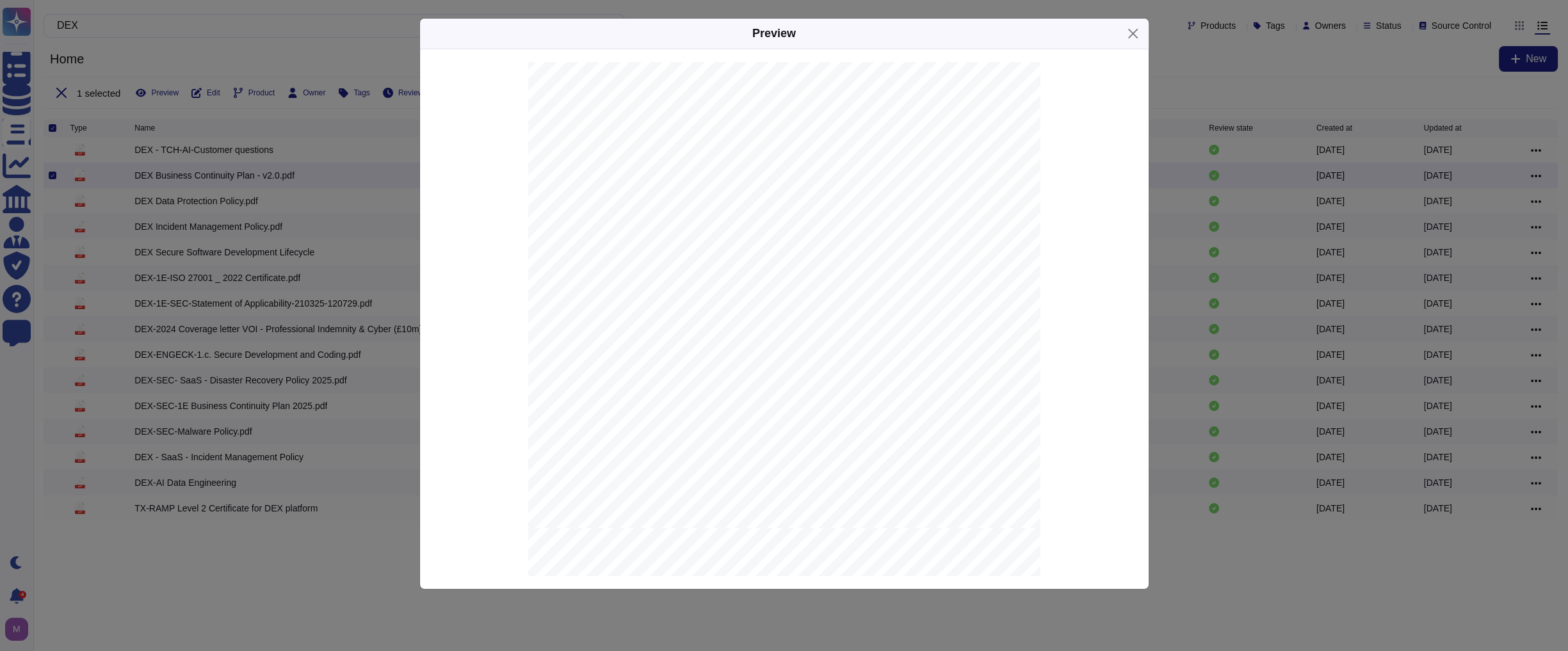
scroll to position [256, 0]
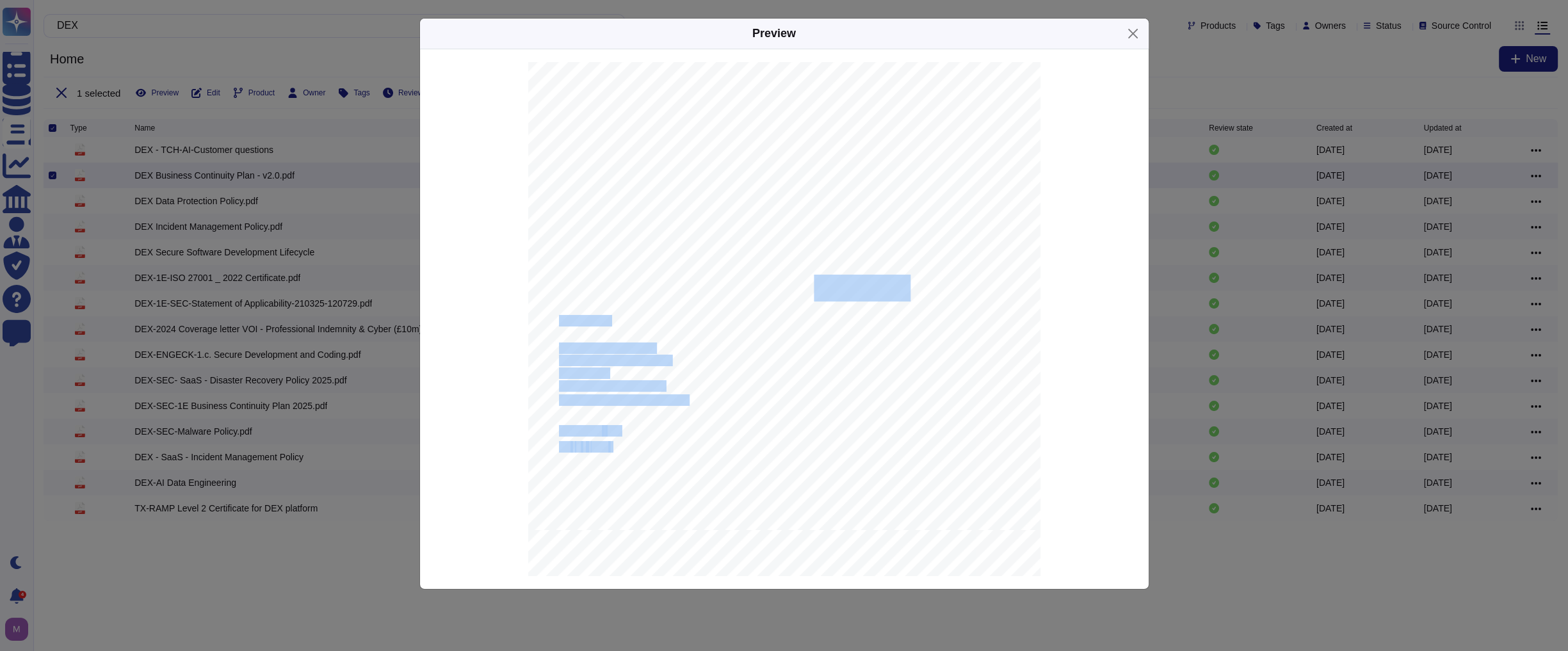
drag, startPoint x: 630, startPoint y: 266, endPoint x: 817, endPoint y: 287, distance: 188.2
click at [816, 287] on div "1E LTD BUSINESS CONTINUITY PLAN Page 1 Sensitivity : INTERNAL USE 1E BUSINESS C…" at bounding box center [784, 168] width 512 height 724
click at [876, 287] on span "BUSINESS CONTINUITY PLAN" at bounding box center [748, 289] width 313 height 24
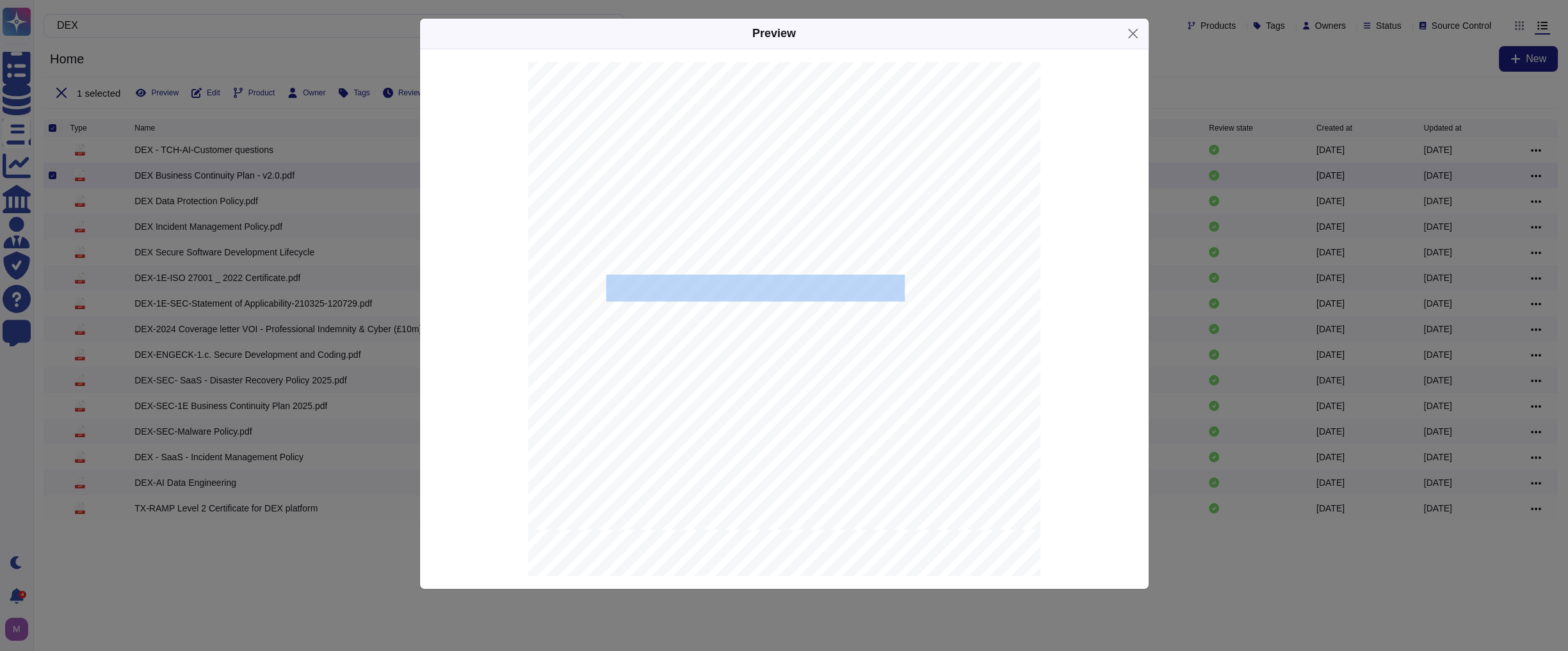
drag, startPoint x: 893, startPoint y: 292, endPoint x: 565, endPoint y: 278, distance: 328.3
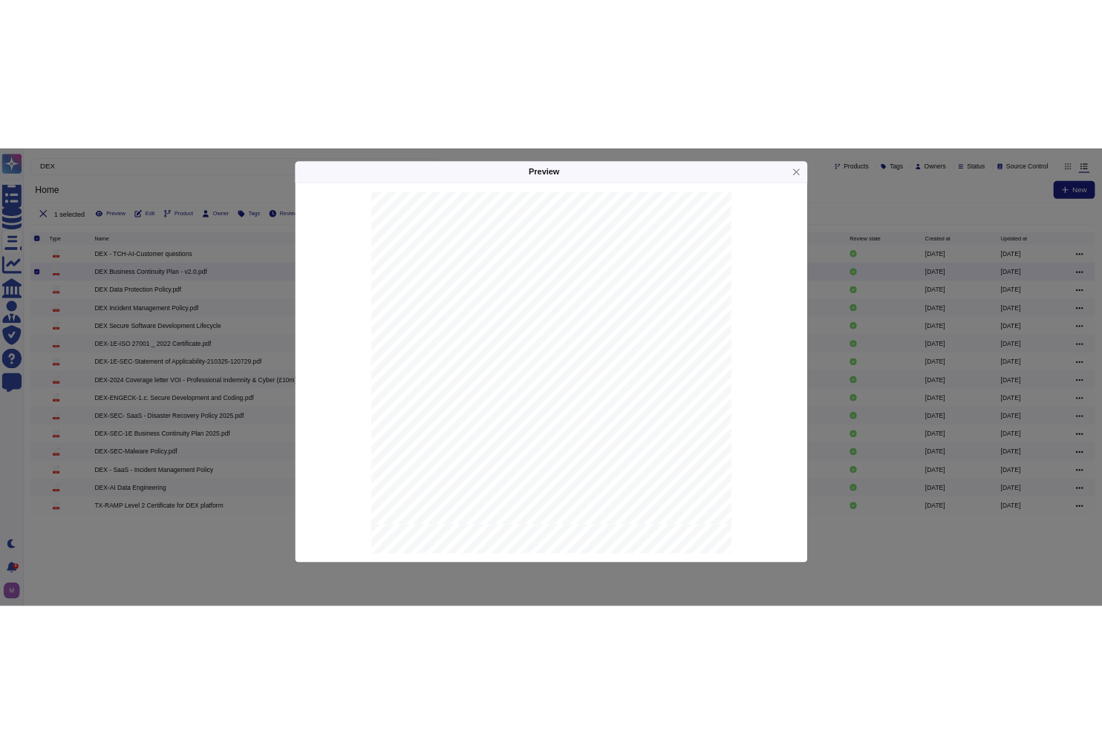
scroll to position [4632, 0]
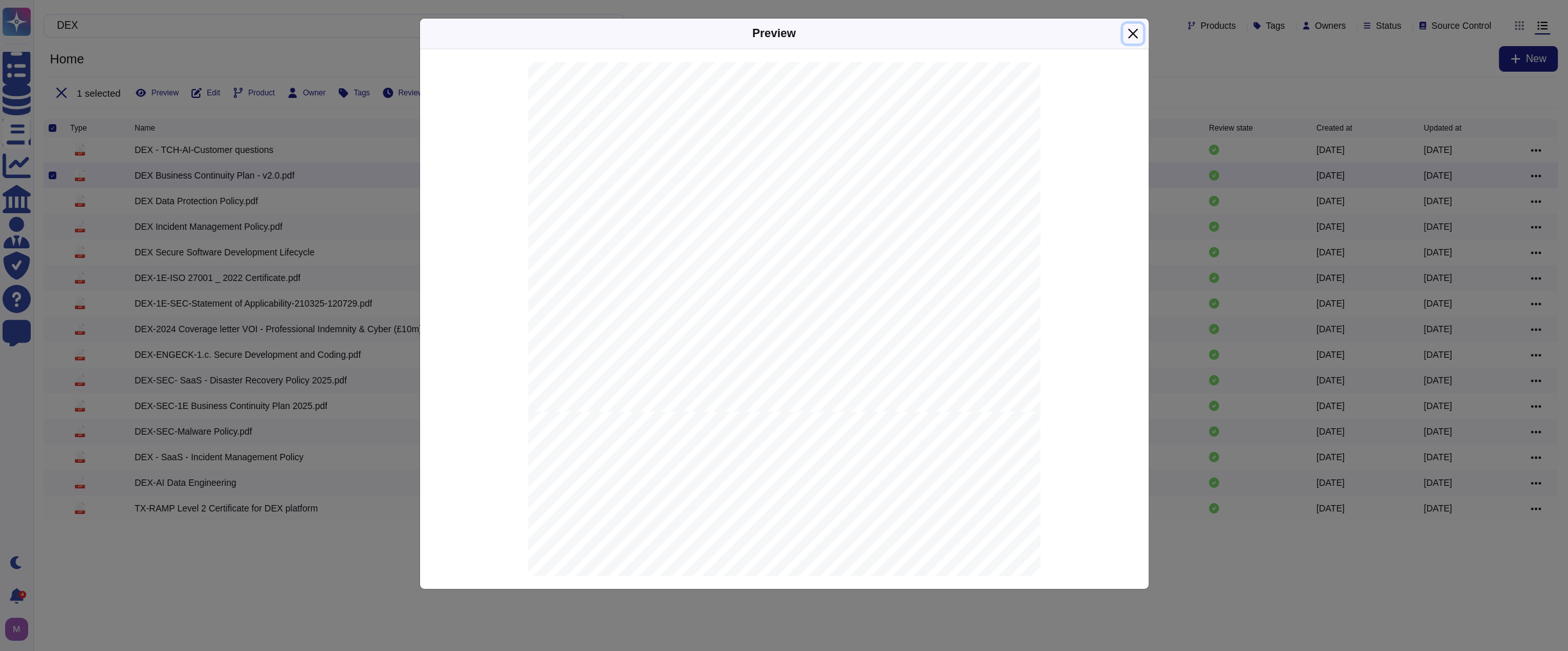
click at [876, 34] on button "Close" at bounding box center [1132, 33] width 20 height 20
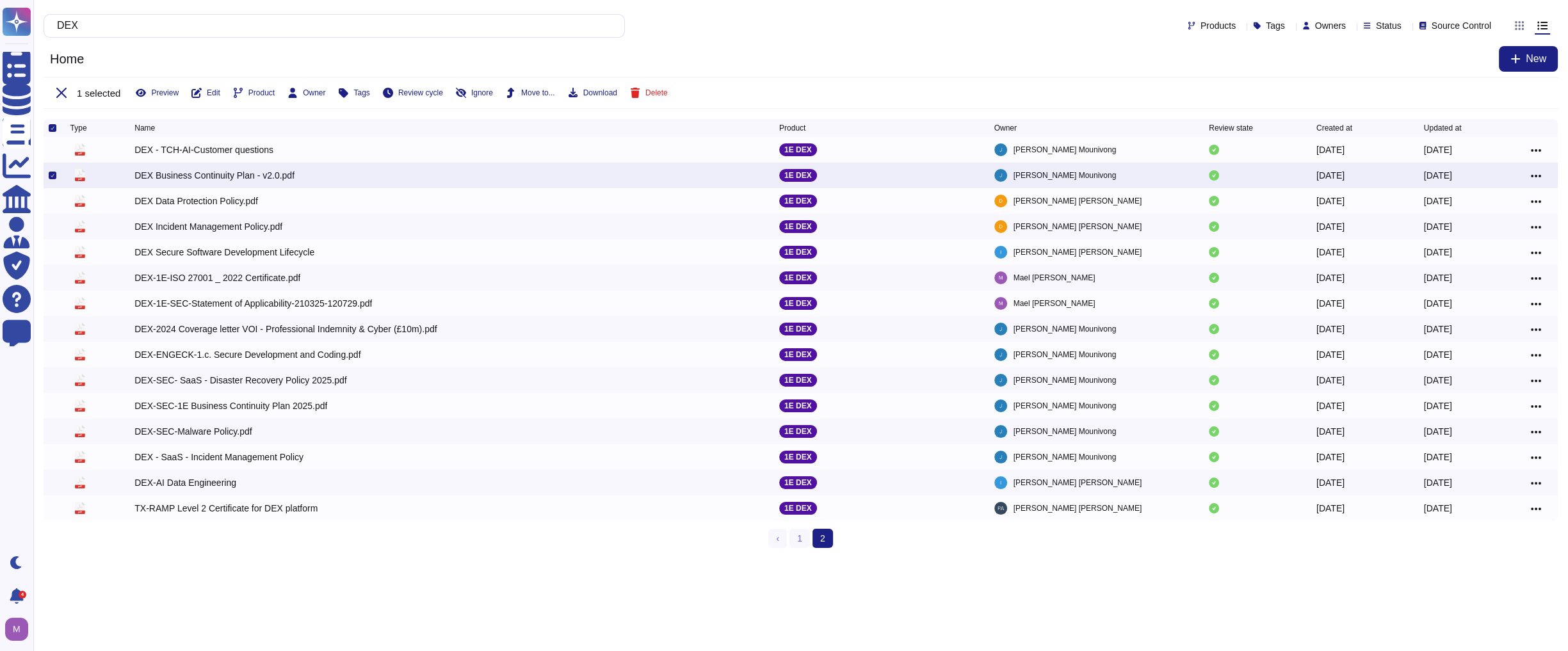
click at [876, 558] on html "Questionnaires Knowledge Base Documents Analytics CAIQ / SIG Admin Trust Center…" at bounding box center [784, 279] width 1568 height 558
